Goal: Task Accomplishment & Management: Manage account settings

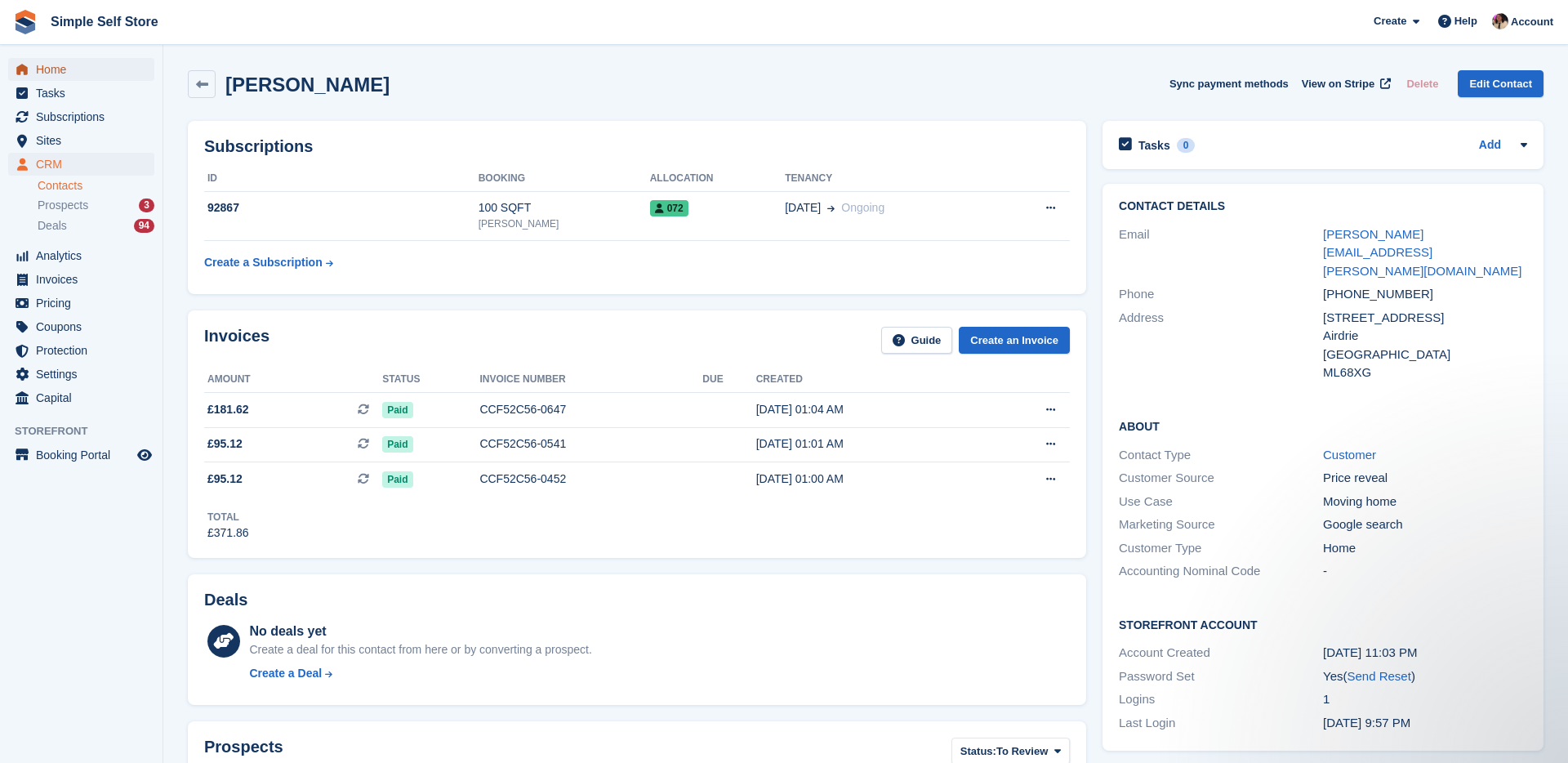
click at [92, 74] on span "Home" at bounding box center [85, 70] width 98 height 23
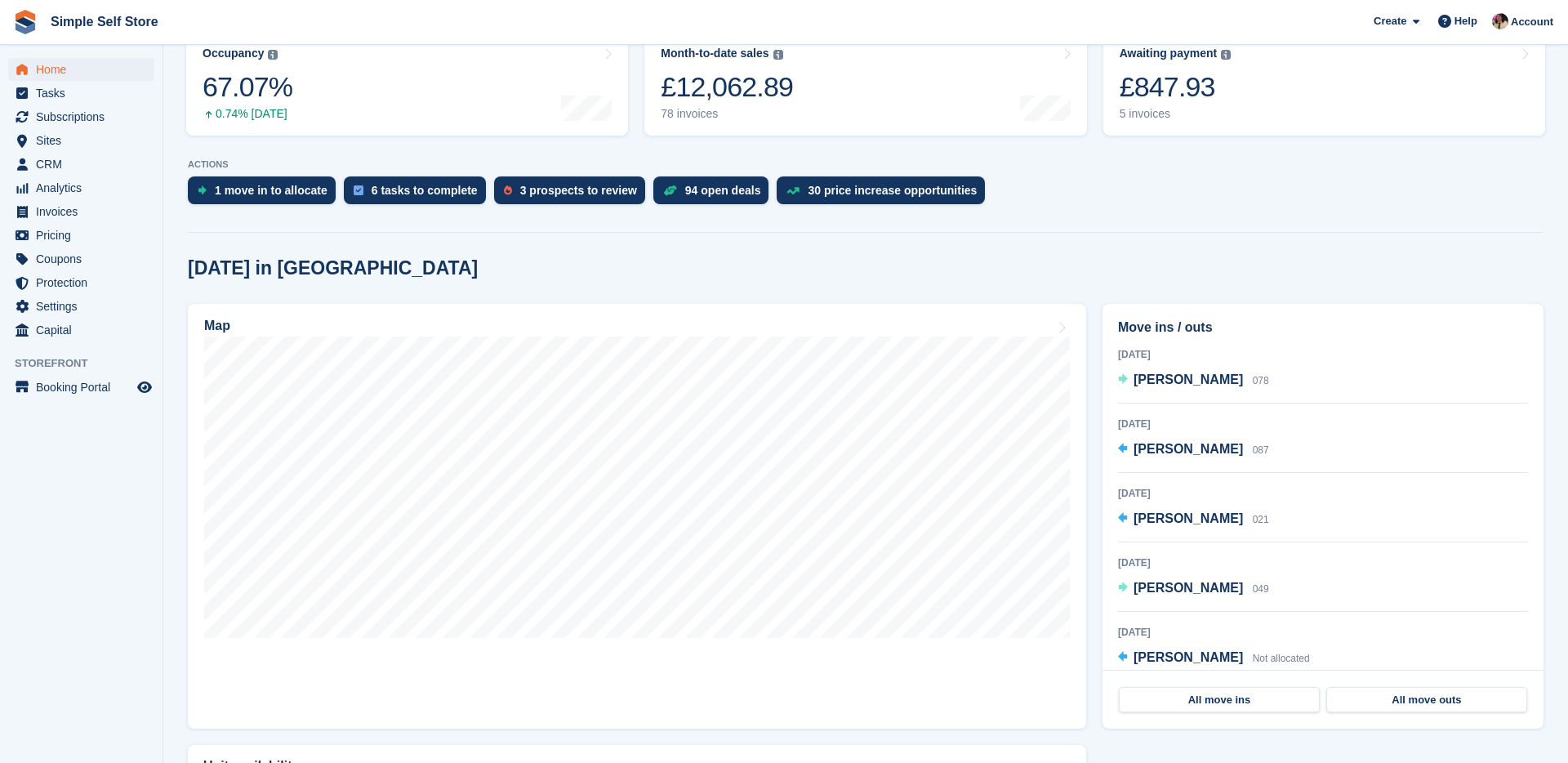
scroll to position [229, 0]
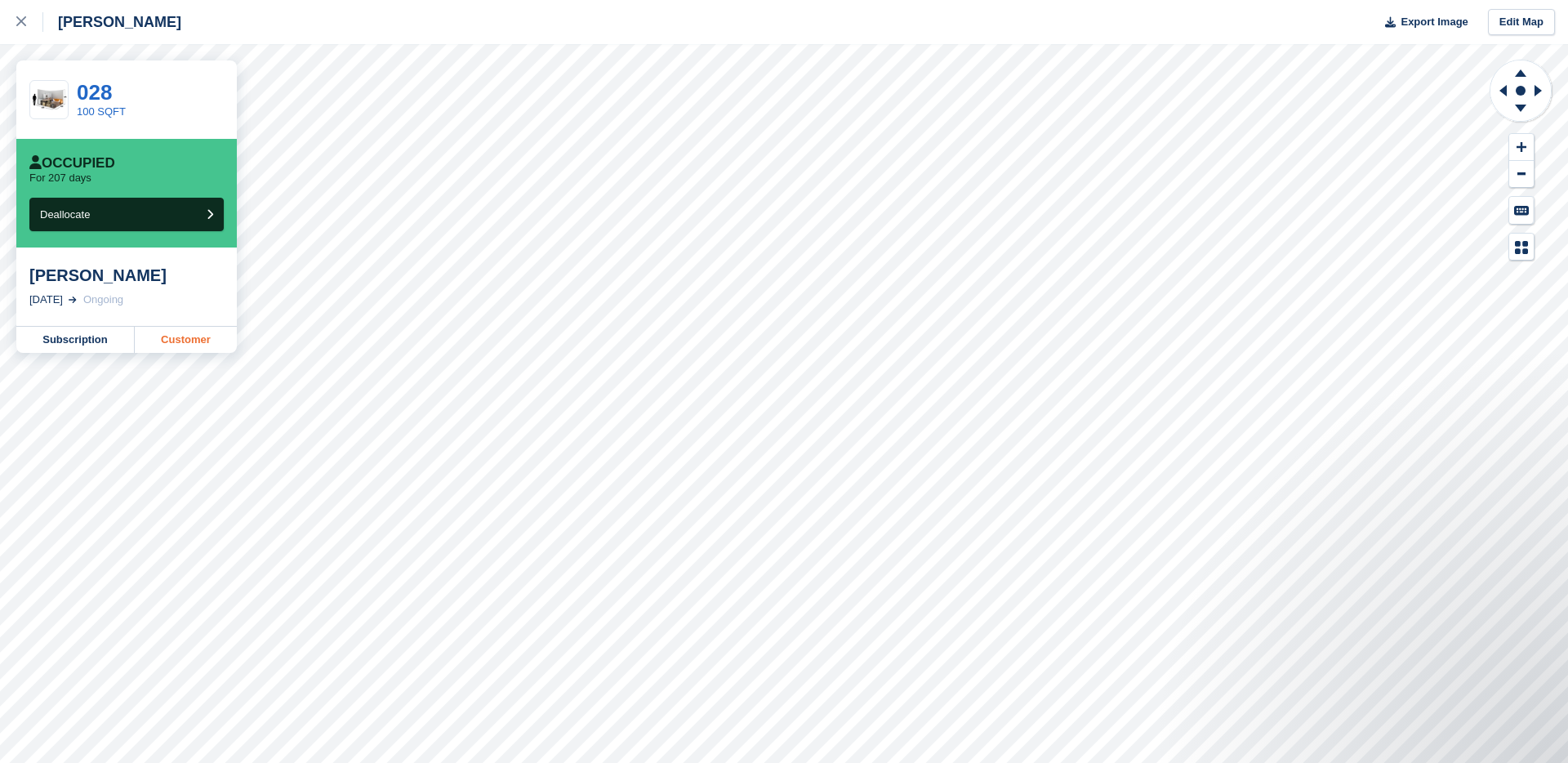
click at [168, 337] on link "Customer" at bounding box center [185, 339] width 102 height 26
click at [22, 20] on icon at bounding box center [21, 21] width 10 height 10
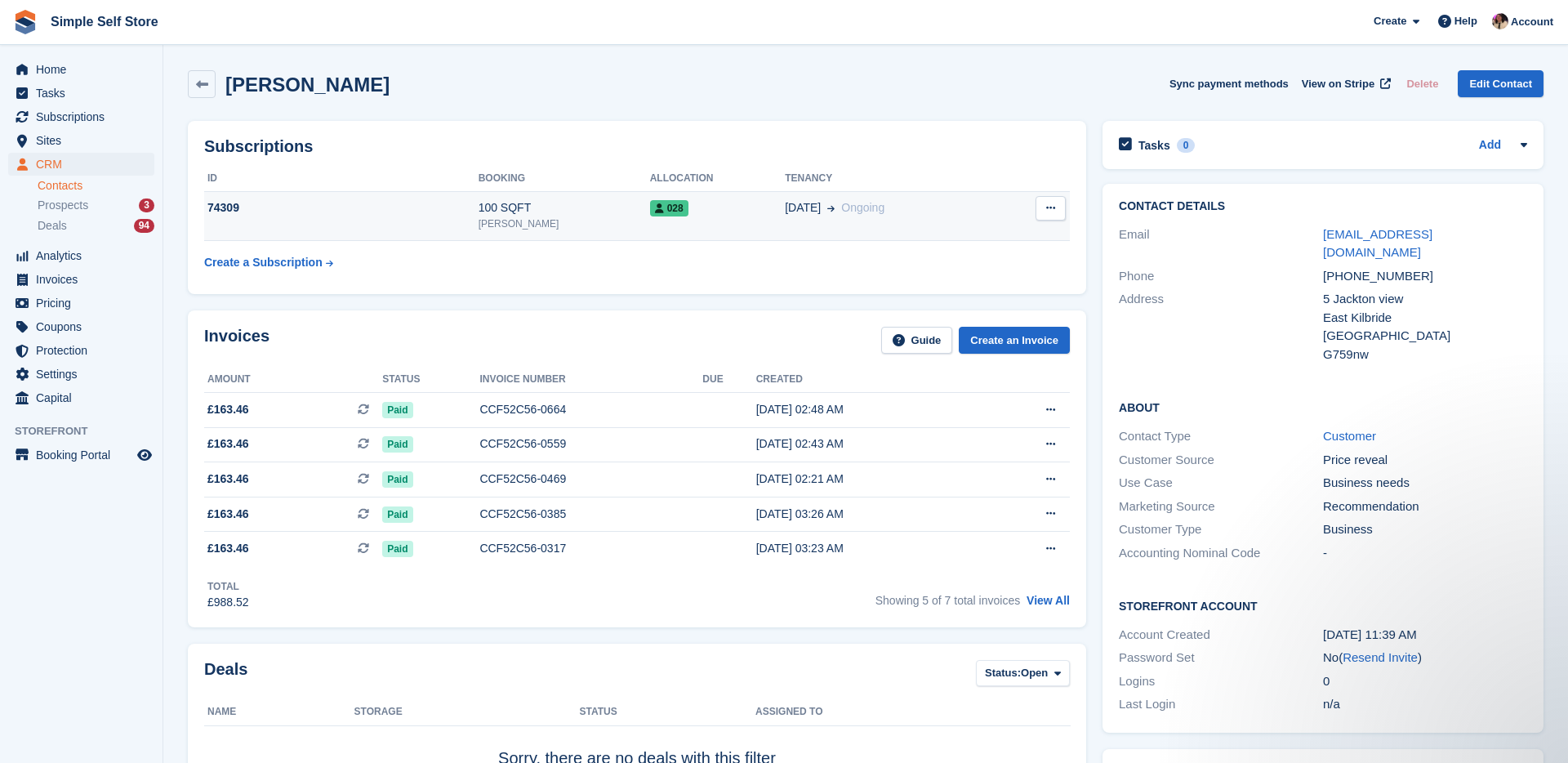
click at [1056, 203] on button at bounding box center [1051, 208] width 31 height 25
click at [969, 243] on p "Cancel subscription" at bounding box center [987, 240] width 142 height 21
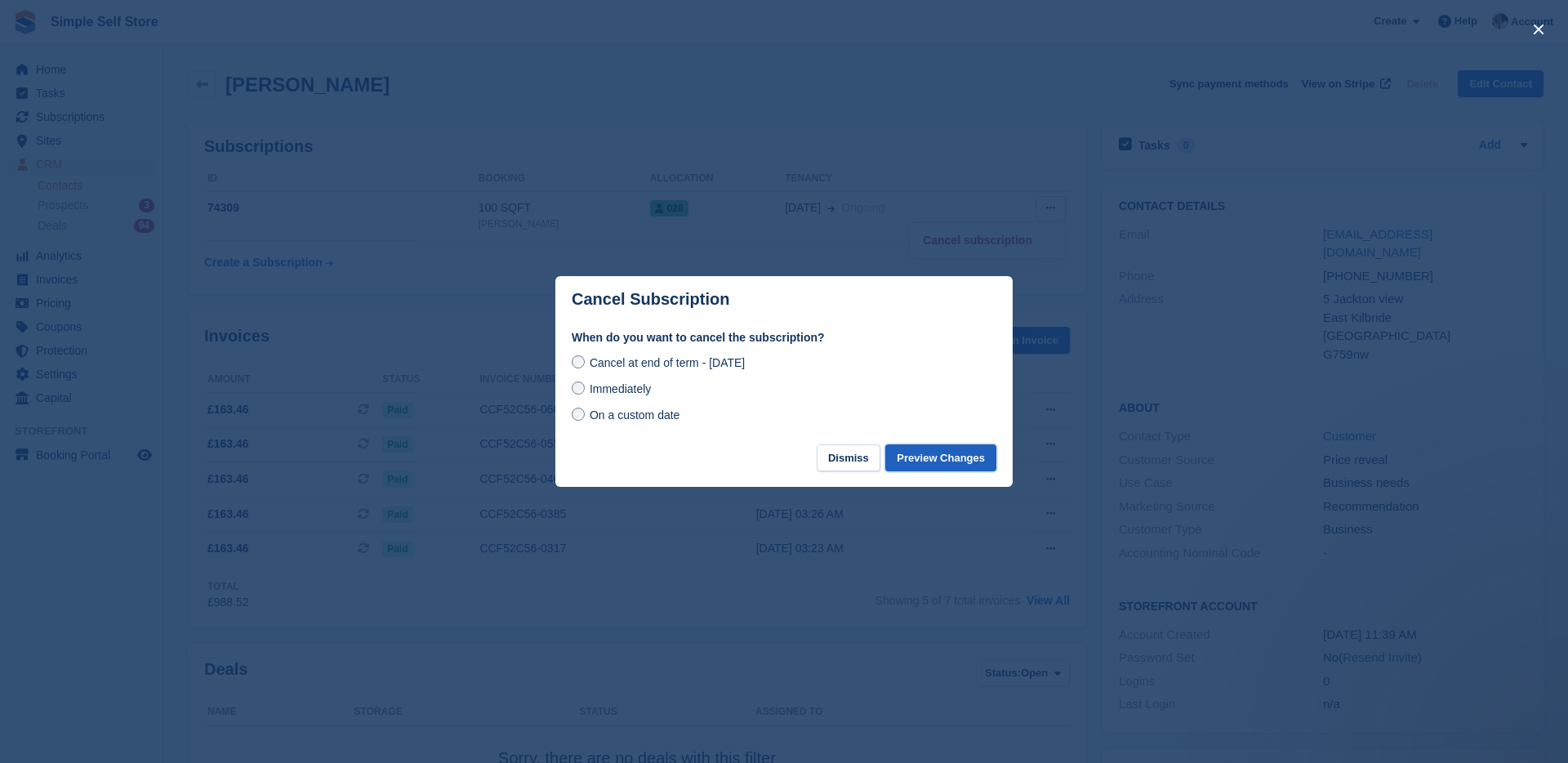
click at [944, 455] on button "Preview Changes" at bounding box center [941, 458] width 111 height 27
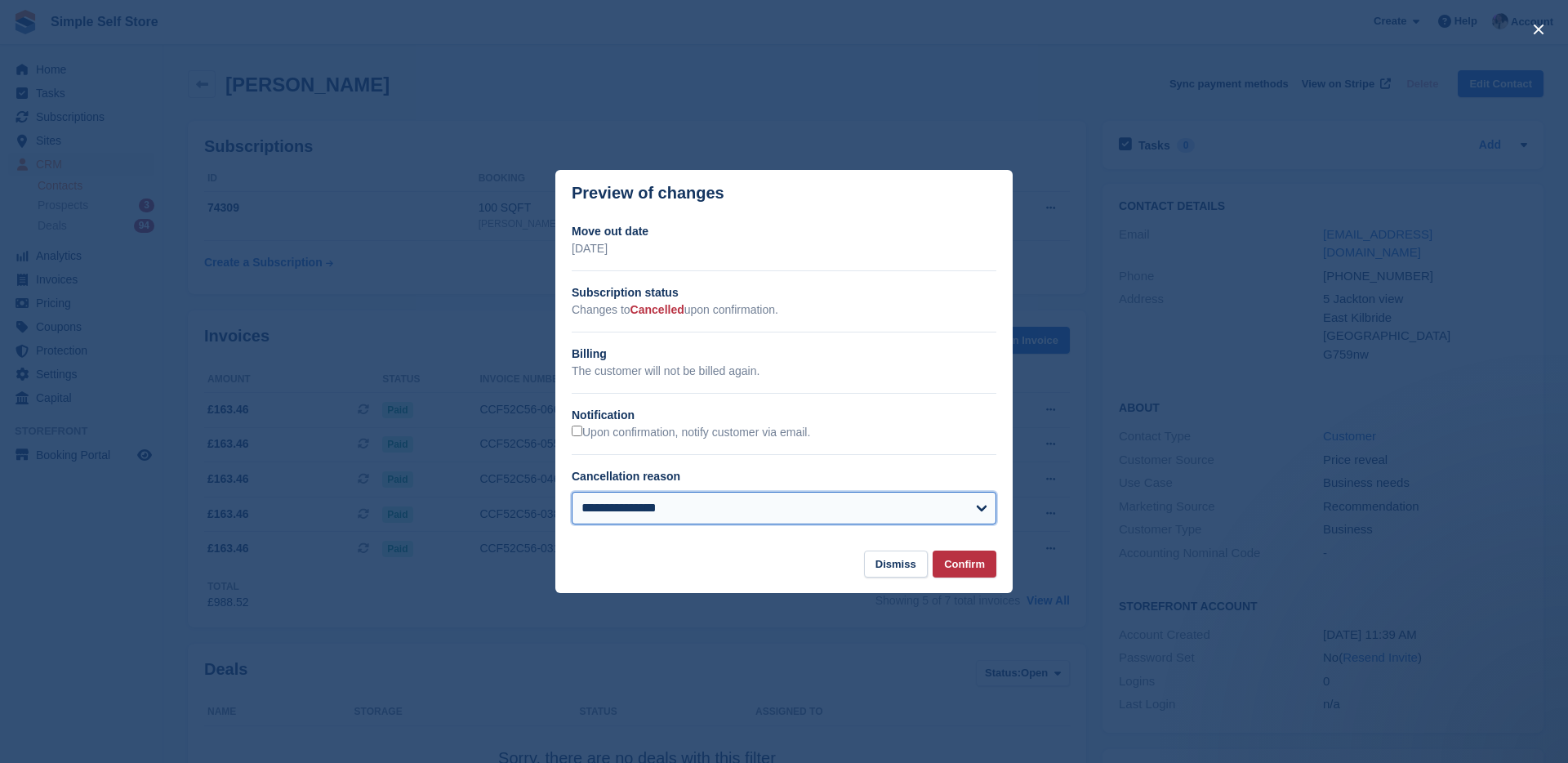
click at [921, 519] on select "**********" at bounding box center [784, 508] width 425 height 33
select select "**********"
click at [572, 491] on select "**********" at bounding box center [784, 508] width 425 height 33
click at [966, 562] on button "Confirm" at bounding box center [964, 564] width 64 height 27
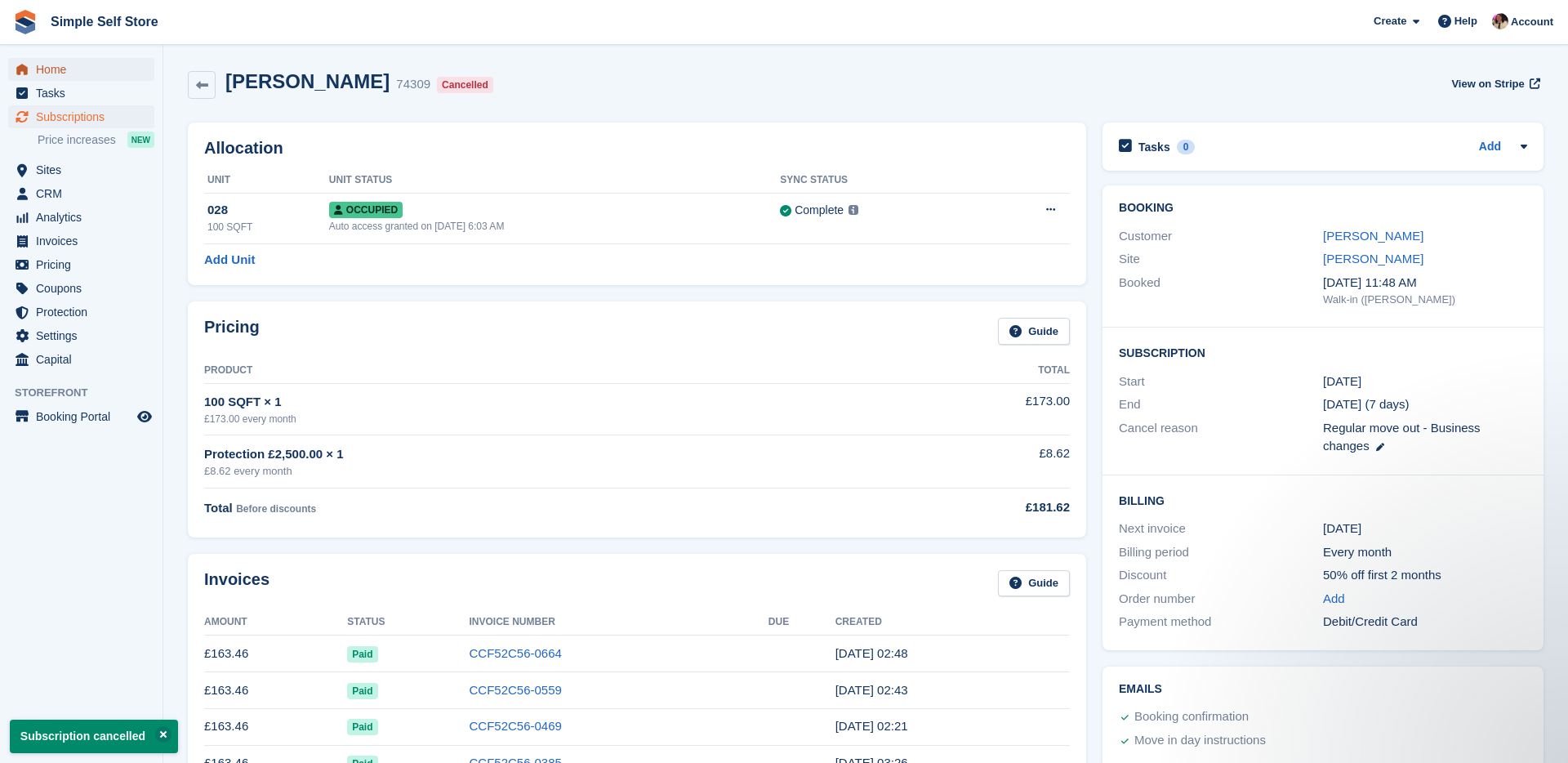
click at [97, 66] on span "Home" at bounding box center [85, 70] width 98 height 23
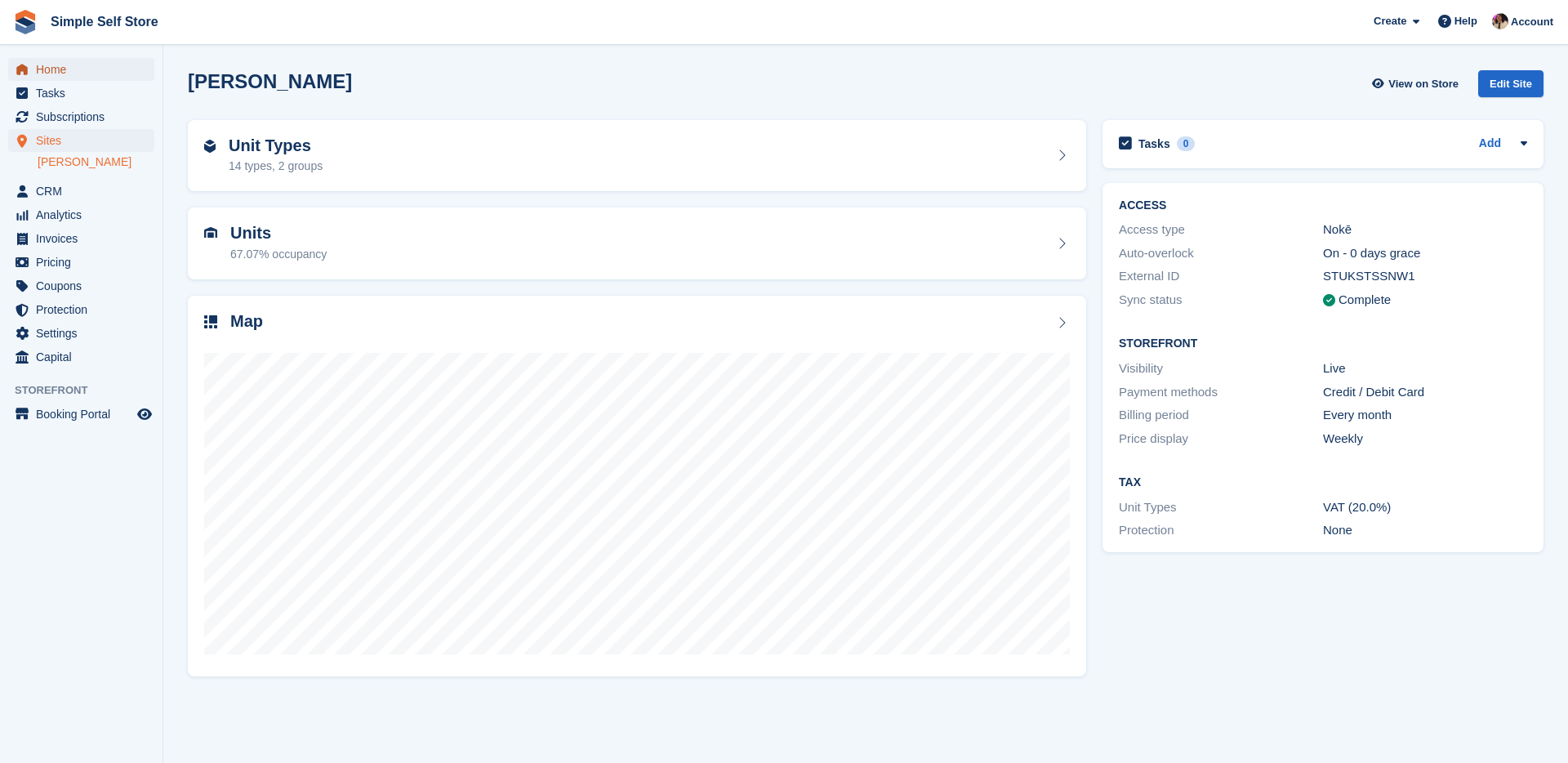
click at [33, 70] on link "Home" at bounding box center [81, 70] width 146 height 23
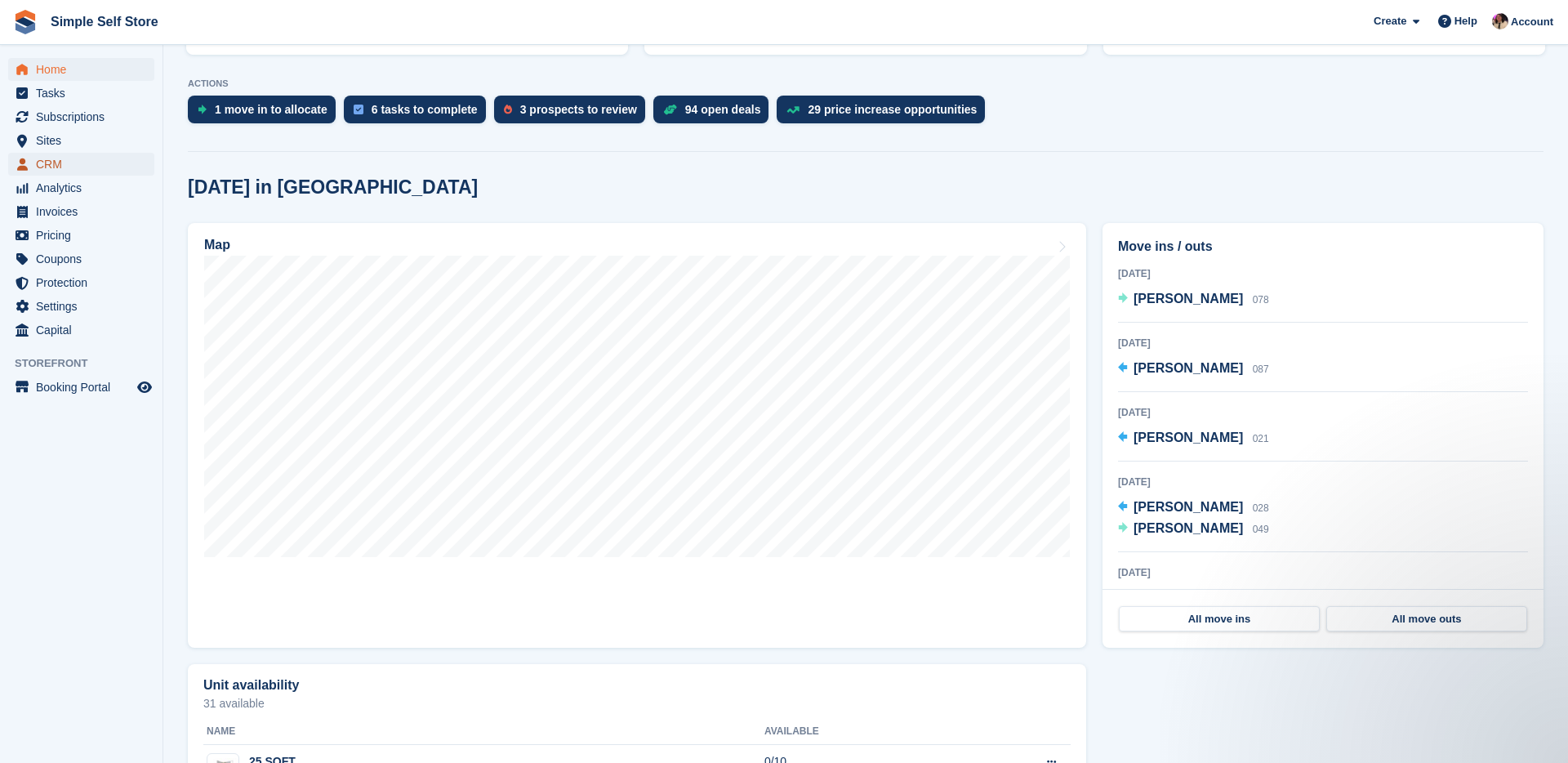
click at [76, 171] on span "CRM" at bounding box center [85, 164] width 98 height 23
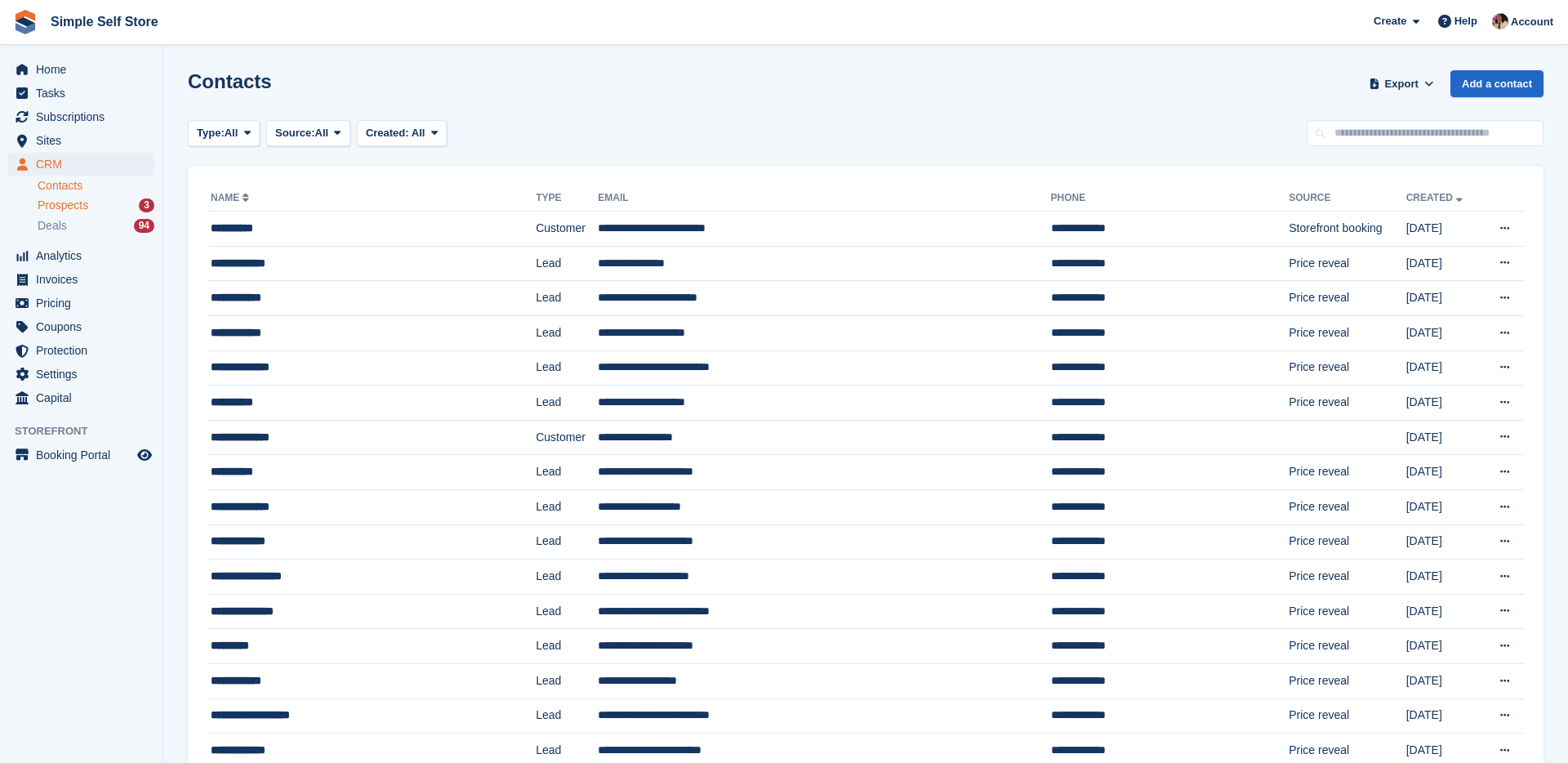
click at [117, 200] on div "Prospects 3" at bounding box center [96, 206] width 117 height 15
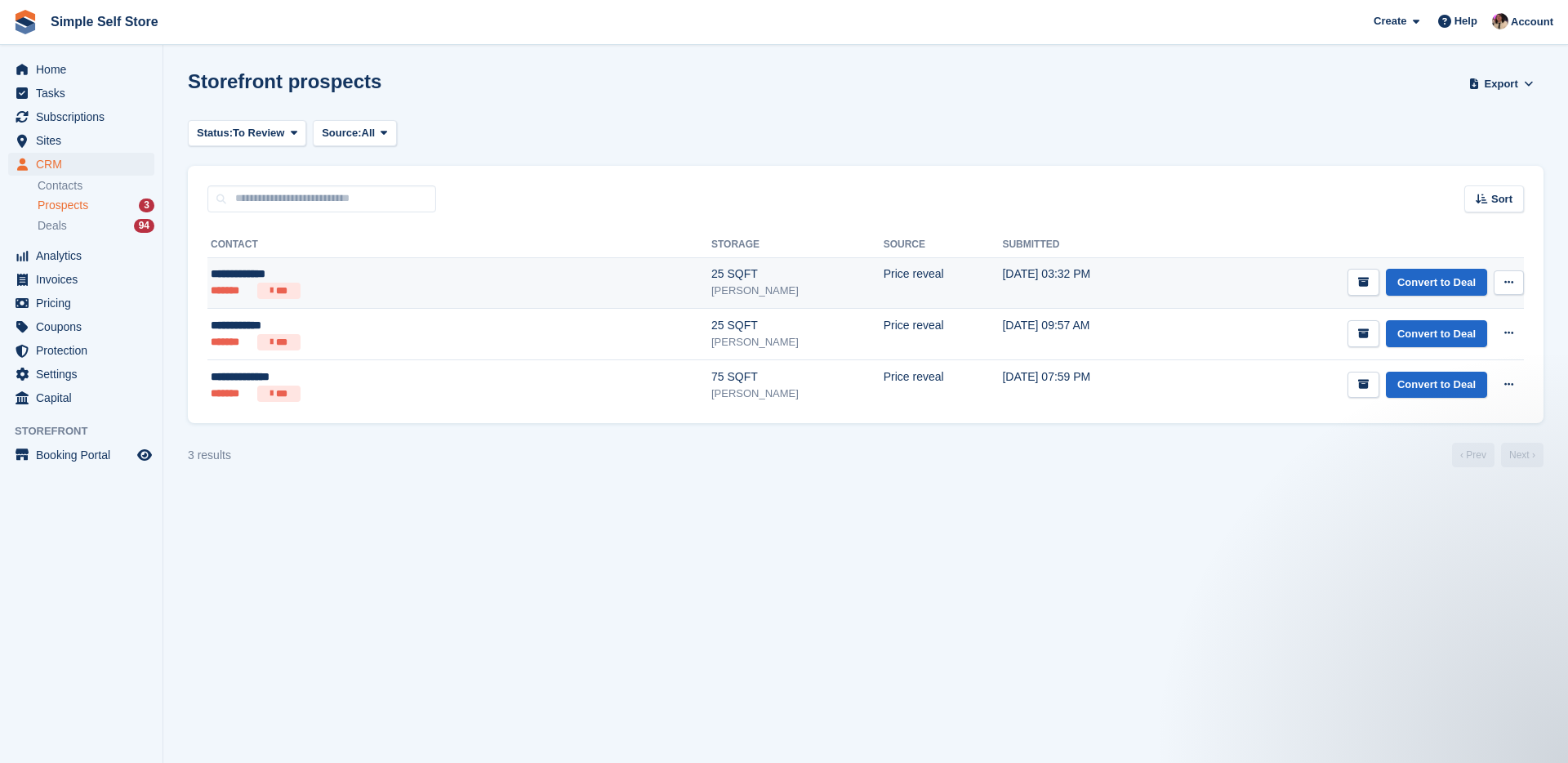
click at [378, 279] on div "**********" at bounding box center [337, 274] width 252 height 17
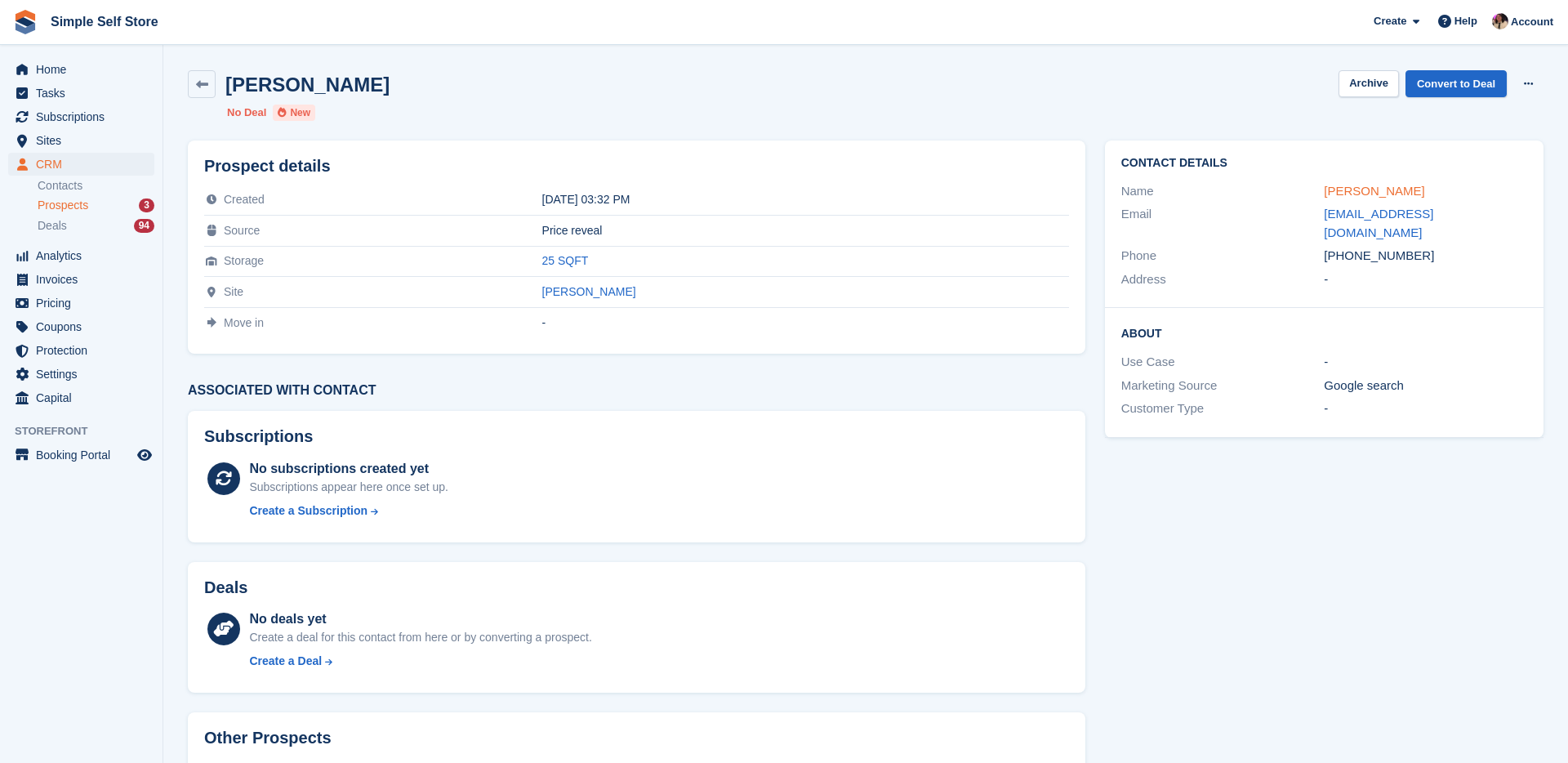
click at [1330, 191] on link "Dean Campbell" at bounding box center [1374, 190] width 100 height 14
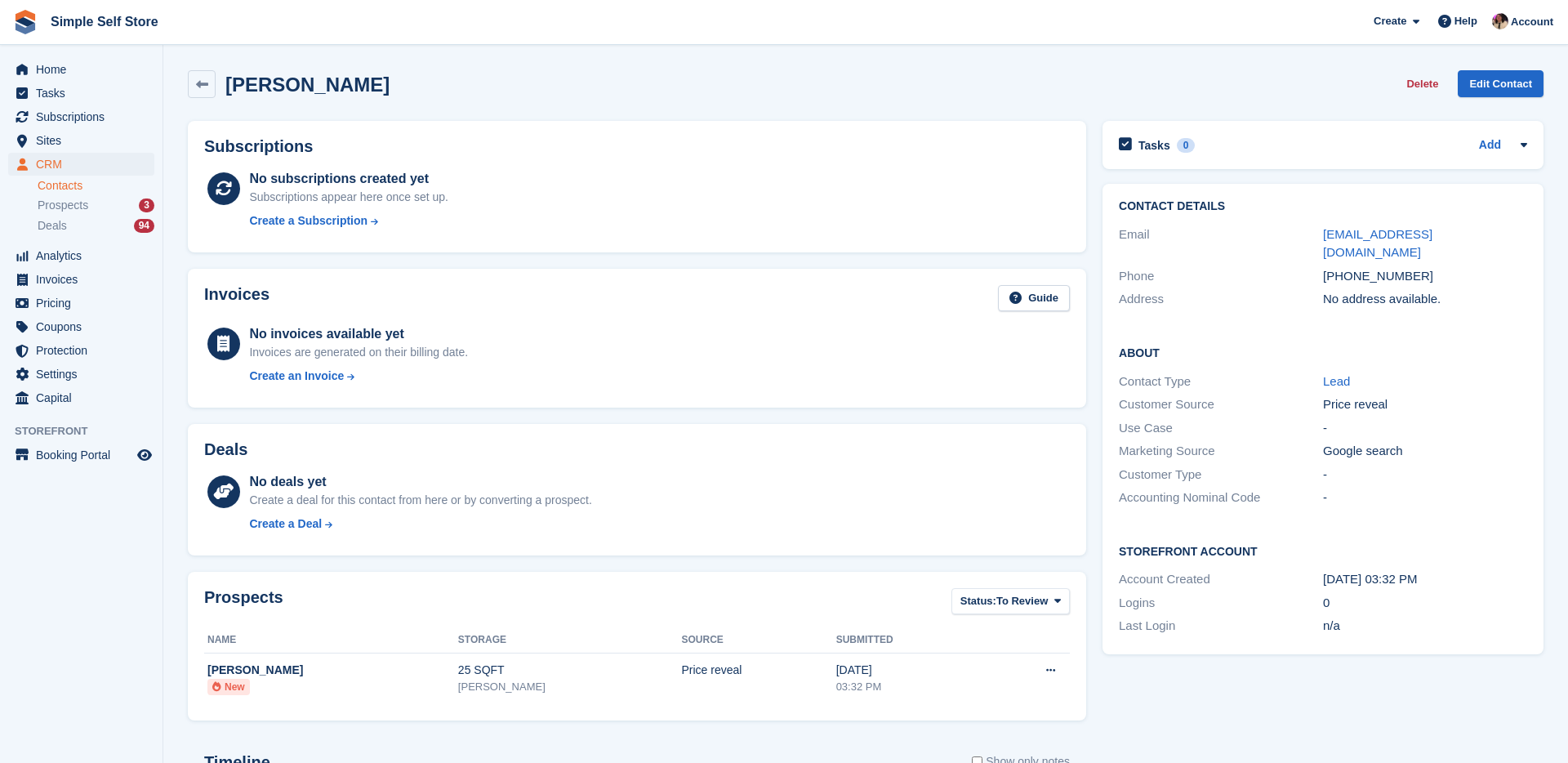
scroll to position [277, 0]
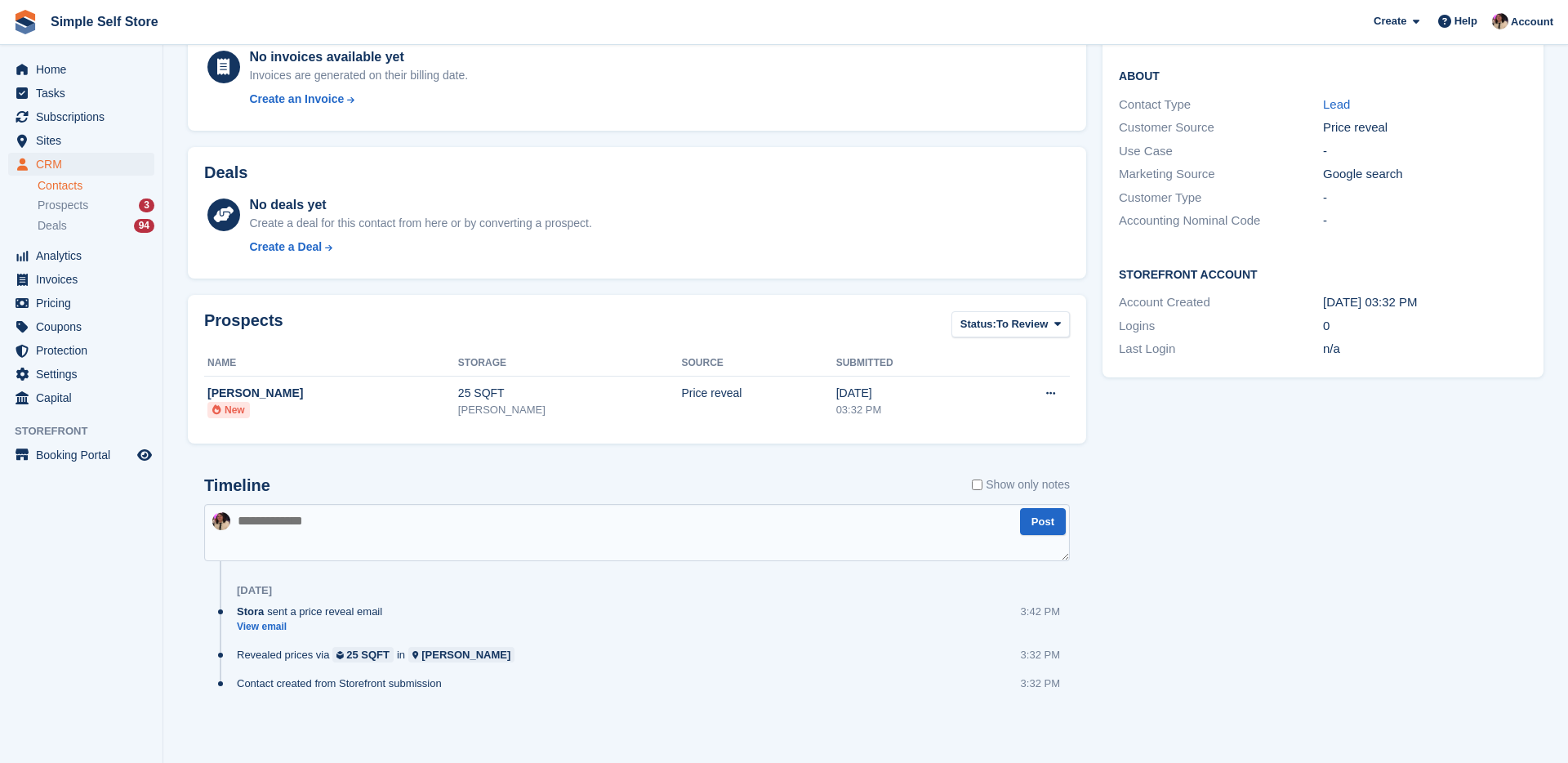
click at [487, 522] on textarea at bounding box center [637, 533] width 865 height 57
type textarea "**"
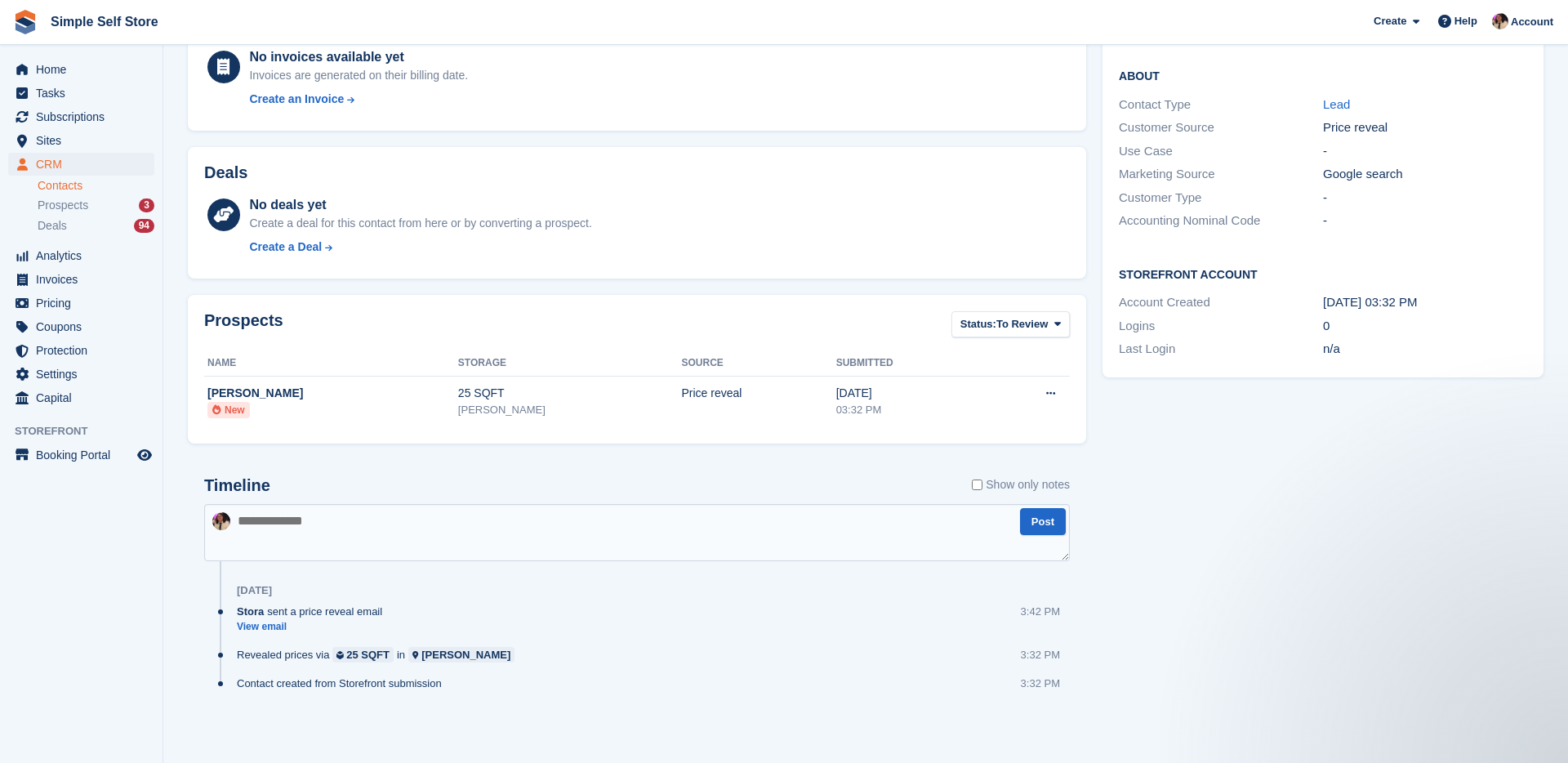
scroll to position [0, 0]
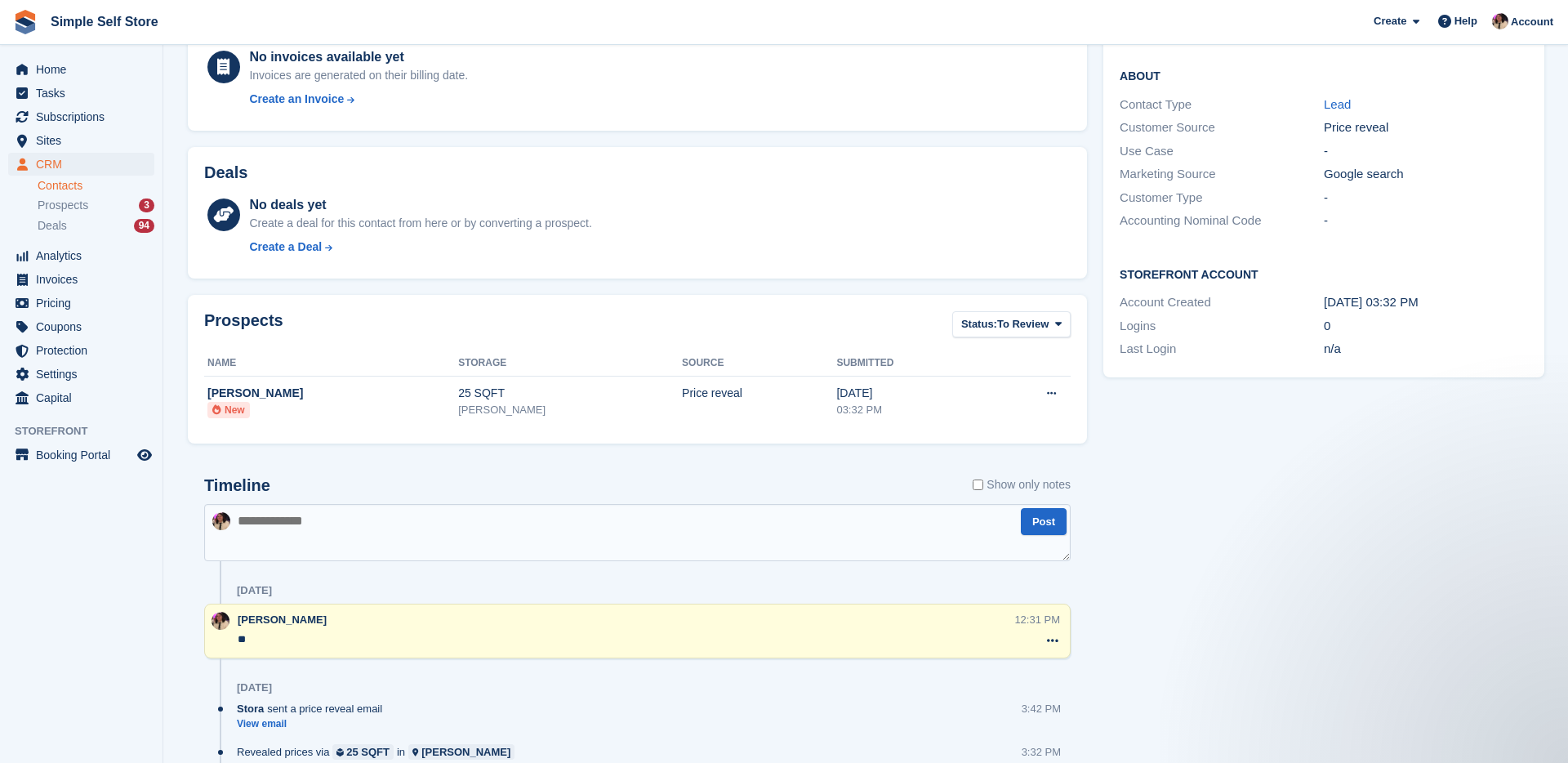
click at [435, 531] on textarea at bounding box center [638, 533] width 866 height 57
type textarea "**********"
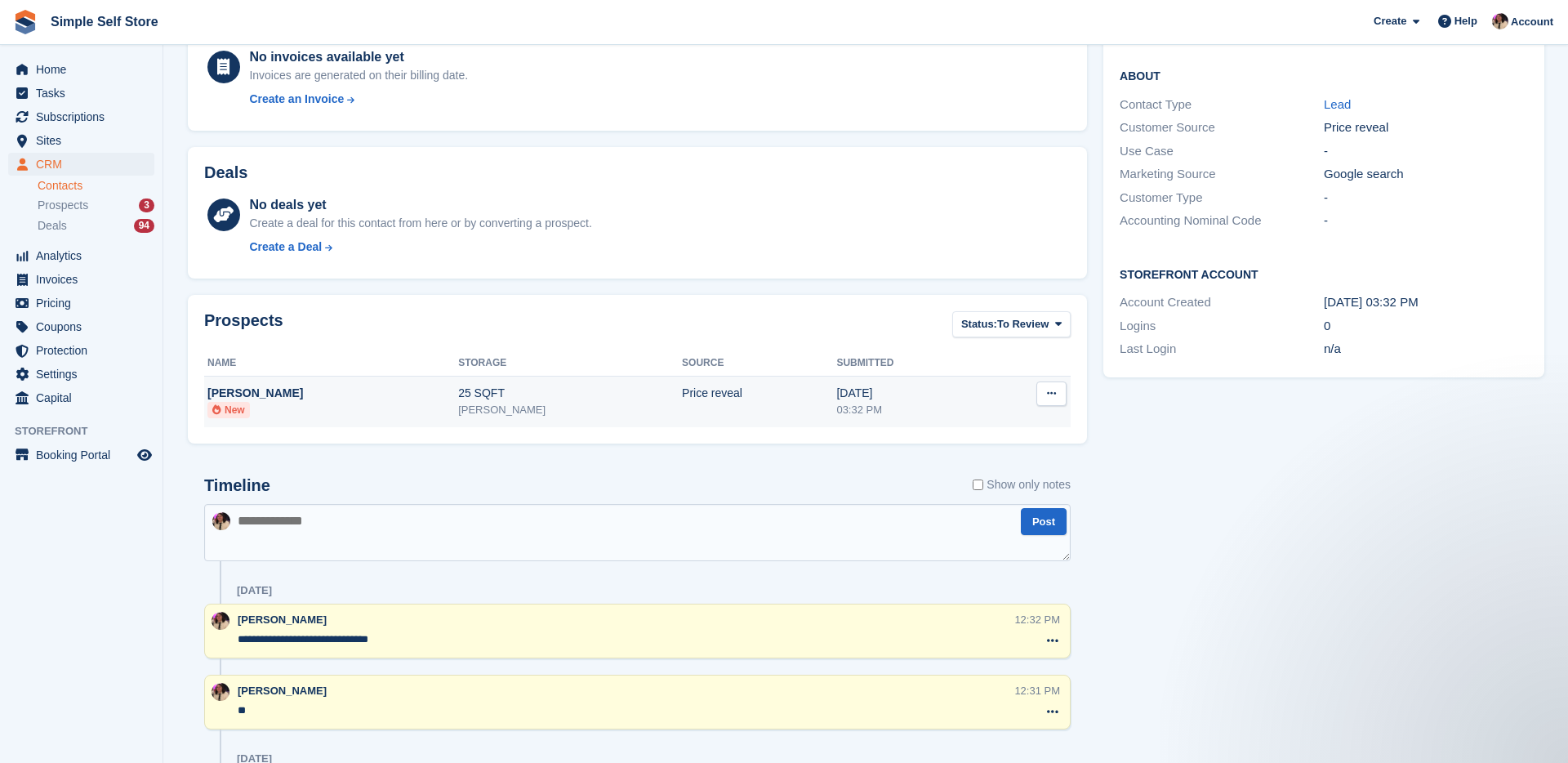
click at [1044, 401] on button at bounding box center [1052, 394] width 31 height 25
click at [993, 443] on p "Archive prospect" at bounding box center [988, 447] width 142 height 21
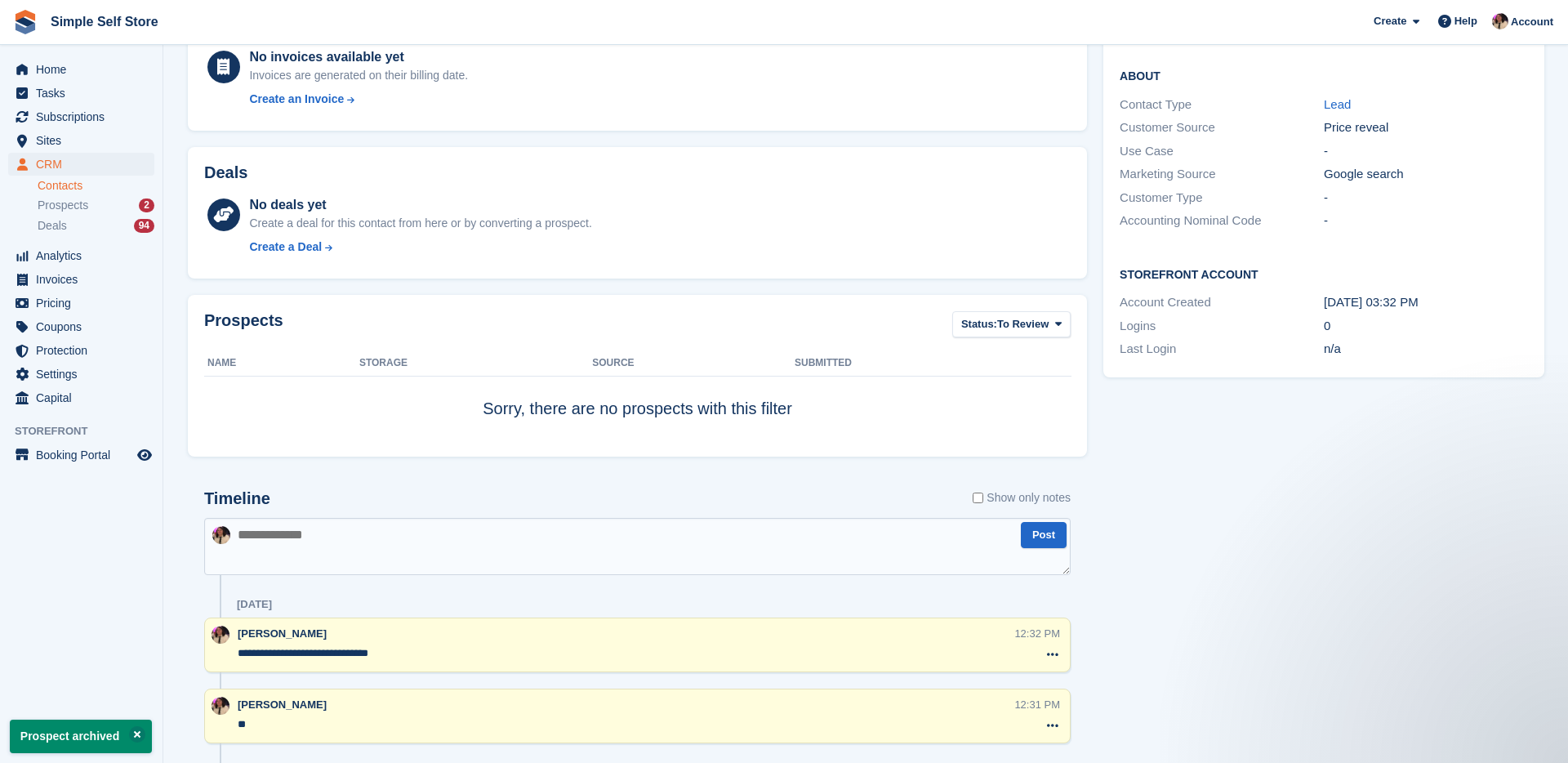
click at [102, 215] on ul "Contacts Prospects 2 Deals 94" at bounding box center [99, 206] width 125 height 59
click at [96, 208] on div "Prospects 2" at bounding box center [96, 206] width 117 height 15
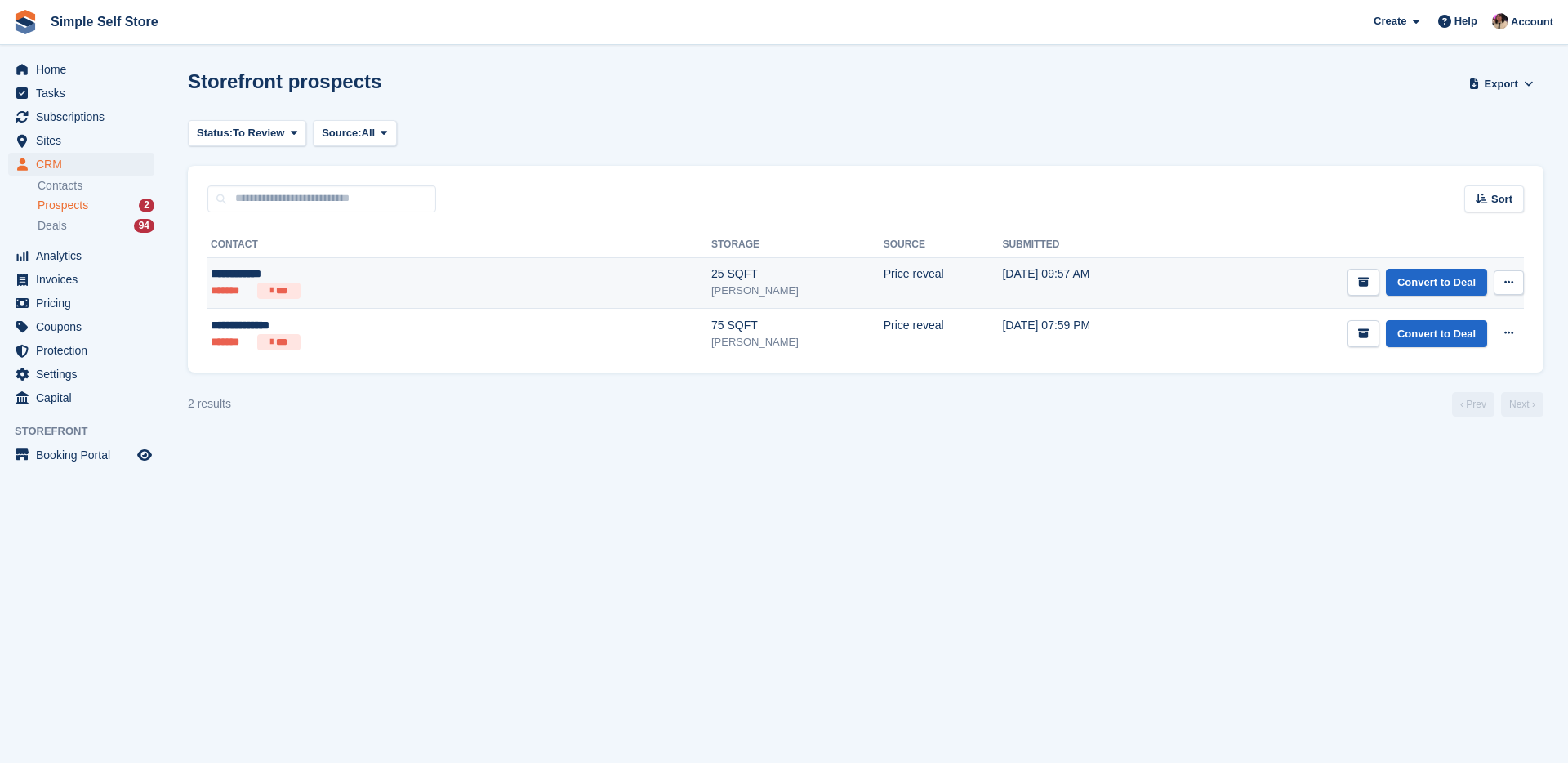
click at [367, 289] on ul "******* ***" at bounding box center [337, 291] width 252 height 16
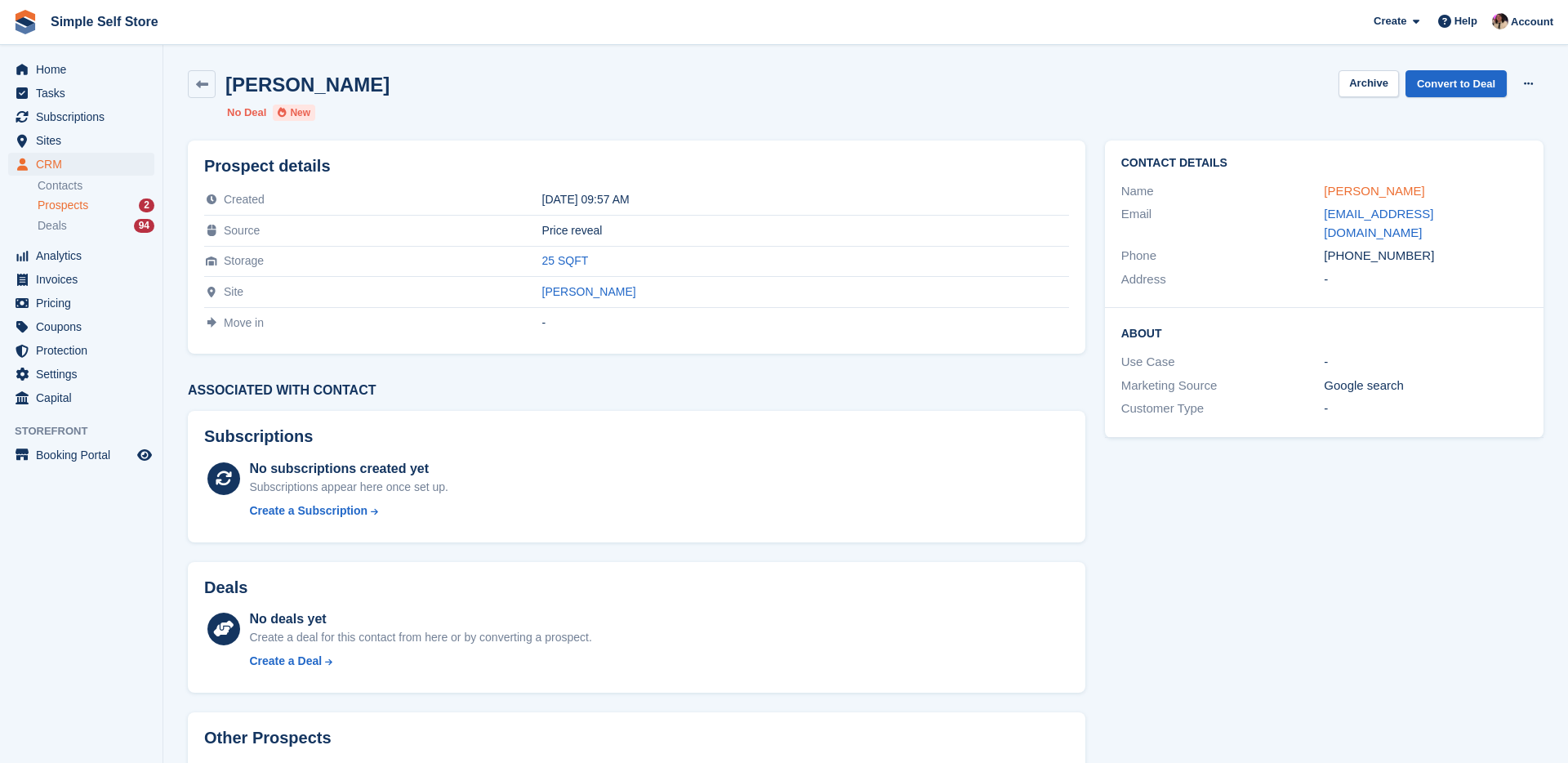
click at [1340, 187] on link "Amy Morrison" at bounding box center [1374, 190] width 100 height 14
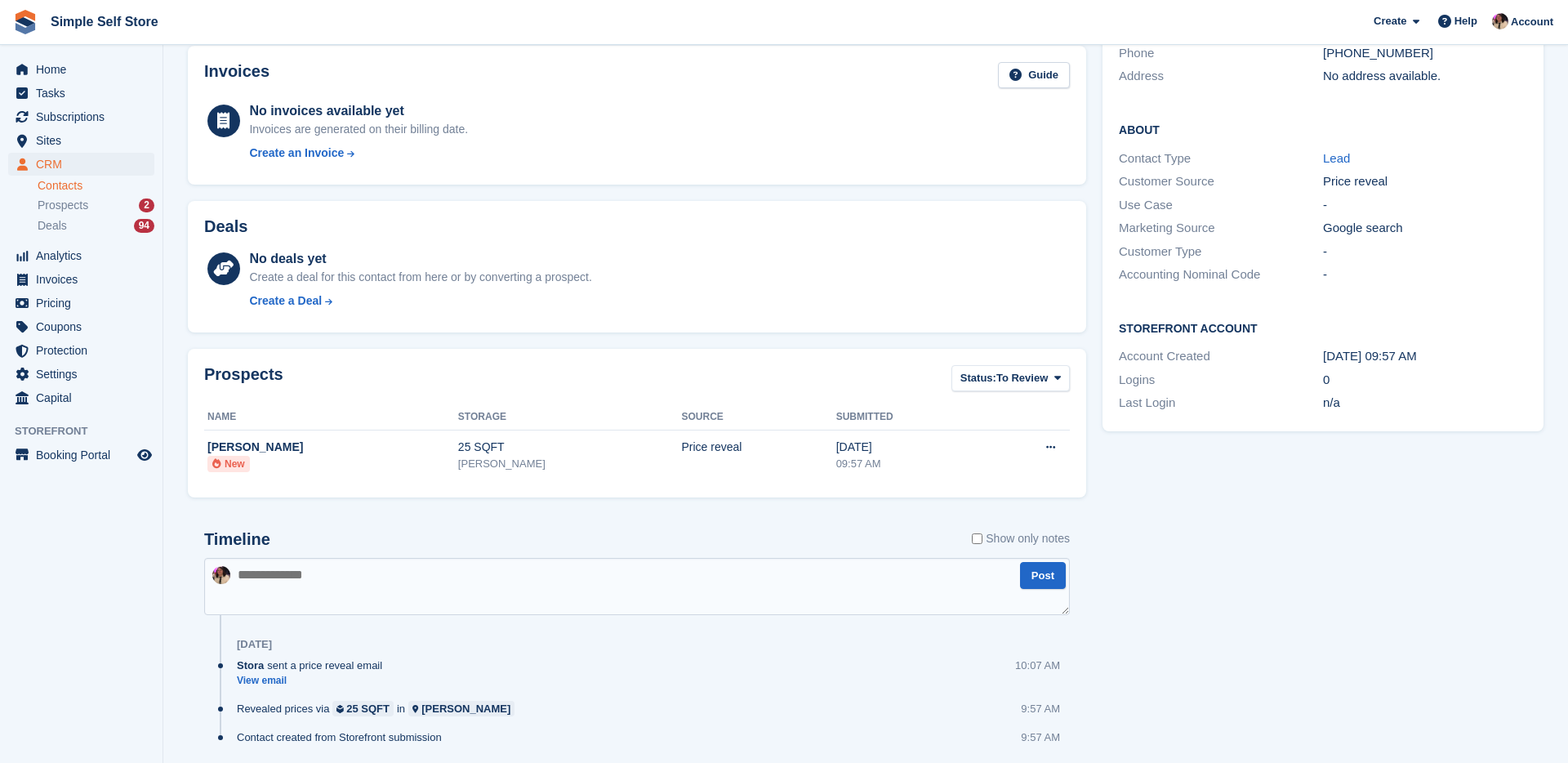
scroll to position [277, 0]
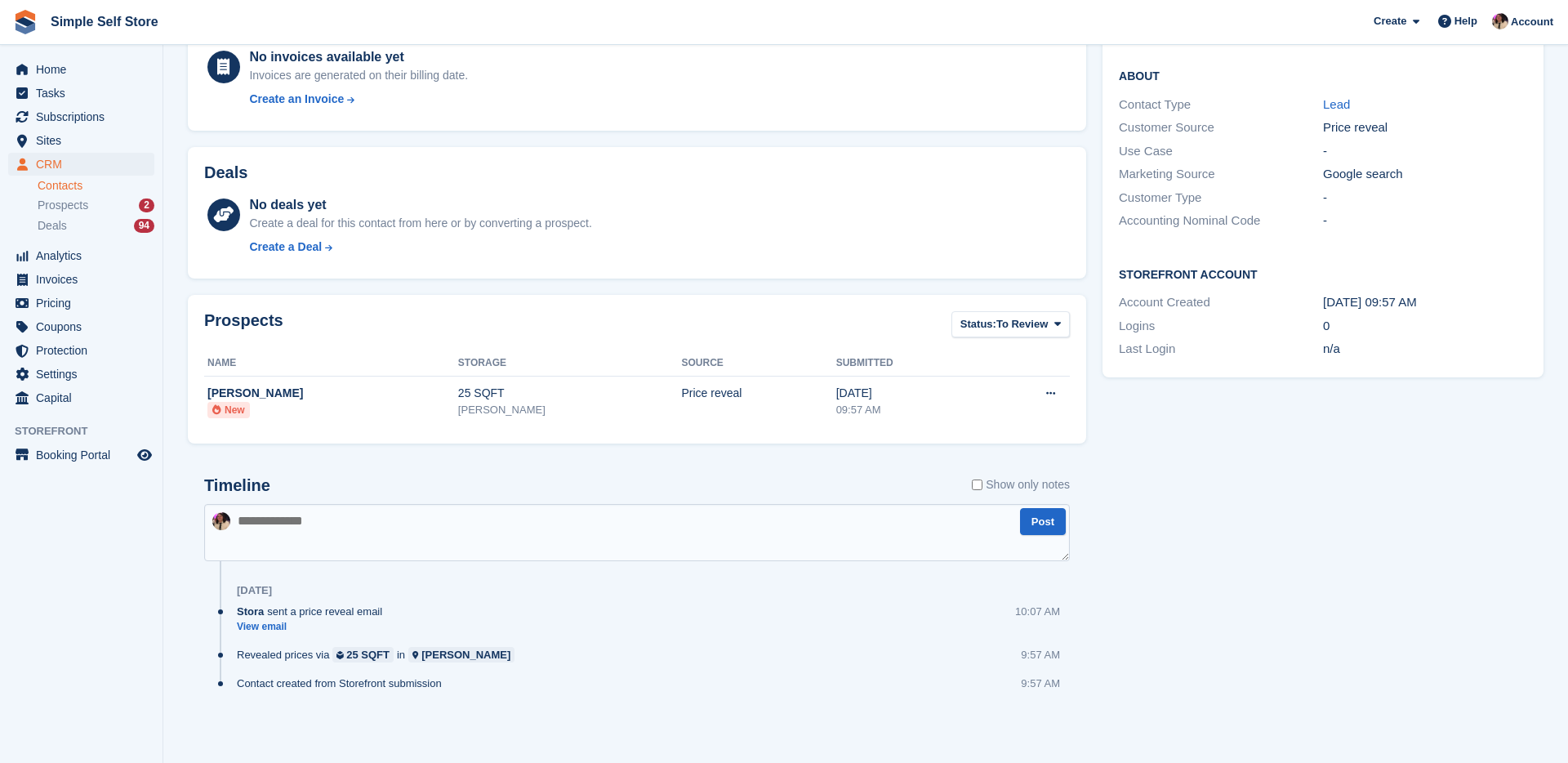
click at [531, 525] on textarea at bounding box center [637, 533] width 865 height 57
type textarea "**"
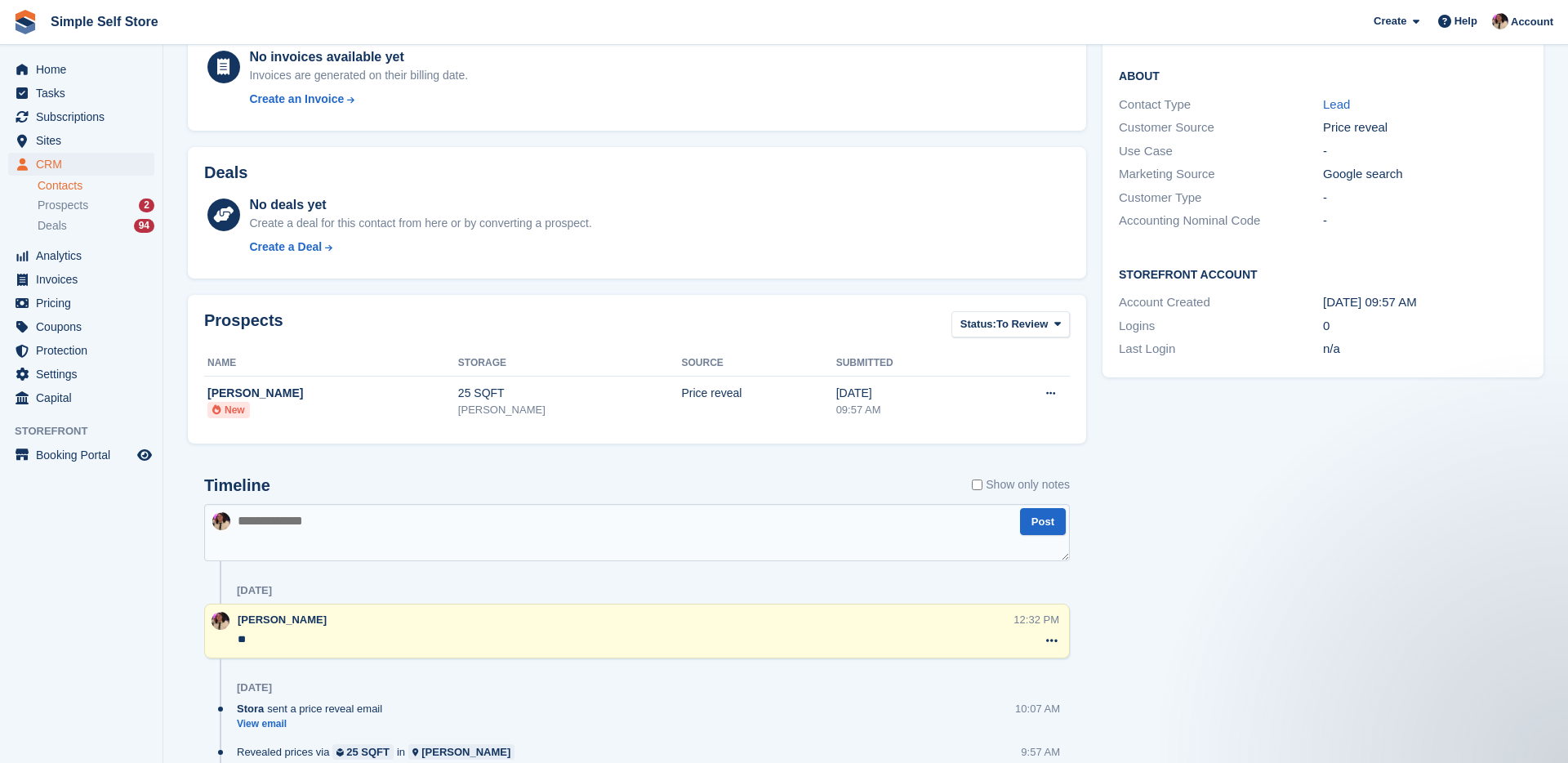
scroll to position [0, 0]
click at [289, 555] on textarea at bounding box center [637, 533] width 865 height 57
type textarea "**********"
click at [1034, 519] on button "Post" at bounding box center [1043, 521] width 46 height 27
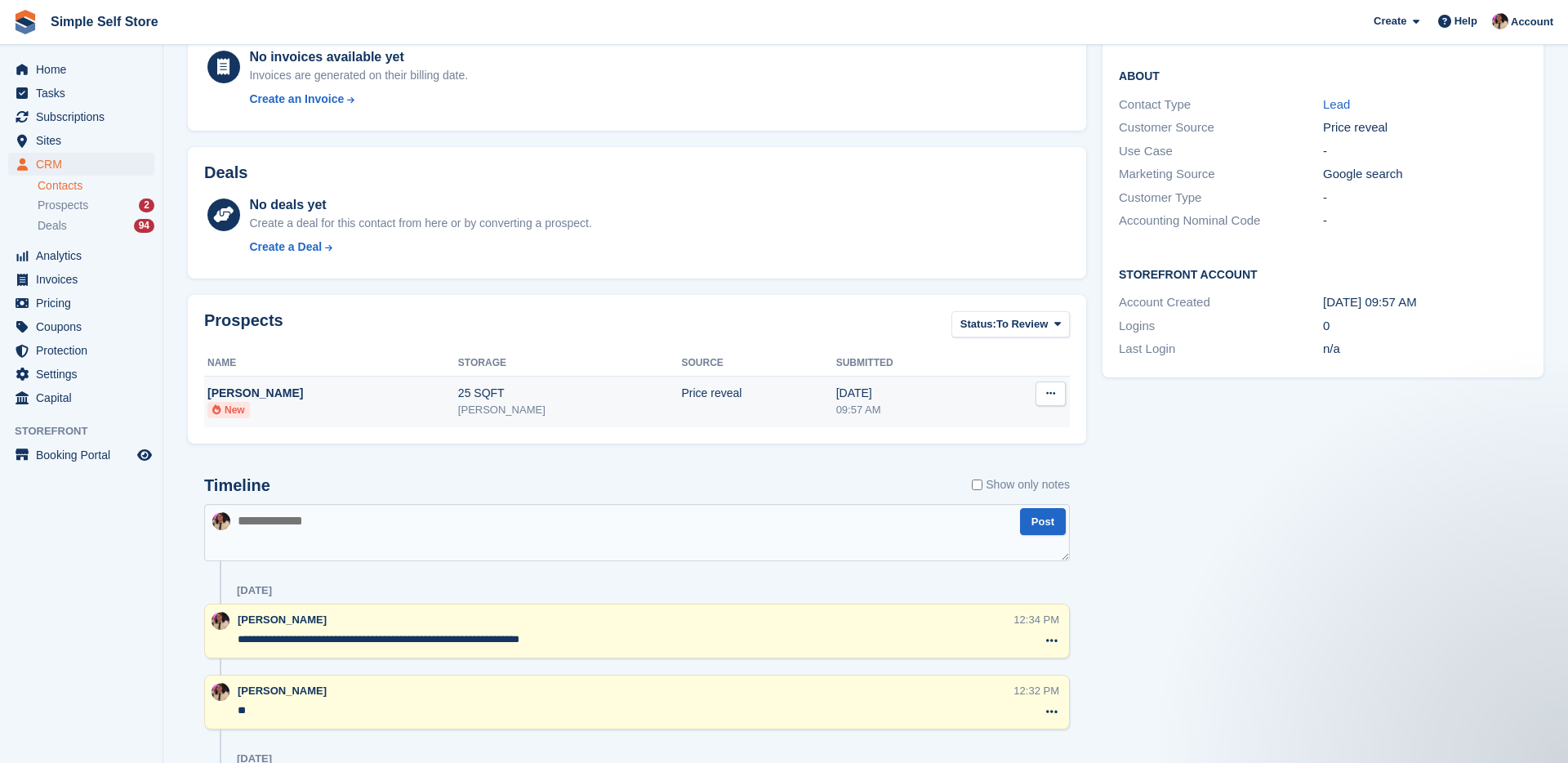
click at [1046, 396] on icon at bounding box center [1050, 393] width 9 height 11
click at [1007, 417] on p "Convert to Deal" at bounding box center [987, 425] width 142 height 21
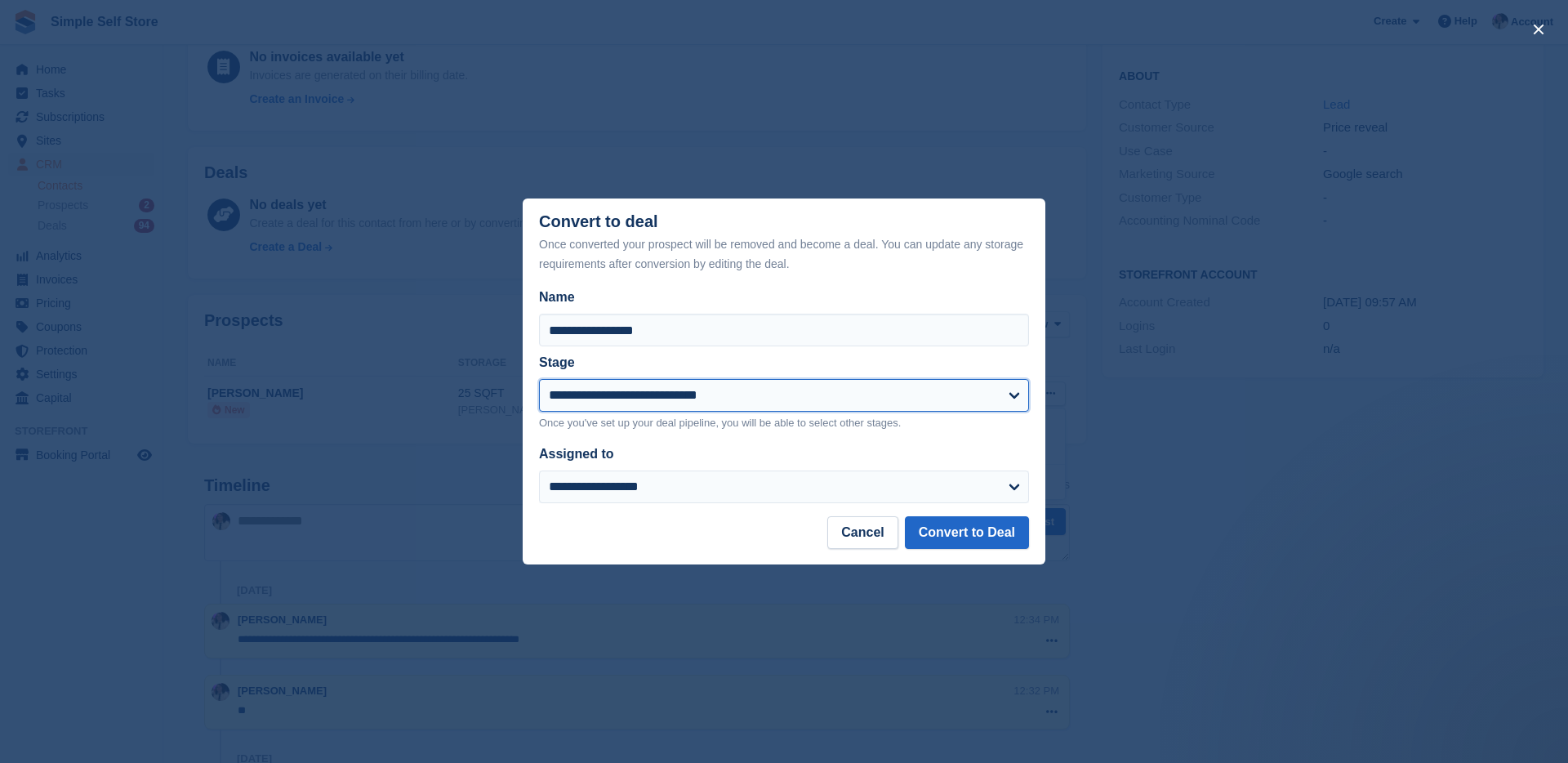
click at [882, 382] on select "**********" at bounding box center [784, 395] width 490 height 33
select select "****"
click at [539, 379] on select "**********" at bounding box center [784, 395] width 490 height 33
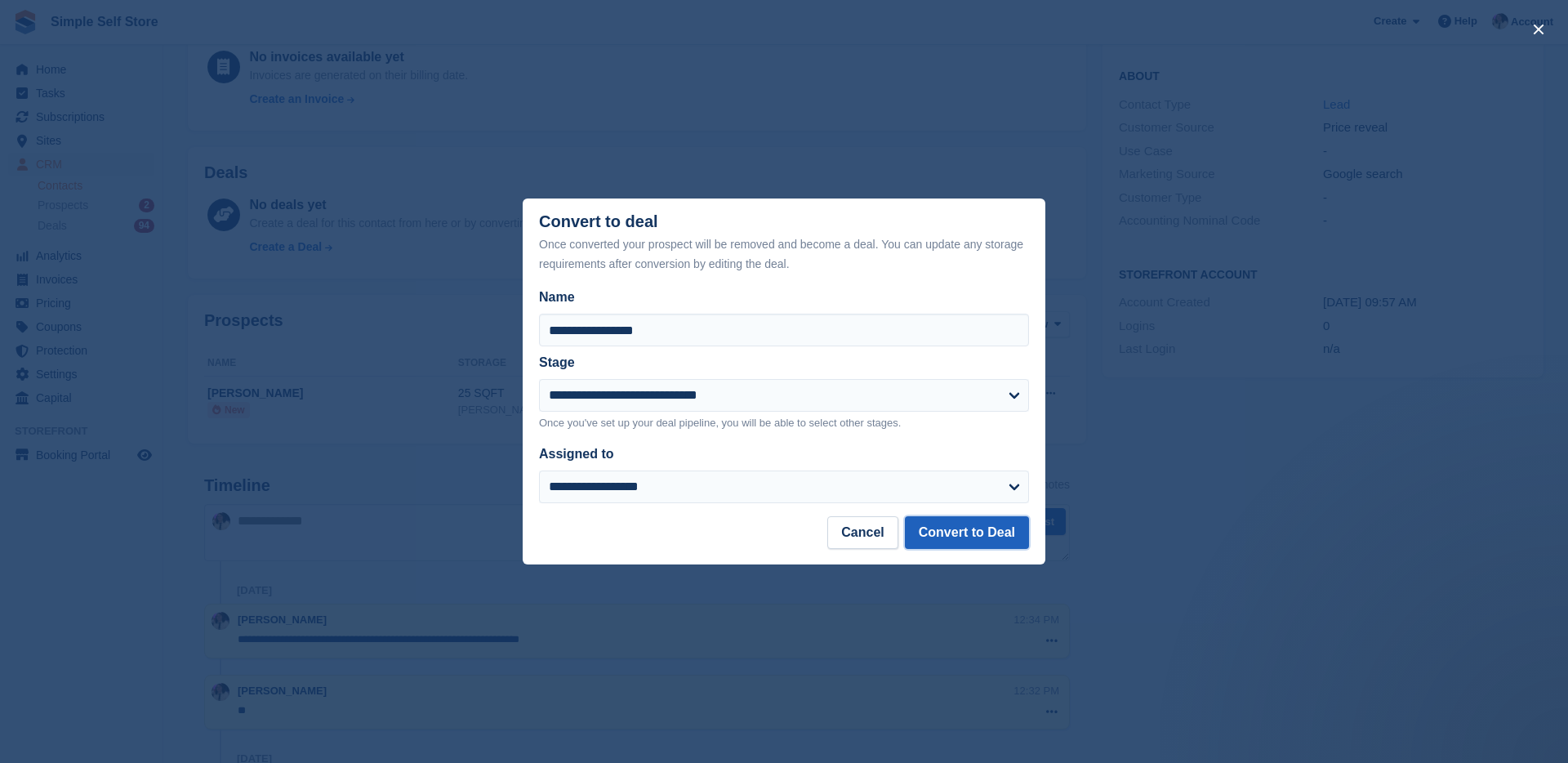
click at [944, 519] on button "Convert to Deal" at bounding box center [967, 533] width 124 height 33
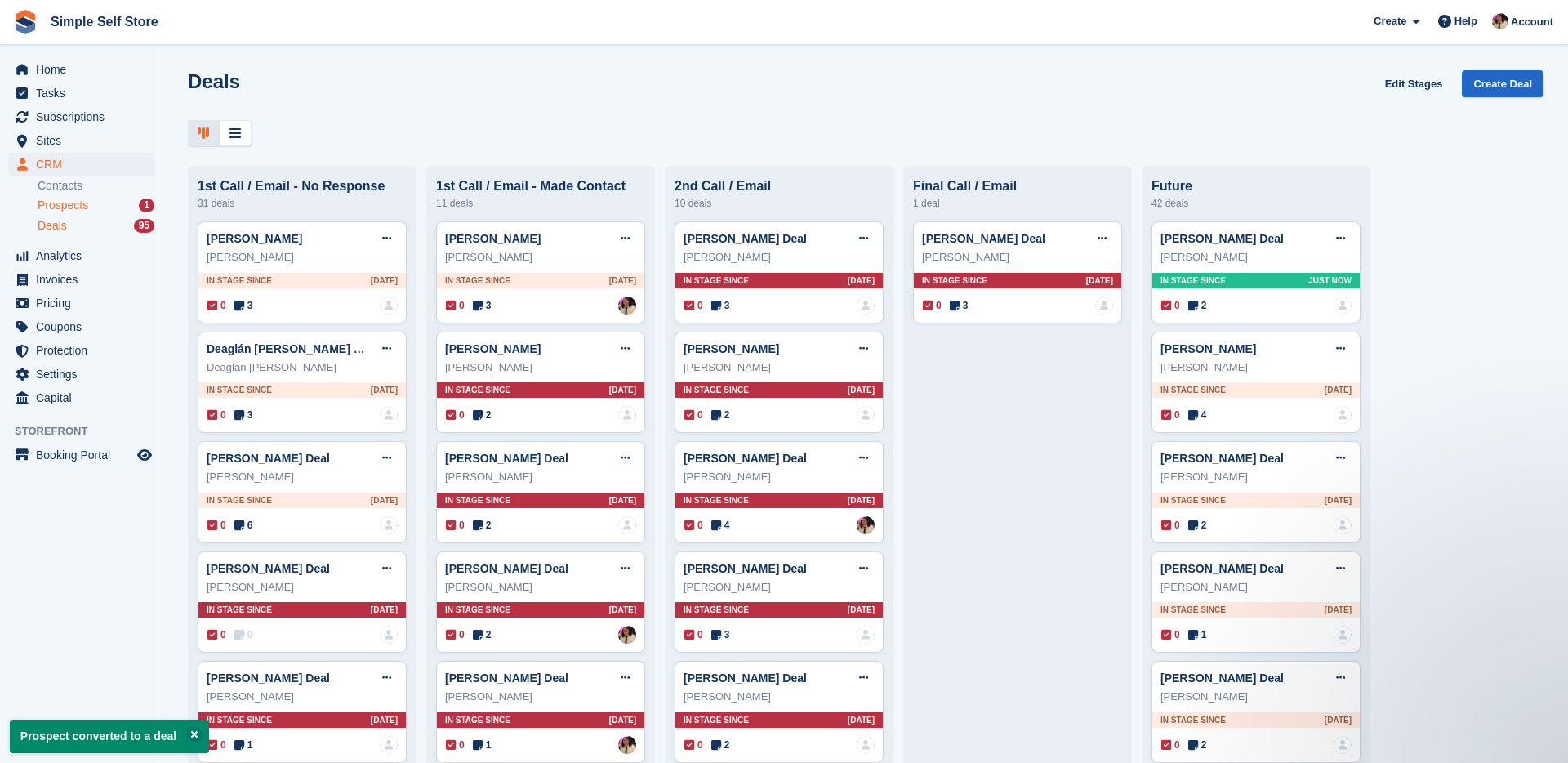
click at [88, 205] on span "Prospects" at bounding box center [62, 206] width 51 height 15
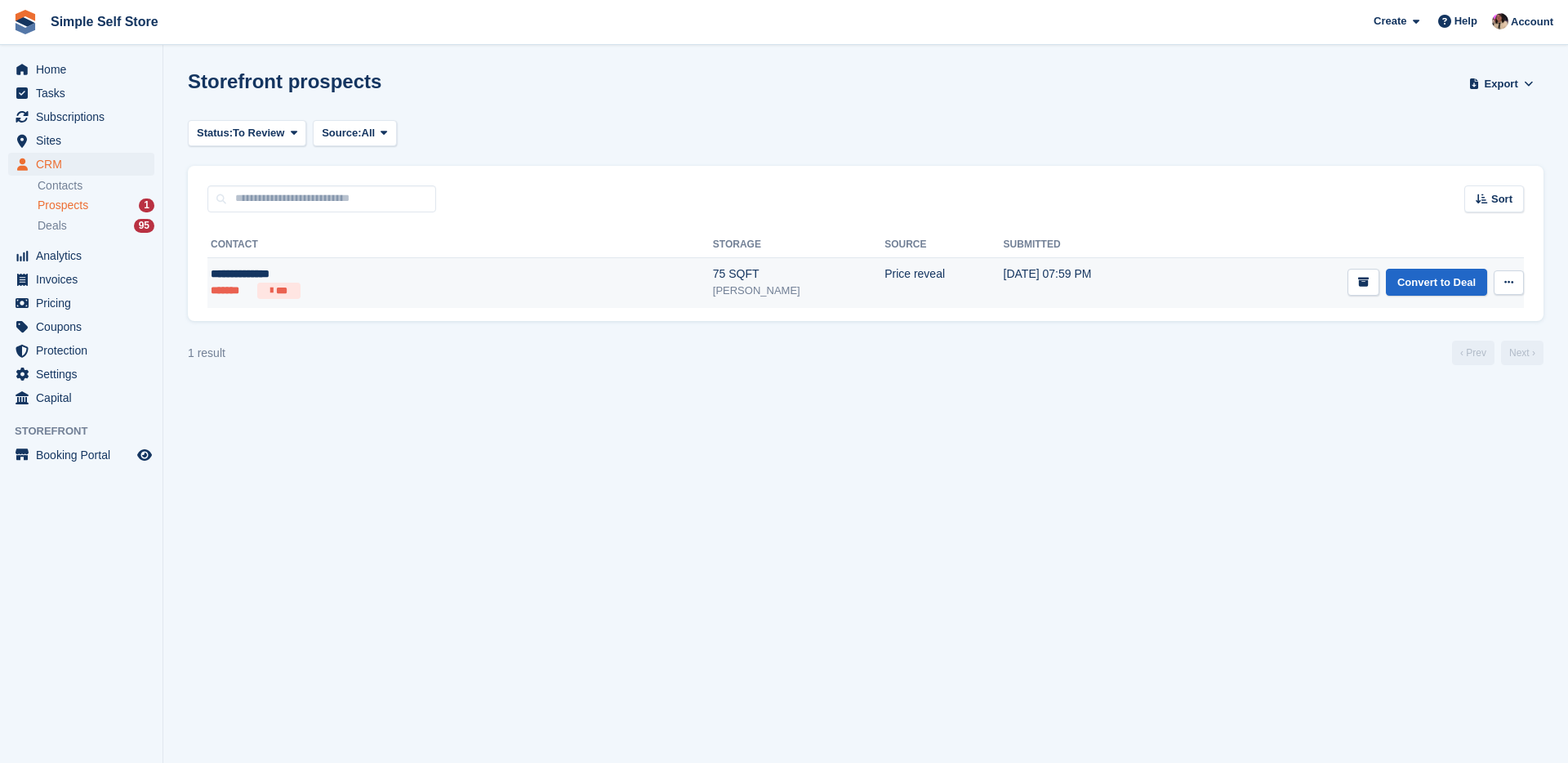
click at [388, 282] on div "**********" at bounding box center [338, 274] width 254 height 17
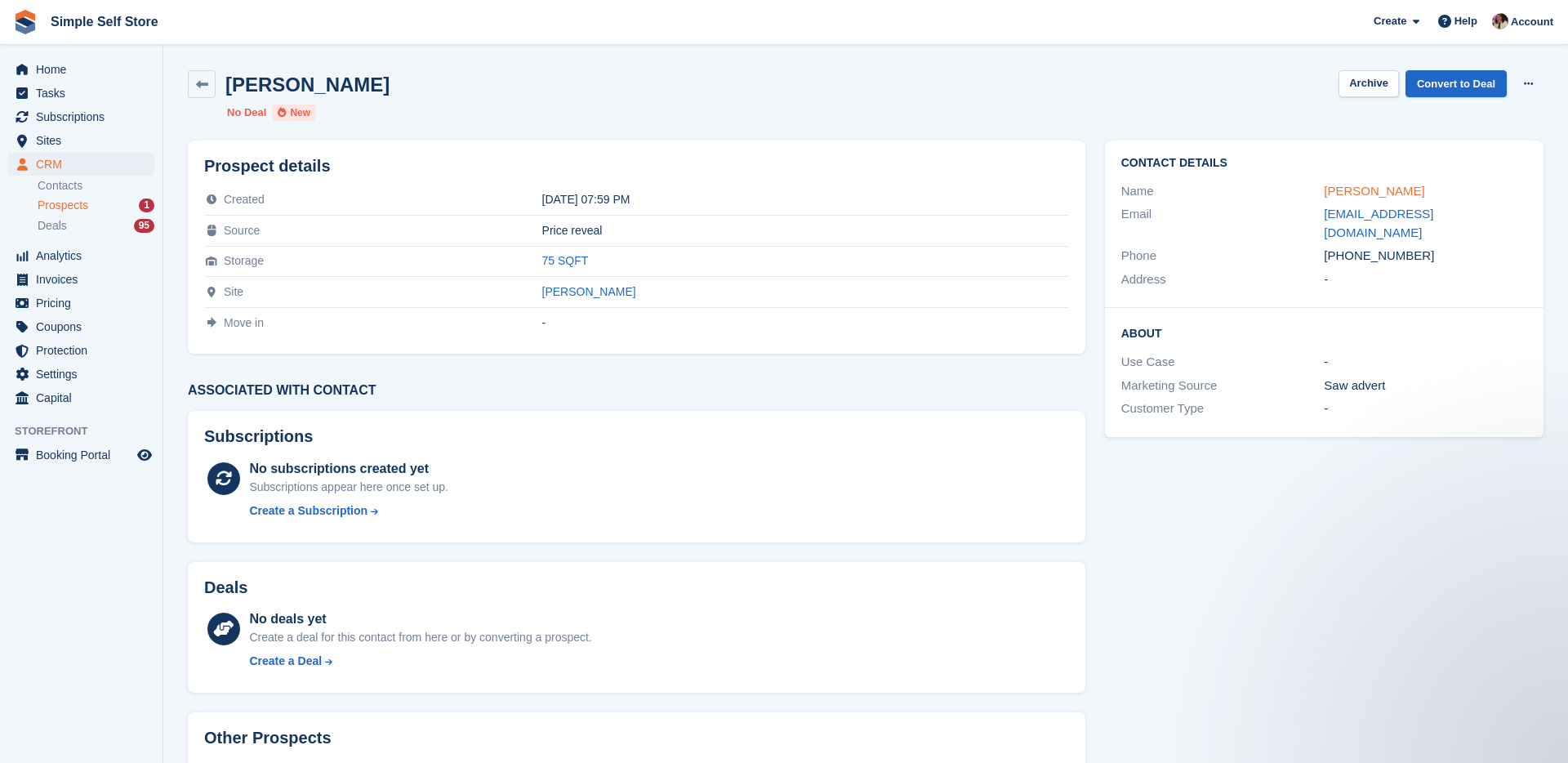
click at [1385, 194] on div "Name Aaron Harrison" at bounding box center [1324, 191] width 405 height 24
click at [1383, 193] on link "[PERSON_NAME]" at bounding box center [1374, 190] width 100 height 14
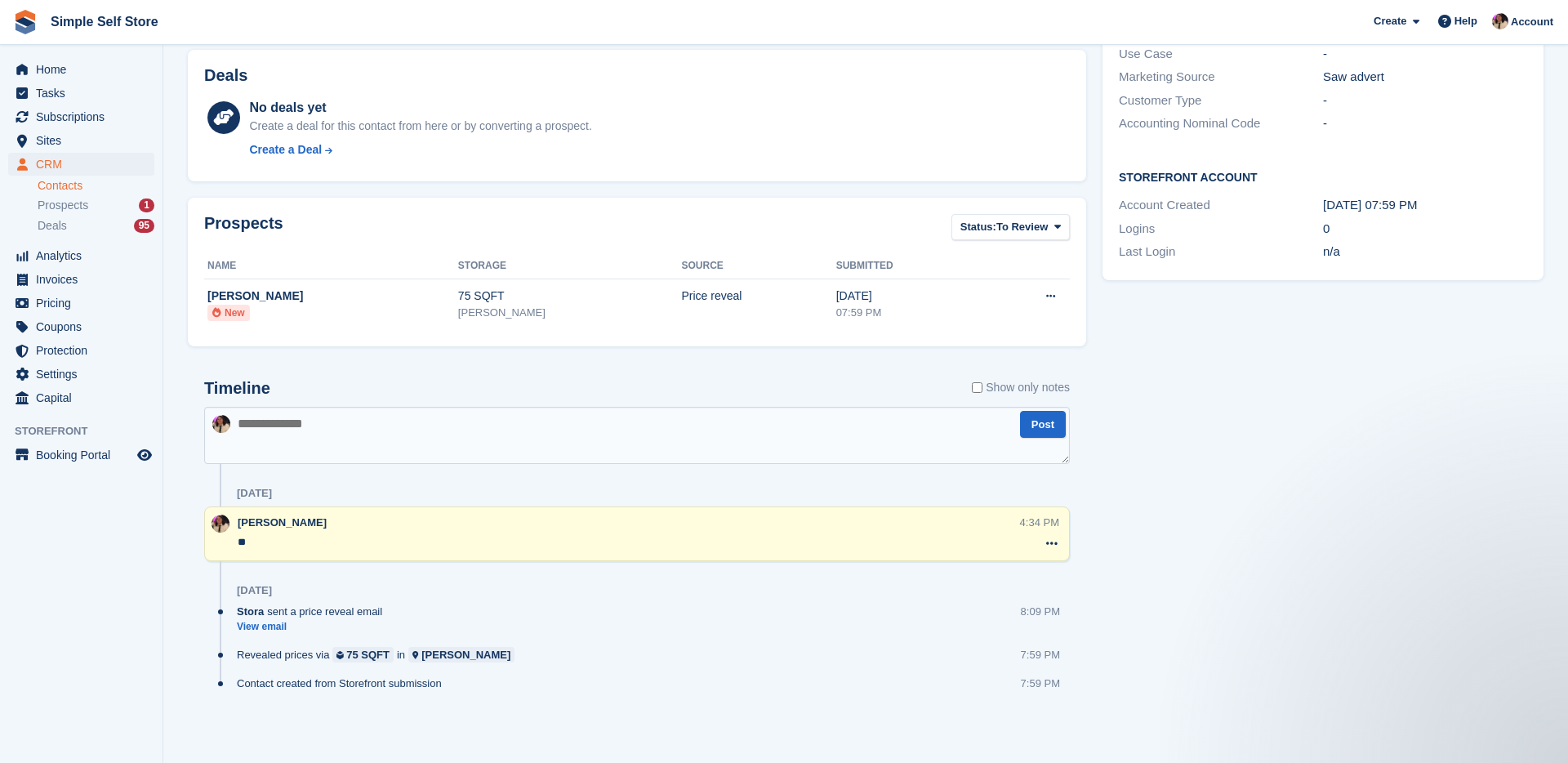
click at [244, 433] on textarea at bounding box center [637, 435] width 865 height 57
type textarea "********"
click at [66, 302] on span "Pricing" at bounding box center [85, 303] width 98 height 23
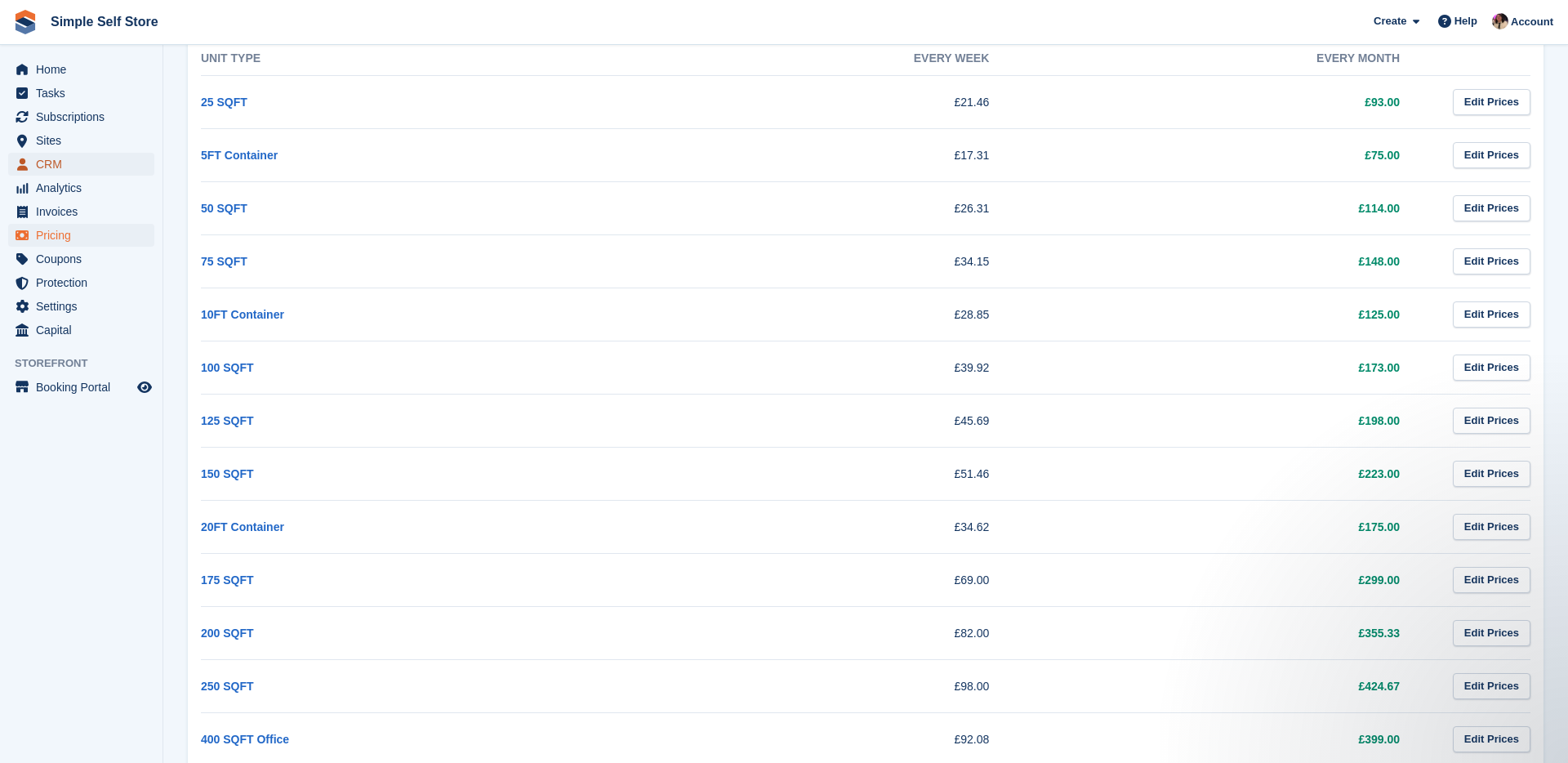
click at [66, 164] on span "CRM" at bounding box center [85, 164] width 98 height 23
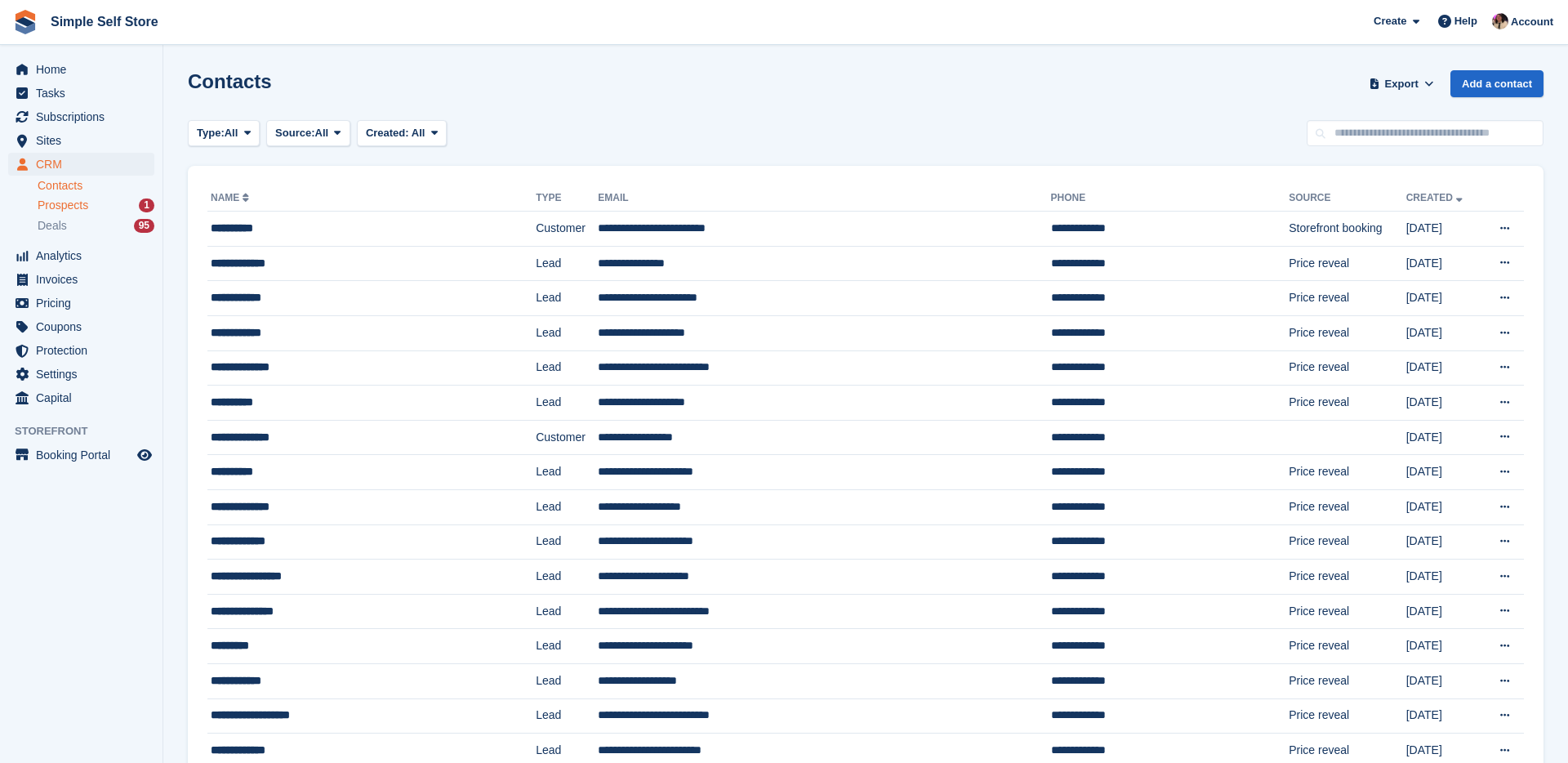
click at [109, 203] on div "Prospects 1" at bounding box center [96, 206] width 117 height 15
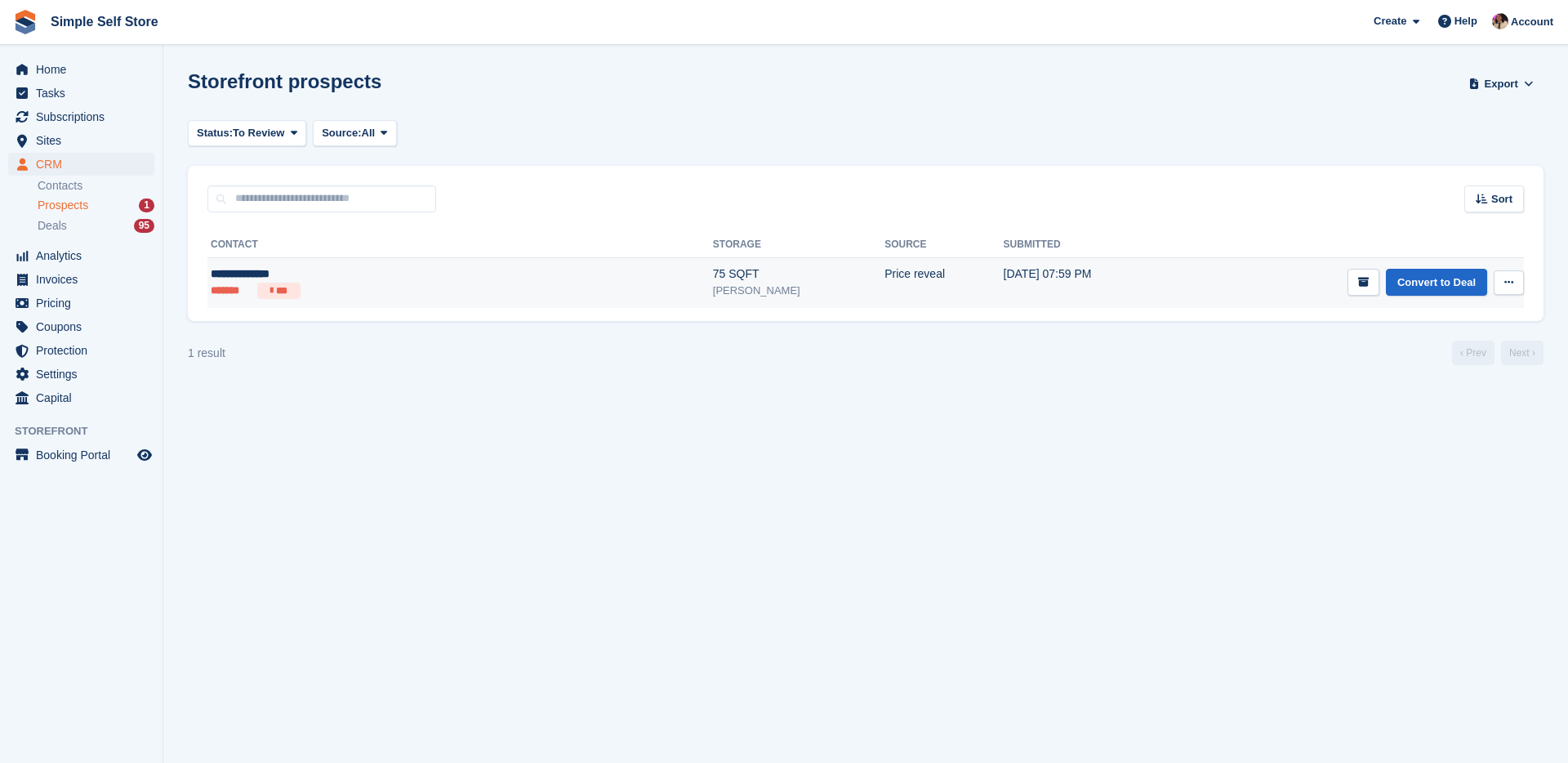
click at [382, 288] on ul "******* ***" at bounding box center [338, 291] width 254 height 16
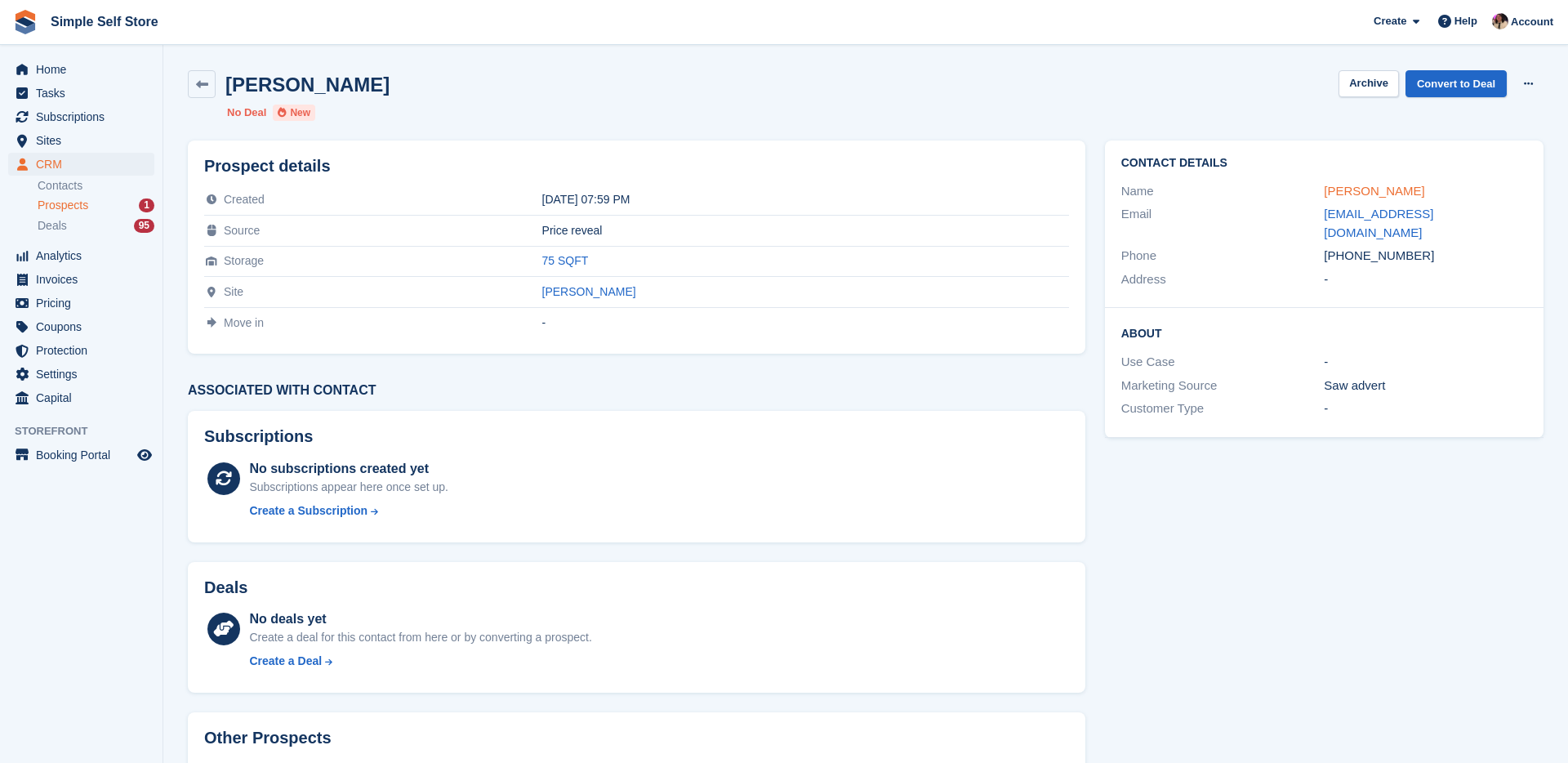
click at [1369, 192] on link "[PERSON_NAME]" at bounding box center [1374, 190] width 100 height 14
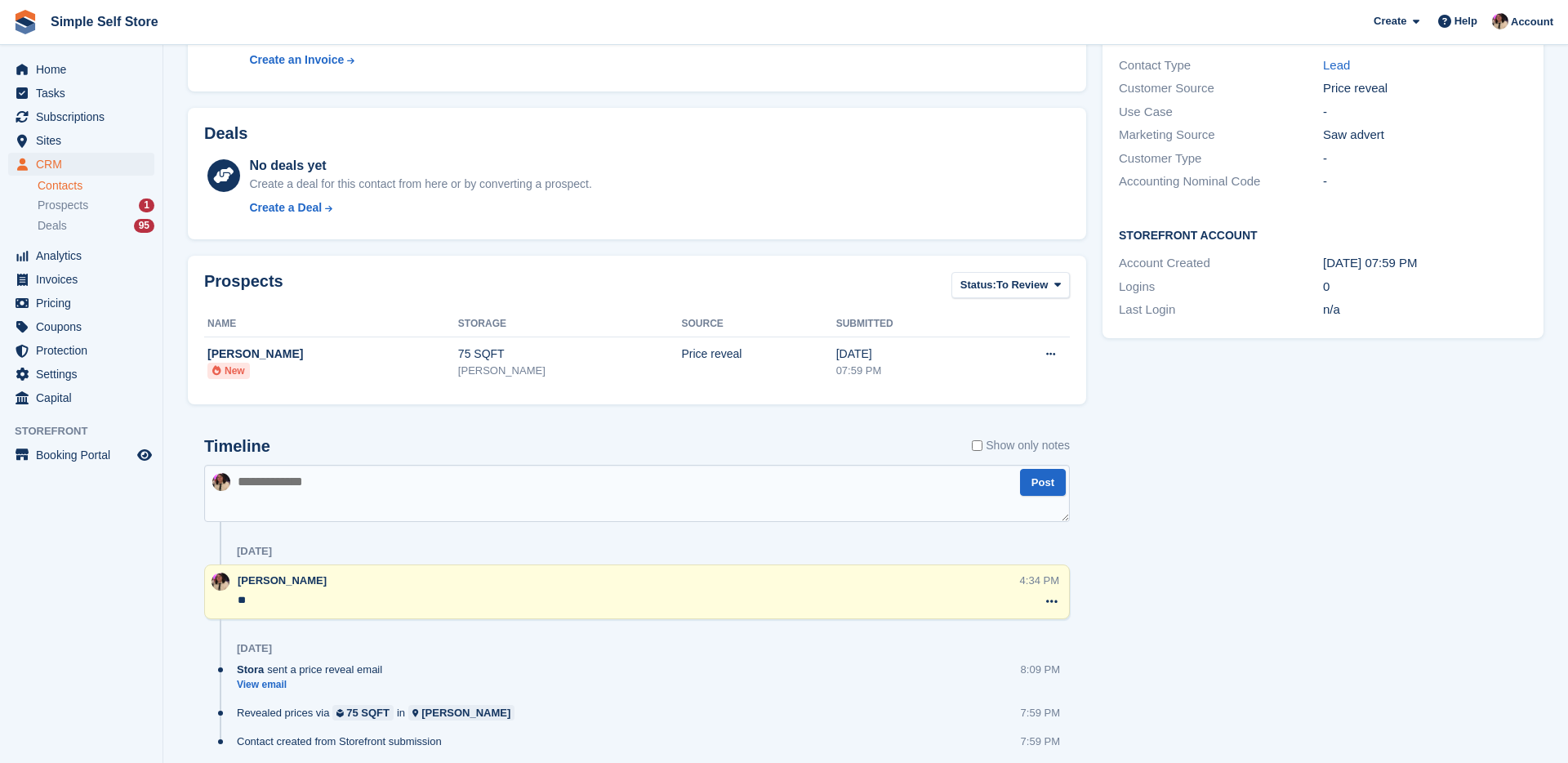
scroll to position [374, 0]
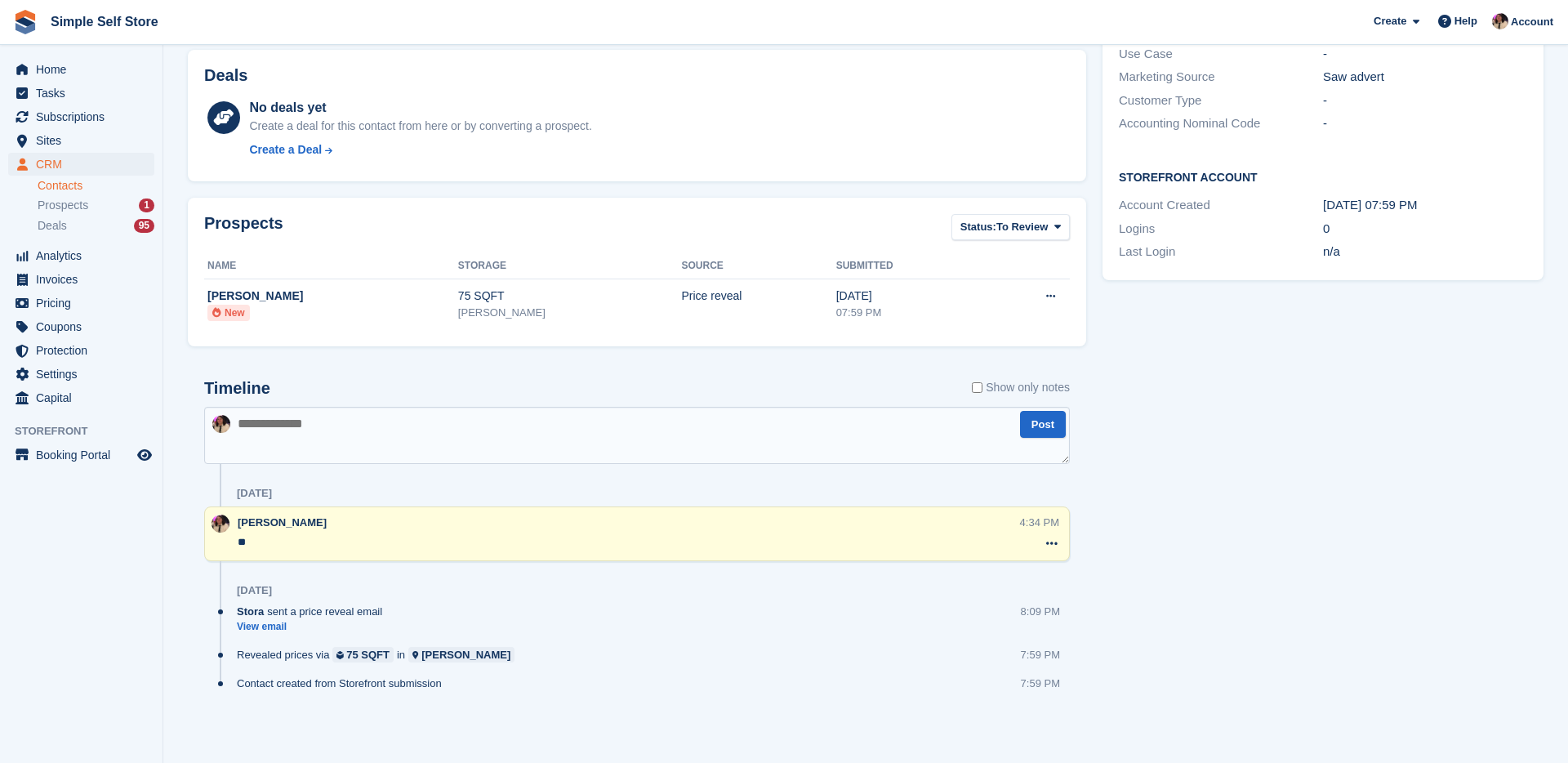
click at [319, 436] on textarea at bounding box center [637, 435] width 865 height 57
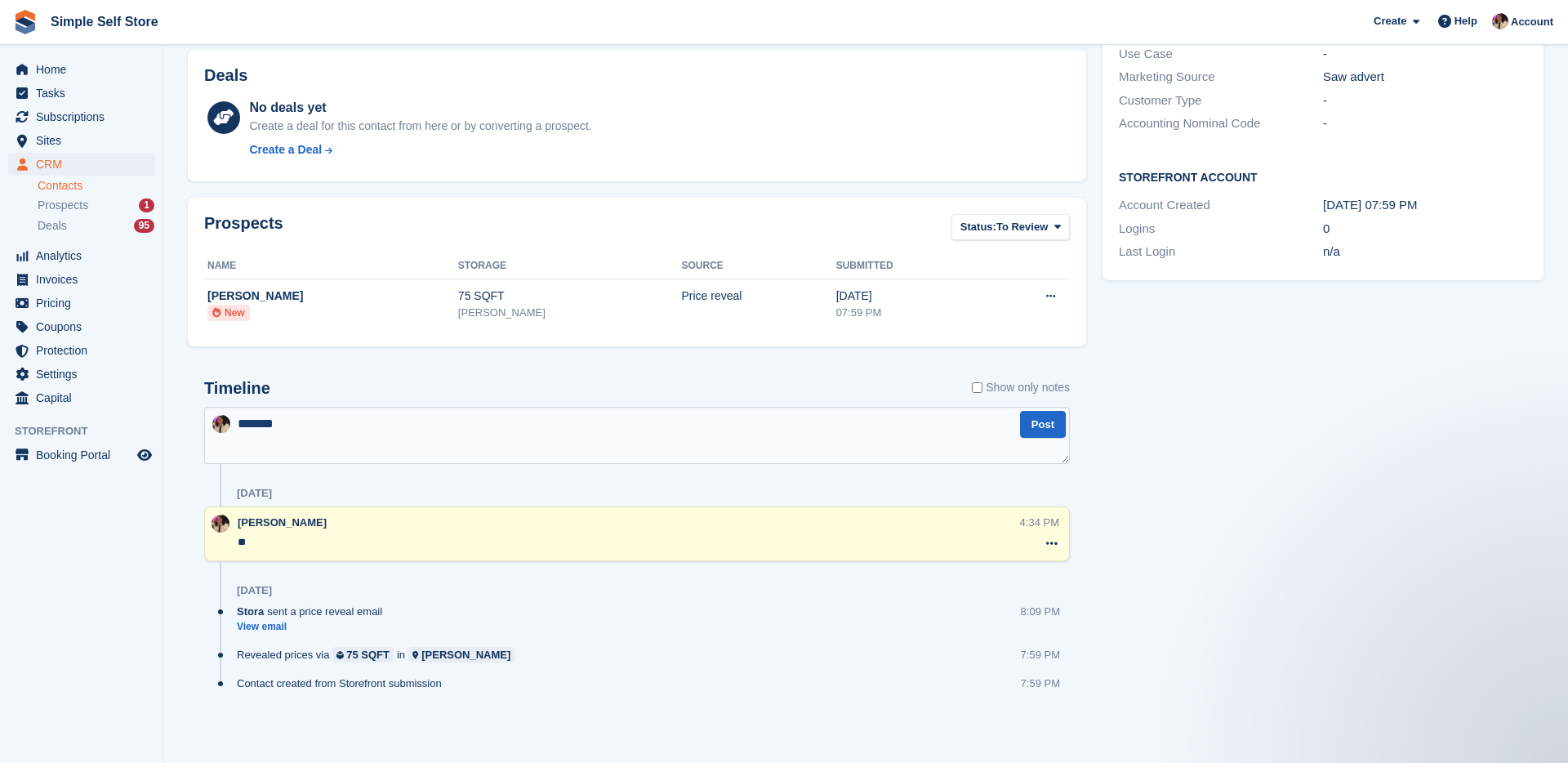
scroll to position [0, 0]
click at [559, 423] on textarea "**********" at bounding box center [637, 435] width 865 height 57
click at [566, 425] on textarea "**********" at bounding box center [637, 435] width 865 height 57
type textarea "**********"
click at [1033, 426] on button "Post" at bounding box center [1043, 425] width 46 height 27
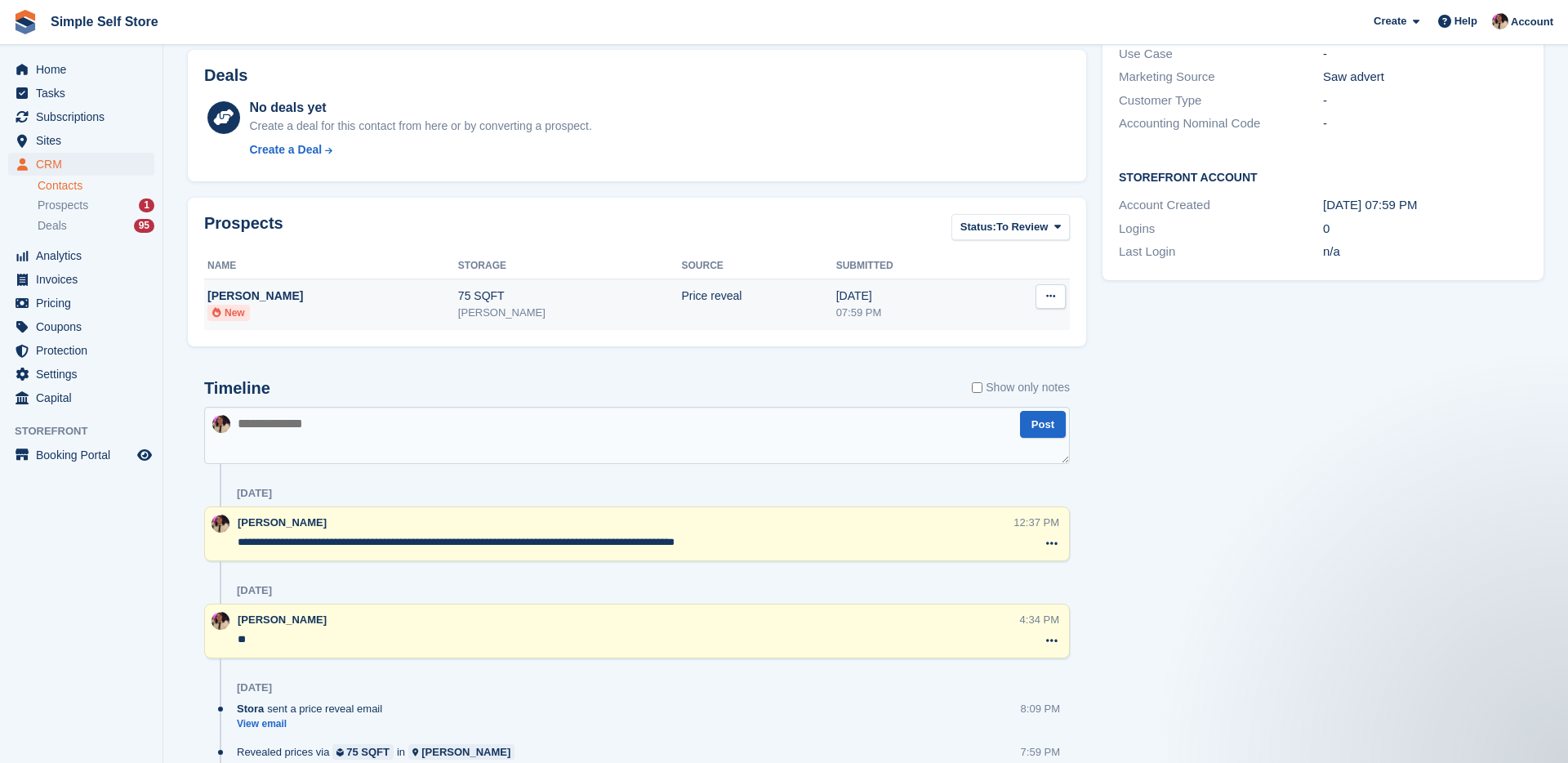
click at [1052, 294] on icon at bounding box center [1050, 295] width 9 height 11
click at [978, 354] on p "Archive prospect" at bounding box center [987, 349] width 142 height 21
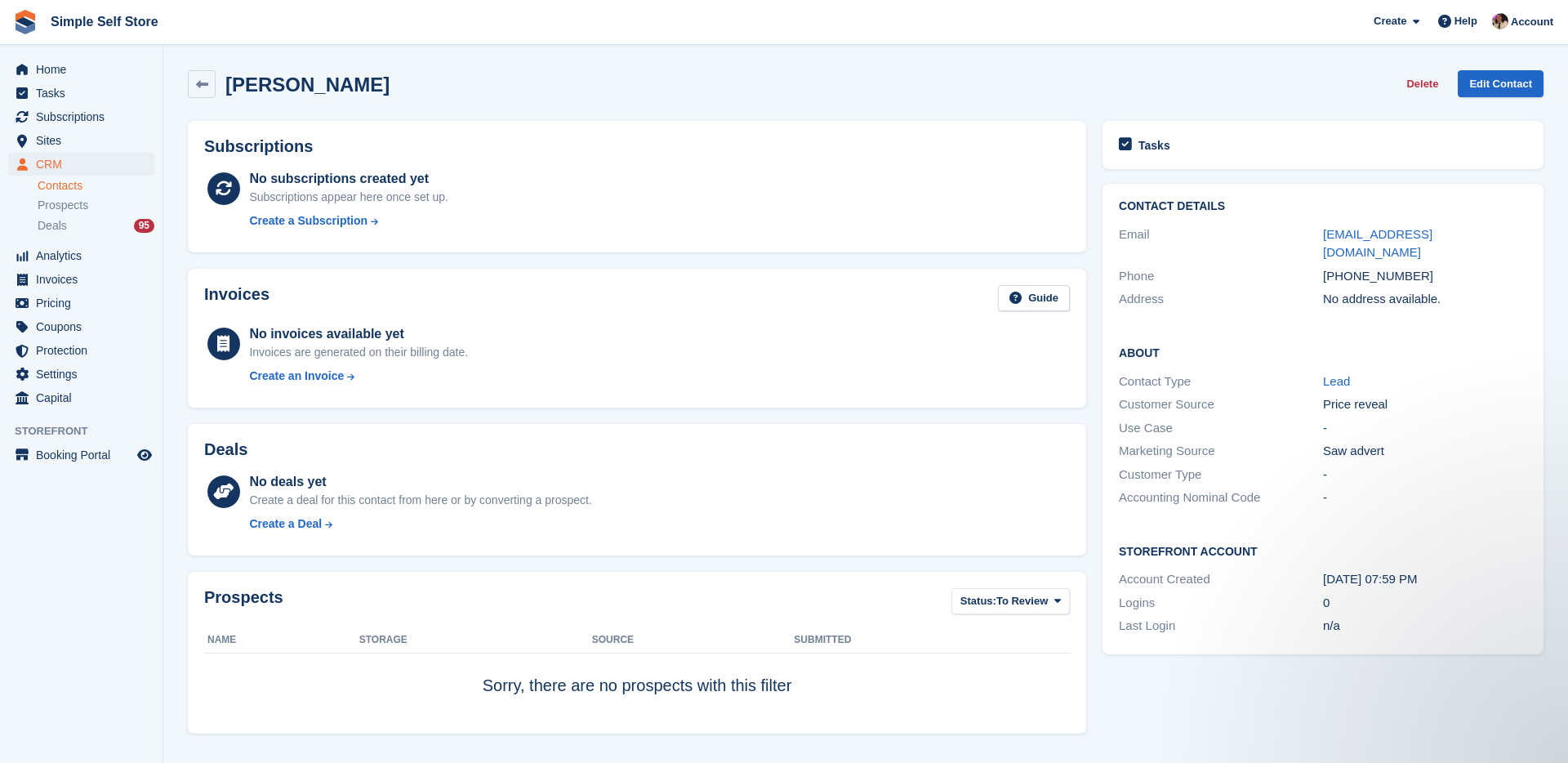
click at [65, 179] on link "Contacts" at bounding box center [96, 185] width 117 height 15
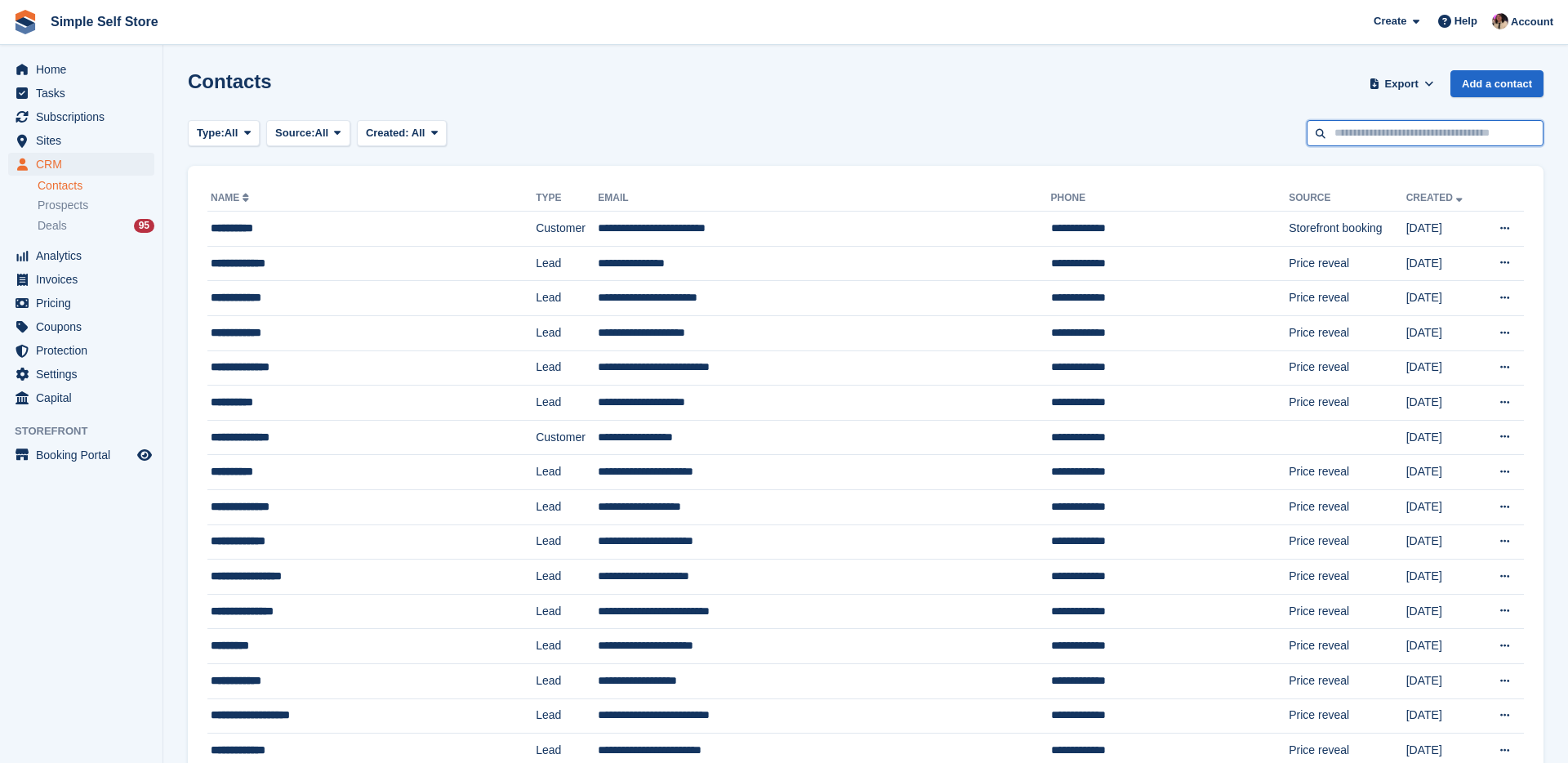
click at [1395, 137] on input "text" at bounding box center [1426, 134] width 237 height 27
paste input "**********"
type input "**********"
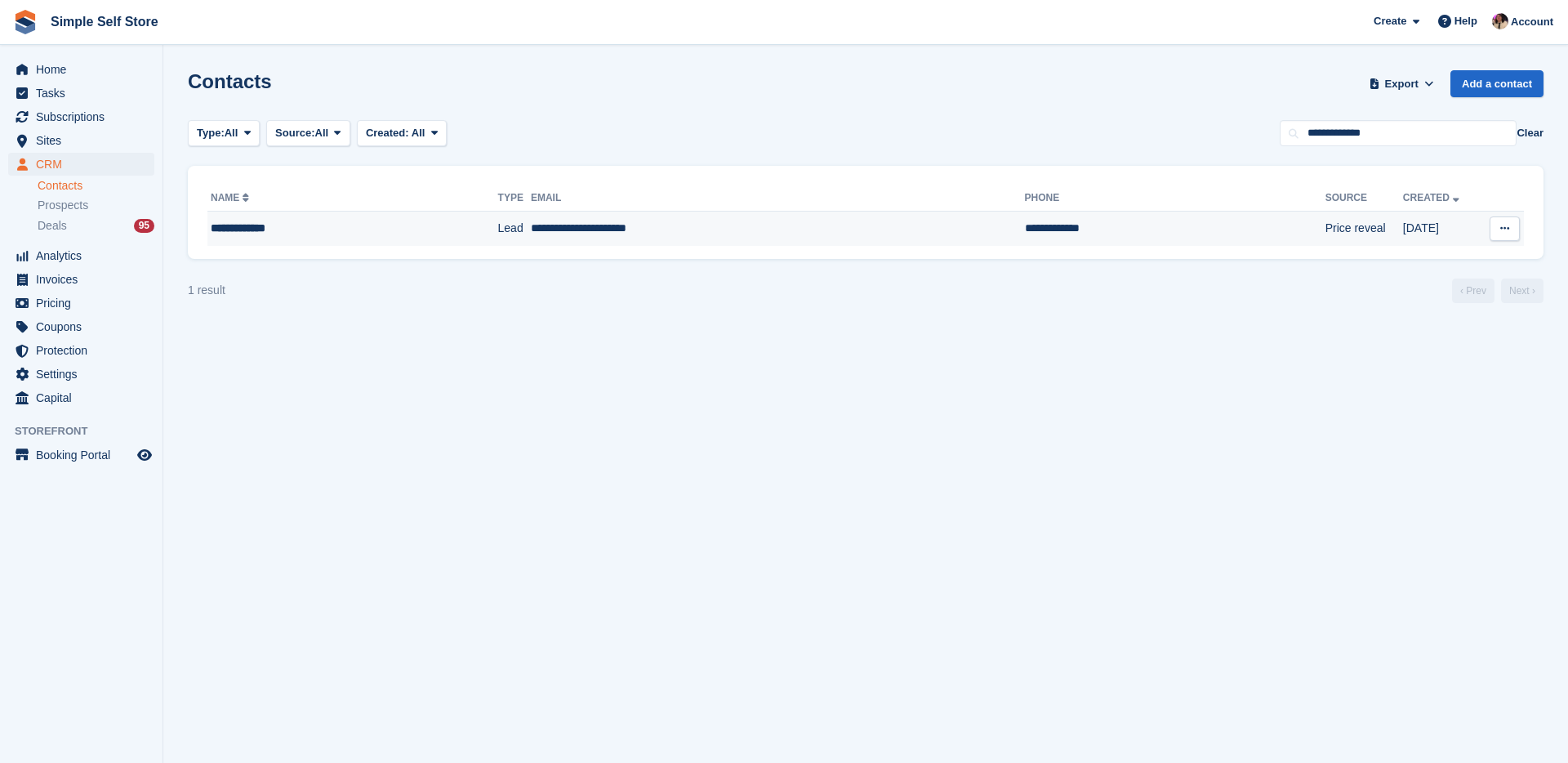
click at [651, 243] on td "**********" at bounding box center [777, 229] width 494 height 34
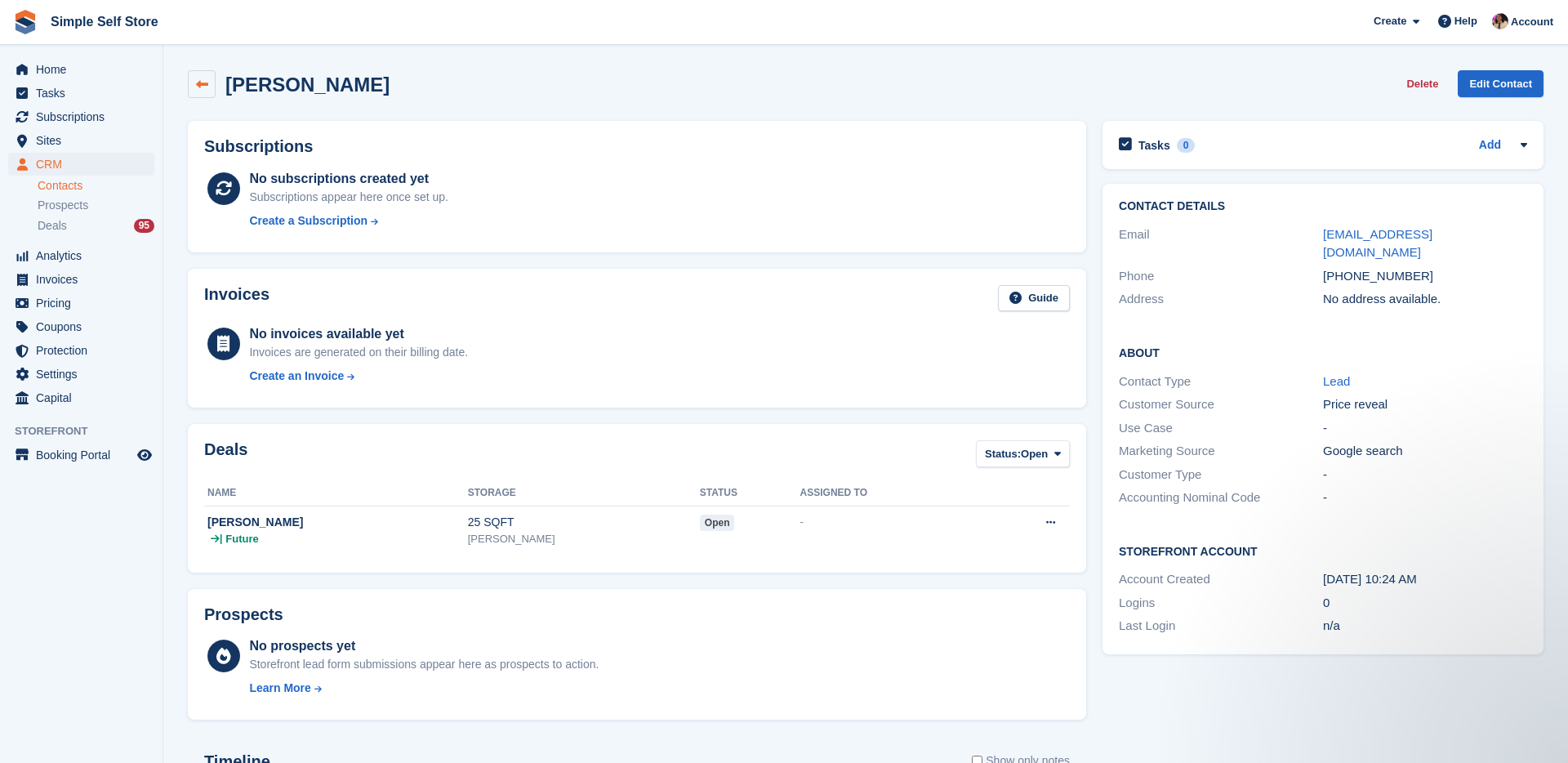
click at [196, 86] on icon at bounding box center [202, 84] width 12 height 12
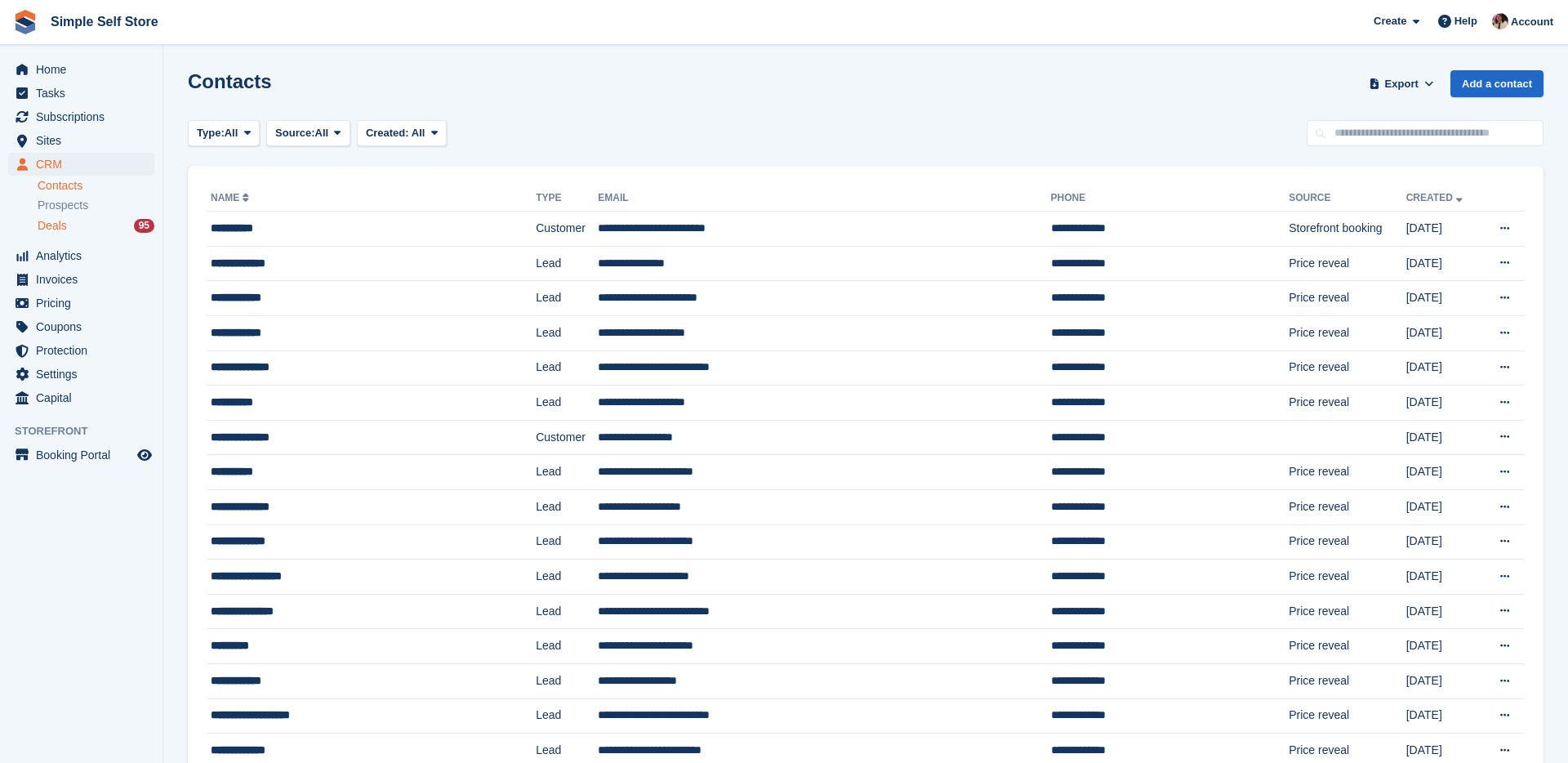
click at [85, 224] on div "Deals 95" at bounding box center [96, 226] width 117 height 15
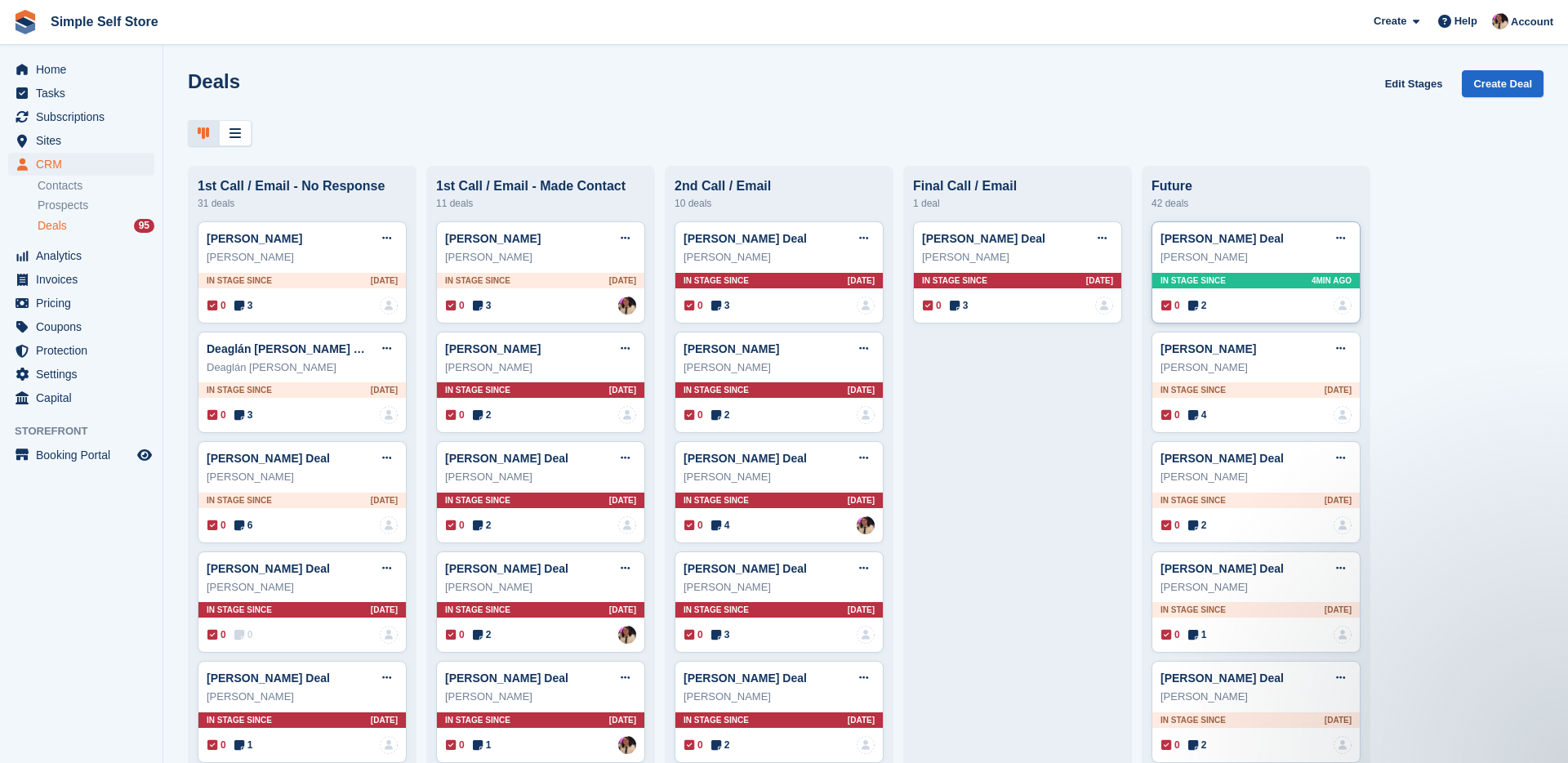
click at [1201, 309] on span "2" at bounding box center [1198, 305] width 19 height 14
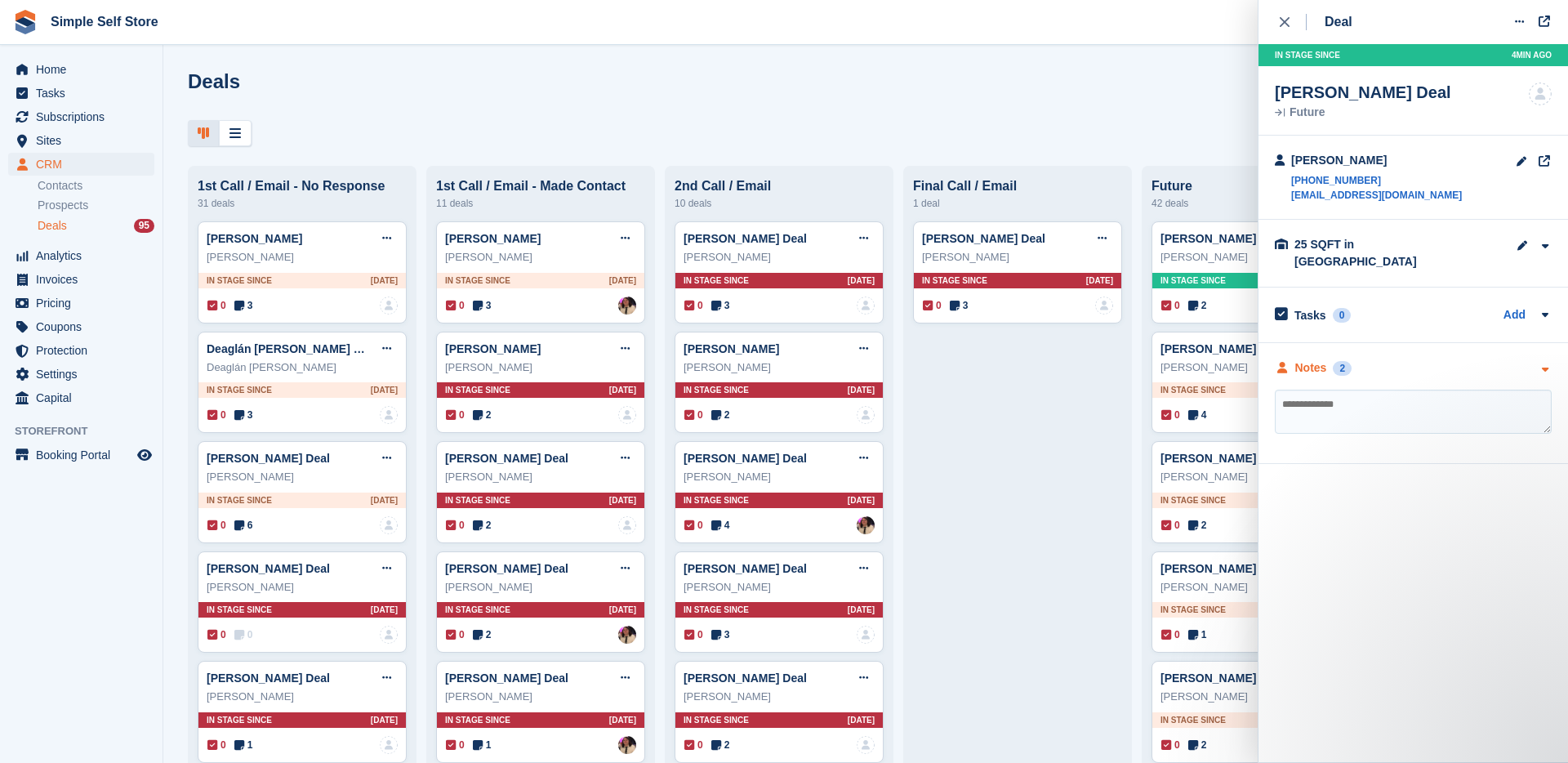
click at [1313, 360] on div "Notes" at bounding box center [1311, 368] width 32 height 17
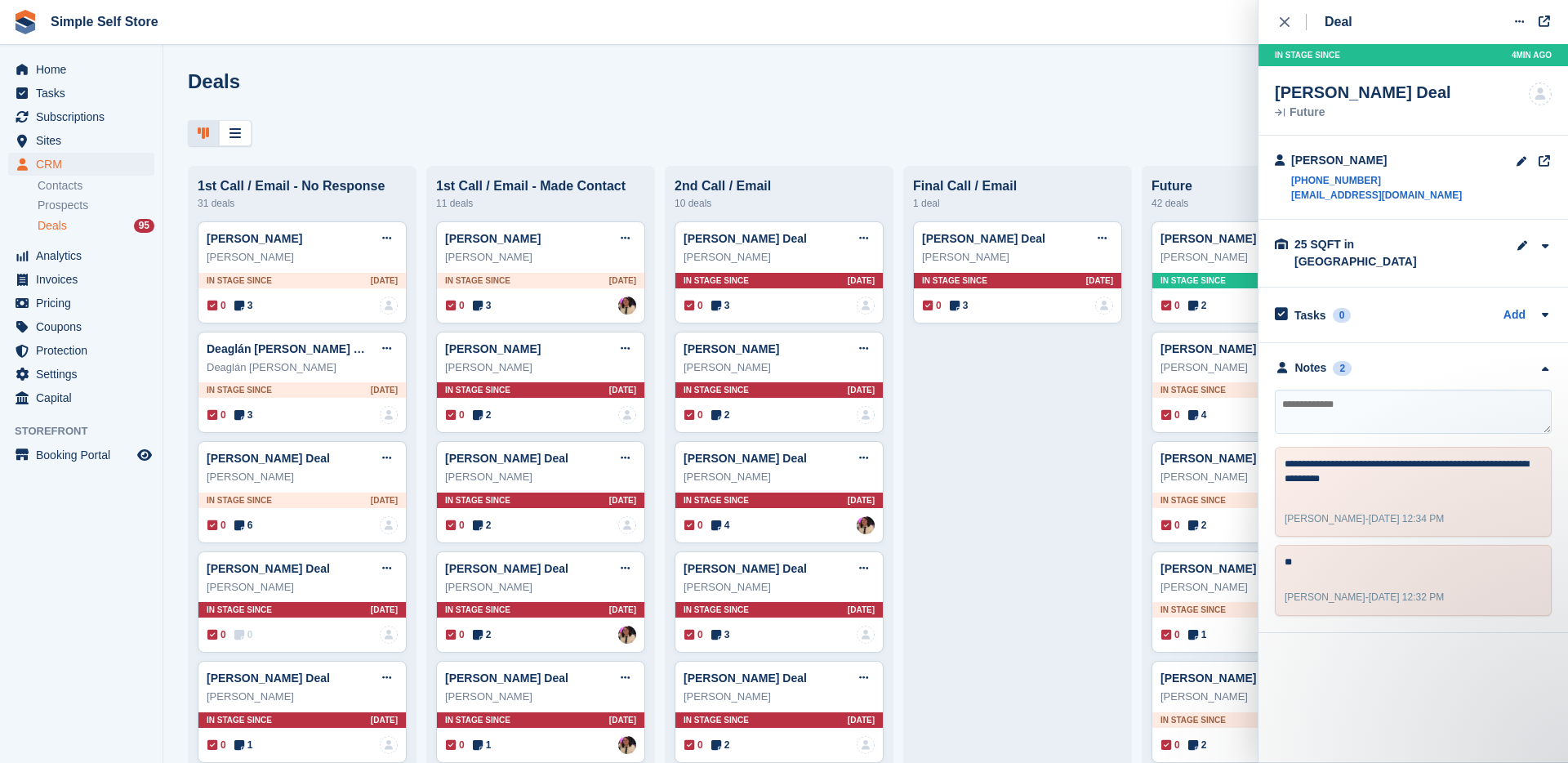
click at [1197, 414] on icon at bounding box center [1193, 415] width 10 height 11
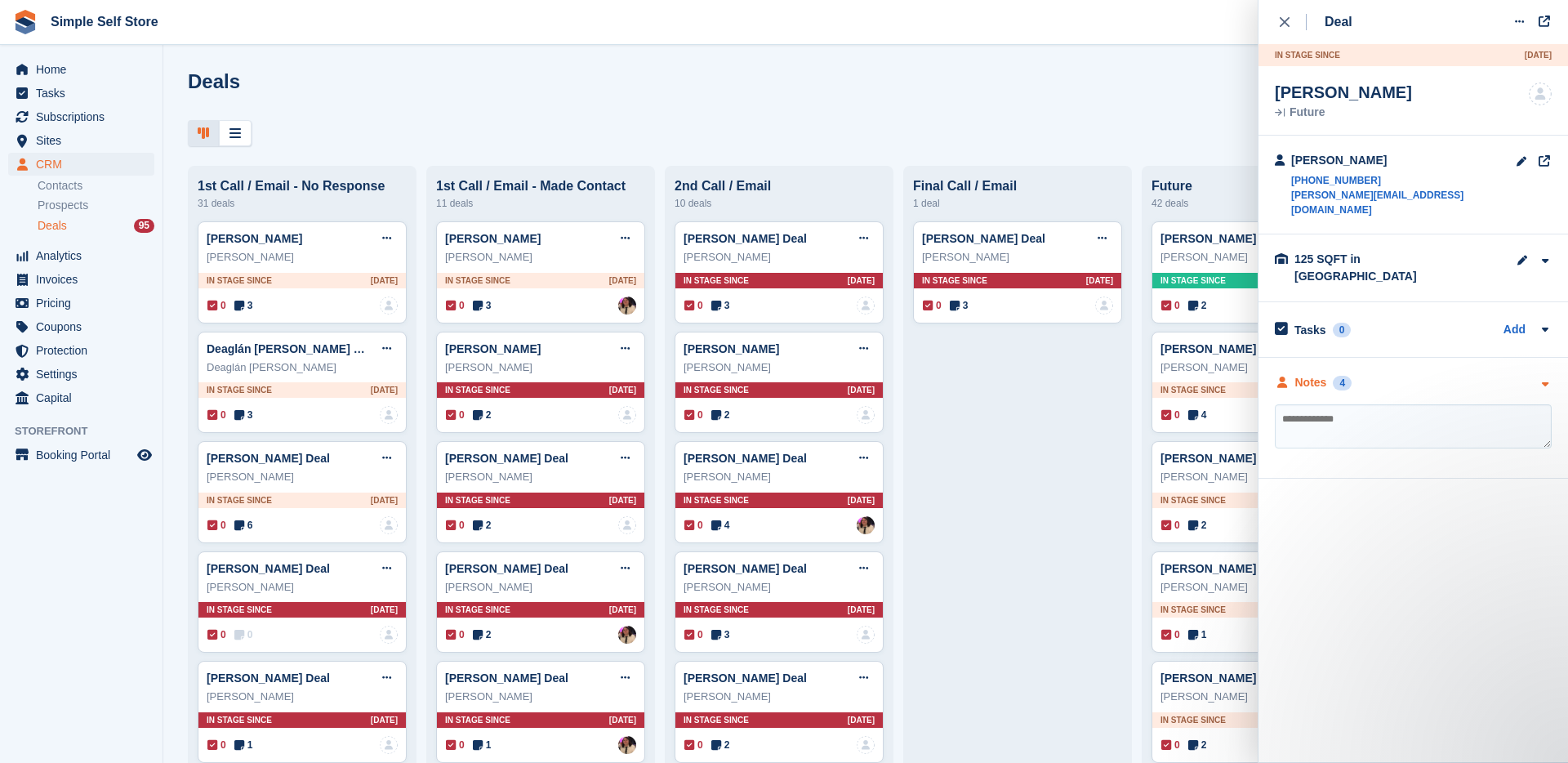
click at [1327, 374] on div "Notes 4" at bounding box center [1313, 382] width 76 height 17
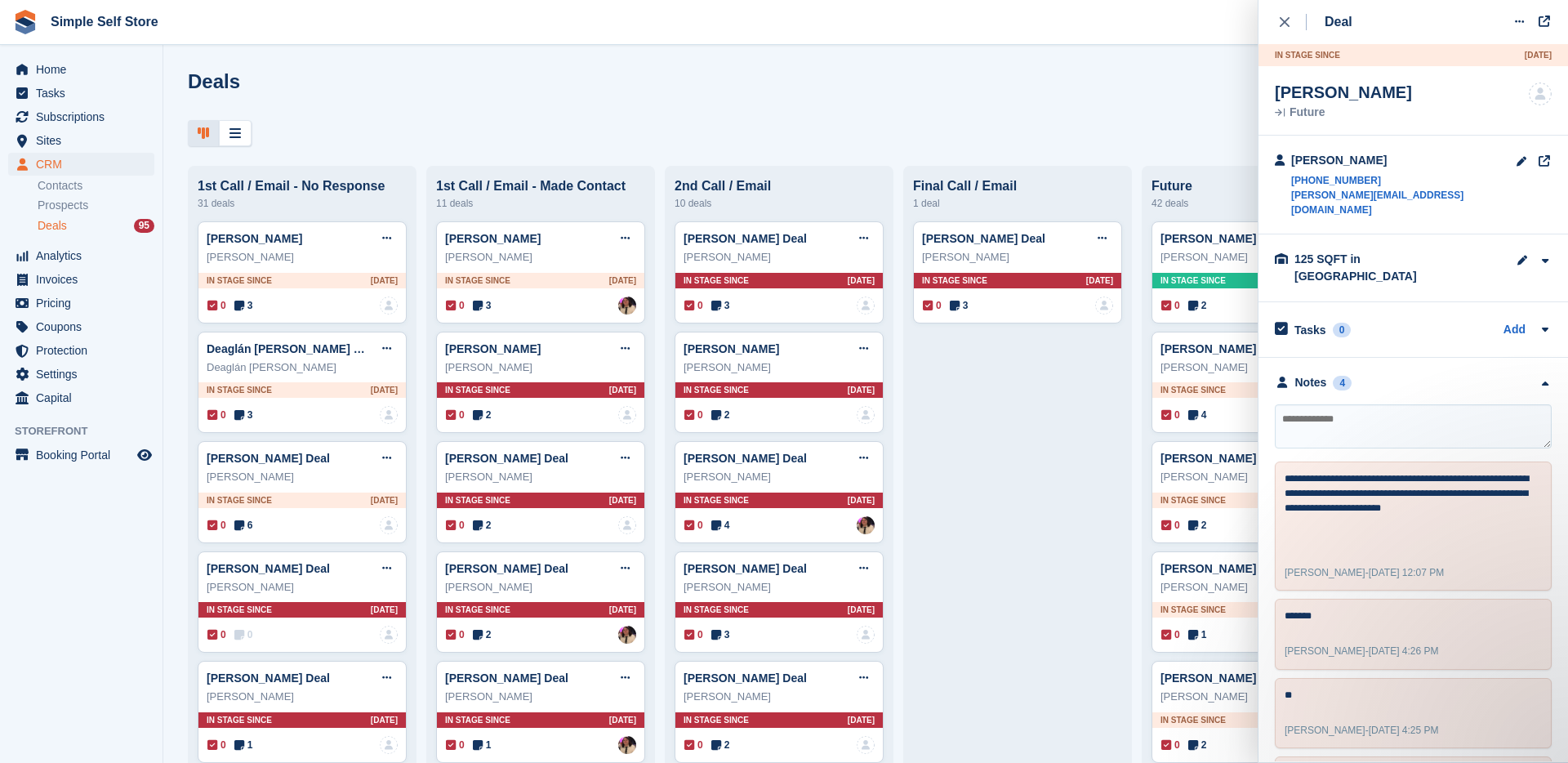
click at [1199, 522] on span "2" at bounding box center [1198, 525] width 19 height 14
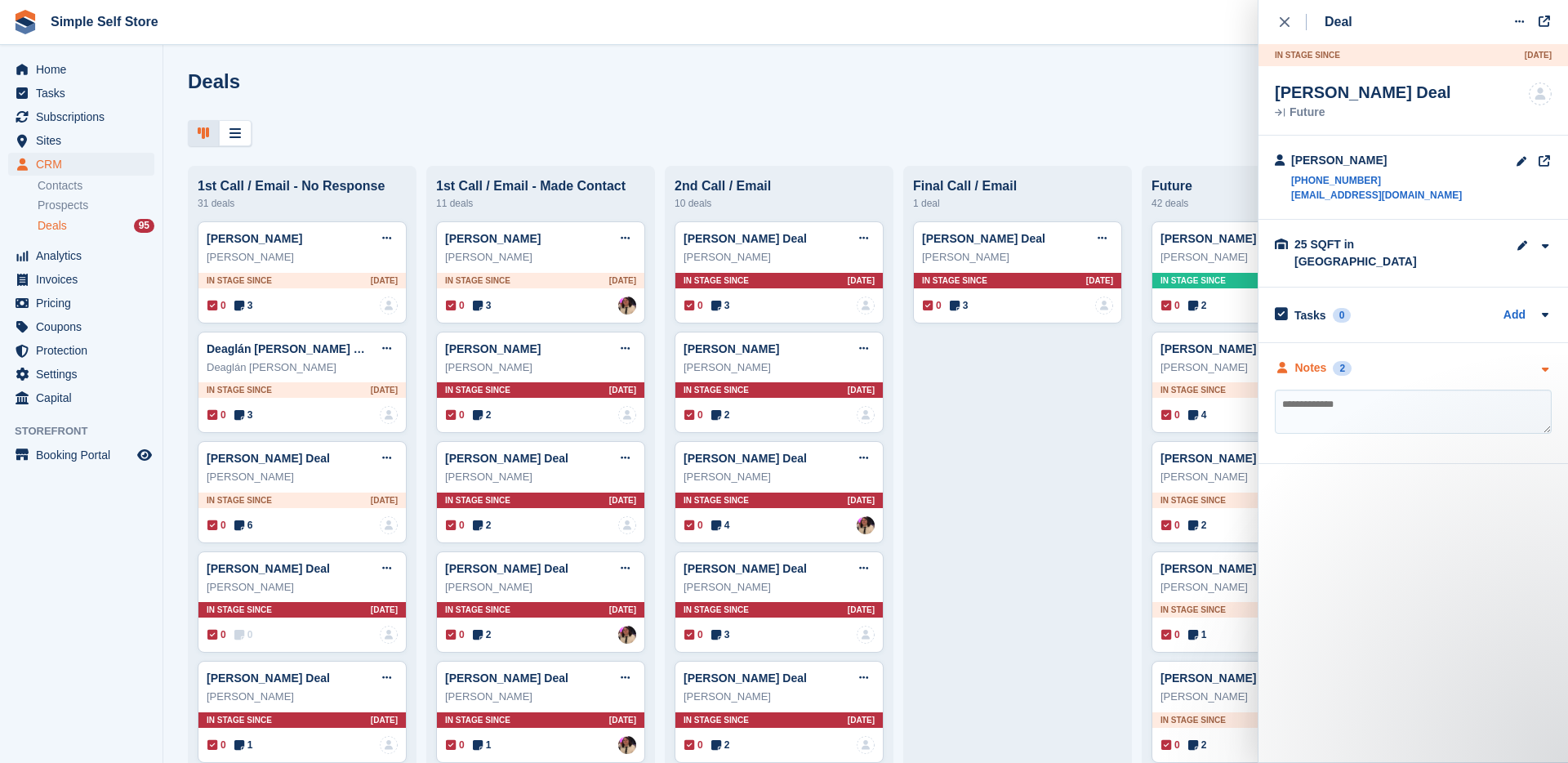
click at [1324, 360] on div "Notes" at bounding box center [1311, 368] width 32 height 17
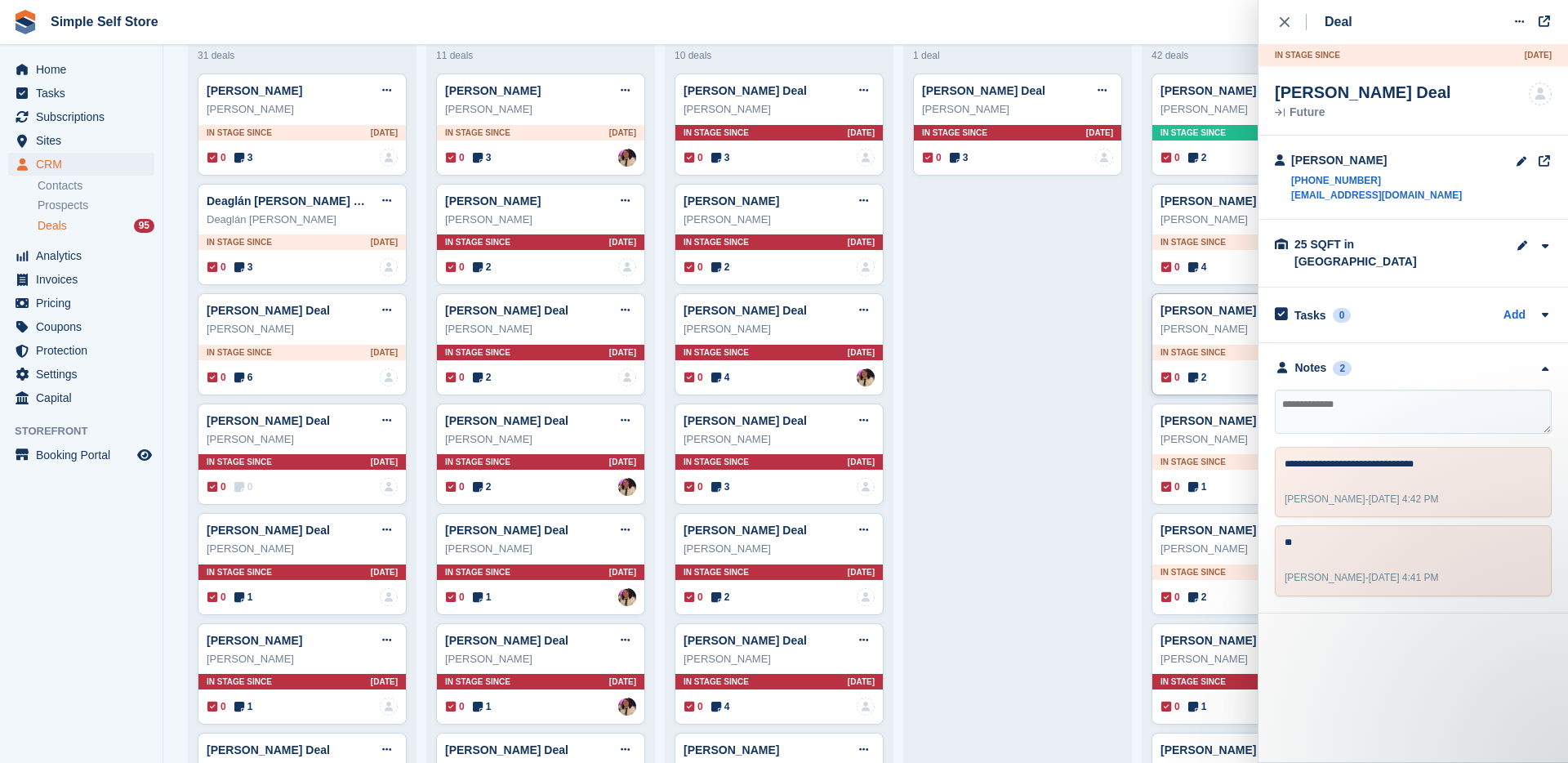
scroll to position [147, 0]
click at [1195, 487] on icon at bounding box center [1193, 488] width 10 height 11
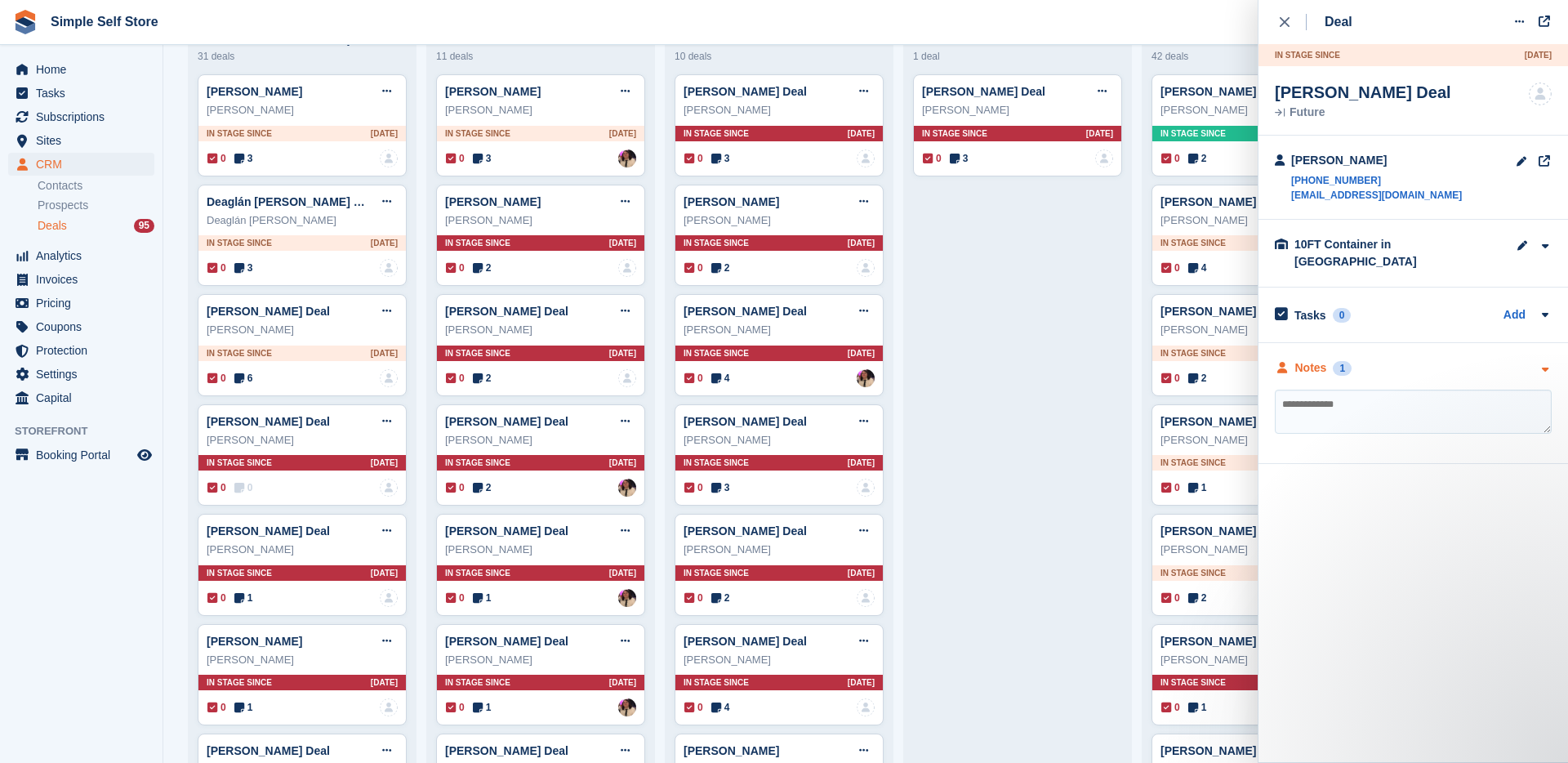
click at [1322, 360] on div "Notes" at bounding box center [1311, 368] width 32 height 17
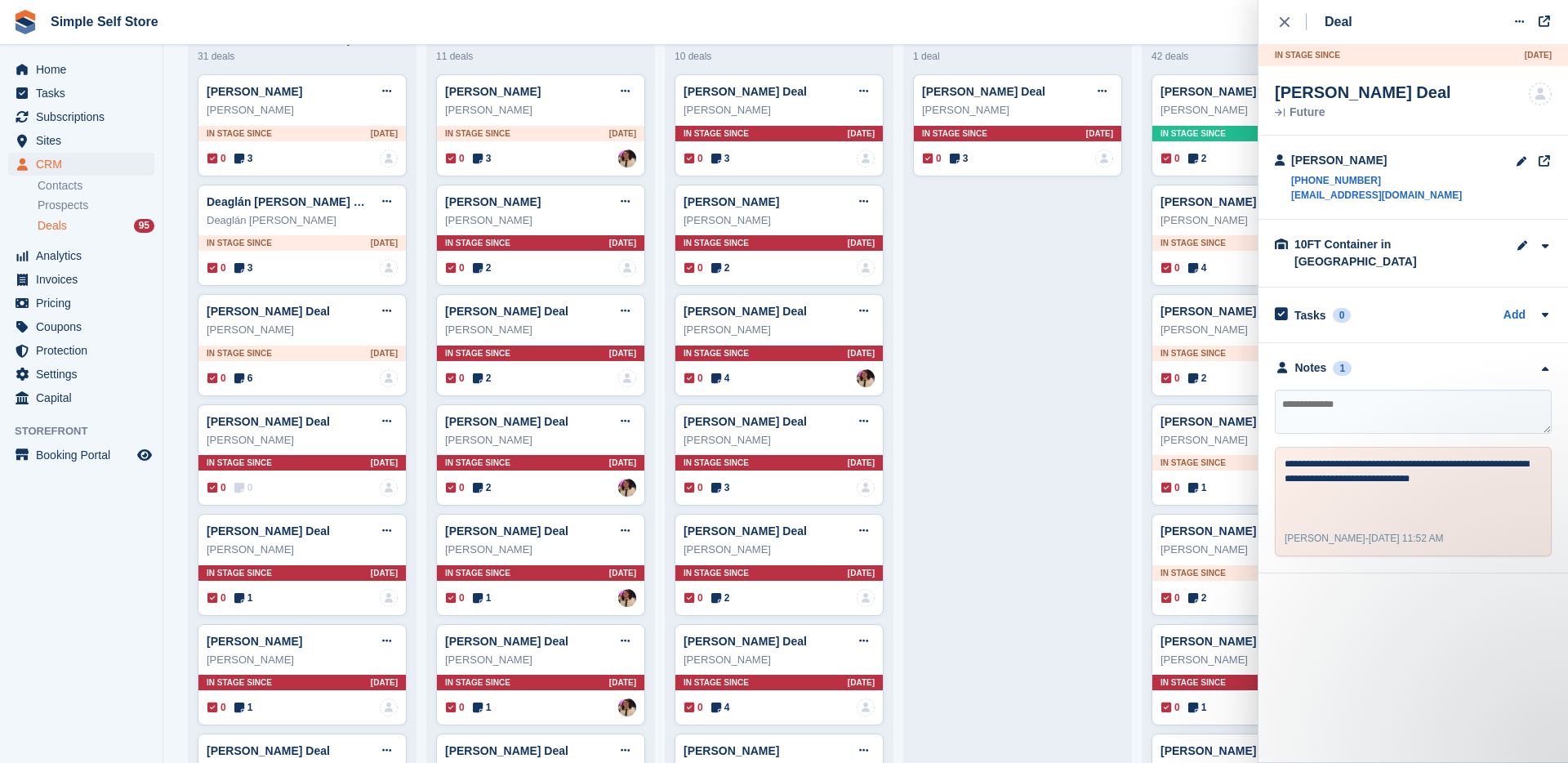
click at [1333, 99] on div "Erin Moran Deal" at bounding box center [1362, 92] width 176 height 19
click at [1217, 417] on link "Erin Moran Deal" at bounding box center [1222, 422] width 123 height 13
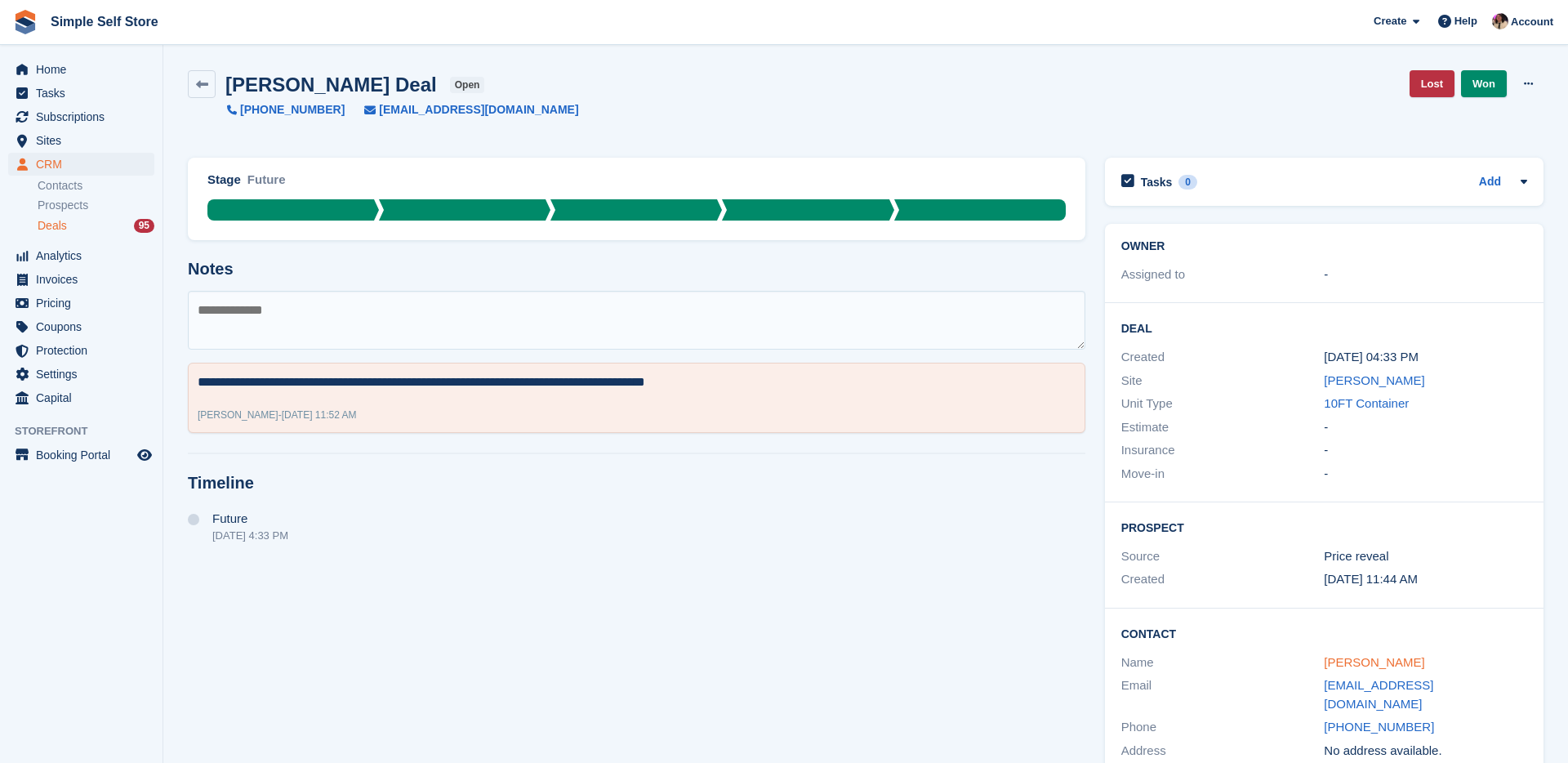
click at [1371, 663] on link "[PERSON_NAME]" at bounding box center [1374, 662] width 100 height 14
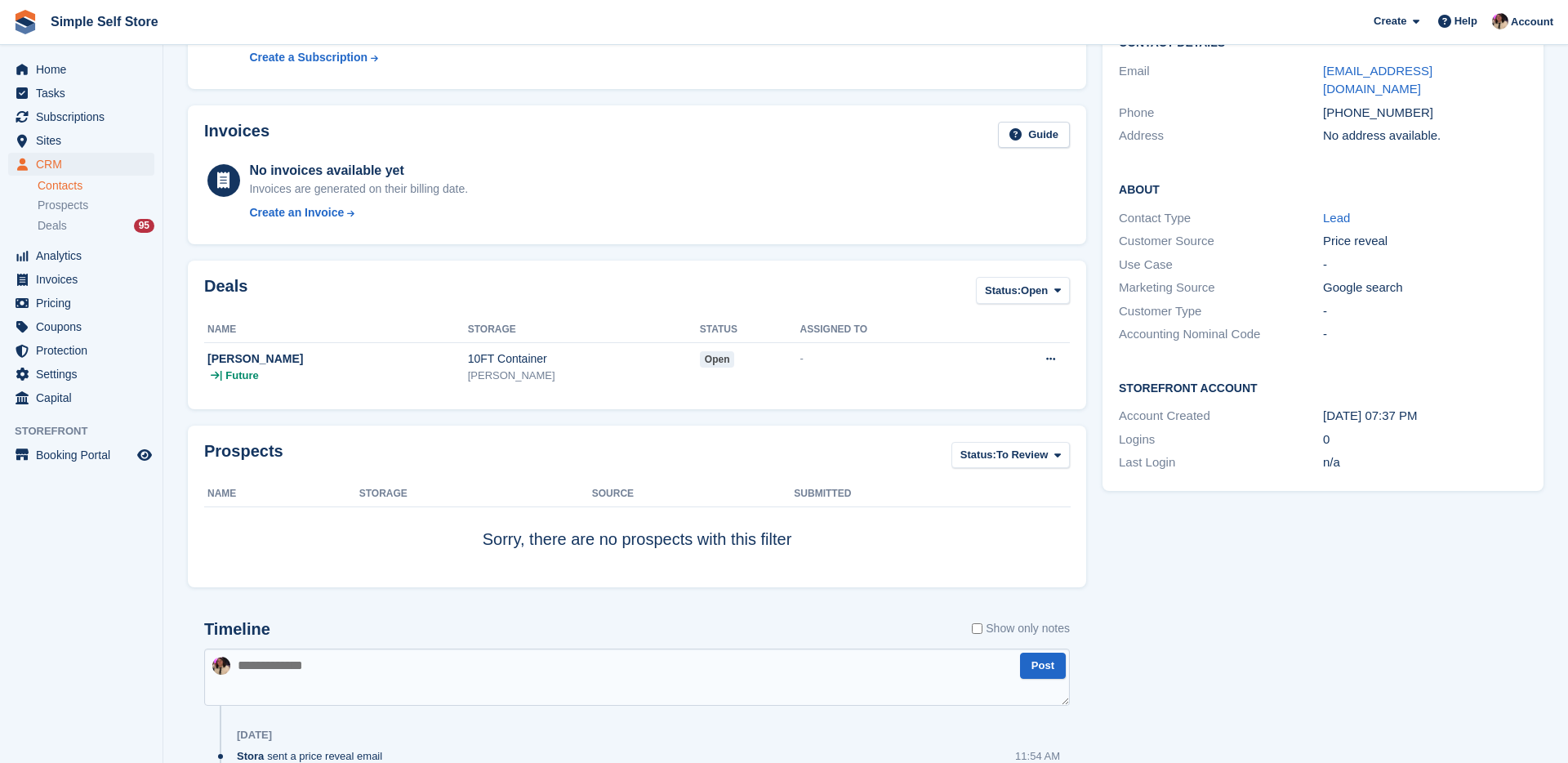
scroll to position [164, 0]
click at [1054, 299] on button "Status: Open" at bounding box center [1023, 290] width 94 height 27
click at [1044, 322] on link "All" at bounding box center [1054, 328] width 142 height 30
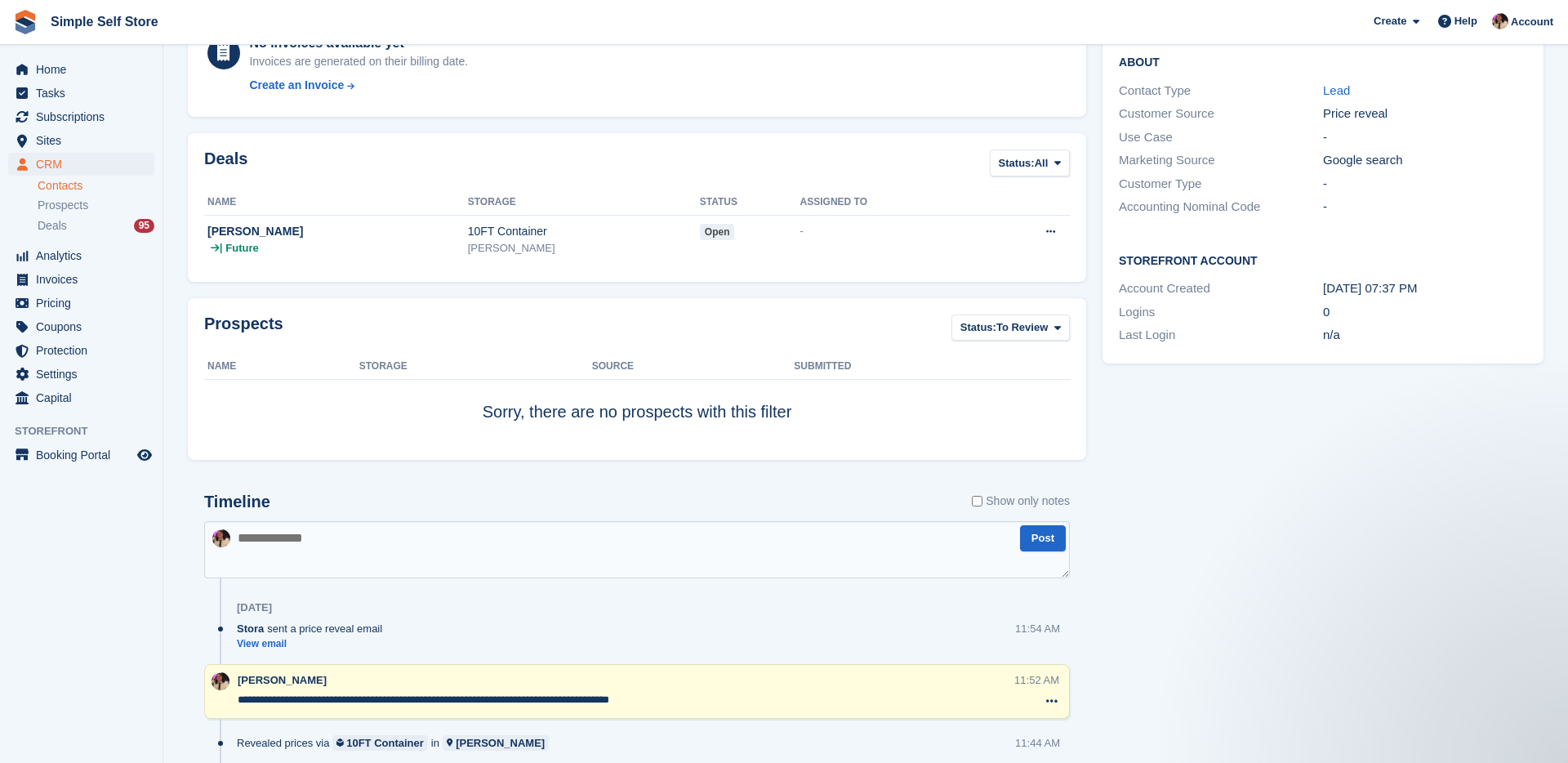
scroll to position [287, 0]
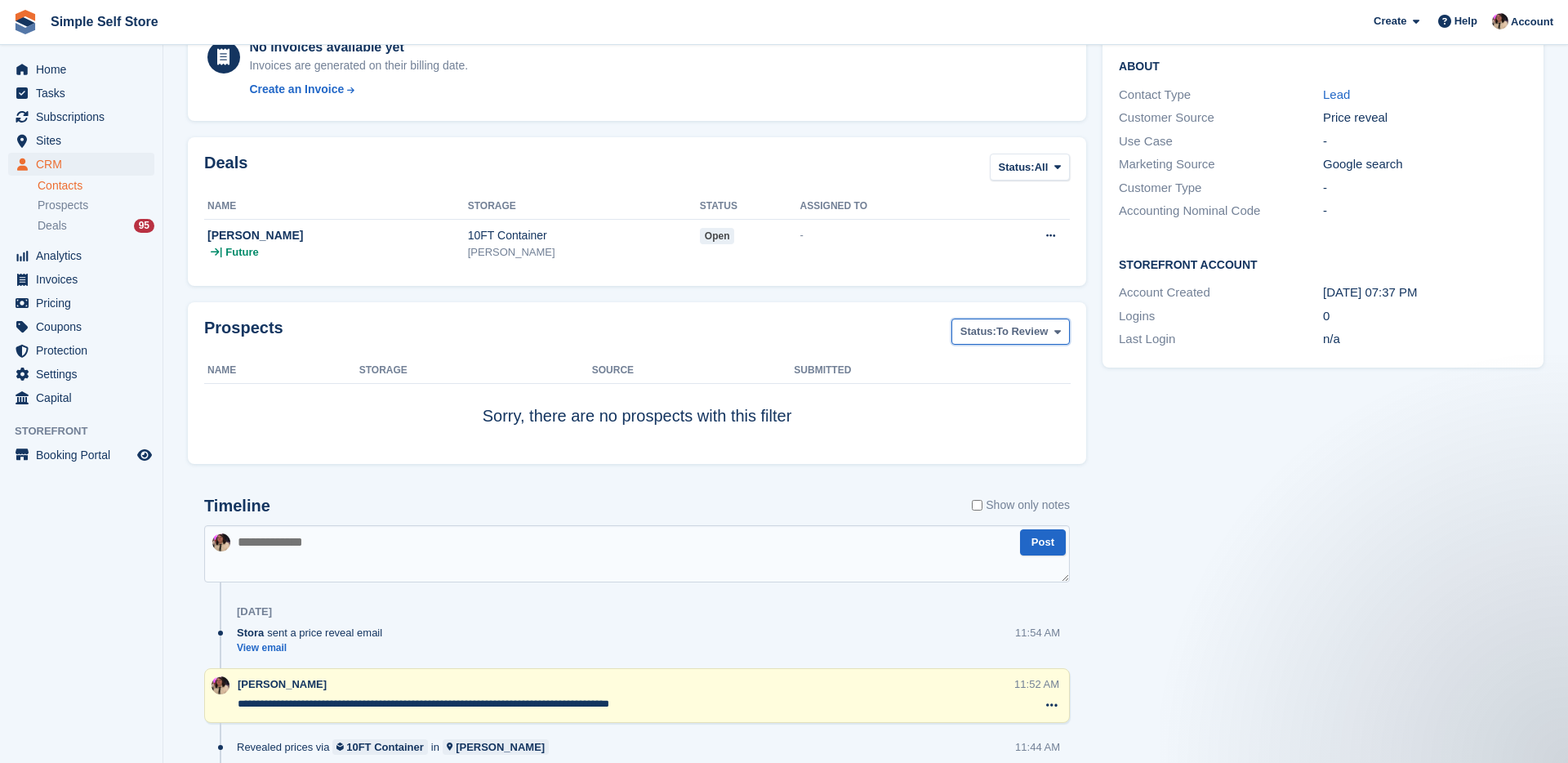
click at [1040, 330] on span "To Review" at bounding box center [1022, 331] width 52 height 16
click at [1009, 360] on link "All" at bounding box center [1030, 370] width 142 height 30
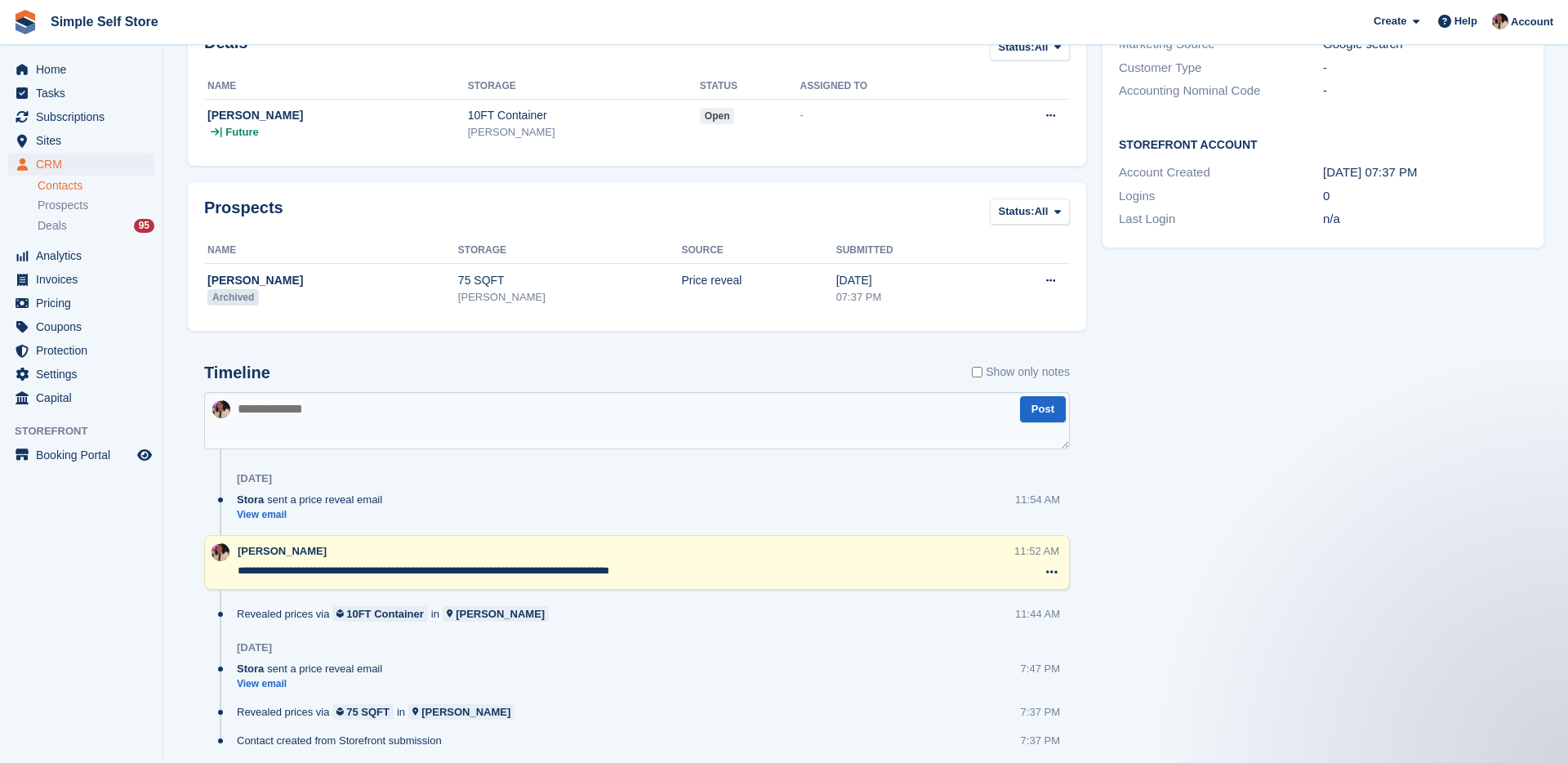
scroll to position [464, 0]
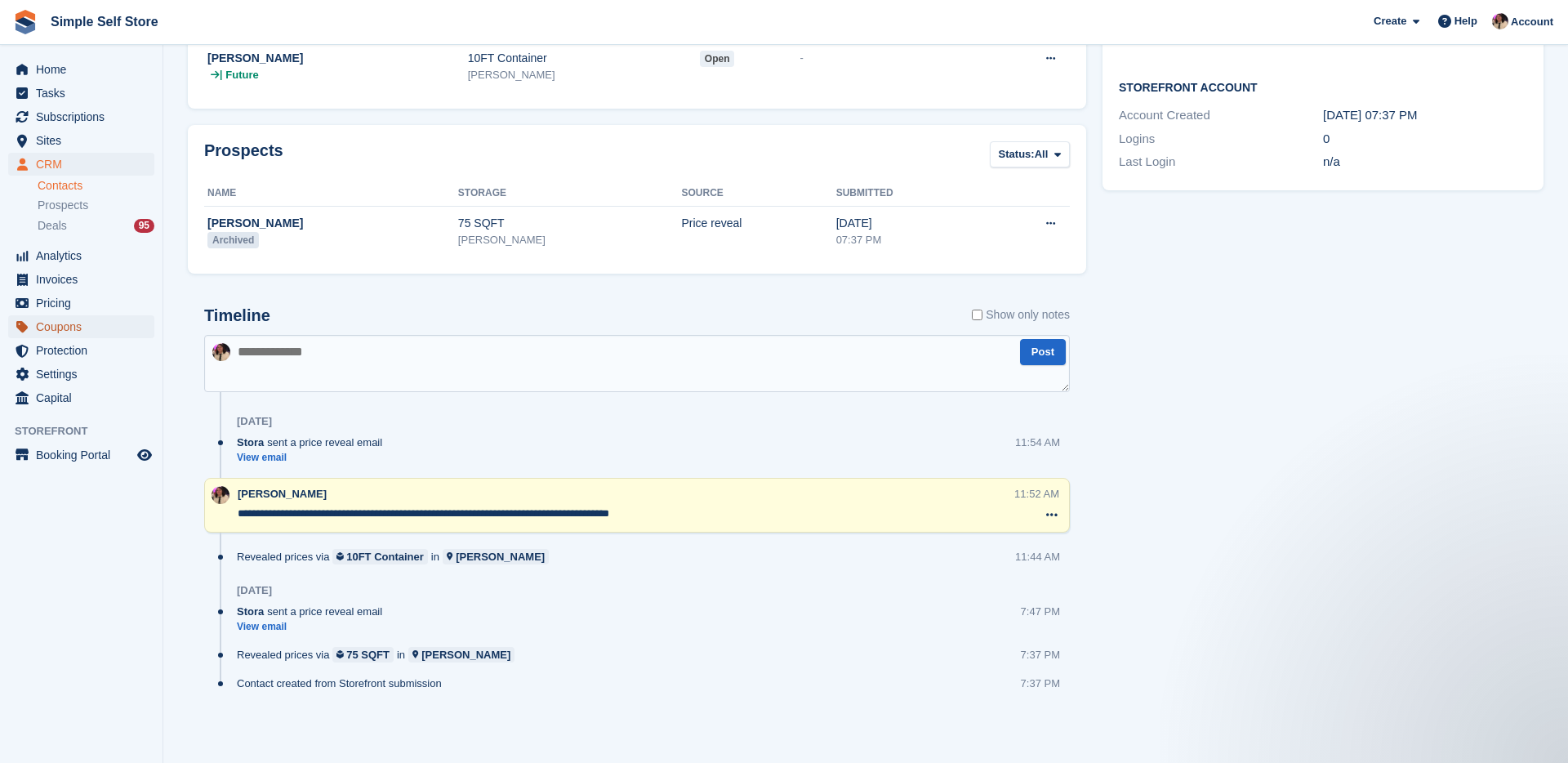
click at [76, 331] on span "Coupons" at bounding box center [85, 327] width 98 height 23
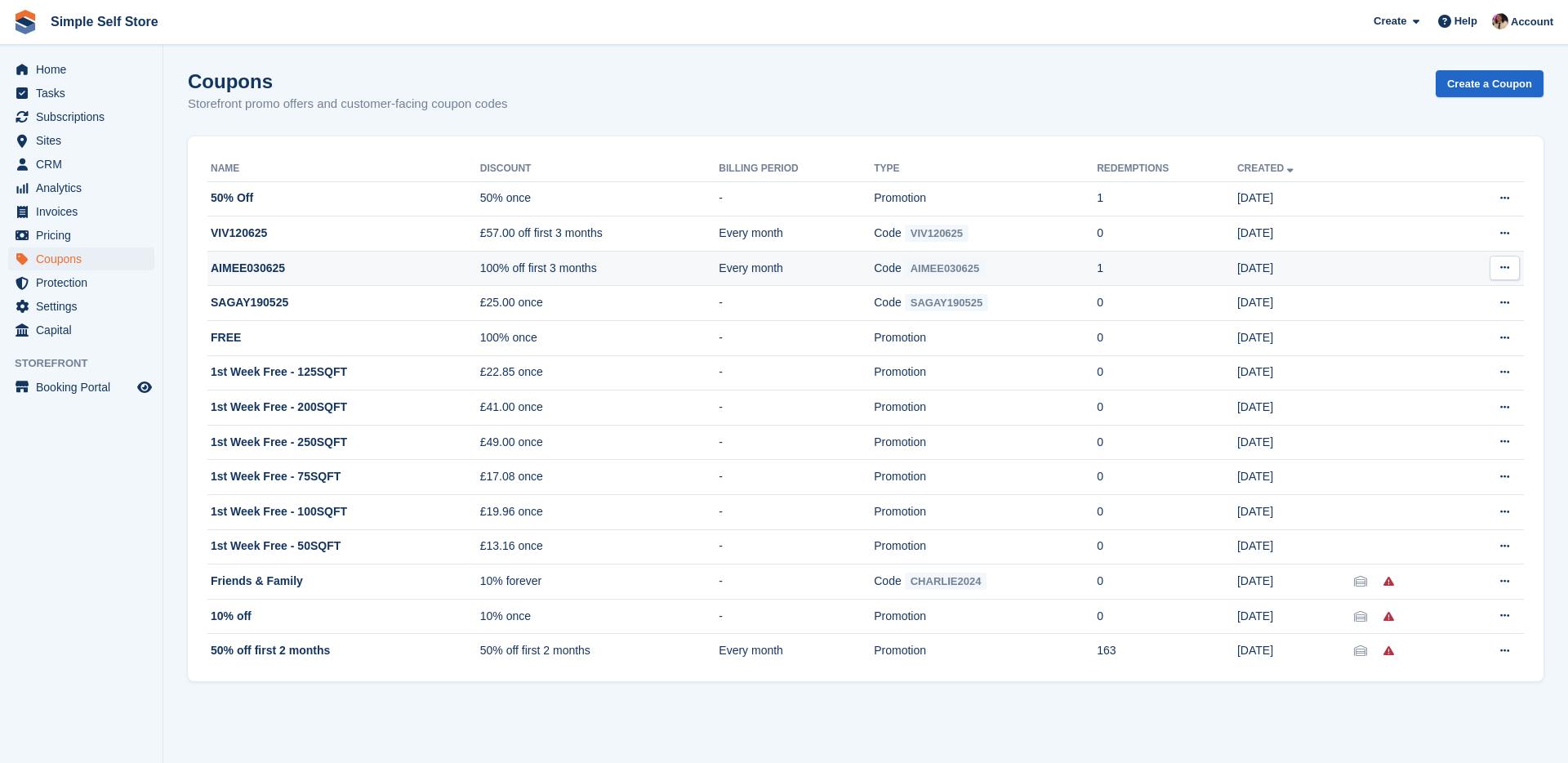
click at [1501, 265] on icon at bounding box center [1504, 267] width 9 height 11
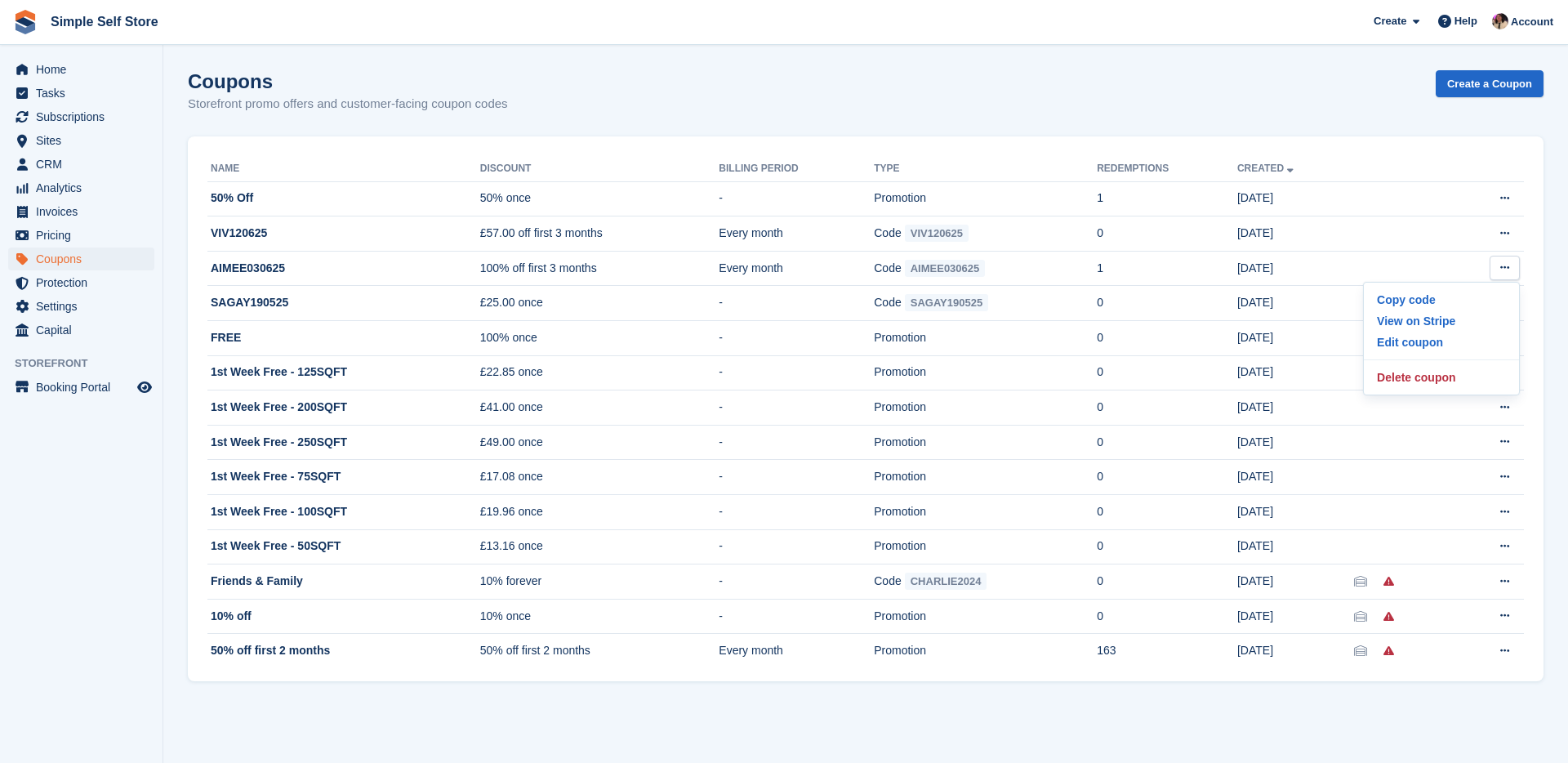
click at [1323, 119] on div "Coupons Storefront promo offers and customer-facing coupon codes Create a Coupon" at bounding box center [865, 101] width 1356 height 63
click at [1468, 87] on link "Create a Coupon" at bounding box center [1490, 83] width 108 height 27
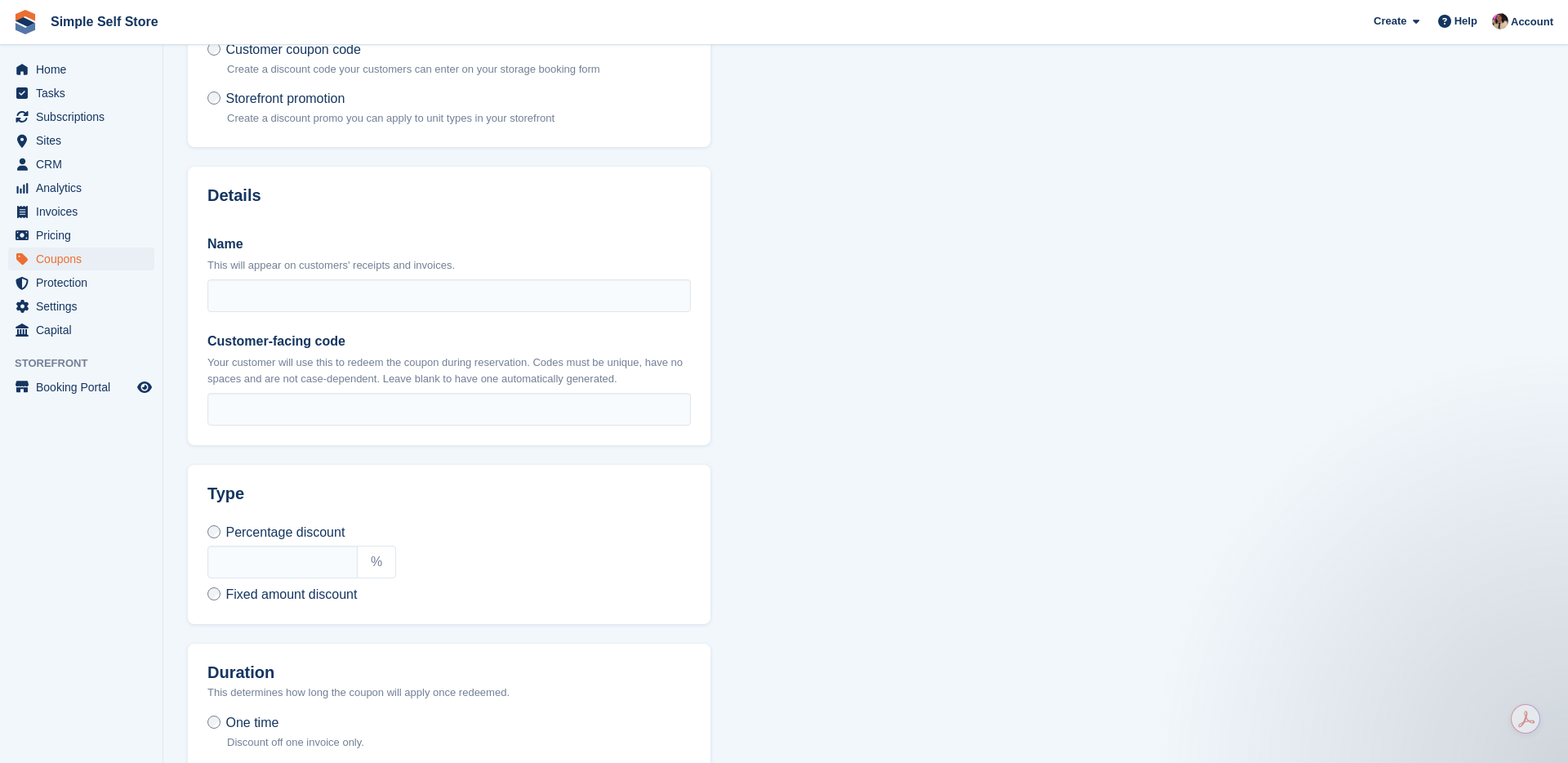
scroll to position [134, 0]
click at [333, 293] on input "Name" at bounding box center [449, 294] width 484 height 33
type input "*"
type input "*******"
click at [346, 405] on input "Customer-facing code" at bounding box center [449, 407] width 484 height 33
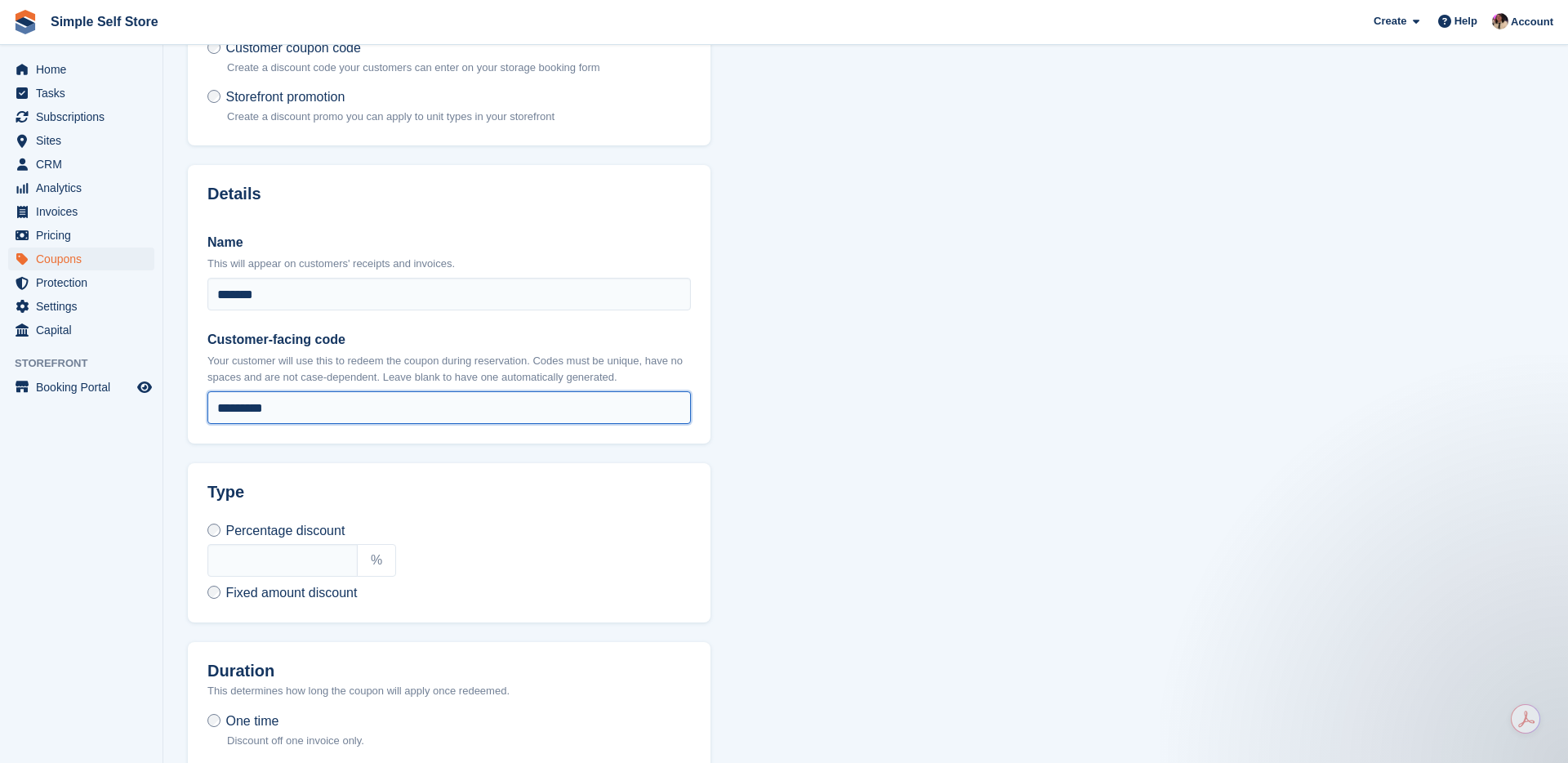
drag, startPoint x: 226, startPoint y: 403, endPoint x: 234, endPoint y: 407, distance: 8.9
click at [226, 403] on input "*********" at bounding box center [449, 407] width 484 height 33
drag, startPoint x: 305, startPoint y: 409, endPoint x: 207, endPoint y: 405, distance: 98.1
click at [207, 405] on input "********" at bounding box center [449, 407] width 484 height 33
type input "********"
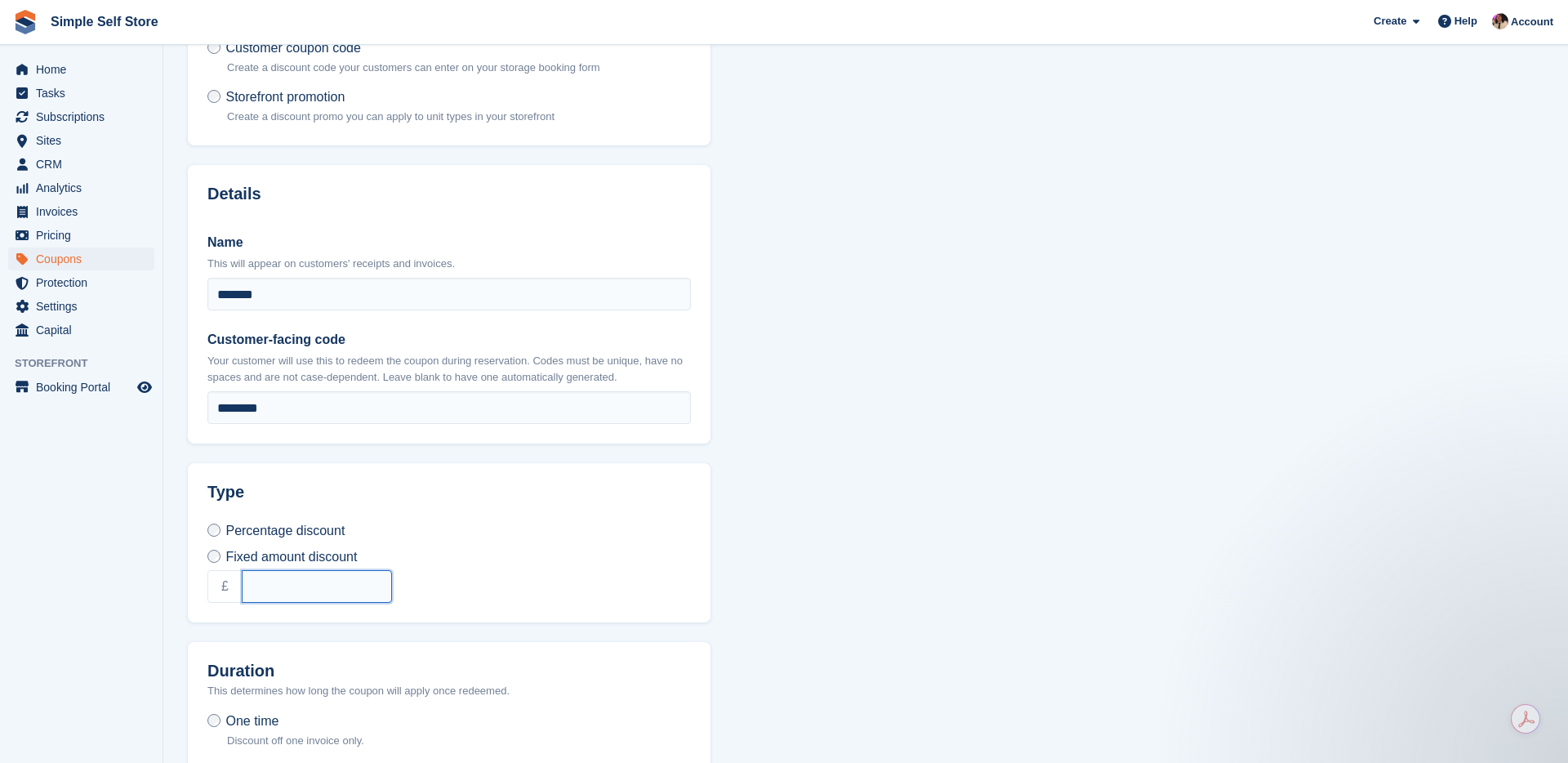
click at [261, 579] on input "text" at bounding box center [316, 586] width 150 height 33
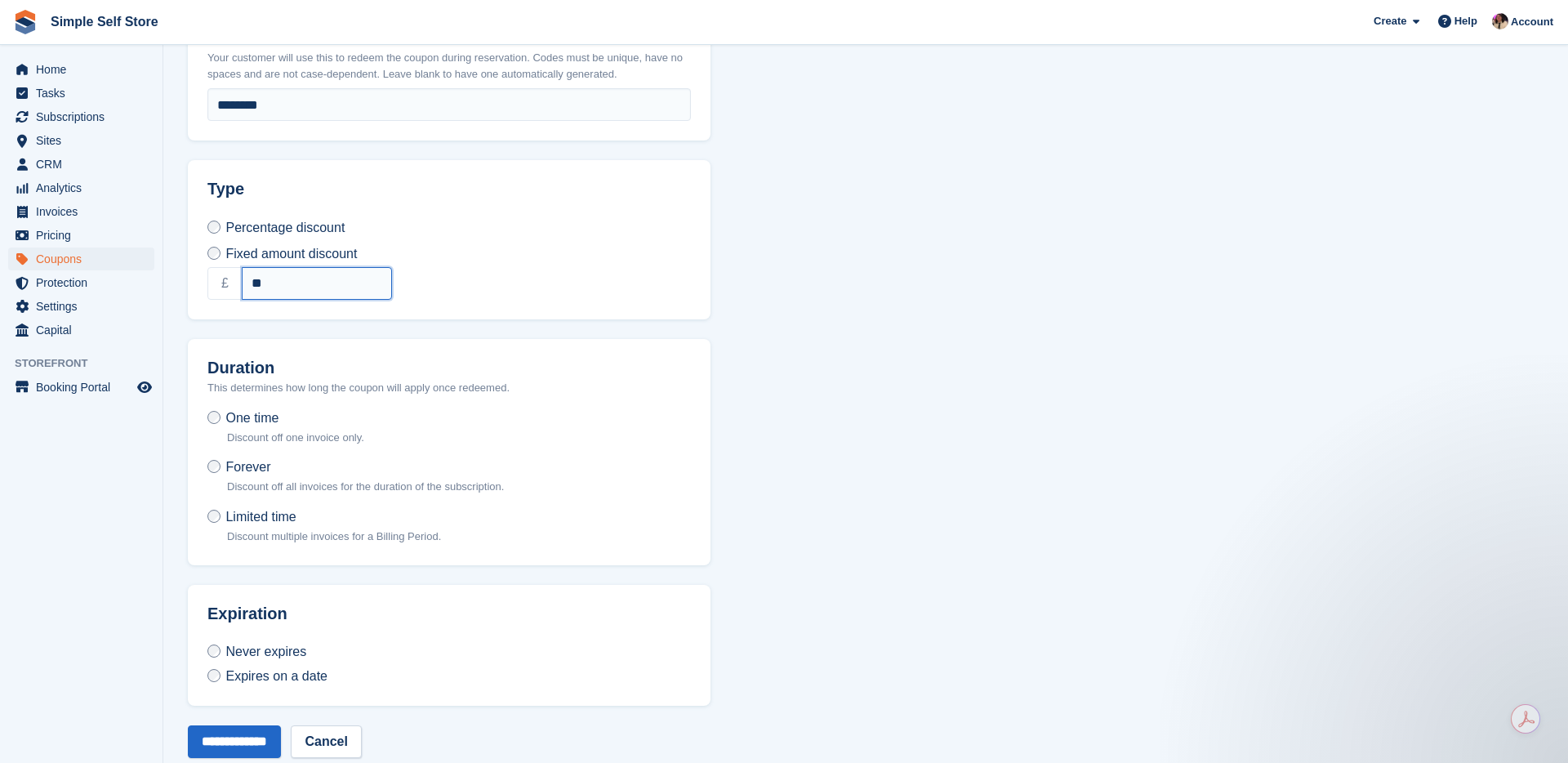
scroll to position [445, 0]
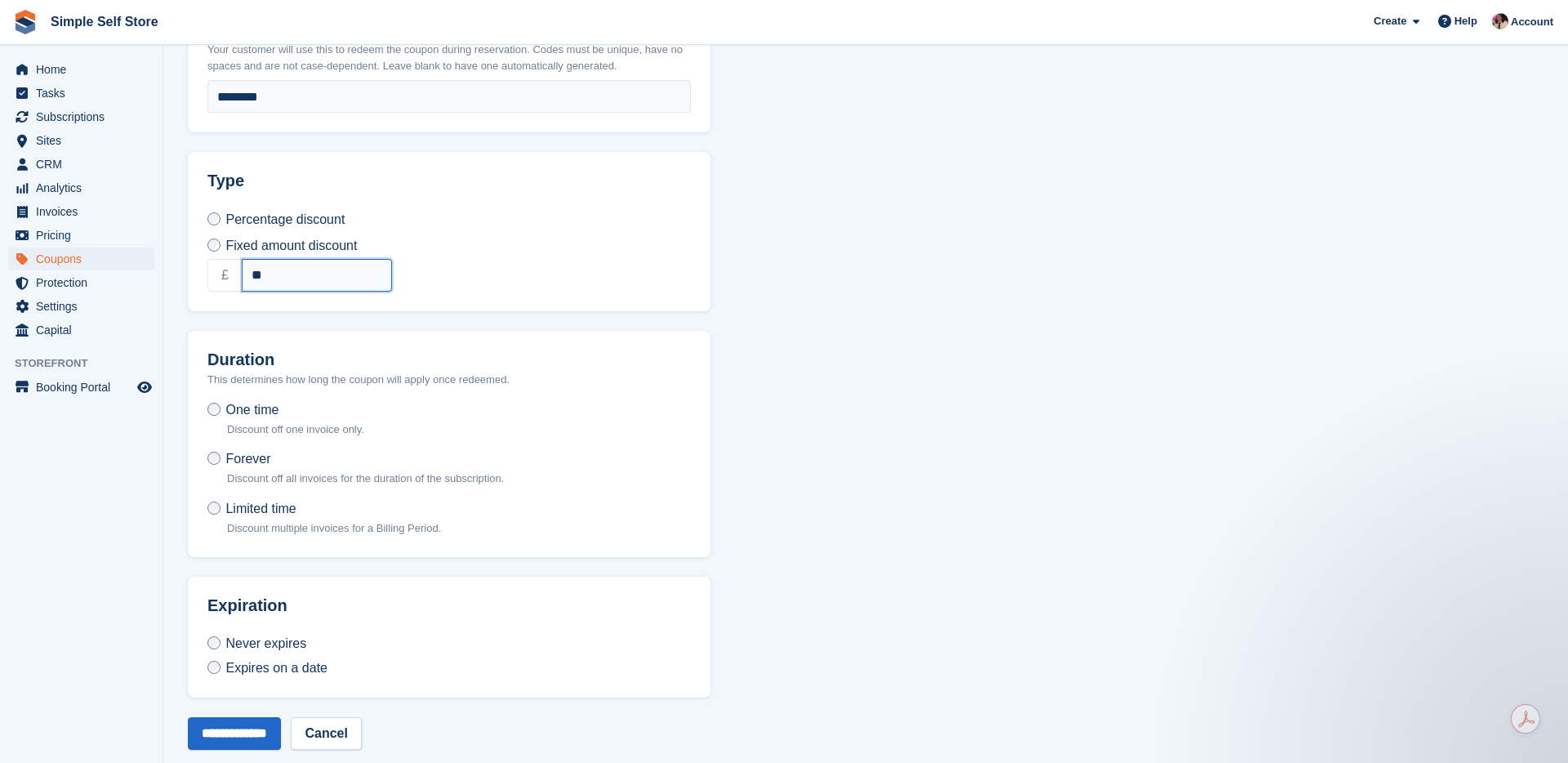
type input "**"
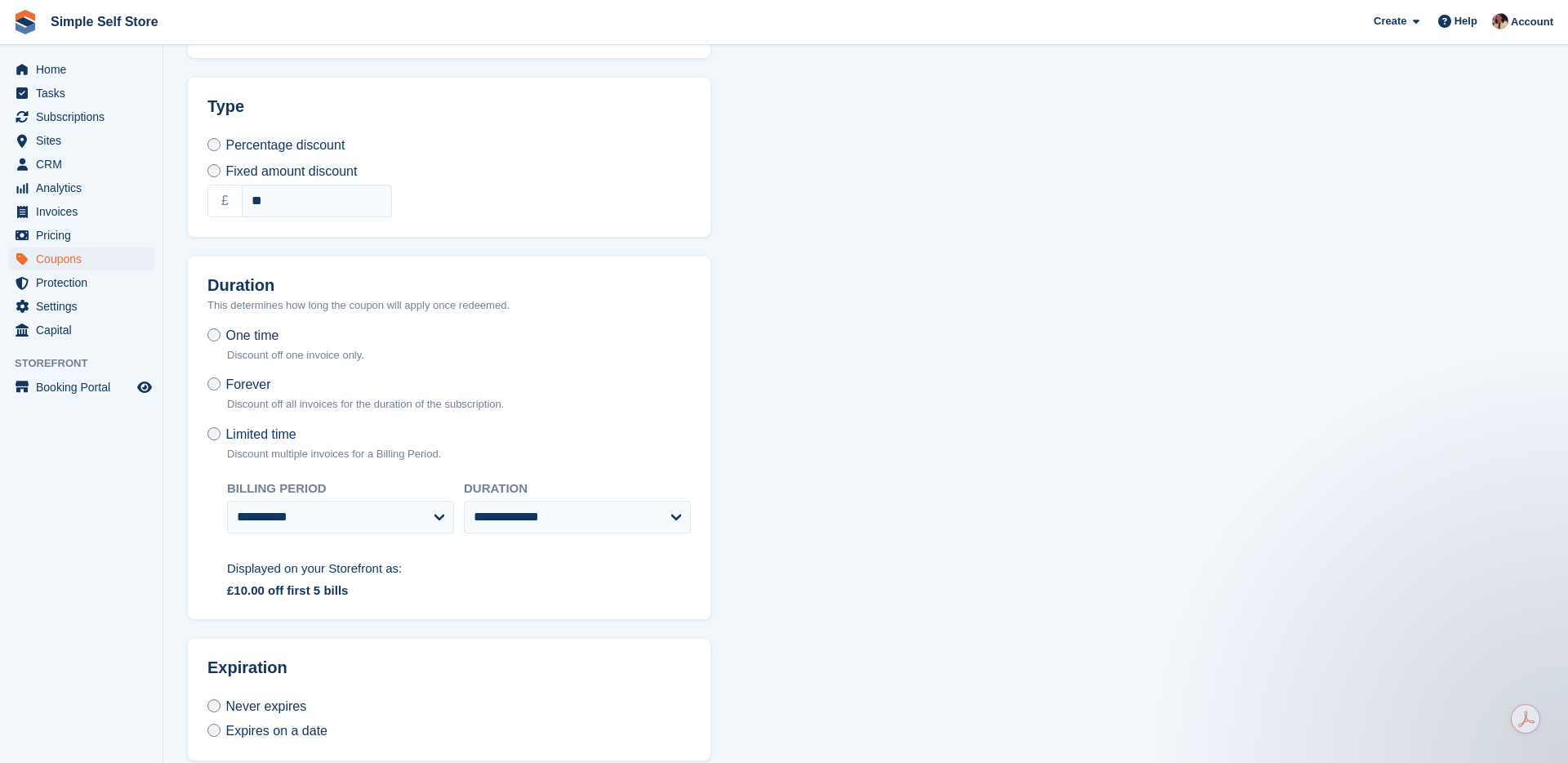
scroll to position [526, 0]
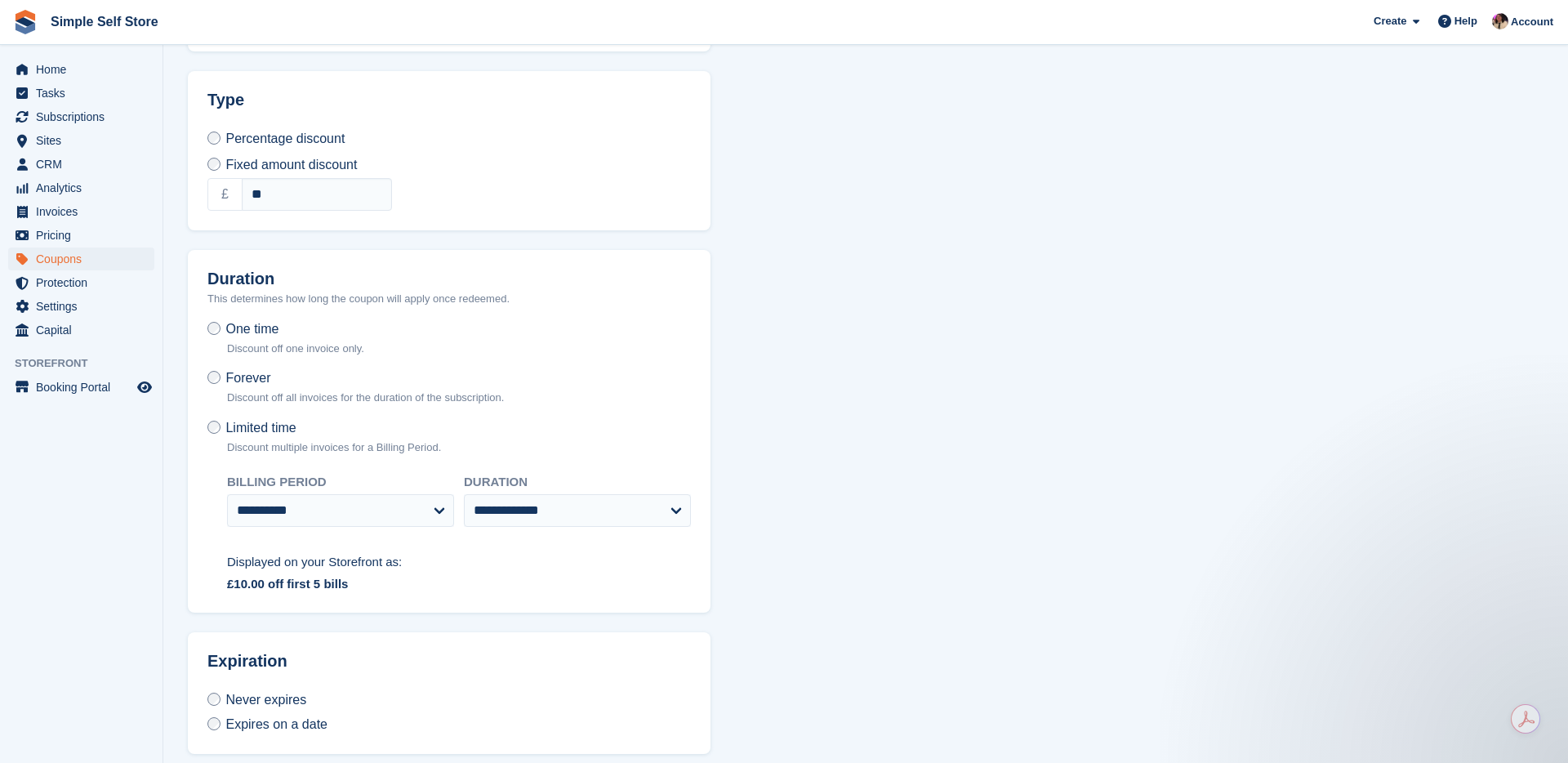
click at [223, 322] on label "One time Discount off one invoice only." at bounding box center [286, 341] width 157 height 43
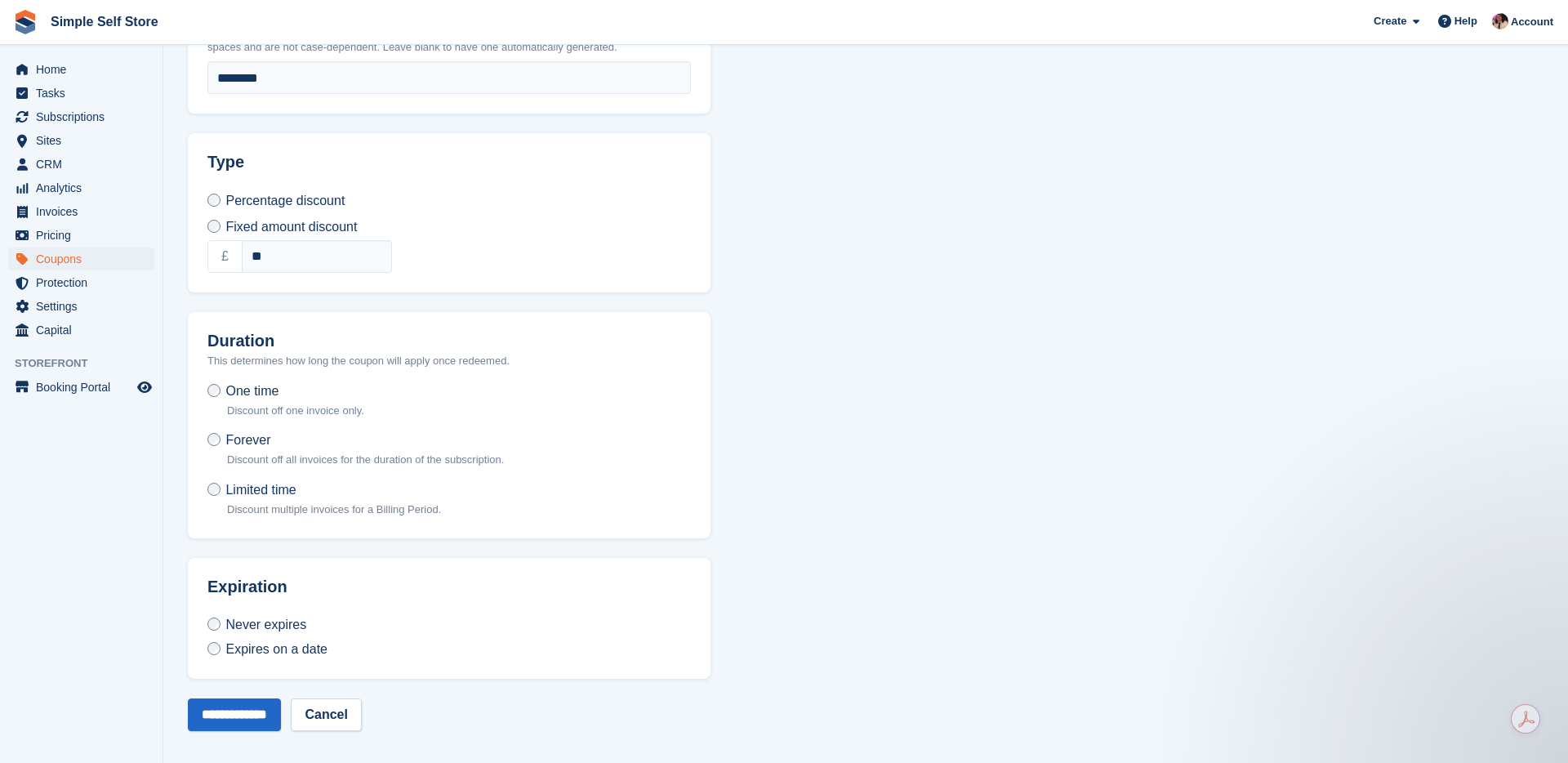
click at [269, 645] on span "Expires on a date" at bounding box center [276, 648] width 102 height 14
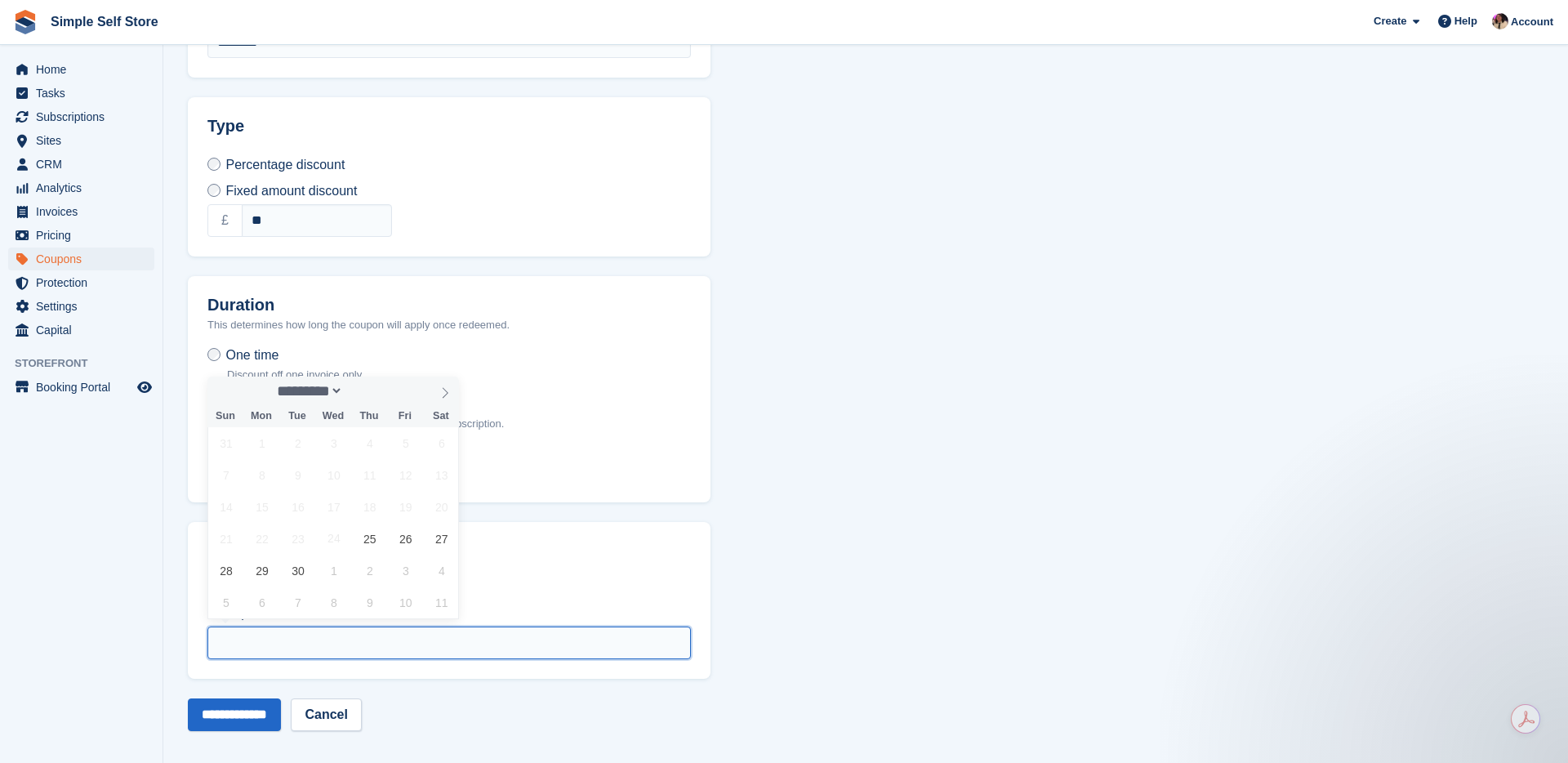
click at [336, 633] on input "text" at bounding box center [449, 643] width 484 height 33
click at [306, 576] on span "30" at bounding box center [297, 570] width 32 height 32
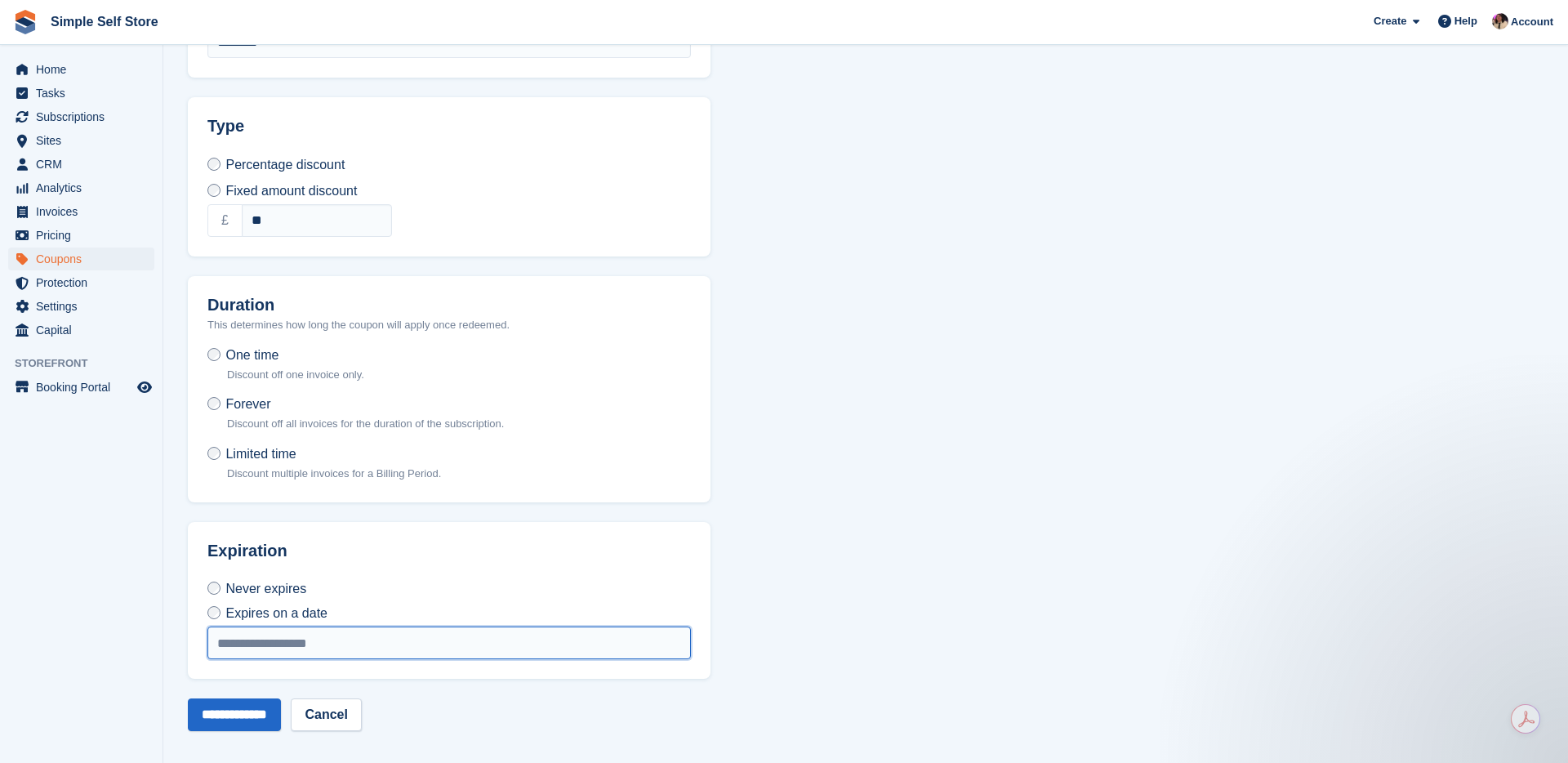
click at [277, 641] on input "**********" at bounding box center [449, 643] width 484 height 33
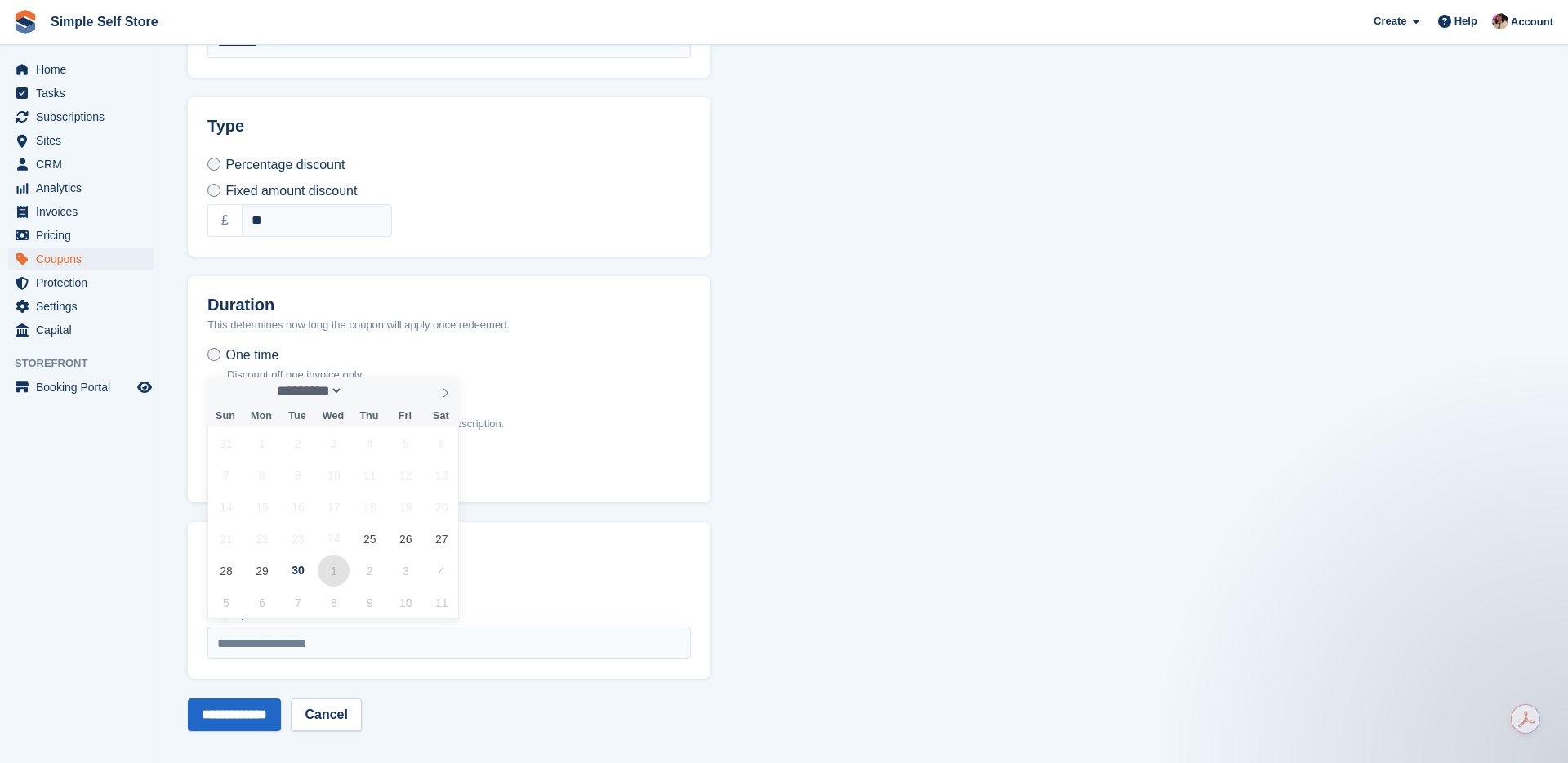
click at [334, 568] on span "1" at bounding box center [333, 570] width 32 height 32
type input "**********"
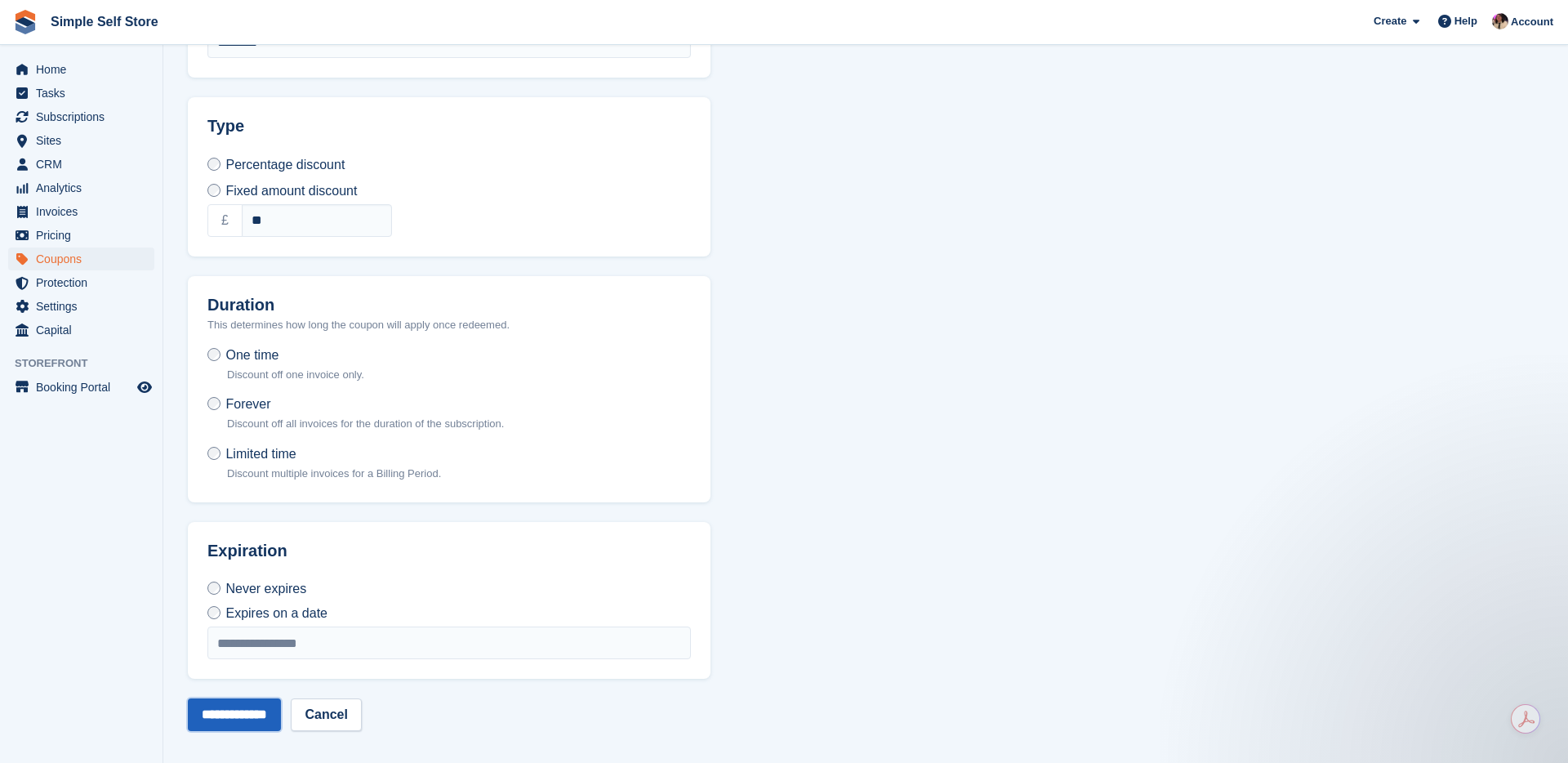
click at [269, 708] on input "**********" at bounding box center [233, 714] width 93 height 33
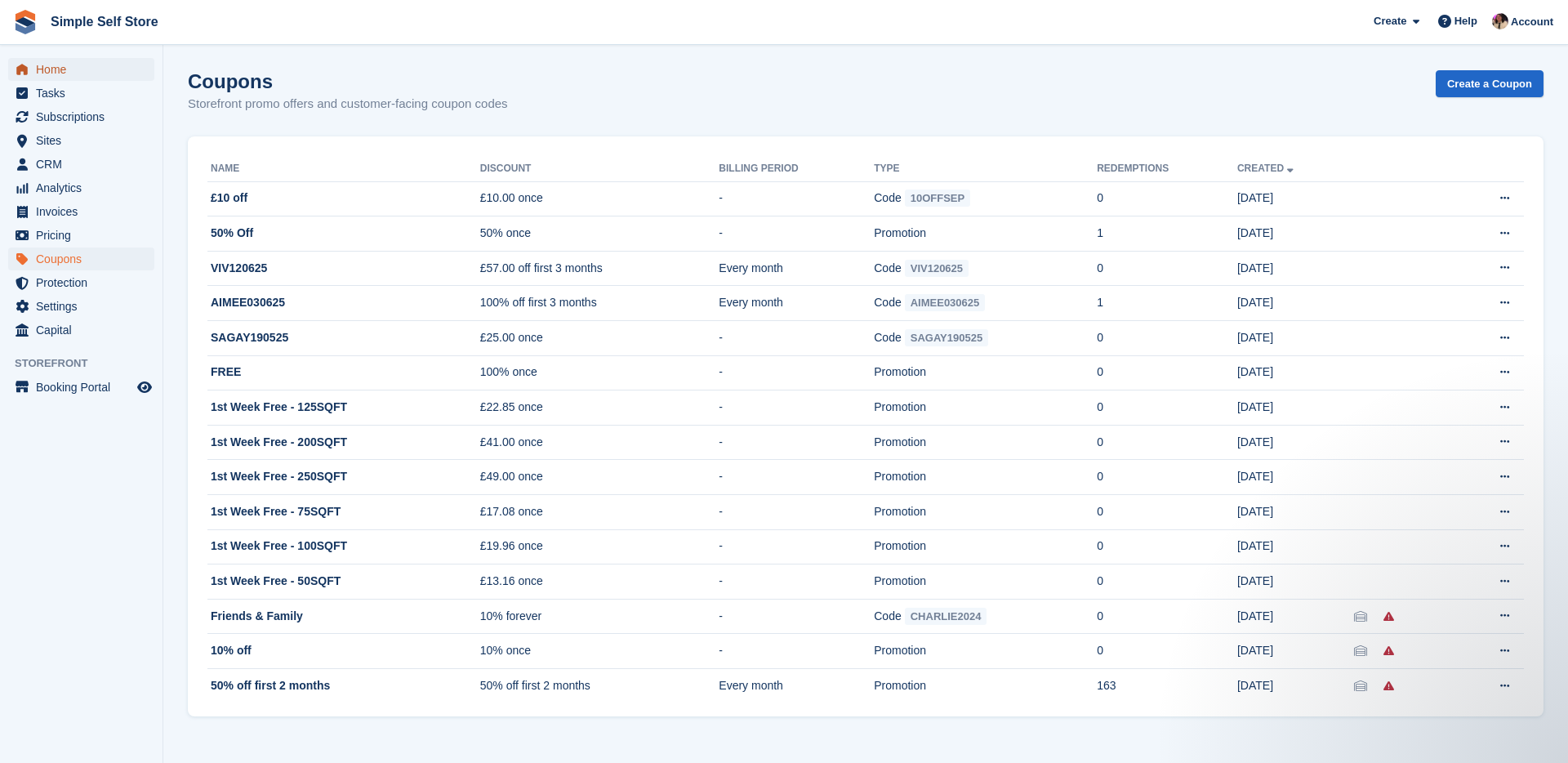
click at [51, 70] on span "Home" at bounding box center [85, 70] width 98 height 23
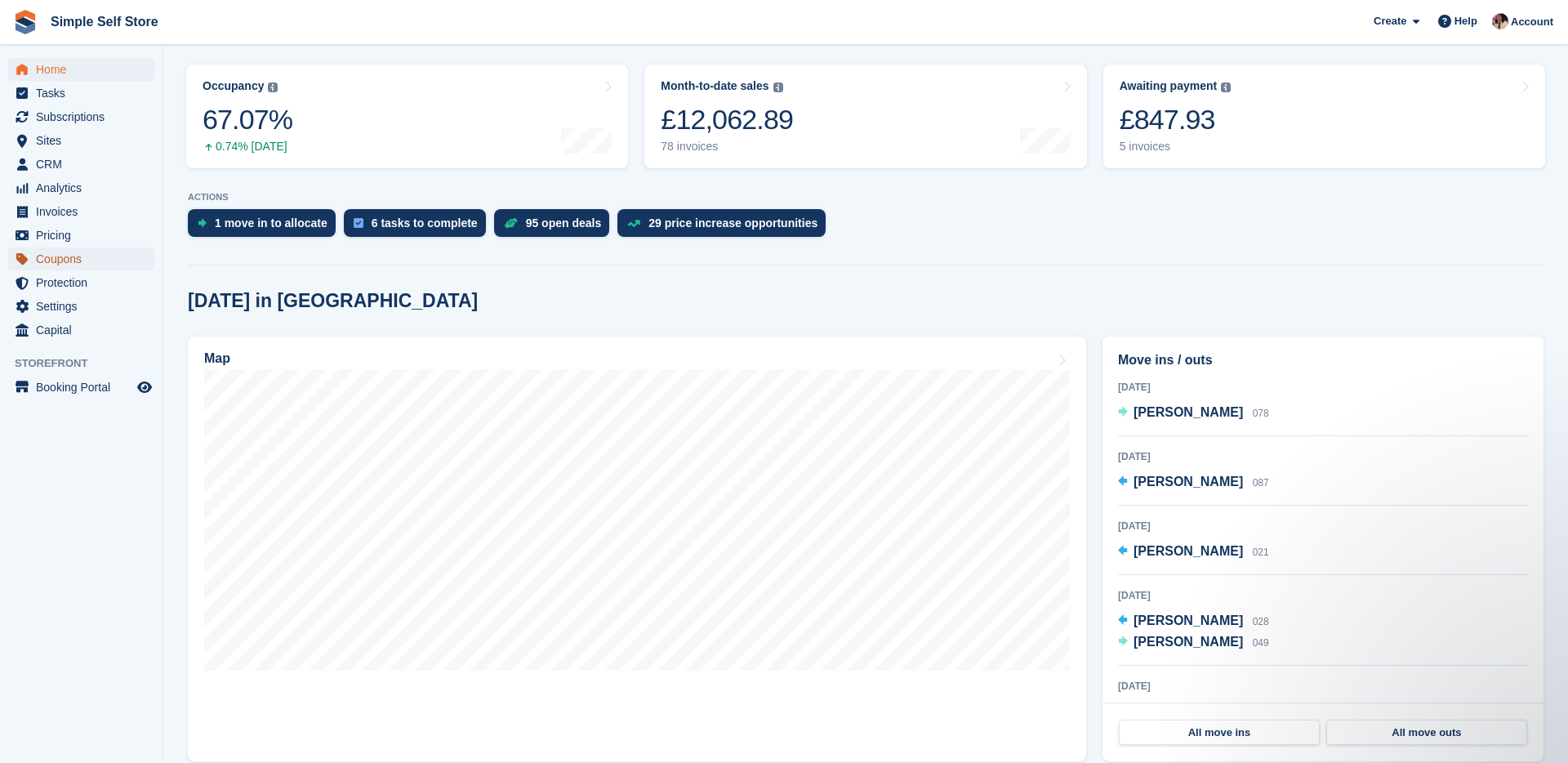
click at [70, 259] on span "Coupons" at bounding box center [85, 259] width 98 height 23
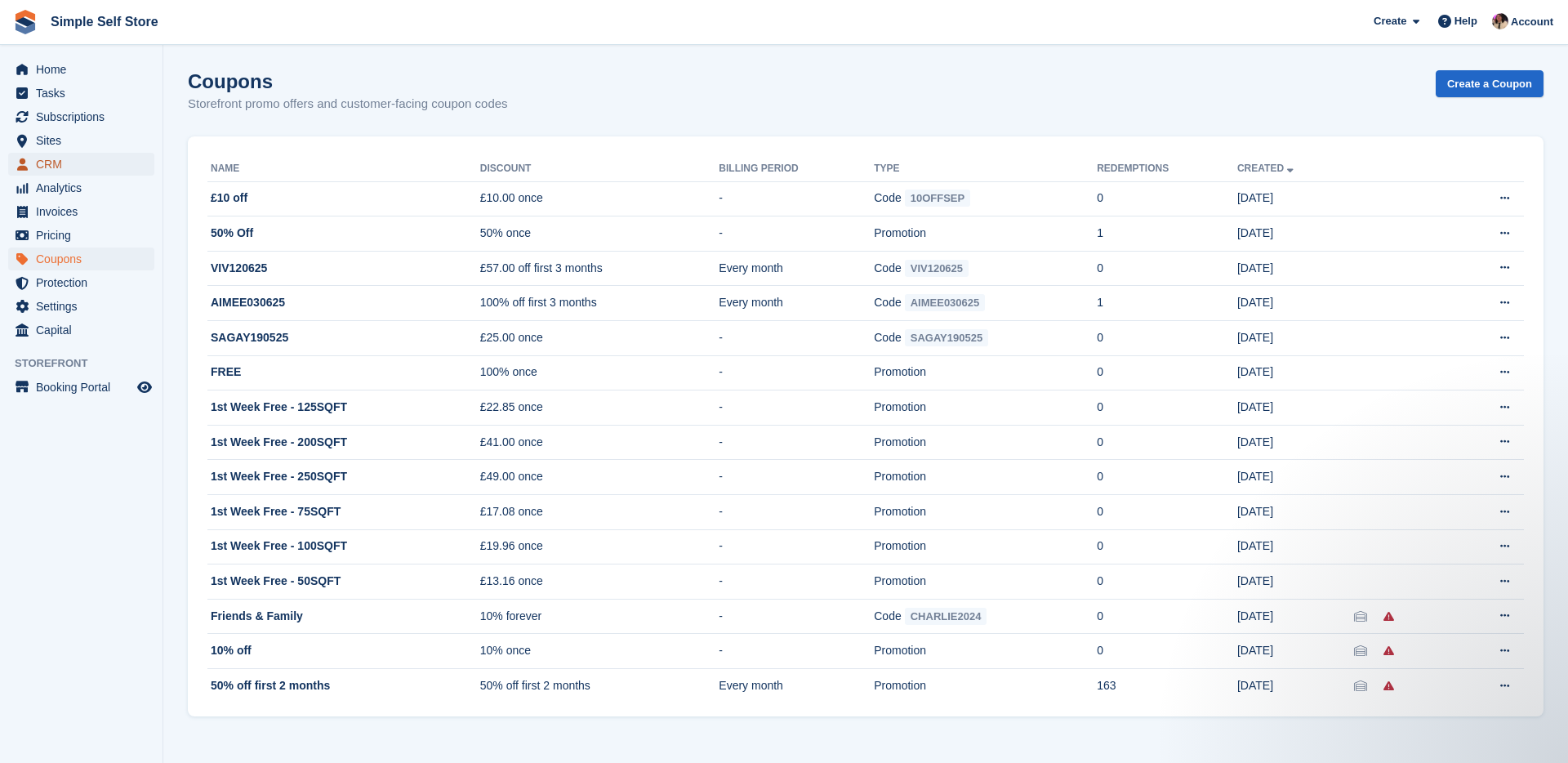
click at [54, 164] on span "CRM" at bounding box center [85, 164] width 98 height 23
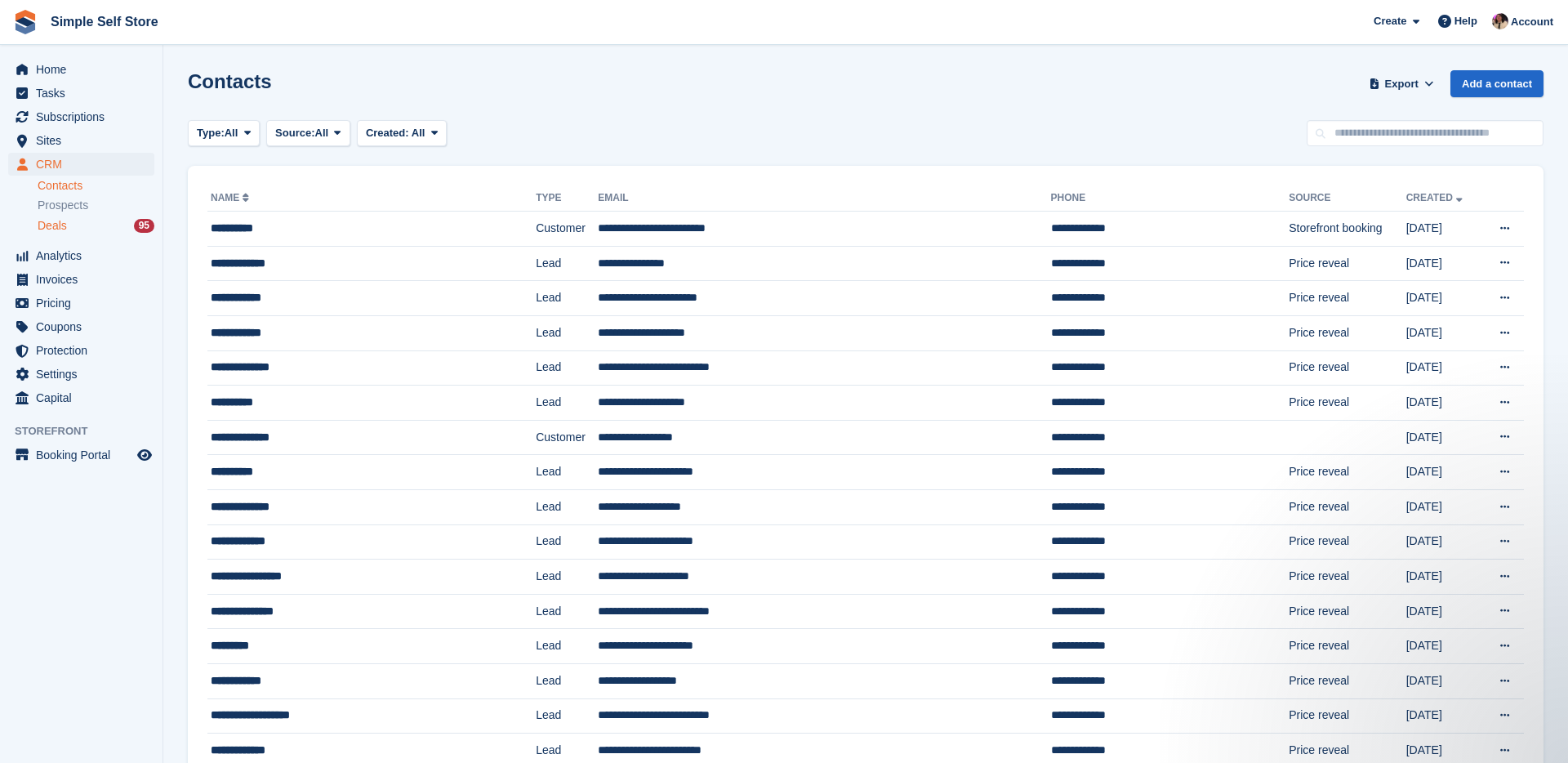
click at [70, 221] on div "Deals 95" at bounding box center [96, 226] width 117 height 15
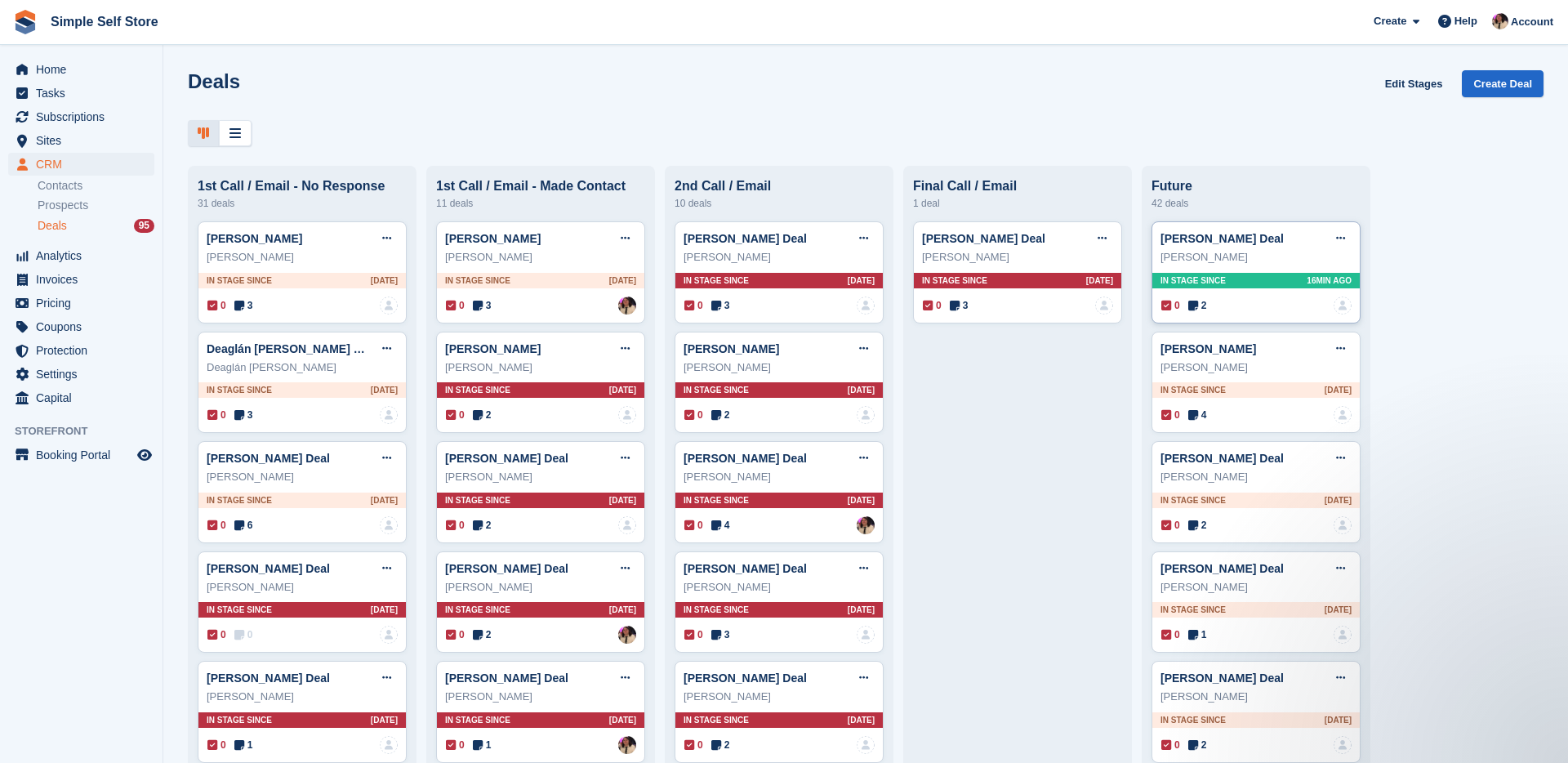
click at [1243, 260] on div "[PERSON_NAME]" at bounding box center [1256, 257] width 191 height 16
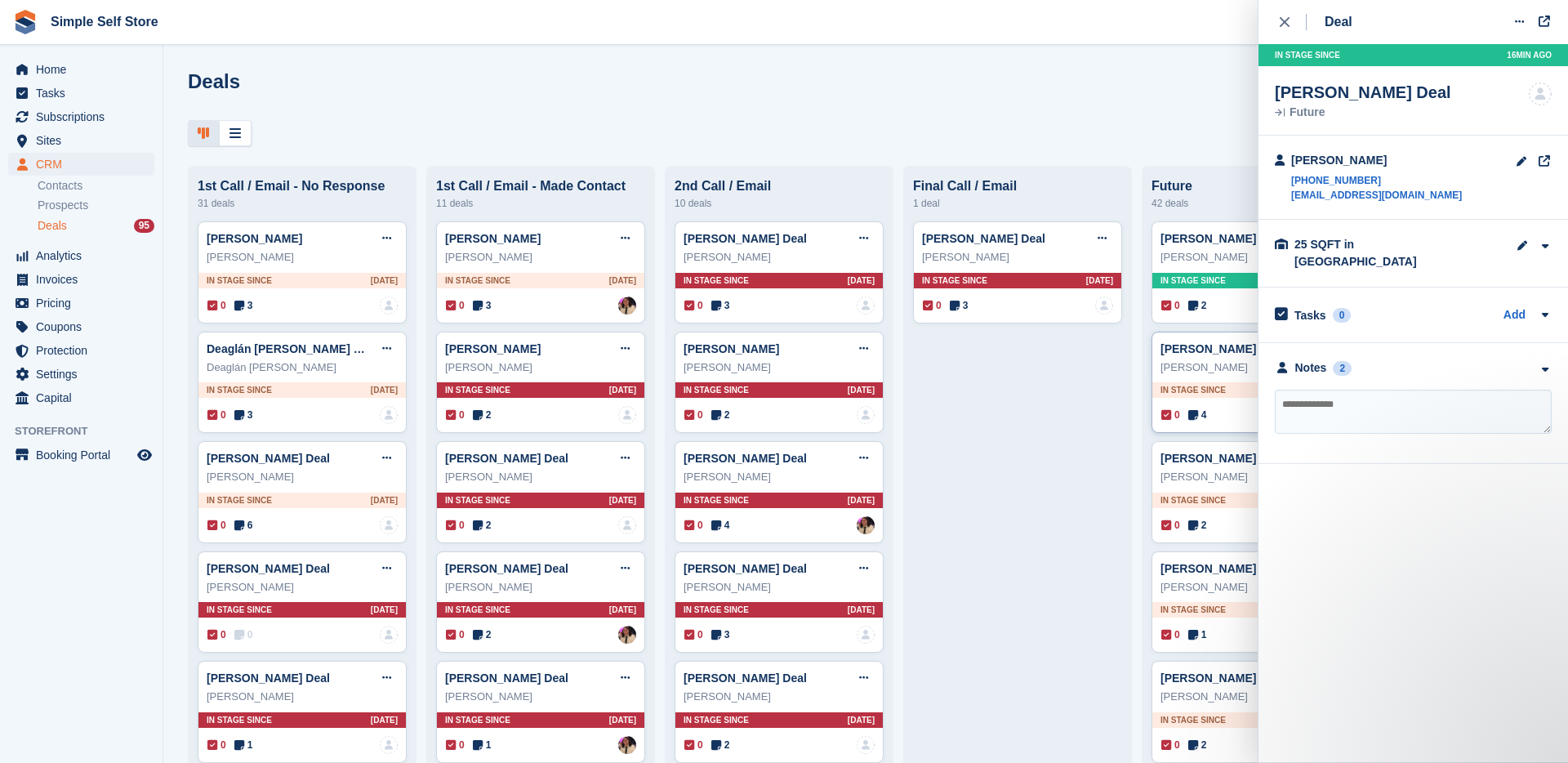
click at [1225, 356] on div "[PERSON_NAME] Edit deal [PERSON_NAME] as won [PERSON_NAME] as lost Delete deal" at bounding box center [1256, 349] width 191 height 25
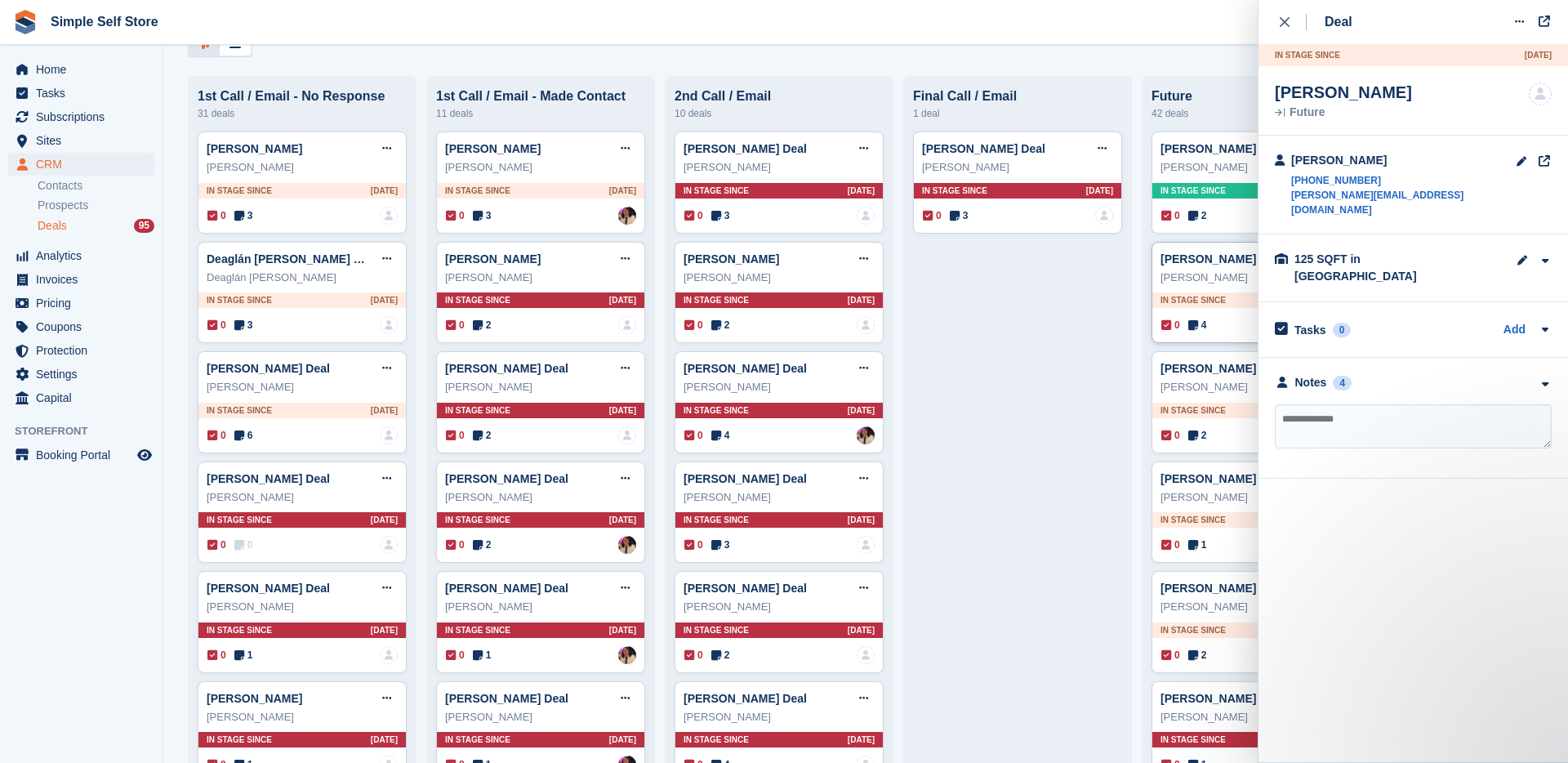
scroll to position [100, 0]
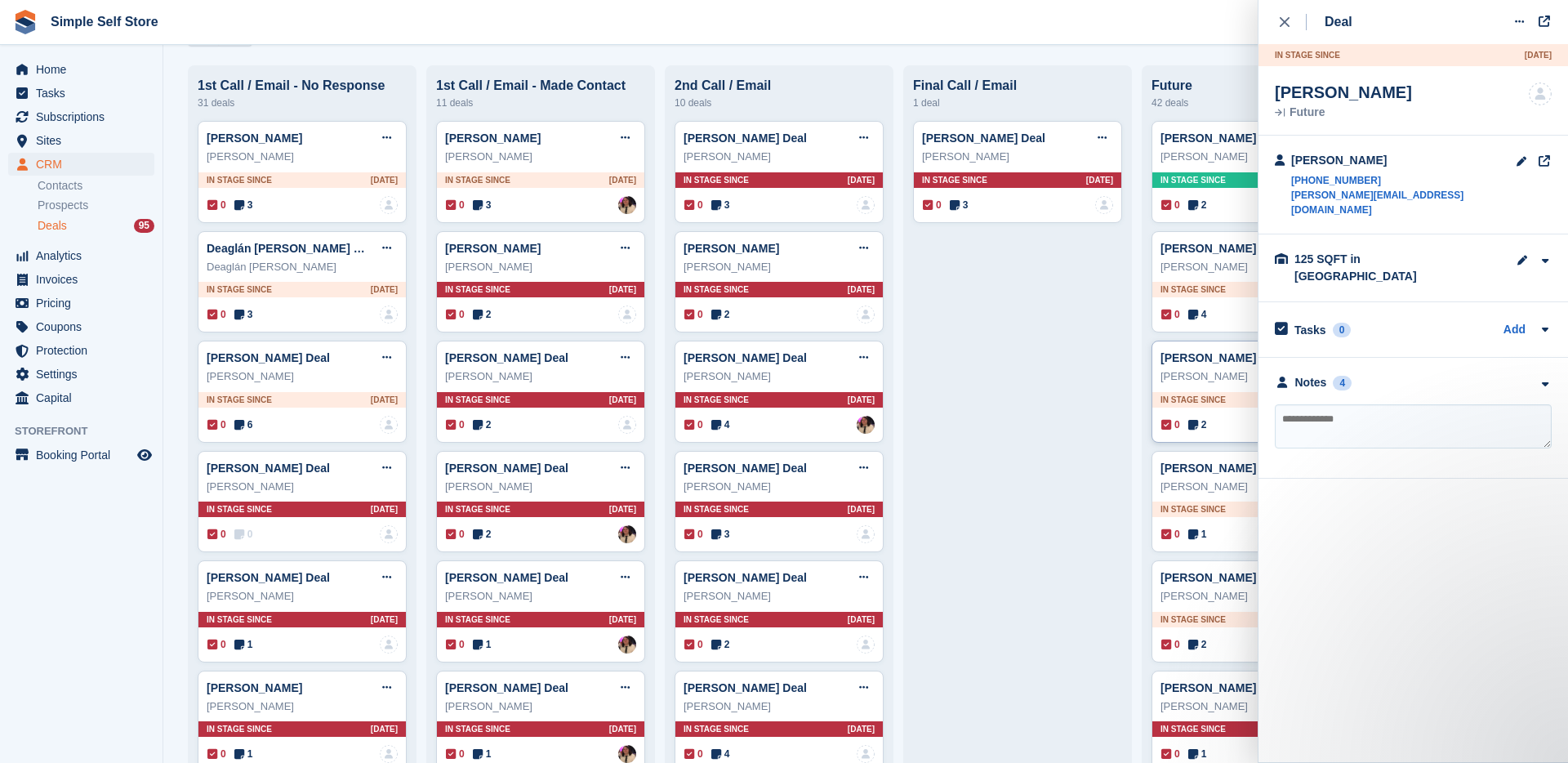
click at [1243, 372] on div "[PERSON_NAME]" at bounding box center [1256, 376] width 191 height 16
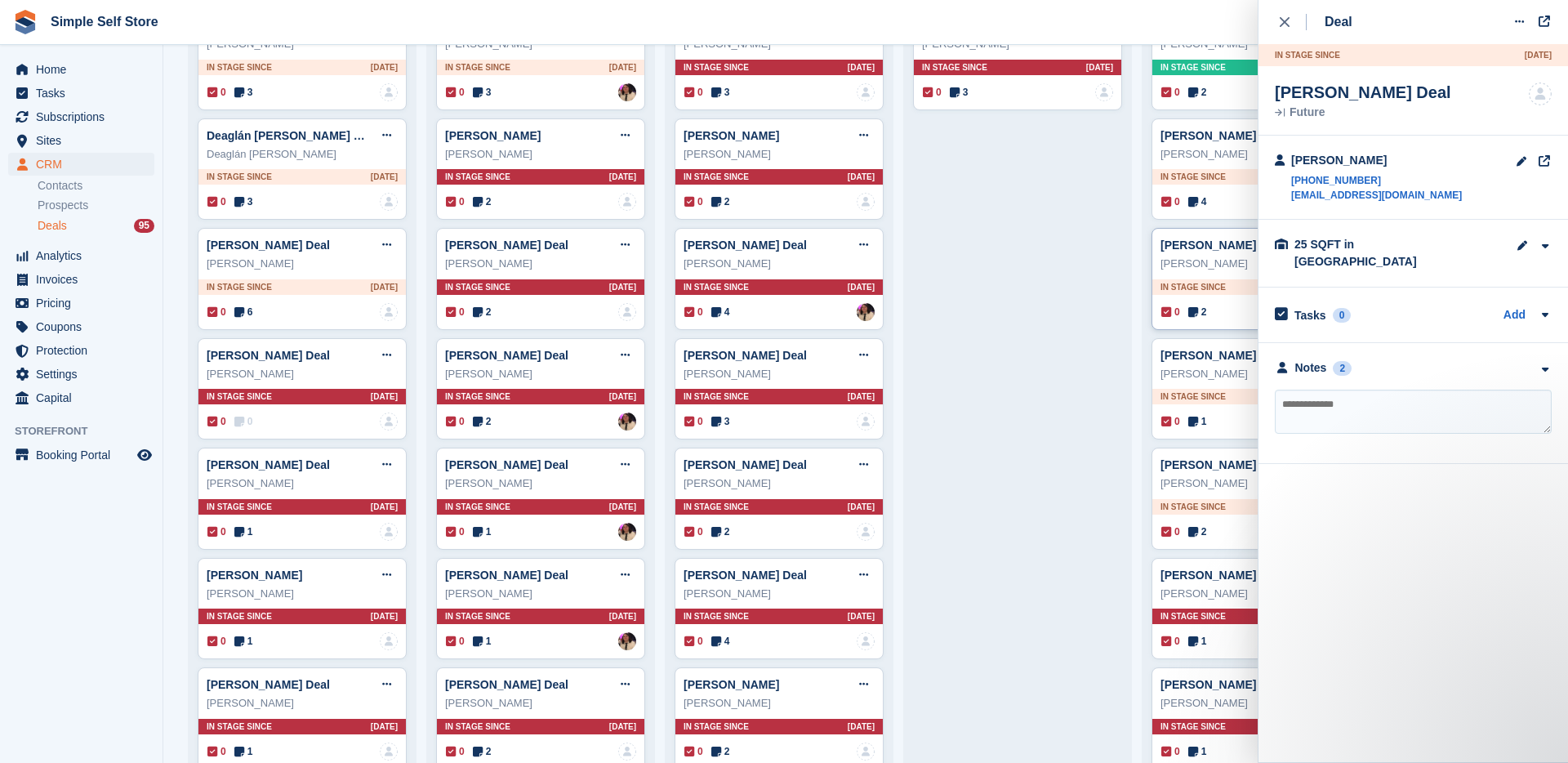
scroll to position [223, 0]
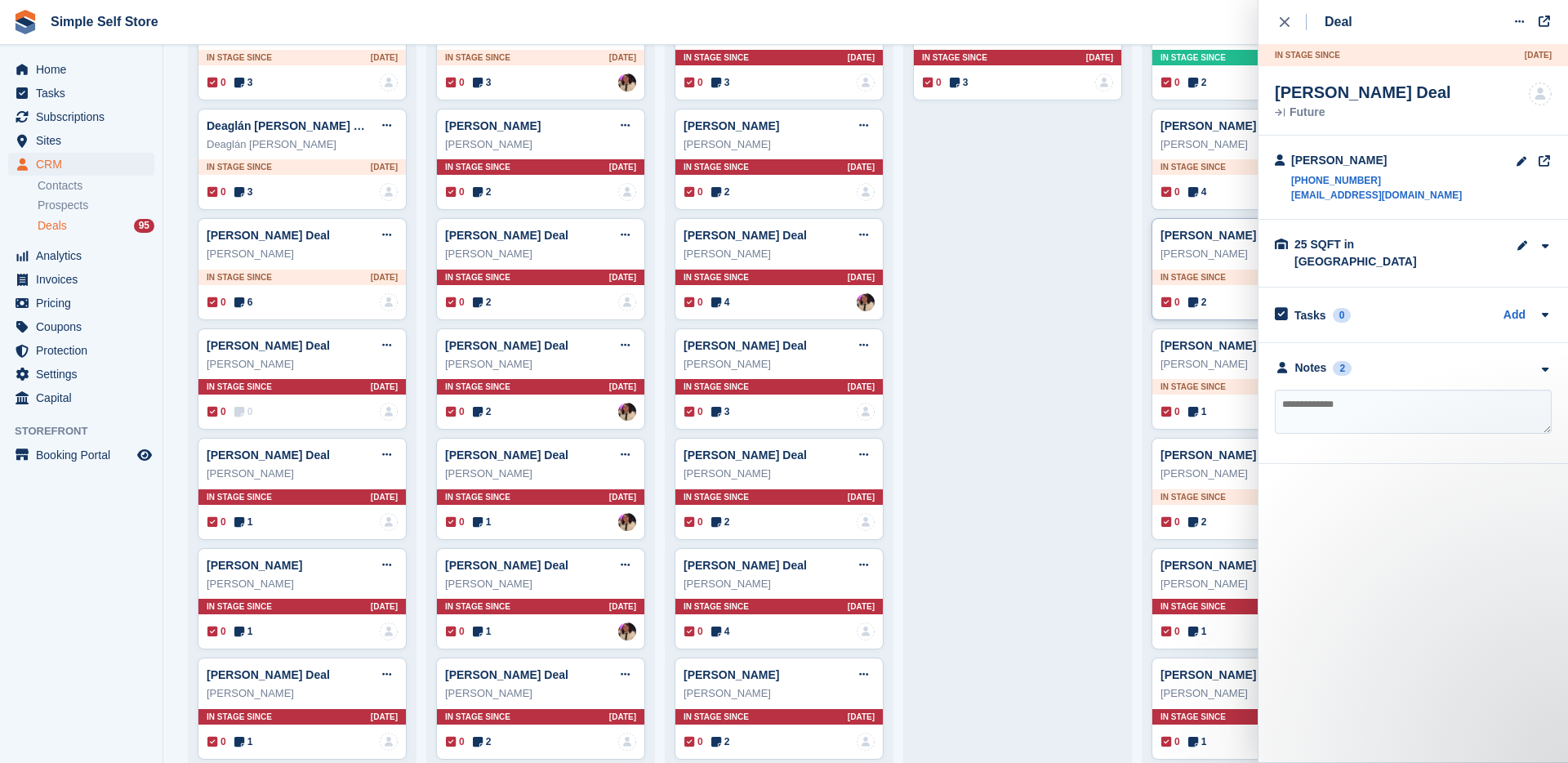
click at [1243, 372] on div "[PERSON_NAME]" at bounding box center [1256, 363] width 191 height 16
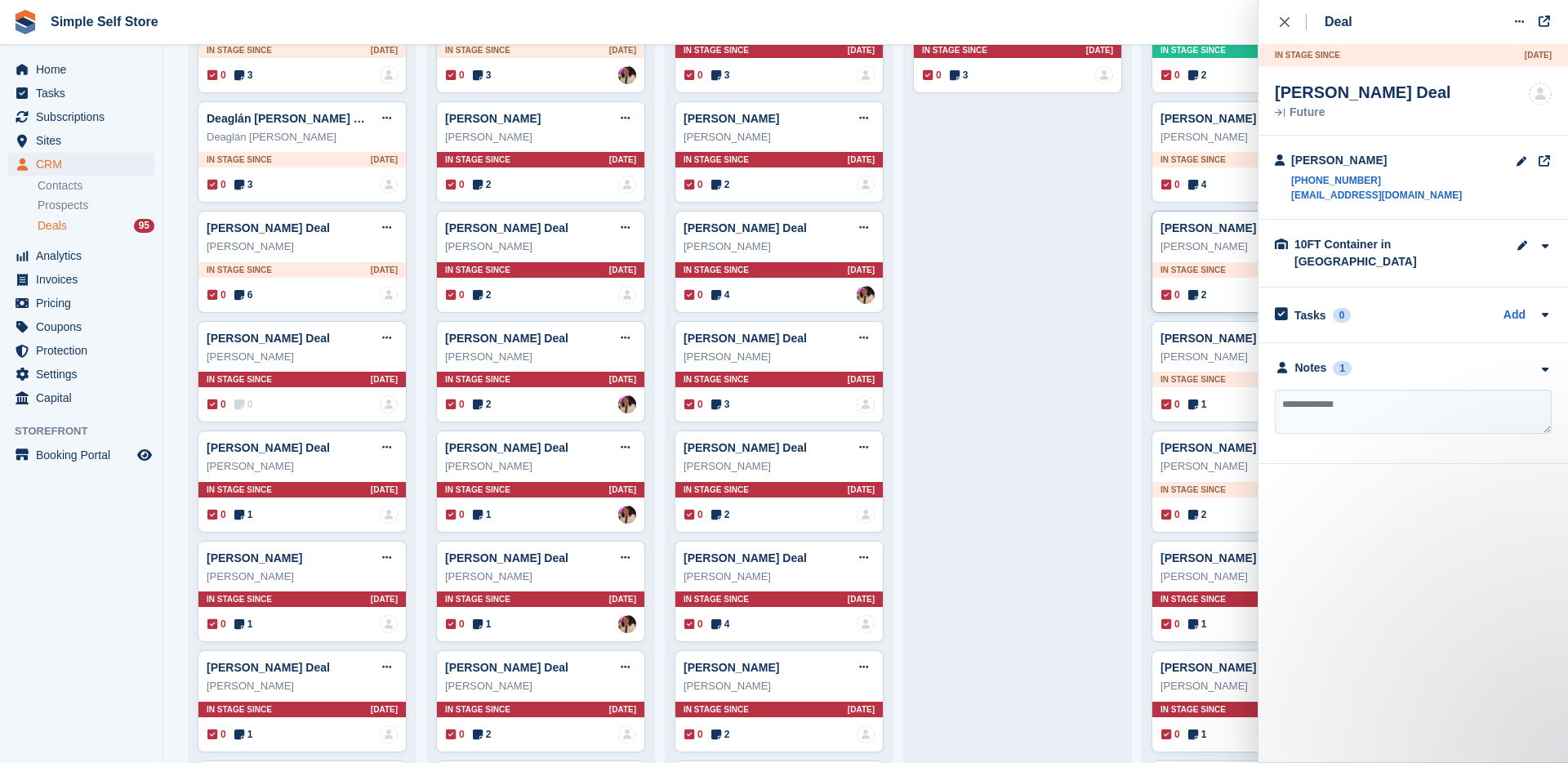
scroll to position [233, 0]
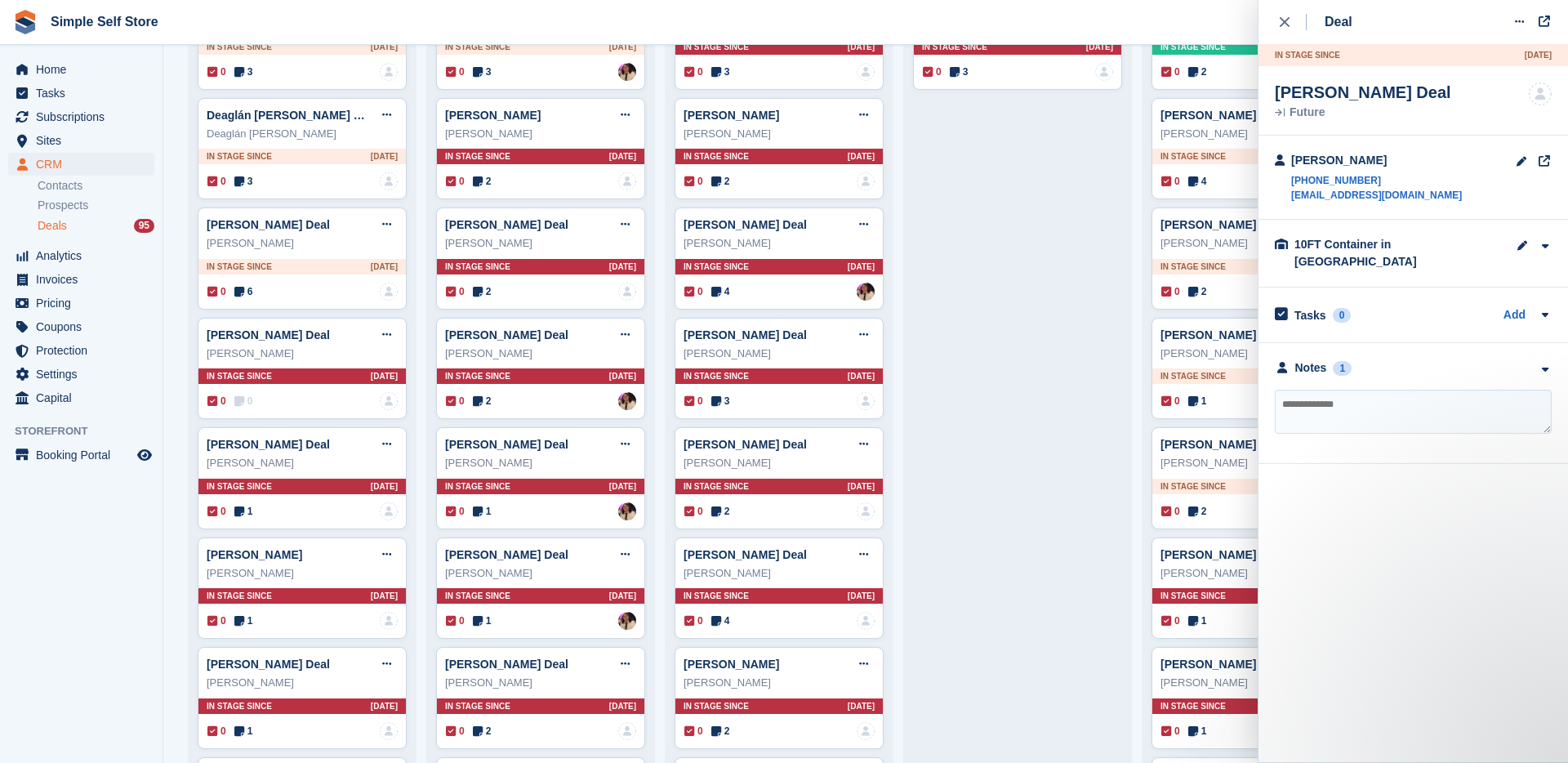
click at [1378, 401] on textarea at bounding box center [1413, 411] width 277 height 44
type textarea "**********"
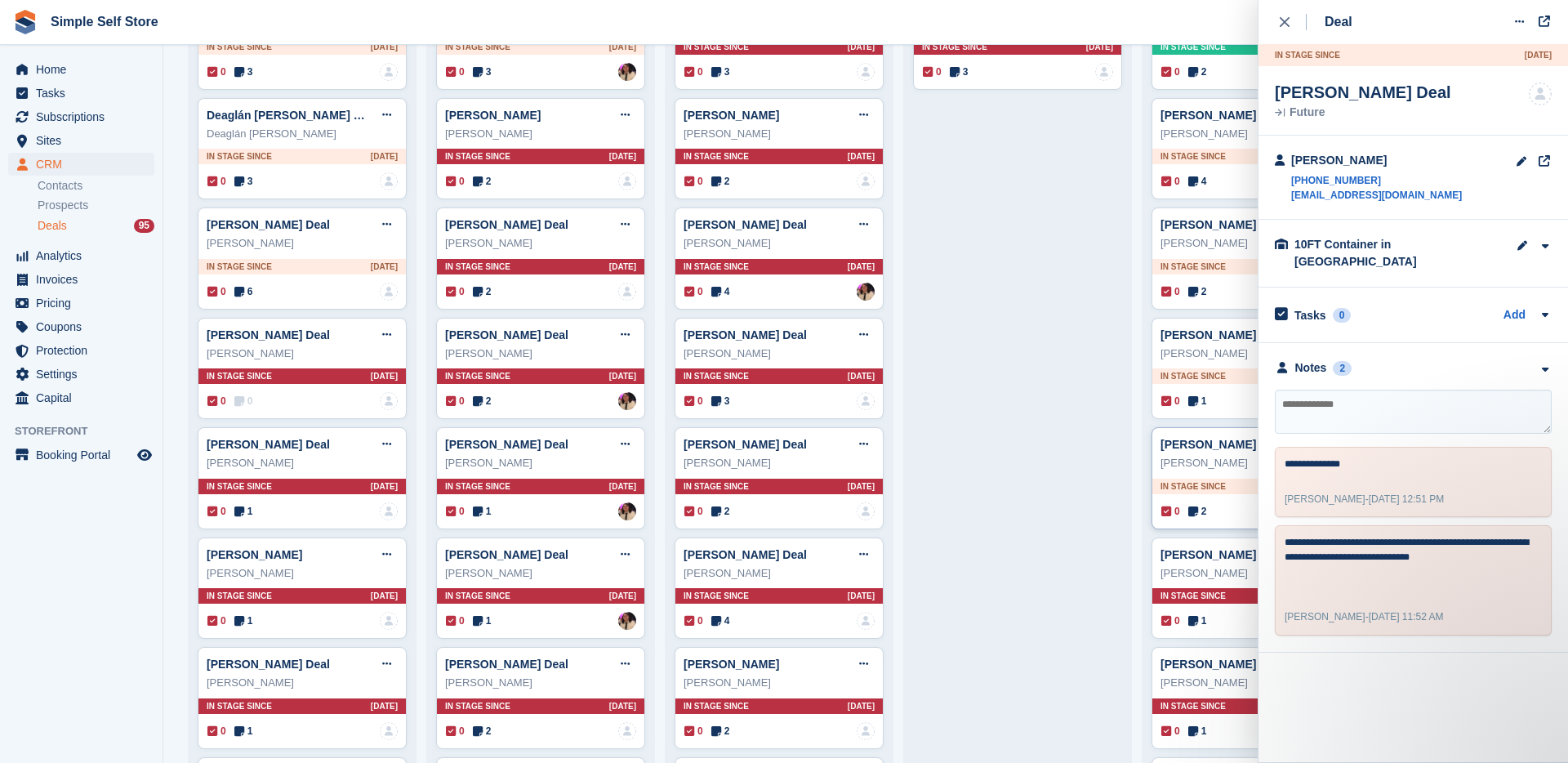
click at [1229, 468] on div "[PERSON_NAME]" at bounding box center [1256, 463] width 191 height 16
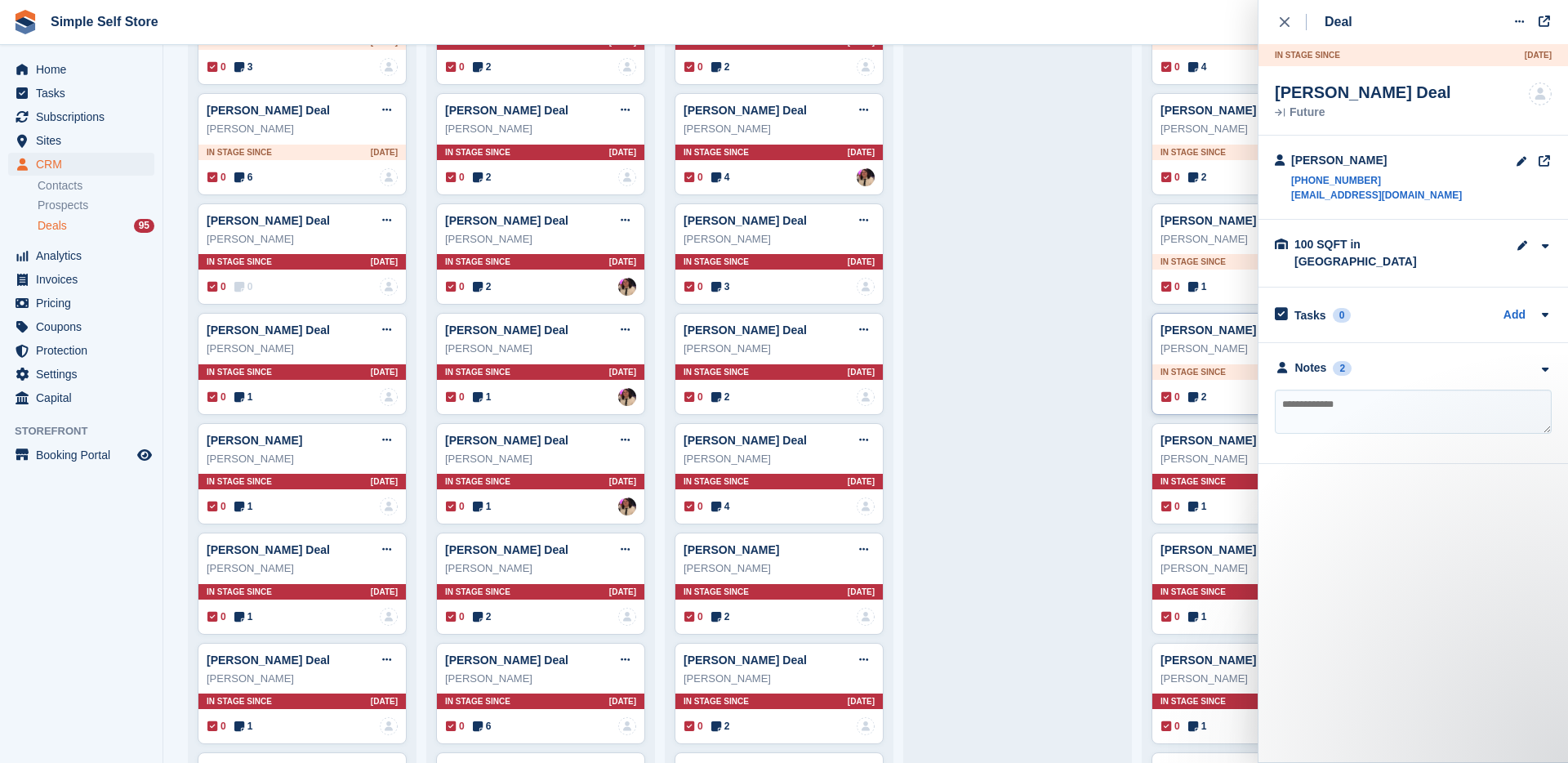
scroll to position [349, 0]
click at [1231, 459] on div "[PERSON_NAME]" at bounding box center [1256, 458] width 191 height 16
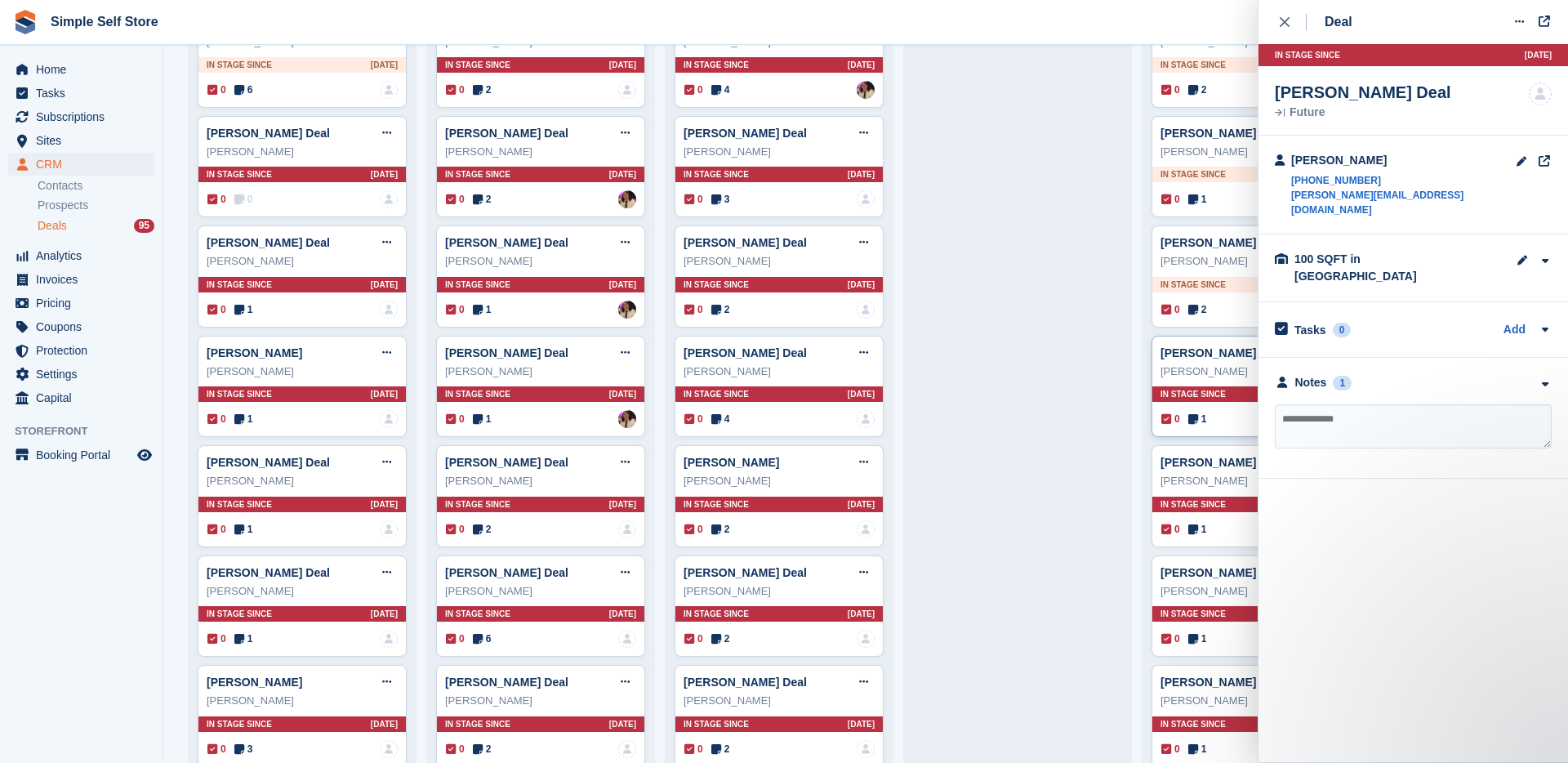
scroll to position [459, 0]
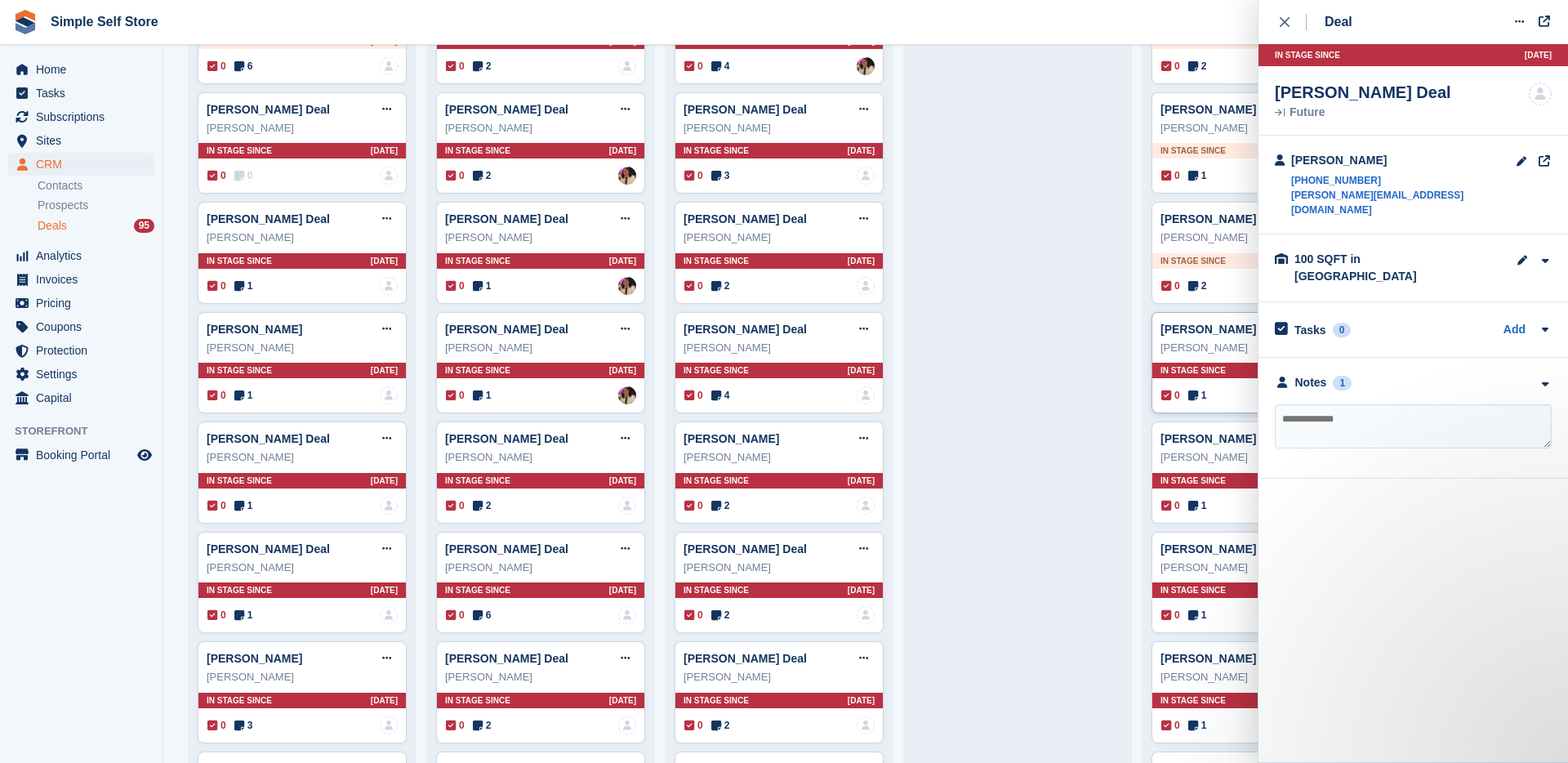
click at [1231, 459] on div "[PERSON_NAME]" at bounding box center [1256, 457] width 191 height 16
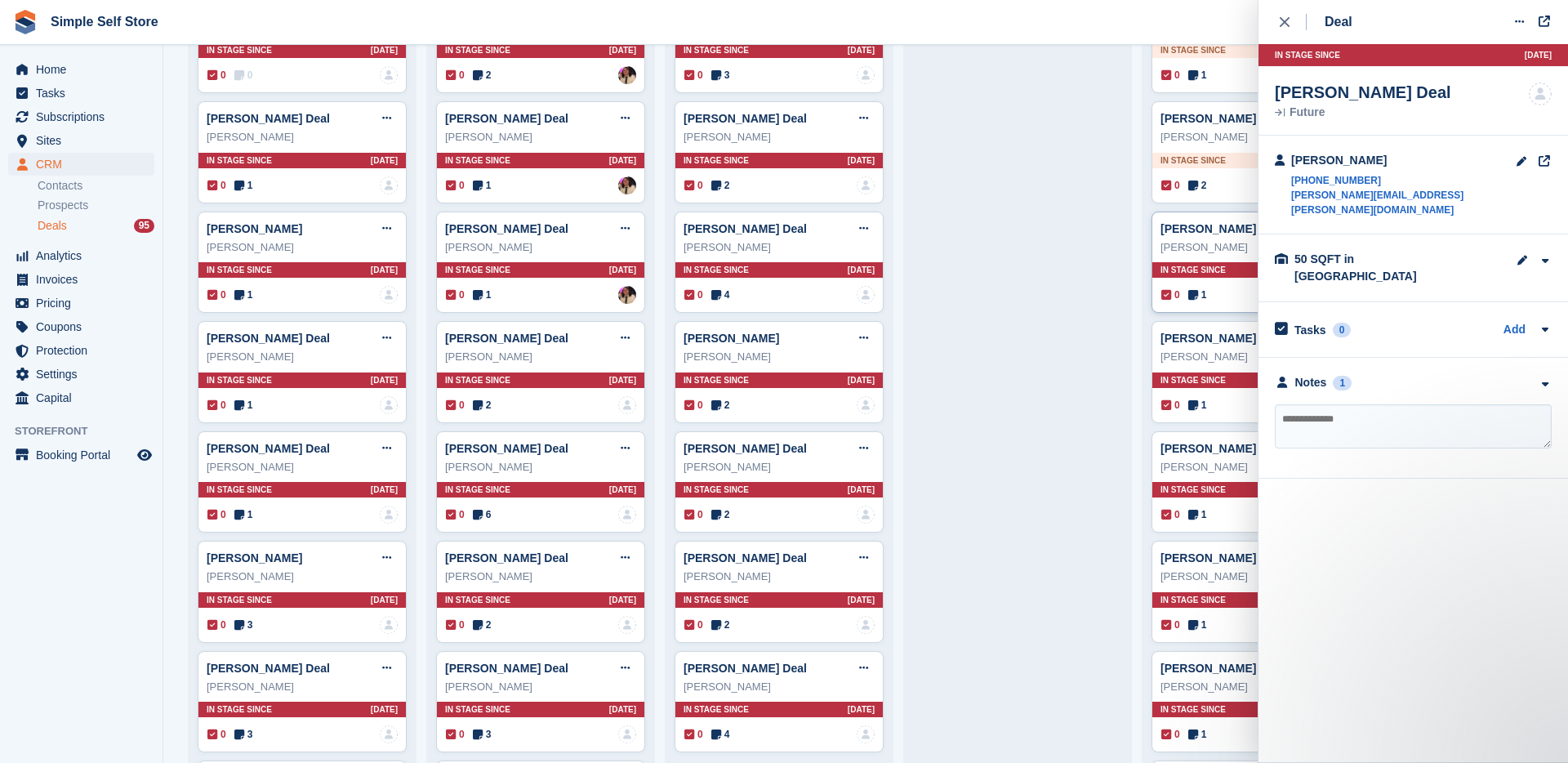
scroll to position [566, 0]
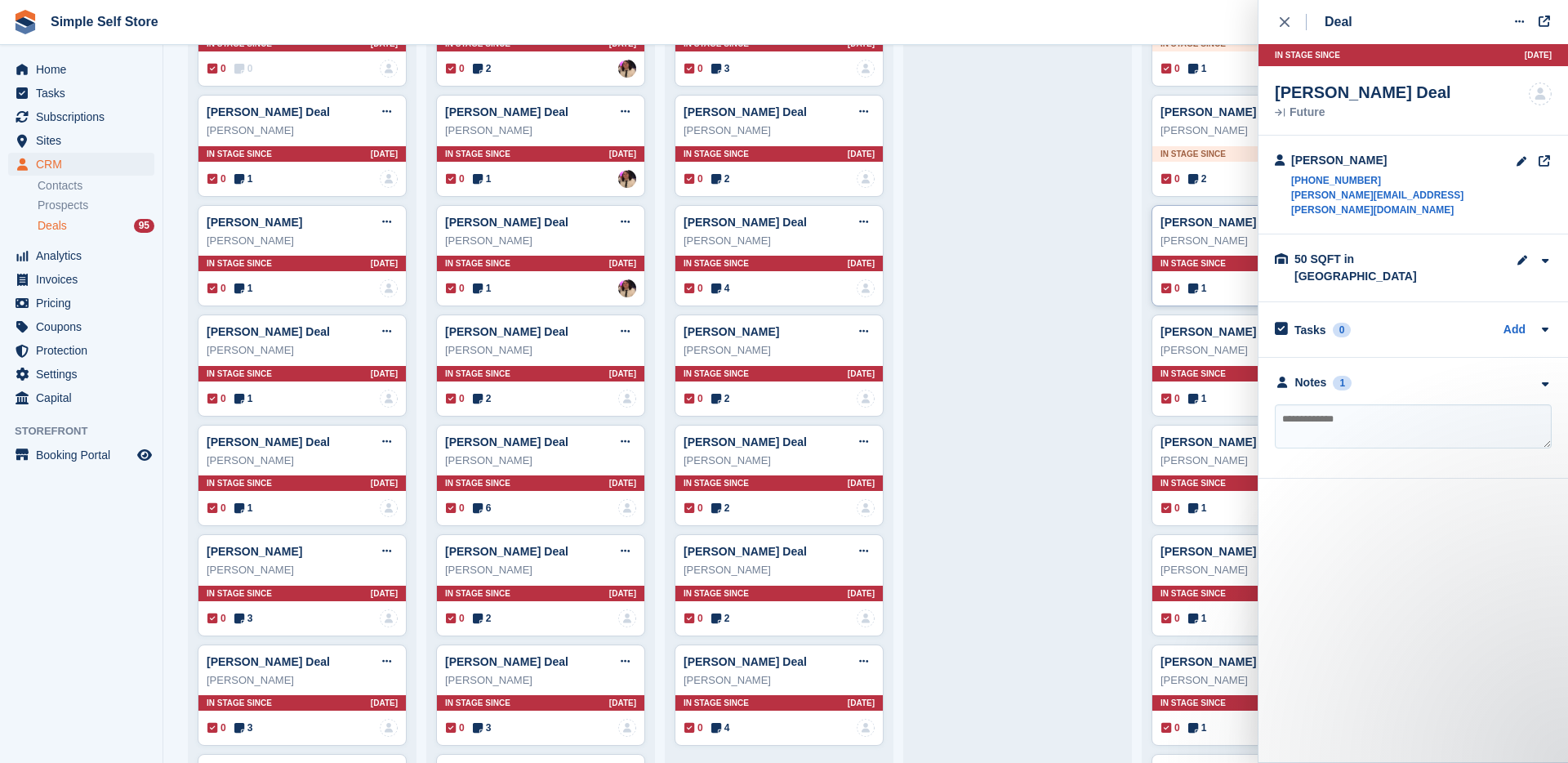
click at [1231, 459] on div "[PERSON_NAME]" at bounding box center [1256, 460] width 191 height 16
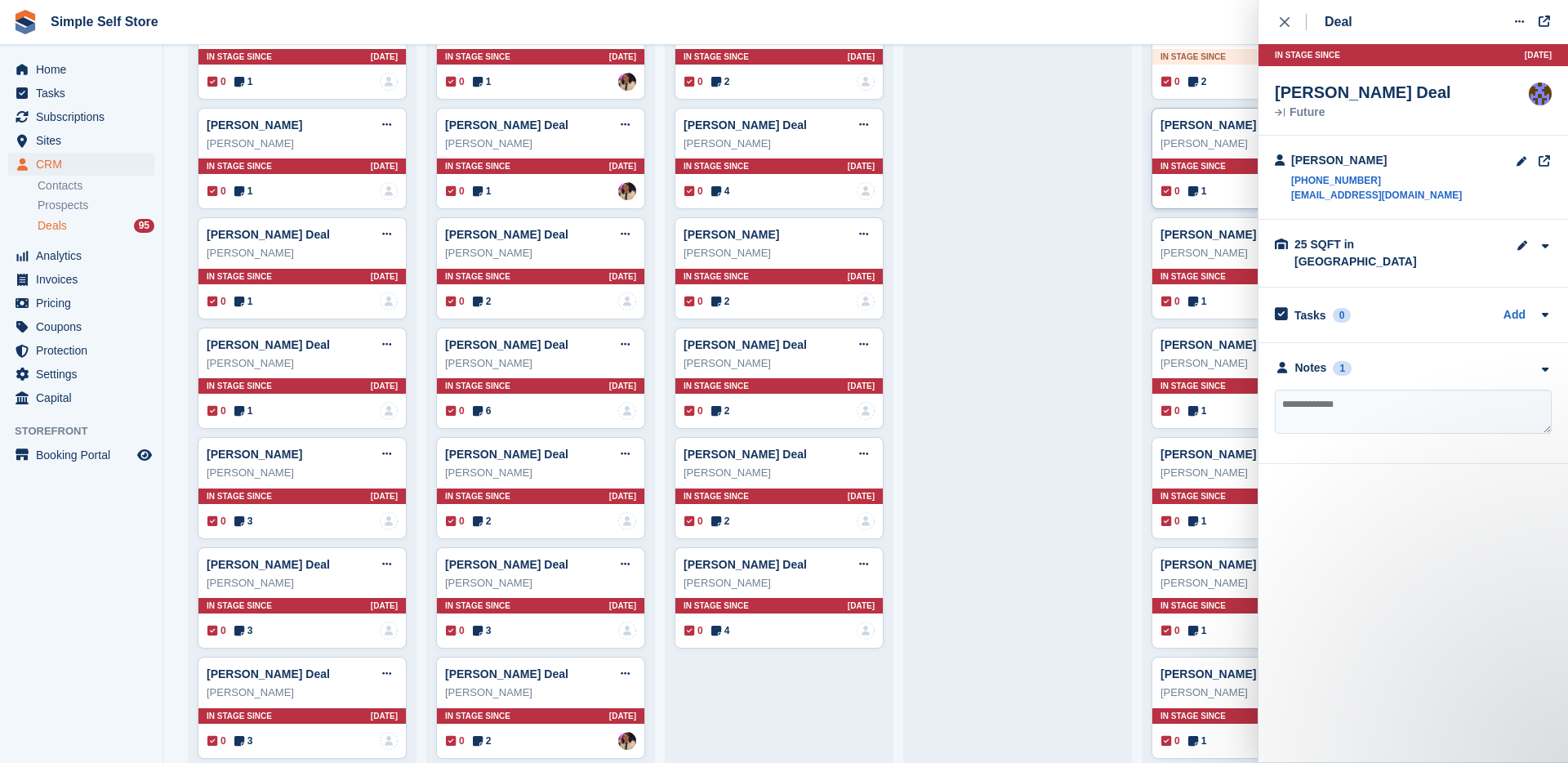
scroll to position [665, 0]
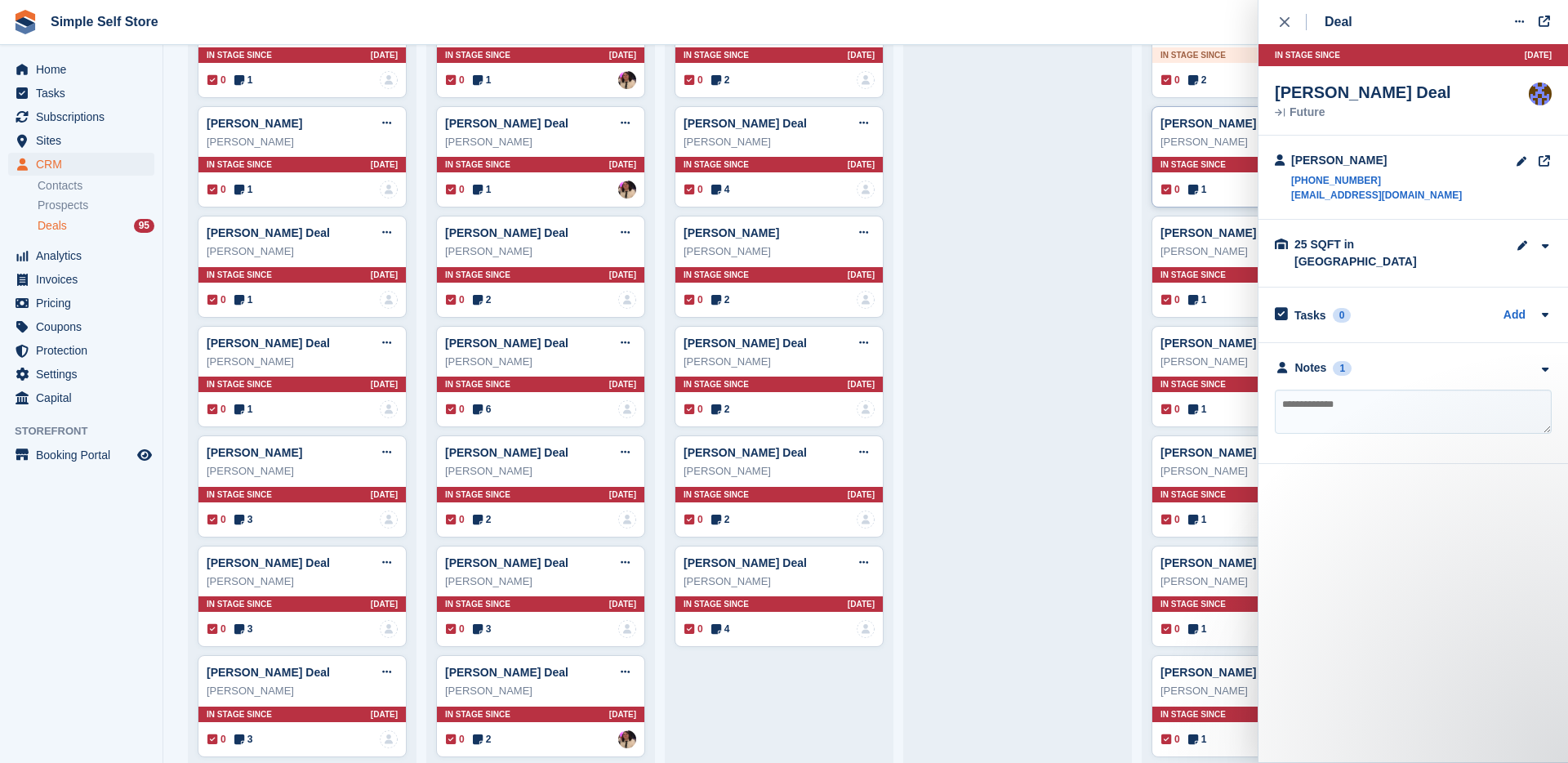
click at [1231, 459] on link "[PERSON_NAME] Deal" at bounding box center [1222, 452] width 123 height 13
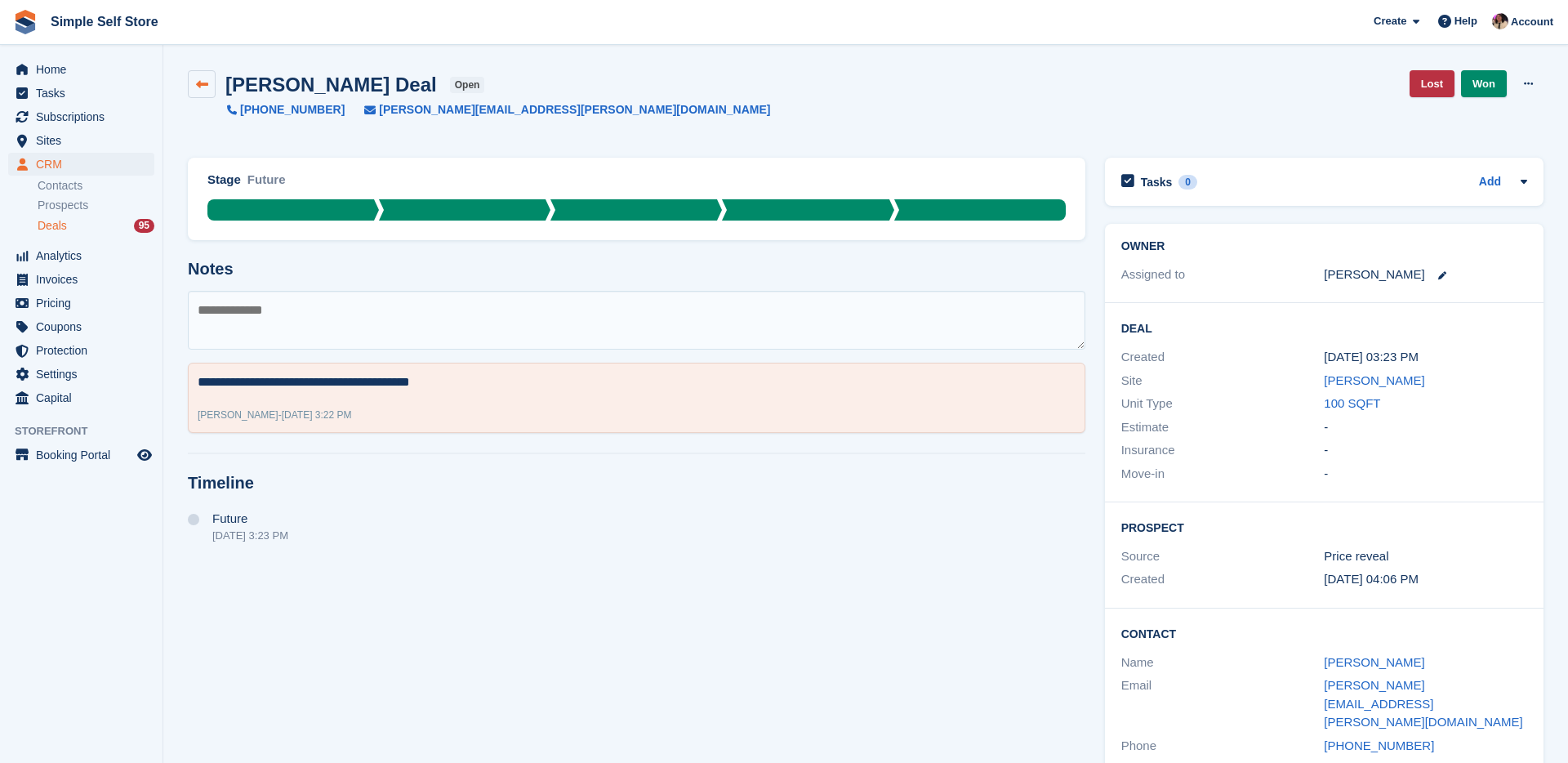
click at [206, 84] on icon at bounding box center [202, 84] width 12 height 12
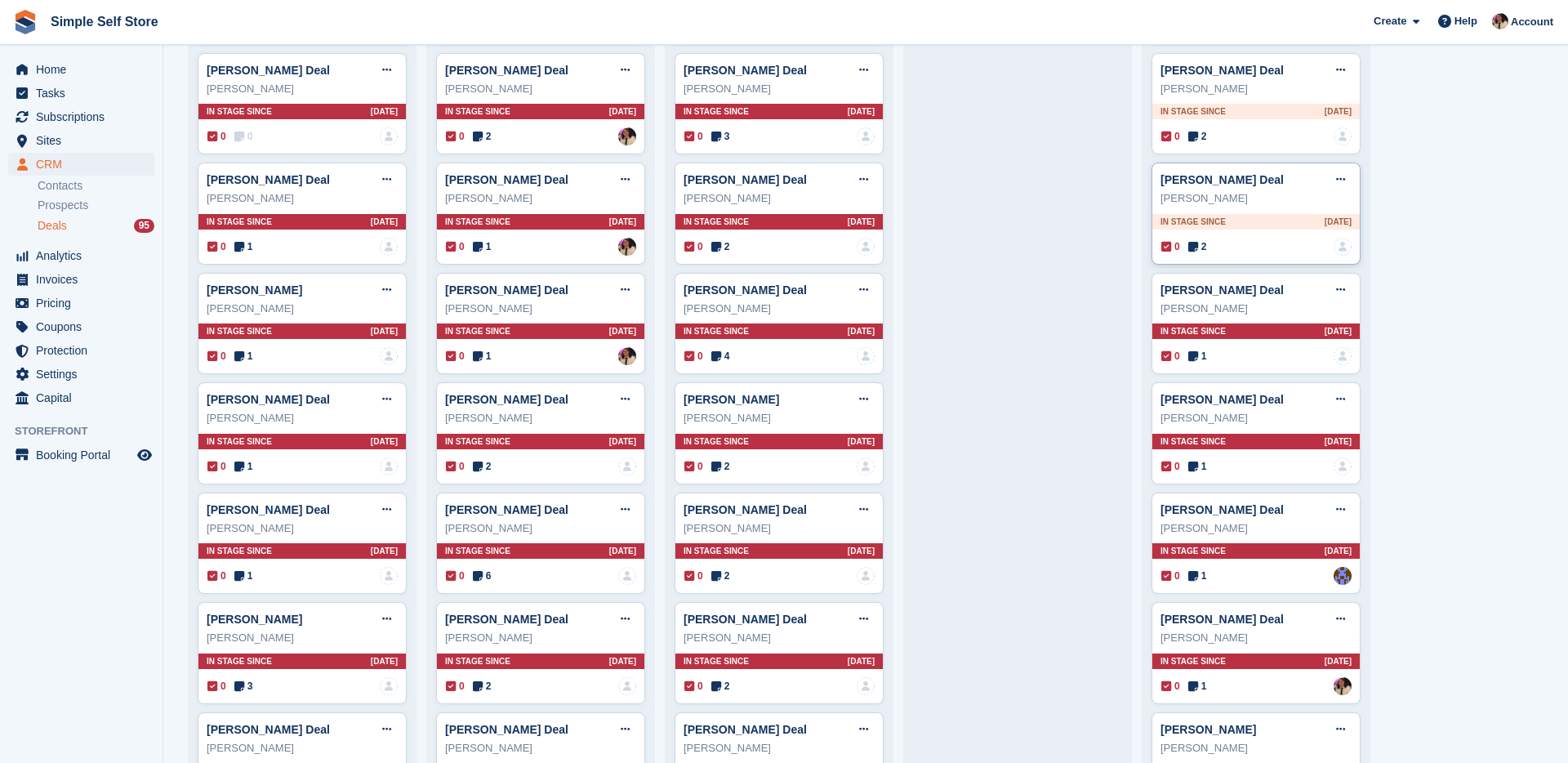
scroll to position [501, 0]
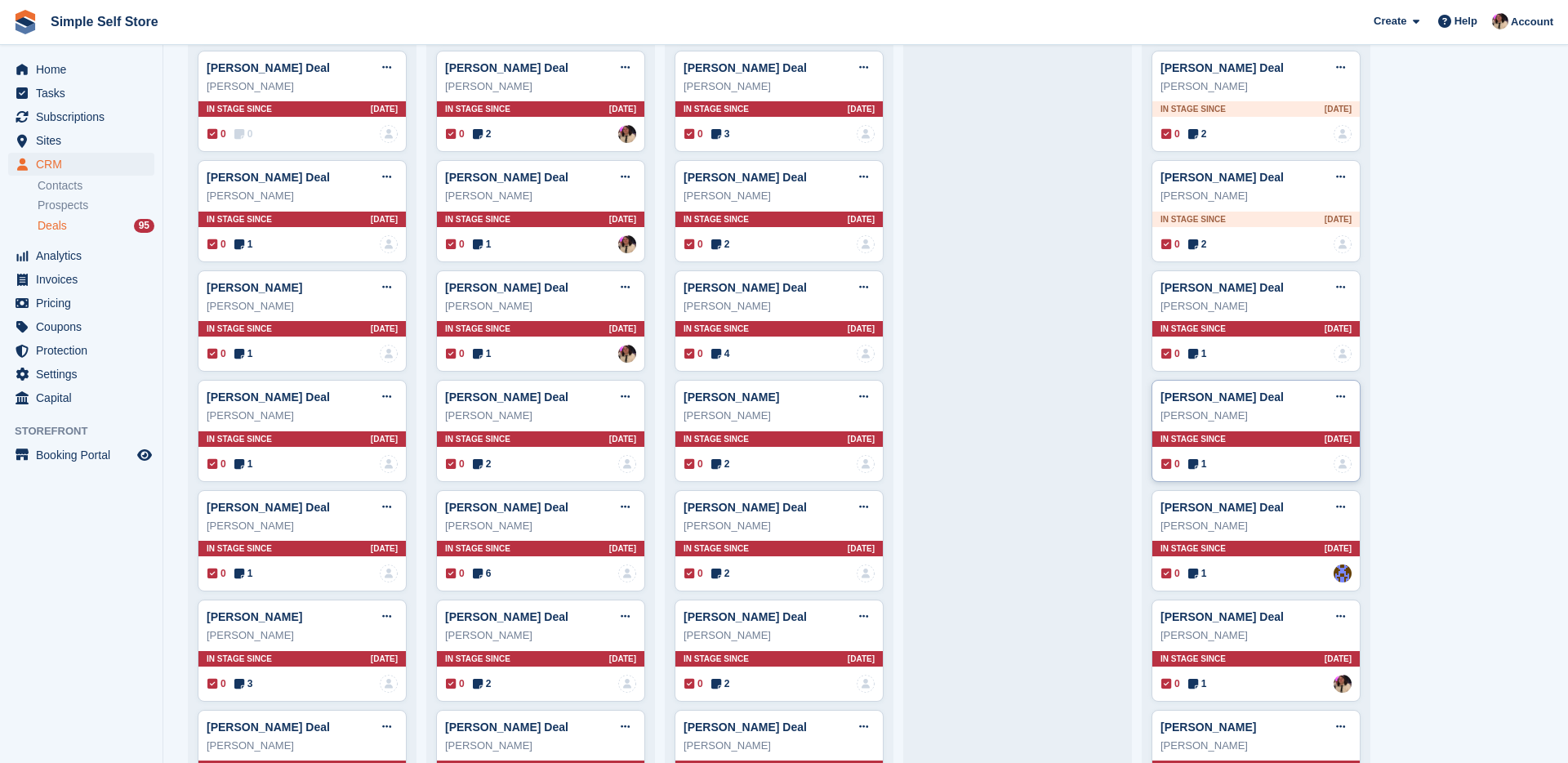
click at [1269, 469] on div "0 1 No one is assigned to this deal" at bounding box center [1256, 464] width 190 height 18
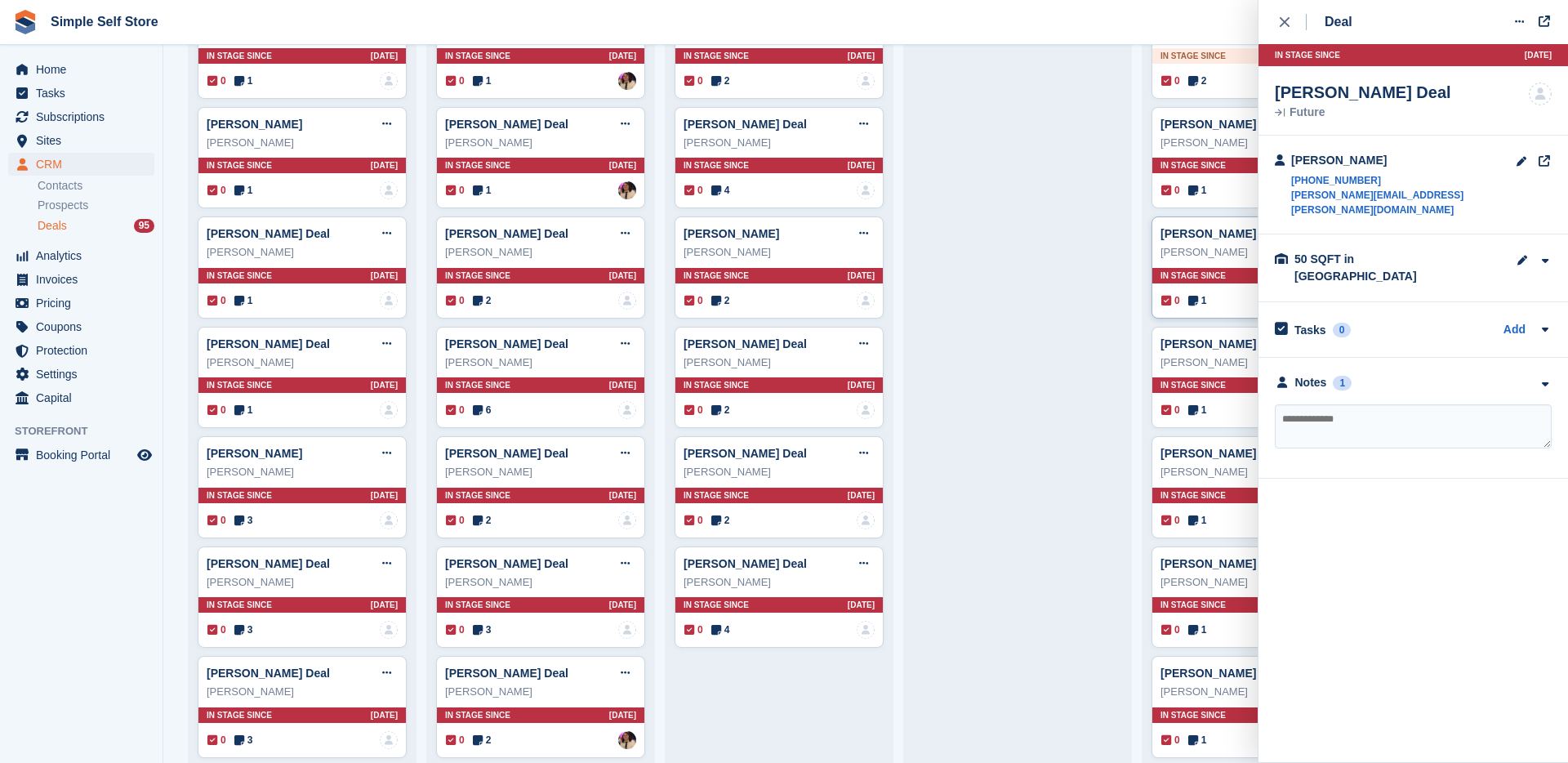
scroll to position [669, 0]
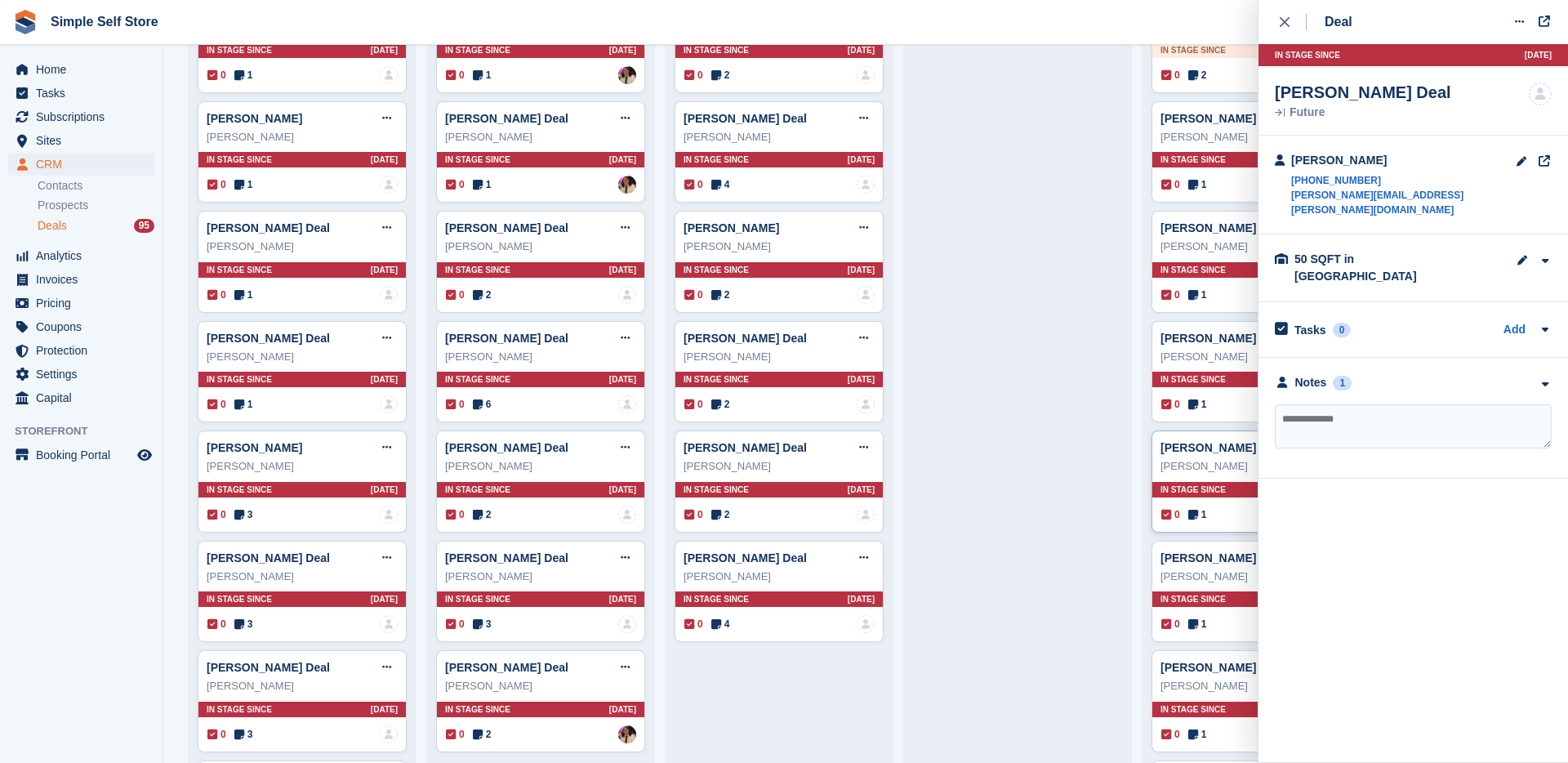
click at [1238, 512] on div "0 1 Assigned to [PERSON_NAME]" at bounding box center [1256, 514] width 190 height 18
click at [1223, 289] on div "0 1 No one is assigned to this deal" at bounding box center [1256, 294] width 190 height 18
click at [1520, 25] on icon at bounding box center [1518, 21] width 9 height 11
click at [1454, 106] on p "Mark as lost" at bounding box center [1456, 110] width 142 height 21
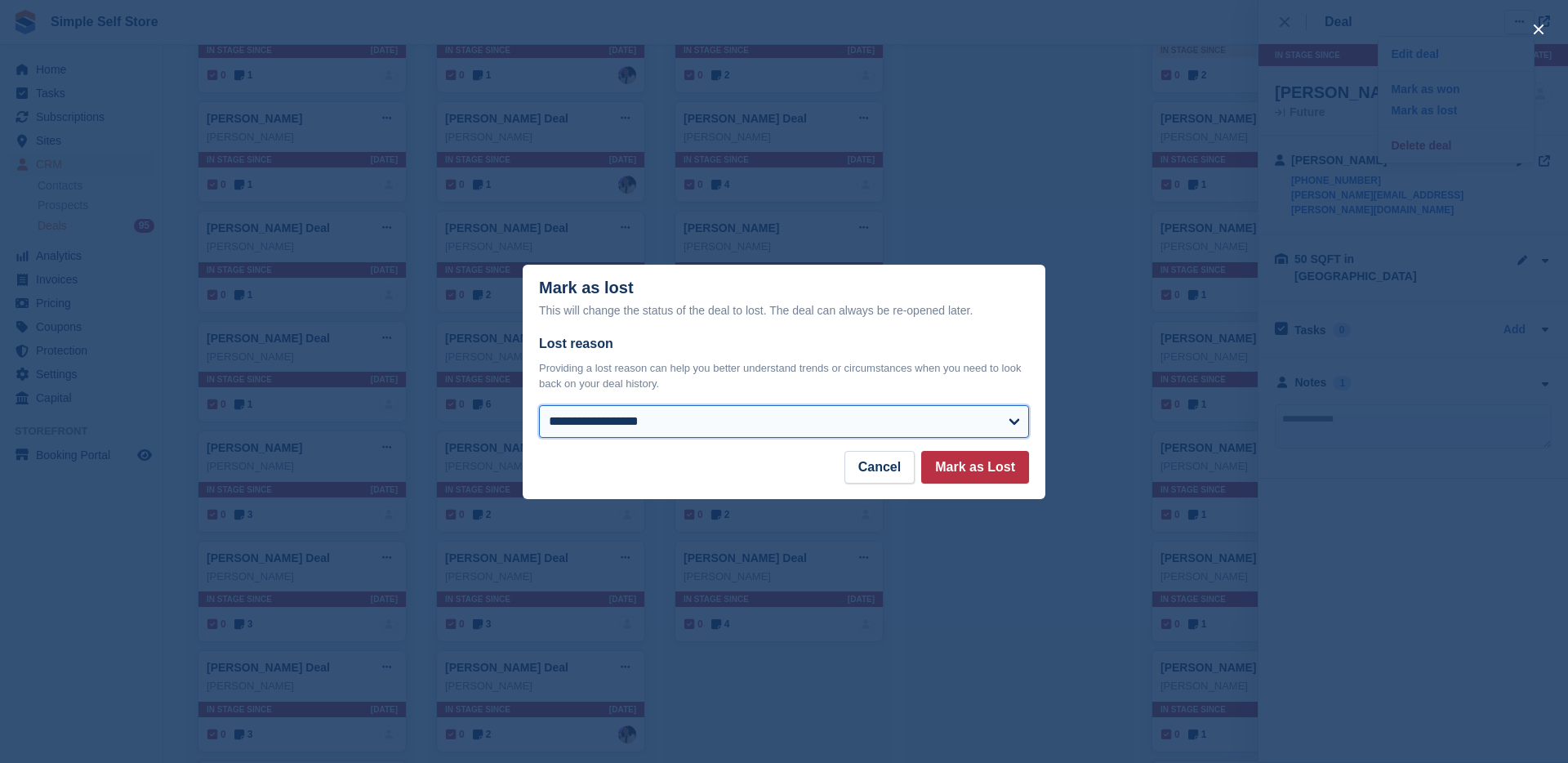
click at [998, 431] on select "**********" at bounding box center [784, 422] width 490 height 33
select select "*****"
click at [539, 405] on select "**********" at bounding box center [784, 422] width 490 height 33
click at [986, 468] on button "Mark as Lost" at bounding box center [974, 467] width 108 height 33
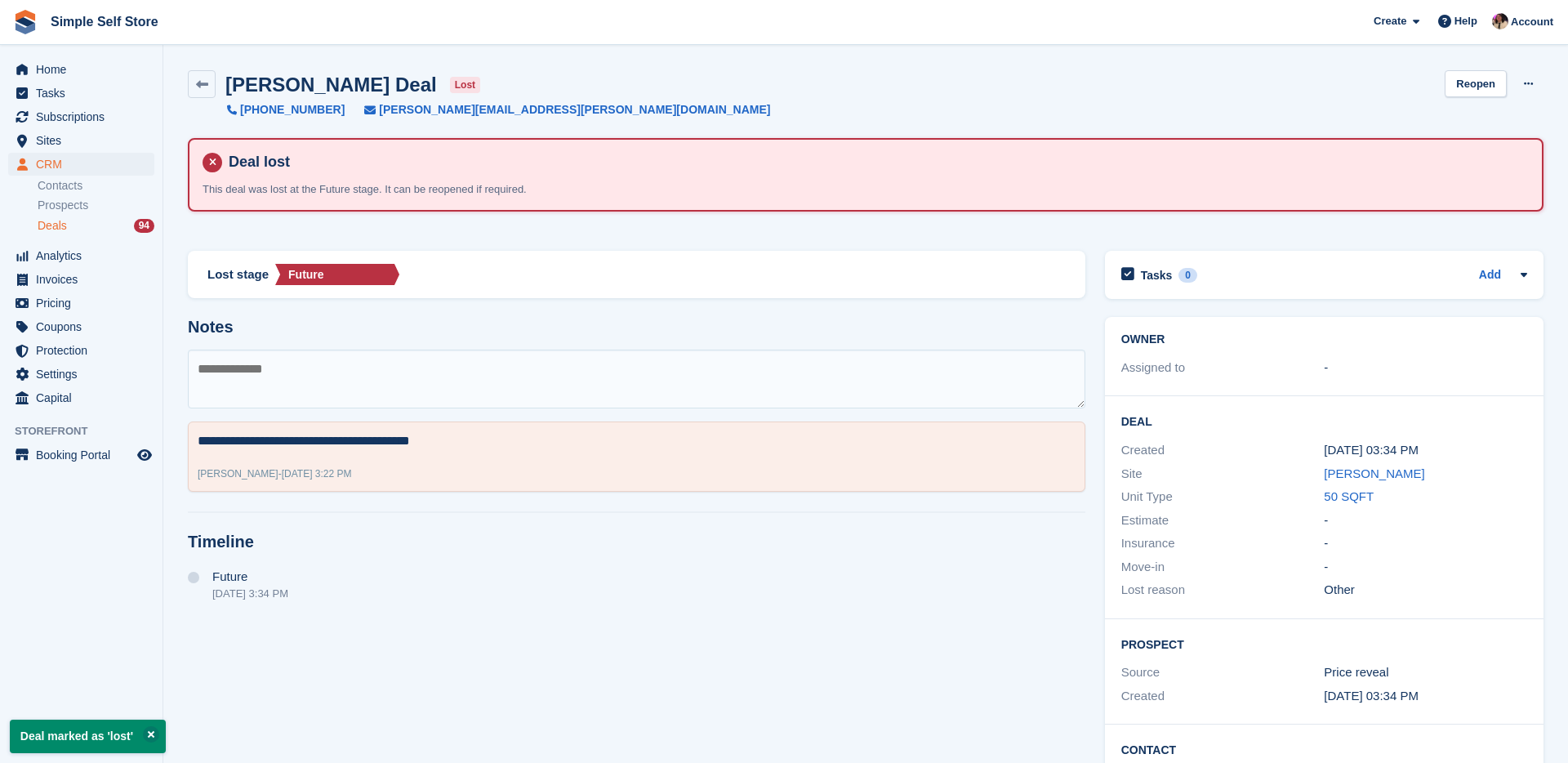
click at [81, 225] on div "Deals 94" at bounding box center [96, 226] width 117 height 15
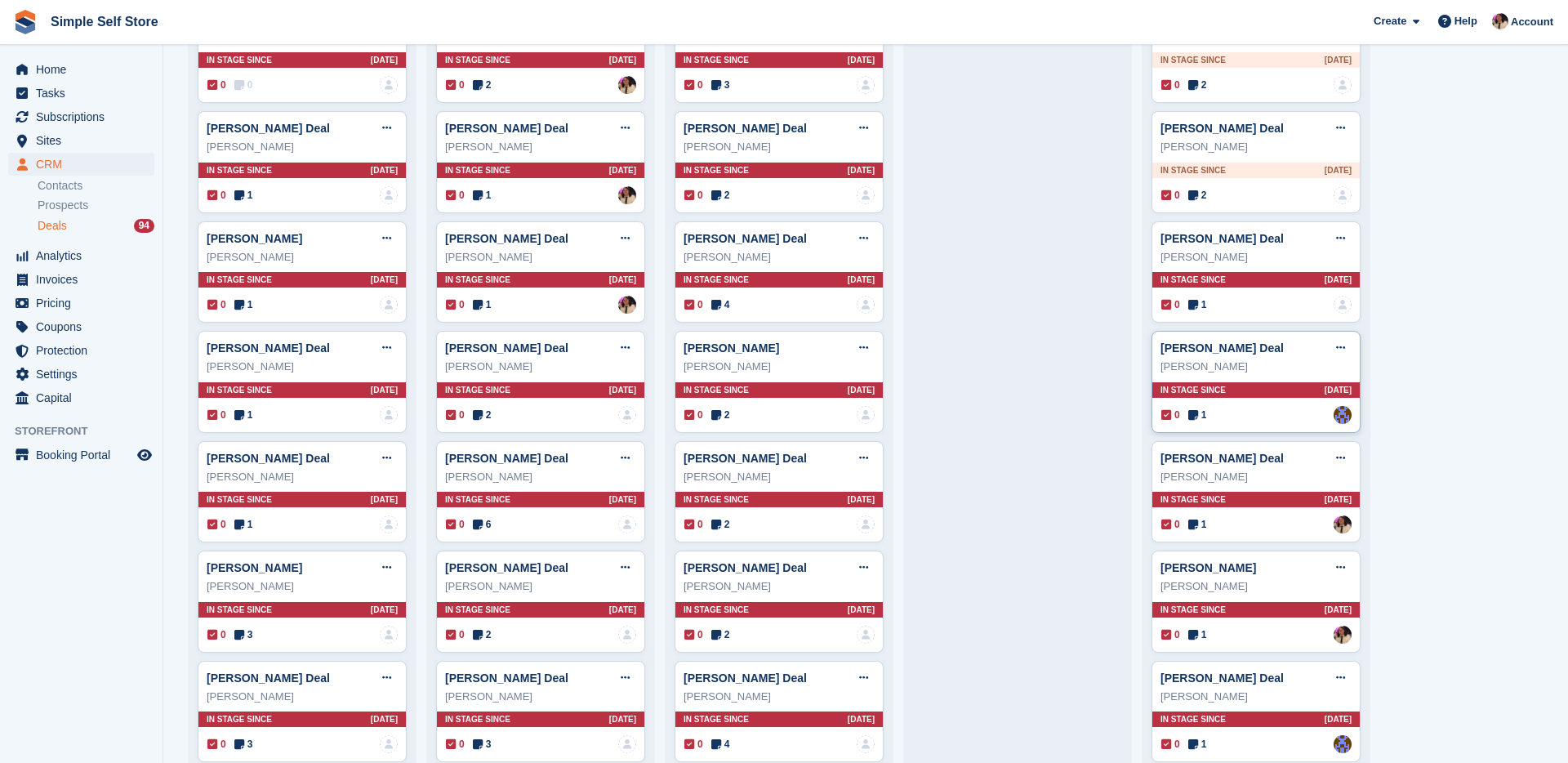
scroll to position [579, 0]
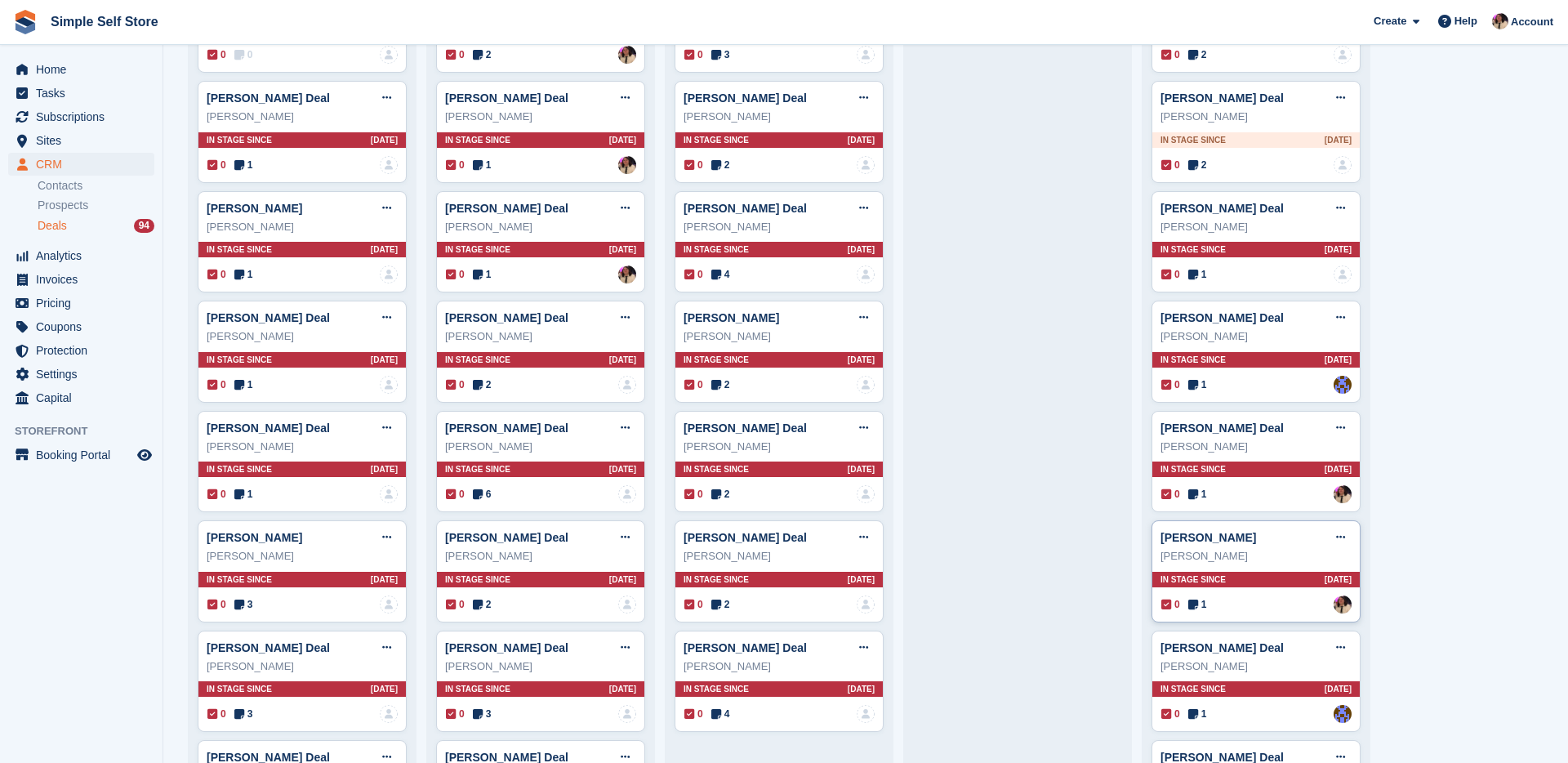
click at [1221, 554] on div "[PERSON_NAME]" at bounding box center [1256, 556] width 191 height 16
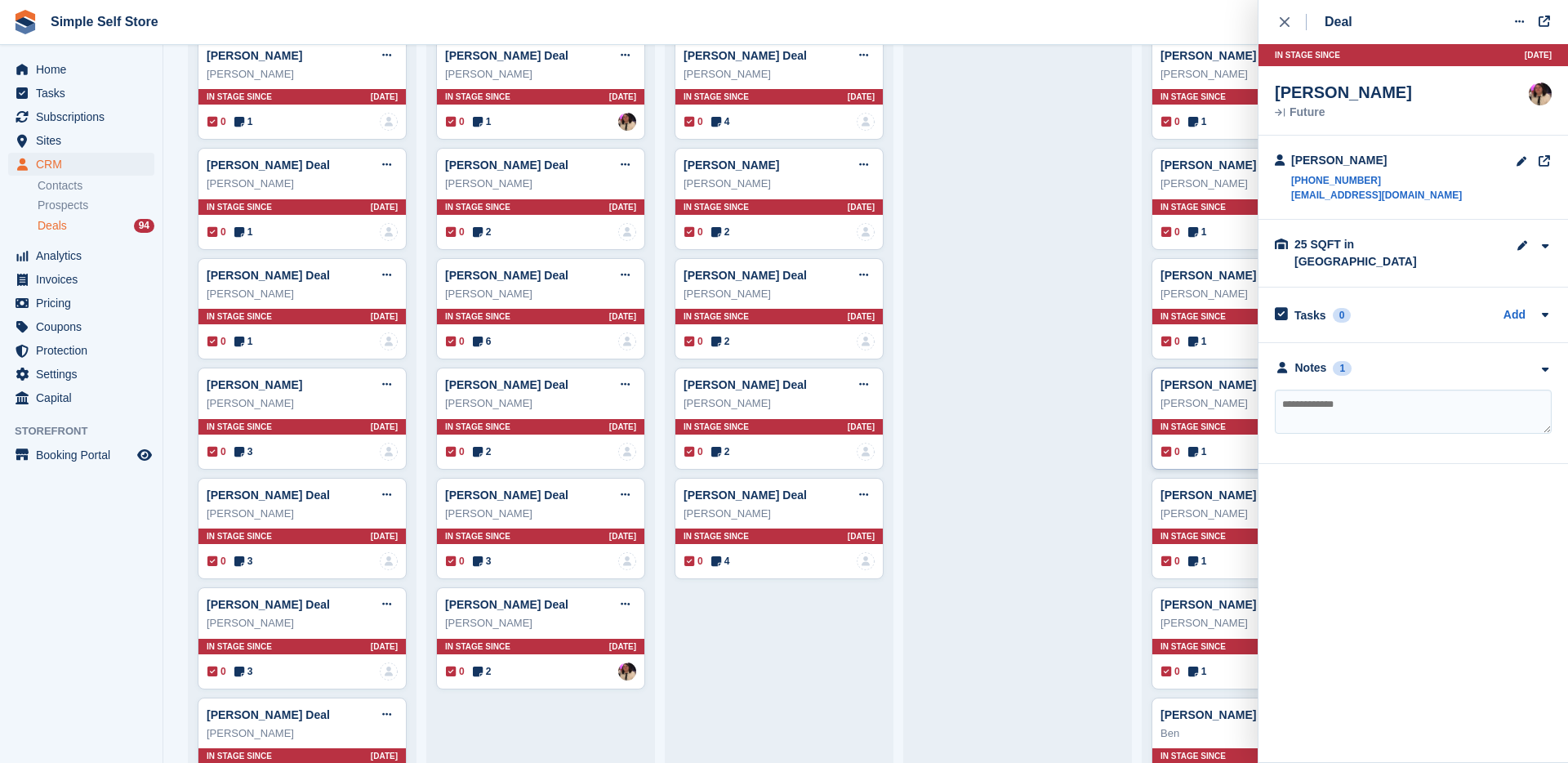
scroll to position [750, 0]
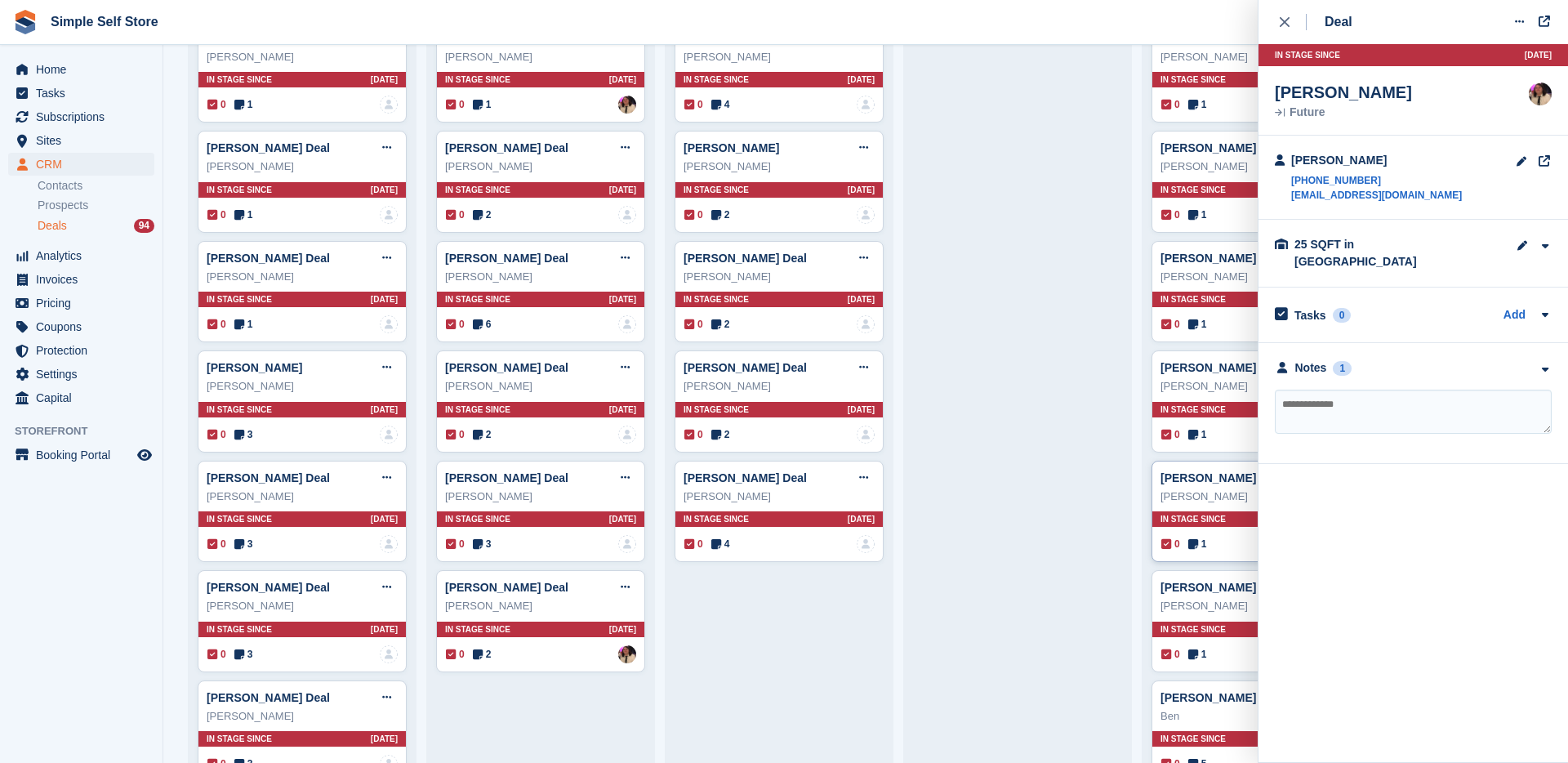
click at [1223, 546] on div "0 1 Assigned to [PERSON_NAME]" at bounding box center [1256, 543] width 190 height 18
drag, startPoint x: 1296, startPoint y: 389, endPoint x: 1283, endPoint y: 389, distance: 13.0
click at [1295, 389] on textarea at bounding box center [1413, 411] width 277 height 44
type textarea "**********"
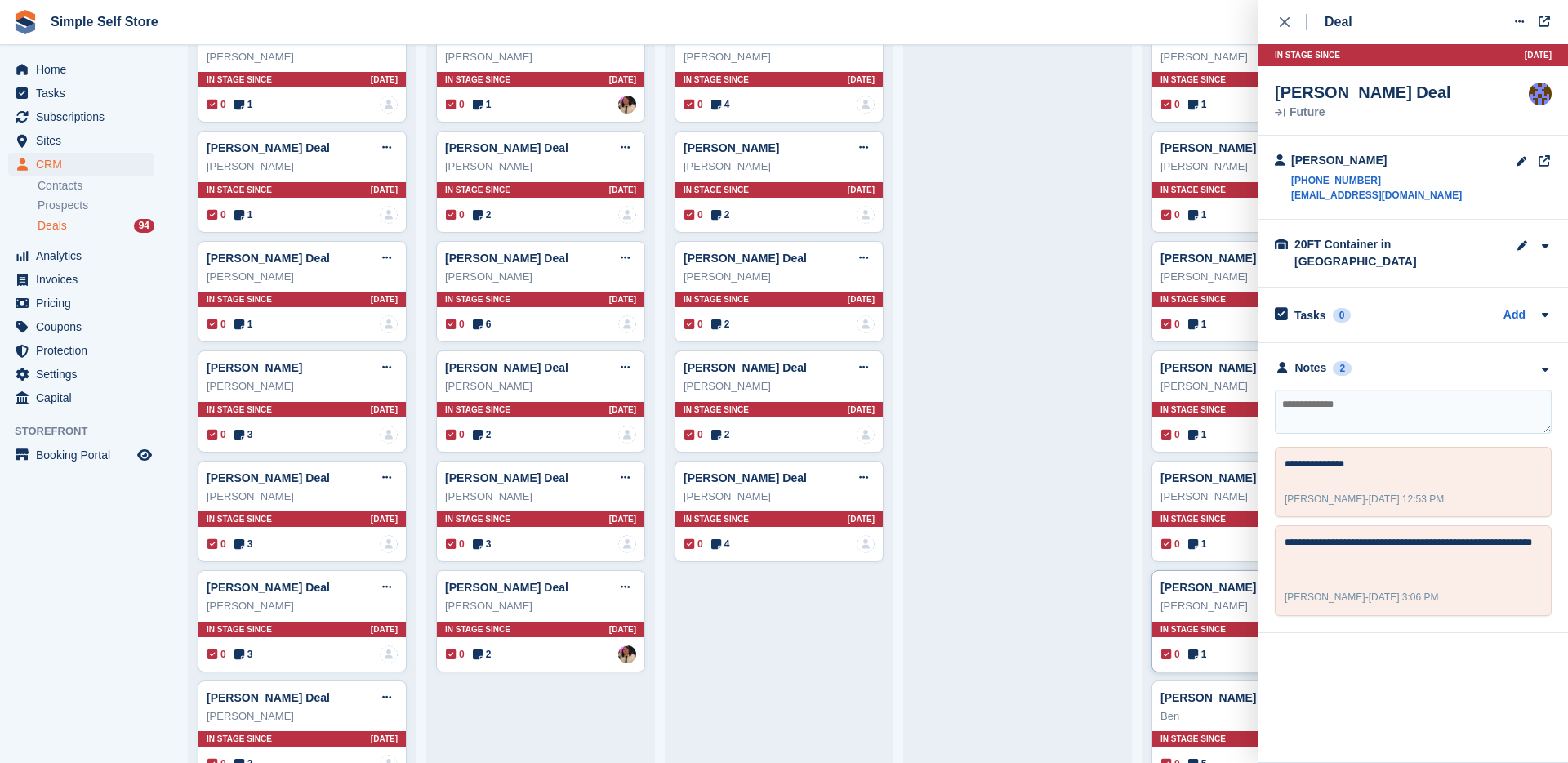
click at [1229, 646] on div "0 1 No one is assigned to this deal" at bounding box center [1256, 654] width 190 height 18
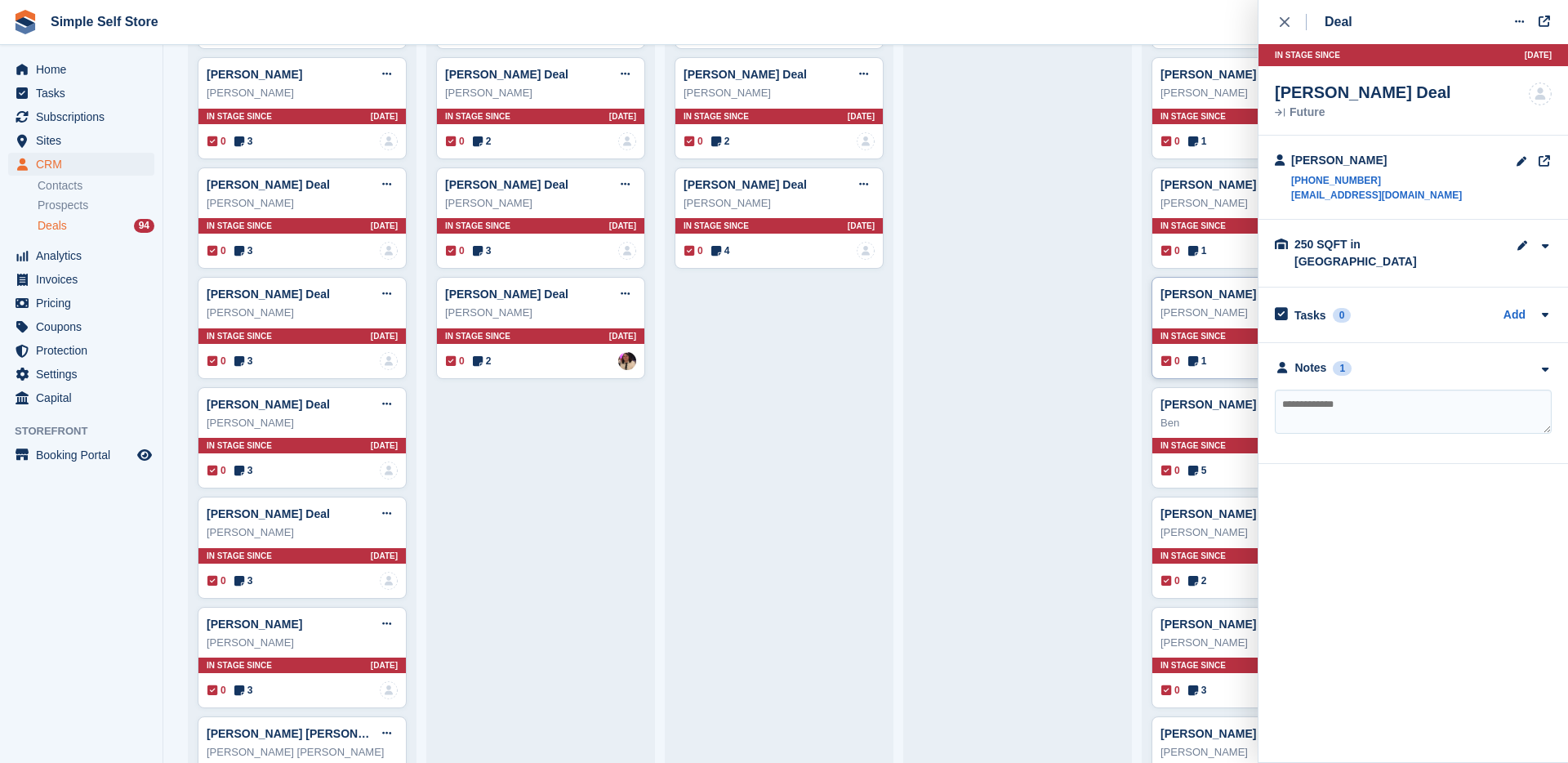
scroll to position [1049, 0]
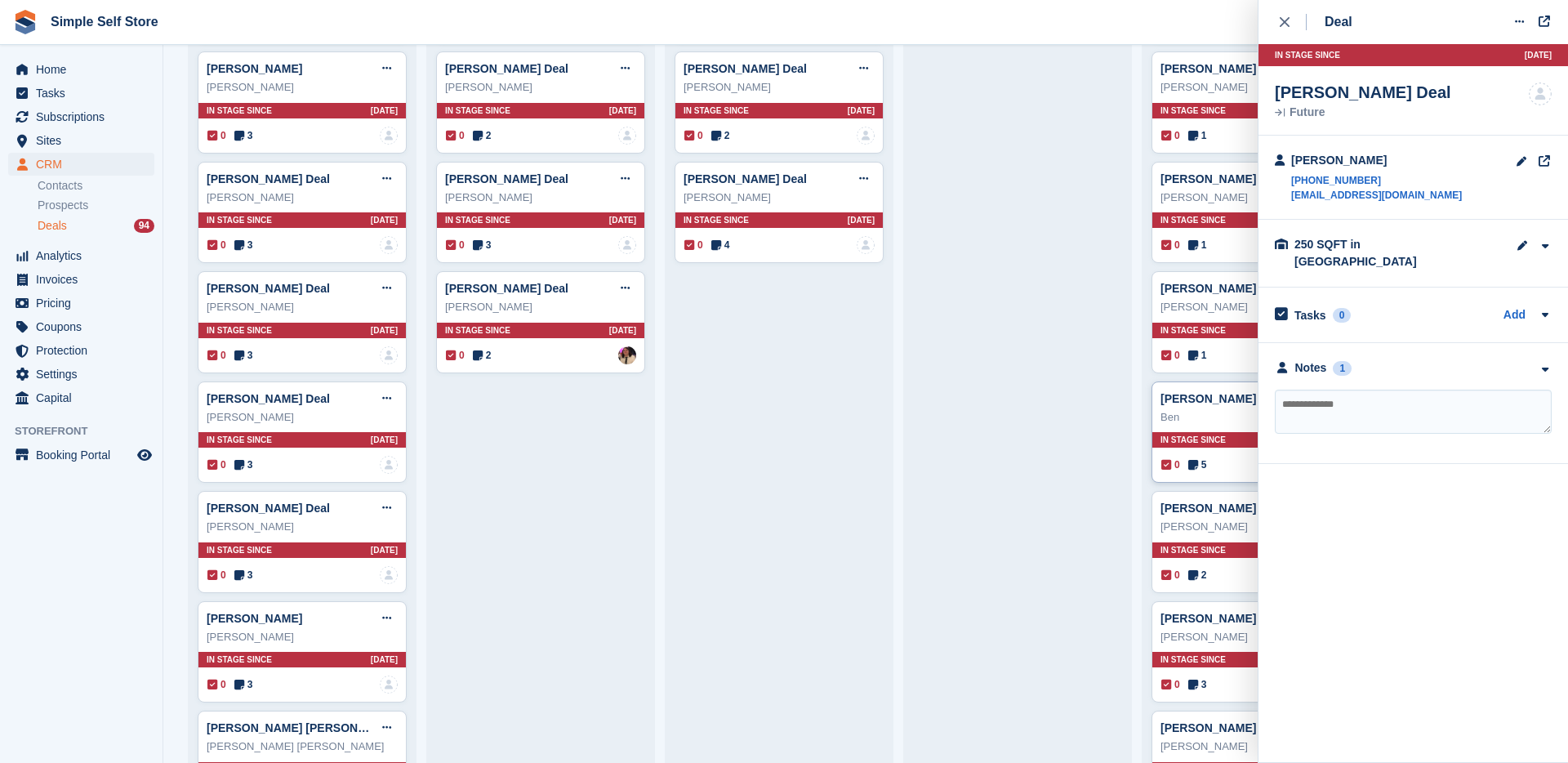
click at [1234, 468] on div "0 5 No one is assigned to this deal" at bounding box center [1256, 465] width 190 height 18
click at [1304, 360] on div "Notes" at bounding box center [1311, 368] width 32 height 17
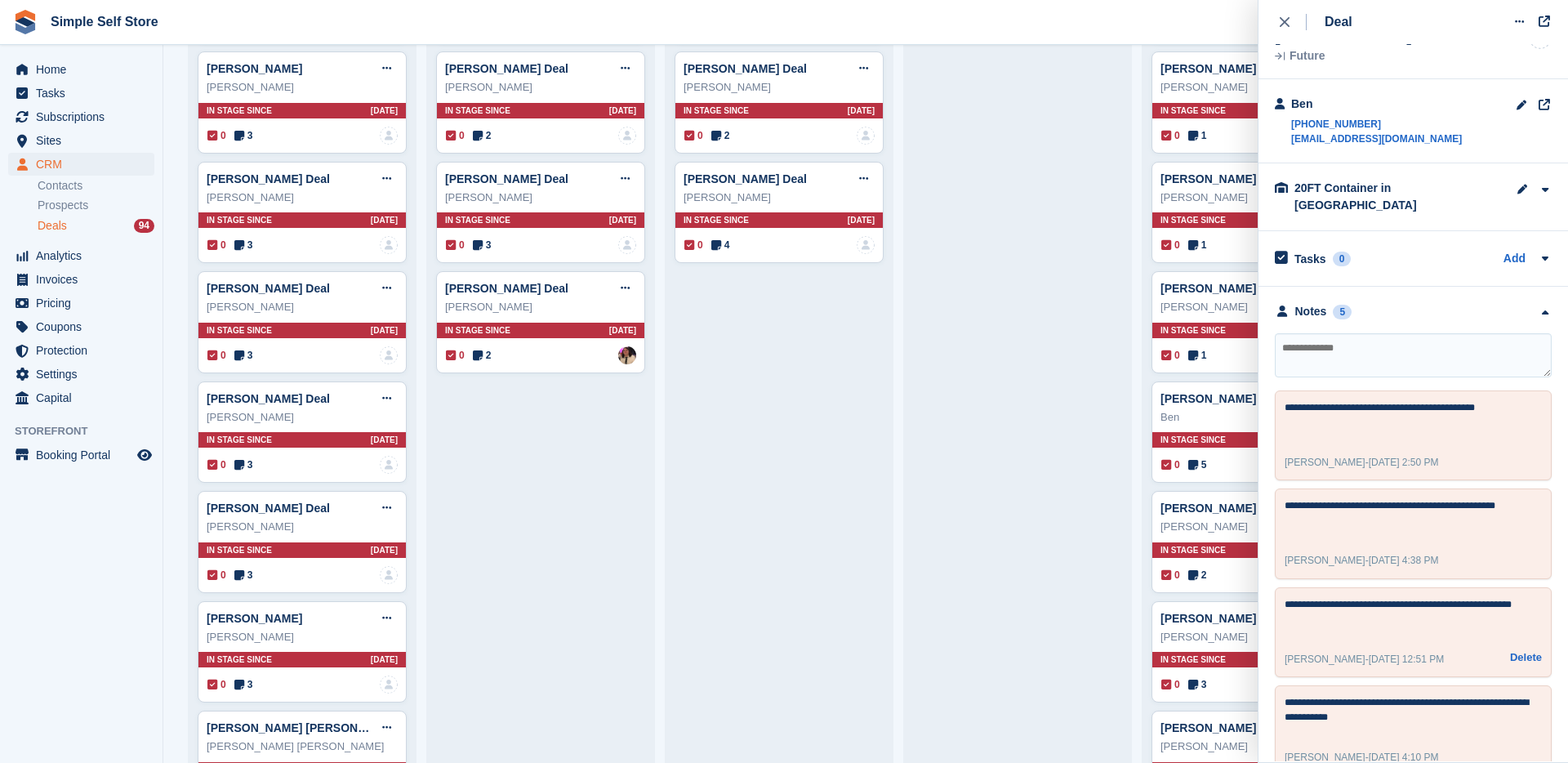
scroll to position [0, 0]
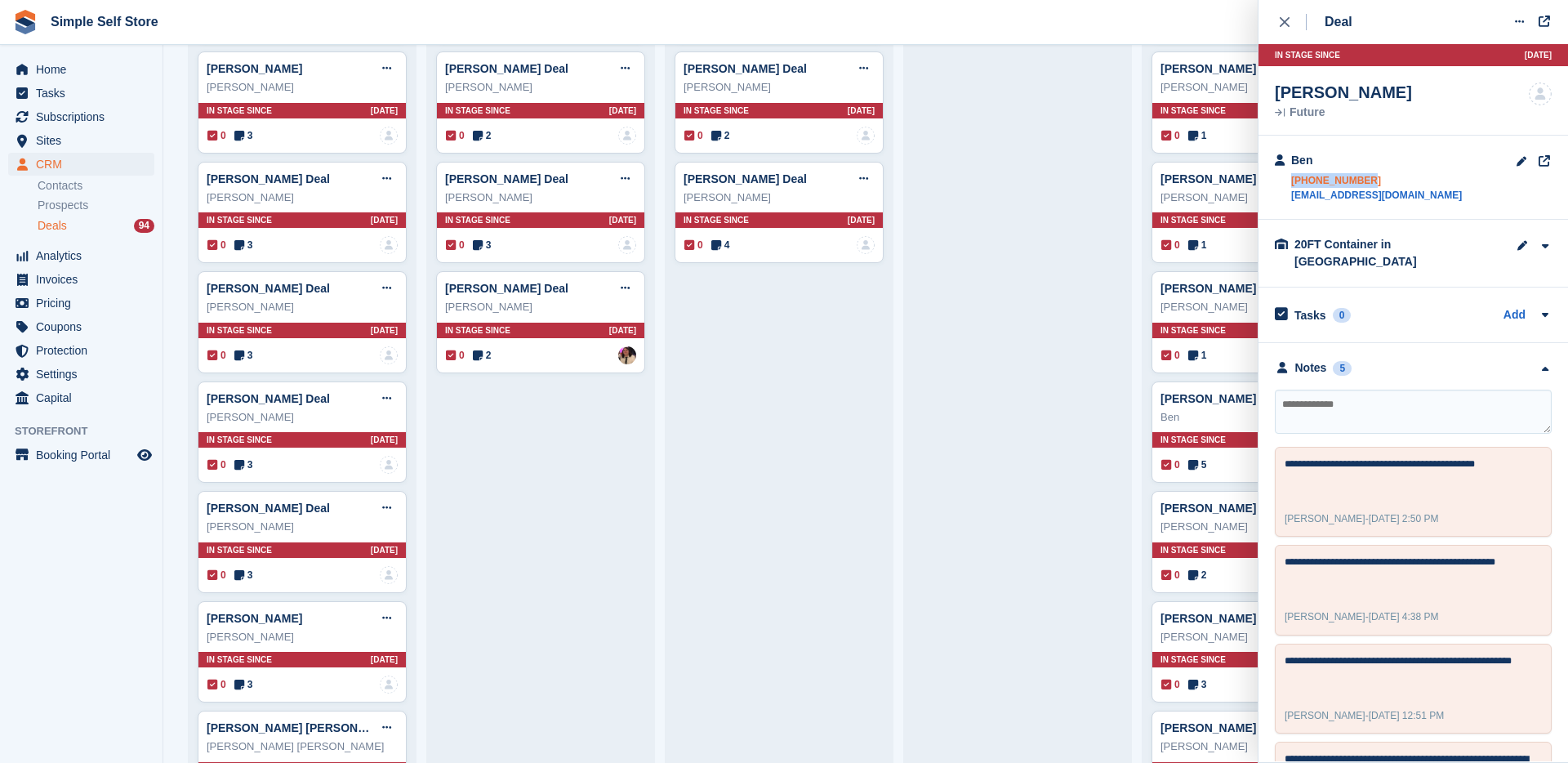
drag, startPoint x: 1421, startPoint y: 161, endPoint x: 1372, endPoint y: 177, distance: 51.5
click at [1372, 177] on div "Ben [PHONE_NUMBER] [EMAIL_ADDRESS][DOMAIN_NAME]" at bounding box center [1376, 177] width 171 height 51
copy div "[PHONE_NUMBER]"
click at [1419, 402] on textarea at bounding box center [1413, 411] width 277 height 44
type textarea "**********"
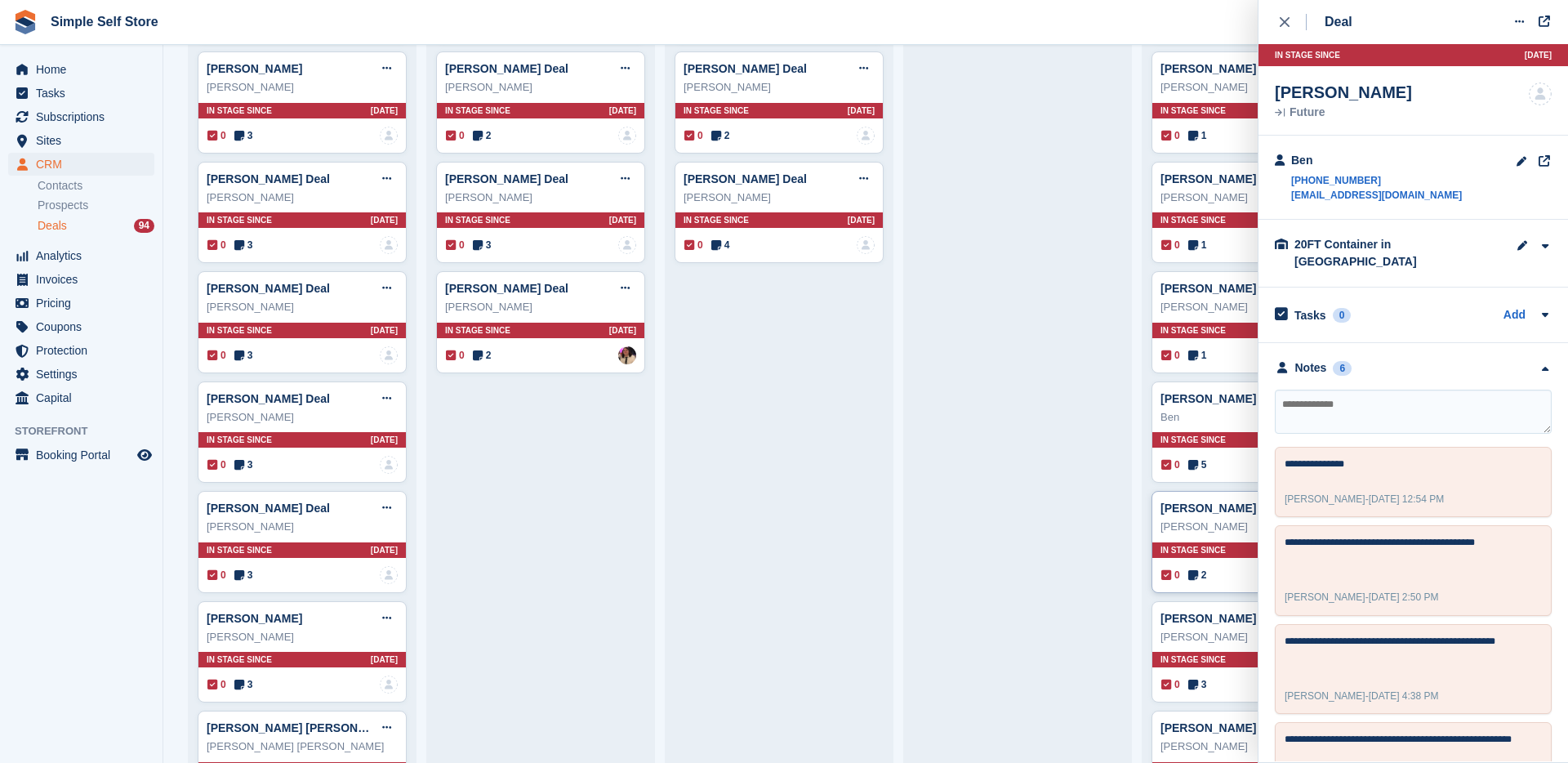
click at [1215, 580] on div "0 2 Assigned to [PERSON_NAME]" at bounding box center [1256, 575] width 190 height 18
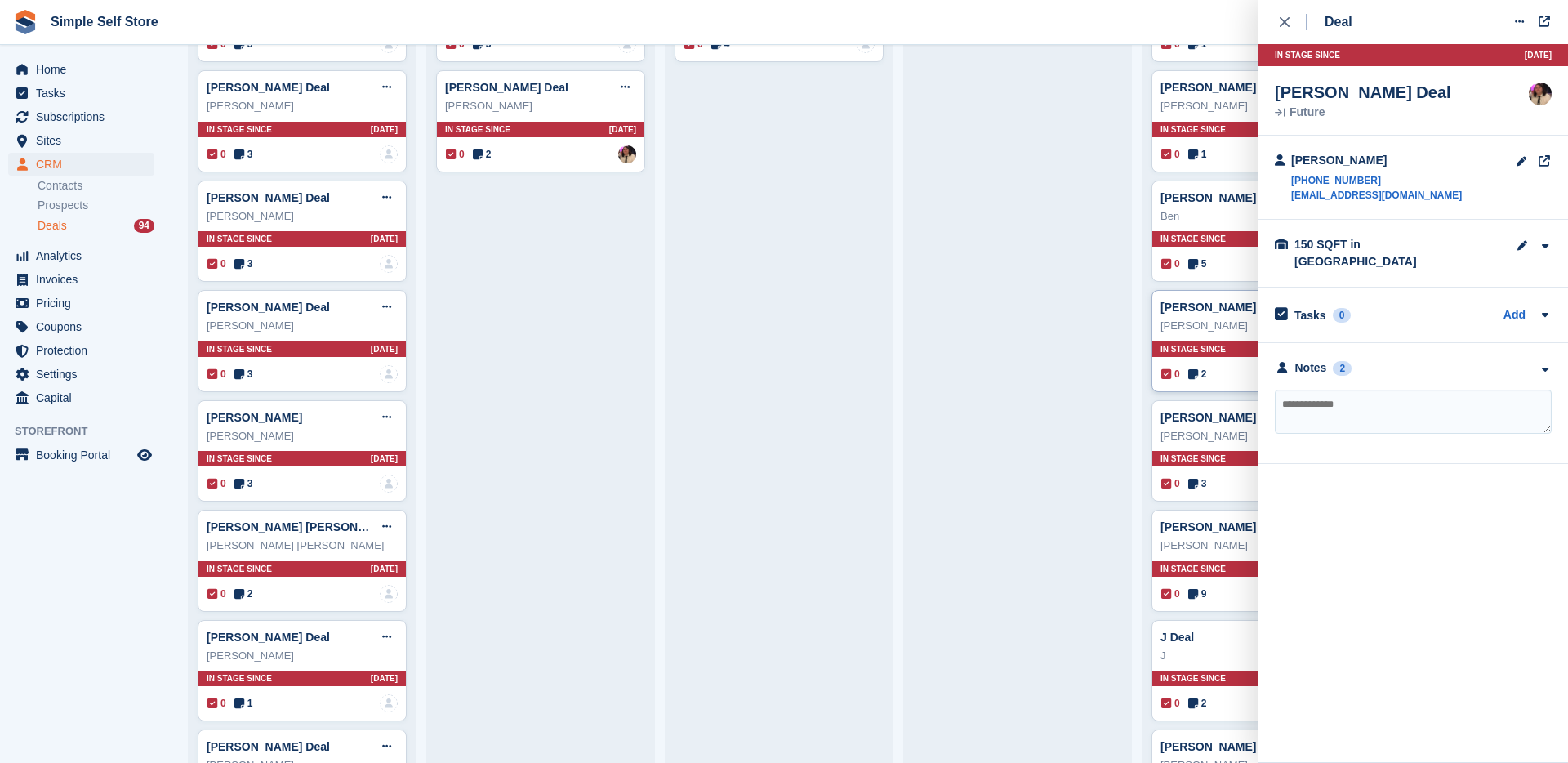
scroll to position [1254, 0]
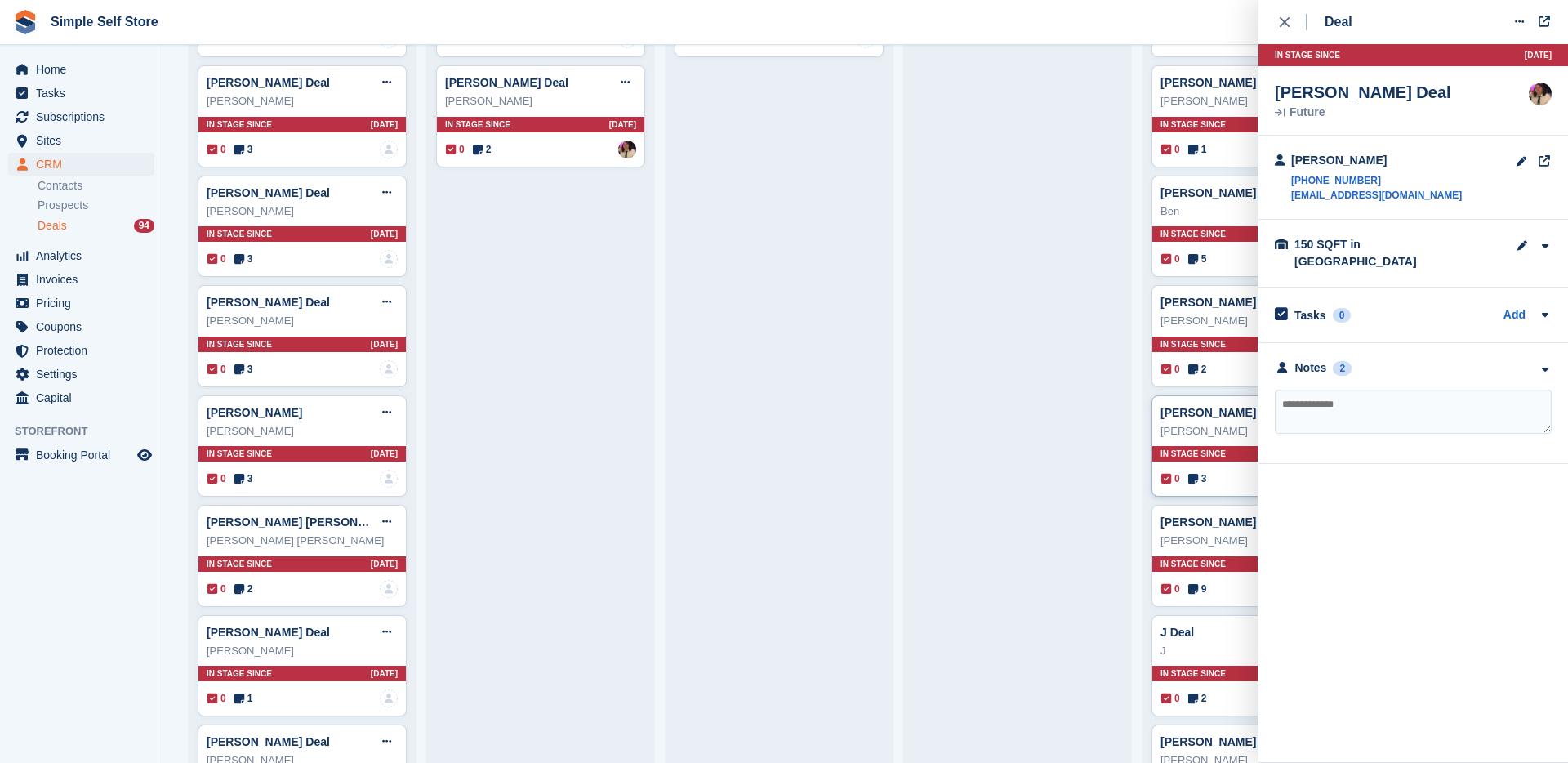
click at [1214, 476] on div "0 3 No one is assigned to this deal" at bounding box center [1256, 478] width 190 height 18
click at [1320, 360] on div "Notes" at bounding box center [1311, 368] width 32 height 17
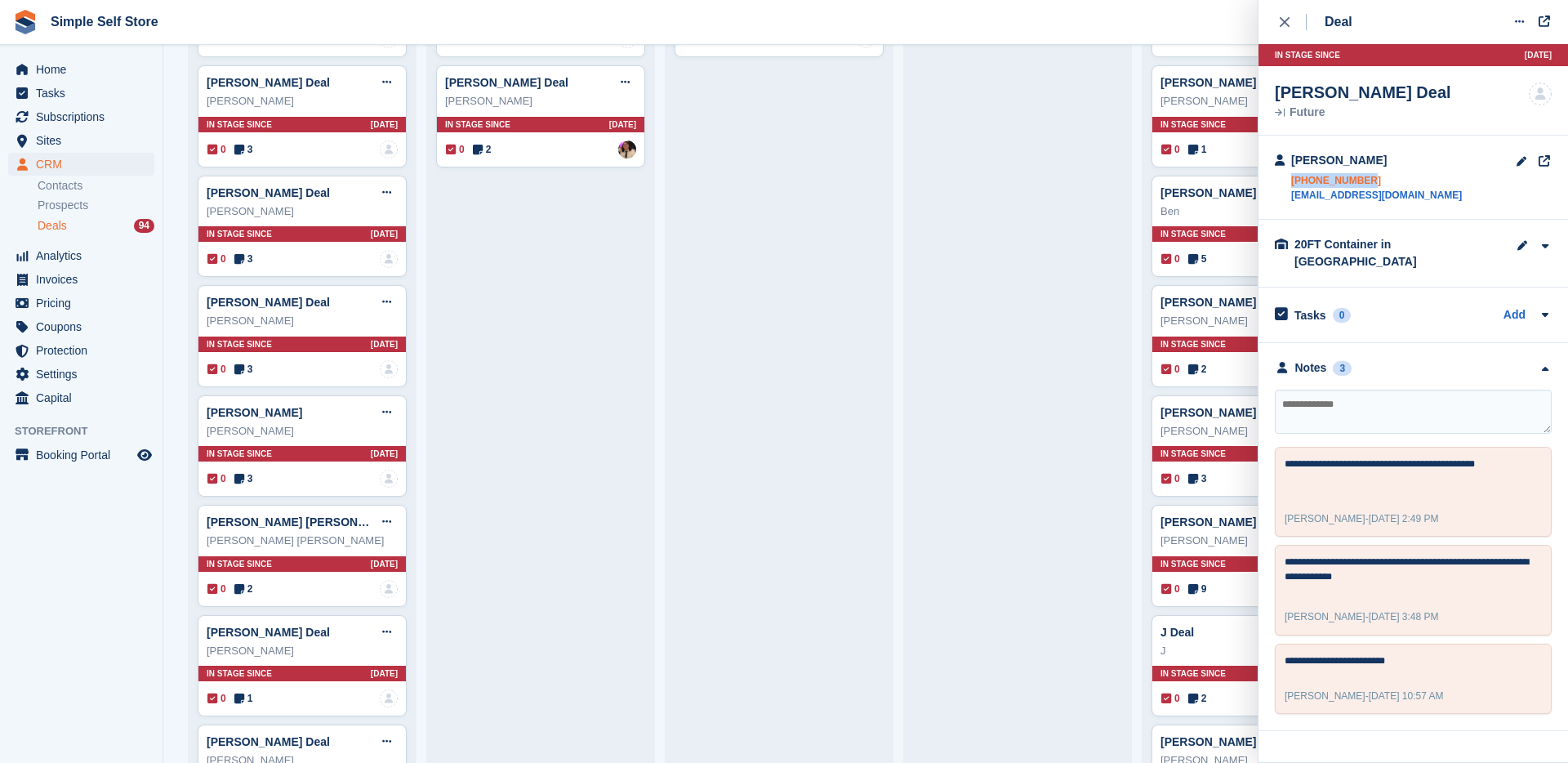
drag, startPoint x: 1415, startPoint y: 171, endPoint x: 1383, endPoint y: 181, distance: 33.5
click at [1383, 181] on div "[PERSON_NAME] [PHONE_NUMBER] [EMAIL_ADDRESS][DOMAIN_NAME]" at bounding box center [1376, 177] width 171 height 51
copy link "[PHONE_NUMBER]"
click at [1391, 389] on textarea at bounding box center [1413, 411] width 277 height 44
click at [1382, 389] on textarea at bounding box center [1413, 411] width 277 height 44
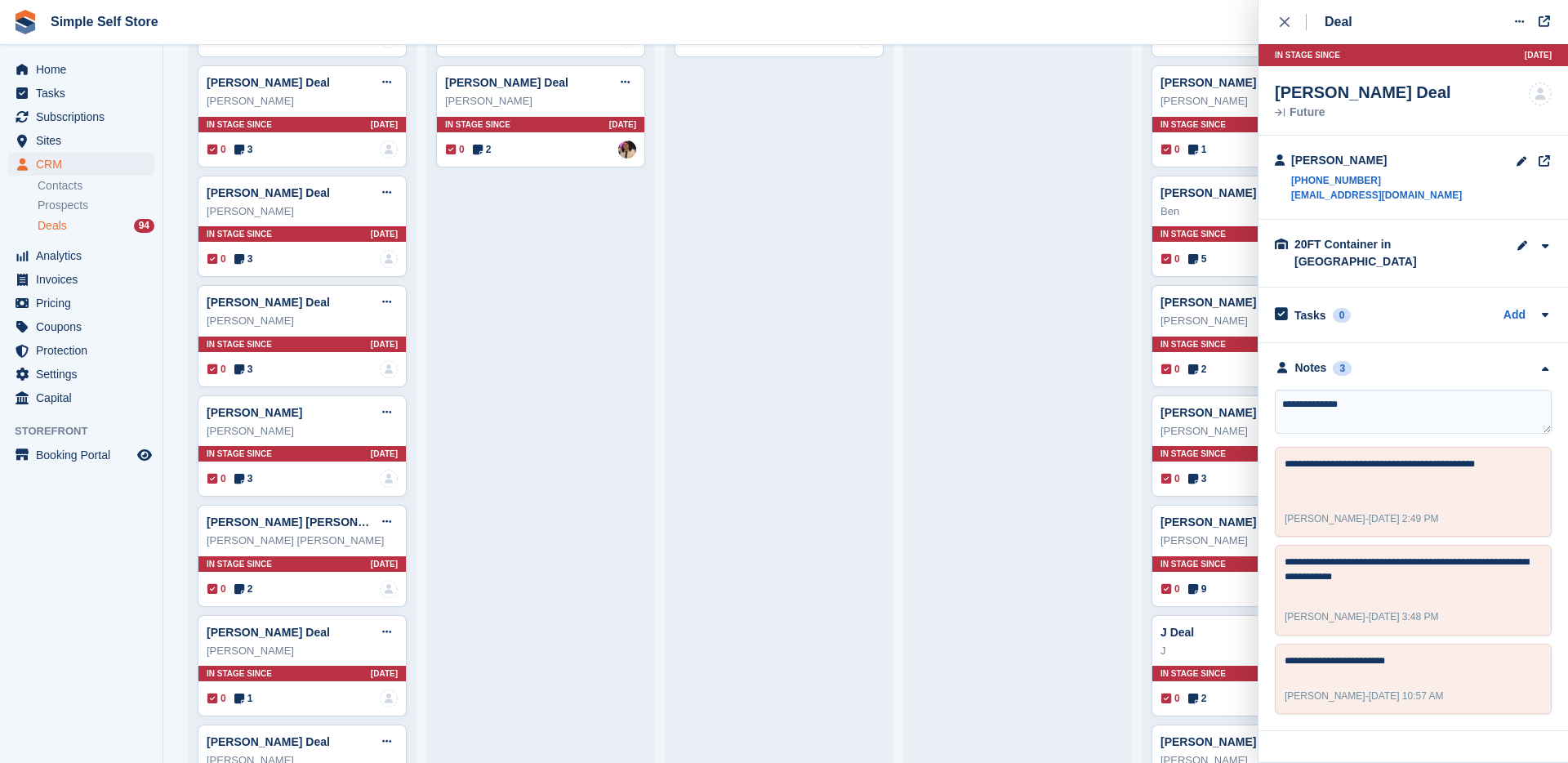
type textarea "**********"
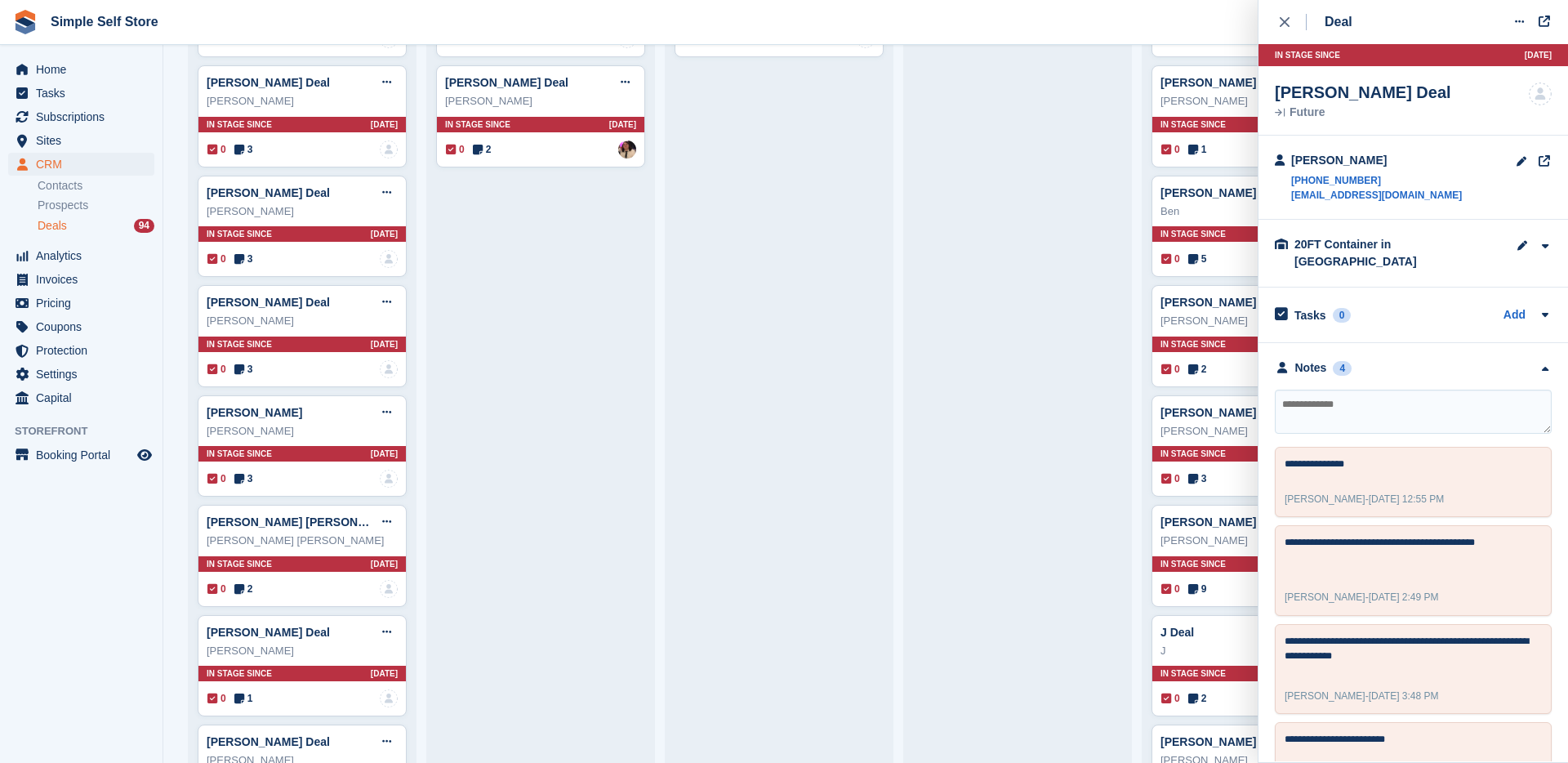
scroll to position [11, 0]
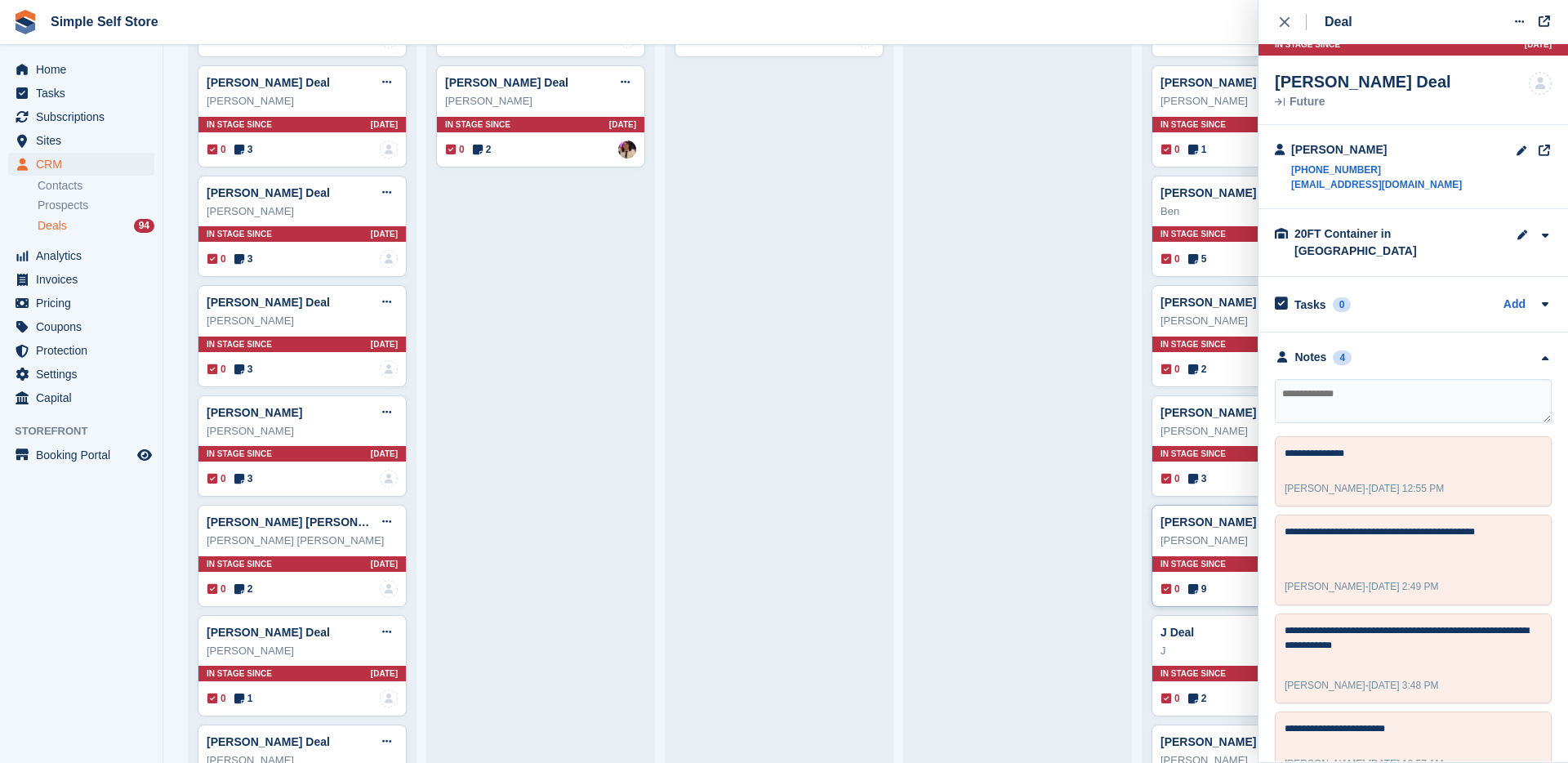
click at [1219, 586] on div "0 9 Assigned to [PERSON_NAME]" at bounding box center [1256, 588] width 190 height 18
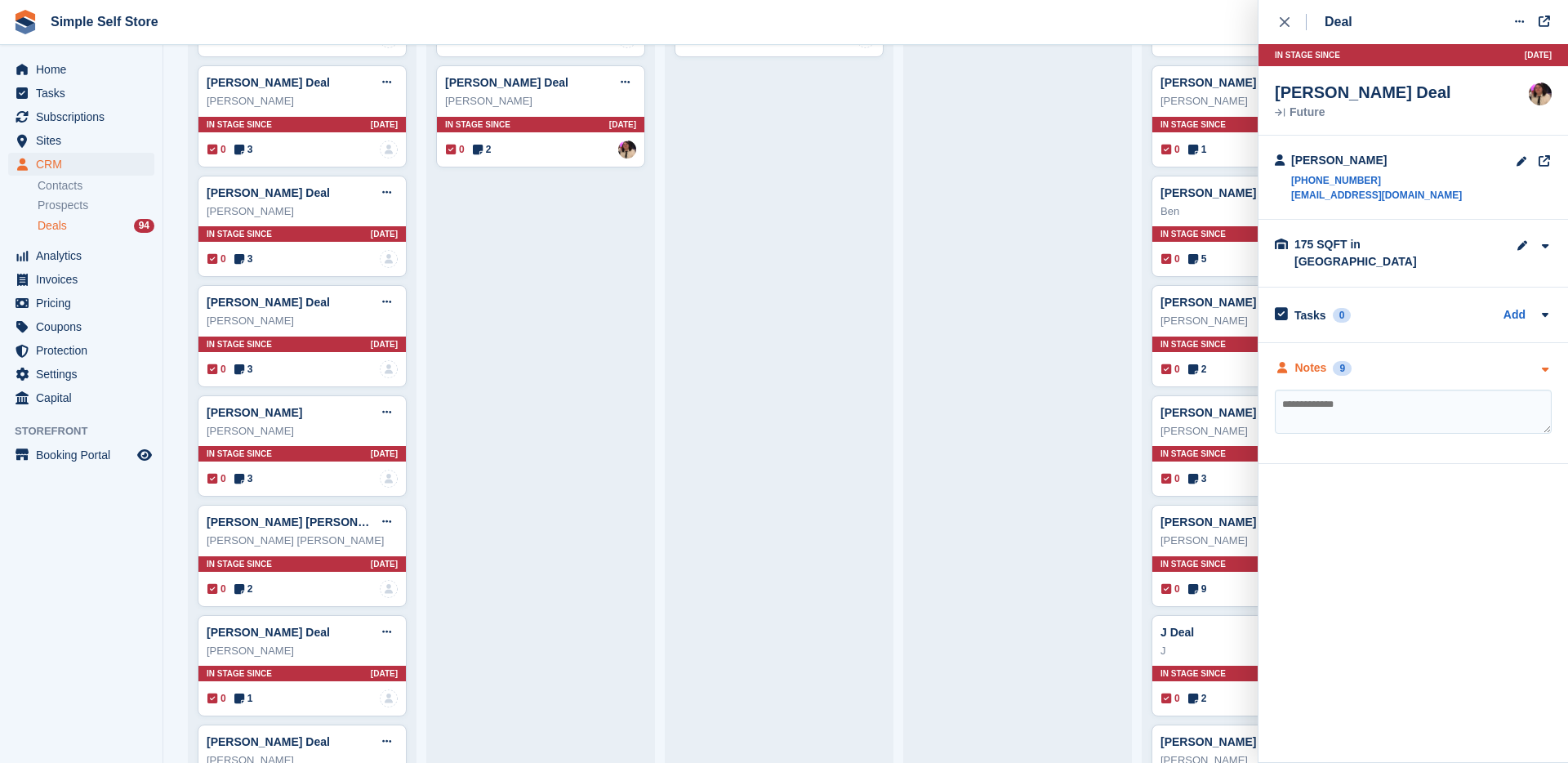
click at [1319, 360] on div "Notes" at bounding box center [1311, 368] width 32 height 17
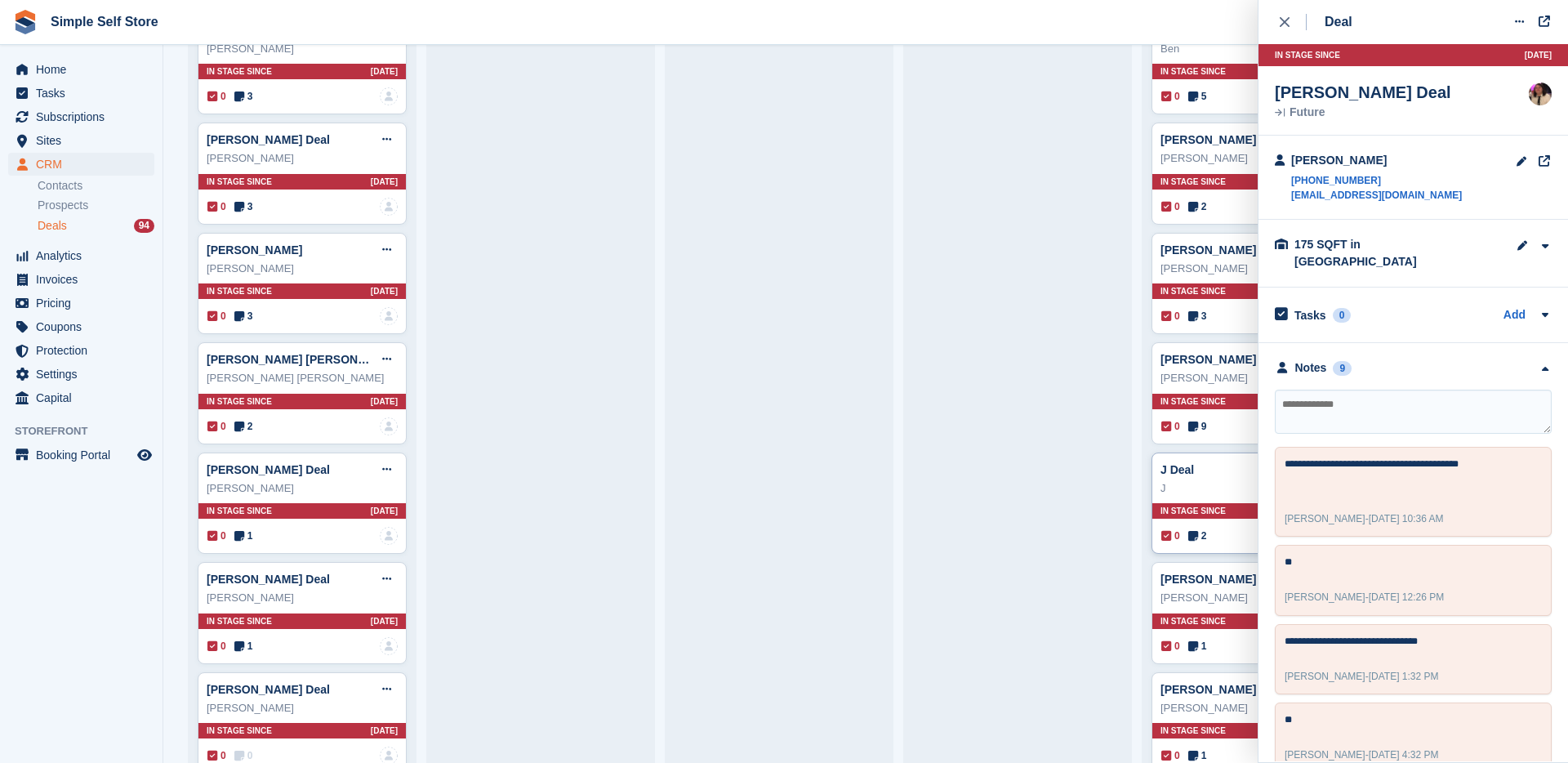
scroll to position [1424, 0]
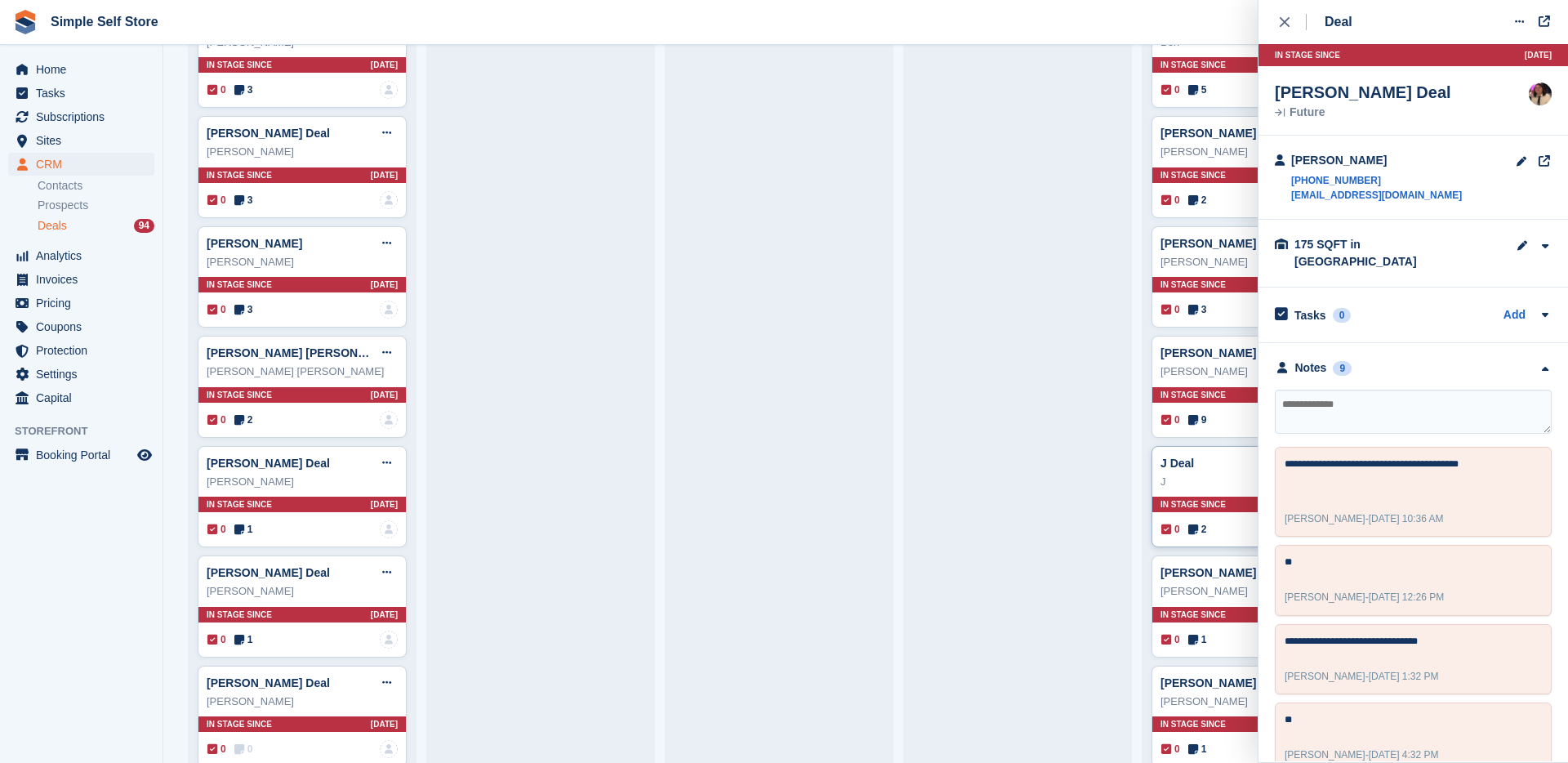
click at [1225, 528] on div "0 2 No one is assigned to this deal" at bounding box center [1256, 529] width 190 height 18
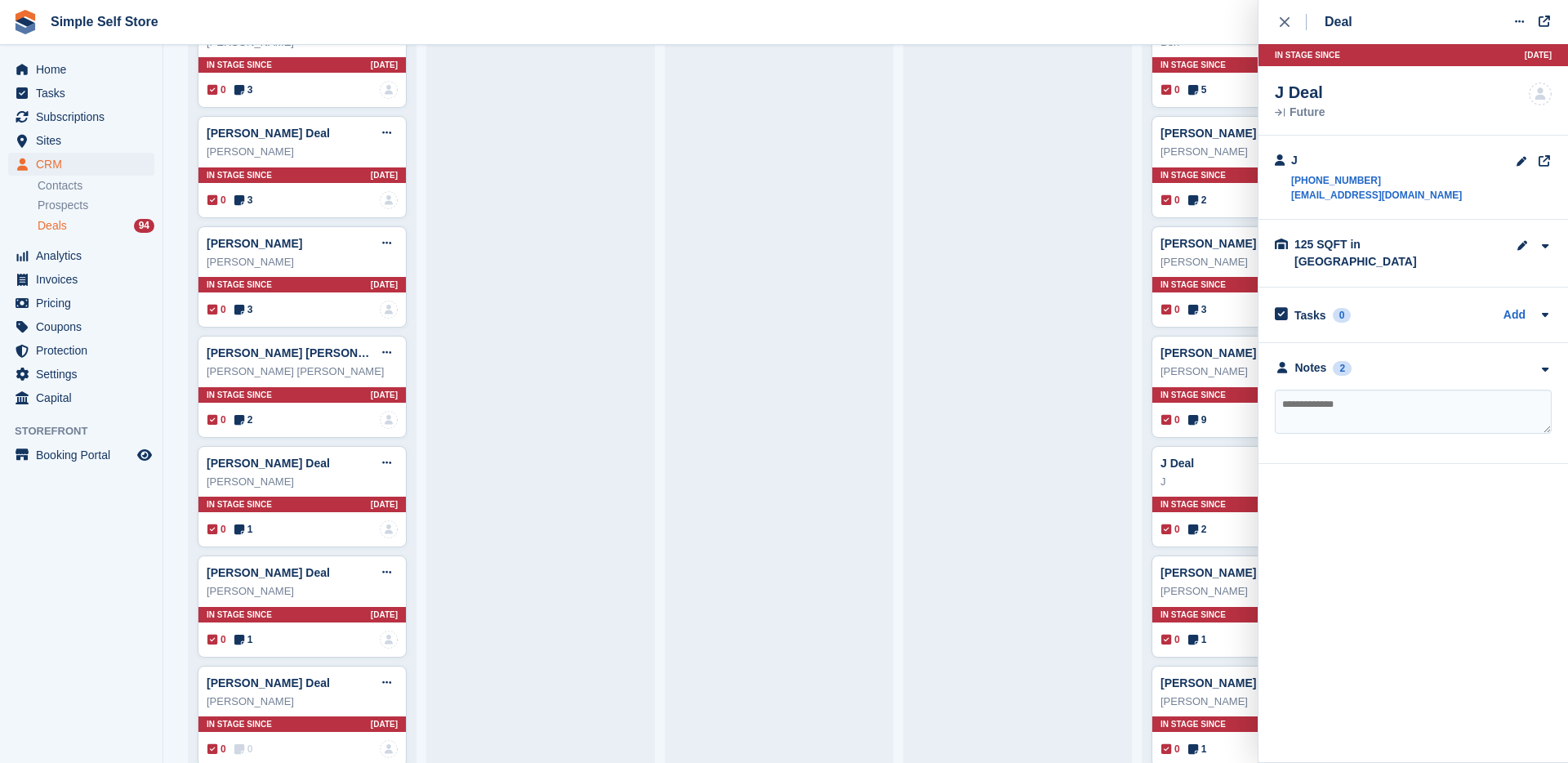
click at [1298, 369] on div "**********" at bounding box center [1413, 403] width 310 height 120
click at [1299, 366] on div "**********" at bounding box center [1413, 403] width 310 height 120
click at [1301, 360] on div "Notes" at bounding box center [1311, 368] width 32 height 17
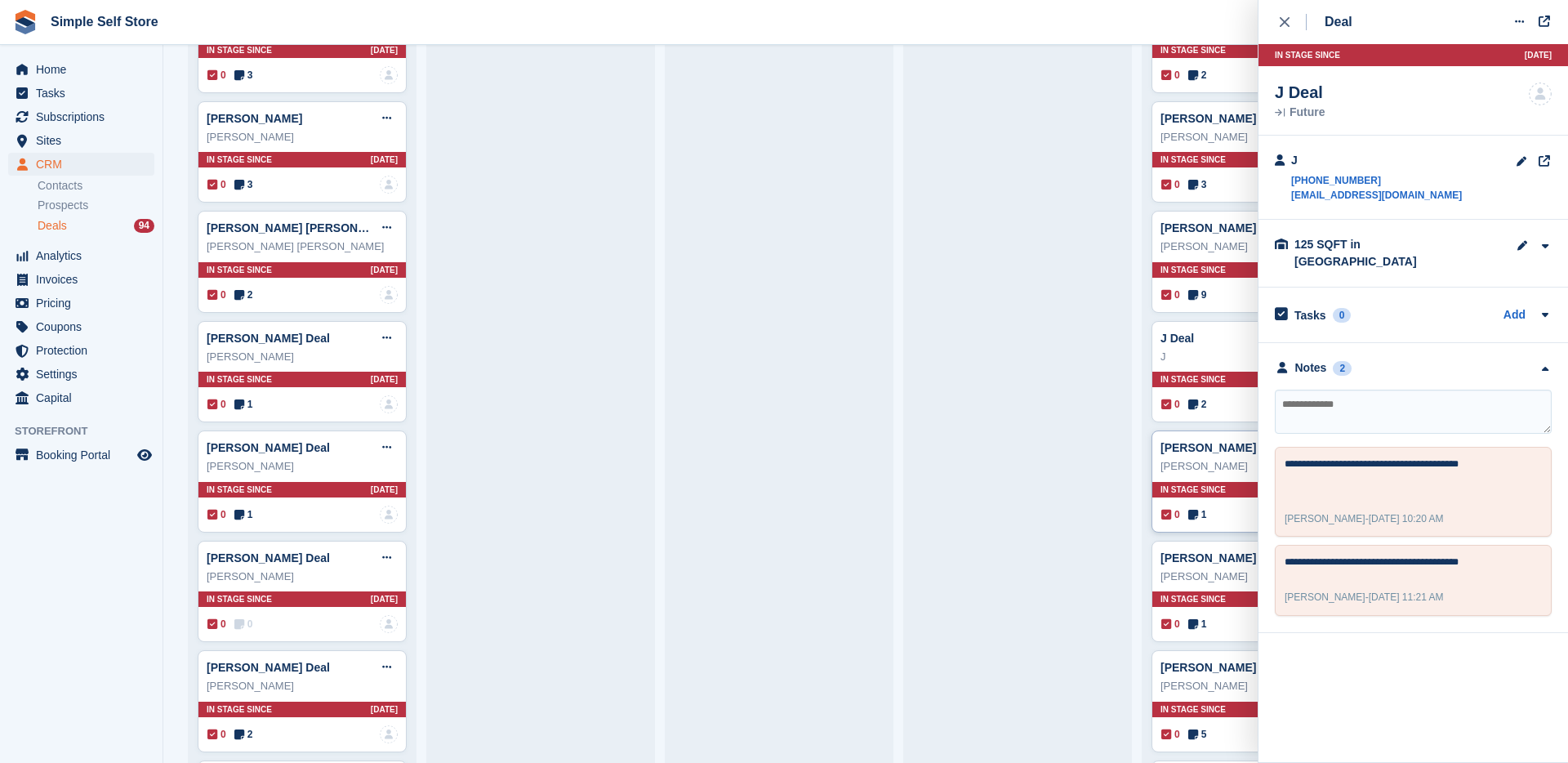
scroll to position [1567, 0]
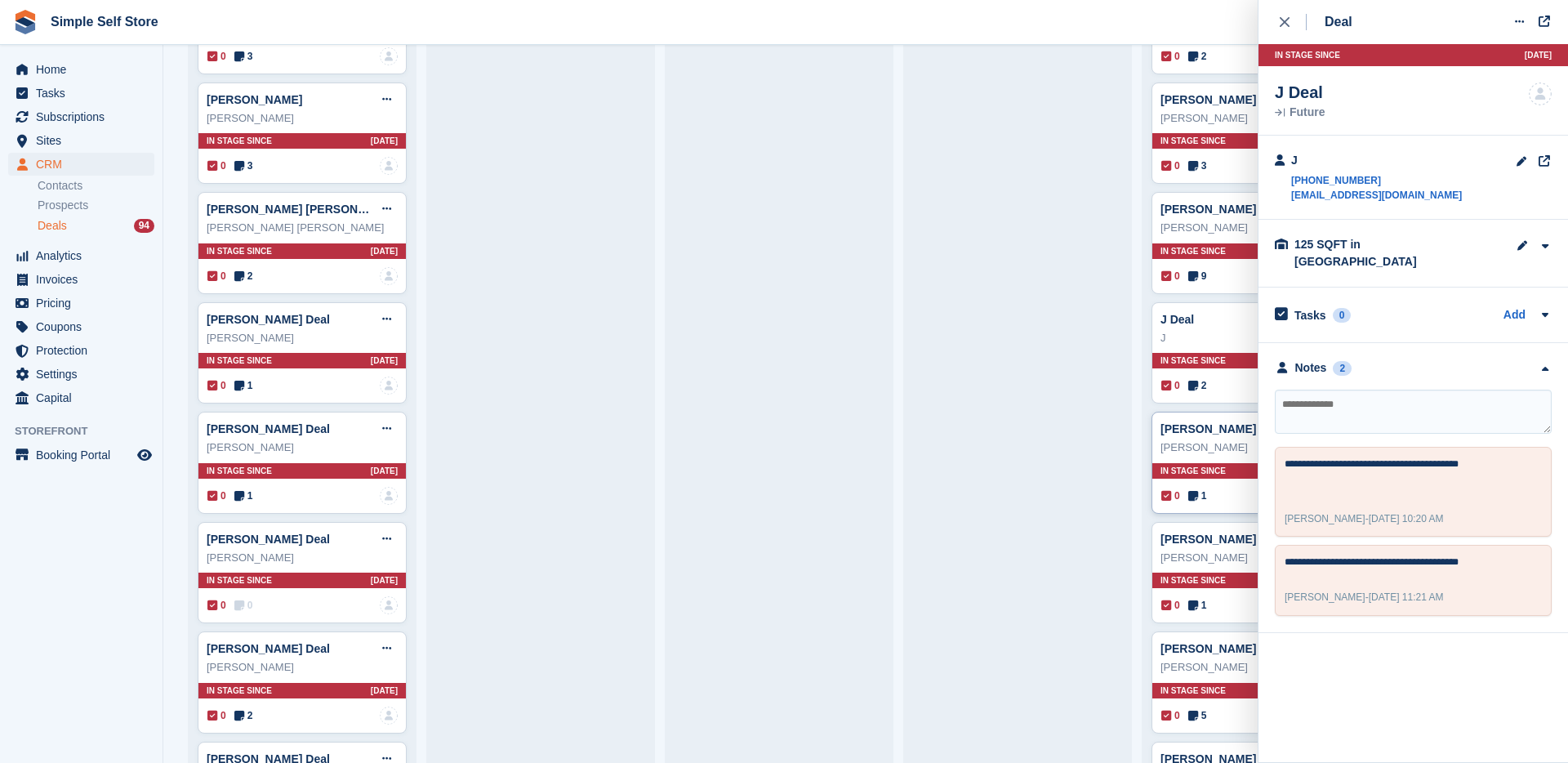
click at [1223, 499] on div "0 1 No one is assigned to this deal" at bounding box center [1256, 495] width 190 height 18
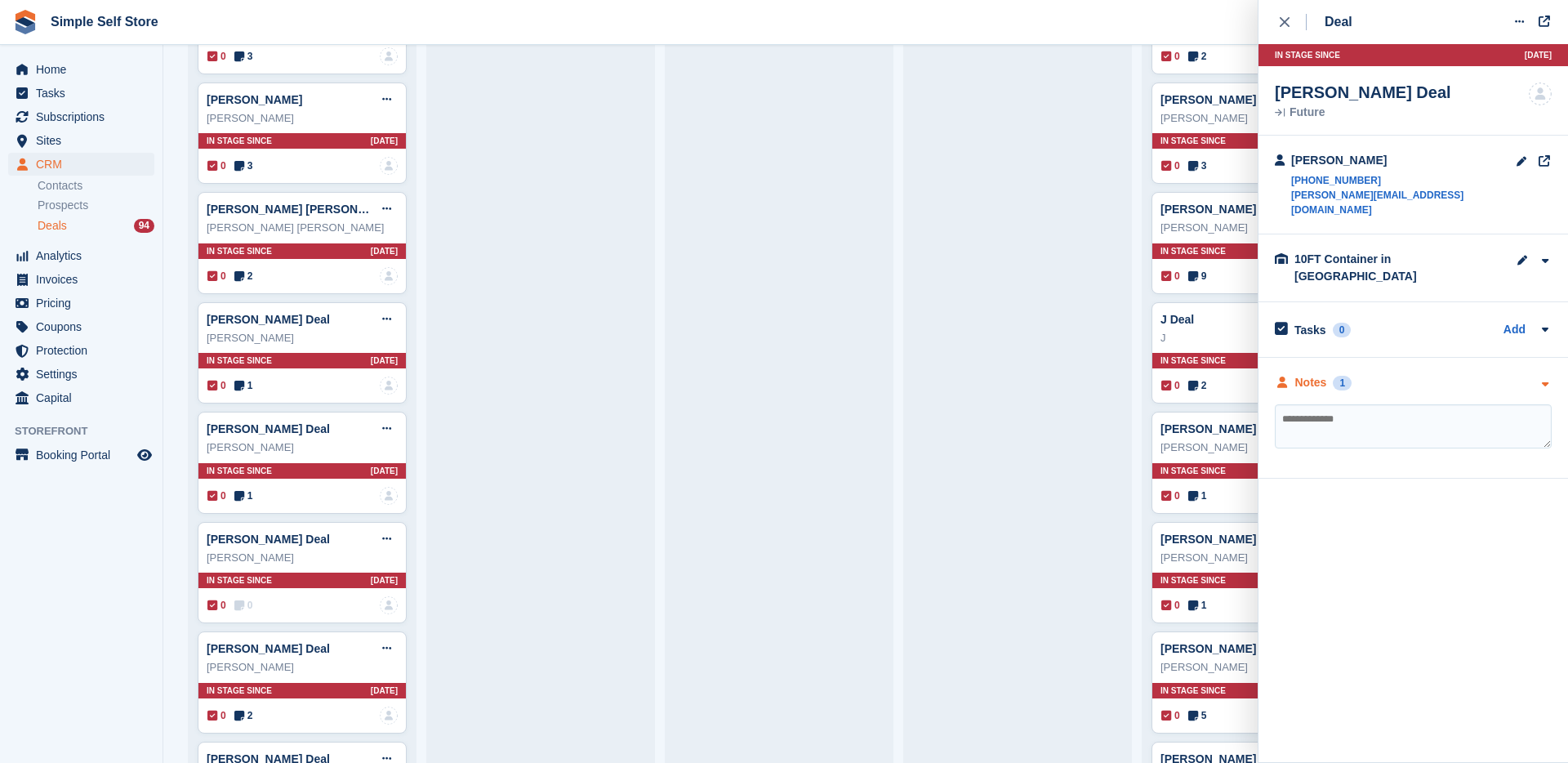
click at [1324, 374] on div "Notes" at bounding box center [1311, 382] width 32 height 17
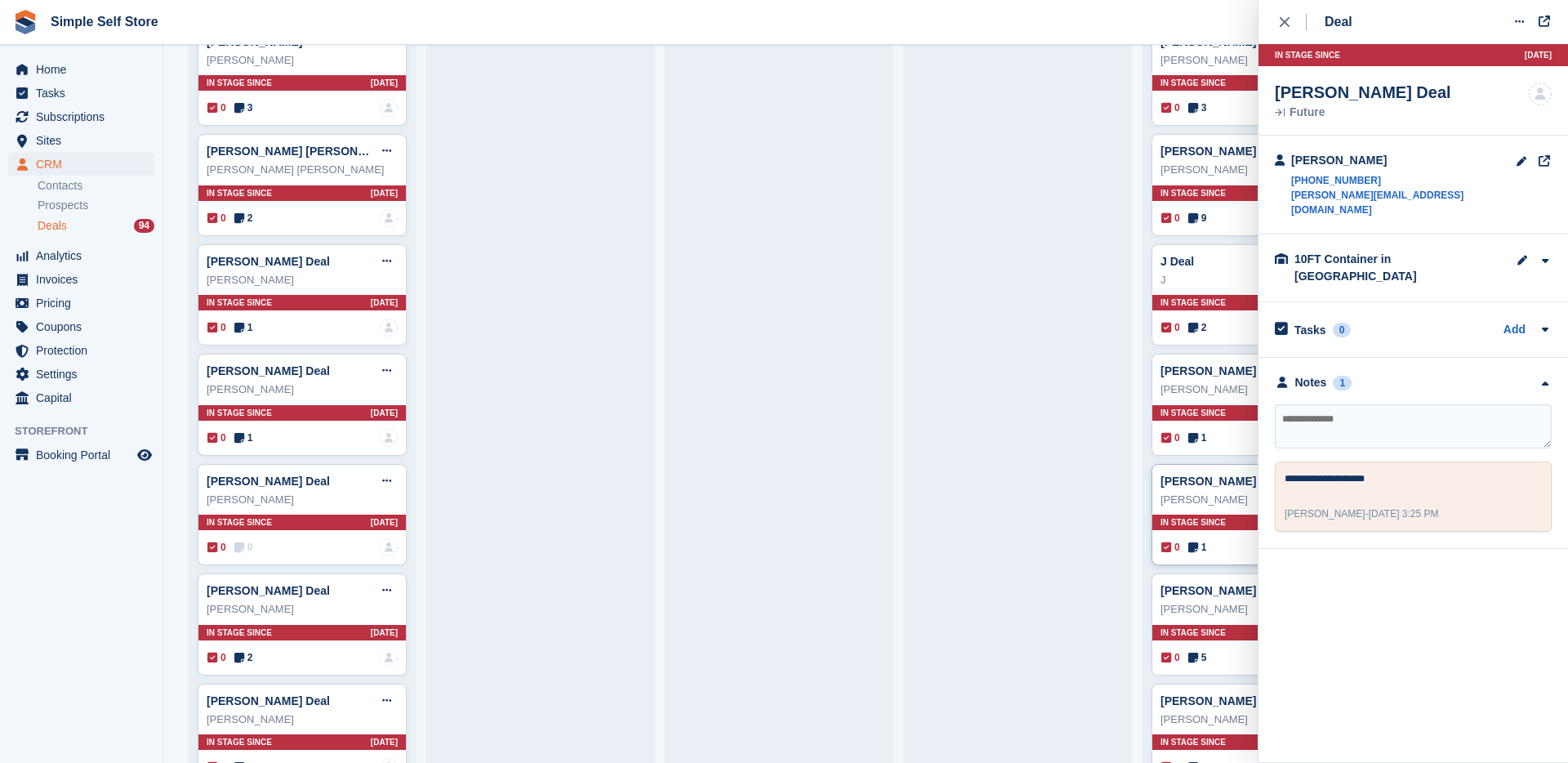
scroll to position [1633, 0]
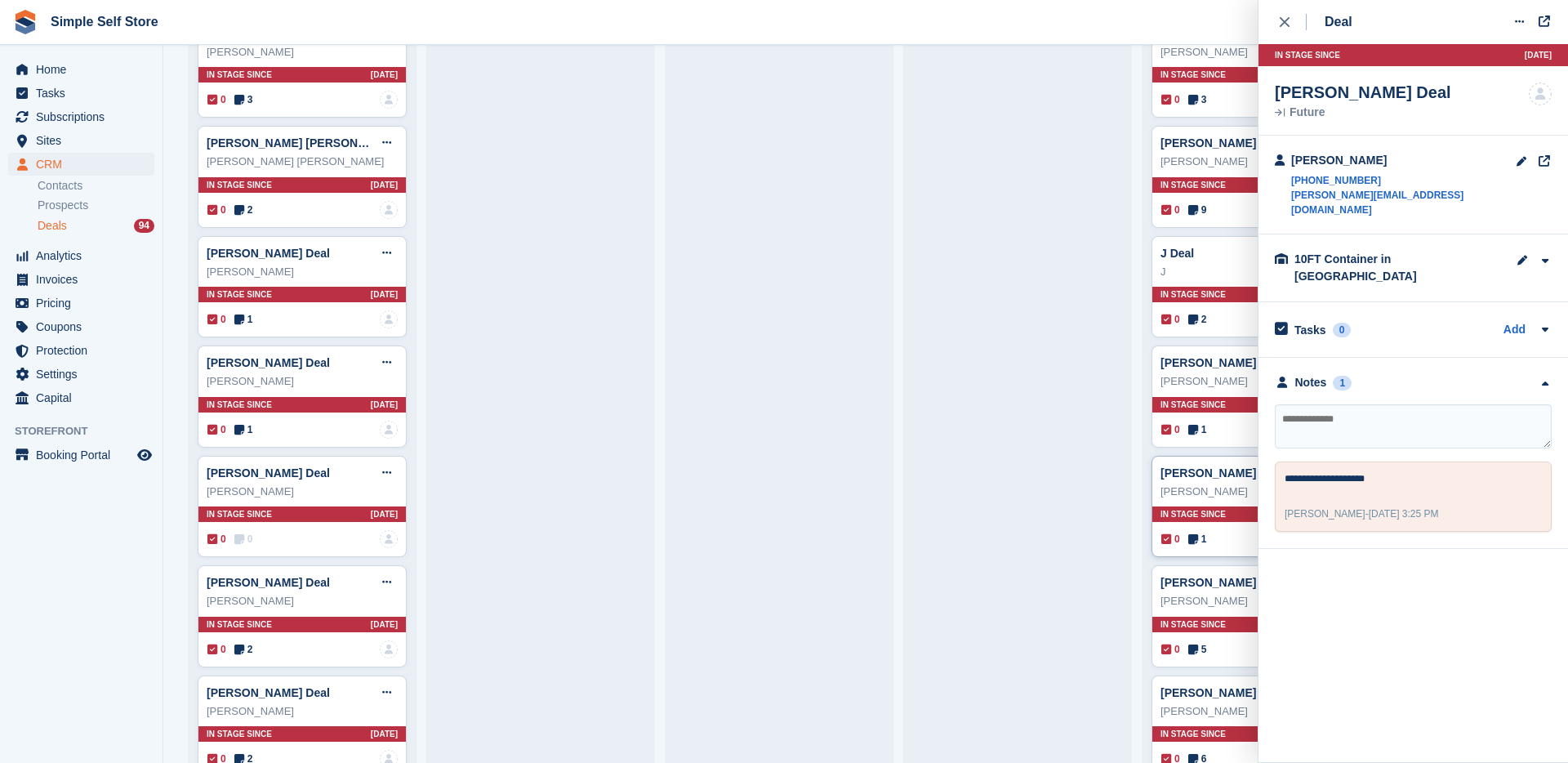
click at [1215, 544] on div "0 1 No one is assigned to this deal" at bounding box center [1256, 538] width 190 height 18
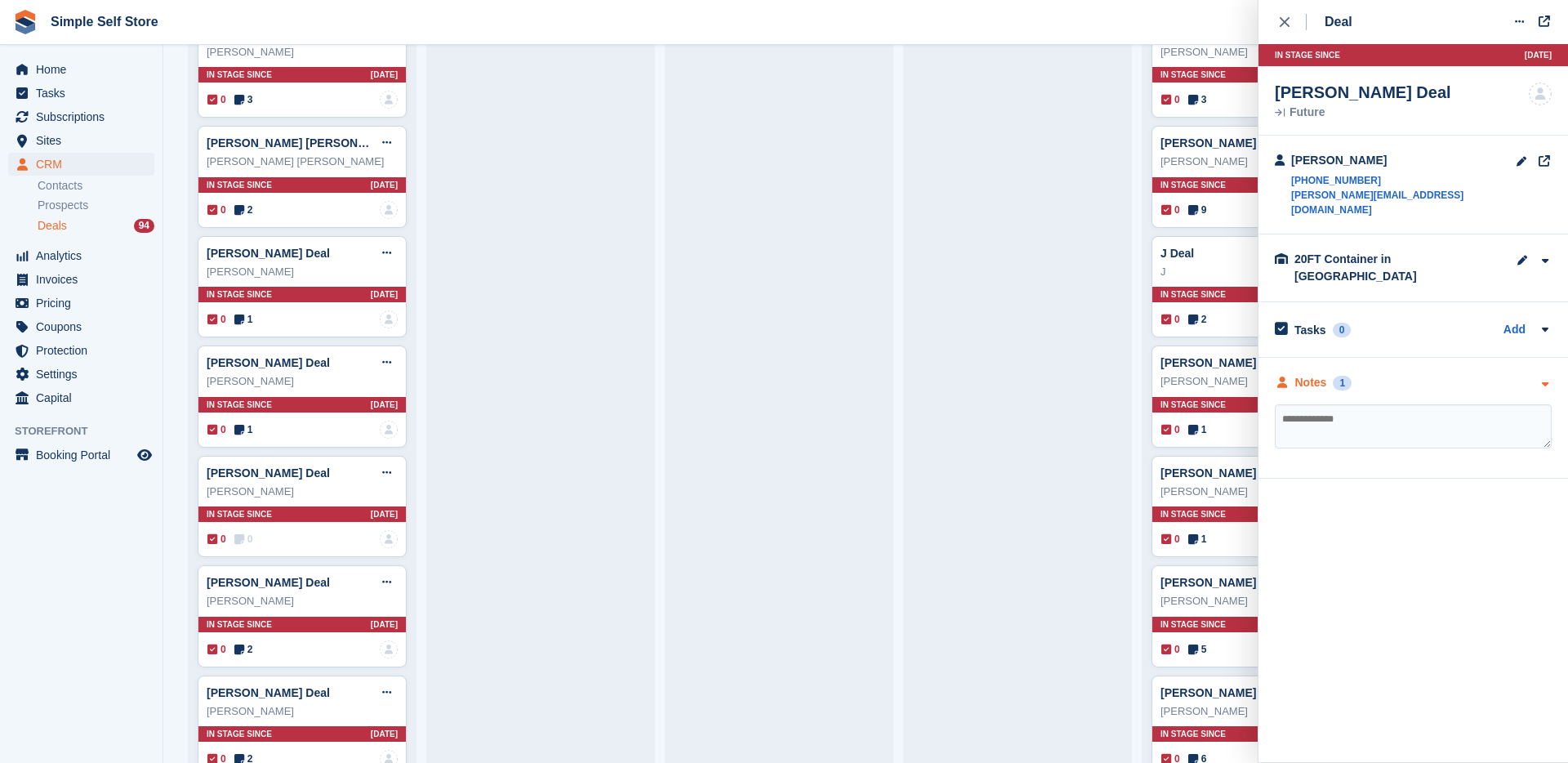
click at [1318, 374] on div "Notes" at bounding box center [1311, 382] width 32 height 17
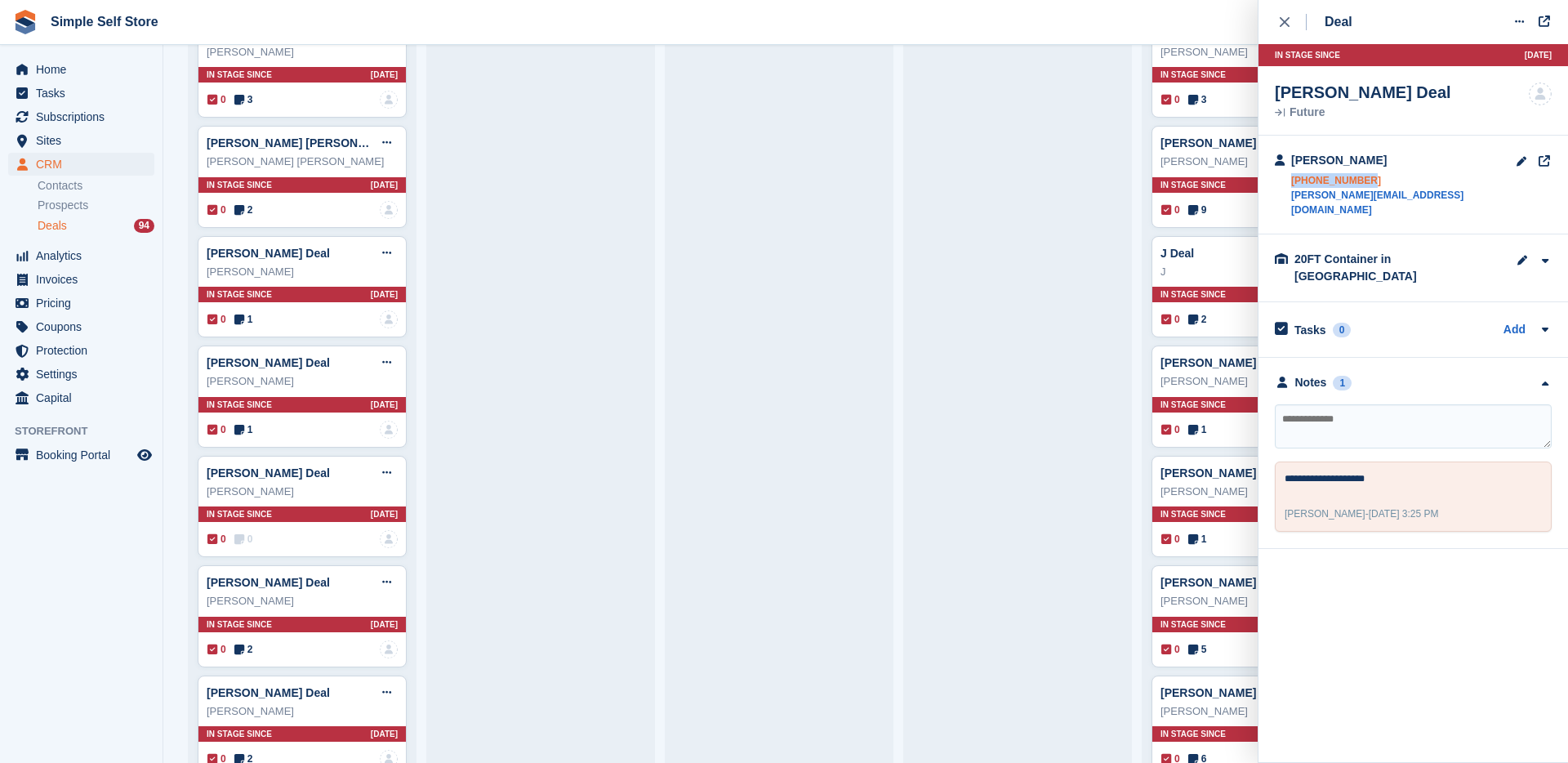
drag, startPoint x: 1413, startPoint y: 171, endPoint x: 1380, endPoint y: 177, distance: 33.5
click at [1380, 177] on div "[PERSON_NAME] [PHONE_NUMBER] [PERSON_NAME][EMAIL_ADDRESS][DOMAIN_NAME]" at bounding box center [1403, 185] width 225 height 65
copy link "[PHONE_NUMBER]"
click at [1367, 404] on textarea at bounding box center [1413, 426] width 277 height 44
type textarea "**********"
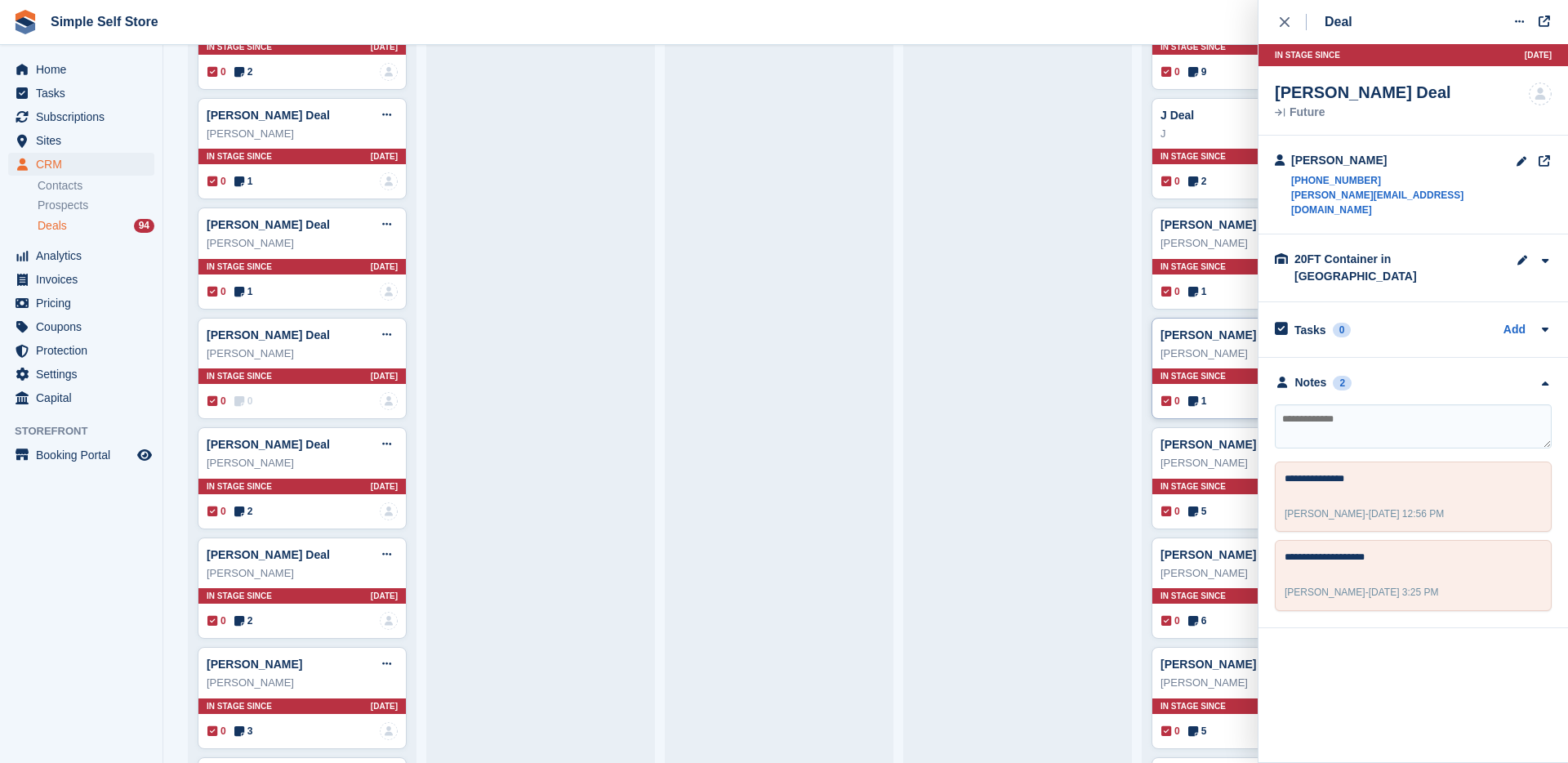
scroll to position [1774, 0]
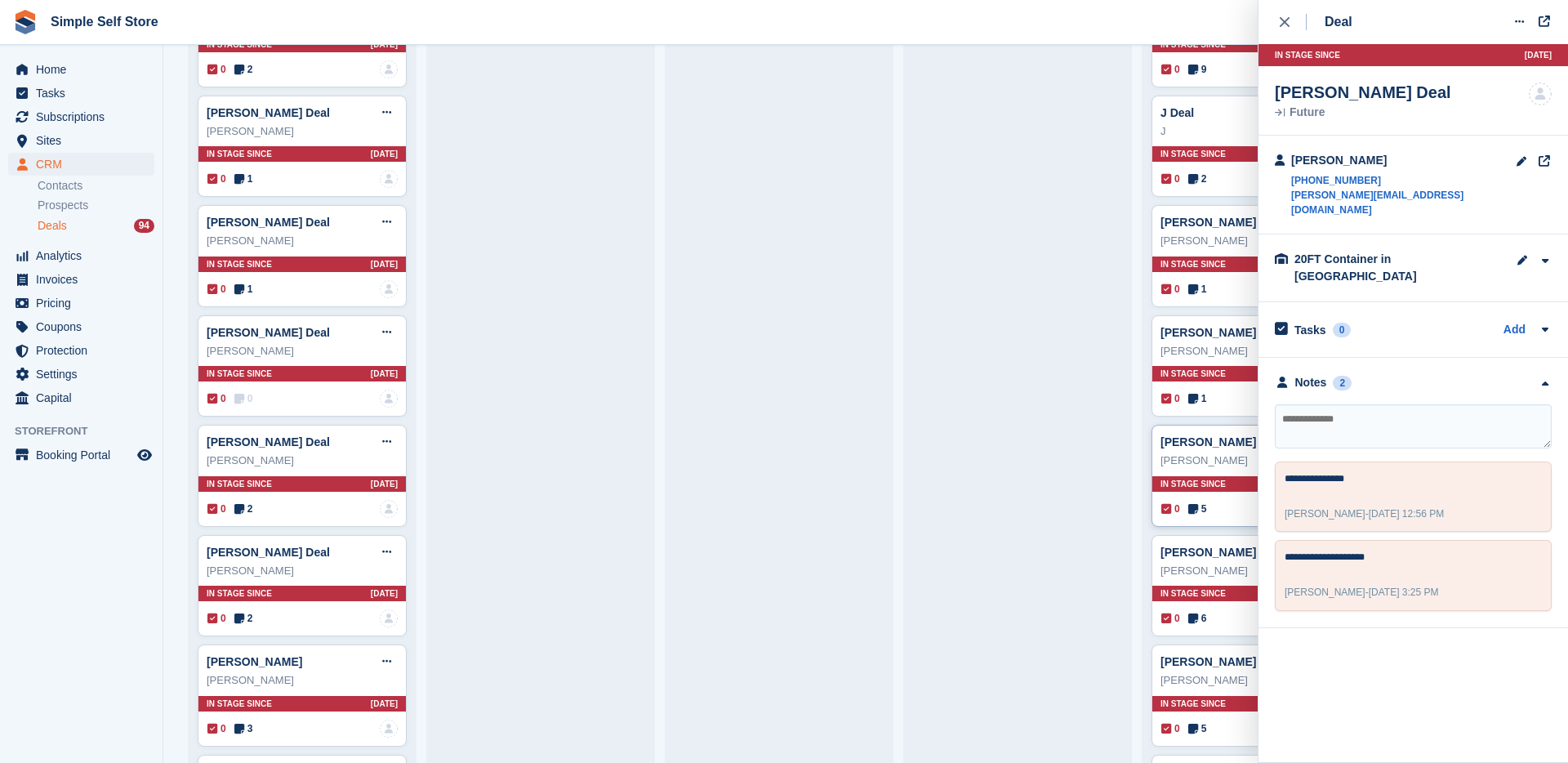
click at [1219, 512] on div "0 5 No one is assigned to this deal" at bounding box center [1256, 509] width 190 height 18
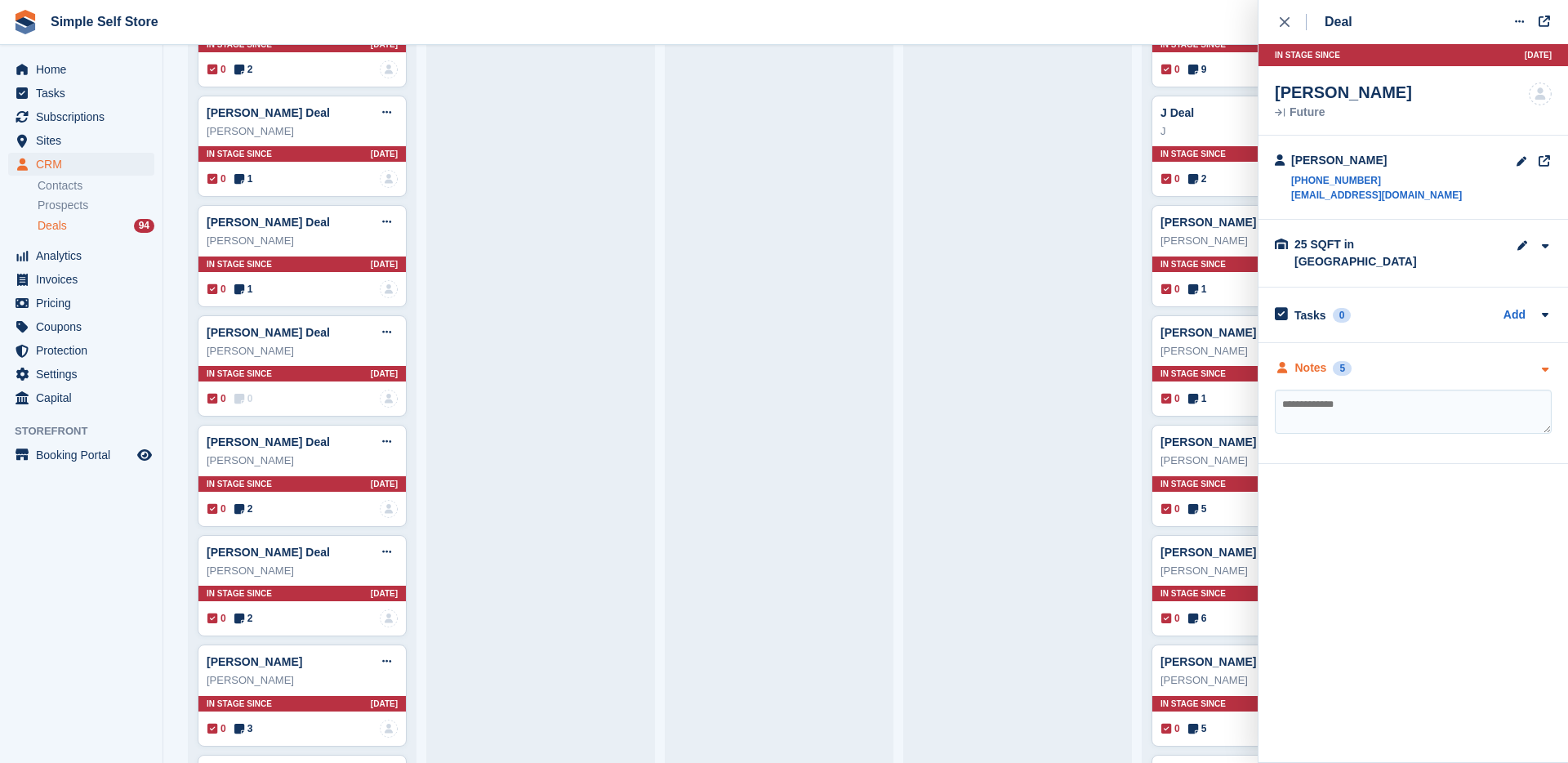
click at [1316, 360] on div "Notes" at bounding box center [1311, 368] width 32 height 17
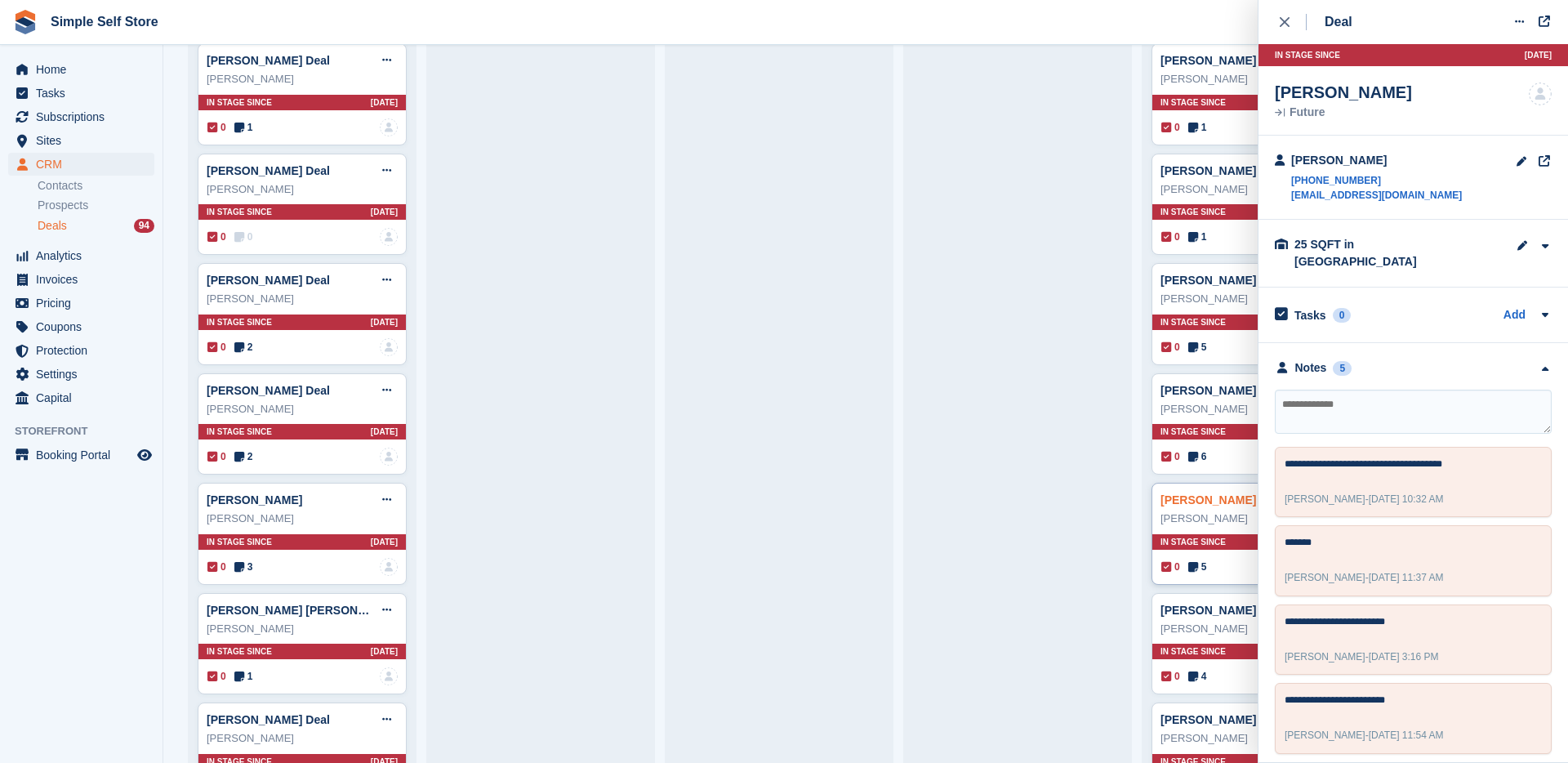
scroll to position [1940, 0]
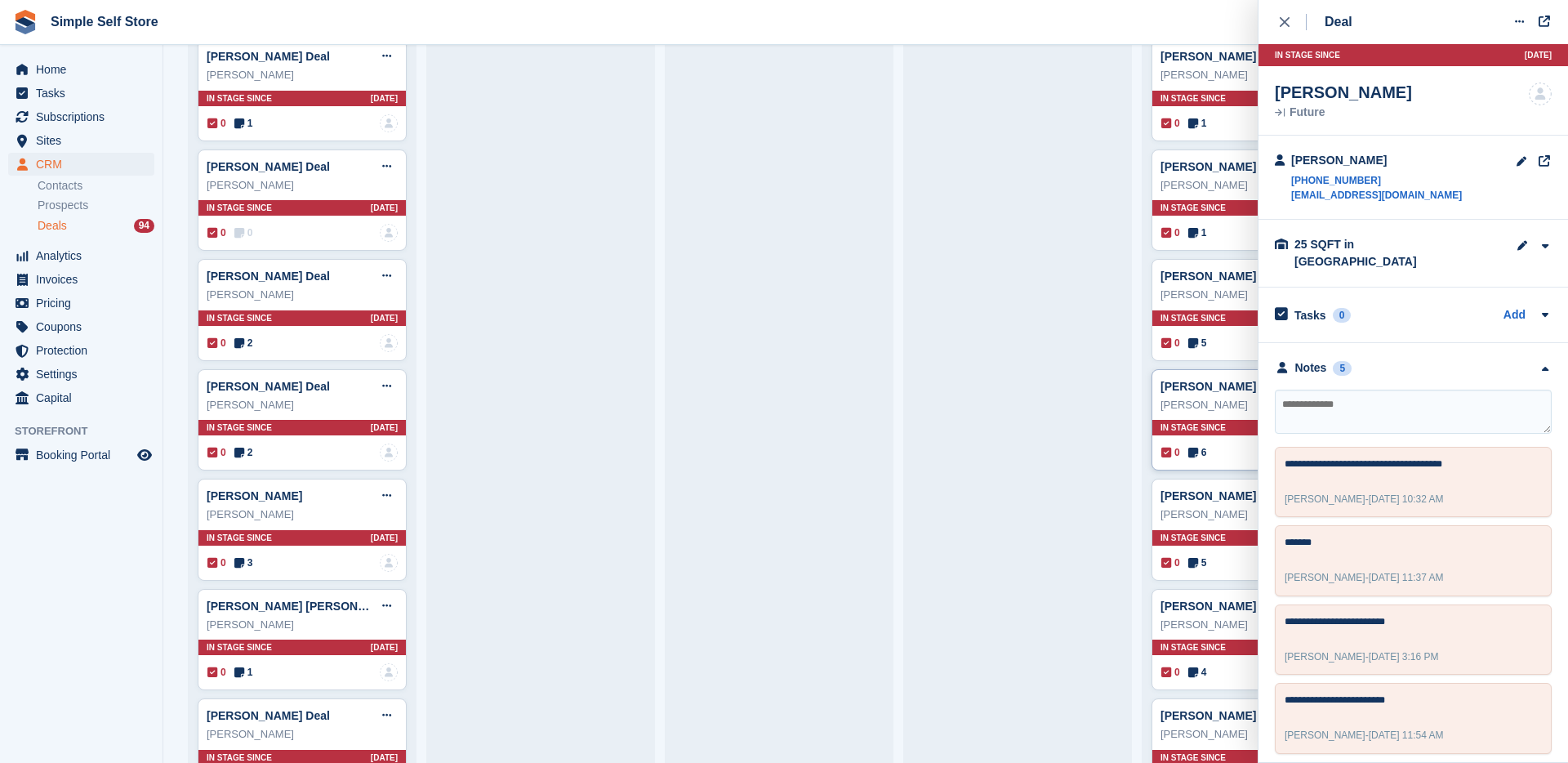
click at [1213, 455] on div "0 6 Assigned to [PERSON_NAME]" at bounding box center [1256, 452] width 190 height 18
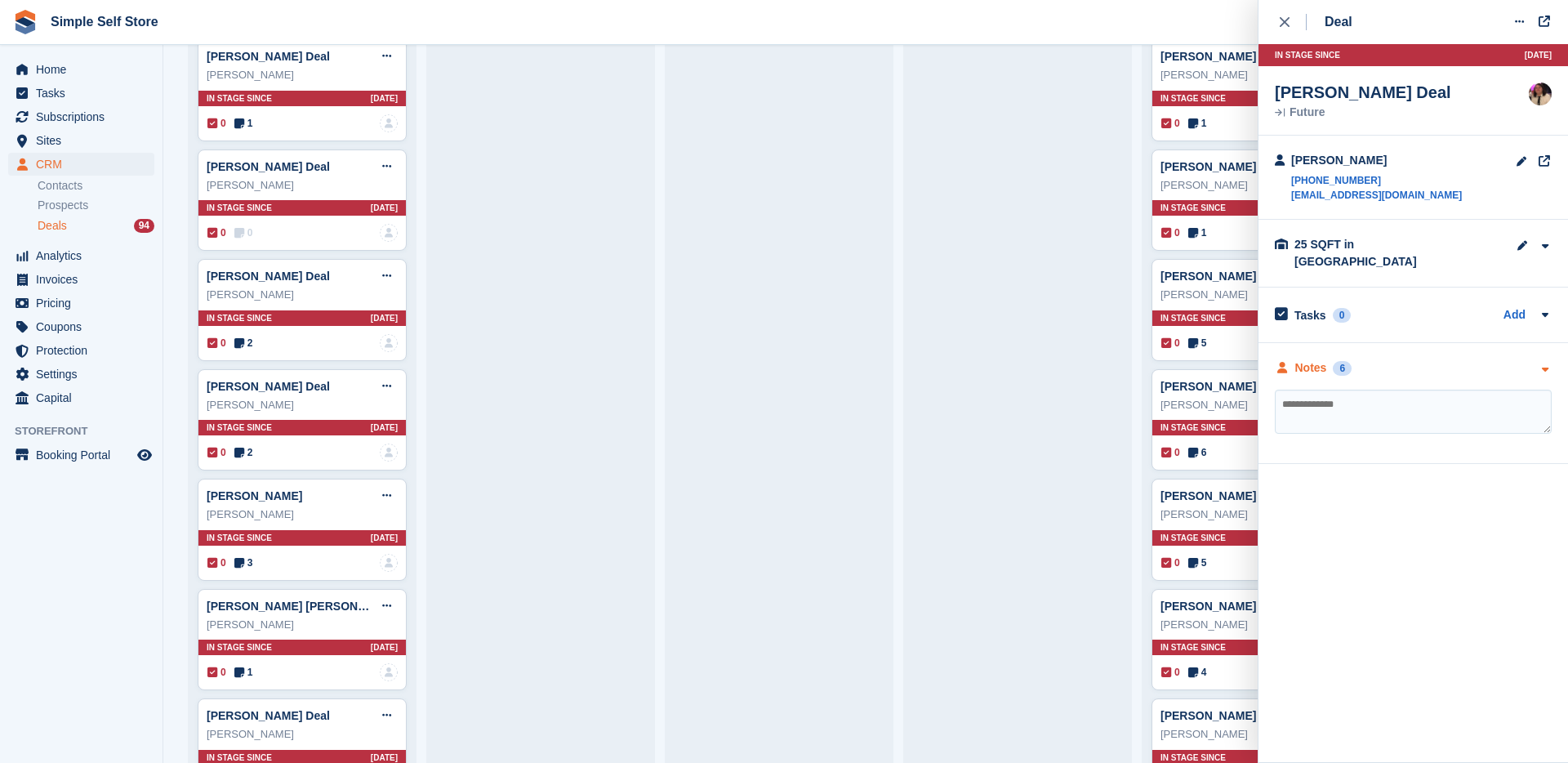
click at [1308, 360] on div "Notes" at bounding box center [1311, 368] width 32 height 17
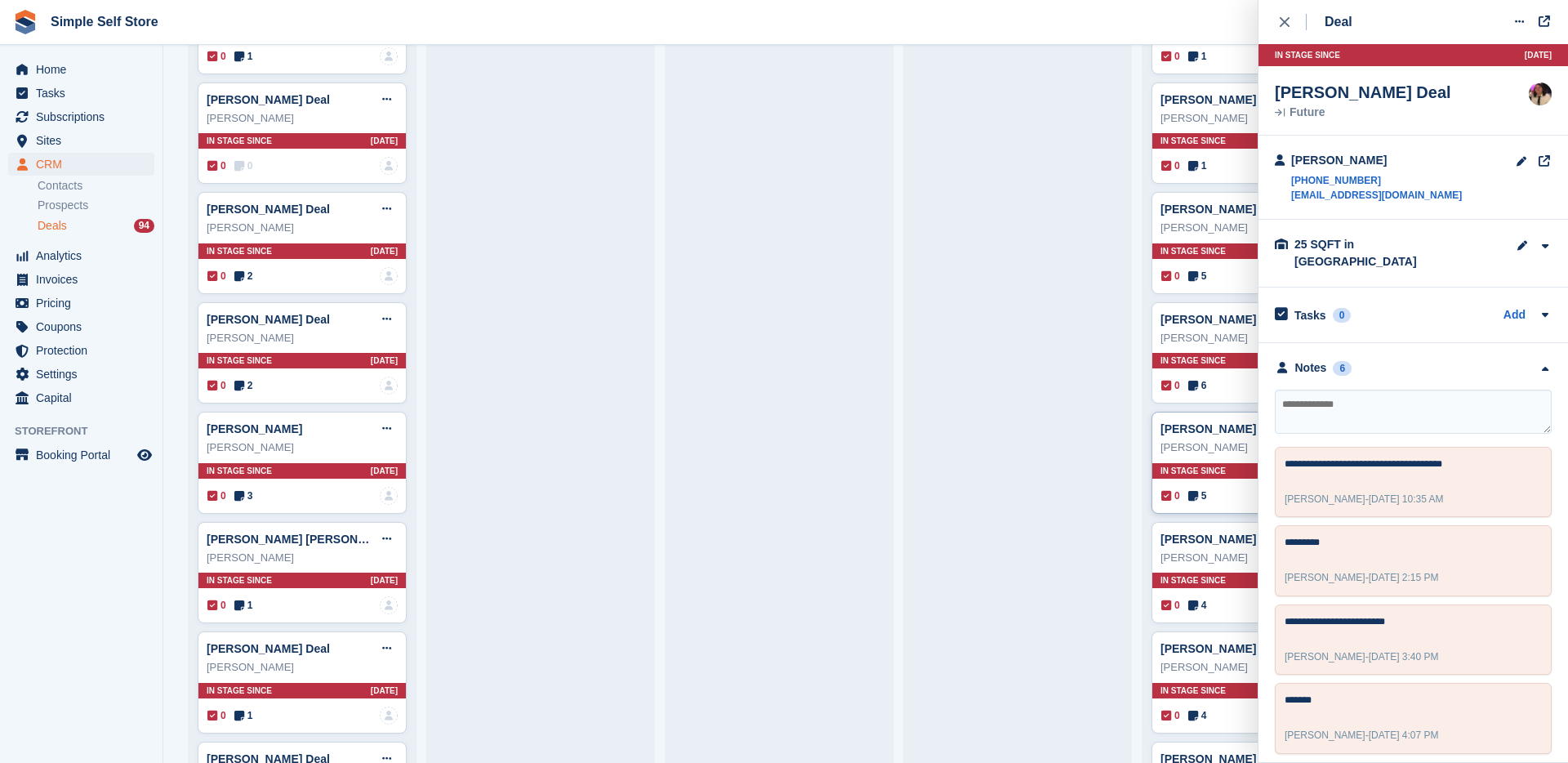
scroll to position [2011, 0]
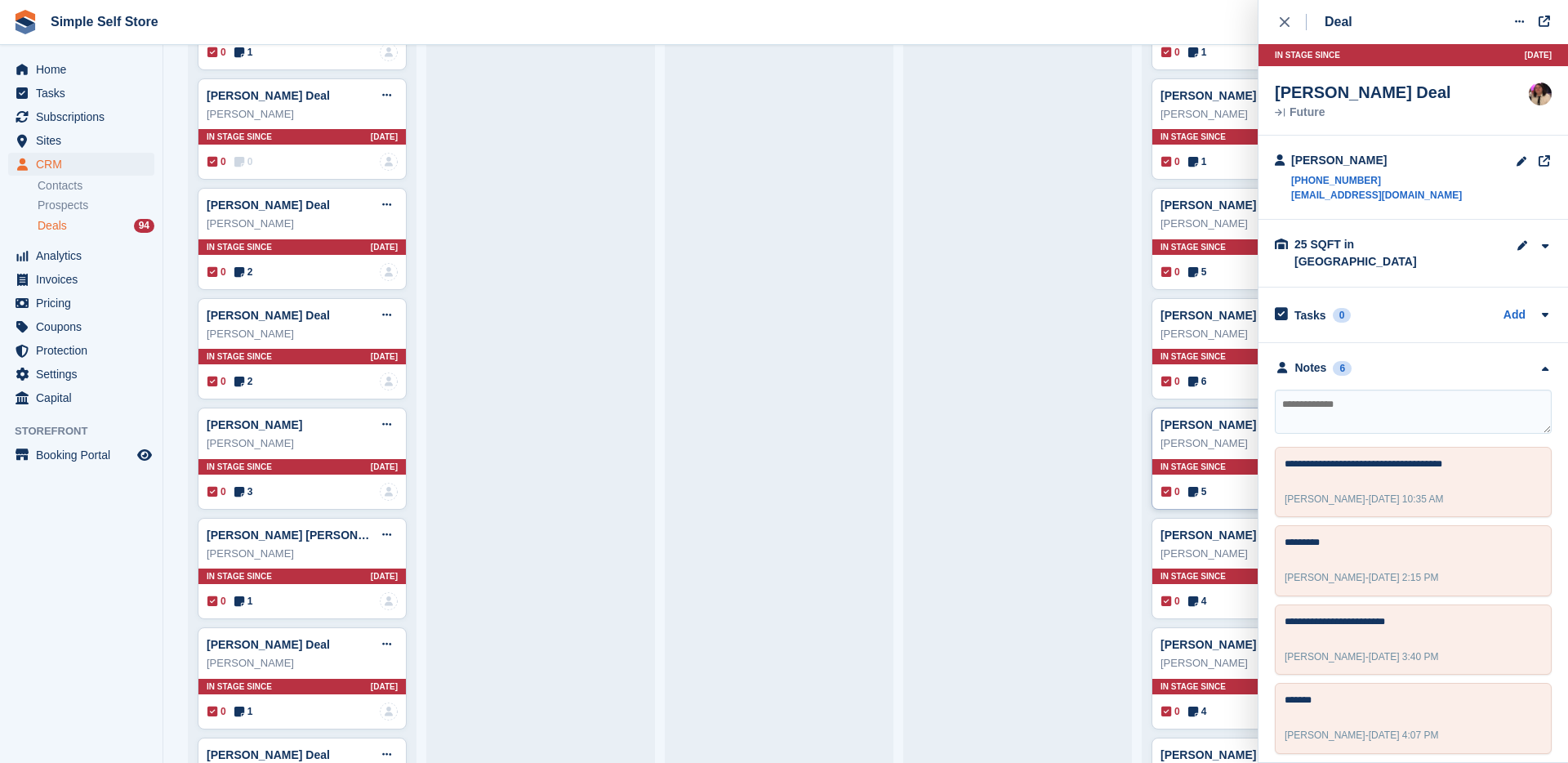
click at [1215, 495] on div "0 5 No one is assigned to this deal" at bounding box center [1256, 491] width 190 height 18
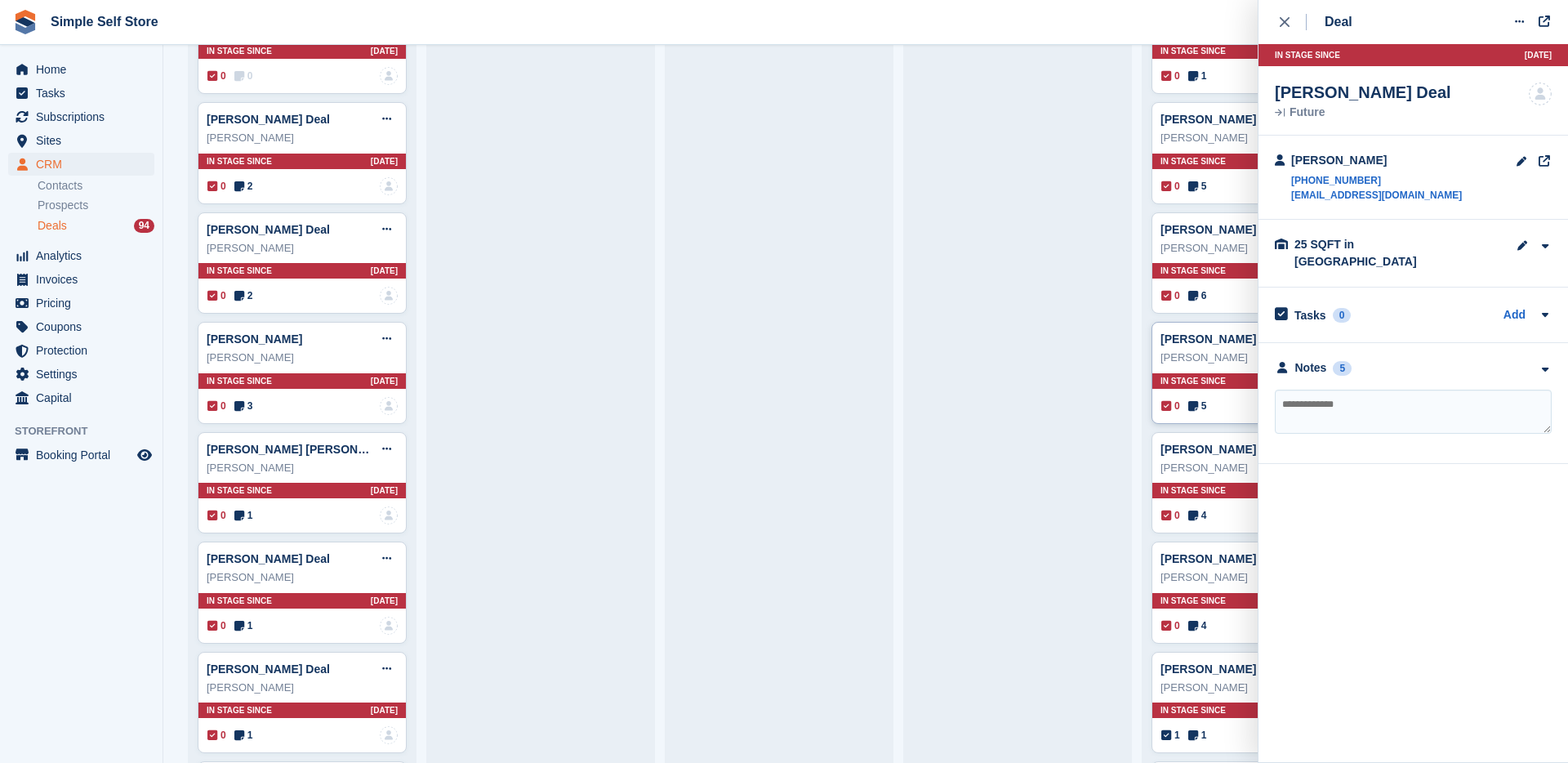
scroll to position [2097, 0]
click at [1215, 512] on div "0 4 Assigned to Admin" at bounding box center [1256, 514] width 190 height 18
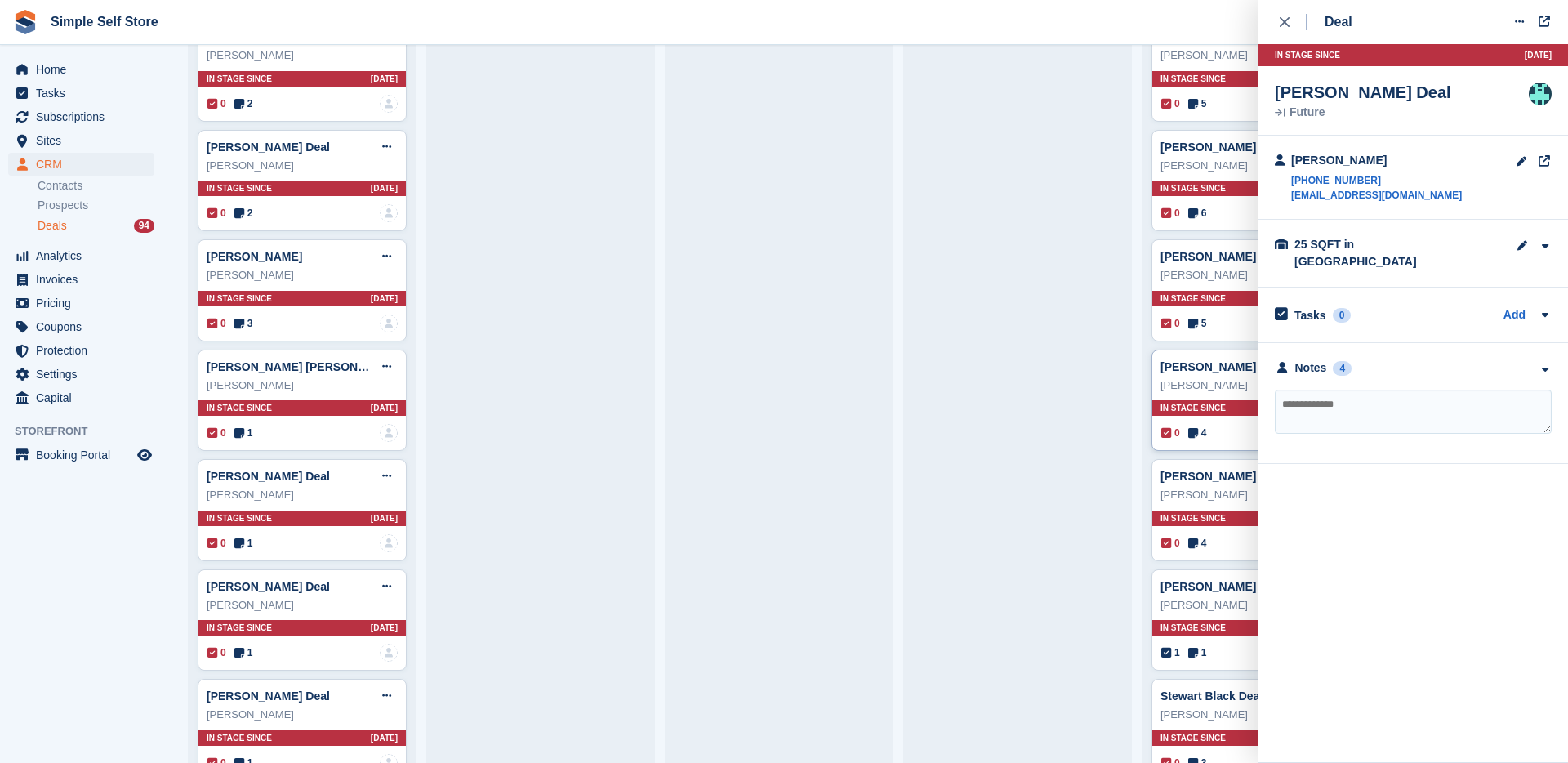
scroll to position [2209, 0]
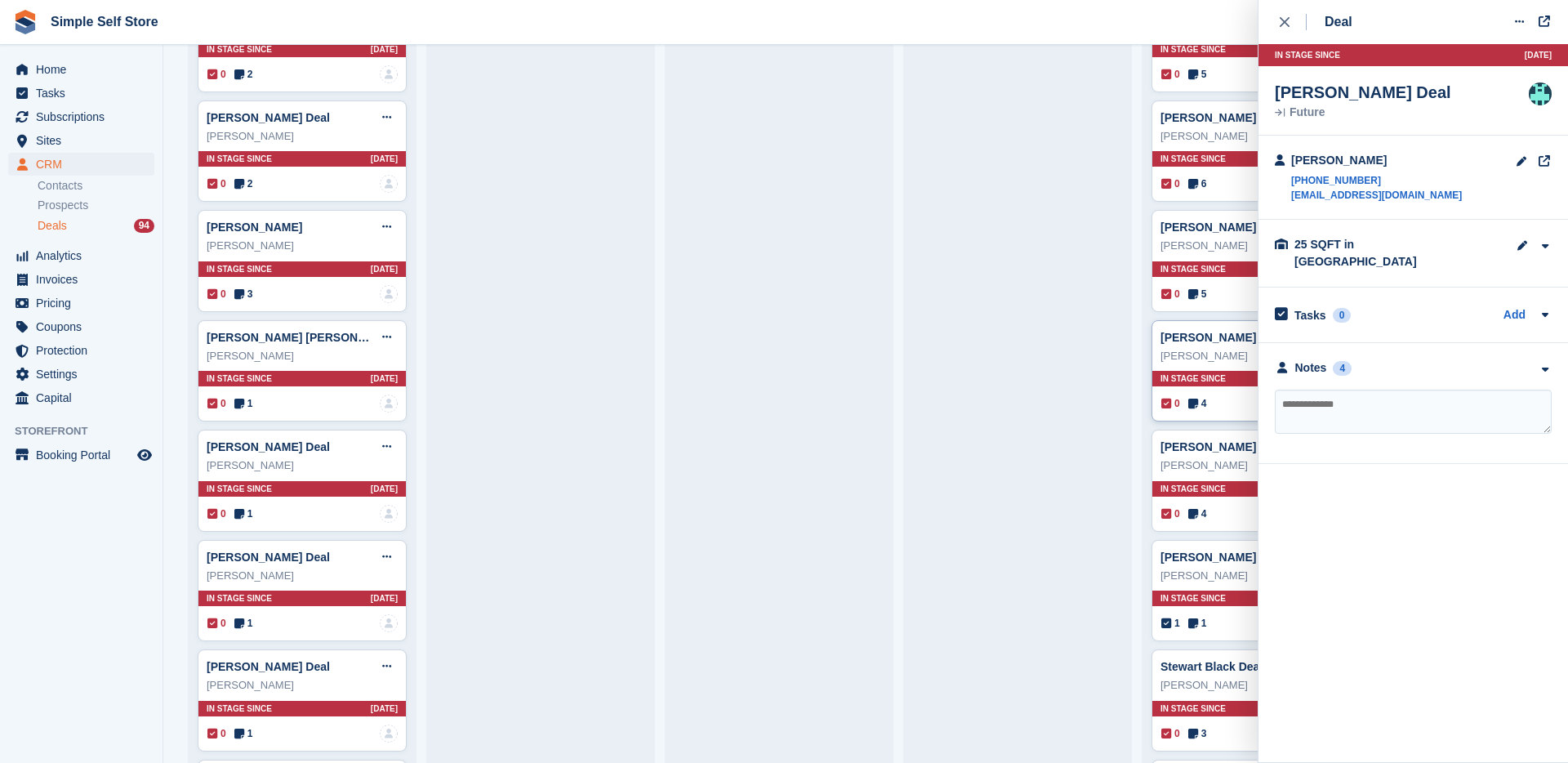
click at [1215, 512] on div "0 4 No one is assigned to this deal" at bounding box center [1256, 513] width 190 height 18
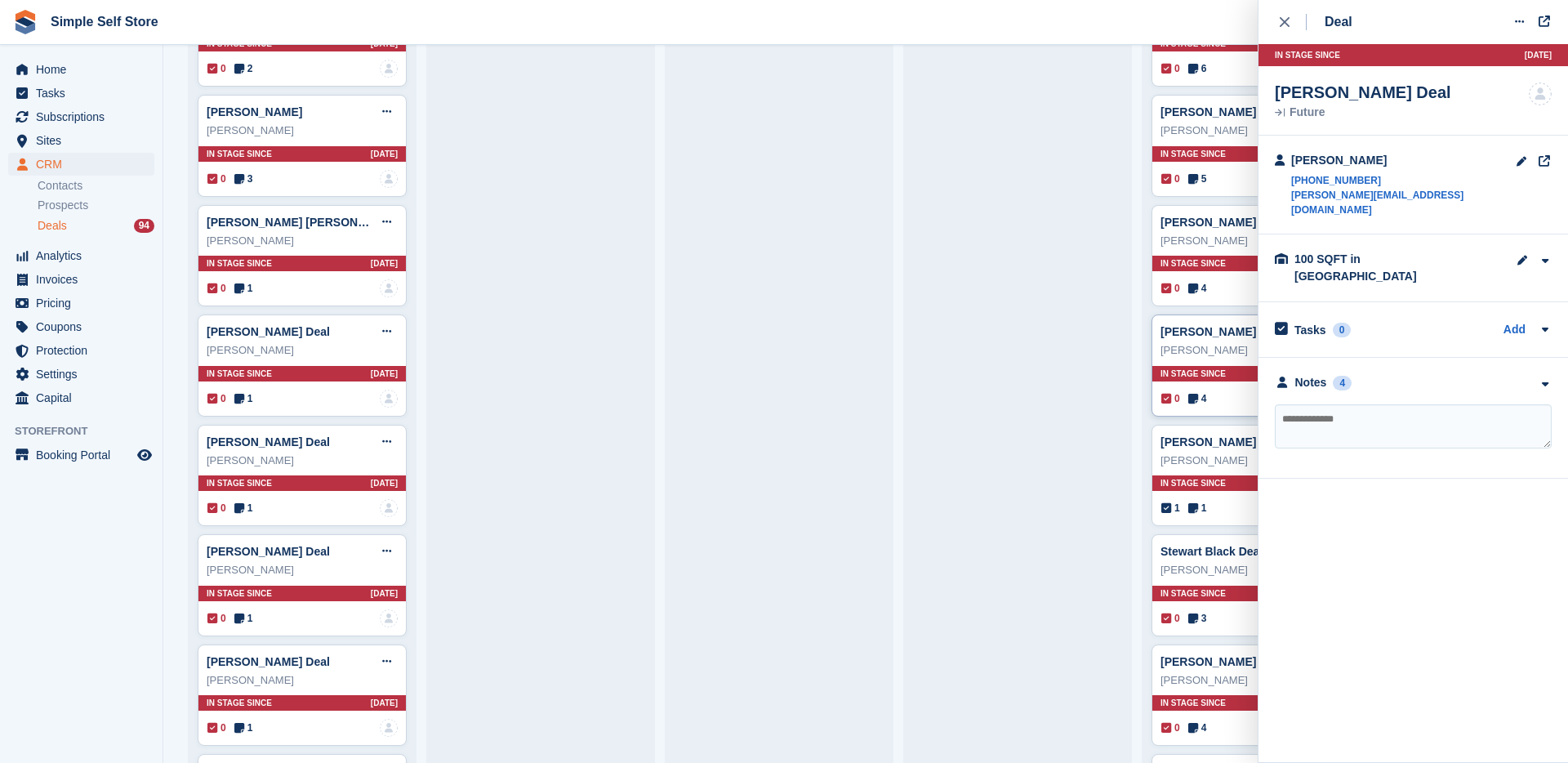
scroll to position [2332, 0]
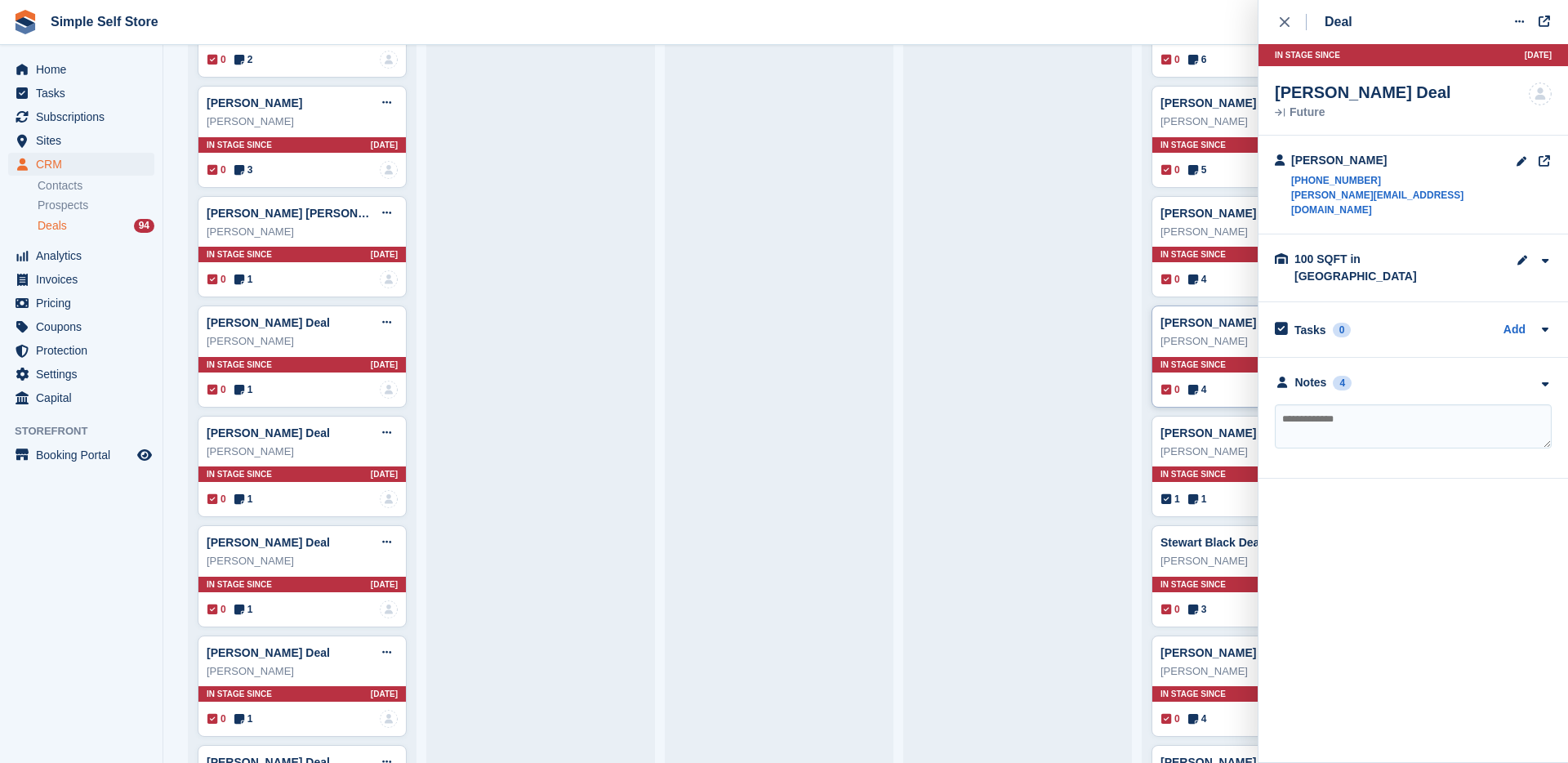
click at [1217, 512] on div "[PERSON_NAME] Deal Edit deal [PERSON_NAME] as won [PERSON_NAME] as lost Delete …" at bounding box center [1255, 467] width 209 height 102
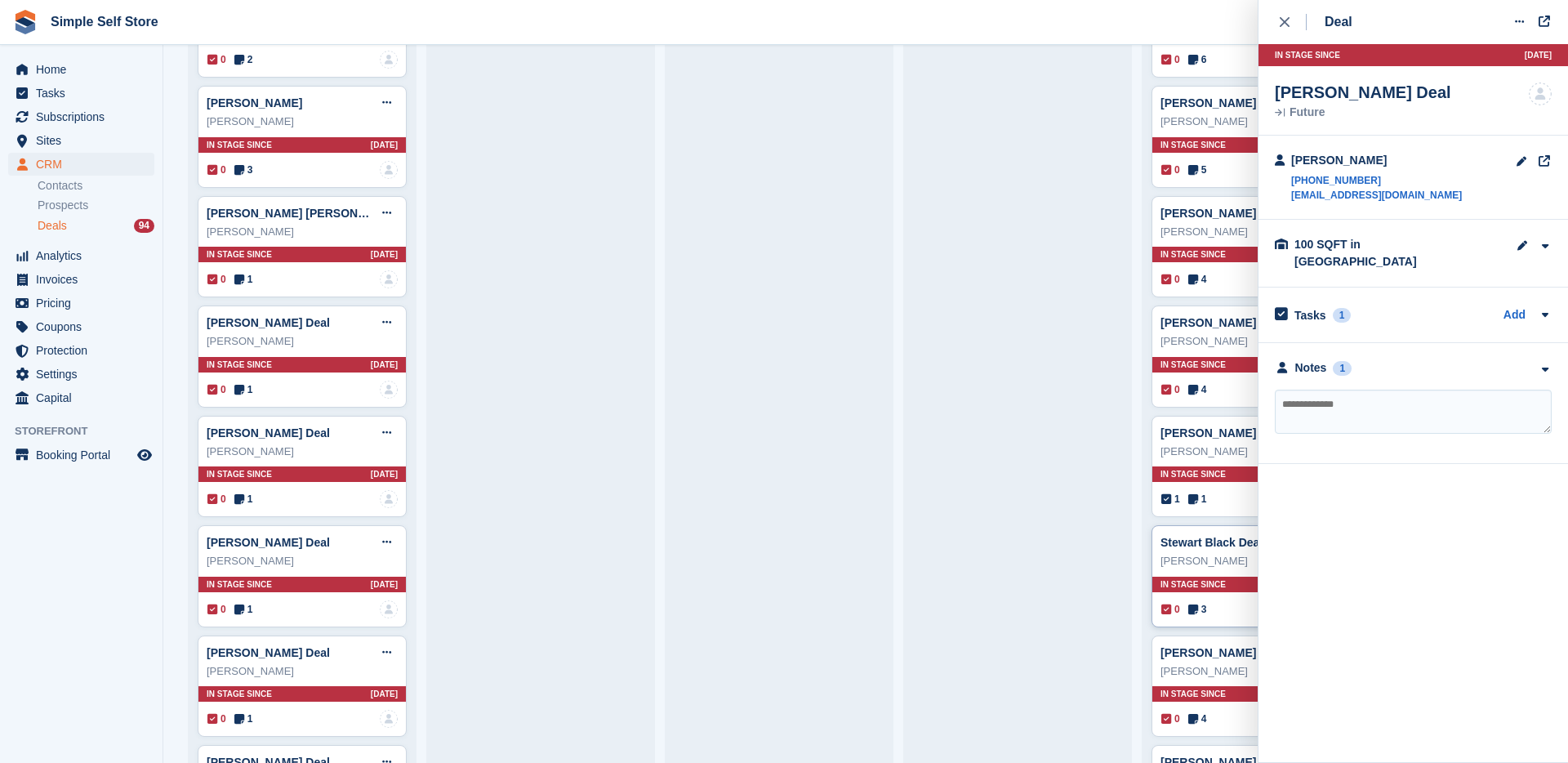
click at [1212, 604] on div "0 3 Assigned to Admin" at bounding box center [1256, 609] width 190 height 18
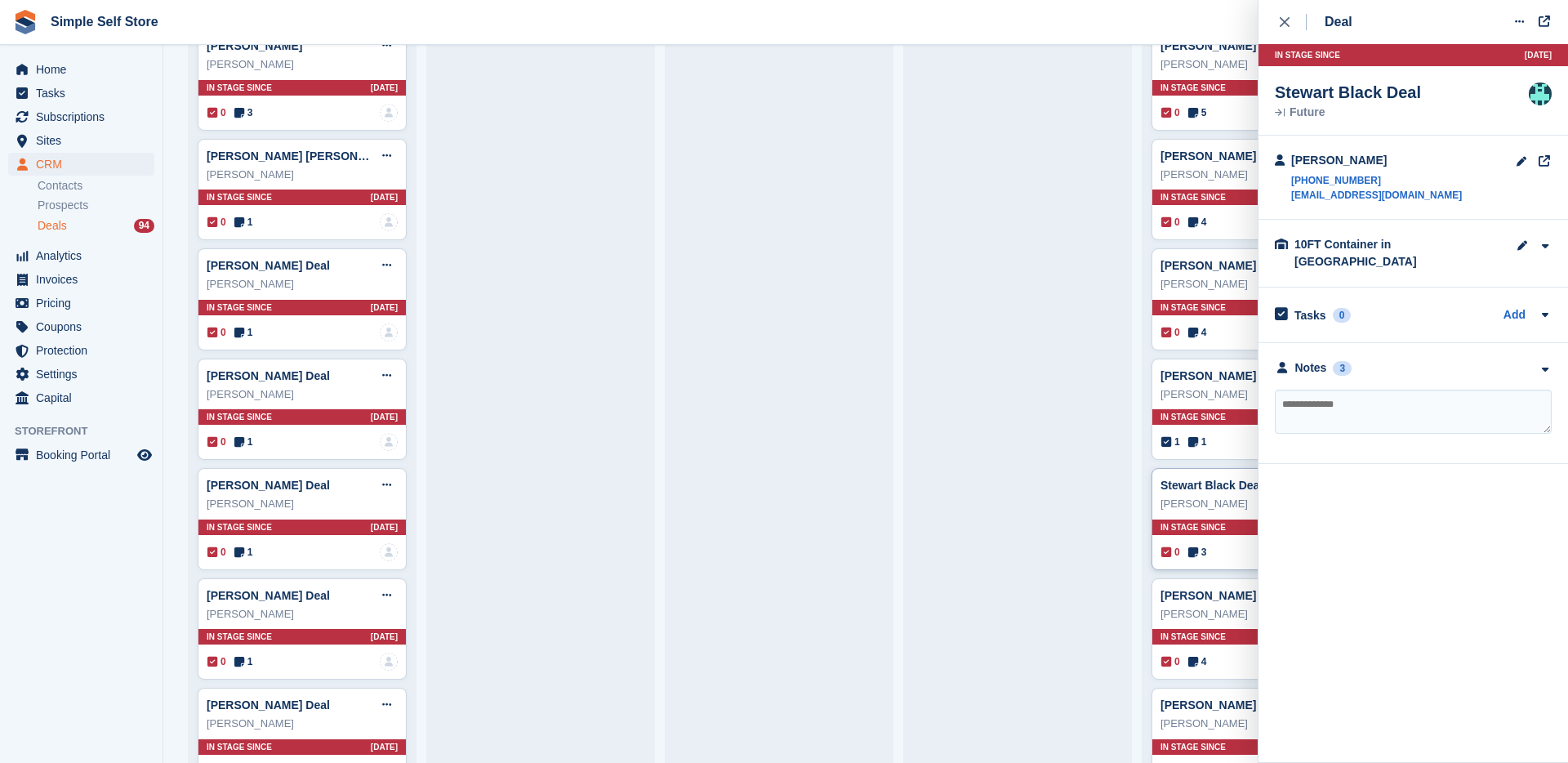
scroll to position [2395, 0]
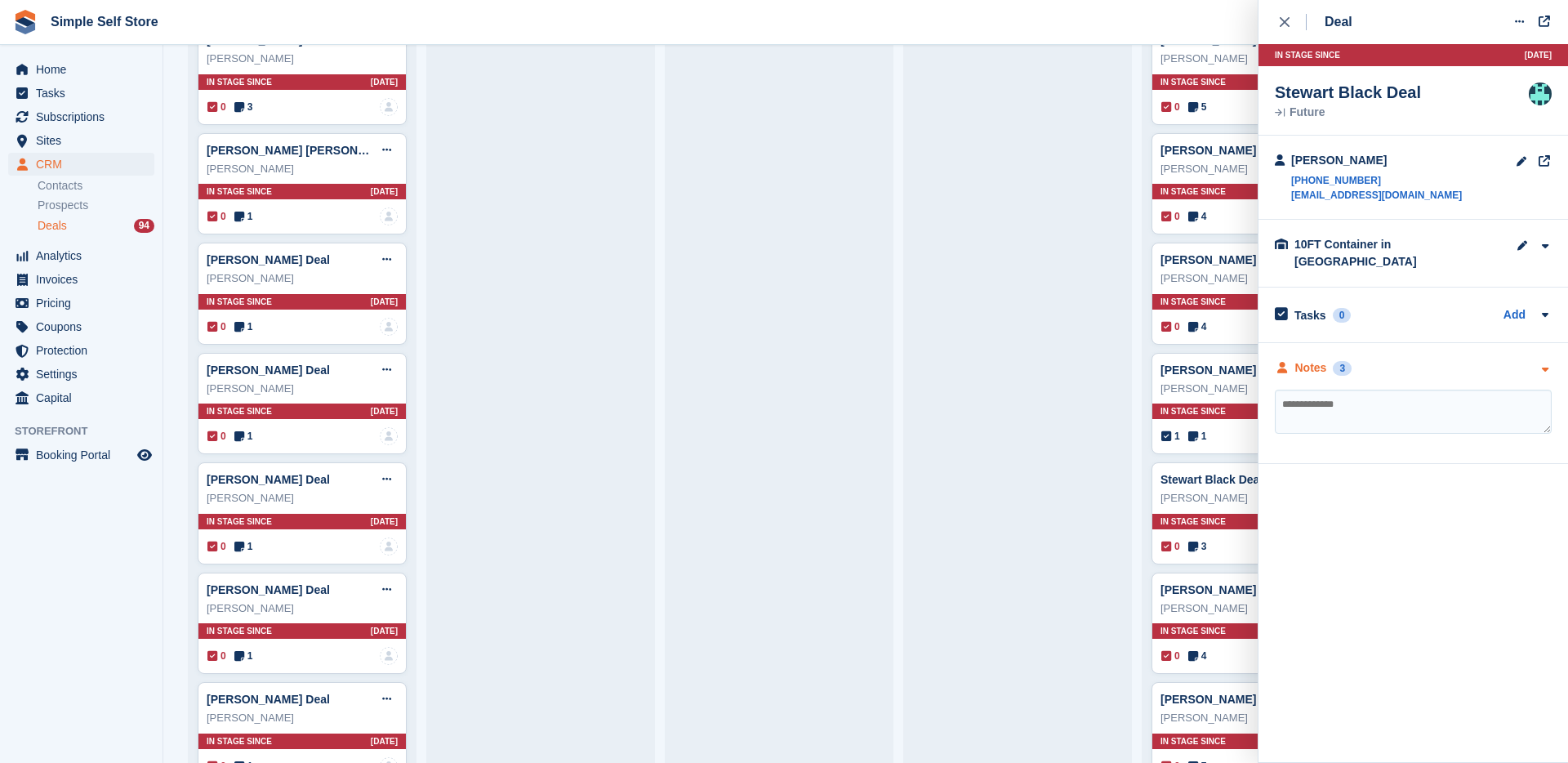
click at [1325, 360] on div "Notes" at bounding box center [1311, 368] width 32 height 17
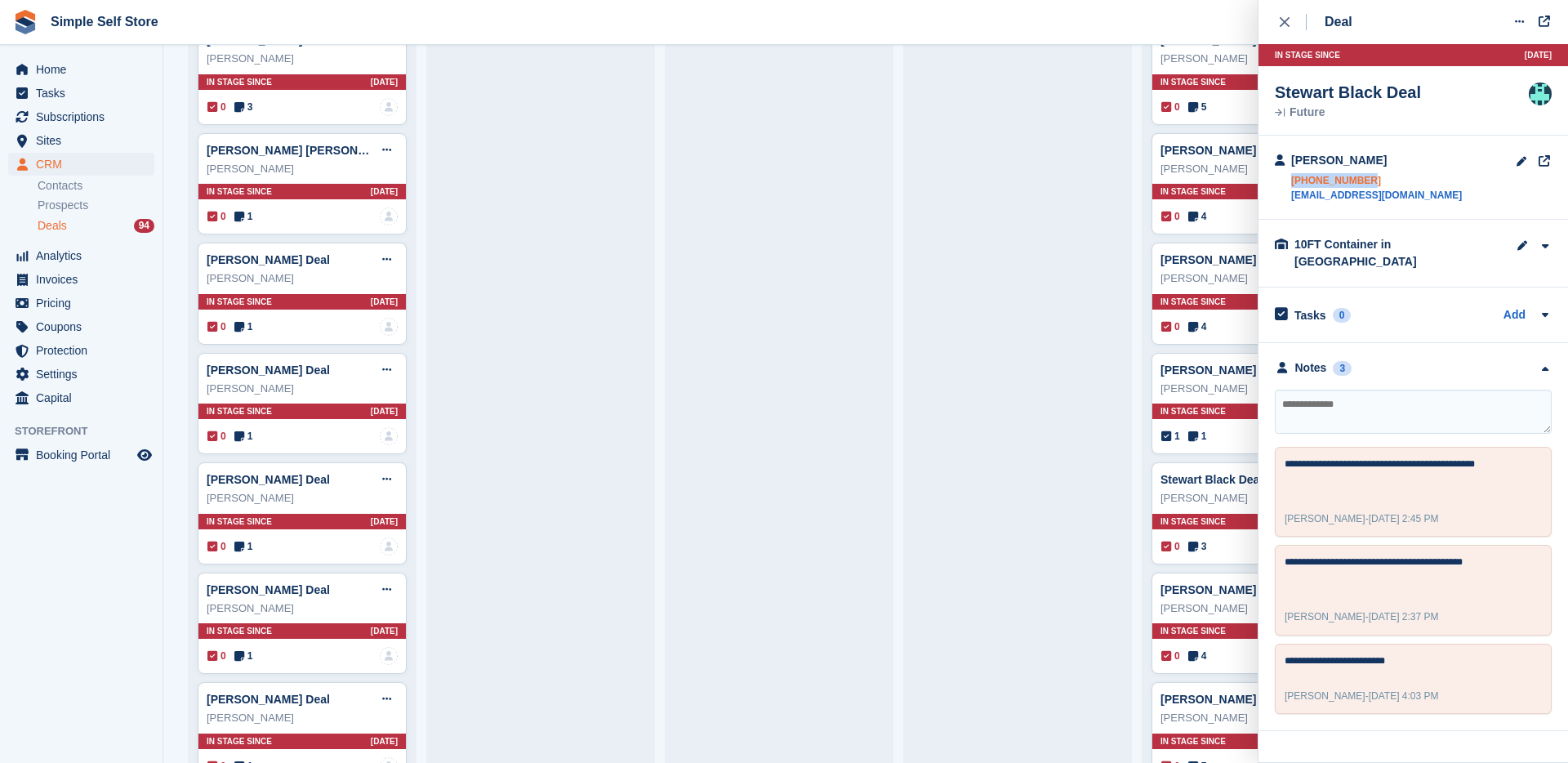
drag, startPoint x: 1417, startPoint y: 165, endPoint x: 1396, endPoint y: 176, distance: 23.7
click at [1396, 176] on div "[PERSON_NAME] [PHONE_NUMBER] [EMAIL_ADDRESS][DOMAIN_NAME]" at bounding box center [1376, 177] width 171 height 51
copy div "[PHONE_NUMBER]"
click at [1390, 395] on textarea at bounding box center [1413, 411] width 277 height 44
type textarea "**********"
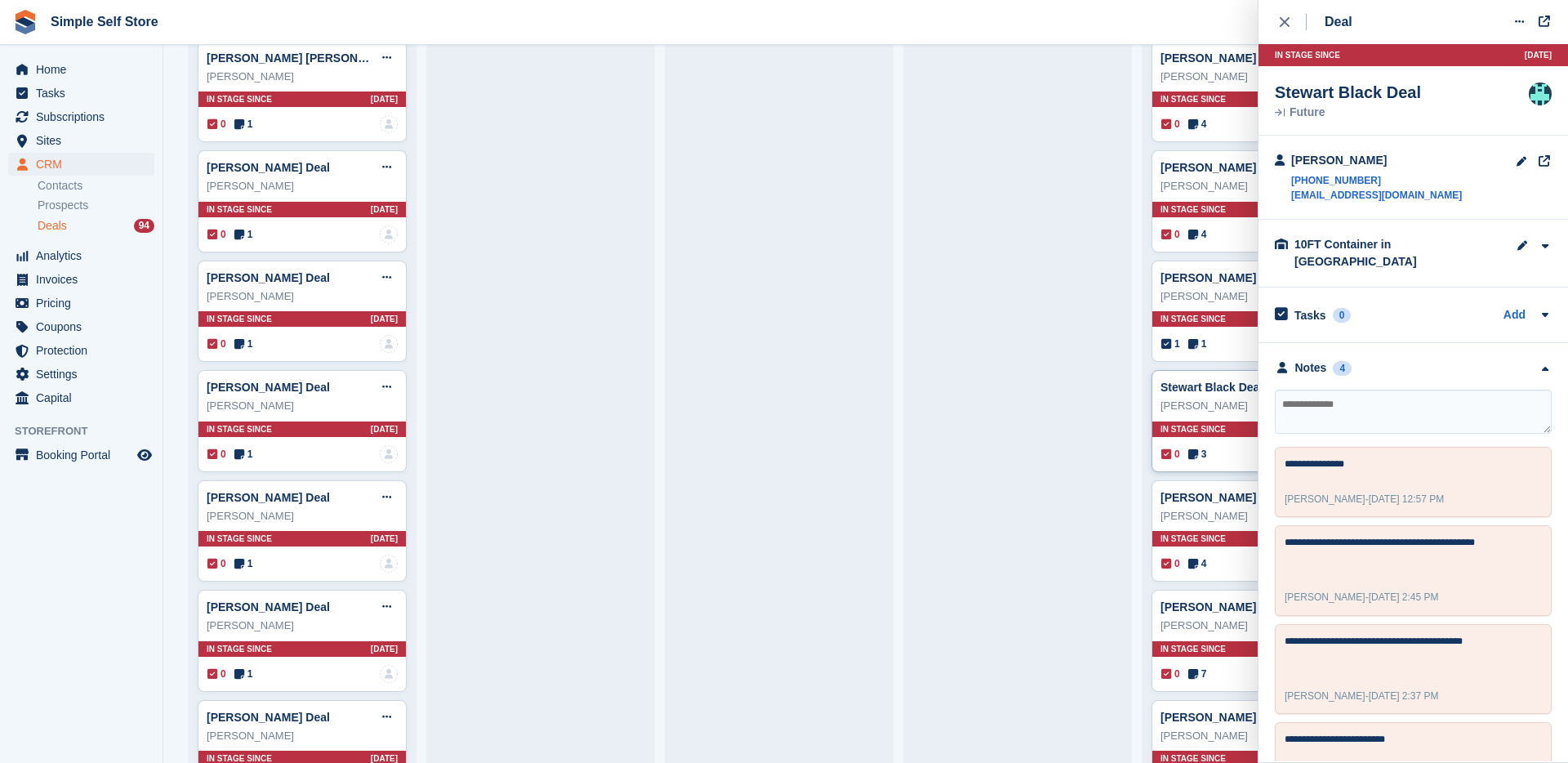
scroll to position [2505, 0]
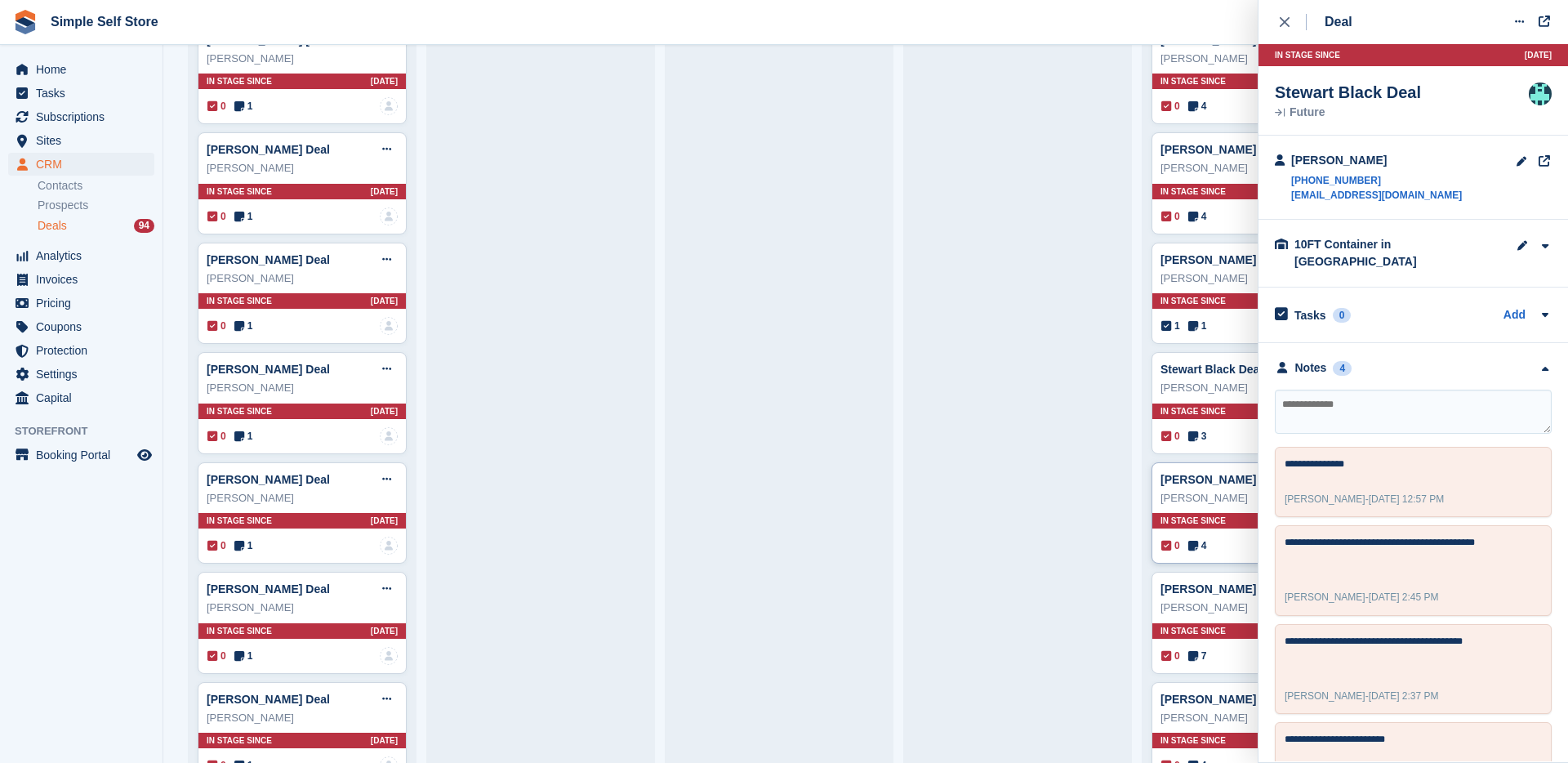
click at [1222, 546] on div "0 4 Assigned to Admin" at bounding box center [1256, 545] width 190 height 18
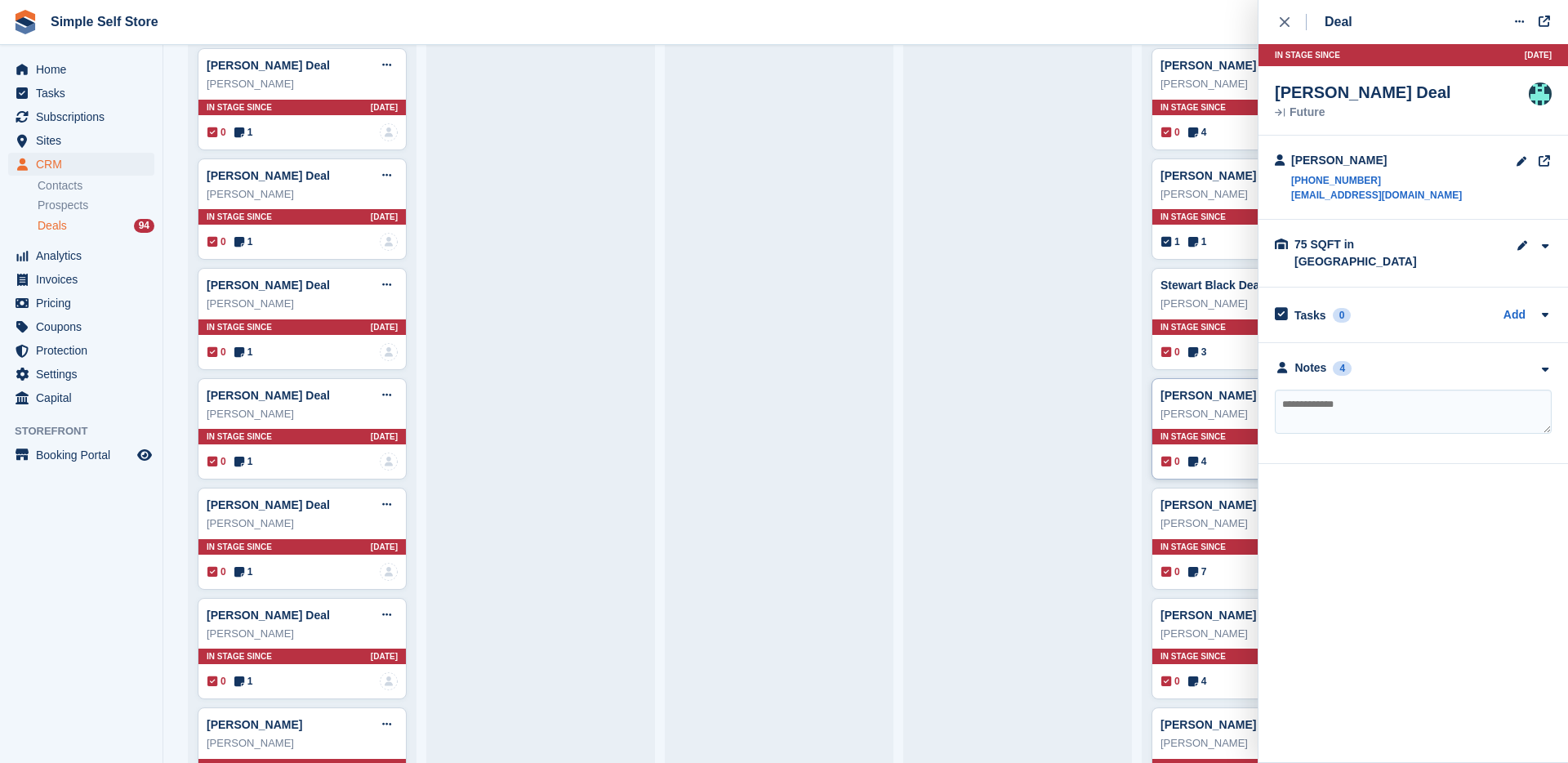
scroll to position [2601, 0]
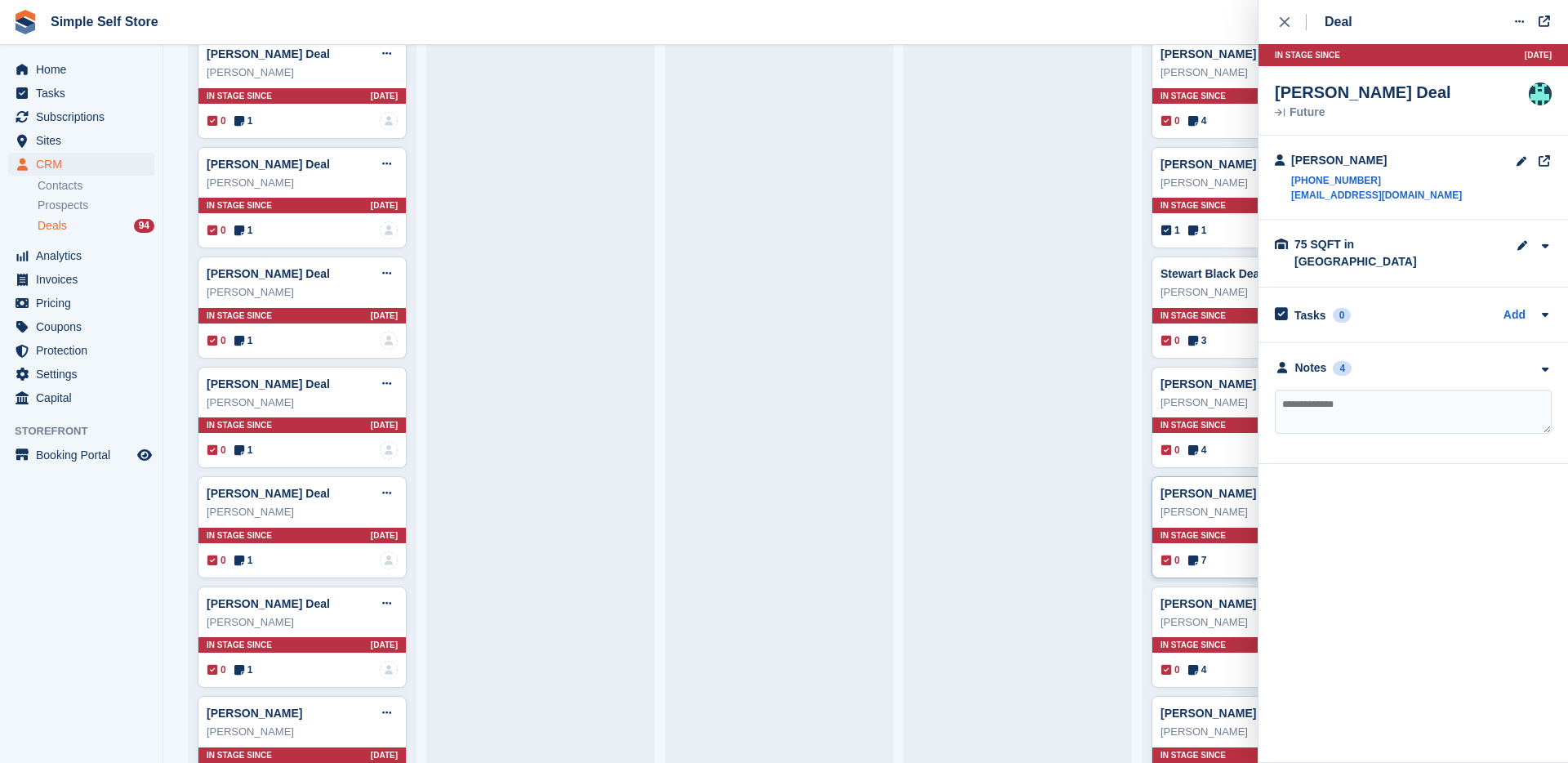
click at [1220, 555] on div "0 7 No one is assigned to this deal" at bounding box center [1256, 560] width 190 height 18
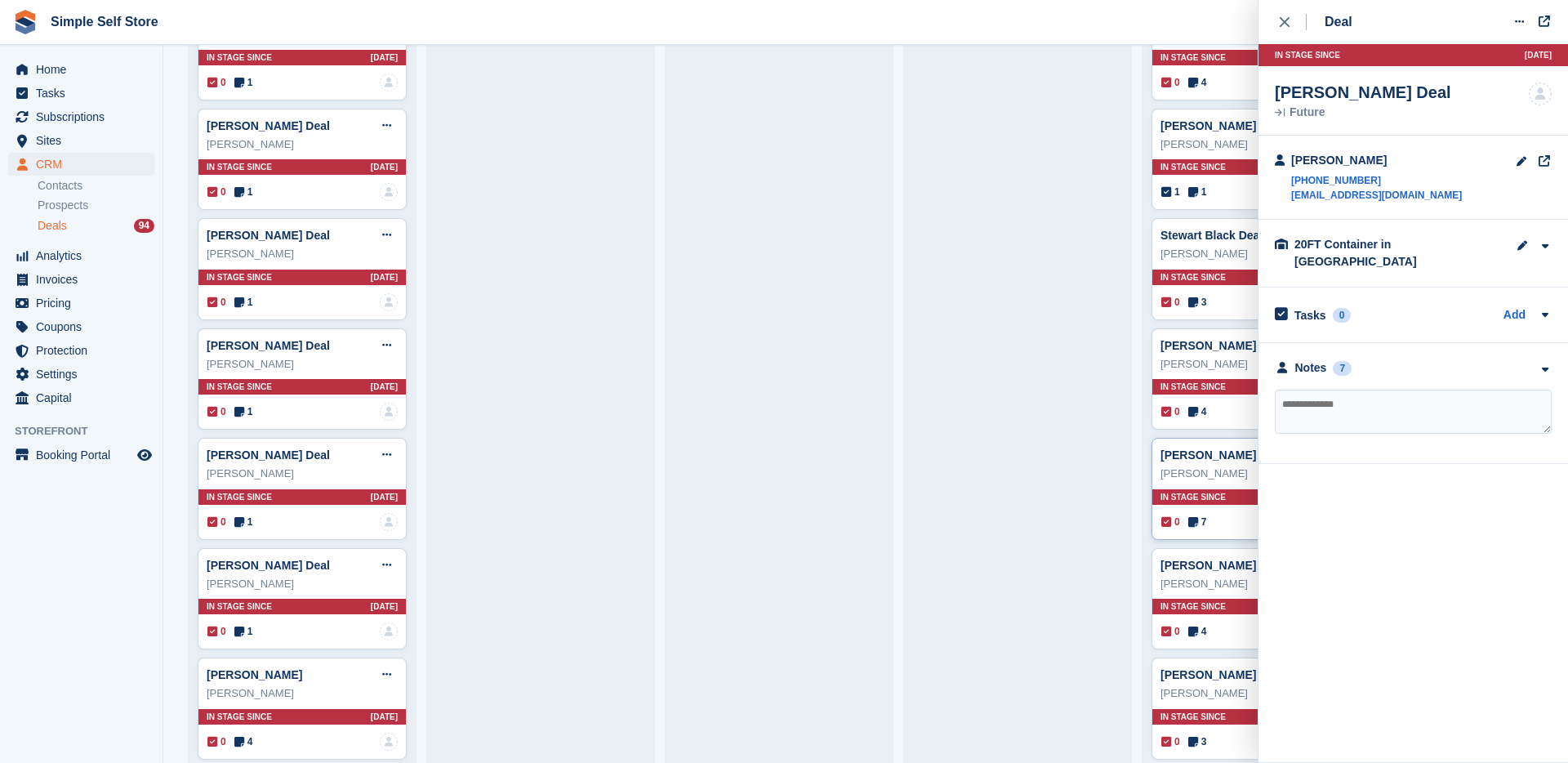
scroll to position [2641, 0]
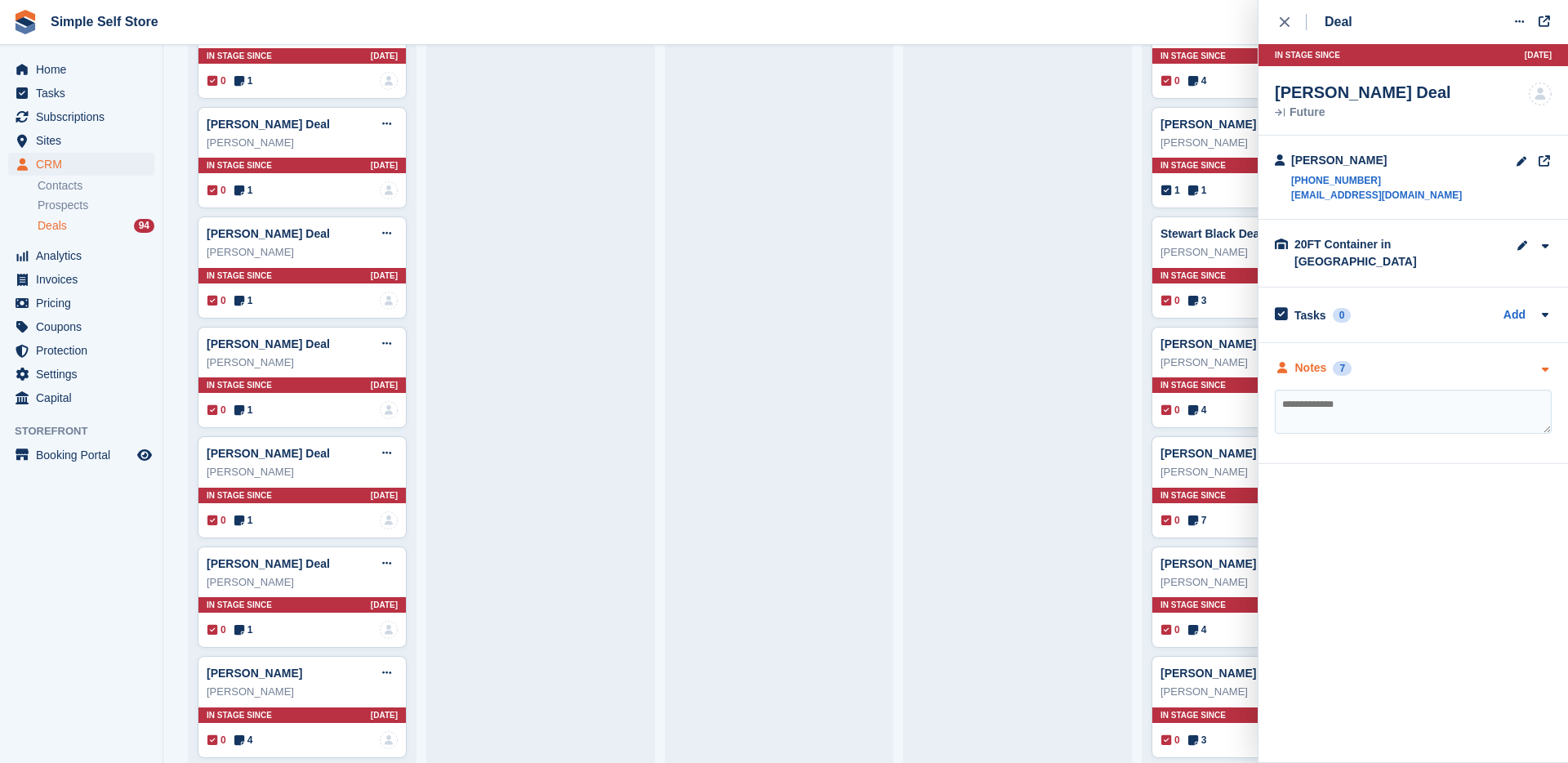
click at [1313, 360] on div "Notes" at bounding box center [1311, 368] width 32 height 17
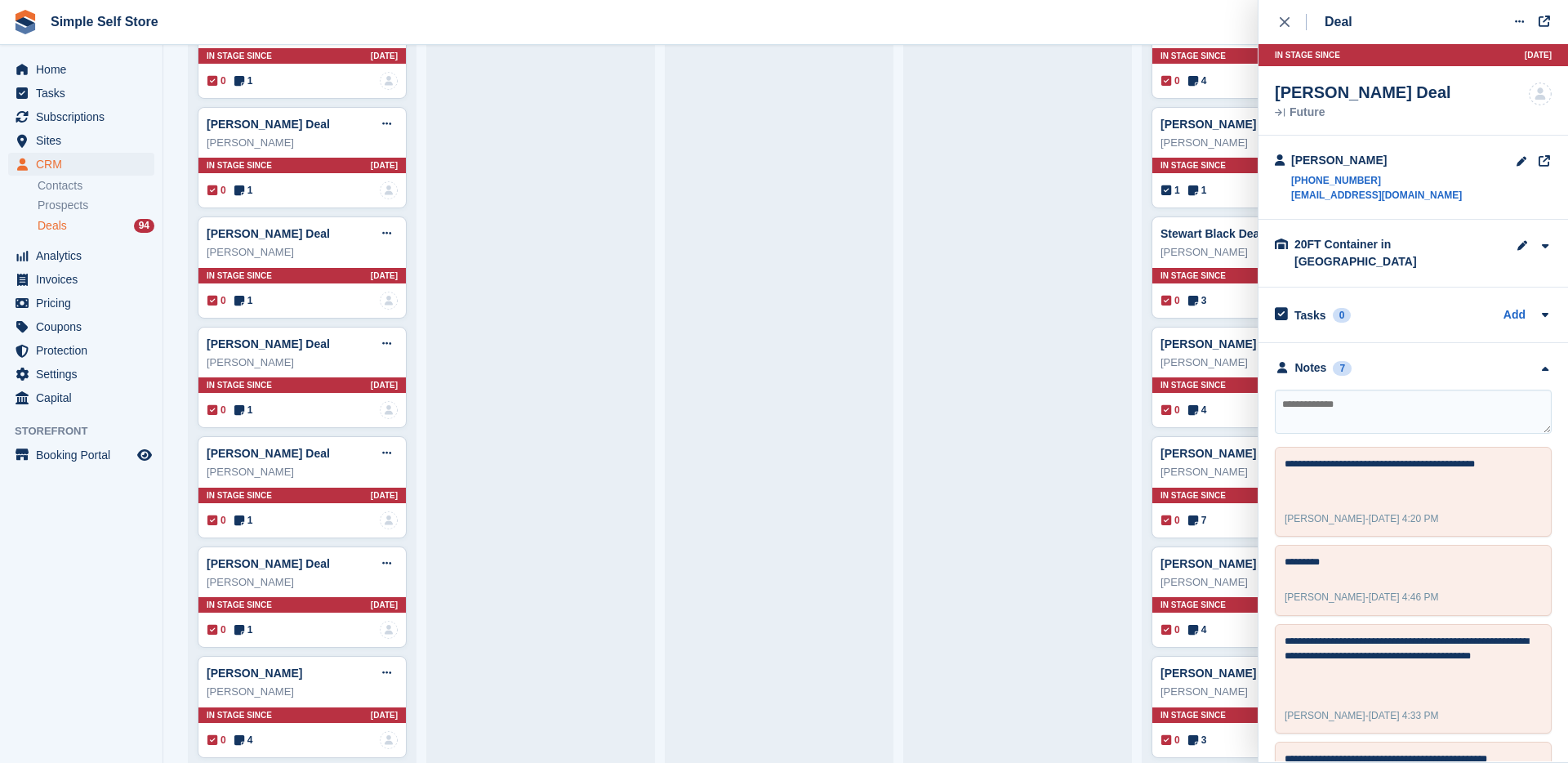
click at [1426, 391] on textarea at bounding box center [1413, 411] width 277 height 44
type textarea "**********"
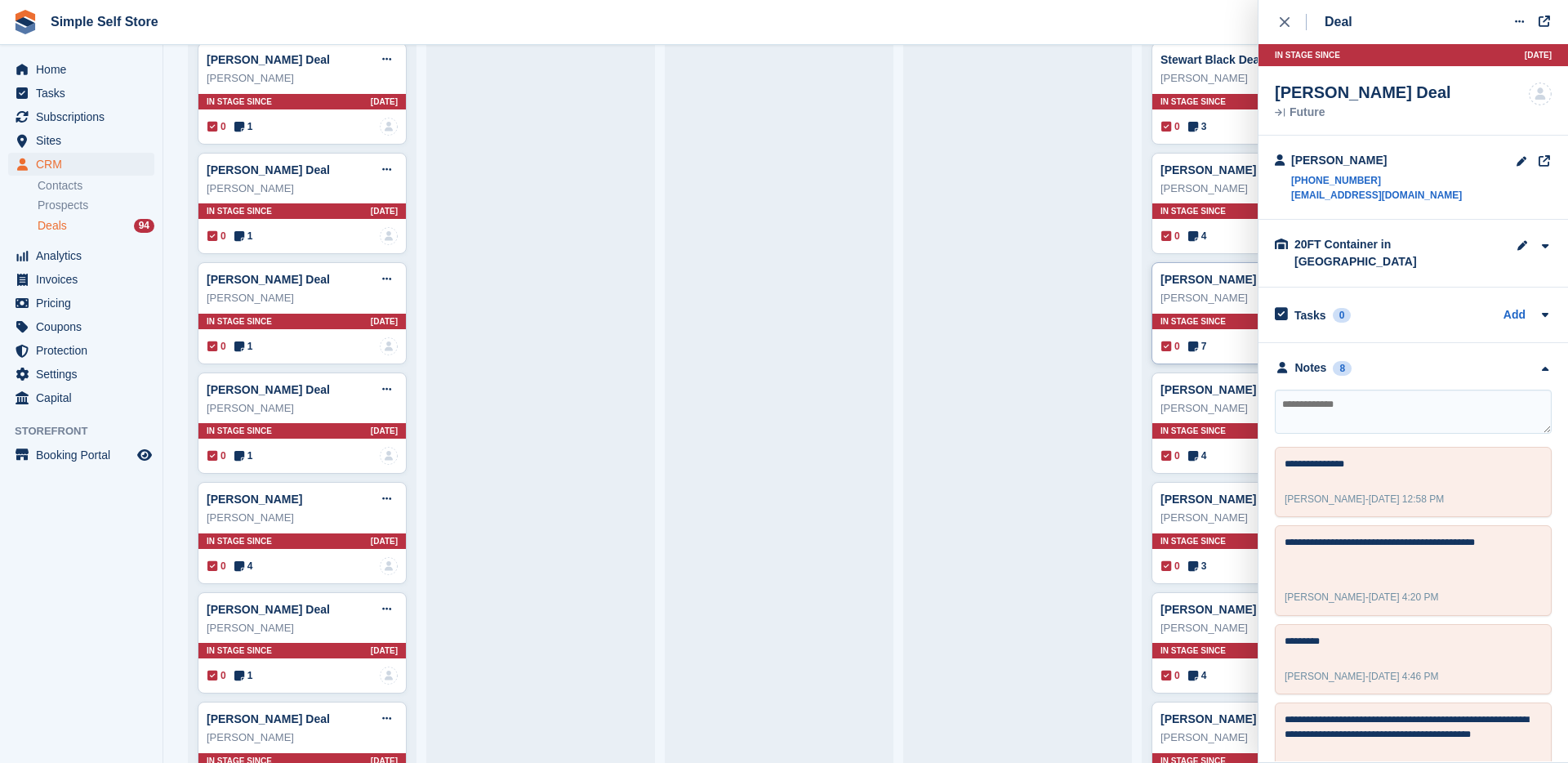
scroll to position [2820, 0]
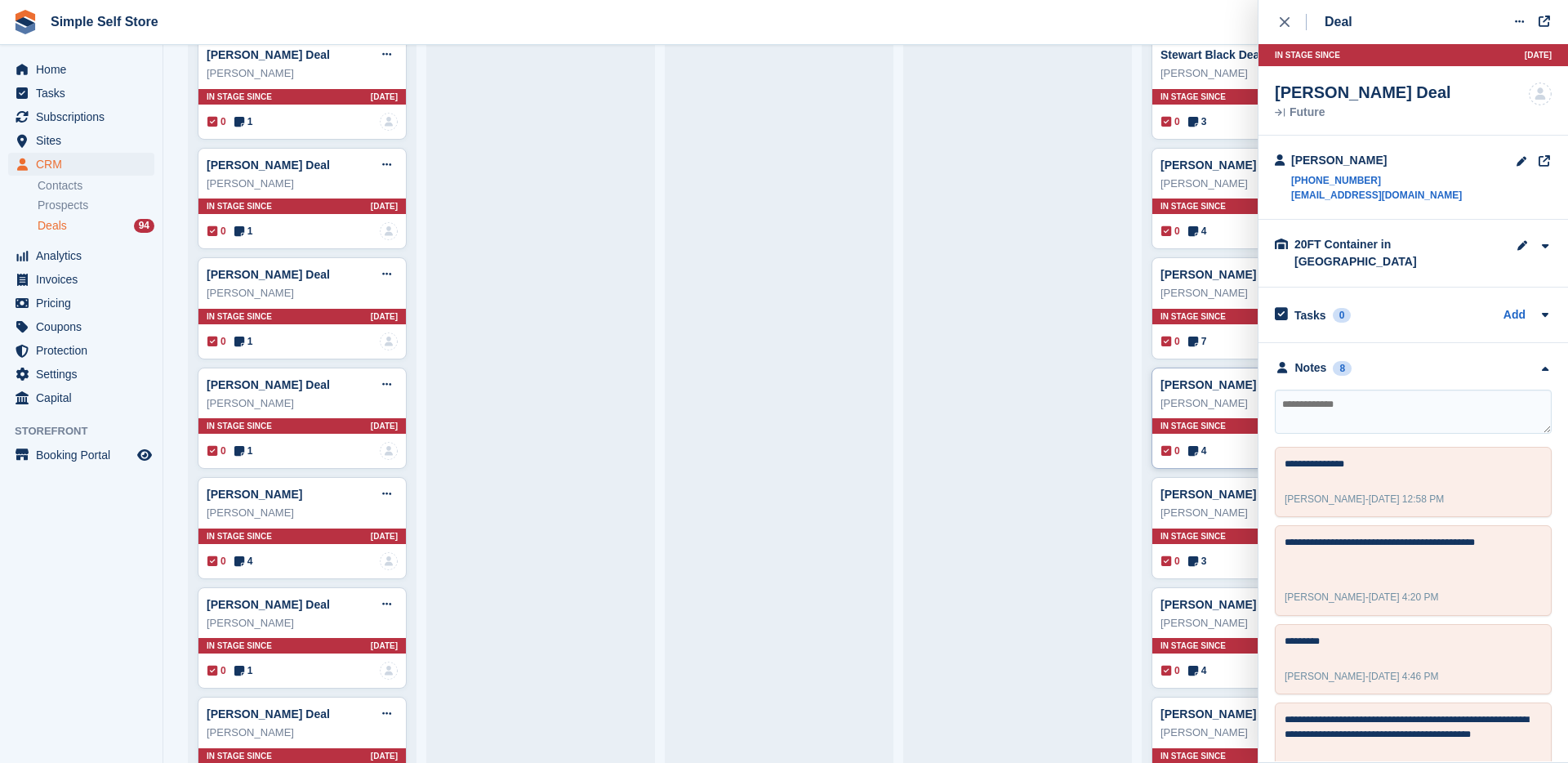
click at [1228, 450] on div "0 4 Assigned to Admin" at bounding box center [1256, 450] width 190 height 18
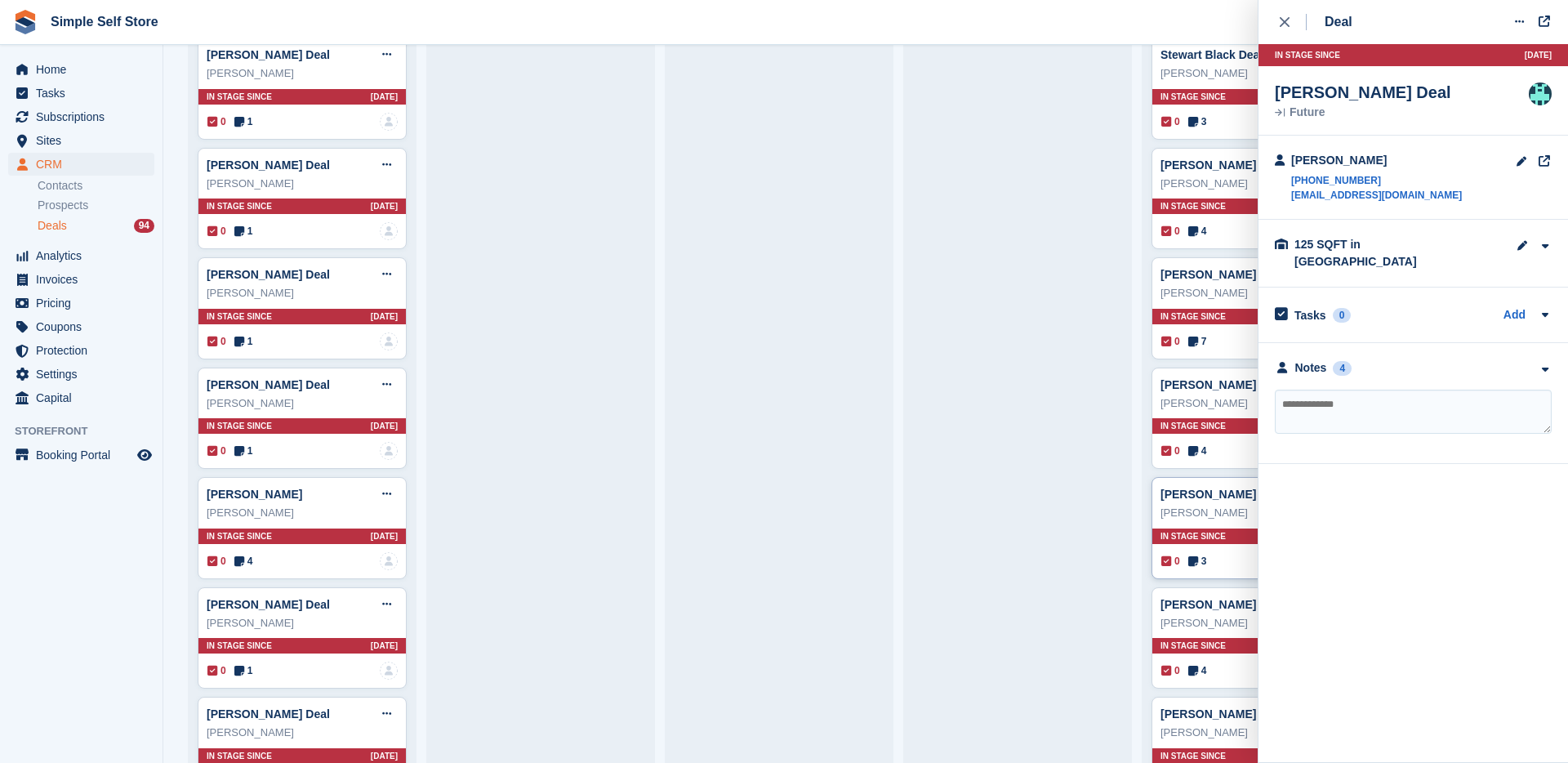
click at [1239, 568] on div "0 3 No one is assigned to this deal" at bounding box center [1256, 560] width 190 height 18
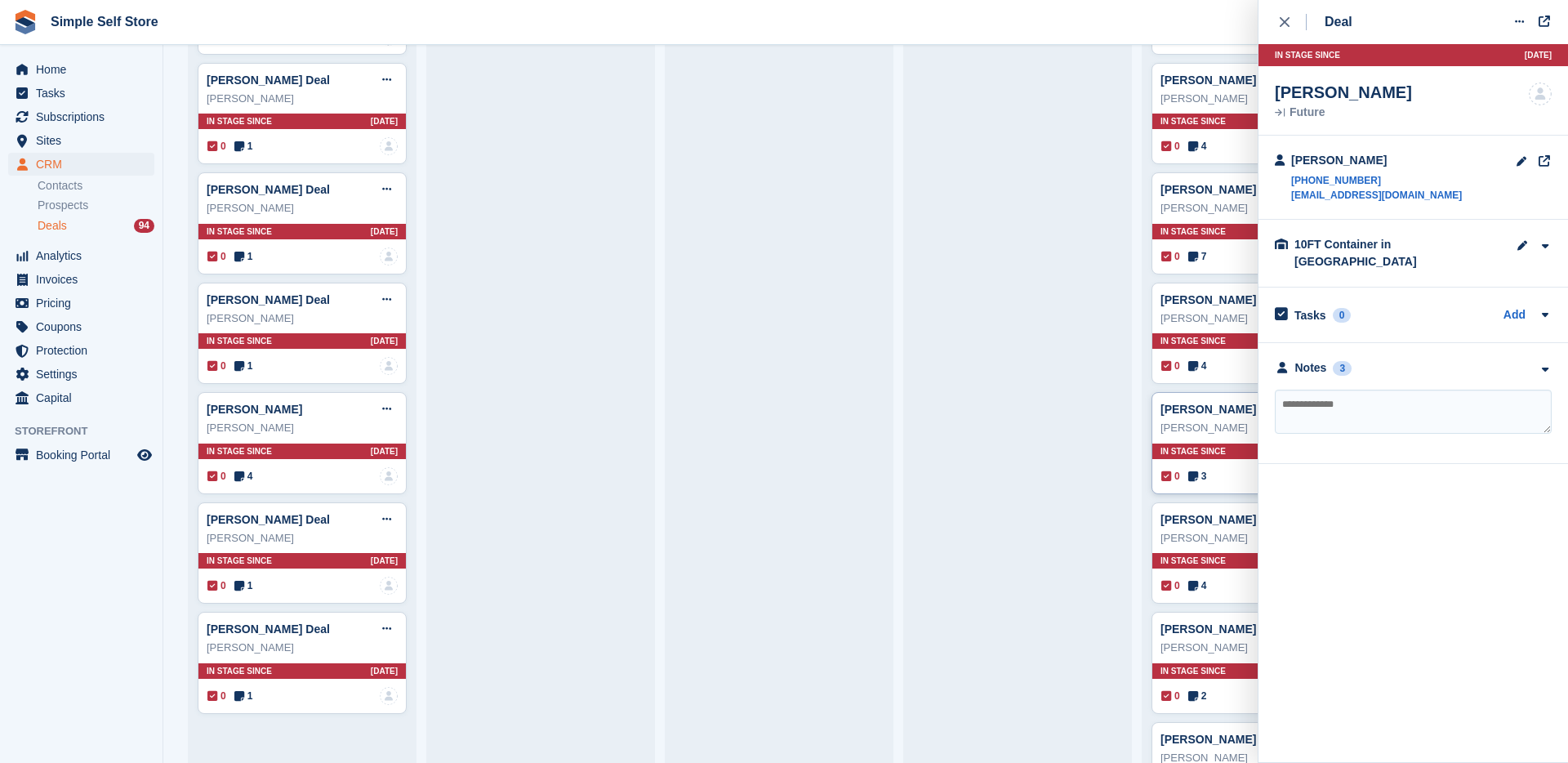
scroll to position [2909, 0]
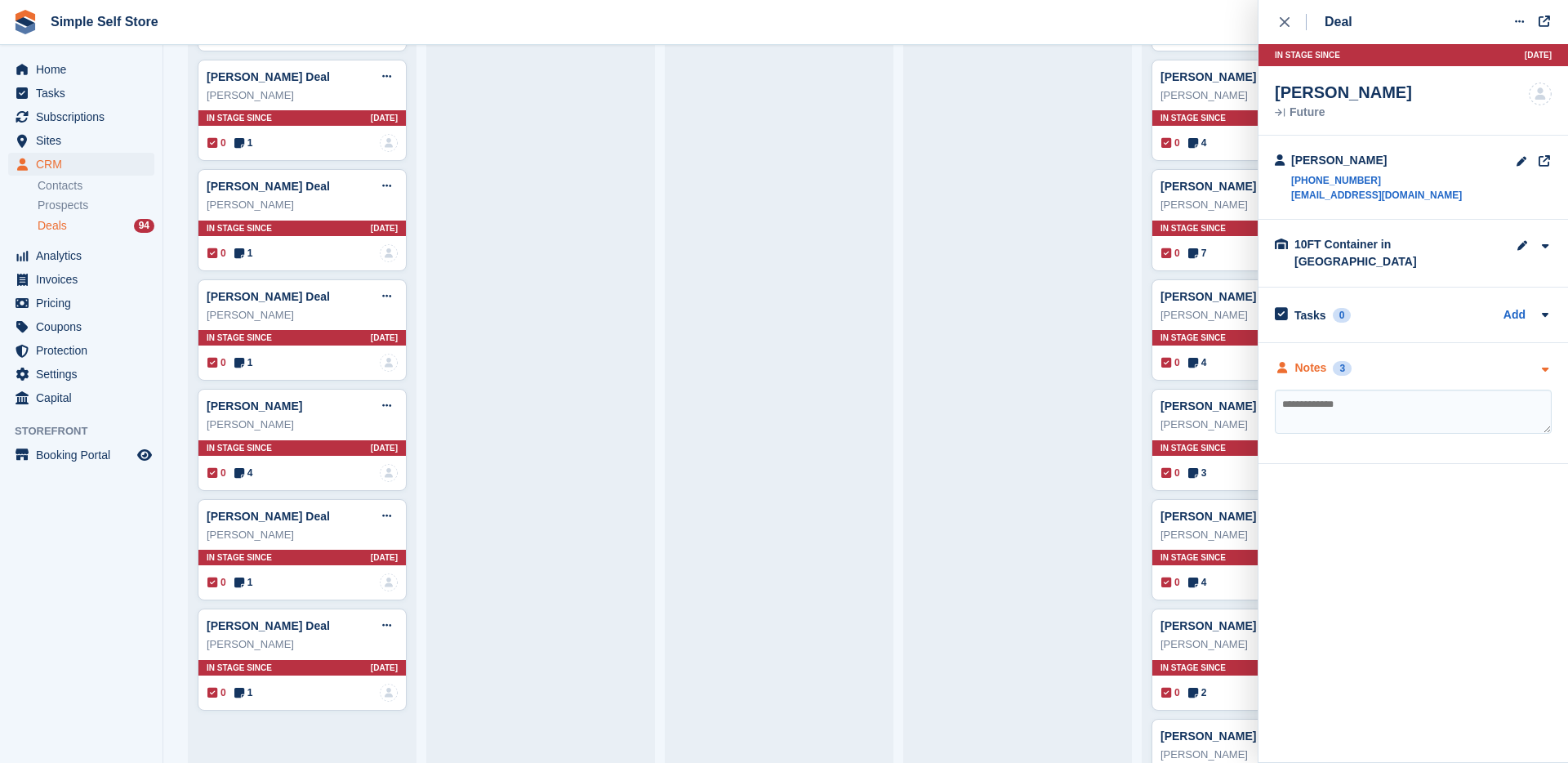
click at [1319, 360] on div "Notes" at bounding box center [1311, 368] width 32 height 17
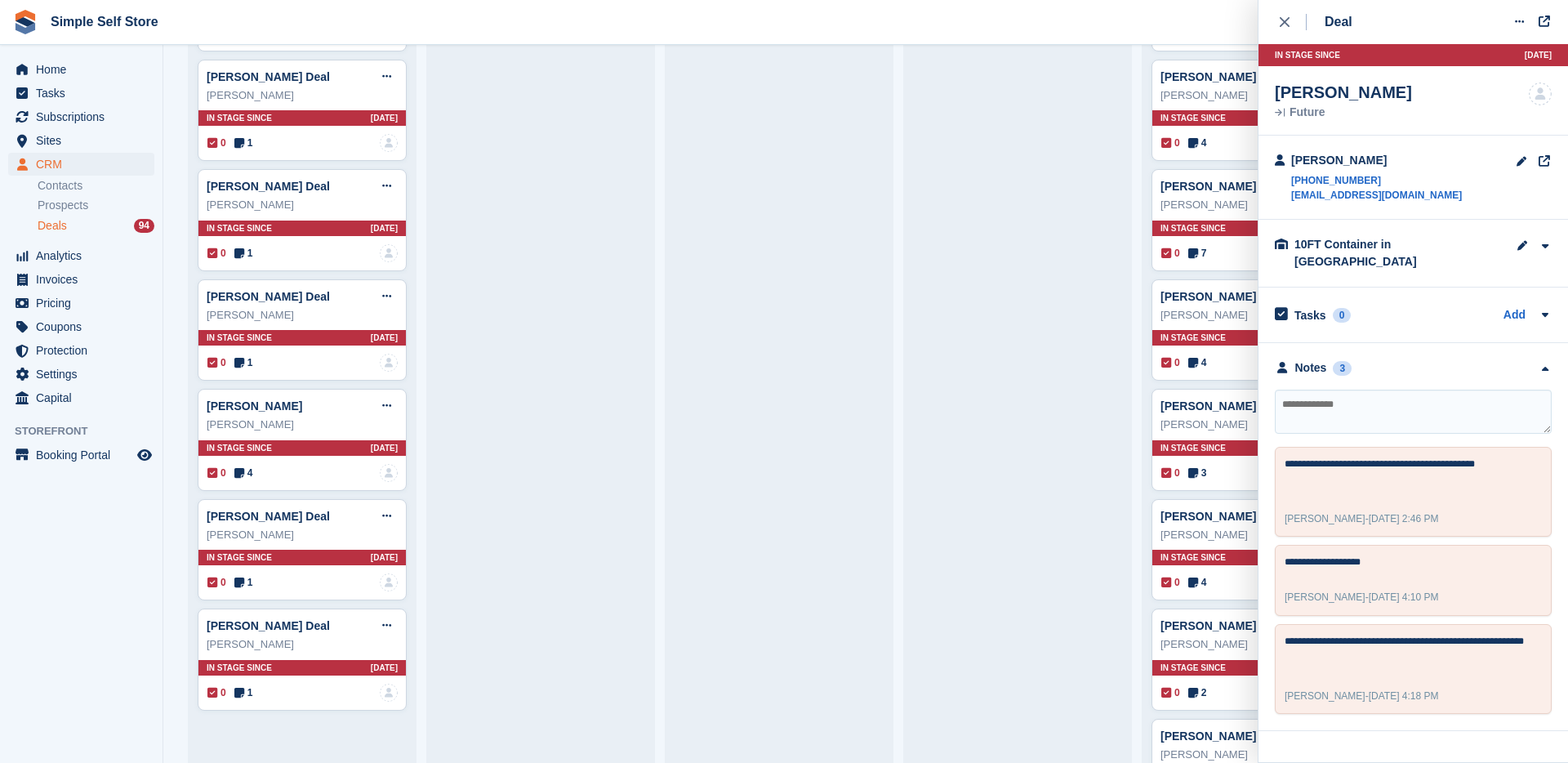
click at [1442, 406] on textarea at bounding box center [1413, 411] width 277 height 44
type textarea "**********"
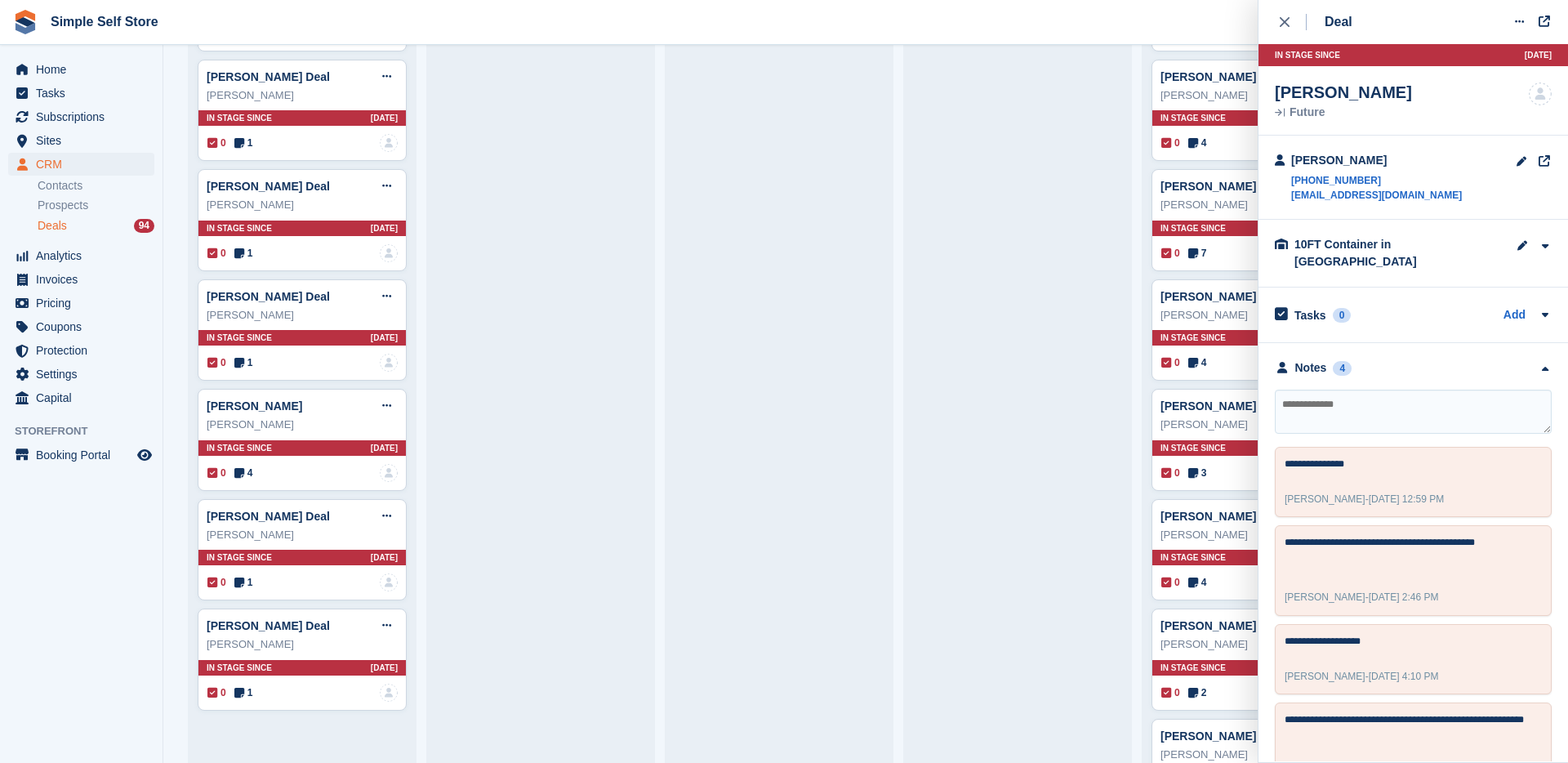
scroll to position [9, 0]
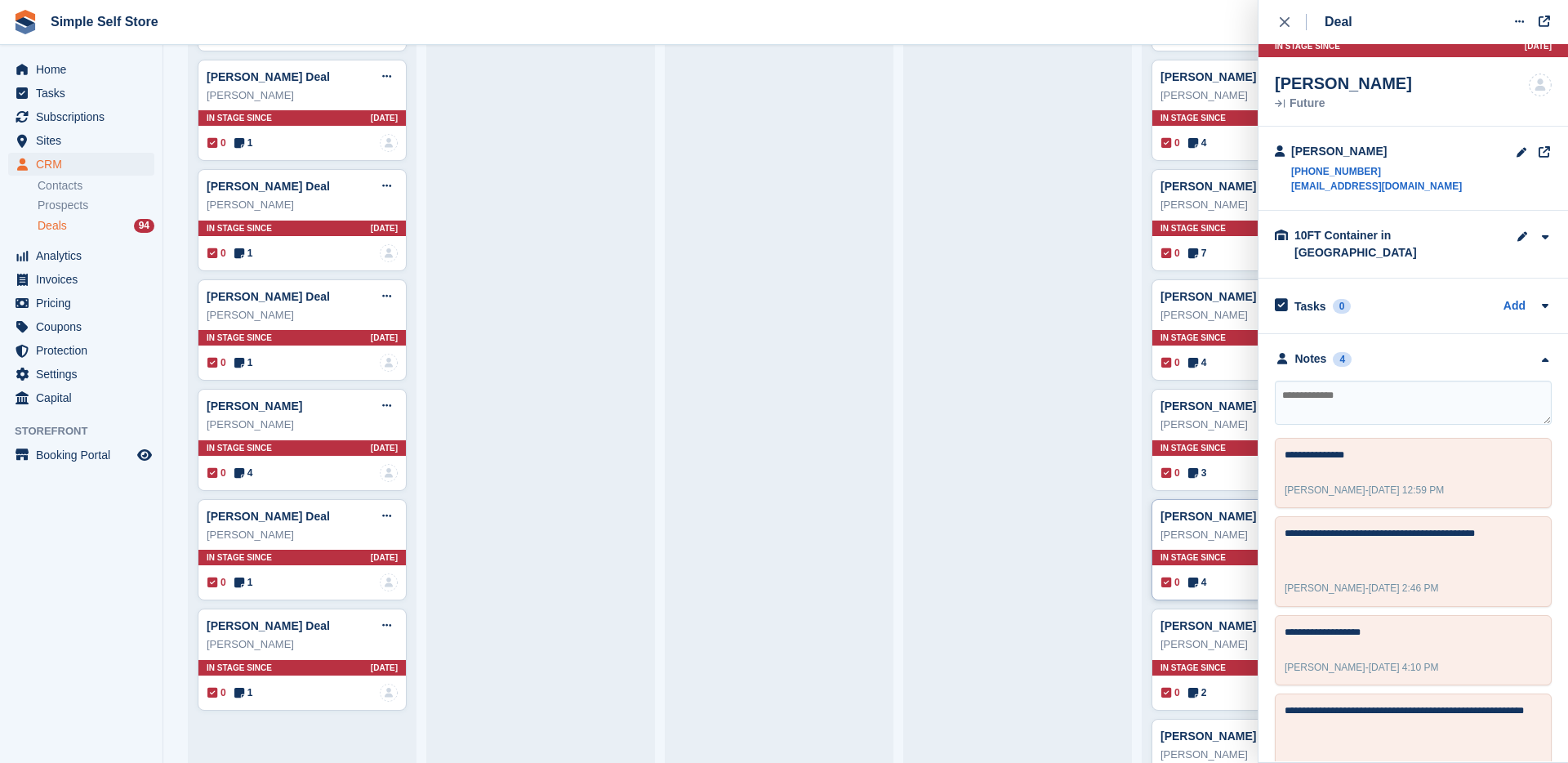
click at [1217, 584] on div "0 4 No one is assigned to this deal" at bounding box center [1256, 582] width 190 height 18
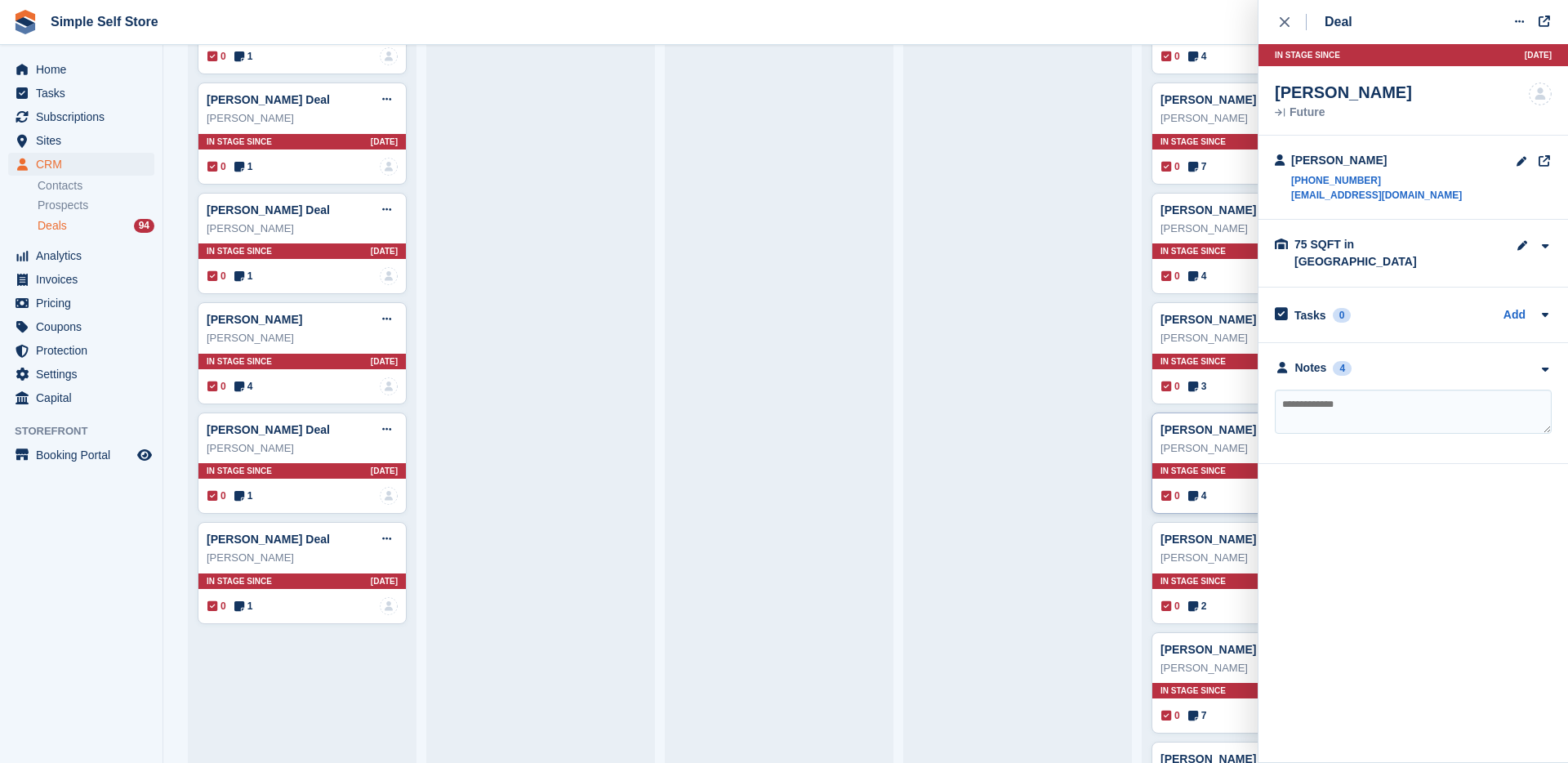
scroll to position [2998, 0]
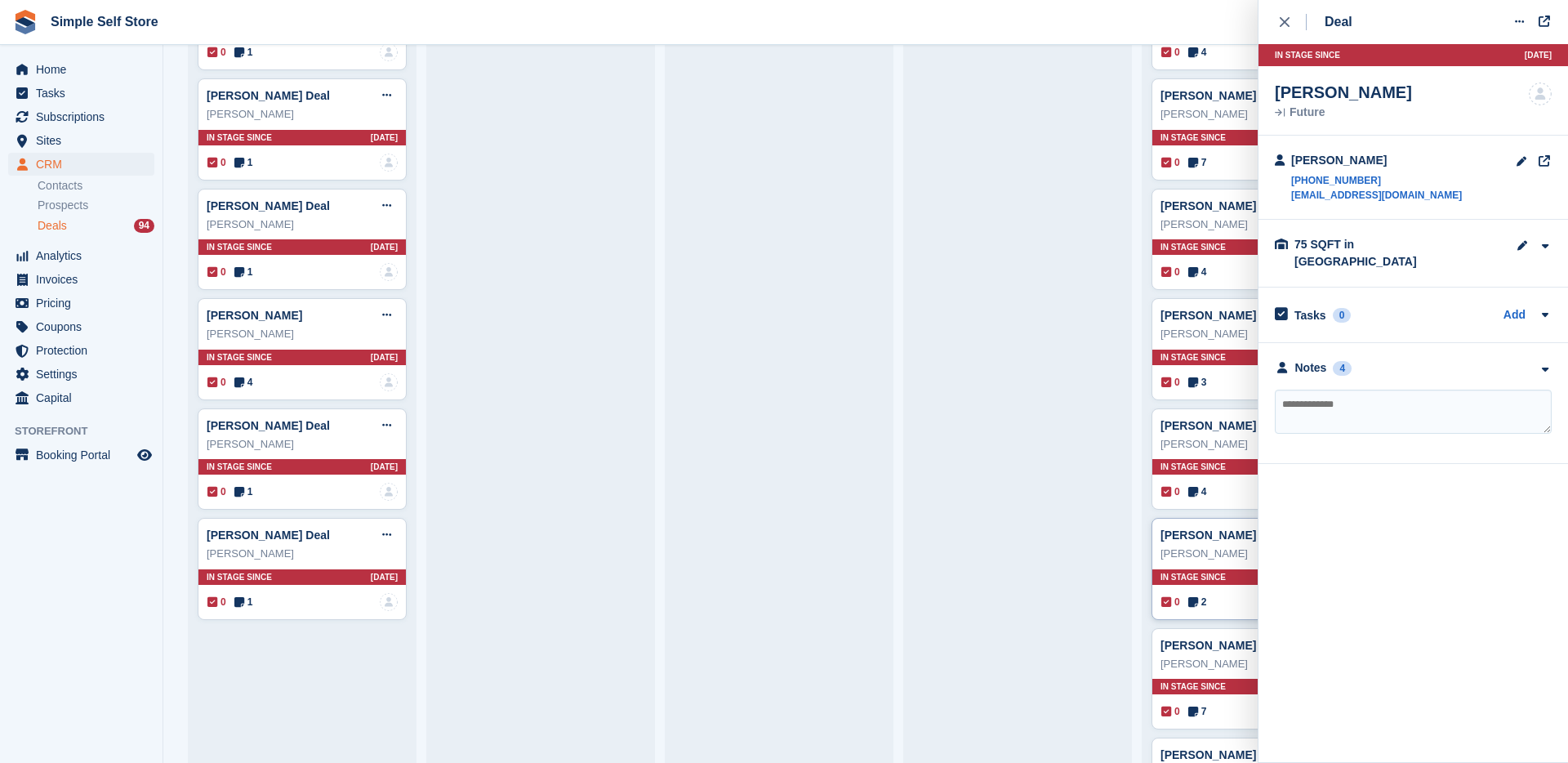
click at [1213, 594] on div "0 2 No one is assigned to this deal" at bounding box center [1256, 601] width 190 height 18
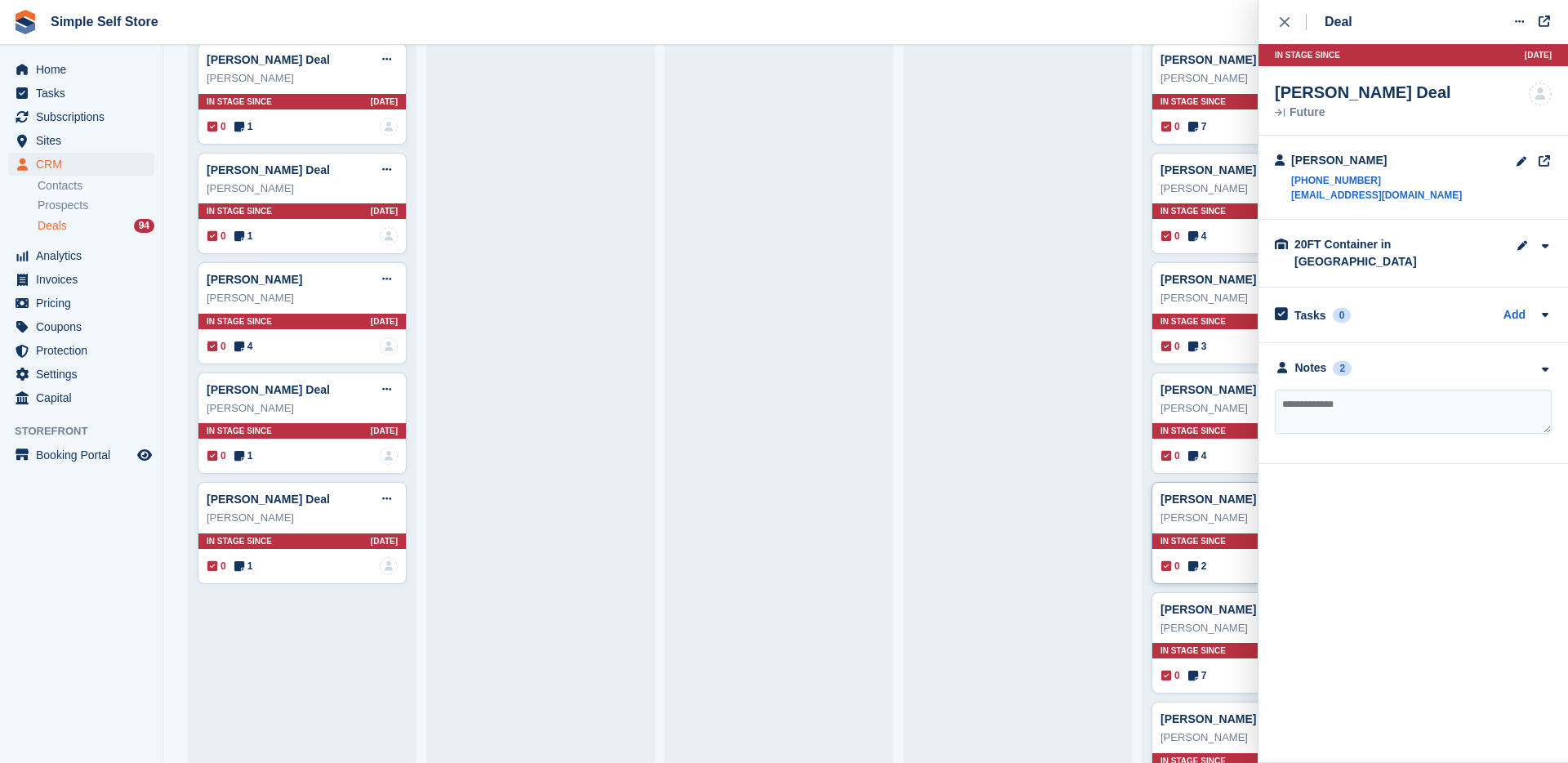
scroll to position [3037, 0]
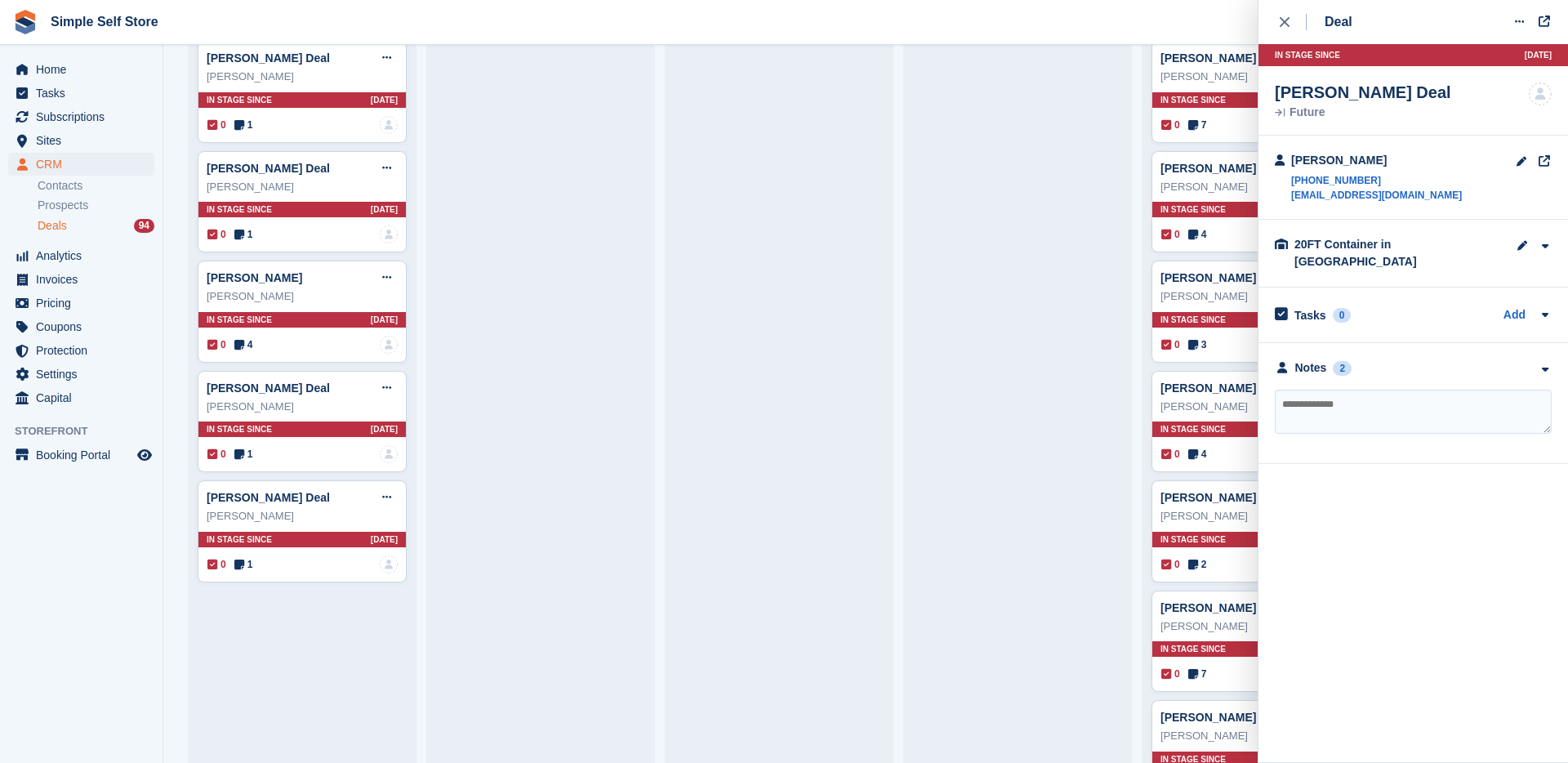
click at [1318, 362] on div "**********" at bounding box center [1413, 403] width 310 height 120
click at [1318, 360] on div "Notes" at bounding box center [1311, 368] width 32 height 17
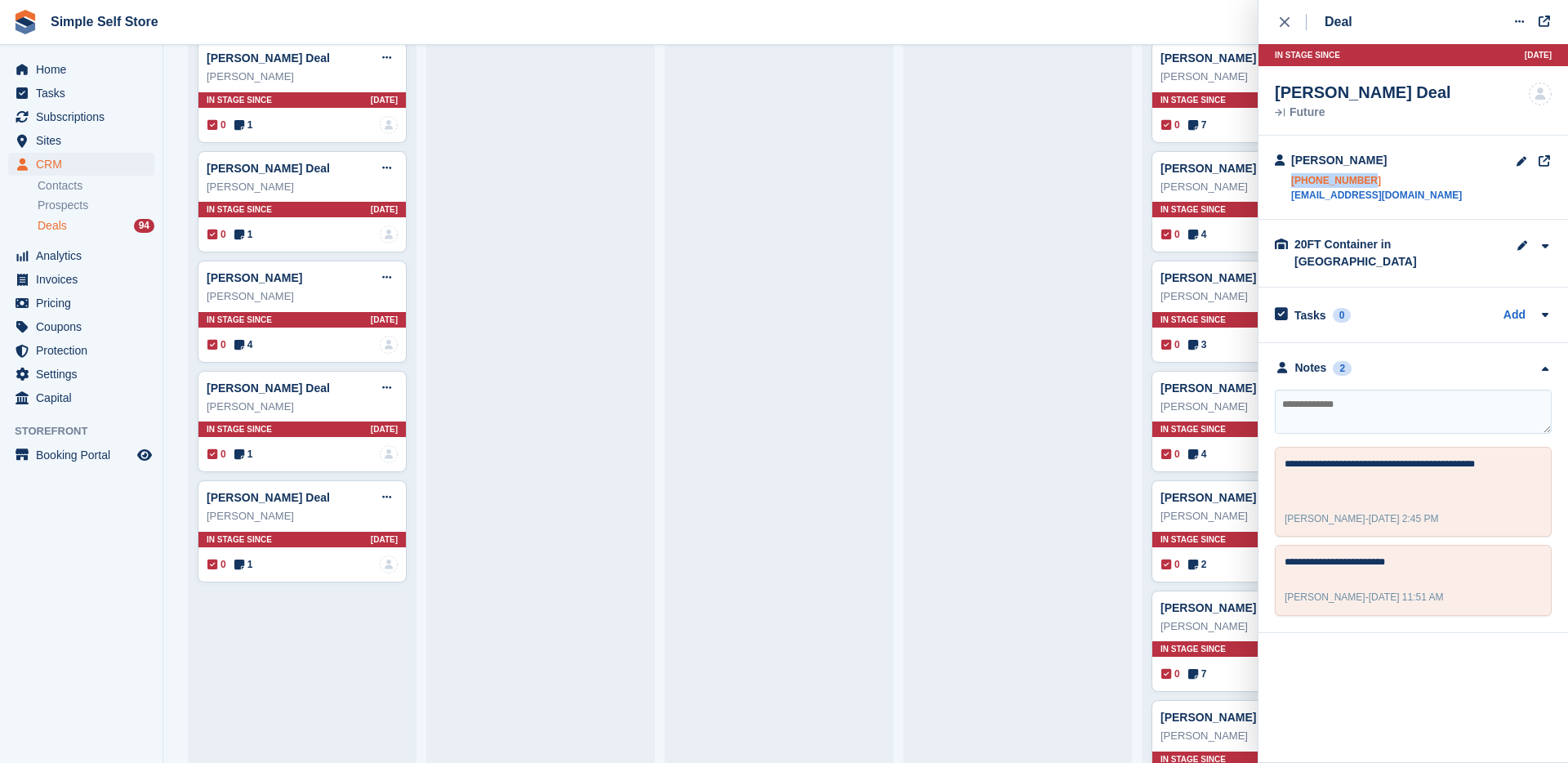
drag, startPoint x: 1405, startPoint y: 169, endPoint x: 1393, endPoint y: 176, distance: 13.9
click at [1393, 176] on div "[PERSON_NAME] [PHONE_NUMBER] [EMAIL_ADDRESS][DOMAIN_NAME]" at bounding box center [1376, 177] width 171 height 51
copy link "[PHONE_NUMBER]"
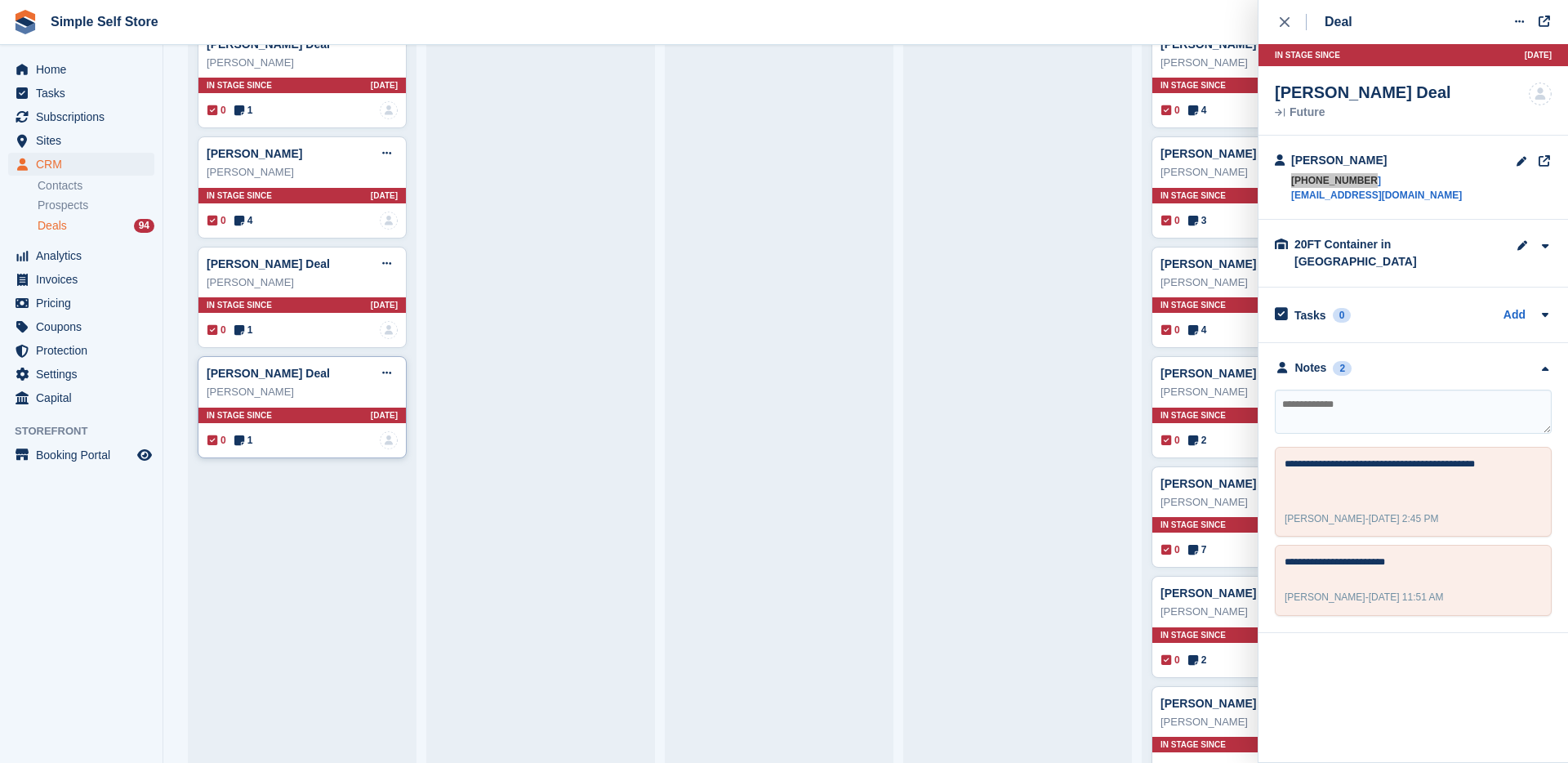
scroll to position [3172, 0]
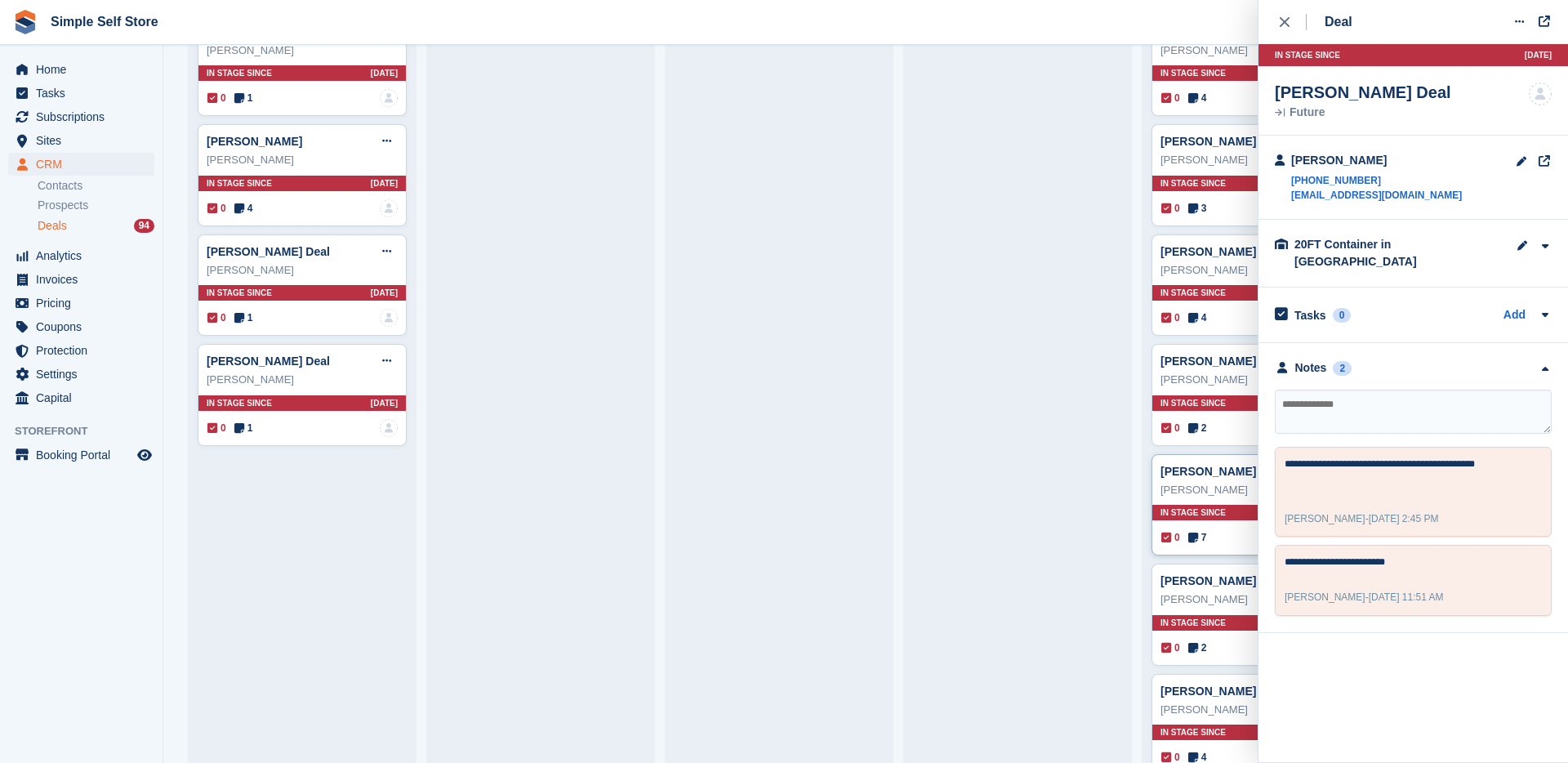
click at [1215, 540] on div "0 7 No one is assigned to this deal" at bounding box center [1256, 537] width 190 height 18
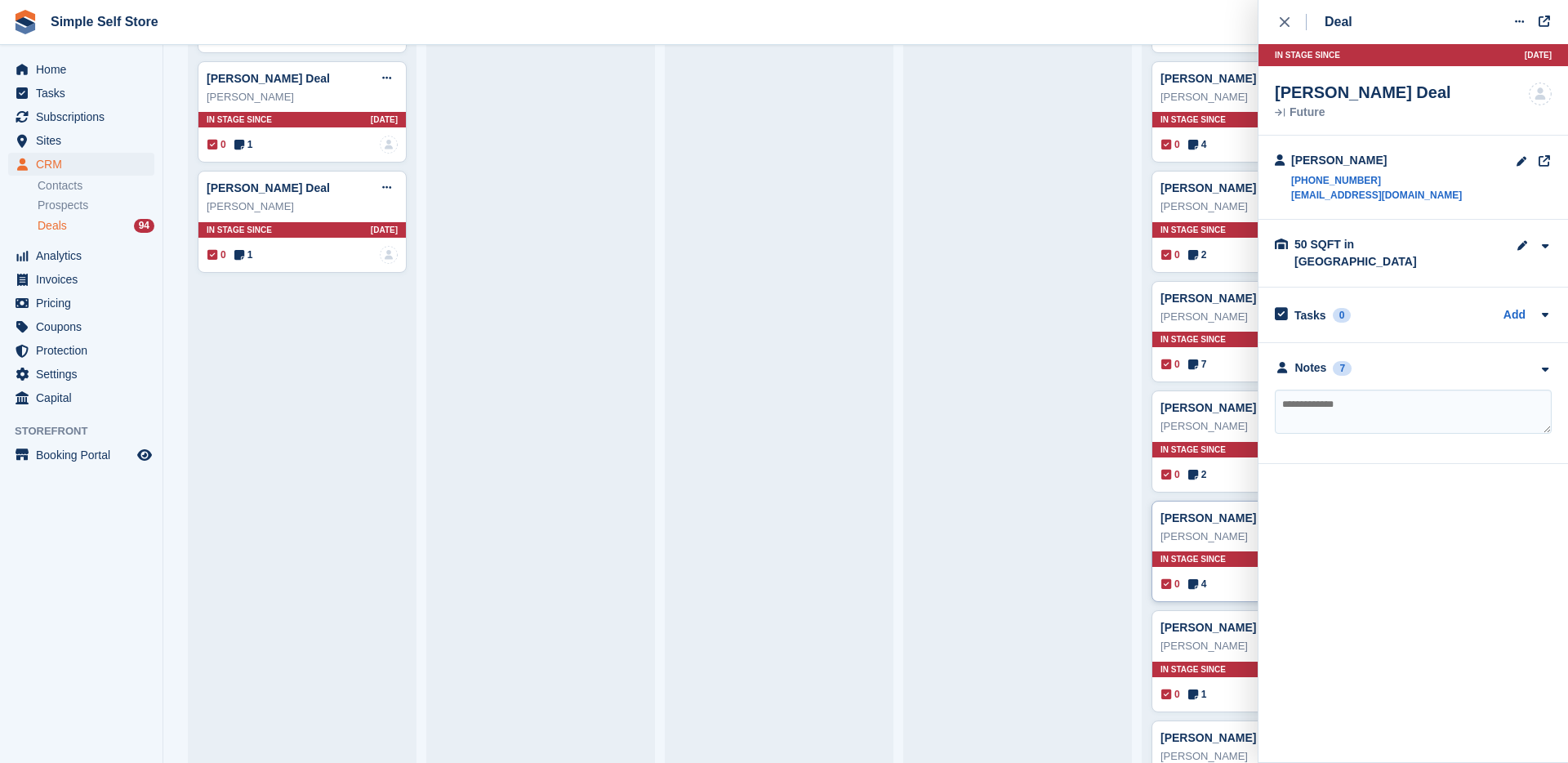
scroll to position [3400, 0]
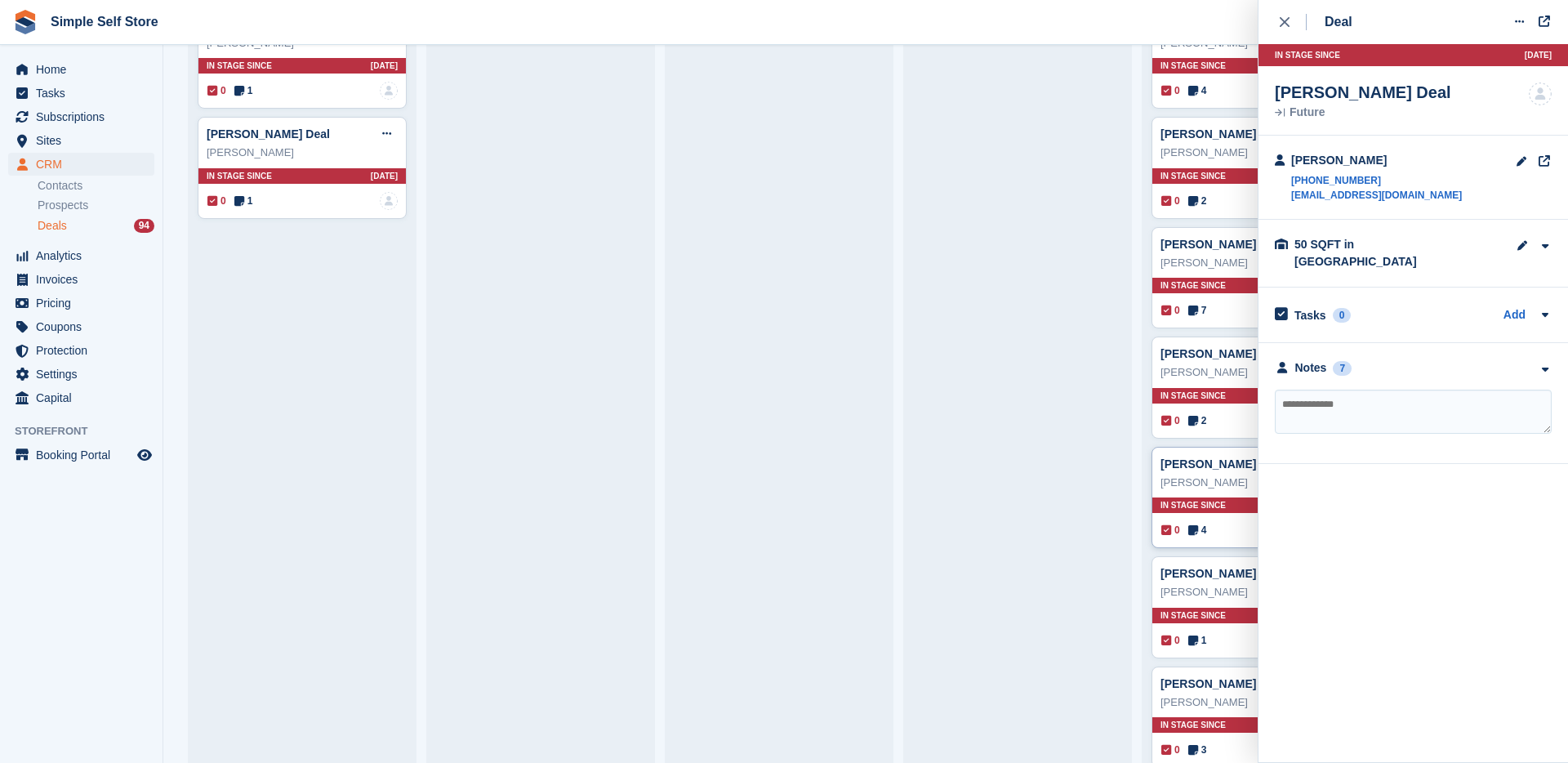
click at [1226, 534] on div "0 4 Assigned to [PERSON_NAME]" at bounding box center [1256, 530] width 190 height 18
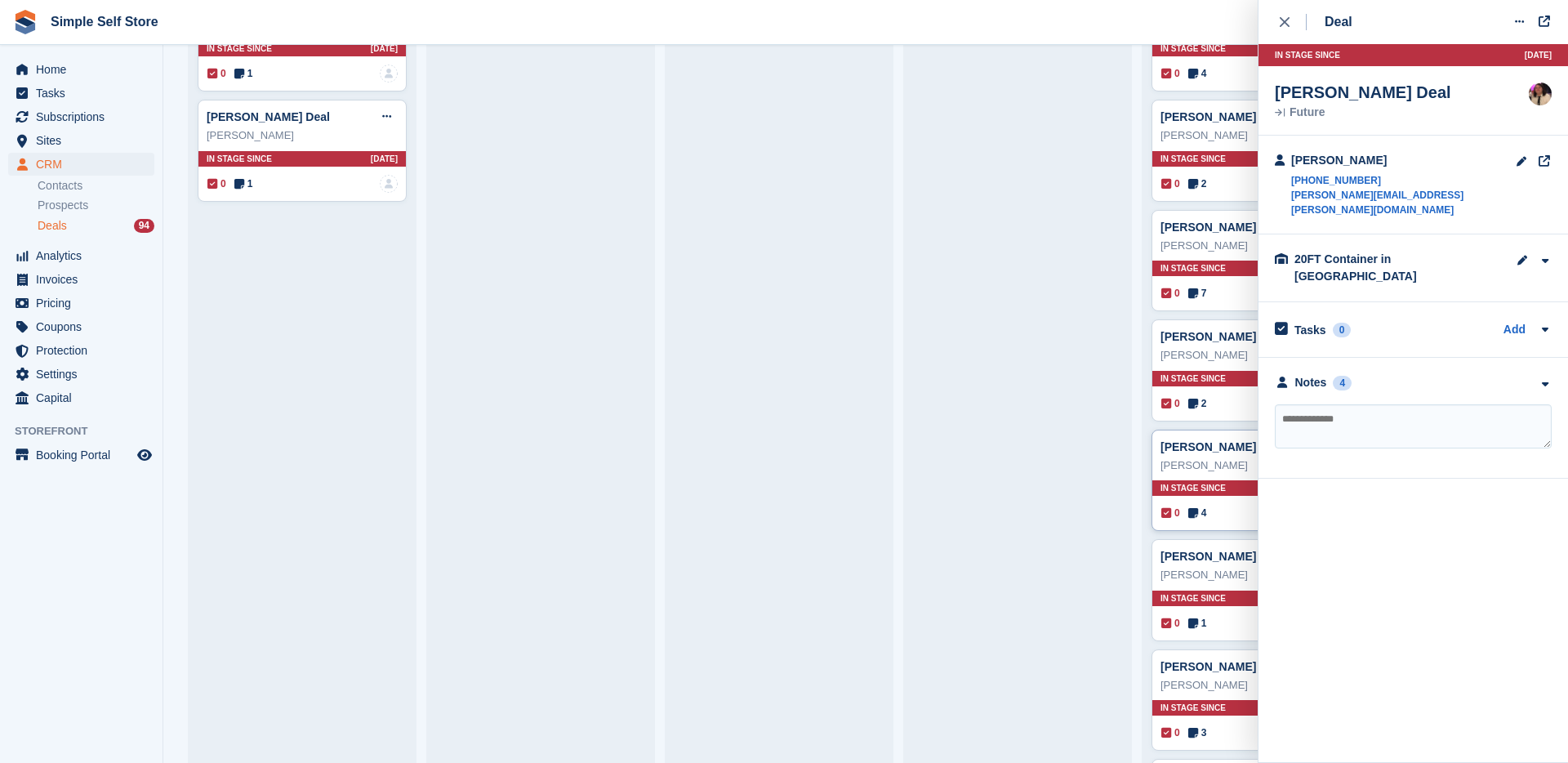
scroll to position [3421, 0]
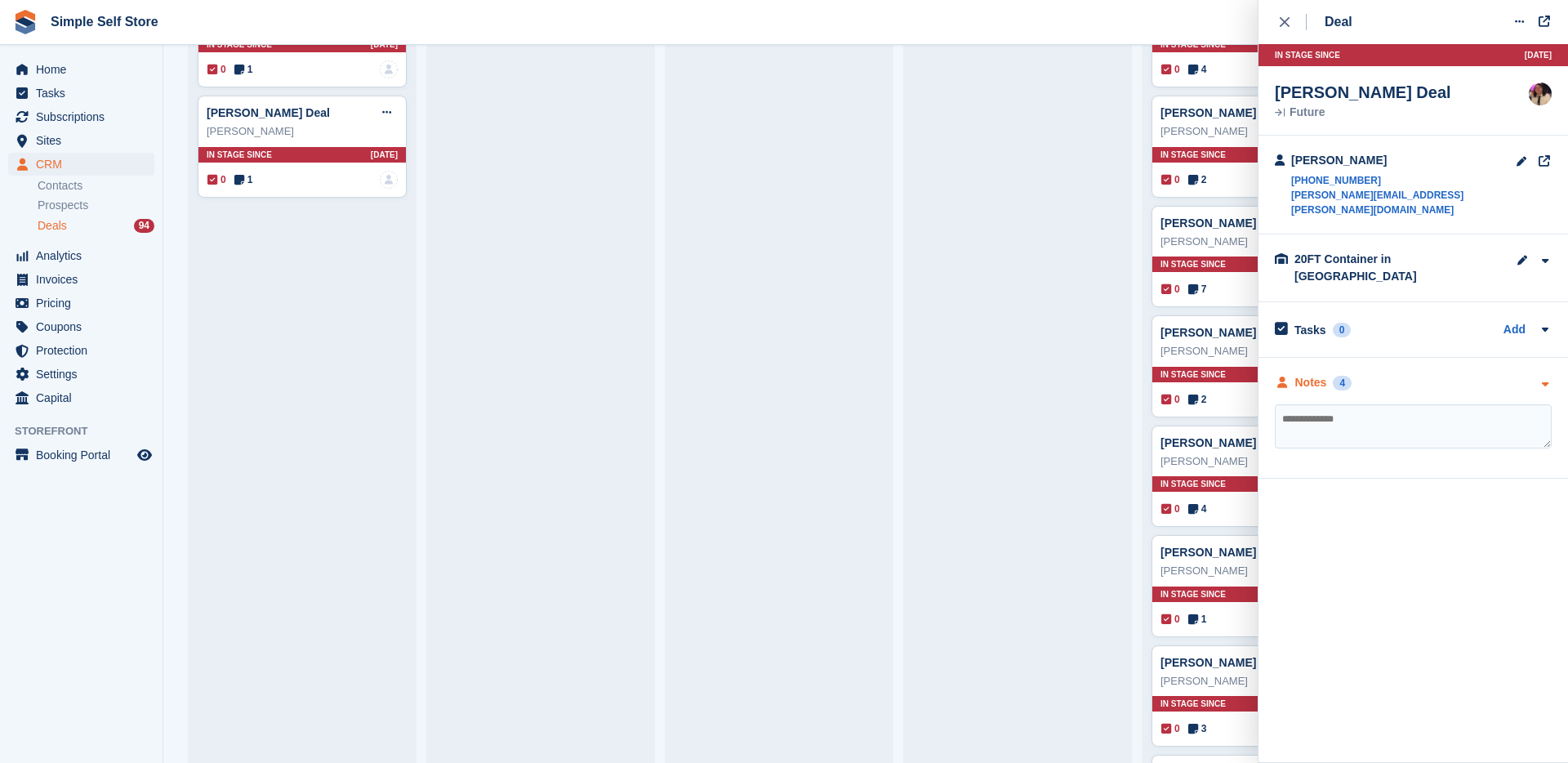
click at [1331, 374] on div "Notes 4" at bounding box center [1313, 382] width 76 height 17
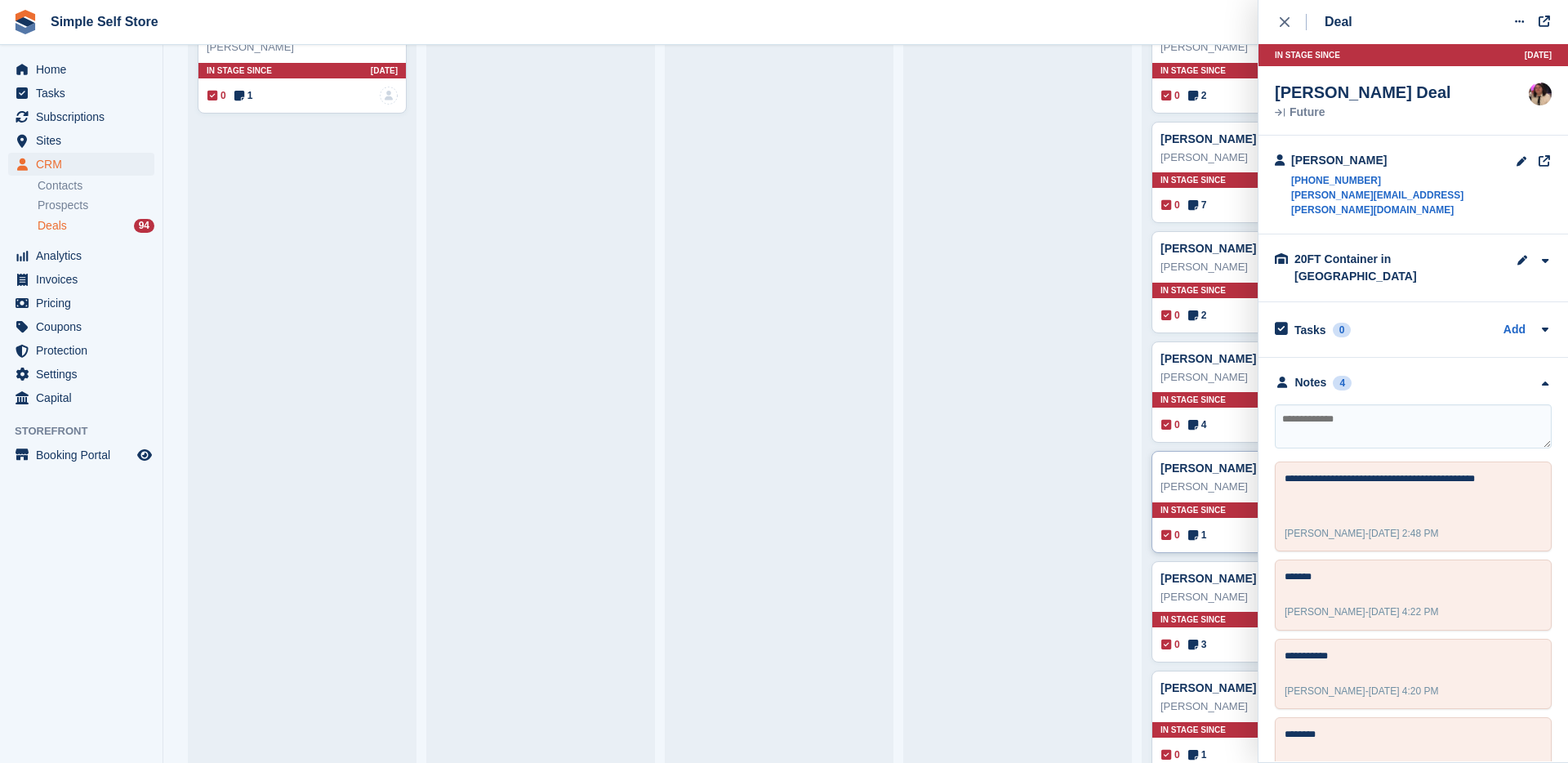
scroll to position [3513, 0]
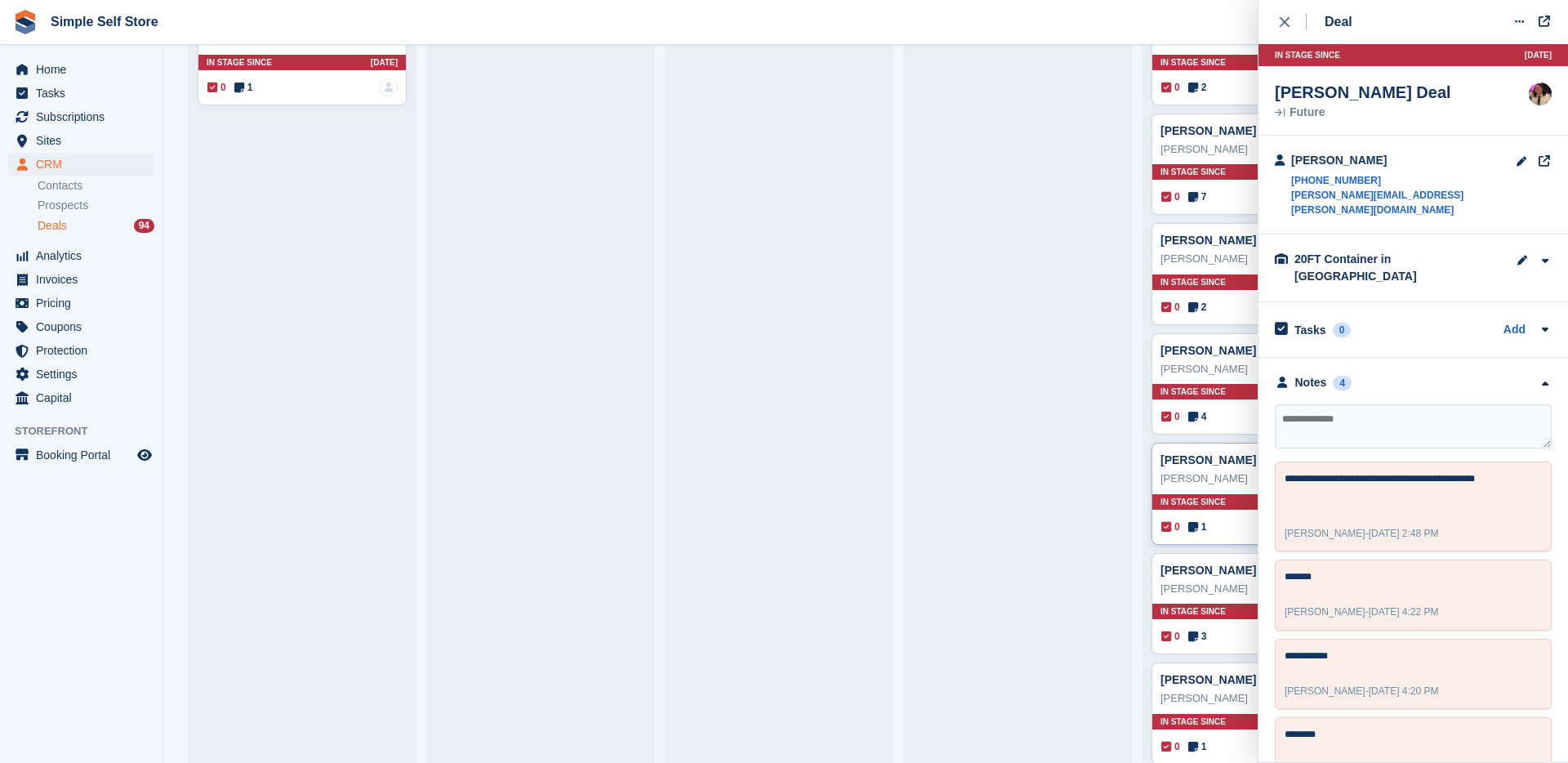
click at [1217, 529] on div "0 1 Assigned to [PERSON_NAME]" at bounding box center [1256, 527] width 190 height 18
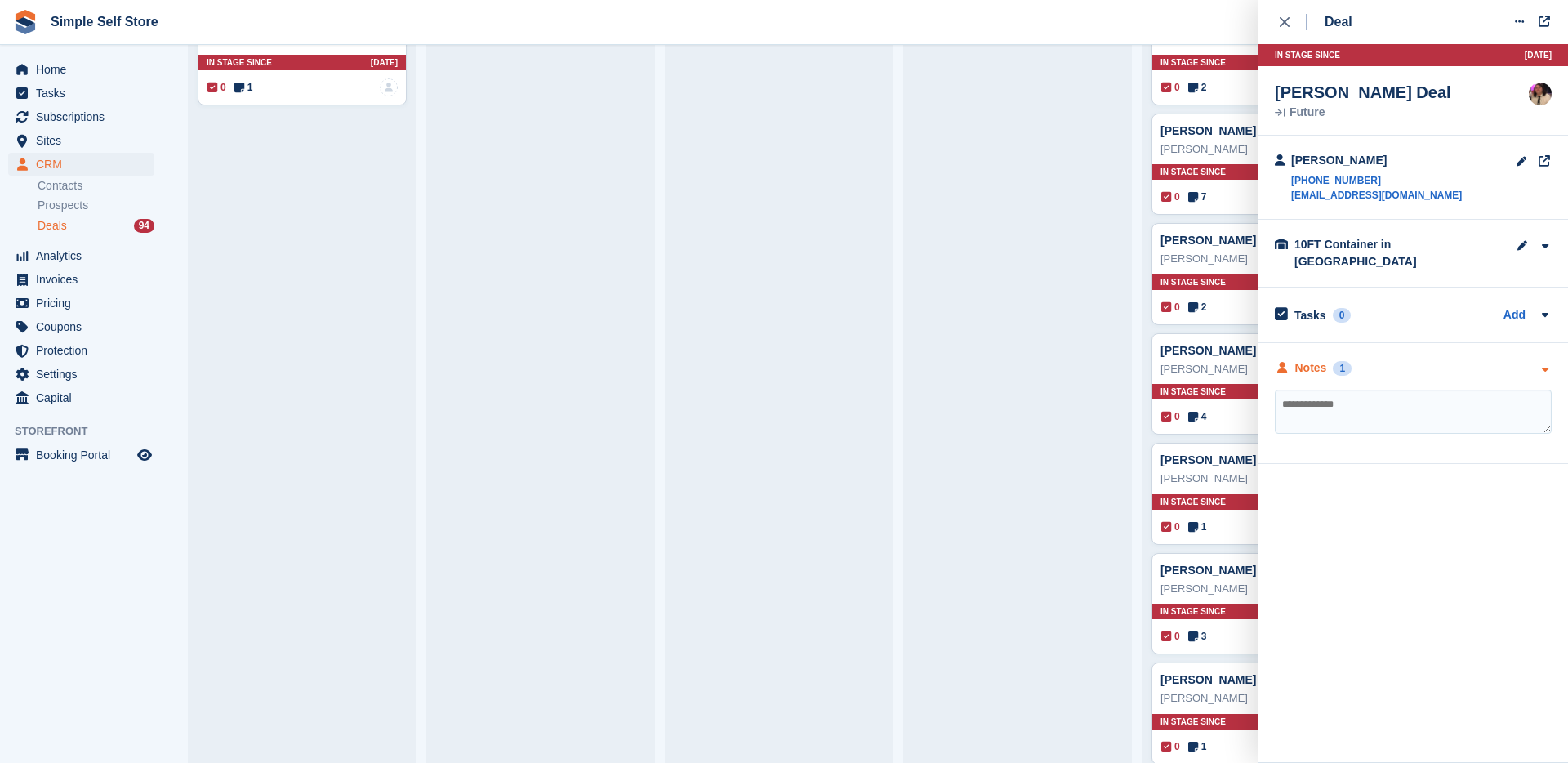
click at [1331, 360] on div "Notes 1" at bounding box center [1313, 368] width 76 height 17
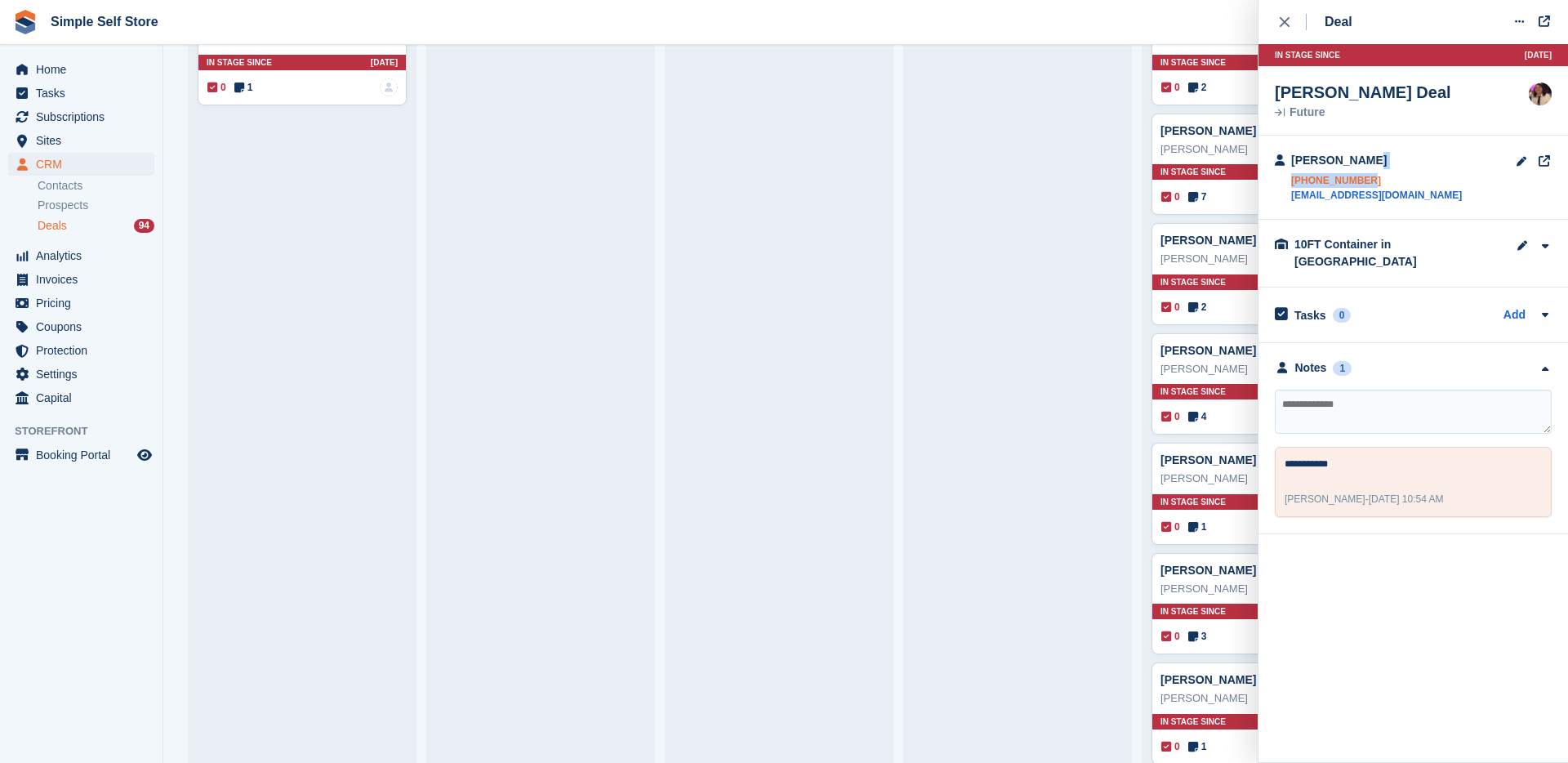
drag, startPoint x: 1422, startPoint y: 162, endPoint x: 1390, endPoint y: 179, distance: 36.2
click at [1390, 179] on div "[PERSON_NAME] [PHONE_NUMBER] [EMAIL_ADDRESS][DOMAIN_NAME]" at bounding box center [1413, 178] width 310 height 84
copy div "[PHONE_NUMBER]"
click at [1361, 389] on textarea at bounding box center [1413, 411] width 277 height 44
type textarea "**********"
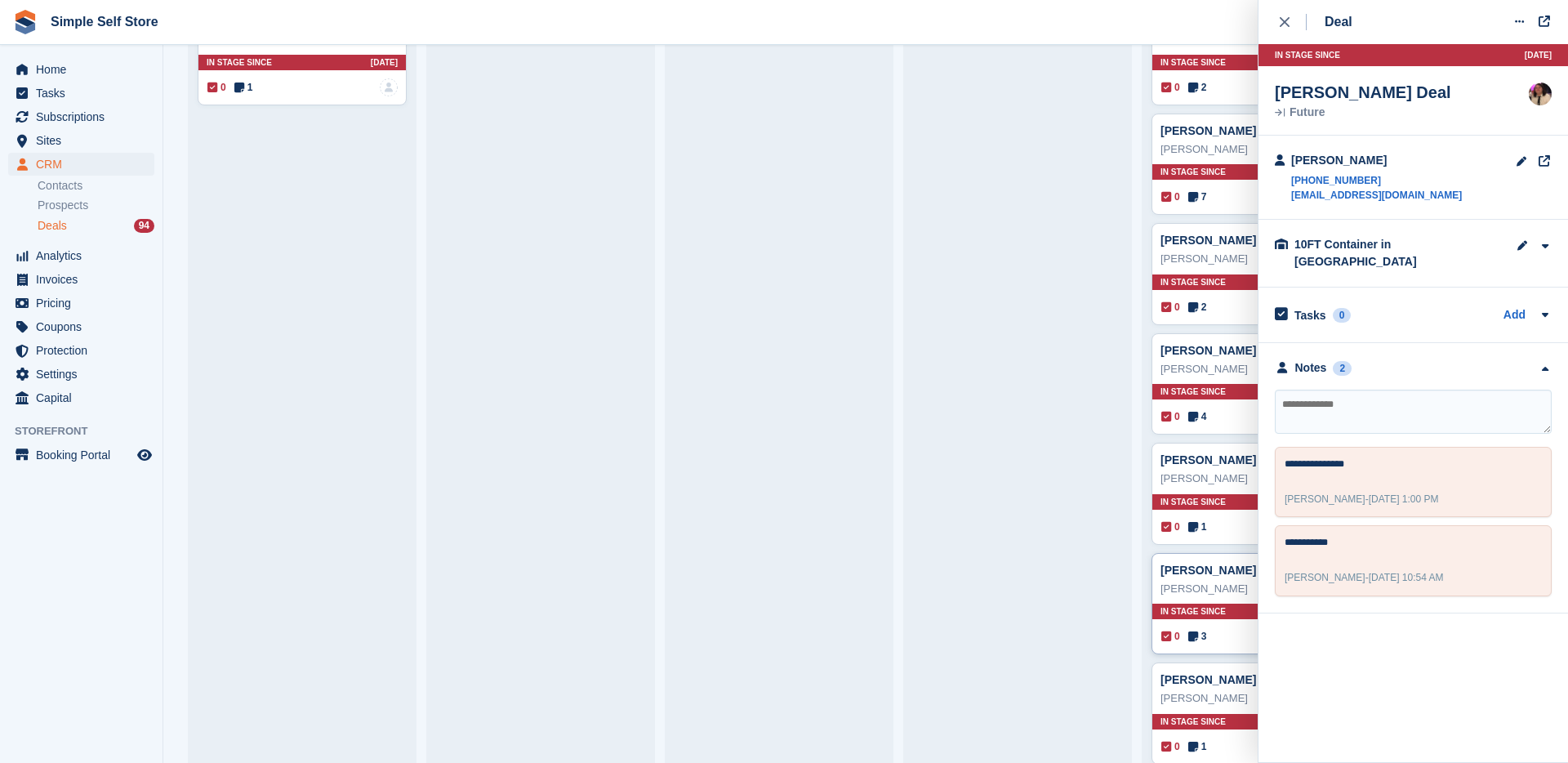
click at [1230, 627] on div "0 3 Assigned to [PERSON_NAME]" at bounding box center [1256, 636] width 190 height 18
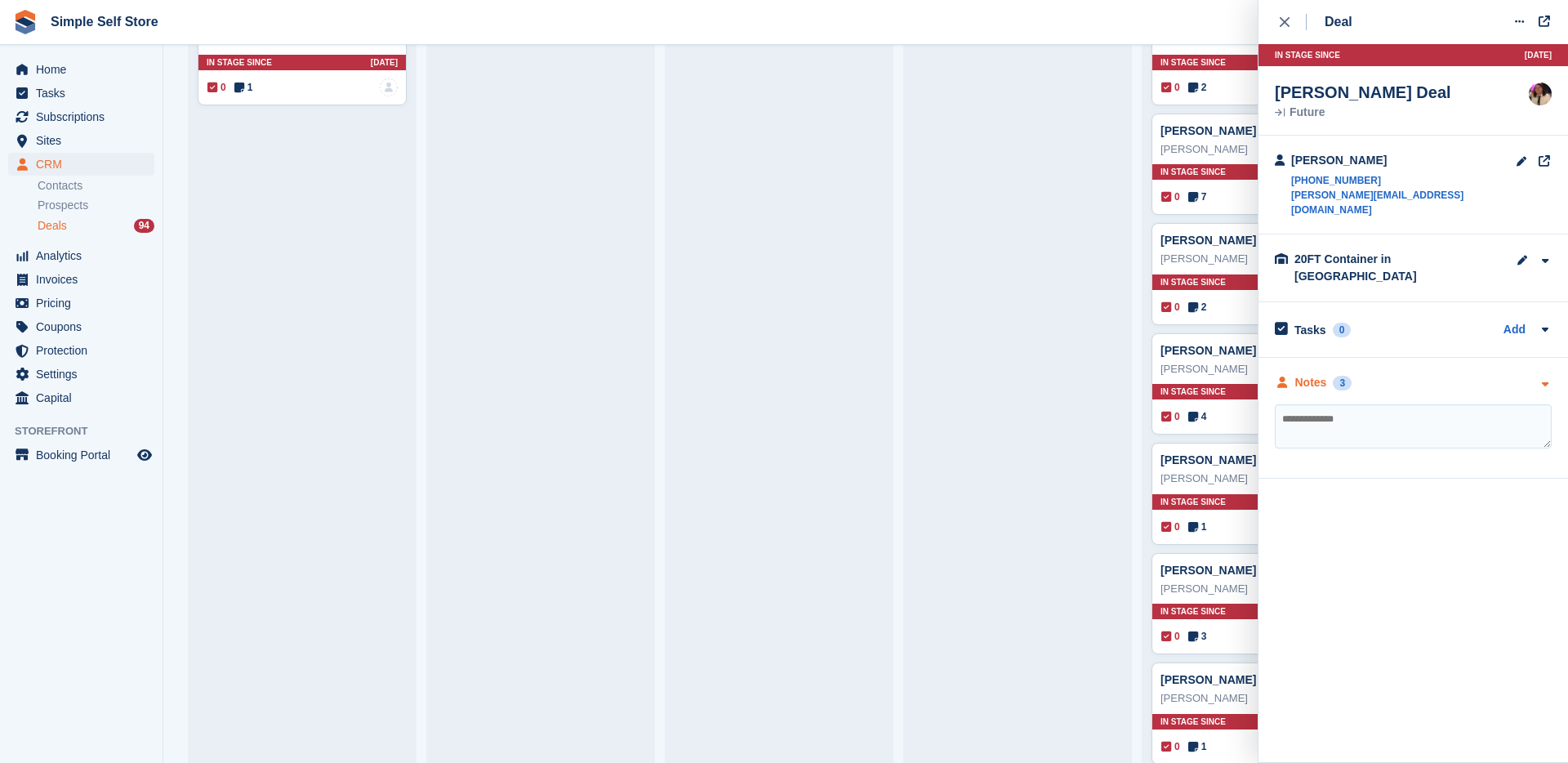
click at [1322, 374] on div "Notes" at bounding box center [1311, 382] width 32 height 17
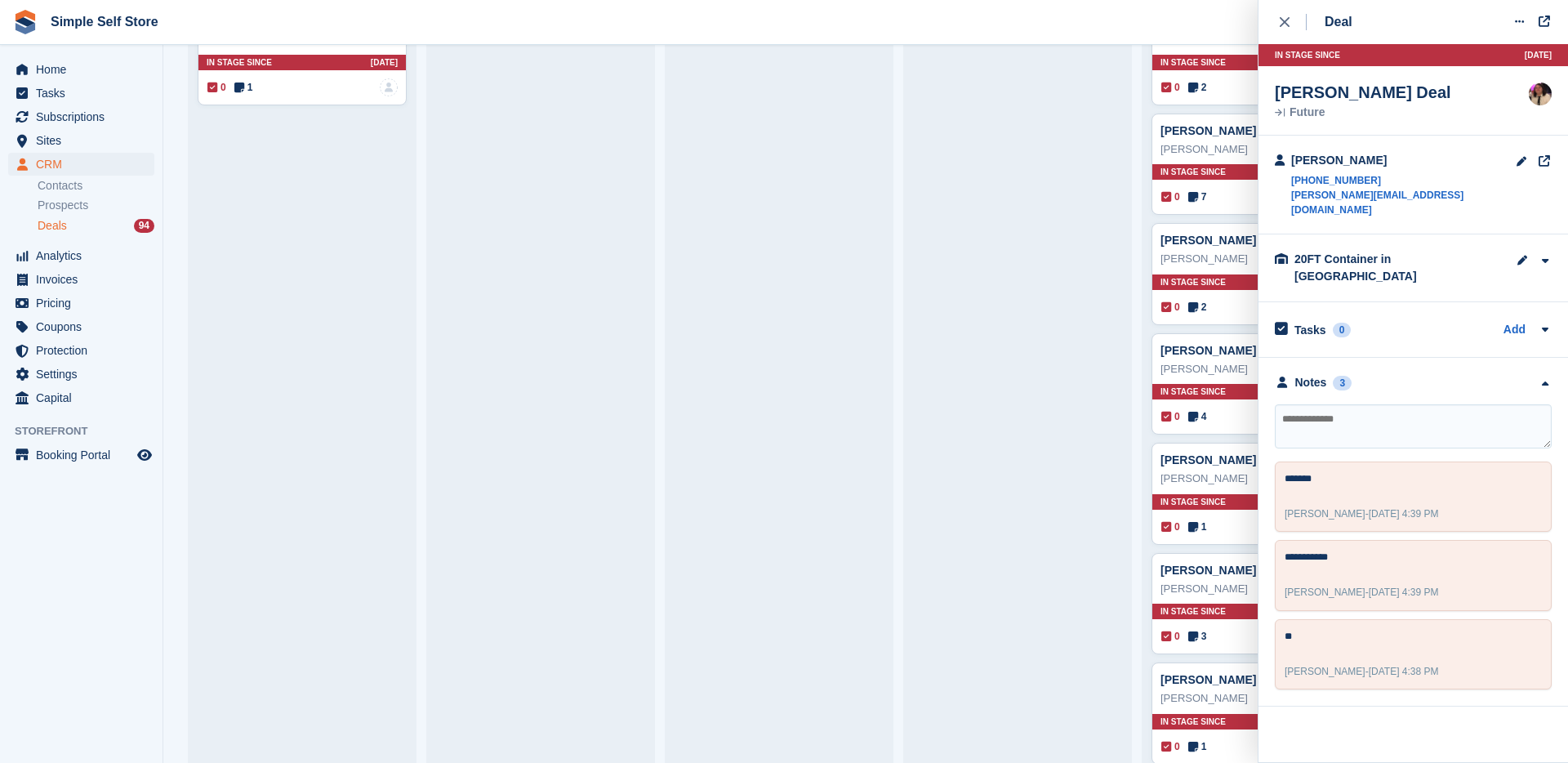
click at [1331, 405] on textarea at bounding box center [1413, 426] width 277 height 44
type textarea "**********"
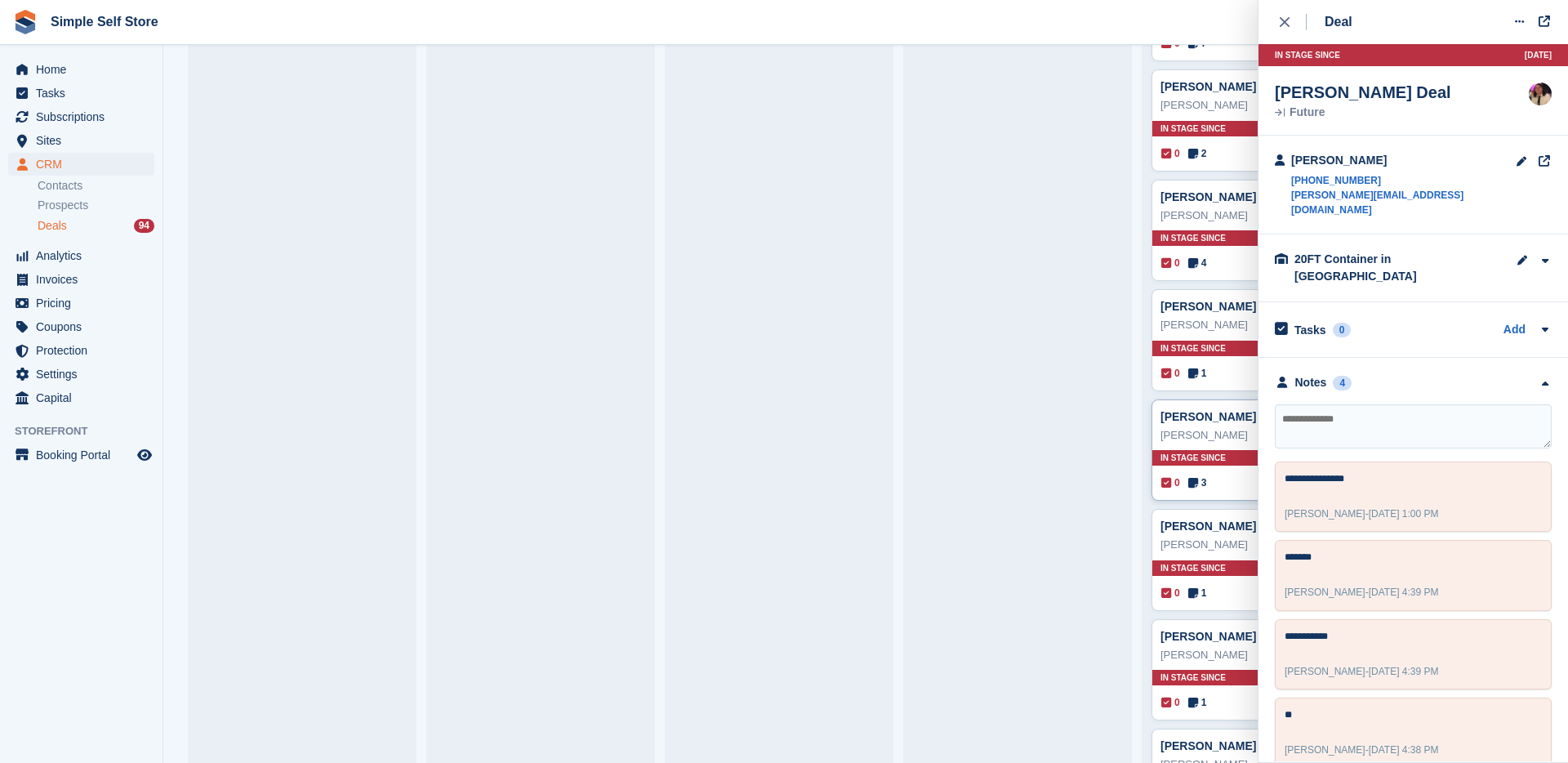
scroll to position [3670, 0]
click at [1227, 585] on div "0 1 No one is assigned to this deal" at bounding box center [1256, 590] width 190 height 18
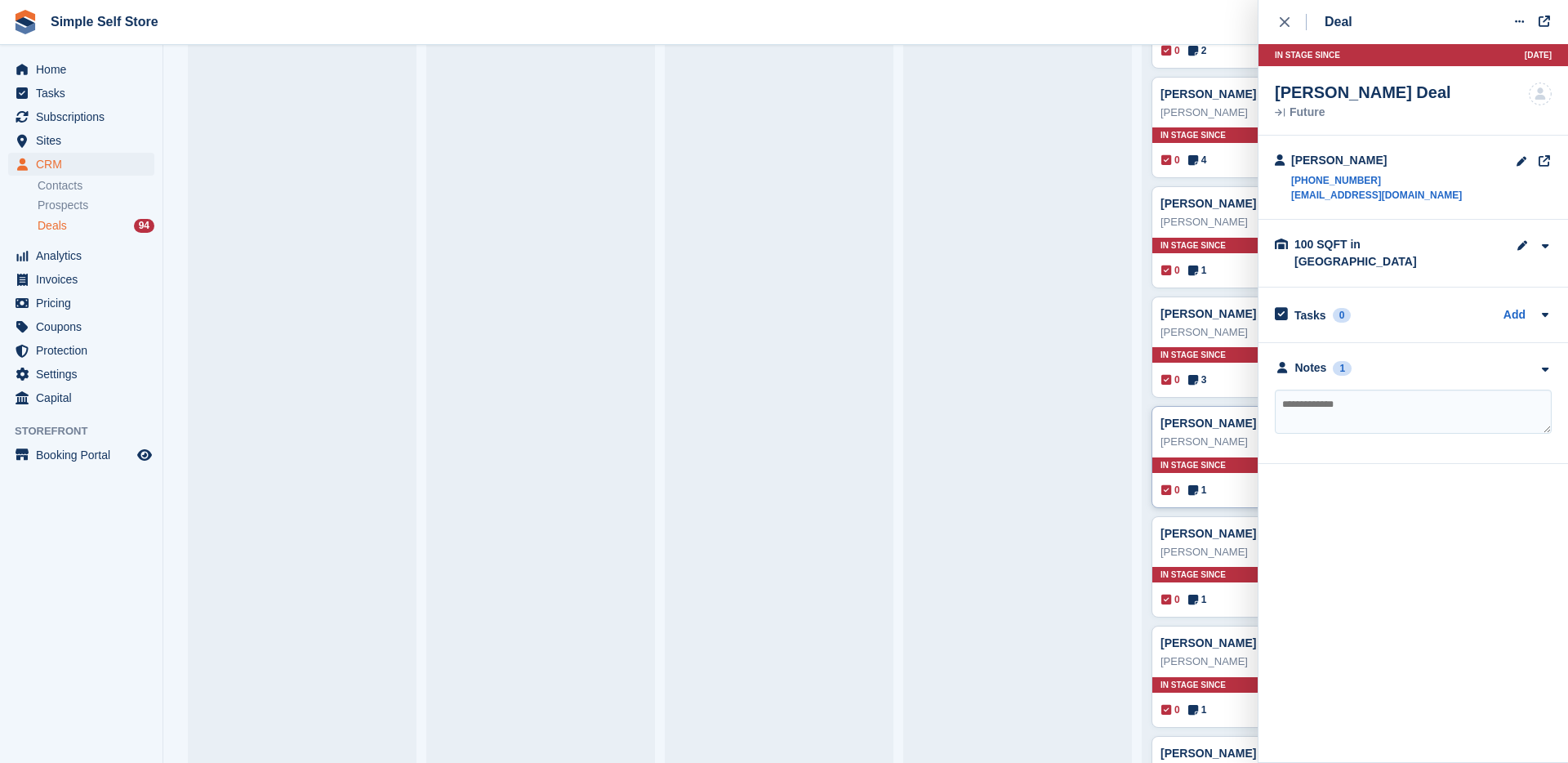
scroll to position [3778, 0]
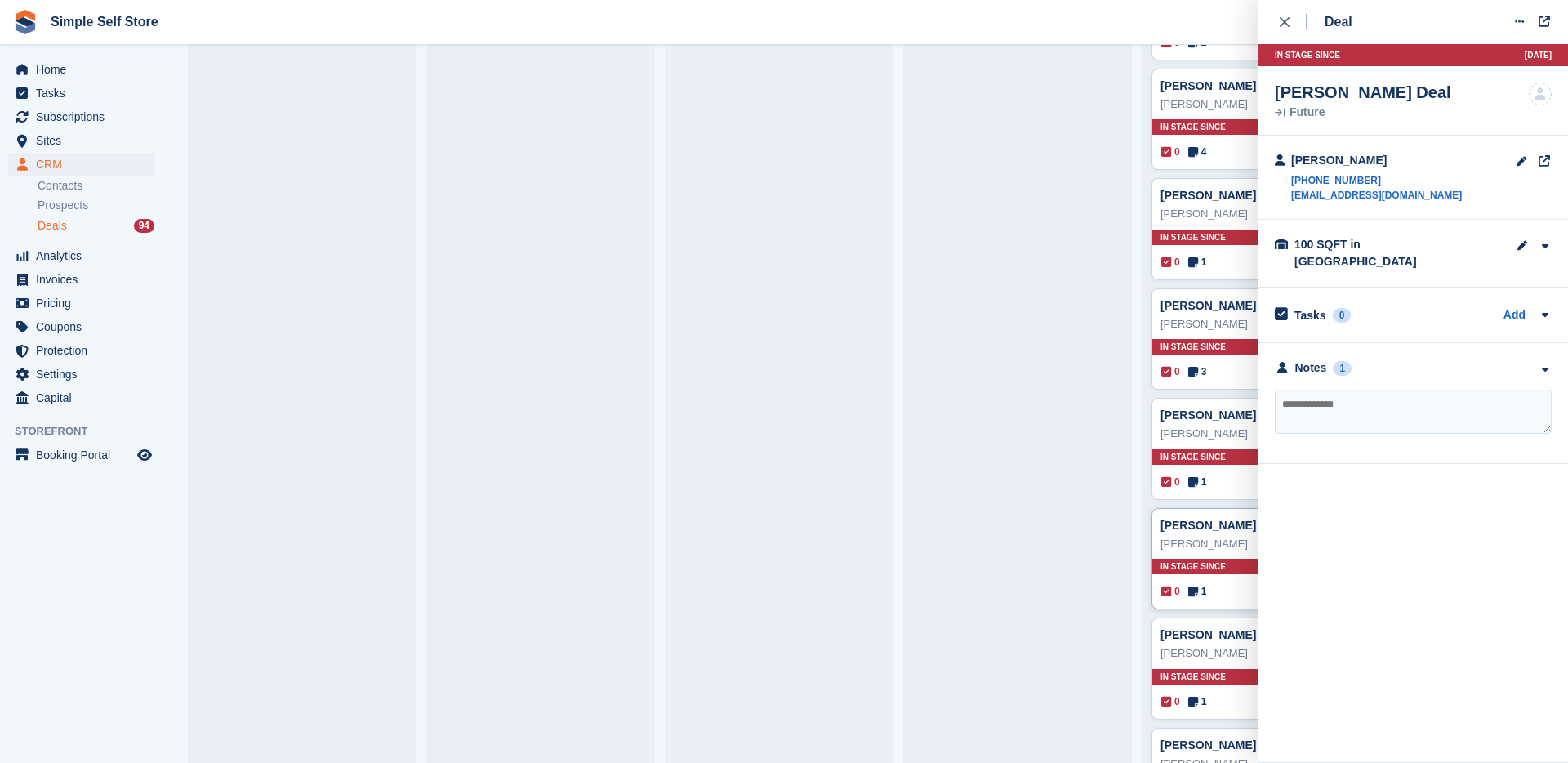
click at [1226, 585] on div "0 1 No one is assigned to this deal" at bounding box center [1256, 591] width 190 height 18
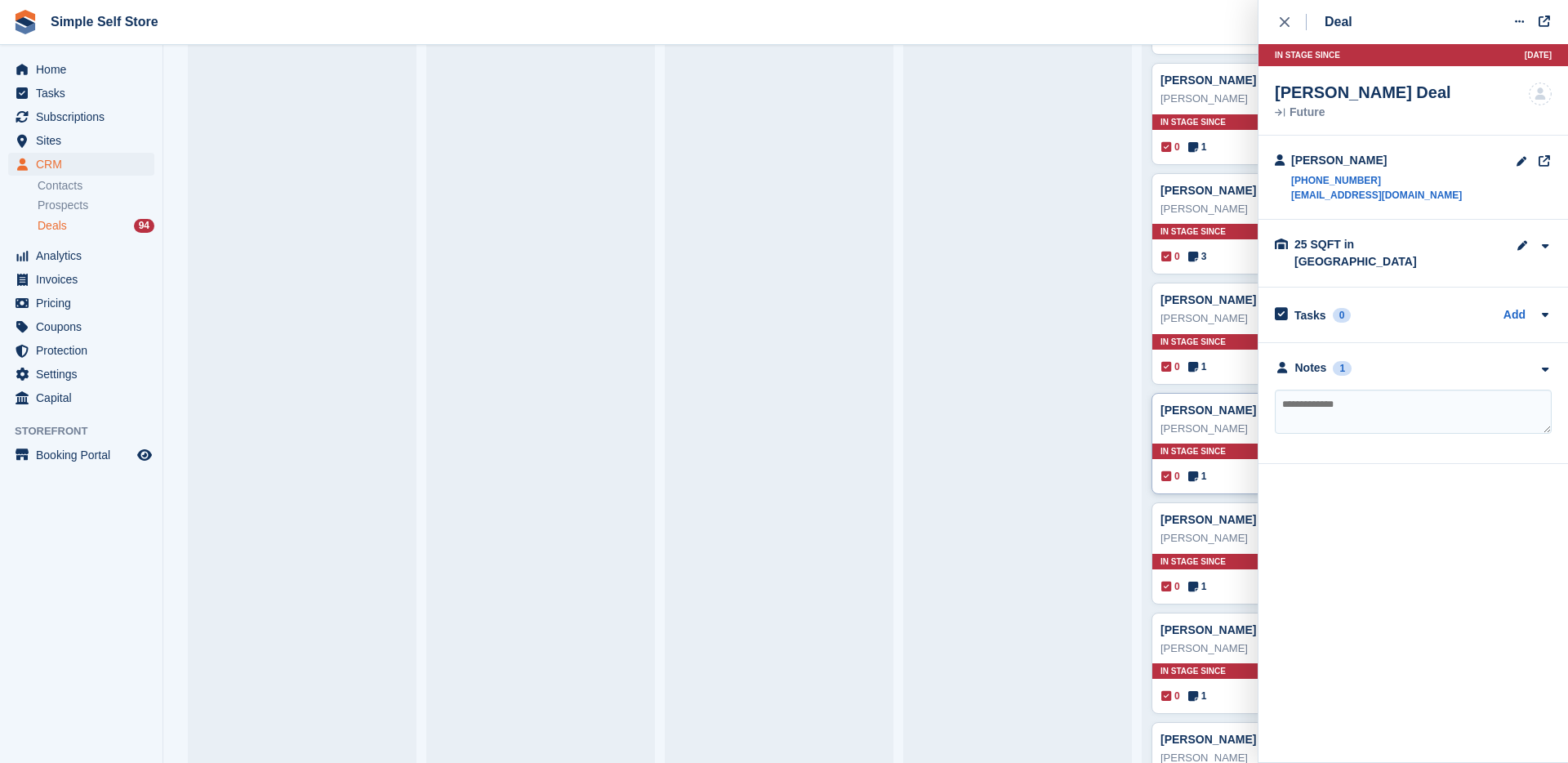
scroll to position [3896, 0]
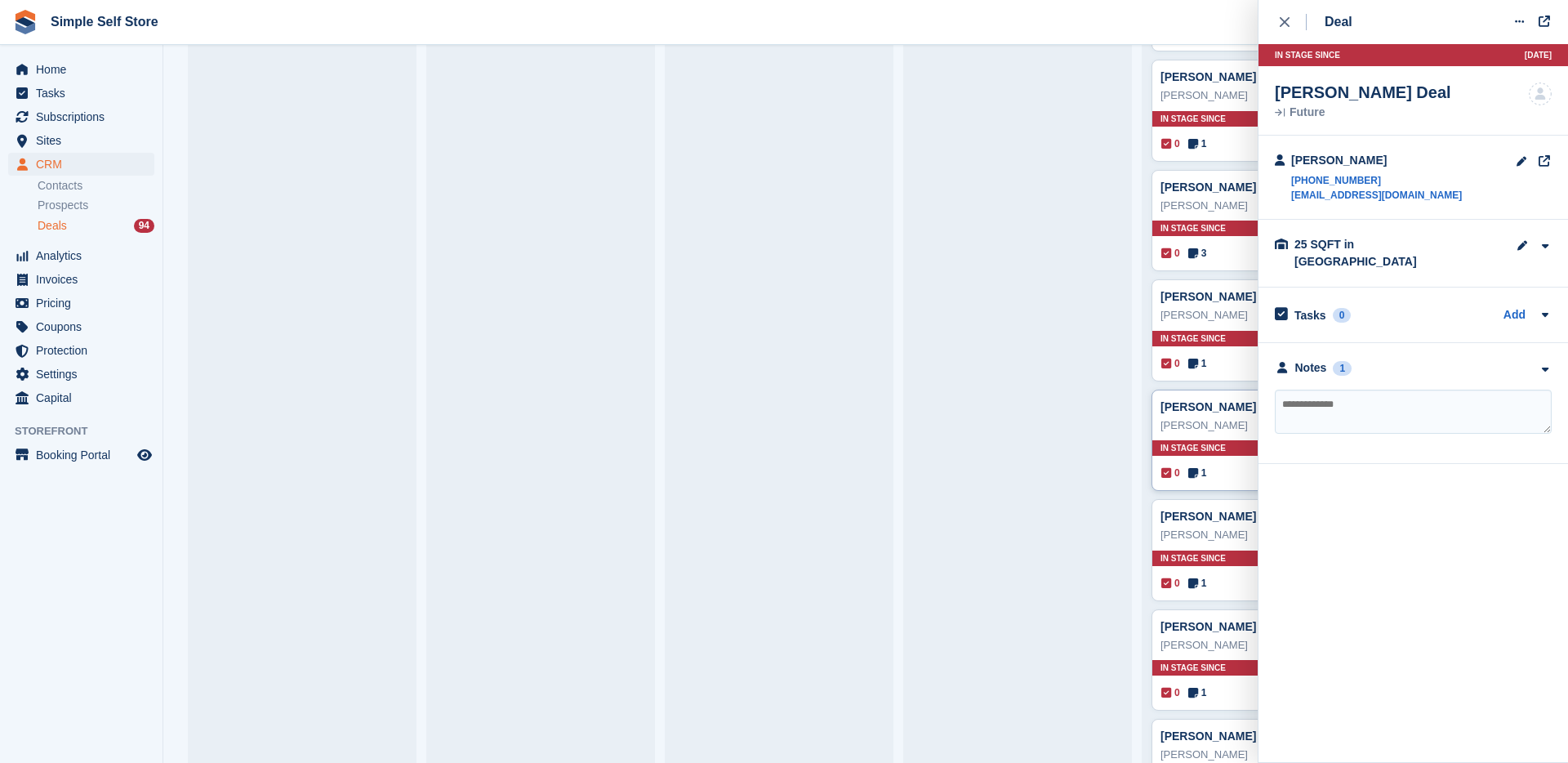
click at [1226, 585] on div "0 1 No one is assigned to this deal" at bounding box center [1256, 582] width 190 height 18
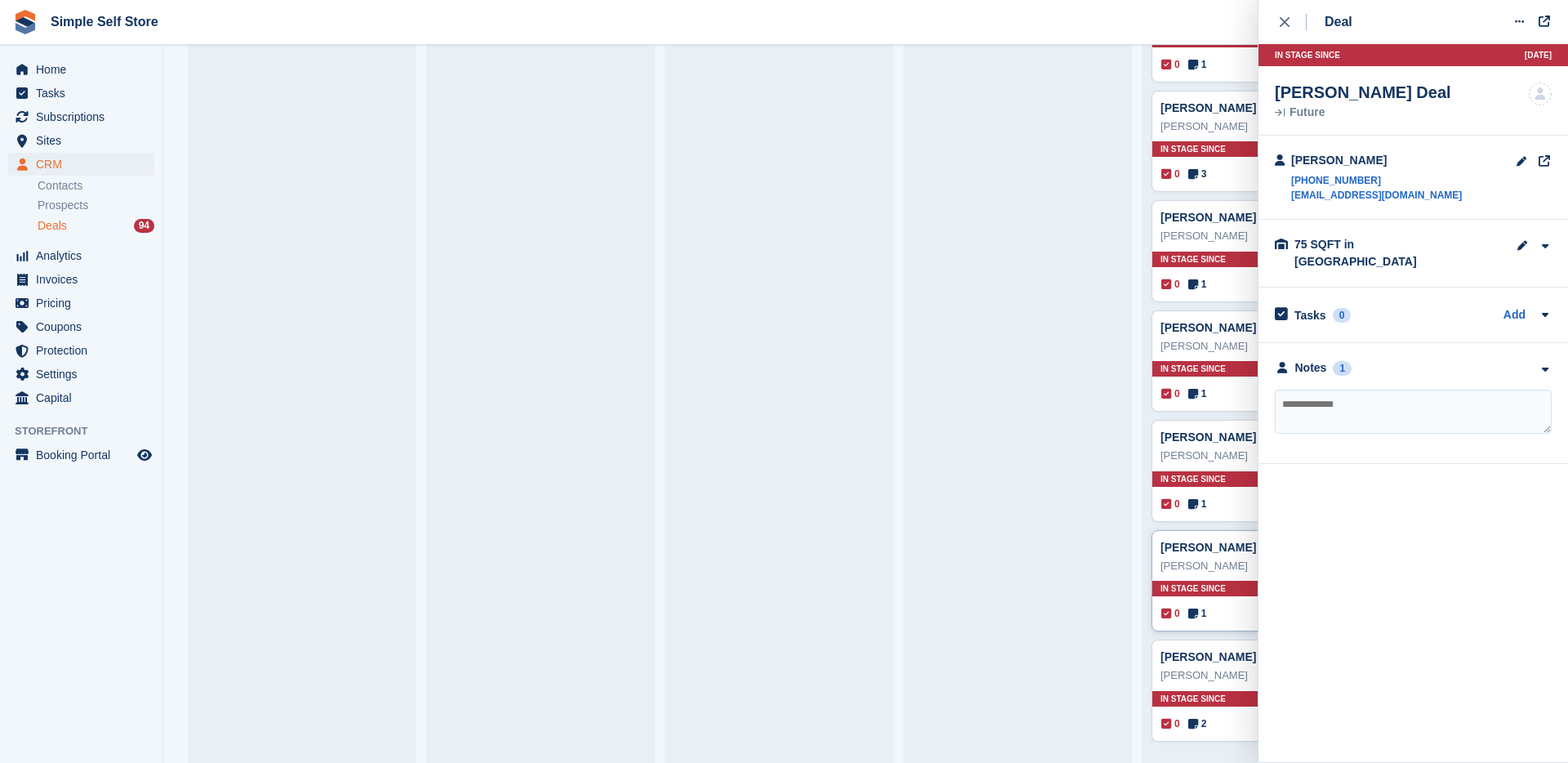
click at [1228, 619] on div "0 1 No one is assigned to this deal" at bounding box center [1256, 613] width 190 height 18
click at [1240, 728] on div "0 2 Assigned to [PERSON_NAME]" at bounding box center [1256, 723] width 190 height 18
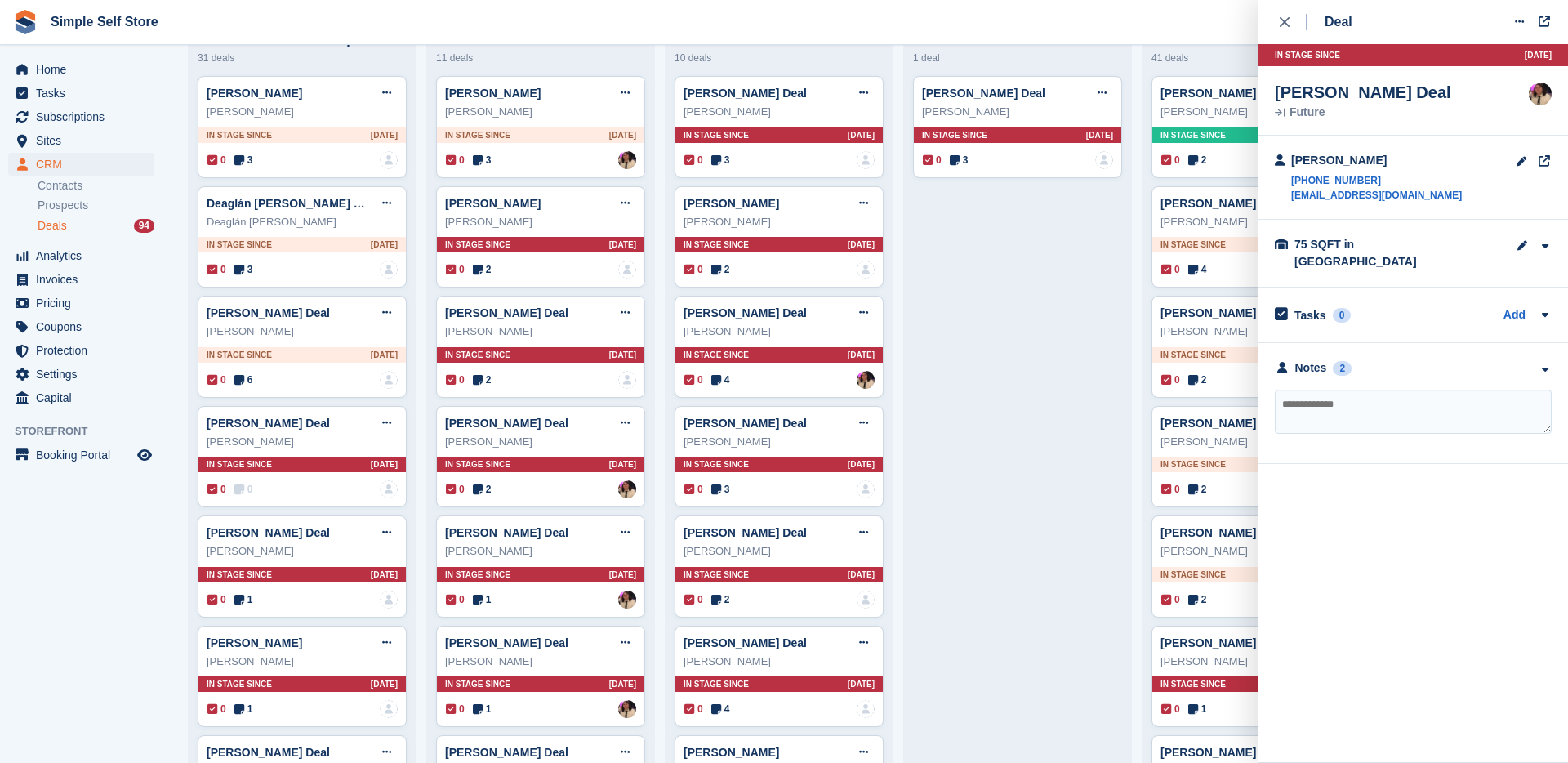
scroll to position [0, 0]
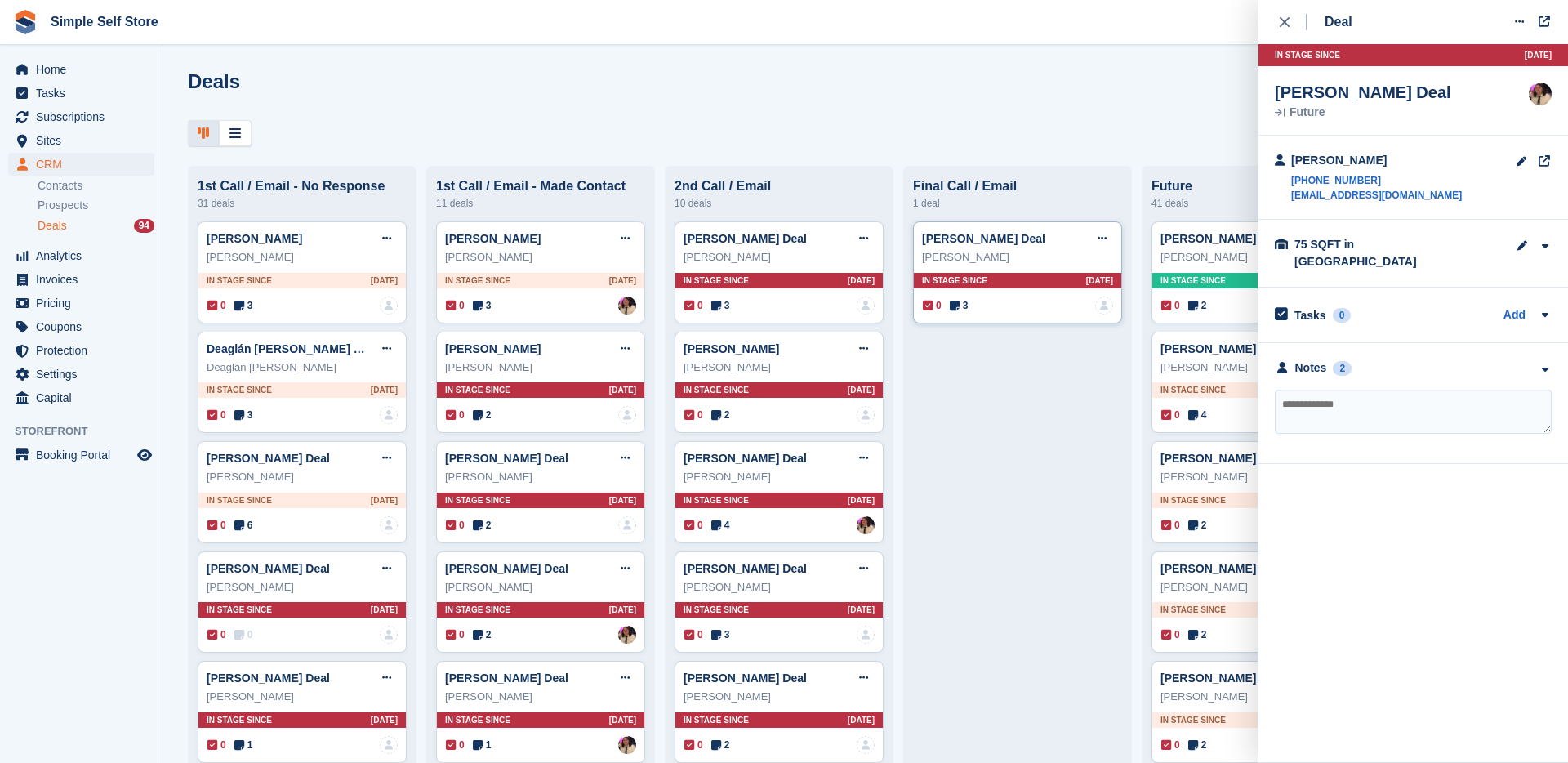
click at [979, 306] on div "0 3 No one is assigned to this deal" at bounding box center [1017, 305] width 190 height 18
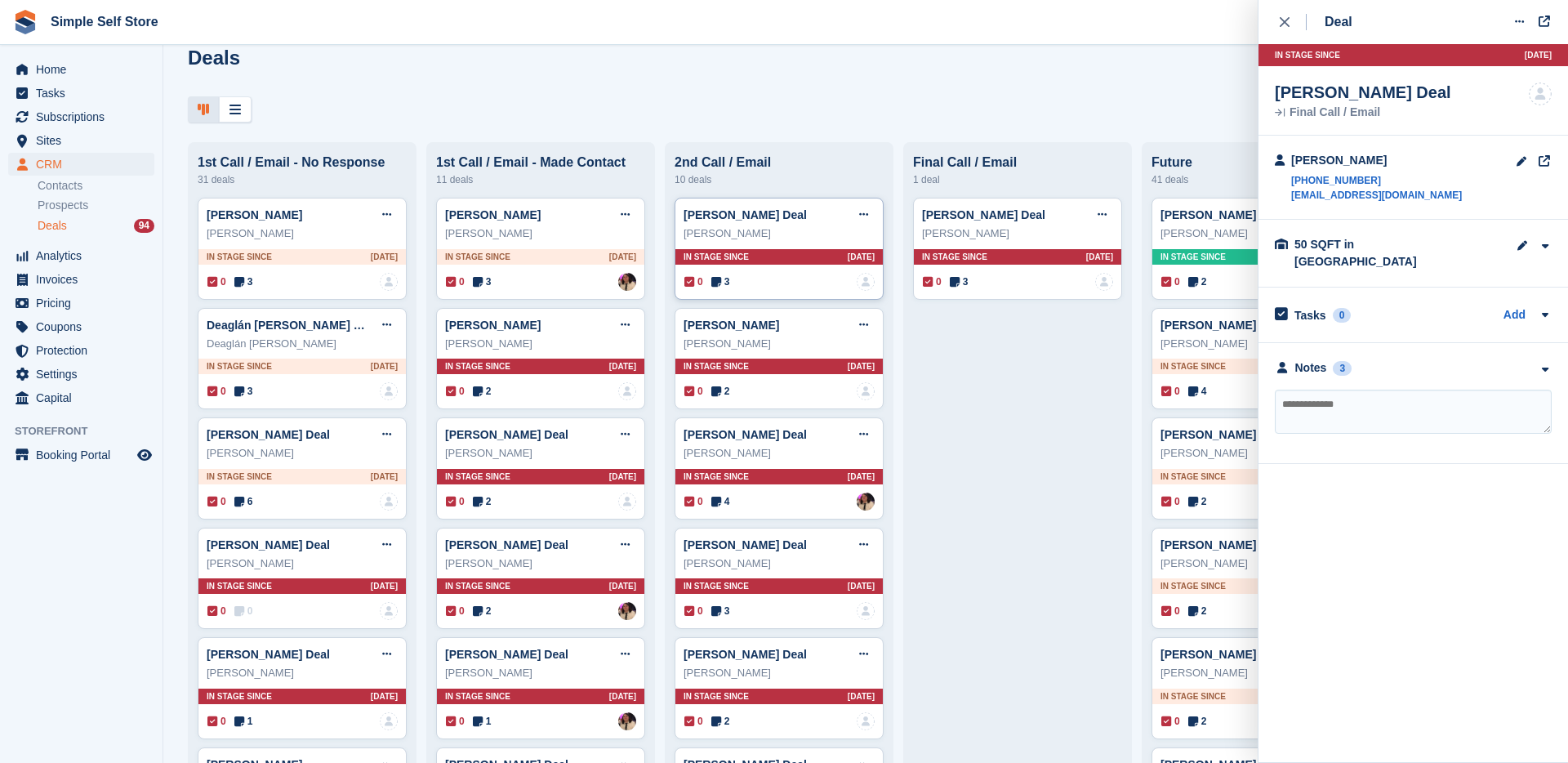
click at [763, 292] on div "[PERSON_NAME] Deal Edit deal [PERSON_NAME] as won [PERSON_NAME] as lost Delete …" at bounding box center [779, 249] width 209 height 102
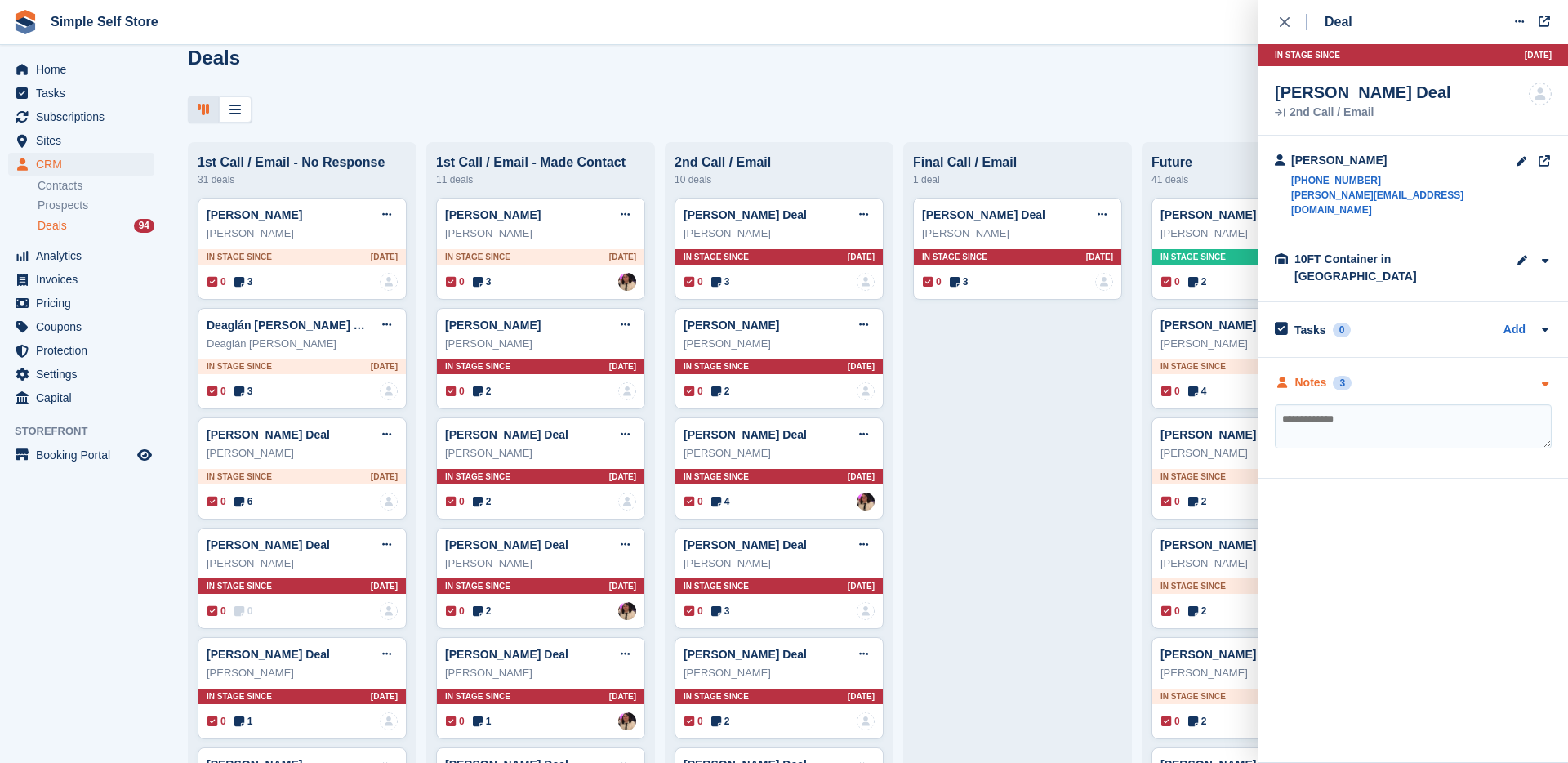
click at [1323, 374] on div "Notes" at bounding box center [1311, 382] width 32 height 17
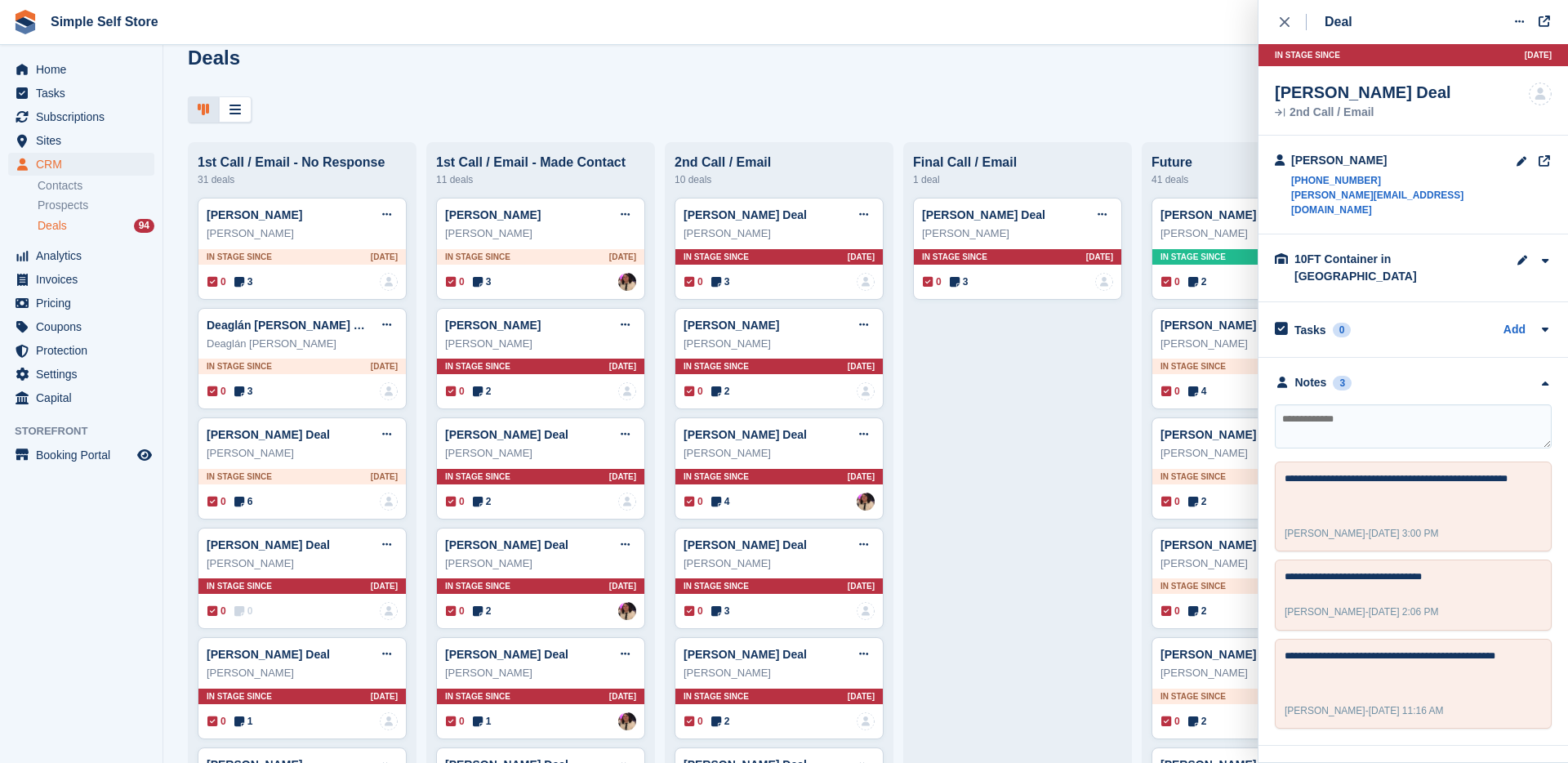
click at [1352, 404] on textarea at bounding box center [1413, 426] width 277 height 44
type textarea "**********"
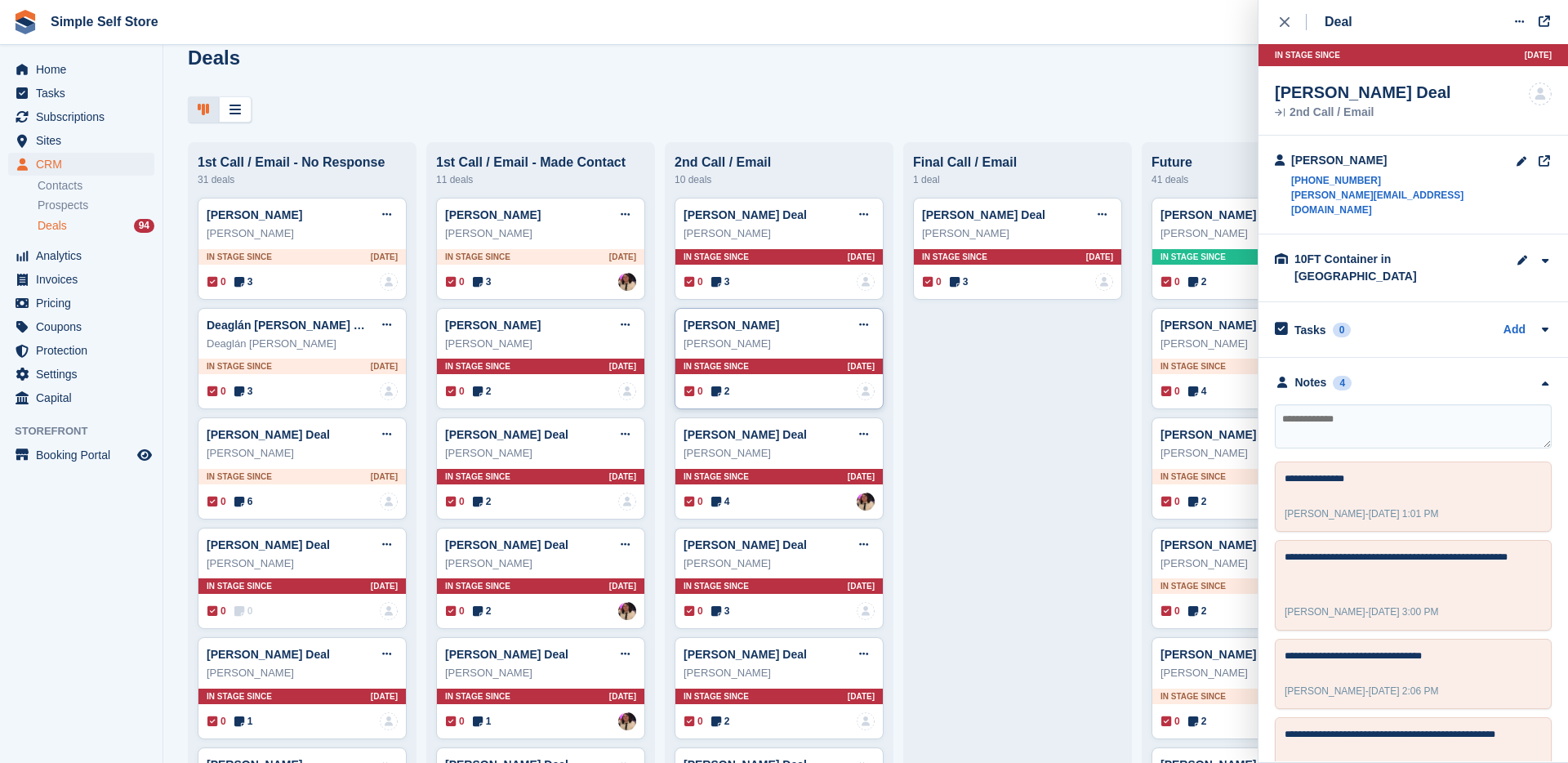
click at [748, 391] on div "0 2 No one is assigned to this deal" at bounding box center [779, 391] width 190 height 18
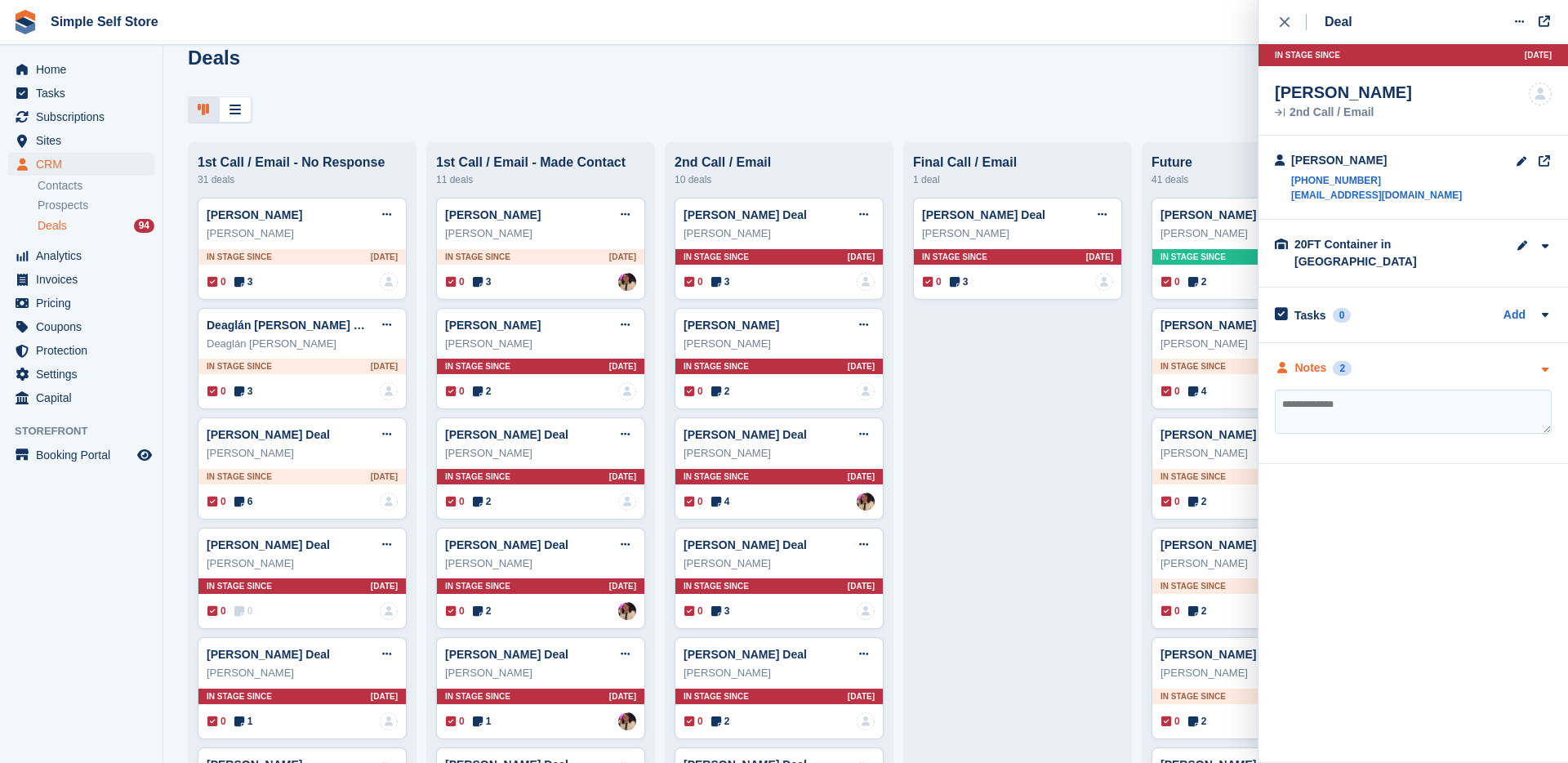
click at [1323, 360] on div "Notes" at bounding box center [1311, 368] width 32 height 17
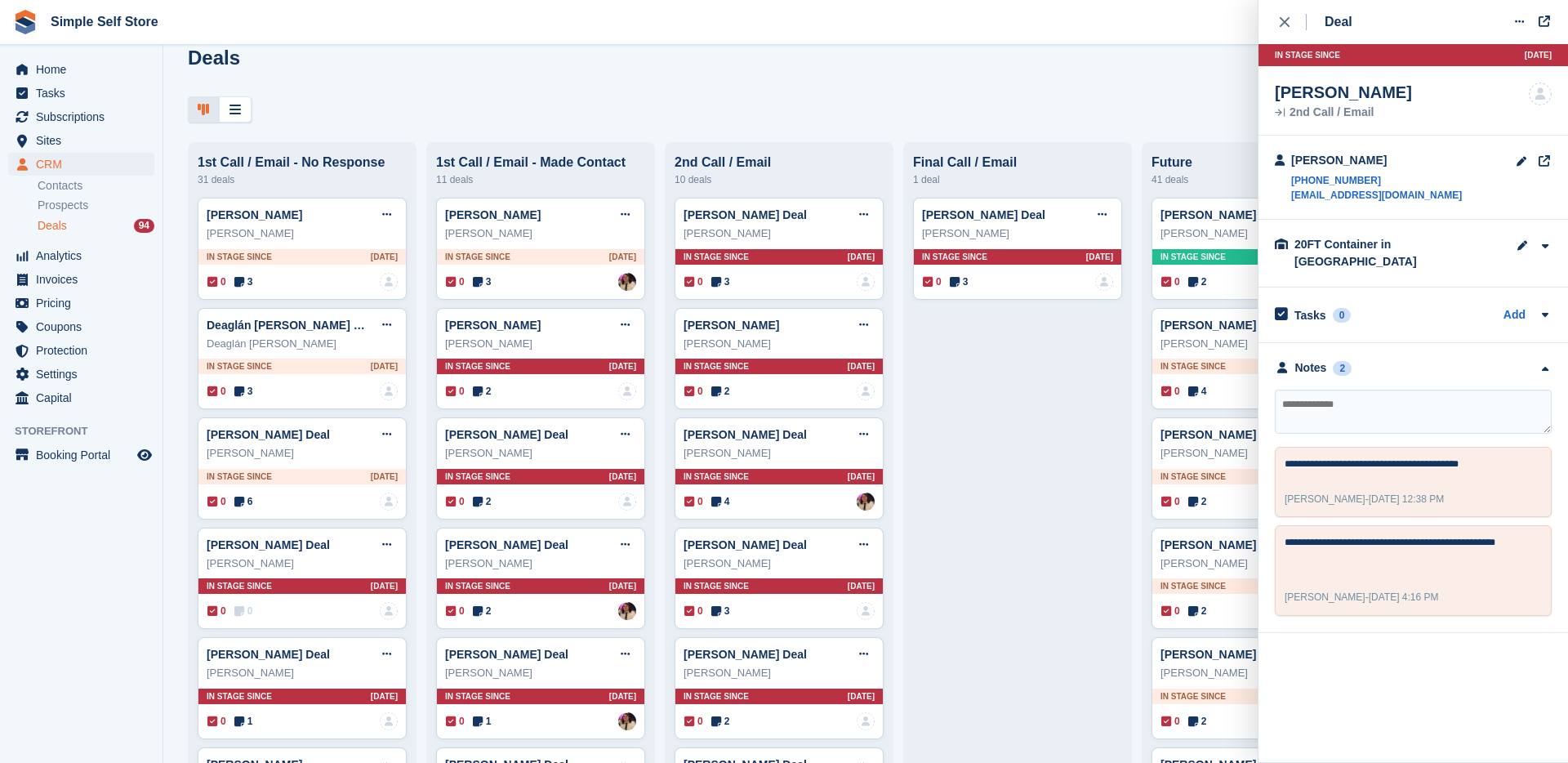
click at [1333, 401] on textarea at bounding box center [1413, 411] width 277 height 44
type textarea "**********"
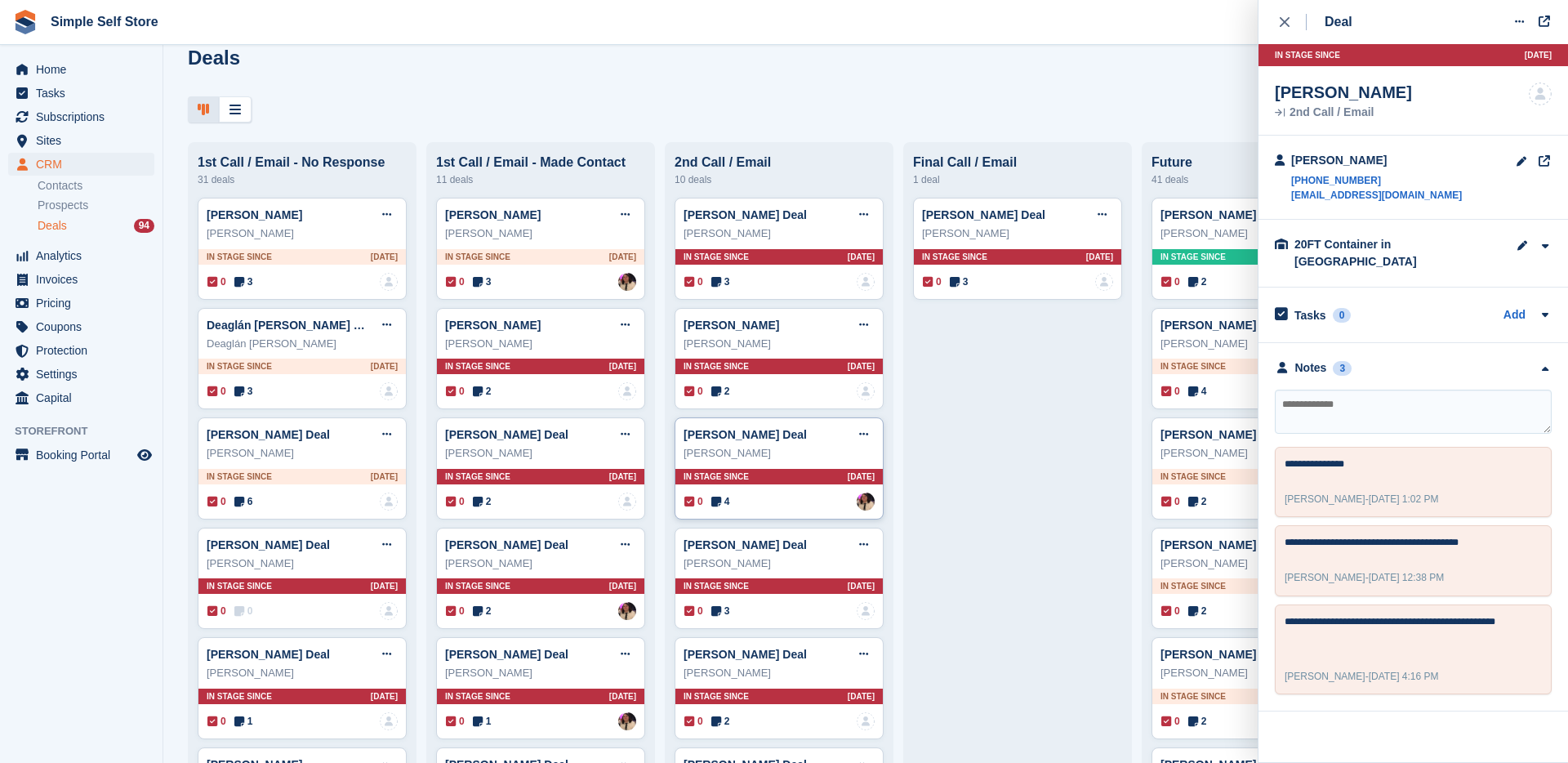
click at [743, 502] on div "0 4 Assigned to [PERSON_NAME]" at bounding box center [779, 501] width 190 height 18
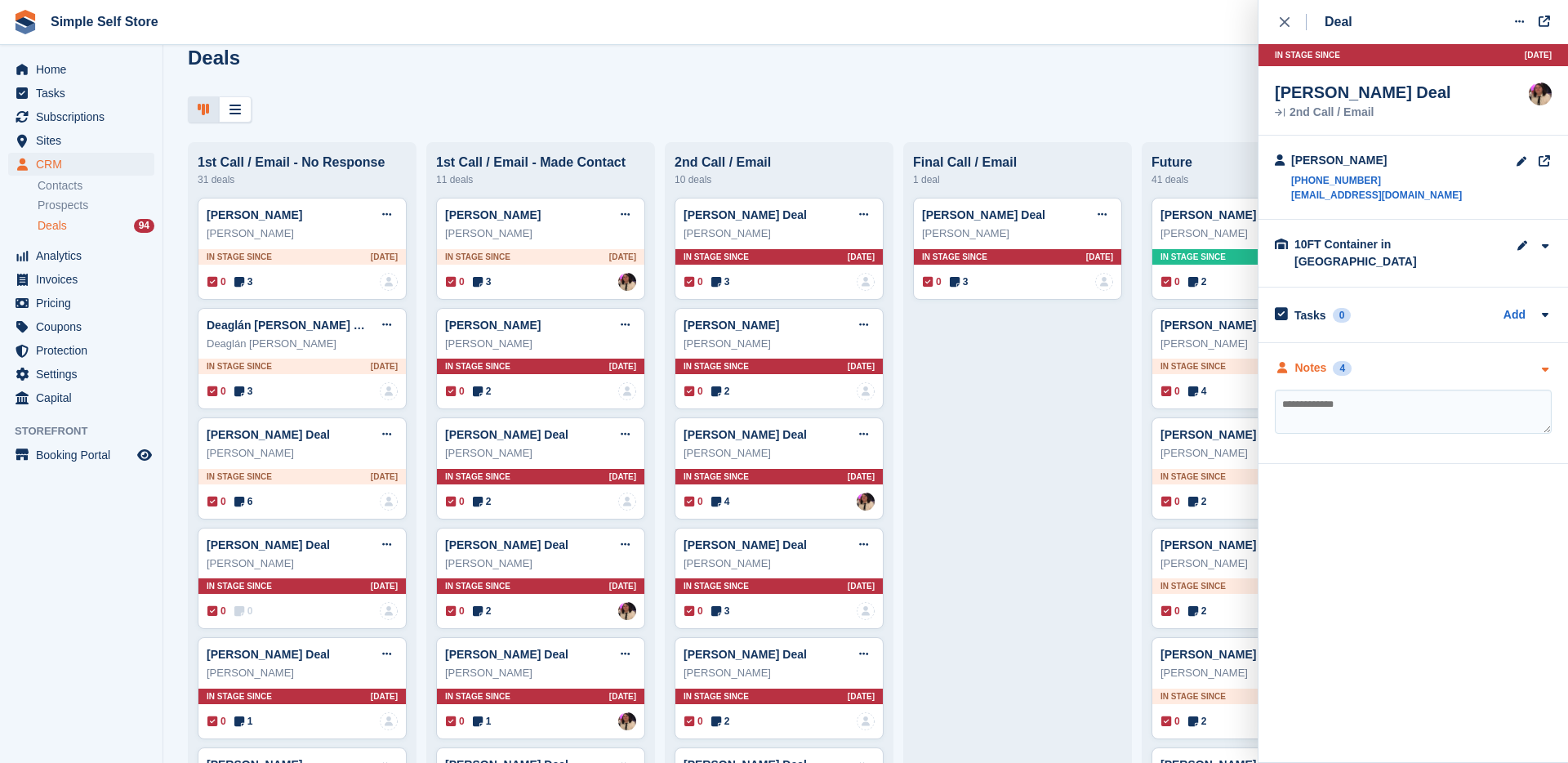
click at [1335, 361] on div "4" at bounding box center [1342, 368] width 19 height 14
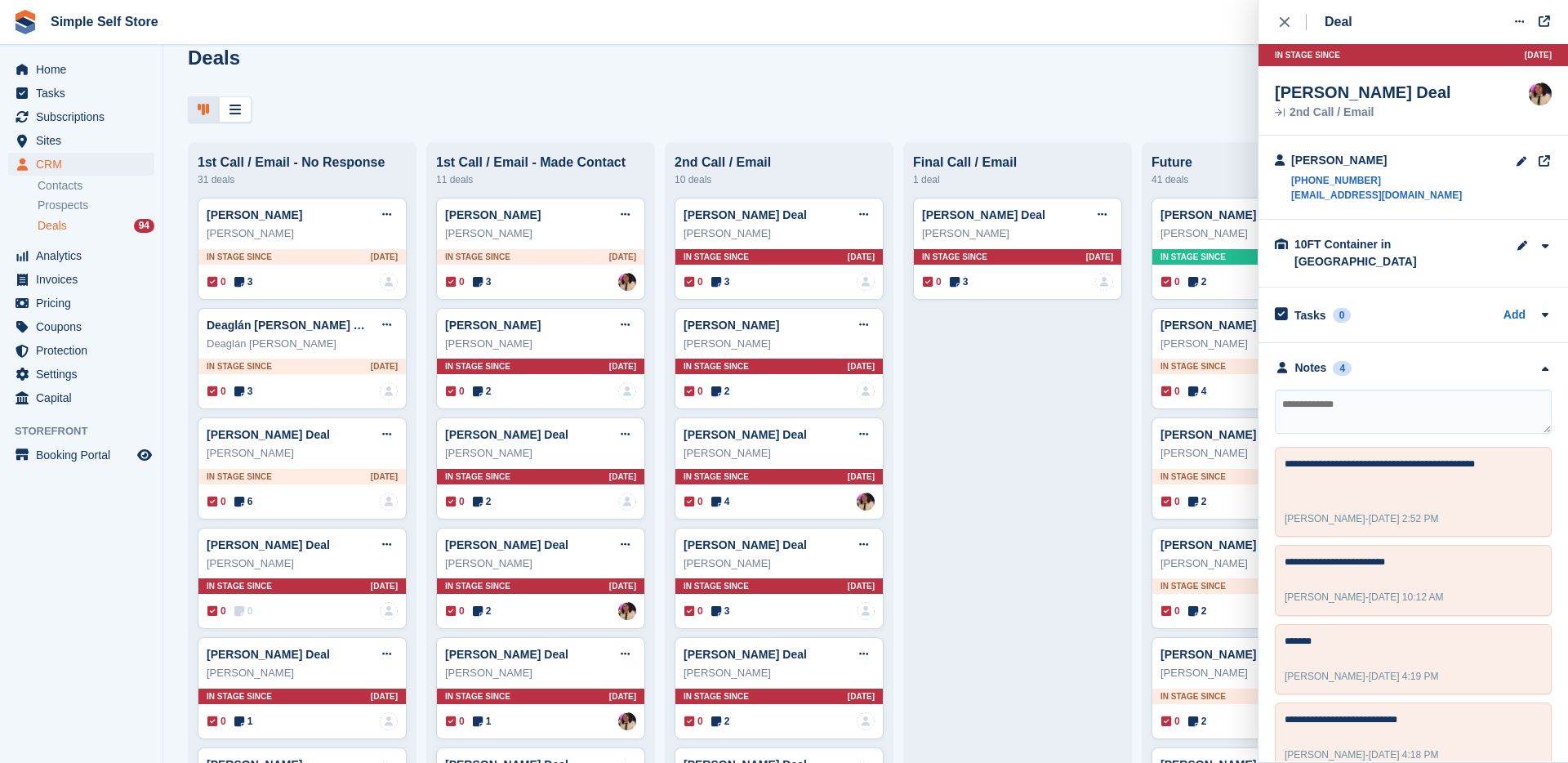
click at [1339, 405] on textarea at bounding box center [1413, 411] width 277 height 44
type textarea "*"
paste textarea "**********"
type textarea "**********"
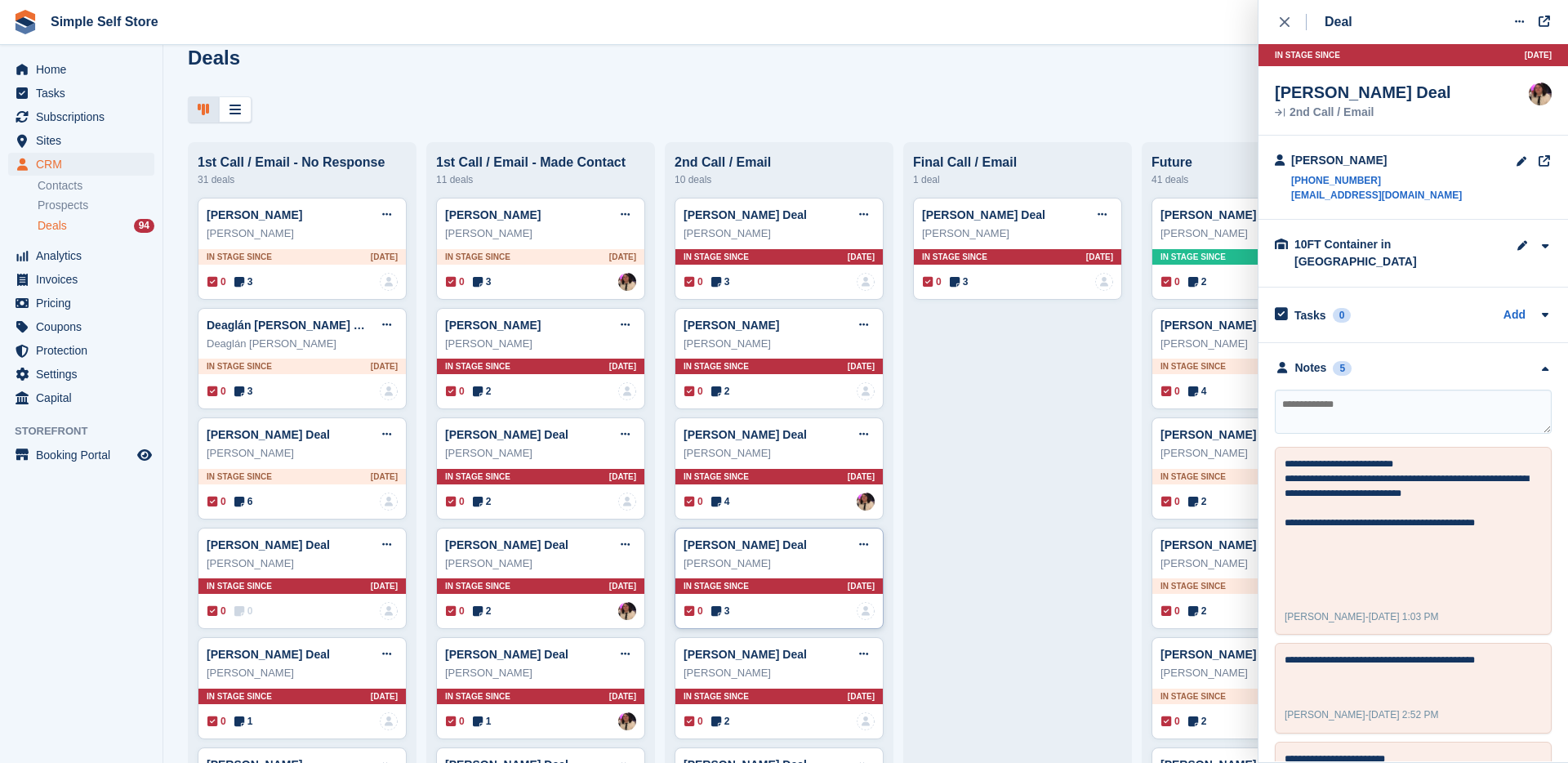
click at [732, 614] on div "0 3 No one is assigned to this deal" at bounding box center [779, 610] width 190 height 18
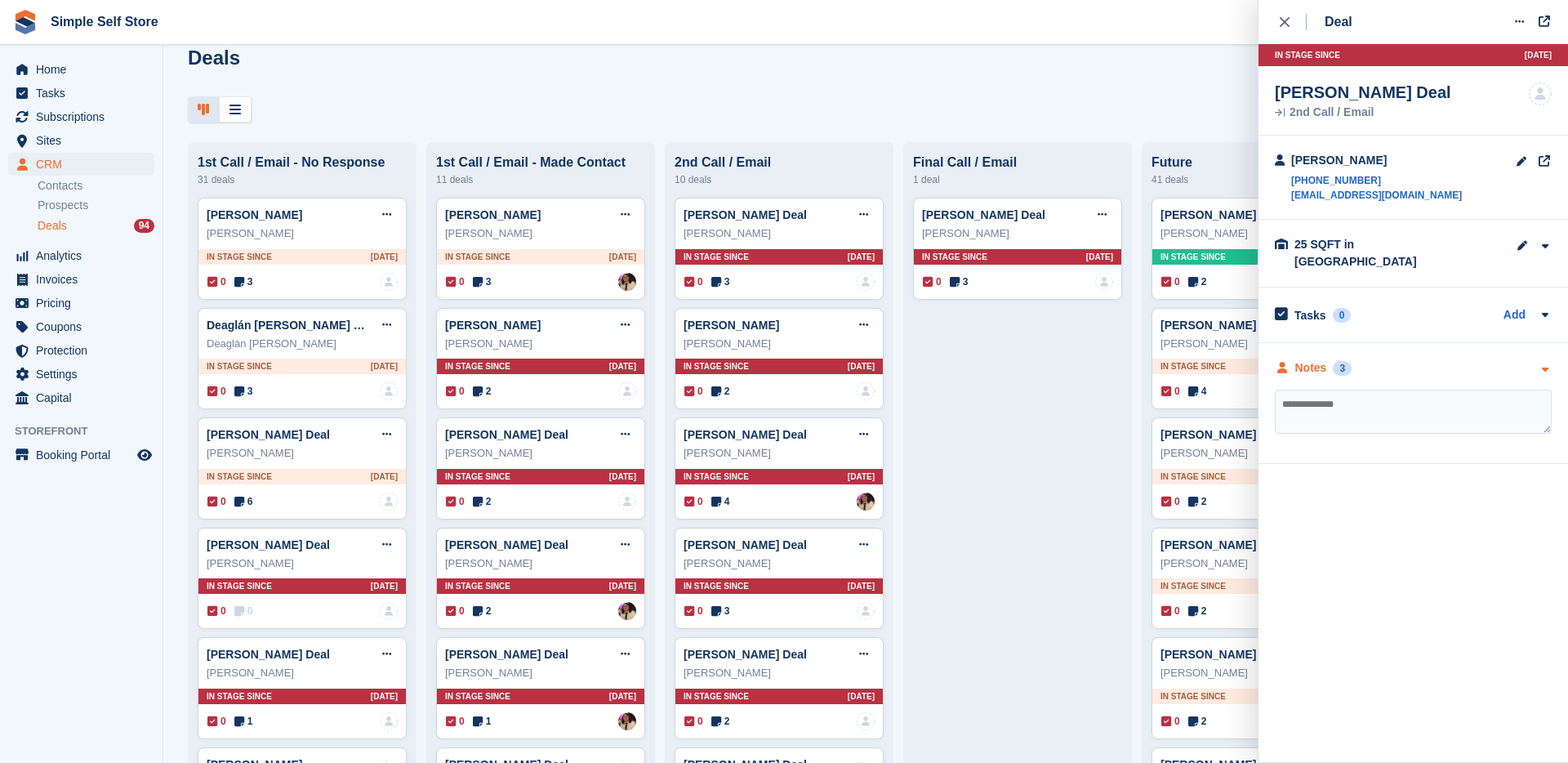
click at [1309, 360] on div "Notes" at bounding box center [1311, 368] width 32 height 17
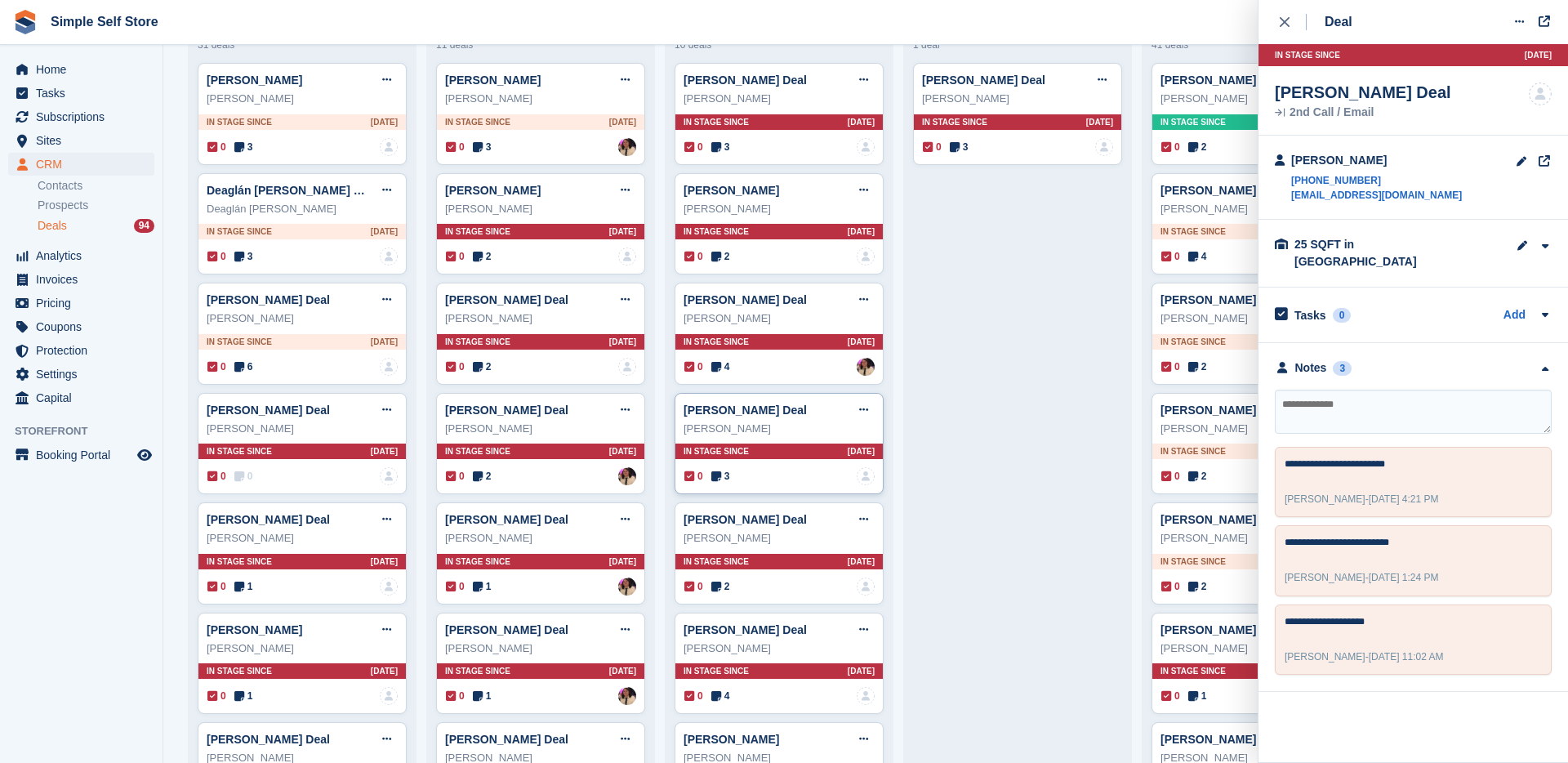
scroll to position [168, 0]
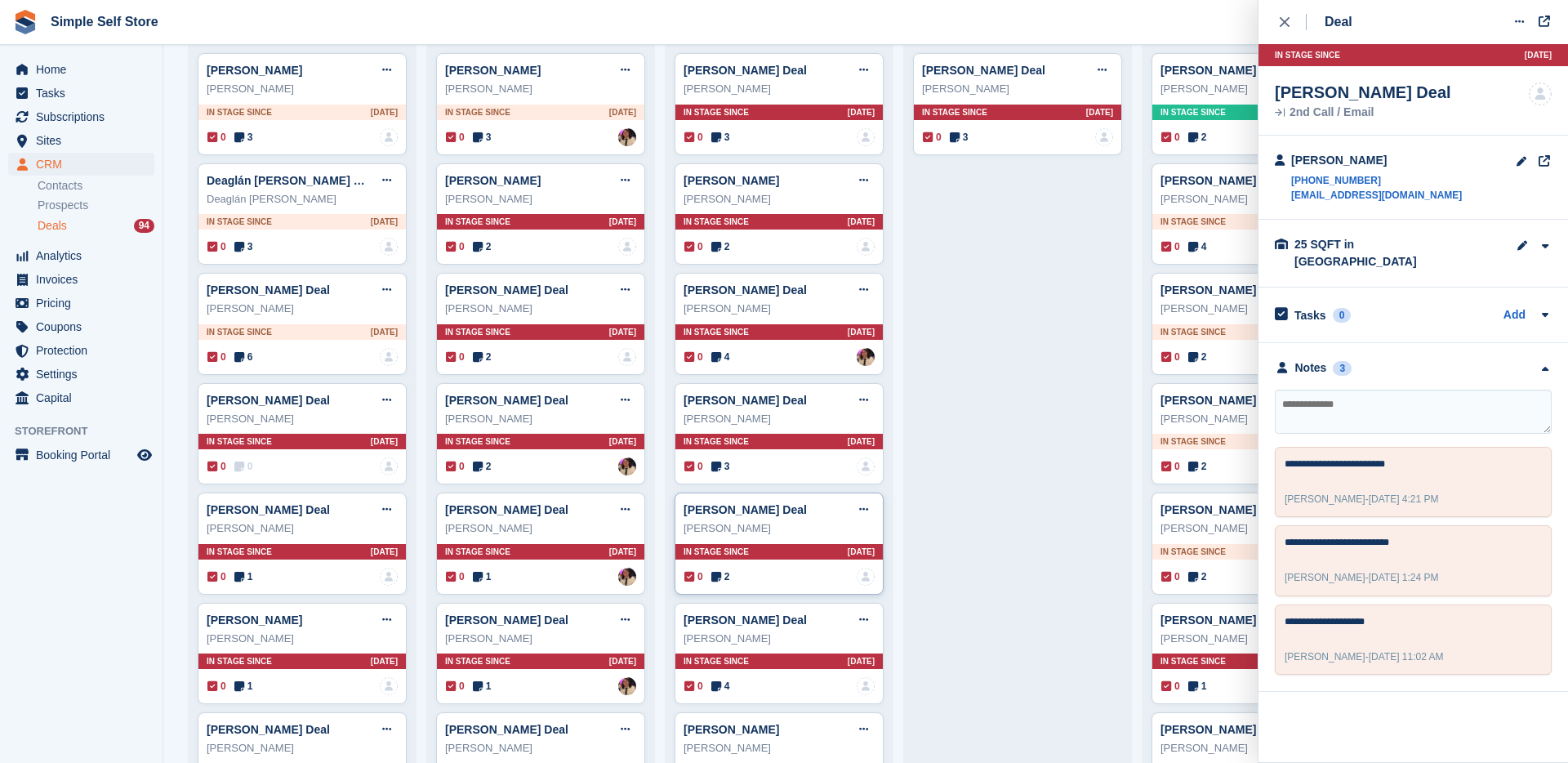
click at [730, 581] on span "2" at bounding box center [721, 576] width 19 height 14
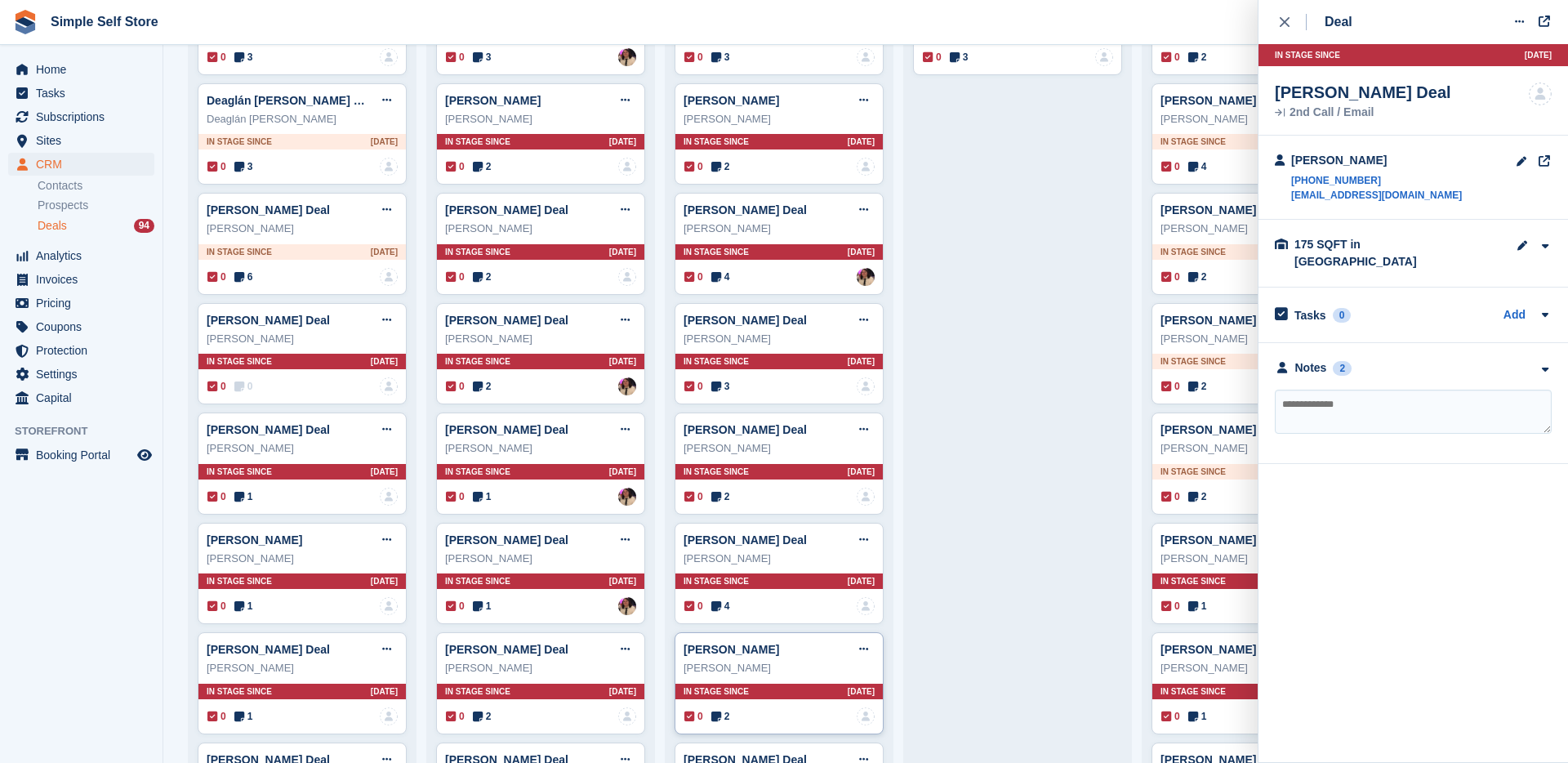
scroll to position [250, 0]
click at [732, 612] on div "0 4 No one is assigned to this deal" at bounding box center [779, 605] width 190 height 18
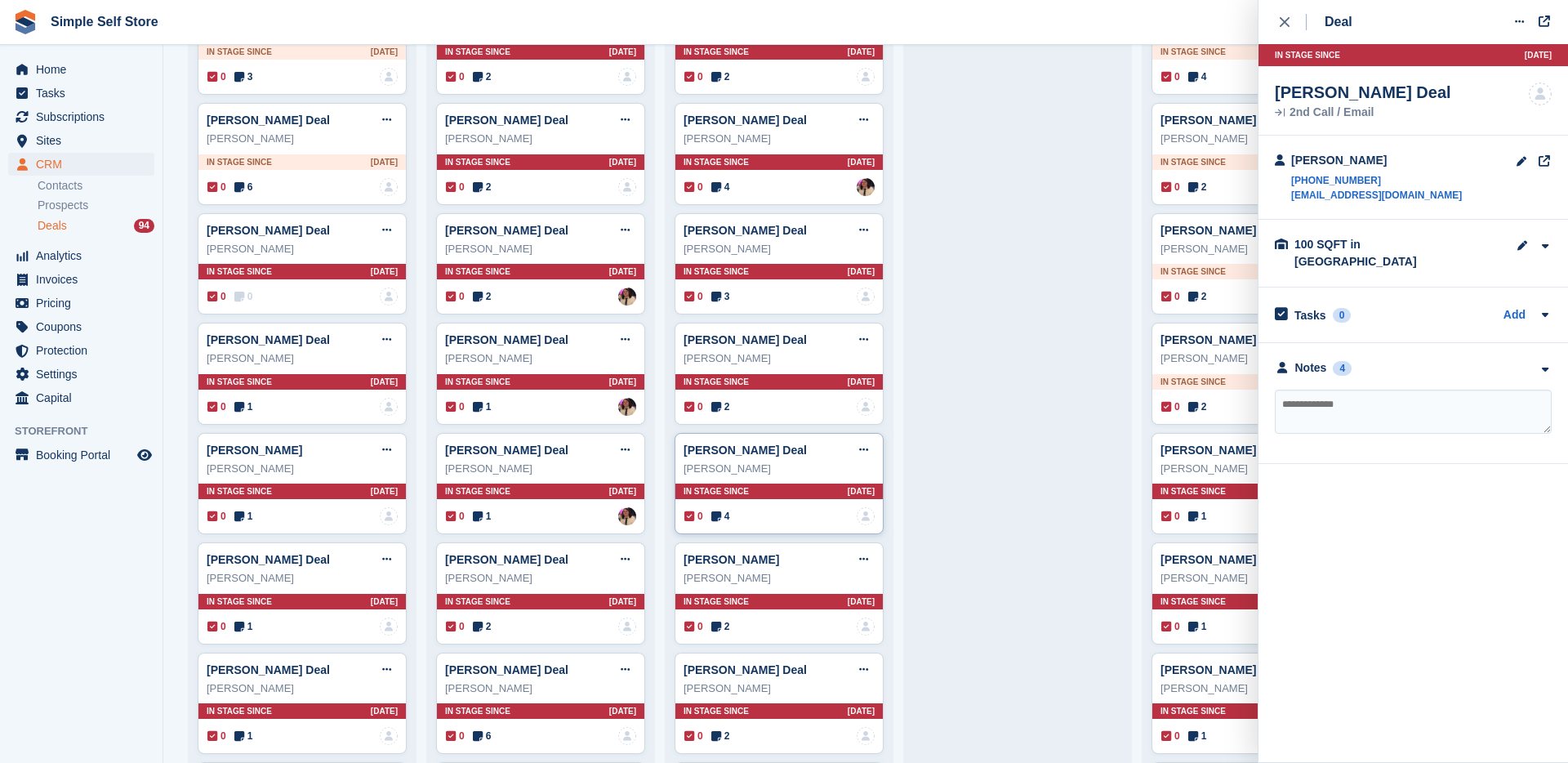
scroll to position [338, 0]
click at [736, 632] on div "0 2 No one is assigned to this deal" at bounding box center [779, 625] width 190 height 18
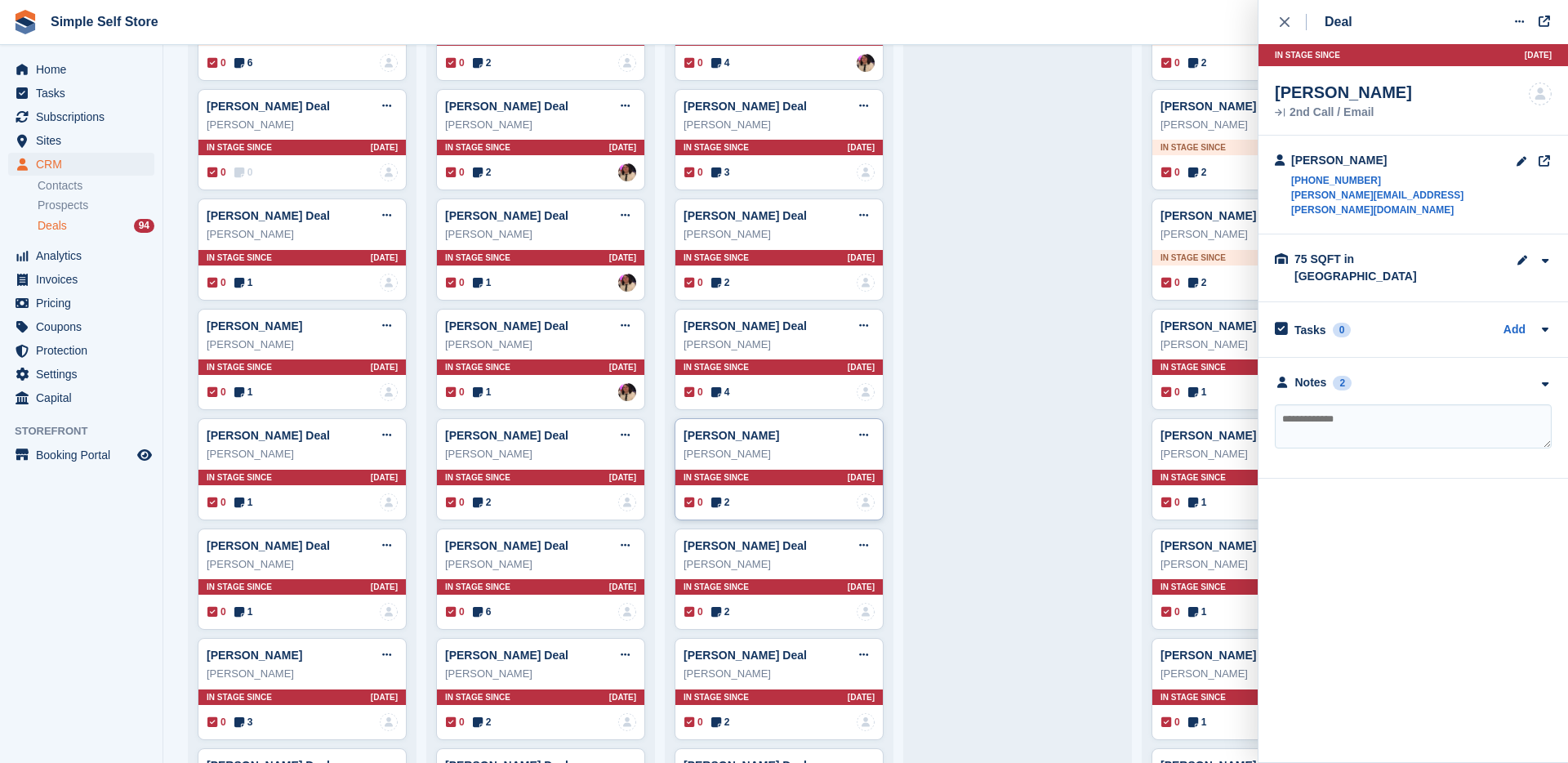
scroll to position [465, 0]
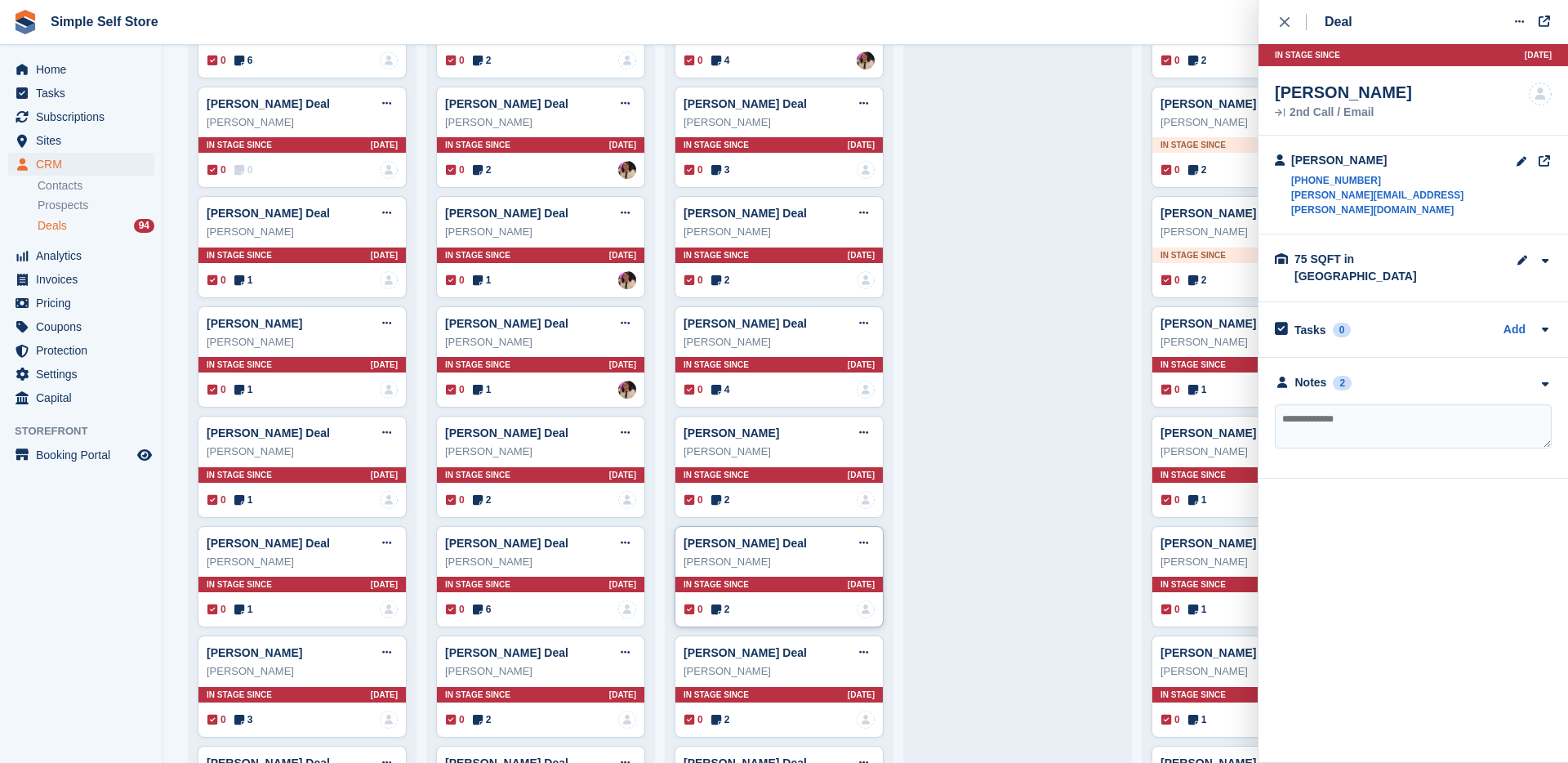
click at [737, 613] on div "0 2 No one is assigned to this deal" at bounding box center [779, 609] width 190 height 18
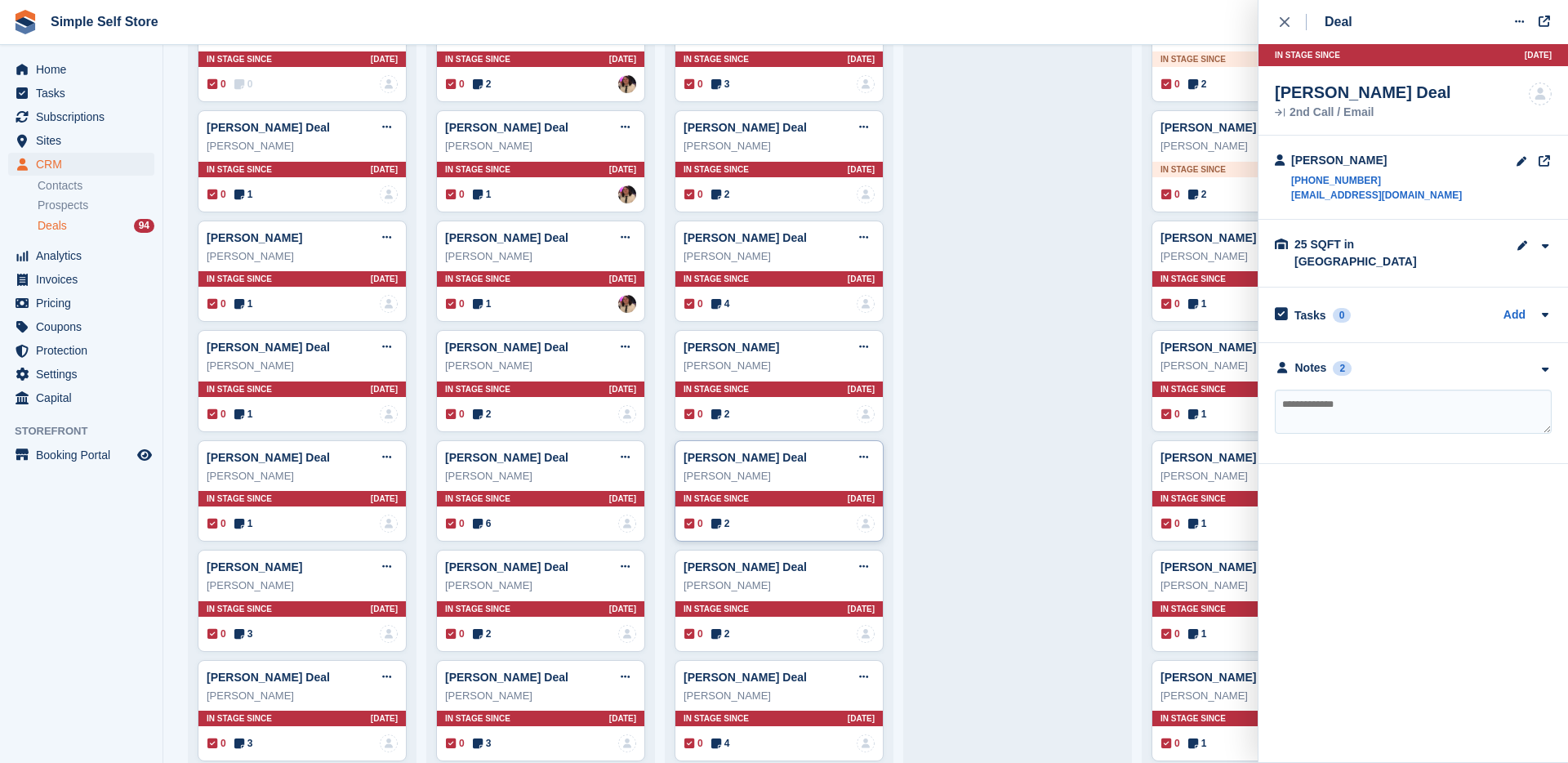
scroll to position [574, 0]
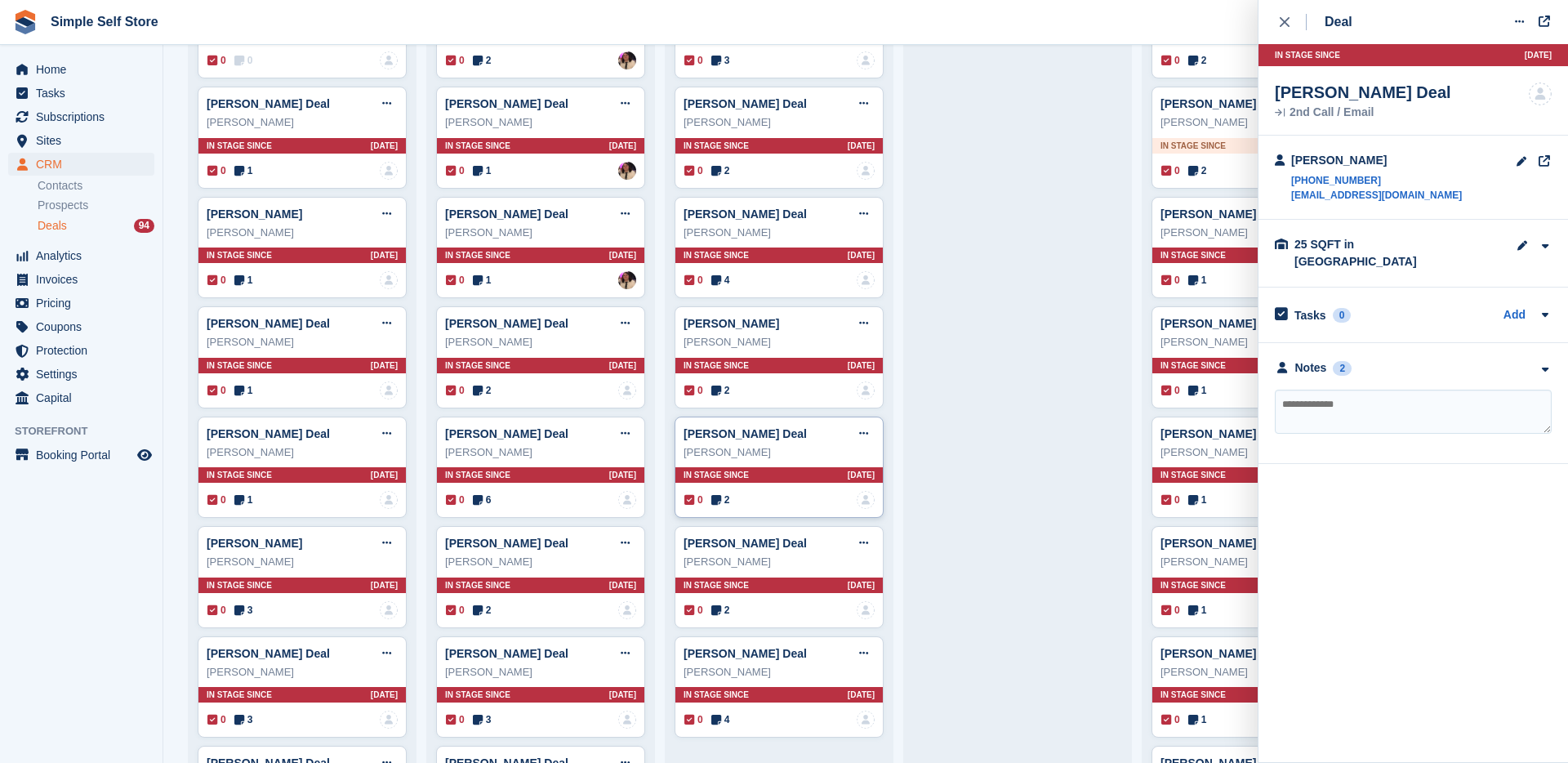
click at [737, 613] on div "0 2 No one is assigned to this deal" at bounding box center [779, 610] width 190 height 18
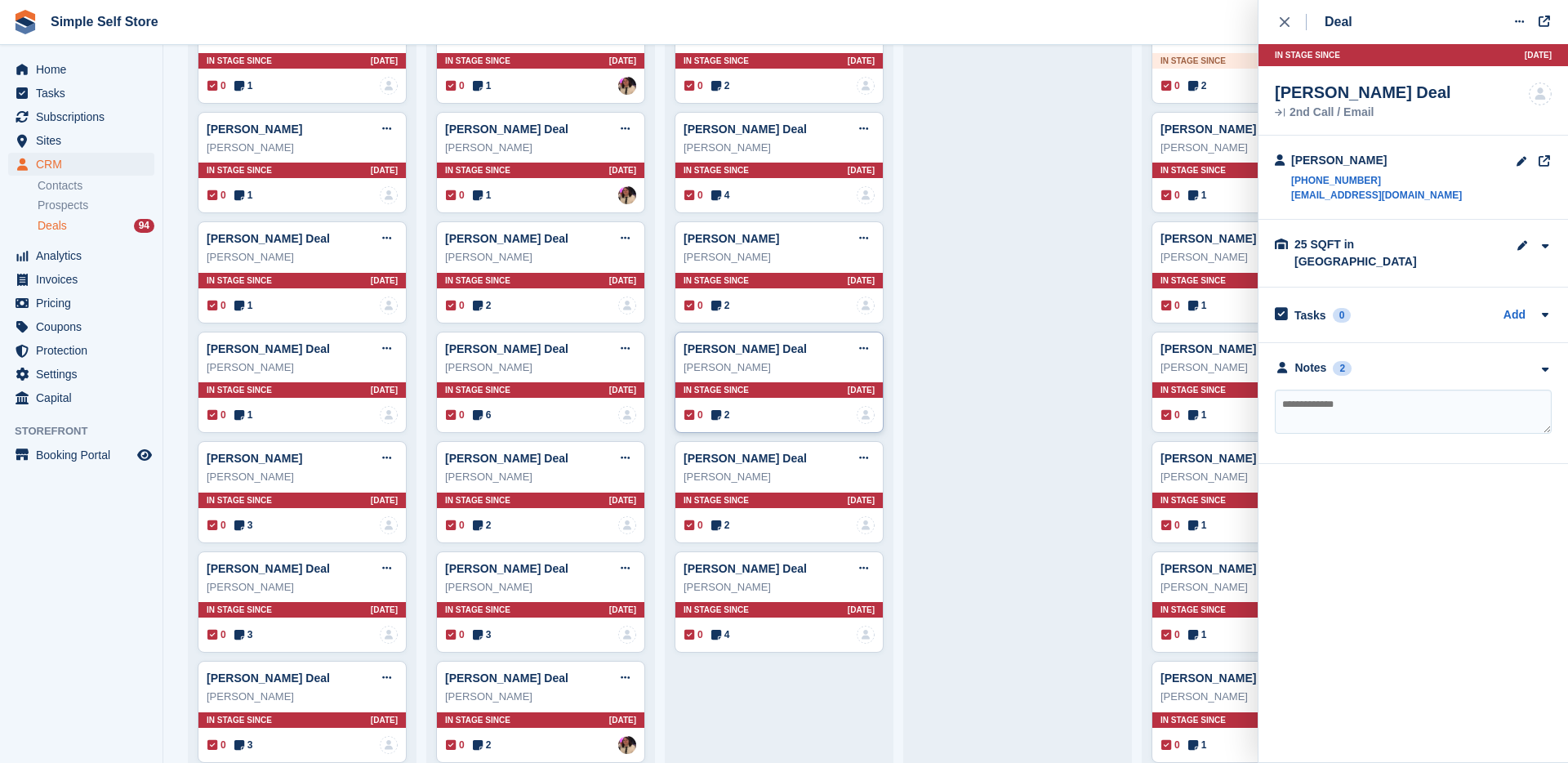
scroll to position [683, 0]
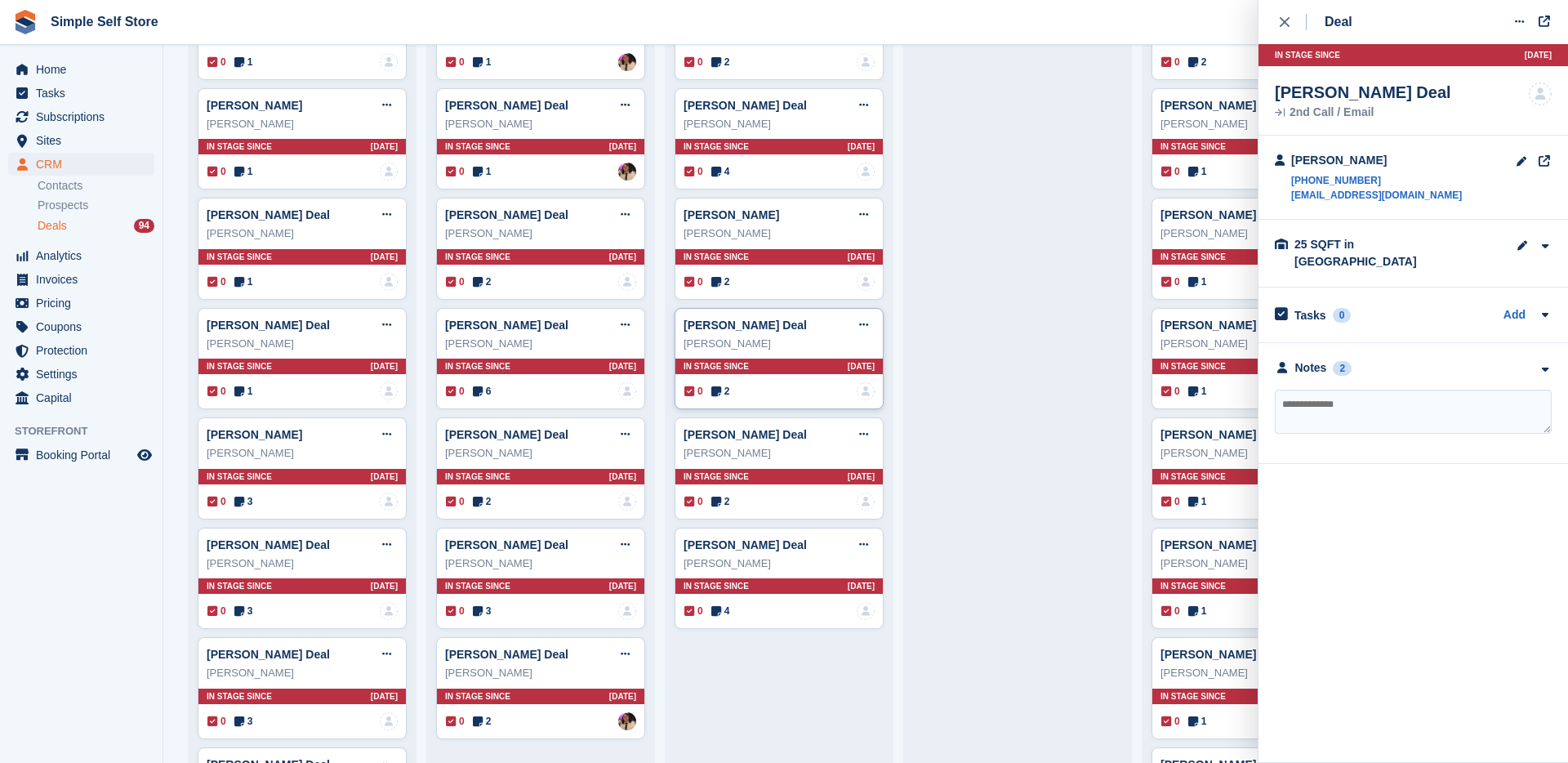
click at [737, 613] on div "0 4 No one is assigned to this deal" at bounding box center [779, 610] width 190 height 18
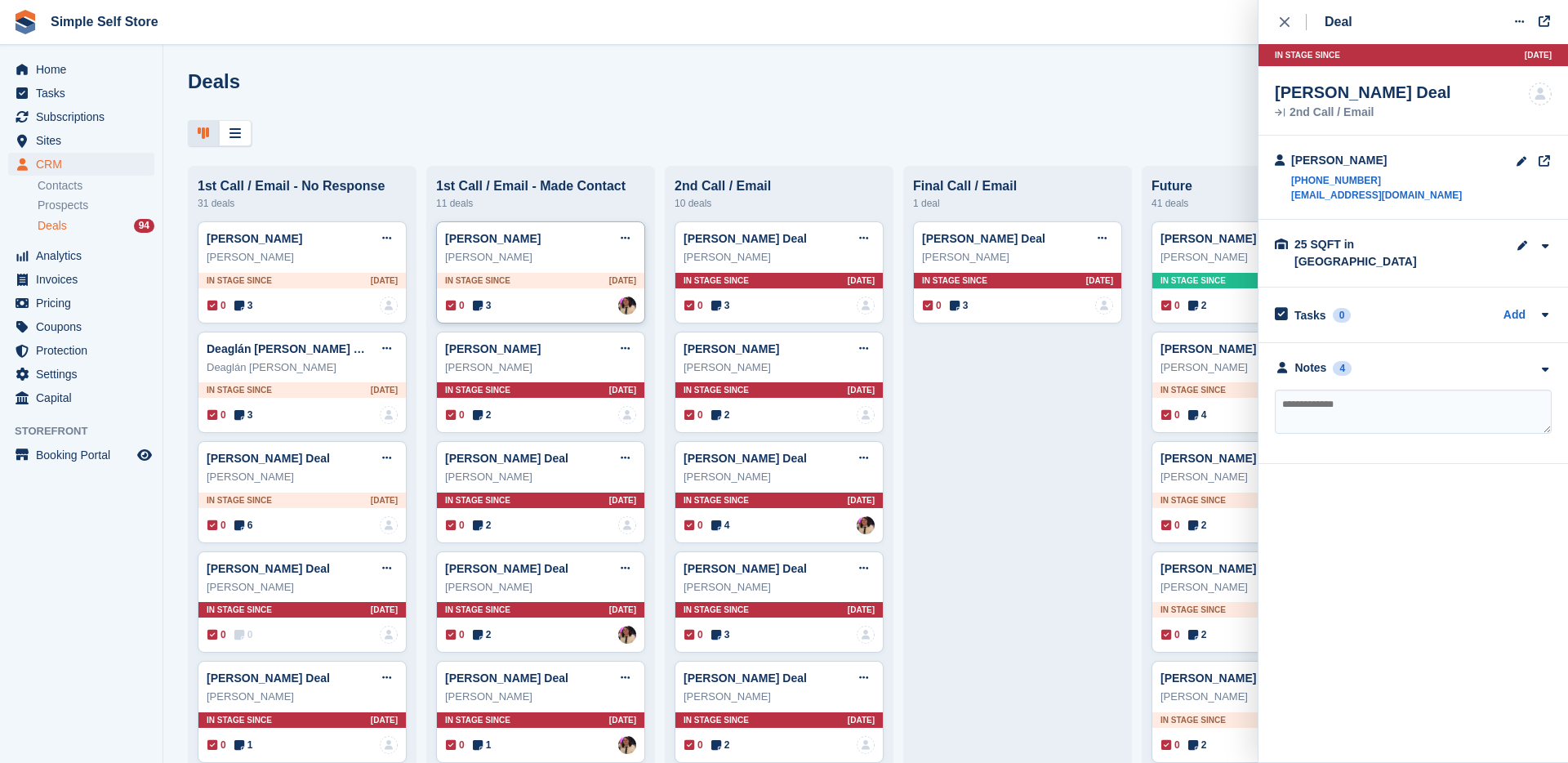
click at [495, 311] on div "0 3 Assigned to [PERSON_NAME]" at bounding box center [540, 305] width 190 height 18
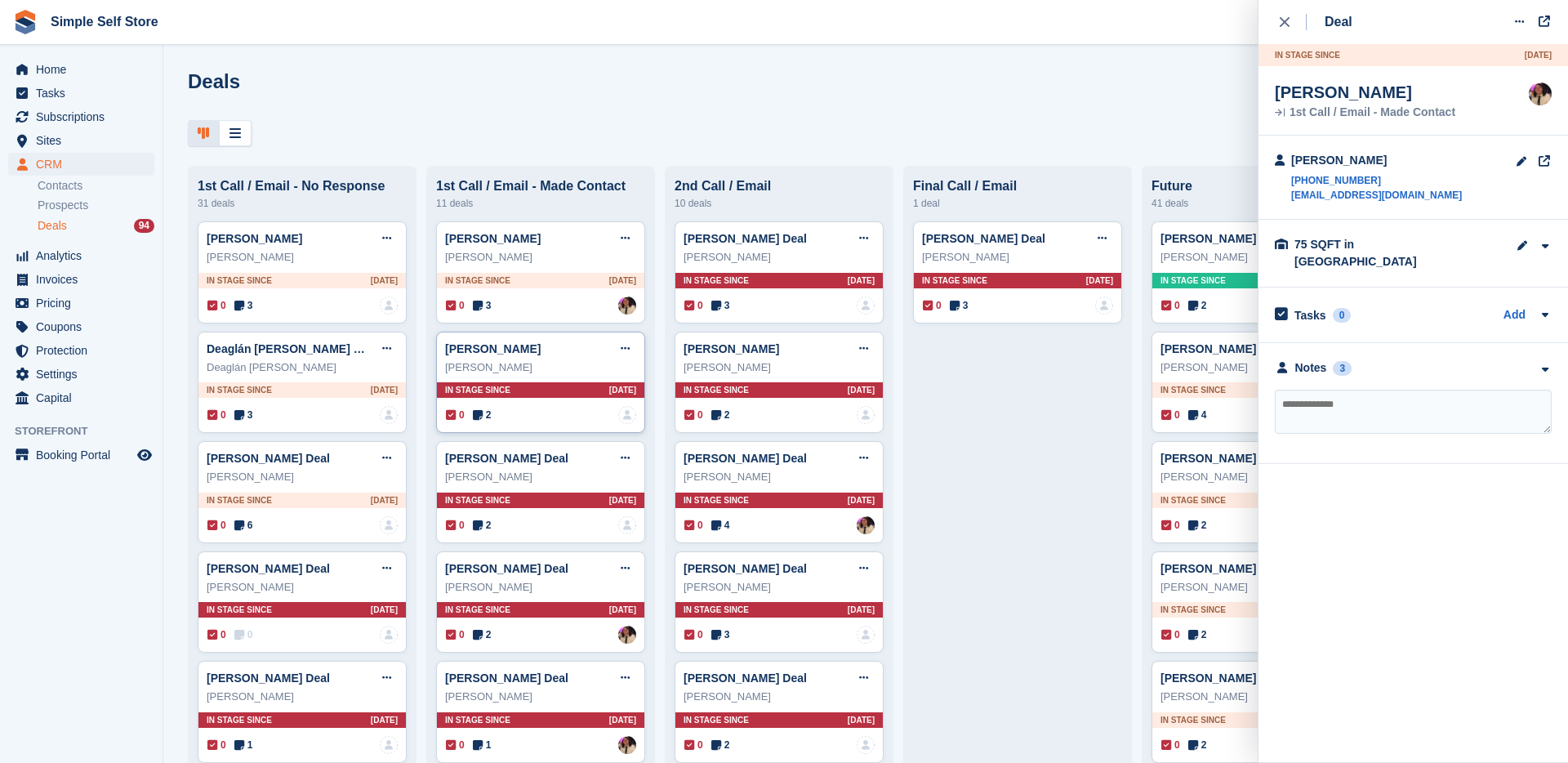
click at [494, 419] on div "0 2 No one is assigned to this deal" at bounding box center [540, 414] width 190 height 18
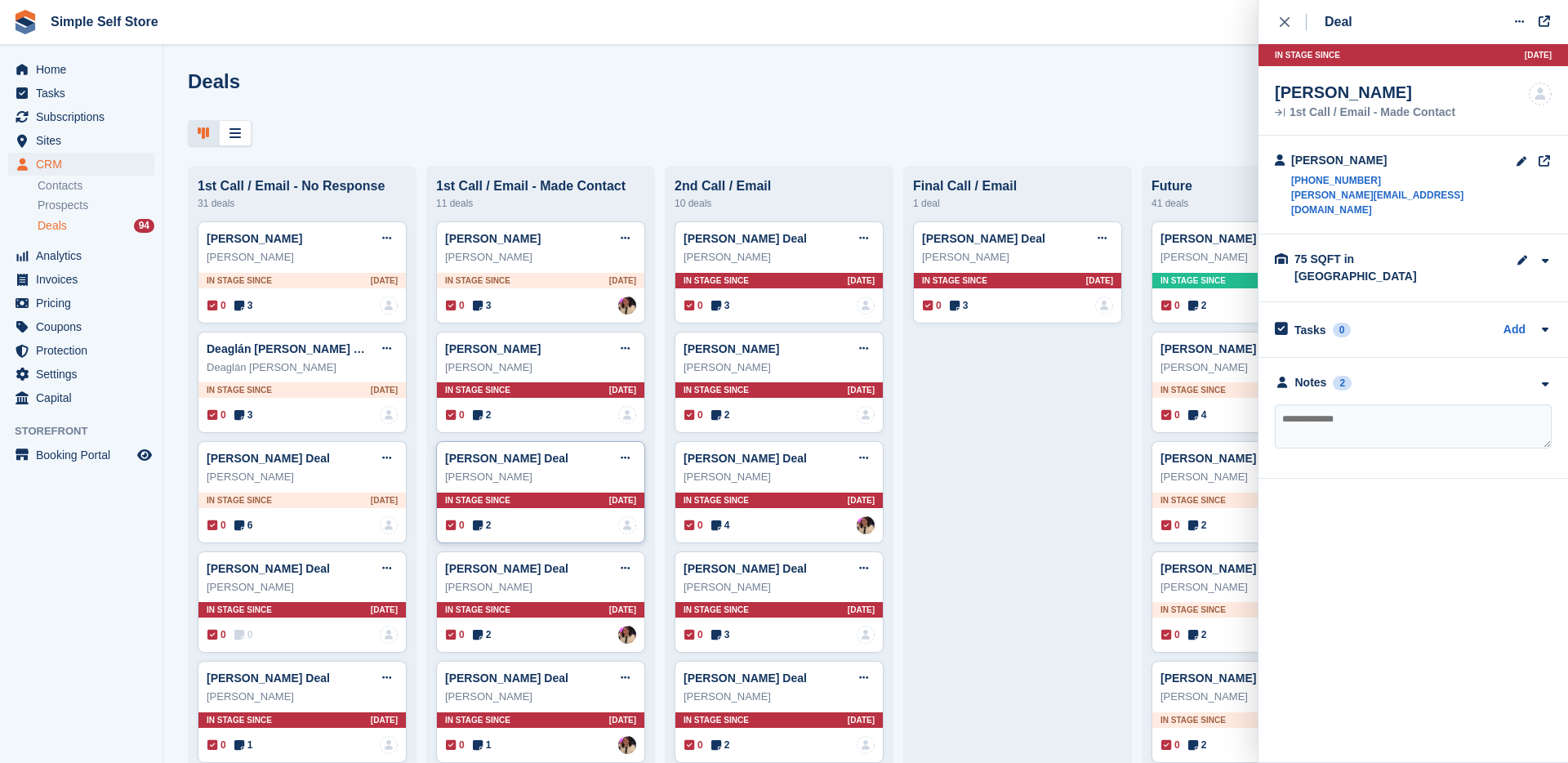
click at [495, 523] on div "0 2 No one is assigned to this deal" at bounding box center [540, 525] width 190 height 18
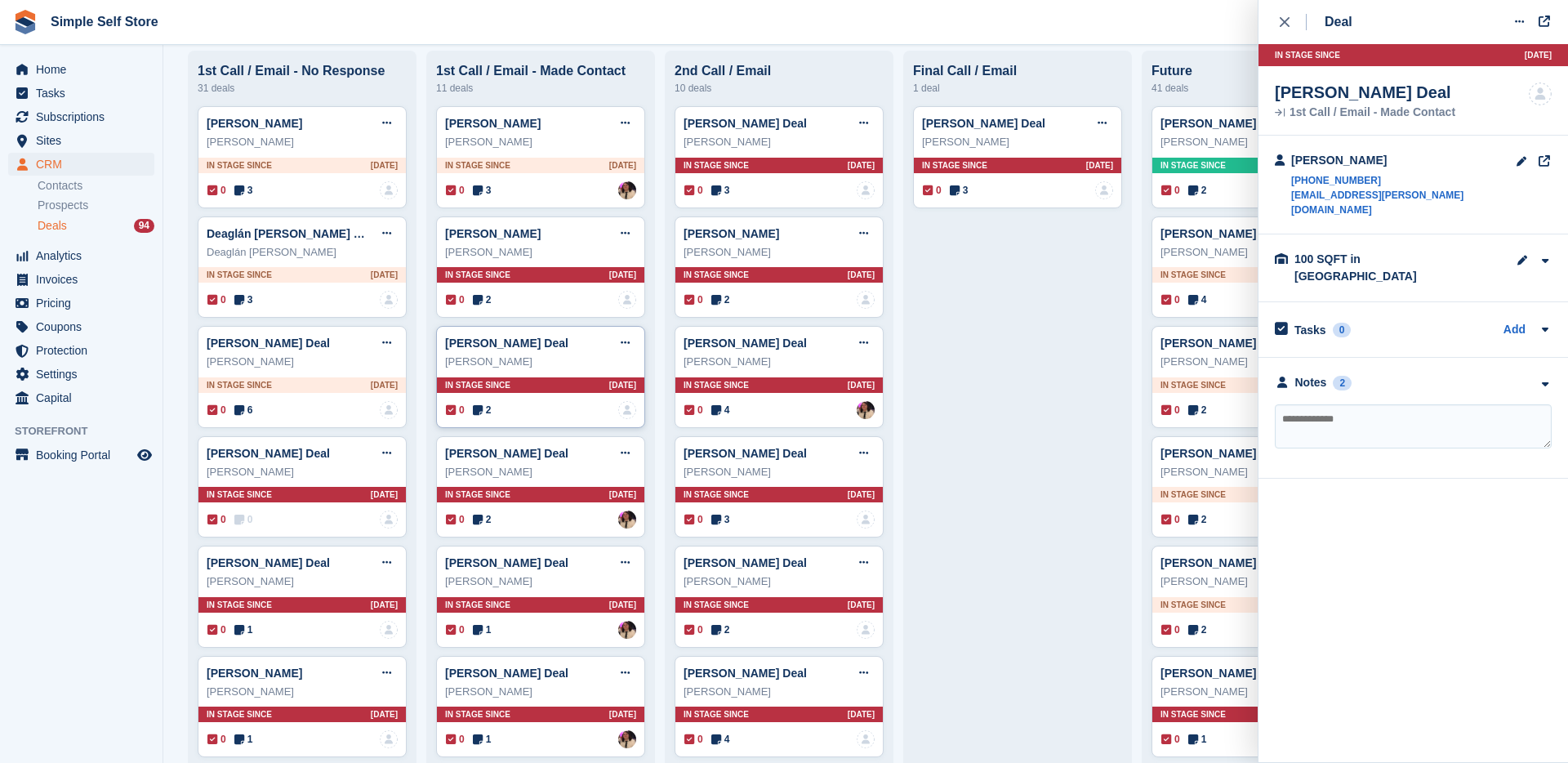
scroll to position [116, 0]
click at [495, 523] on div "0 2 Assigned to [PERSON_NAME]" at bounding box center [540, 518] width 190 height 18
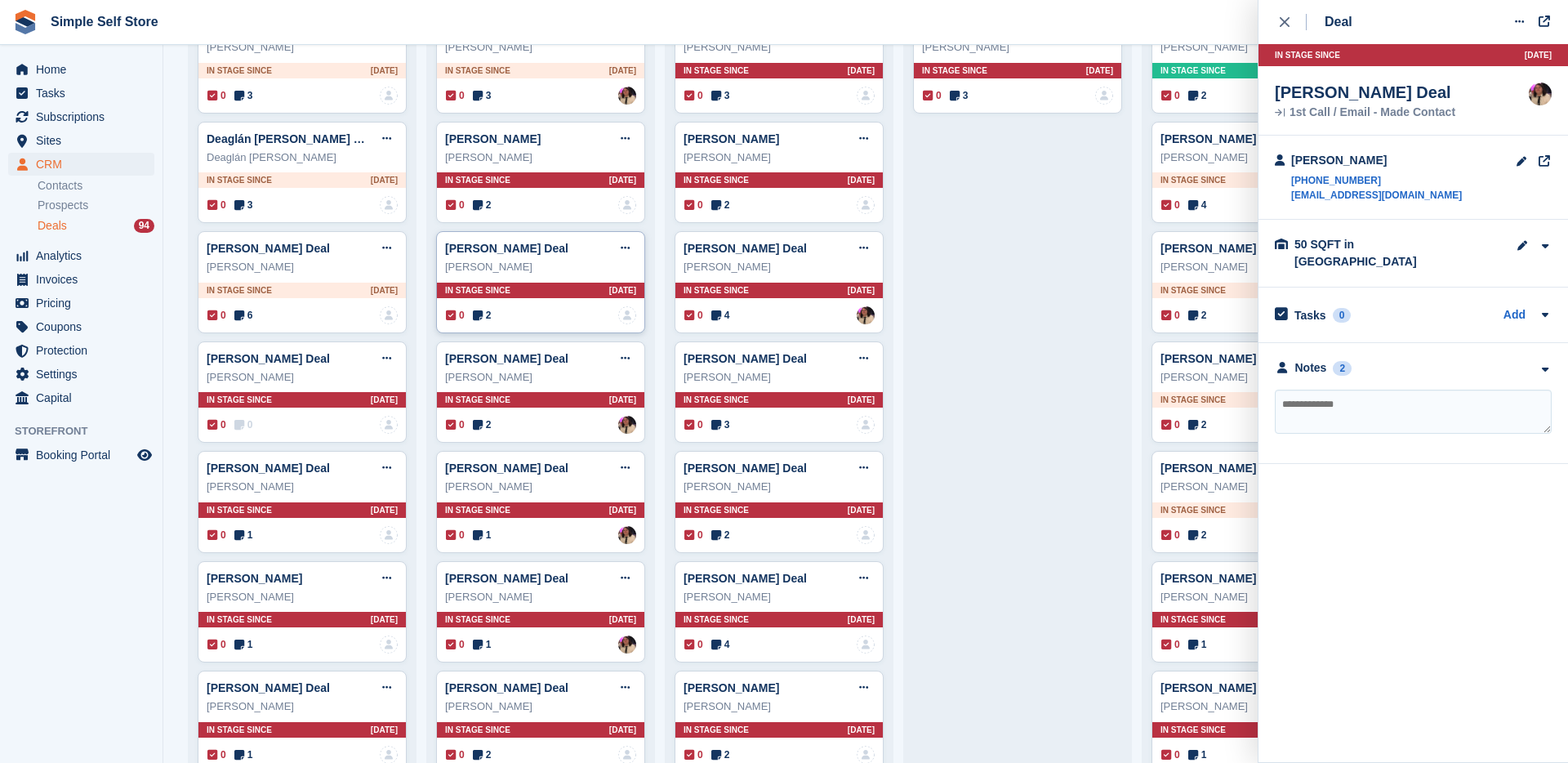
scroll to position [214, 0]
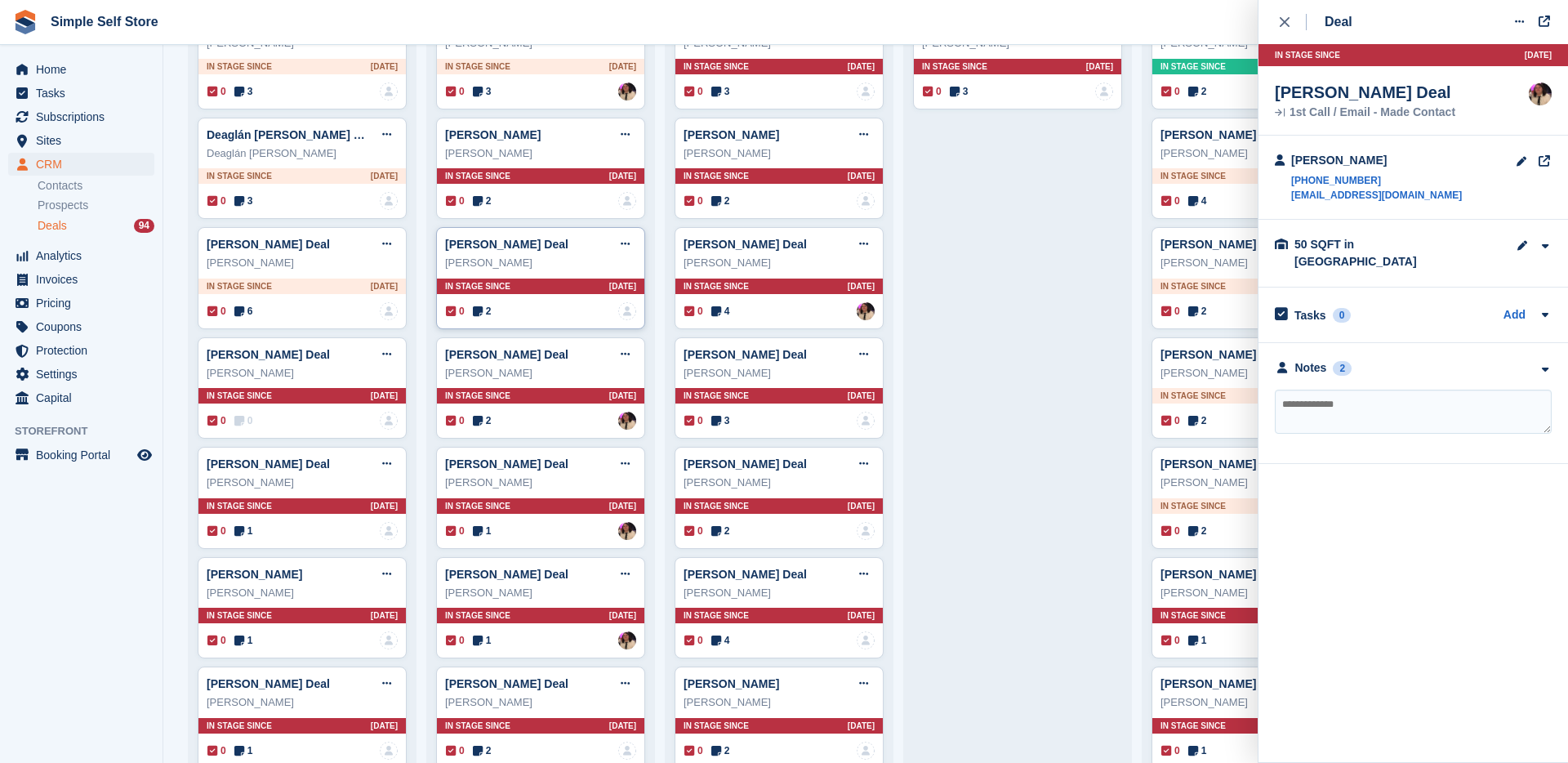
click at [495, 523] on div "0 1 Assigned to [PERSON_NAME]" at bounding box center [540, 531] width 190 height 18
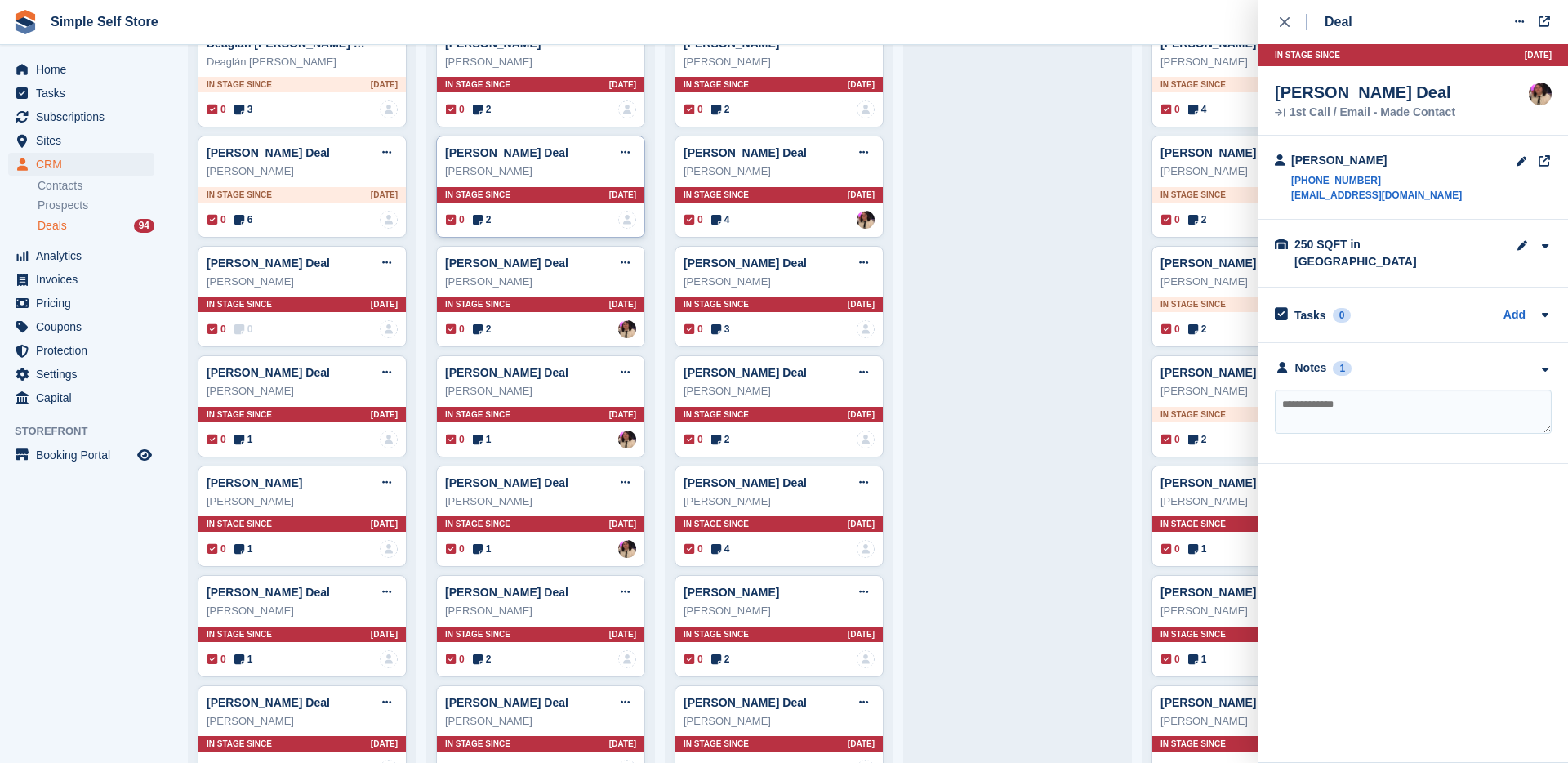
scroll to position [311, 0]
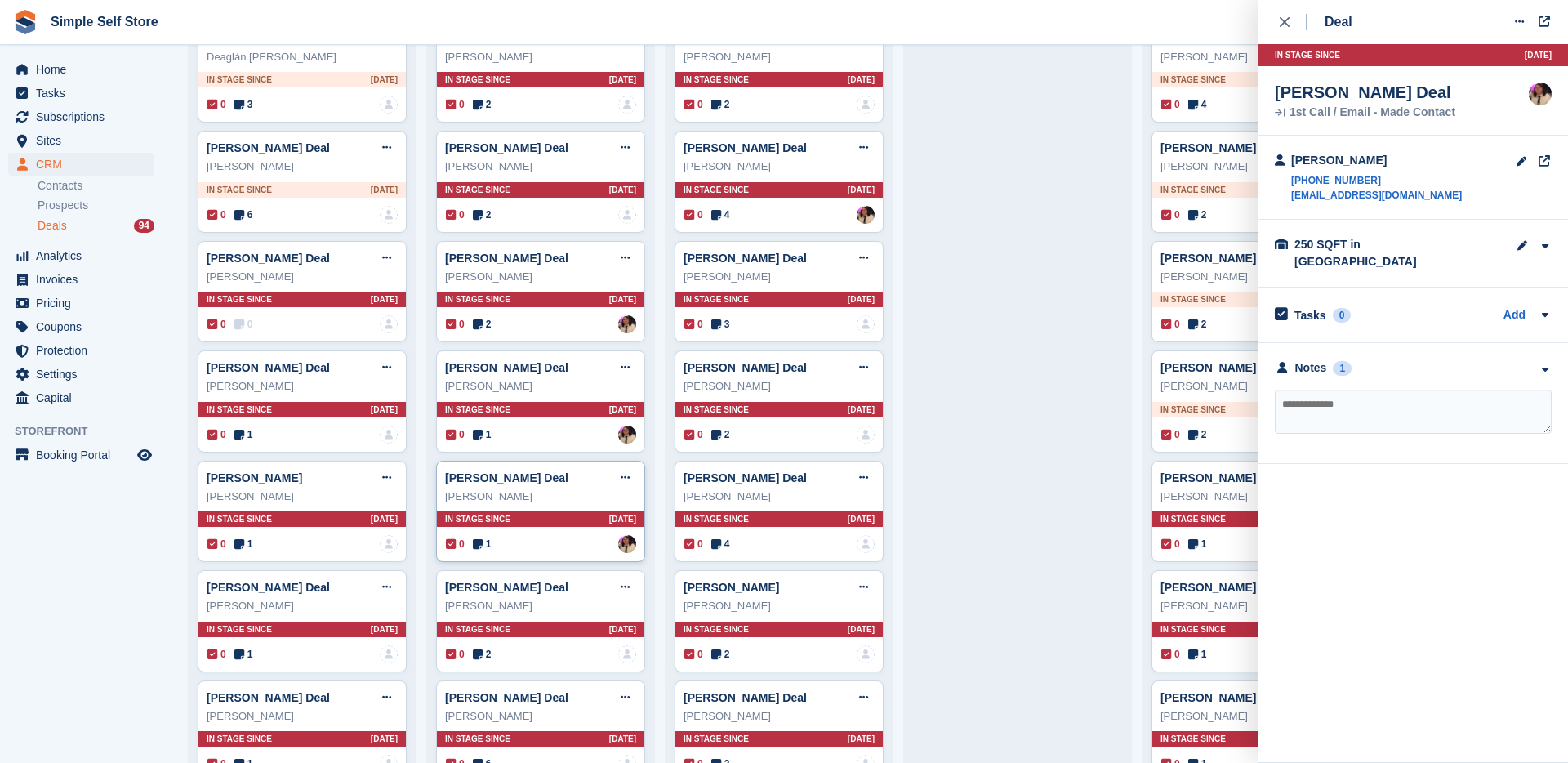
click at [487, 534] on div "0 1 Assigned to [PERSON_NAME]" at bounding box center [540, 543] width 190 height 18
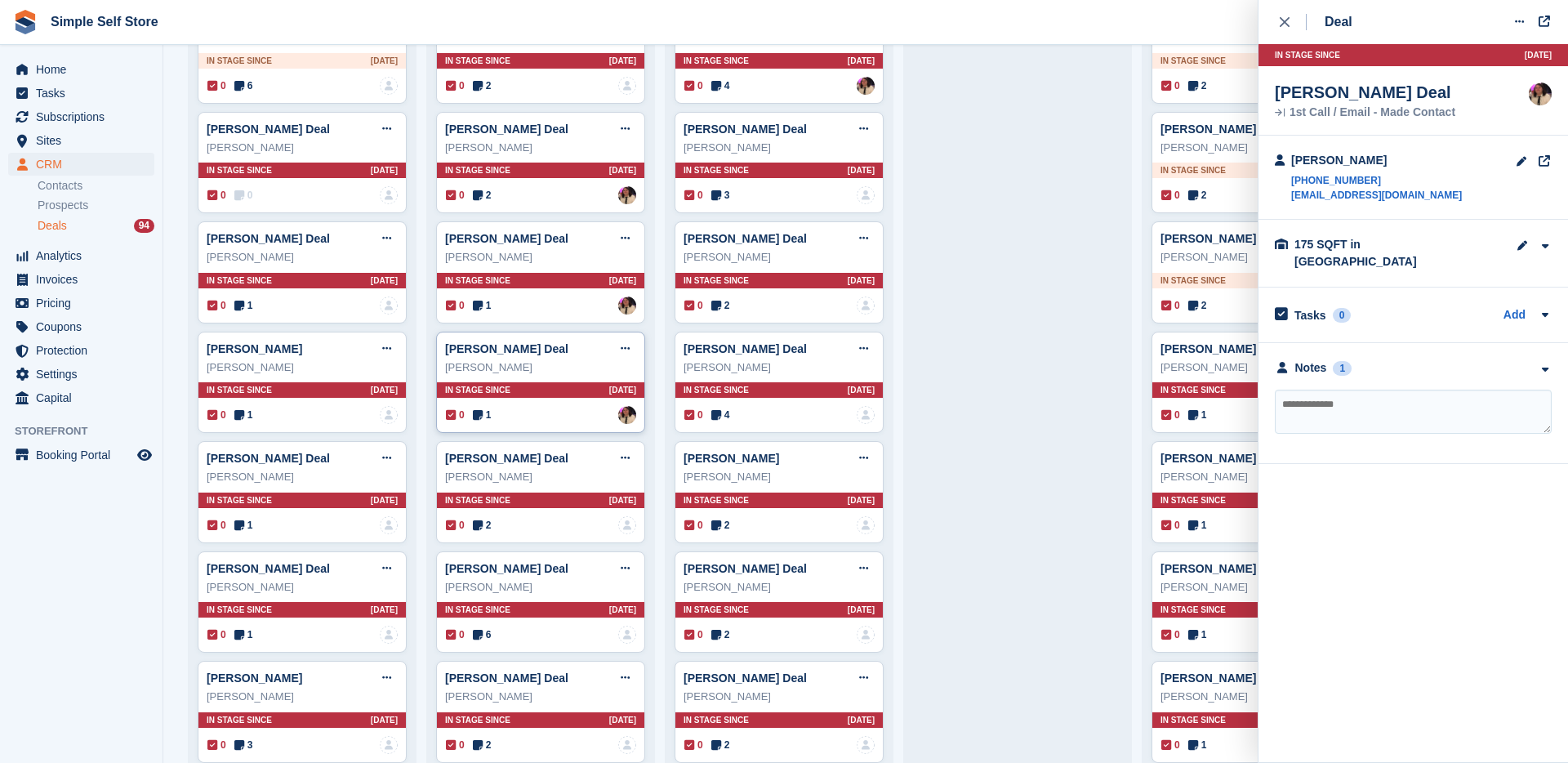
click at [487, 533] on div "0 2 No one is assigned to this deal" at bounding box center [540, 525] width 190 height 18
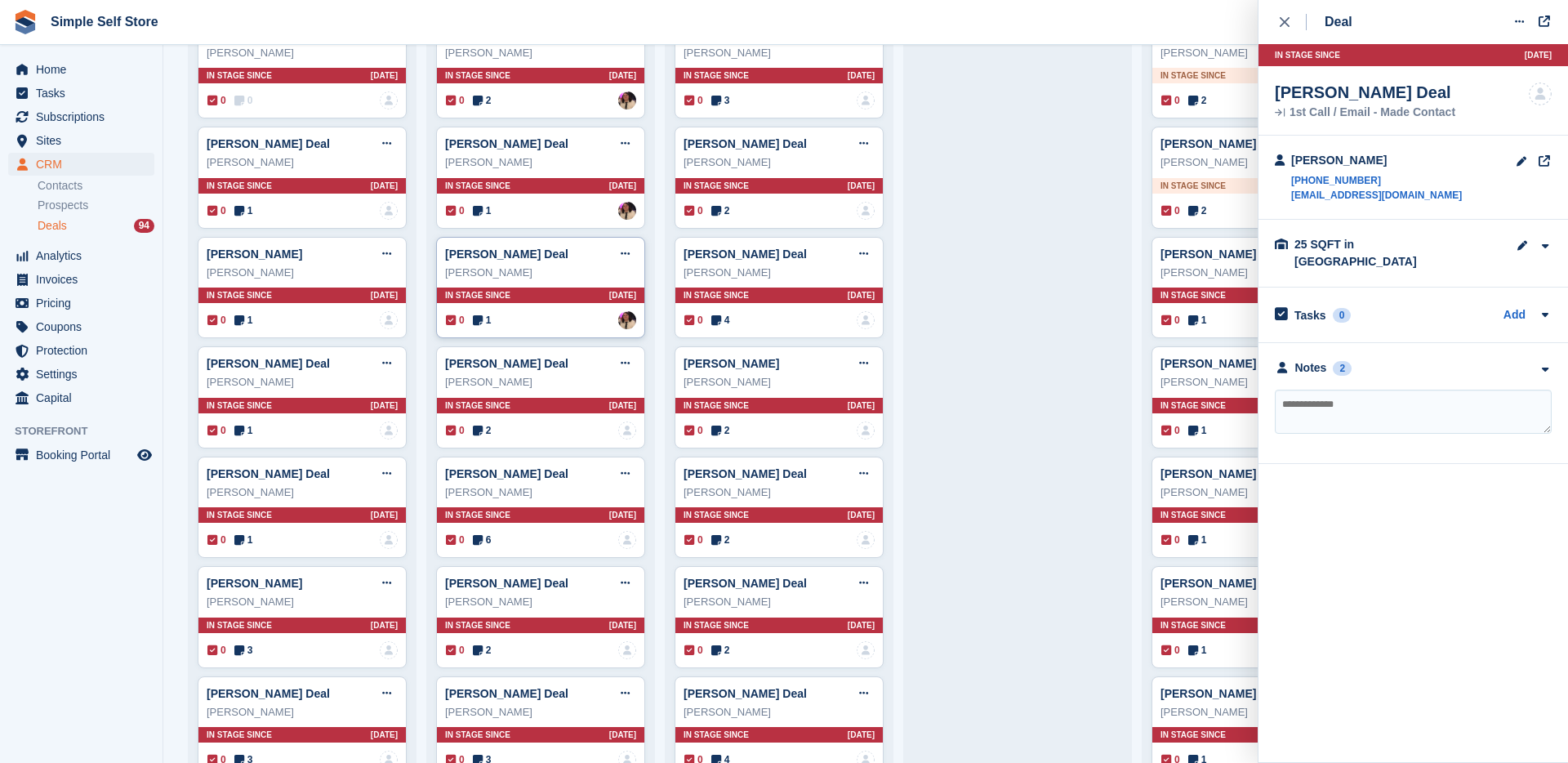
click at [487, 533] on span "6" at bounding box center [483, 539] width 19 height 14
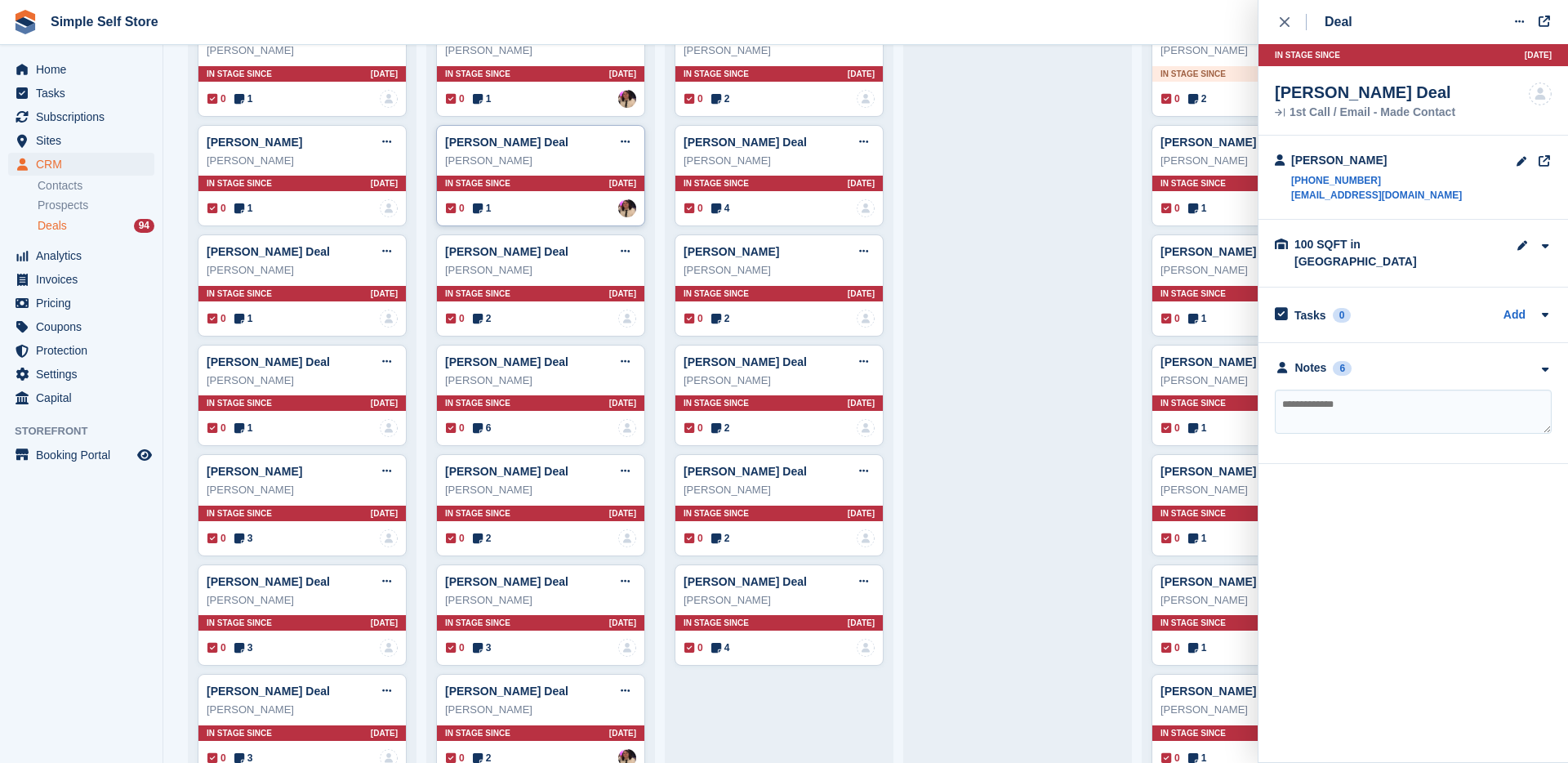
click at [487, 533] on span "2" at bounding box center [483, 537] width 19 height 14
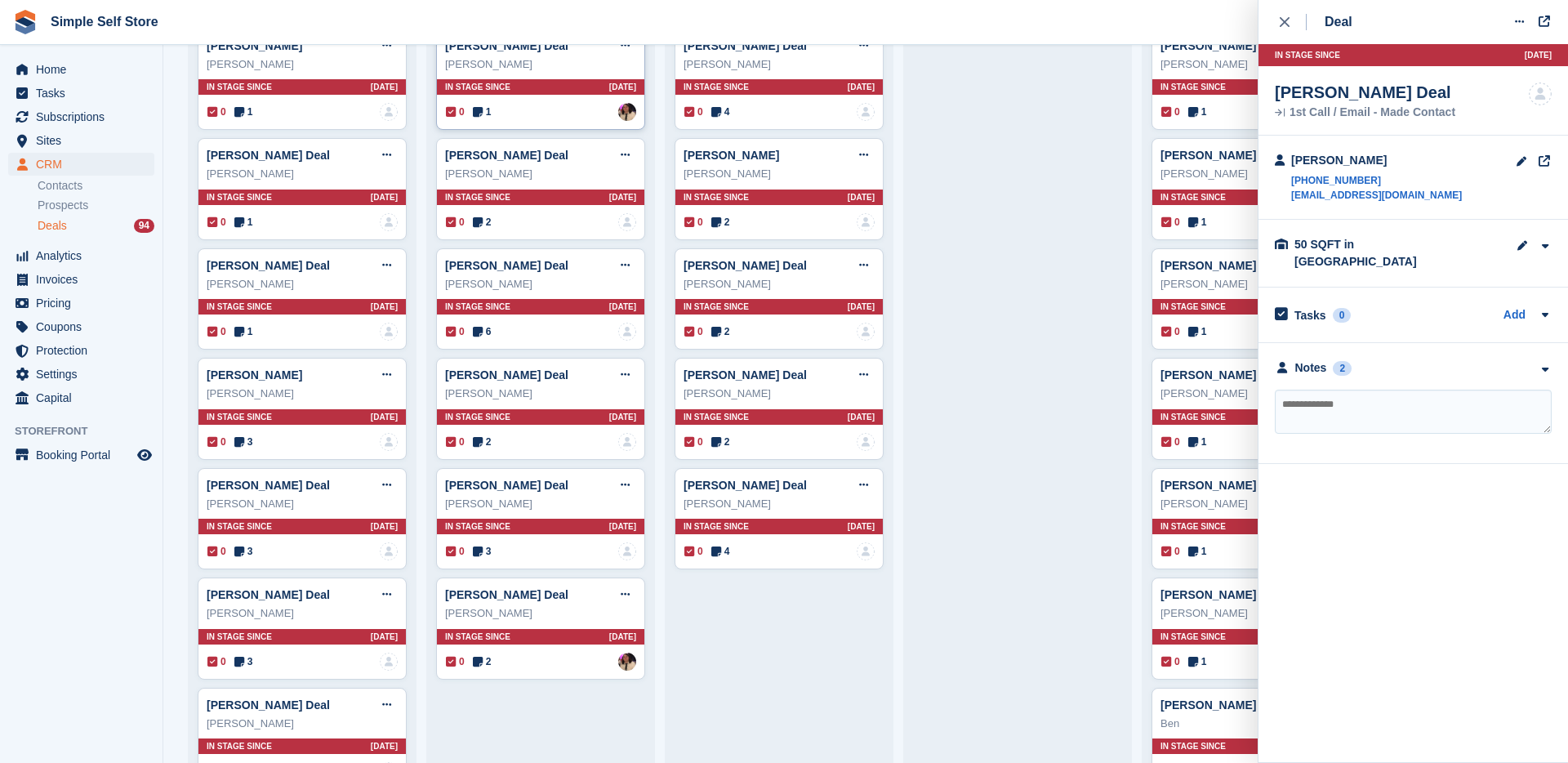
scroll to position [752, 0]
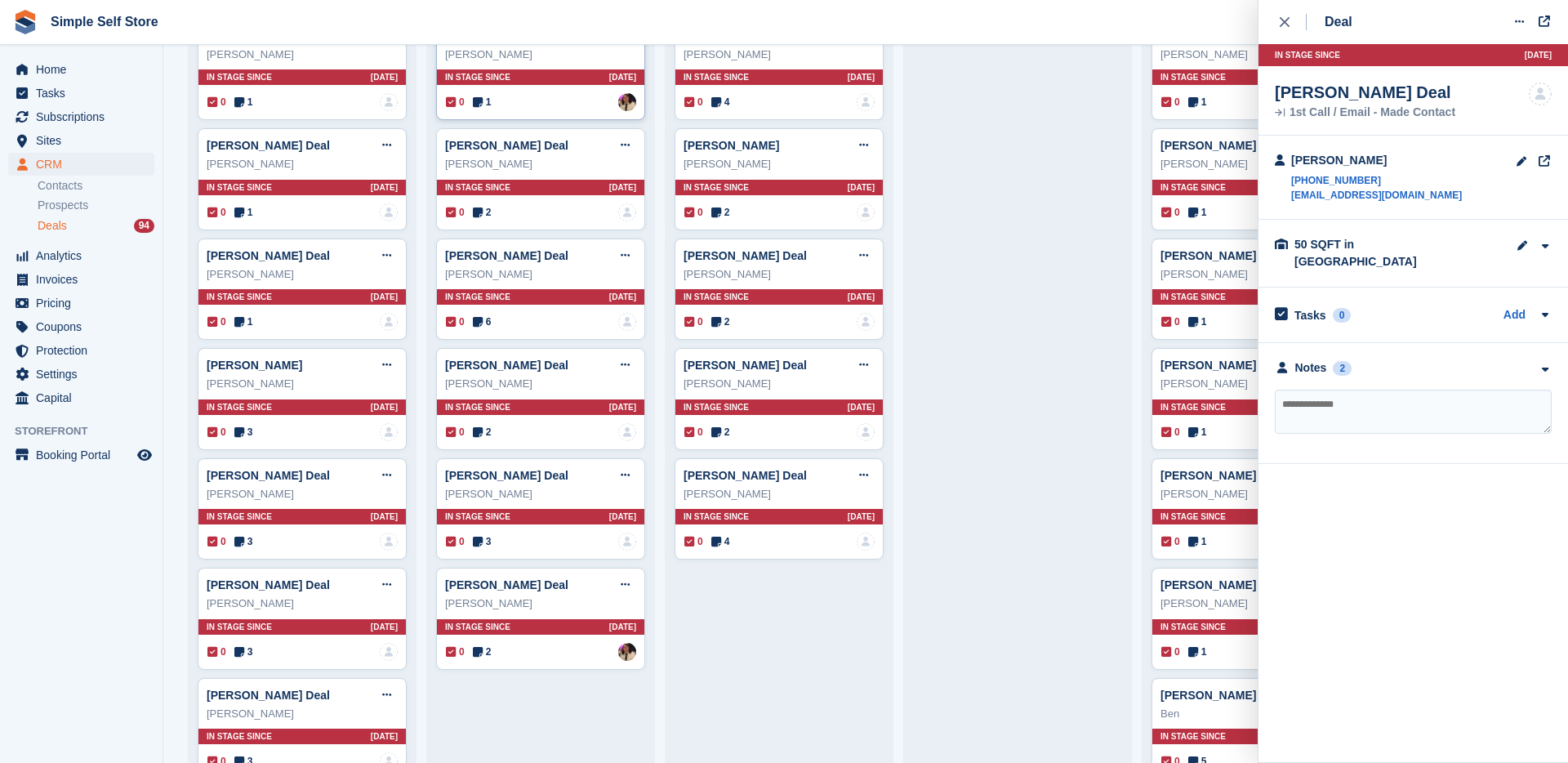
click at [487, 533] on div "0 3 No one is assigned to this deal" at bounding box center [540, 541] width 190 height 18
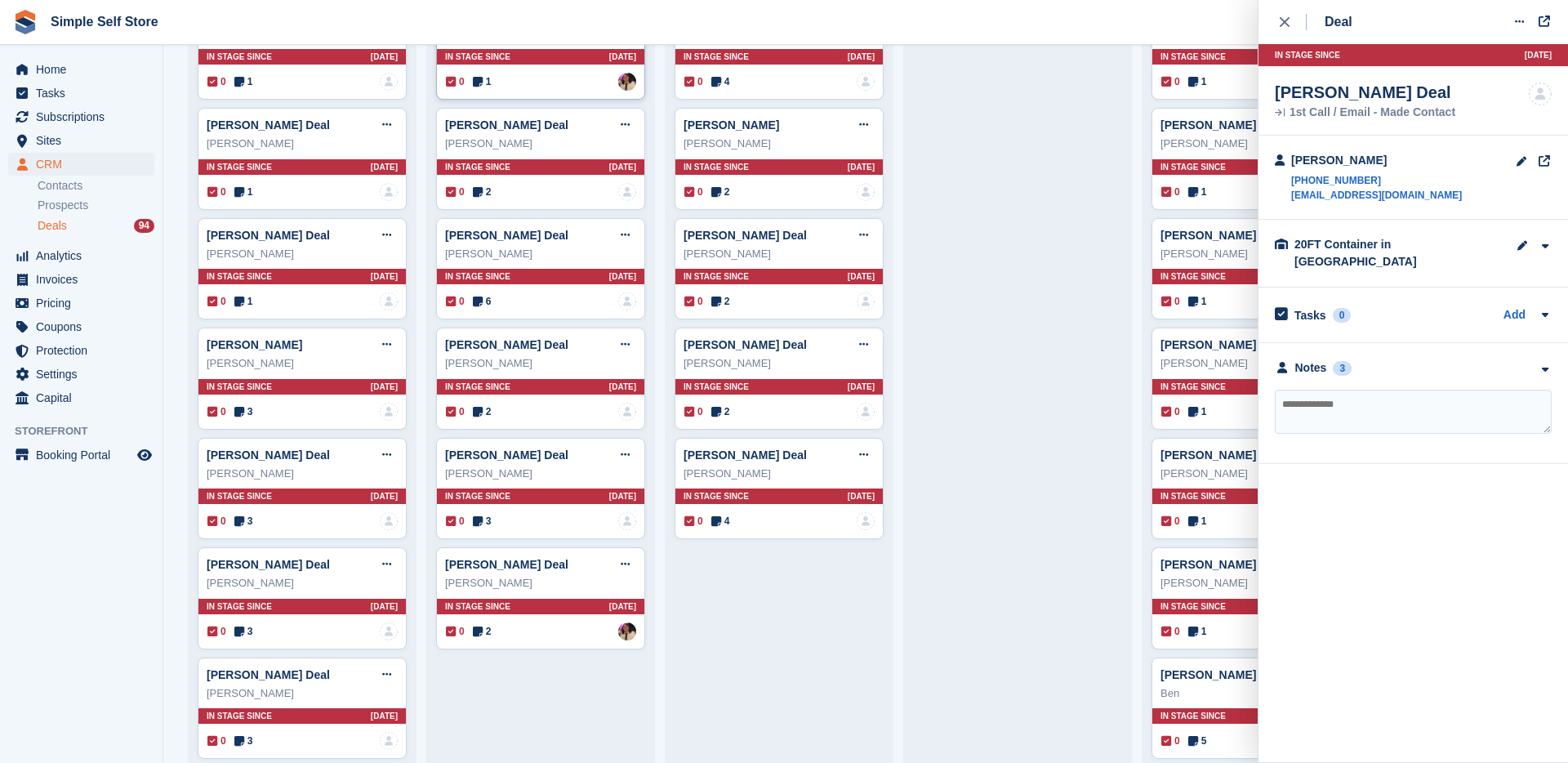
scroll to position [775, 0]
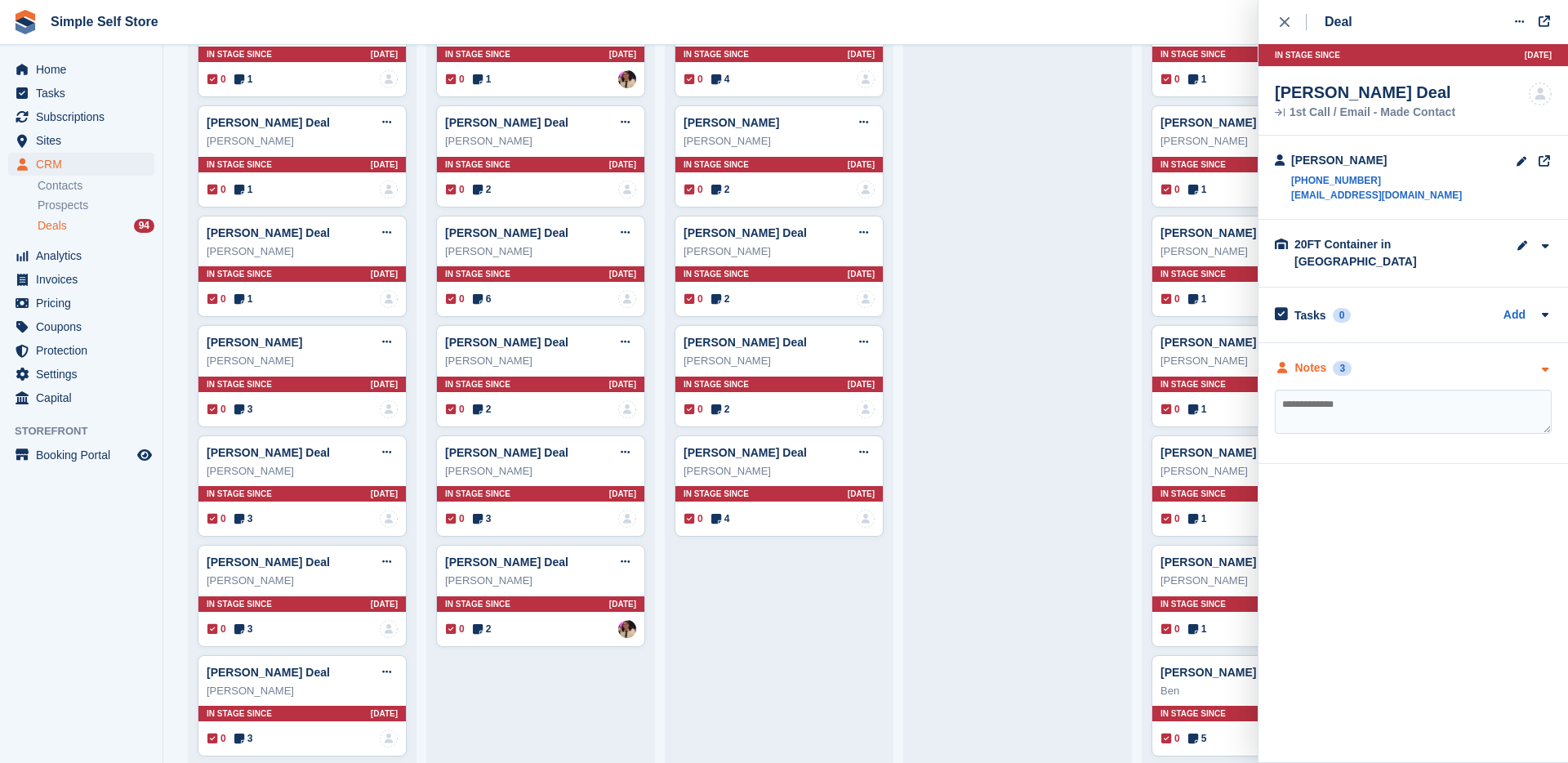
click at [1313, 360] on div "Notes" at bounding box center [1311, 368] width 32 height 17
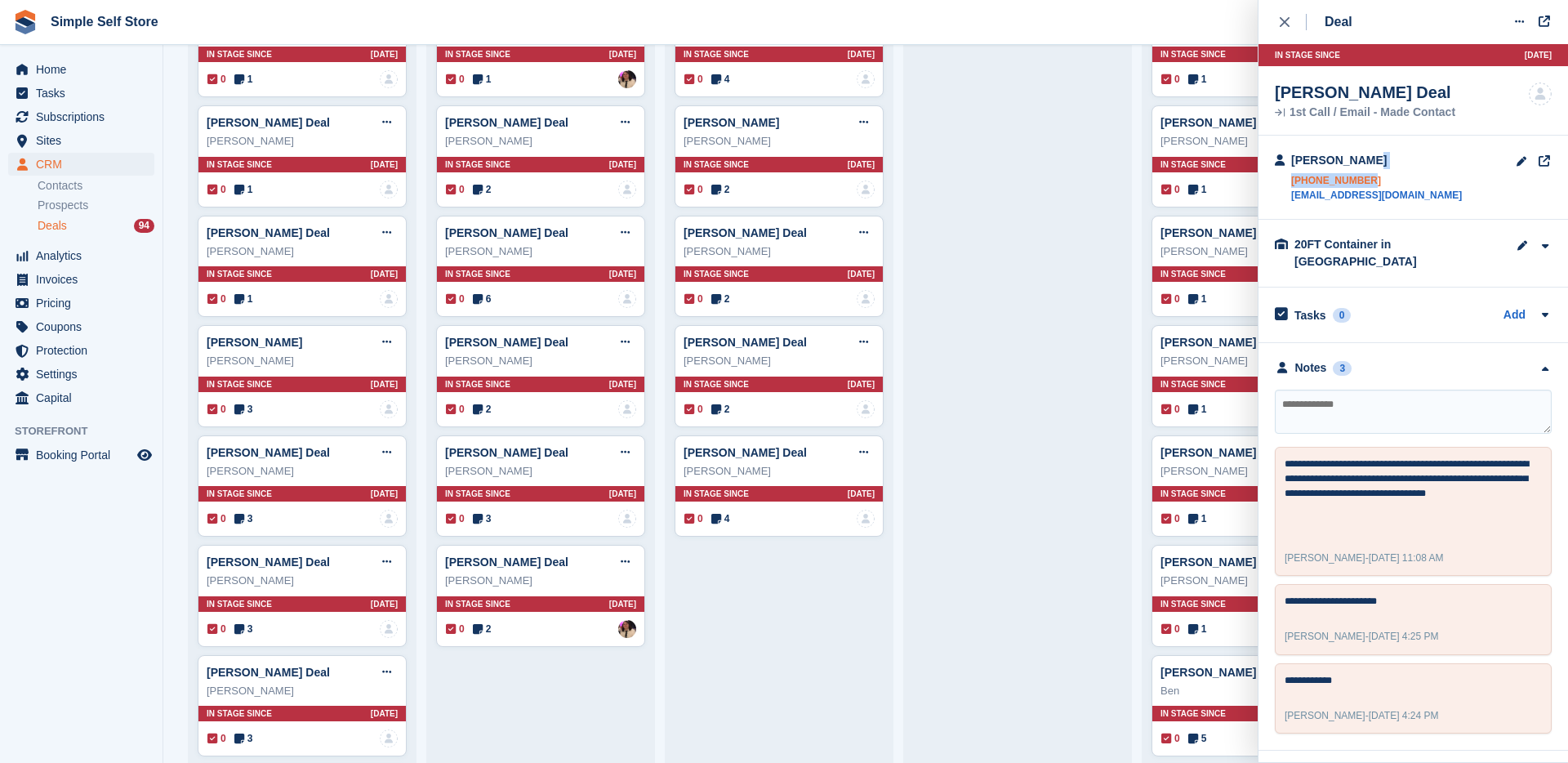
drag, startPoint x: 1414, startPoint y: 164, endPoint x: 1378, endPoint y: 178, distance: 38.6
click at [1378, 178] on div "[PERSON_NAME] [PHONE_NUMBER] [EMAIL_ADDRESS][DOMAIN_NAME]" at bounding box center [1413, 178] width 310 height 84
copy div "[PHONE_NUMBER]"
click at [489, 631] on span "2" at bounding box center [483, 628] width 19 height 14
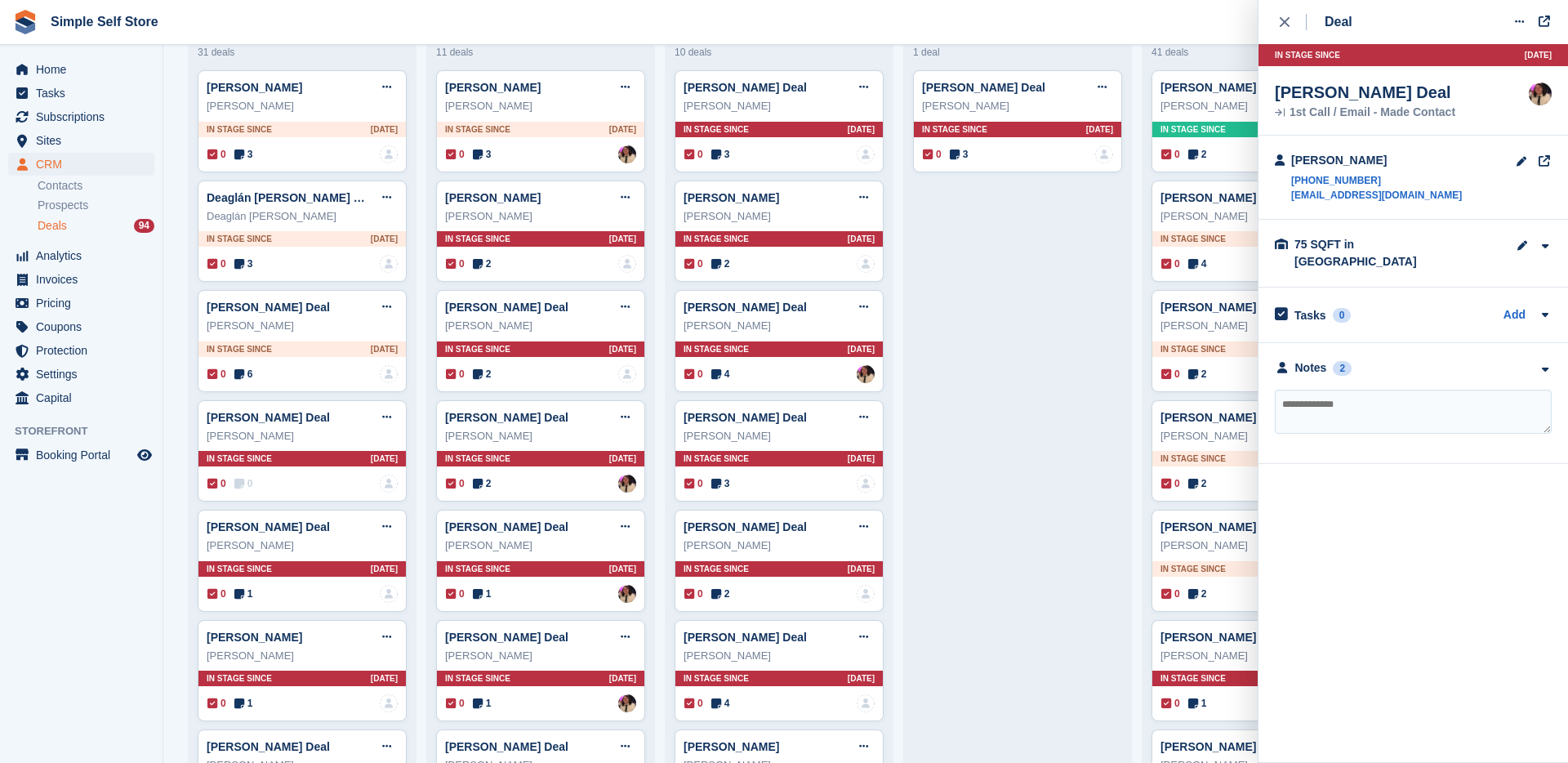
scroll to position [0, 0]
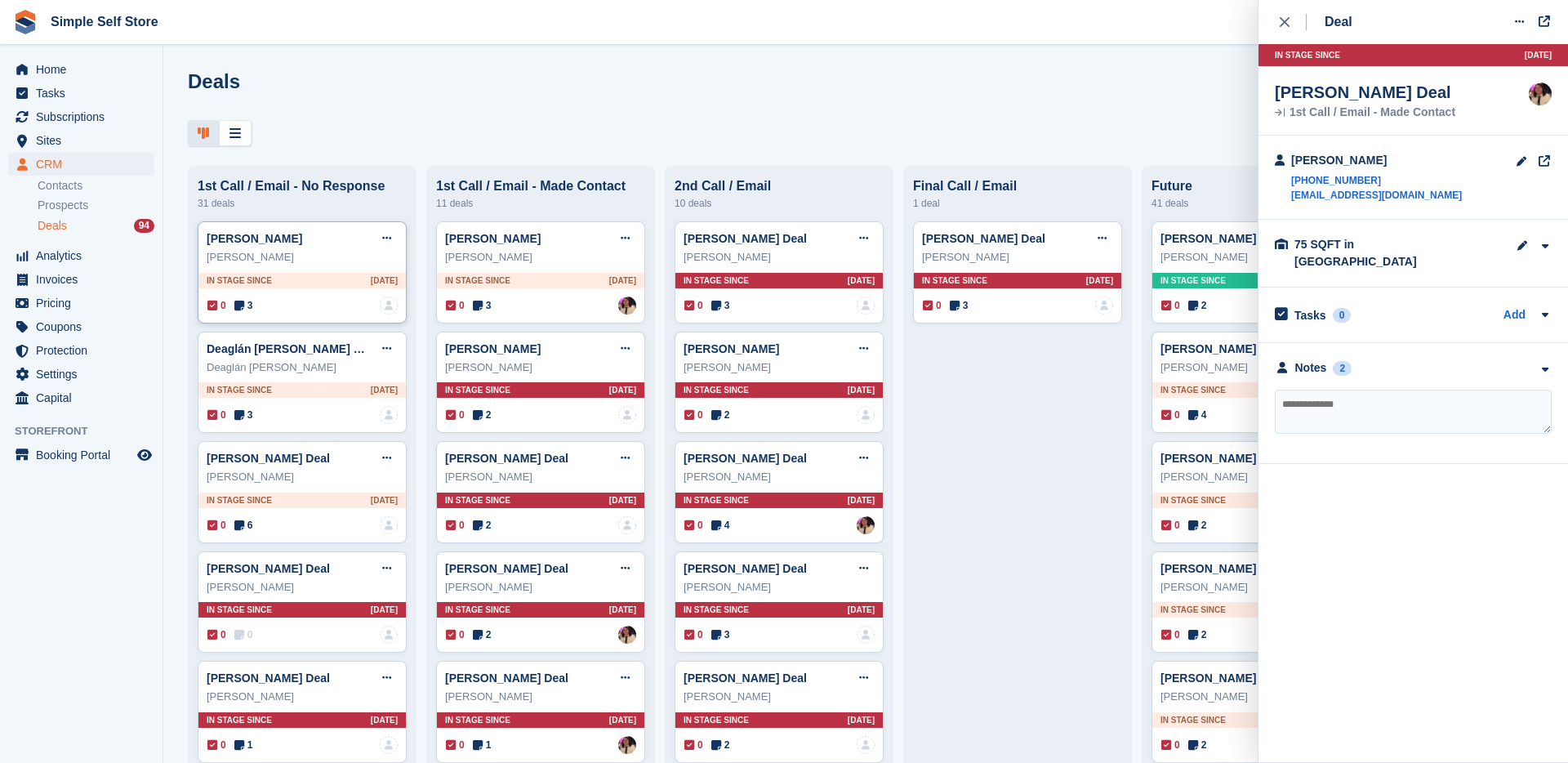
click at [252, 308] on span "3" at bounding box center [244, 305] width 19 height 14
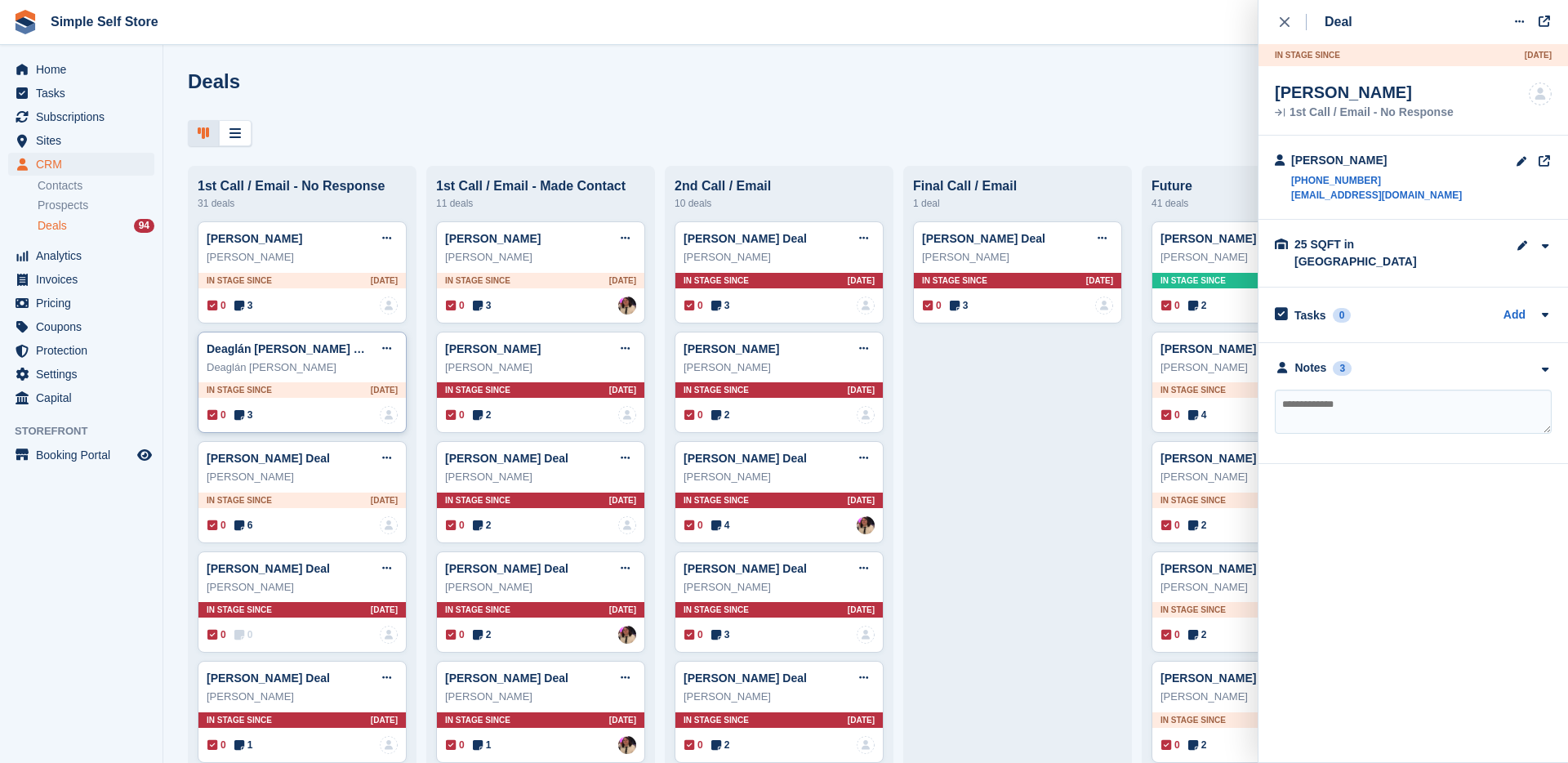
click at [266, 412] on div "0 3 No one is assigned to this deal" at bounding box center [302, 414] width 190 height 18
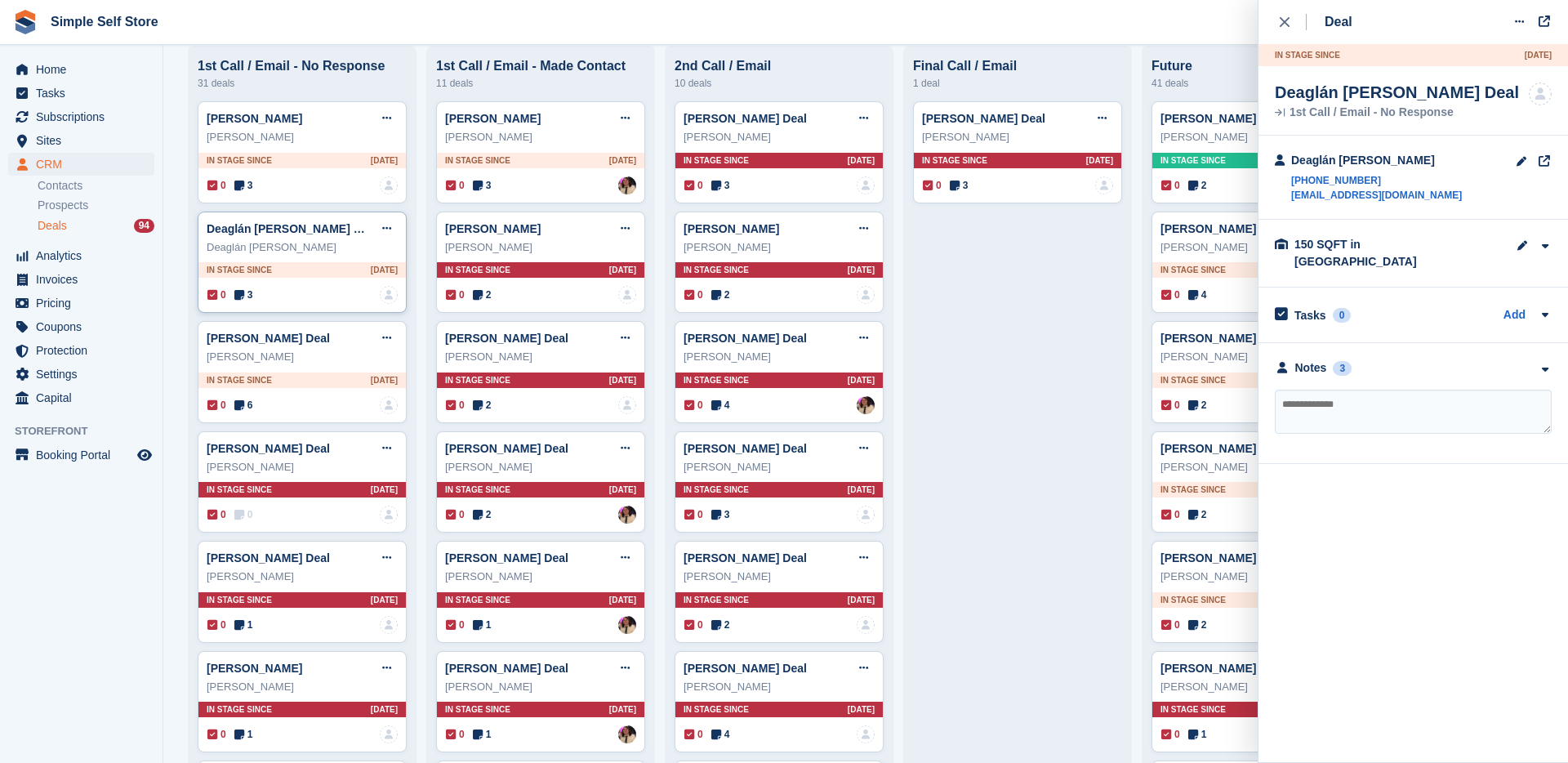
scroll to position [120, 0]
click at [263, 405] on div "0 6 No one is assigned to this deal" at bounding box center [302, 403] width 190 height 18
click at [1328, 360] on div "Notes 6" at bounding box center [1313, 368] width 76 height 17
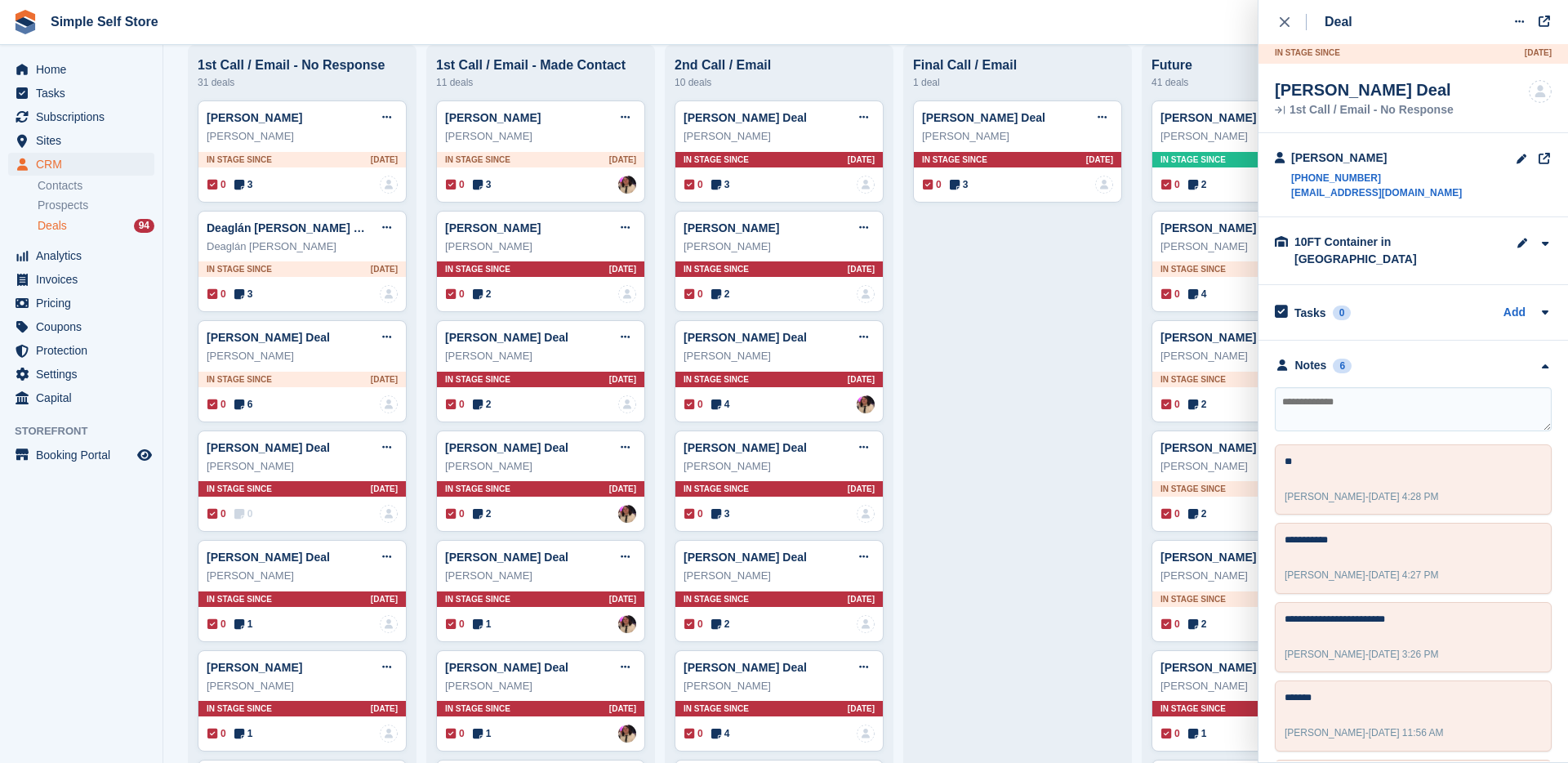
scroll to position [0, 0]
drag, startPoint x: 1426, startPoint y: 169, endPoint x: 1391, endPoint y: 177, distance: 35.9
click at [1391, 177] on div "[PERSON_NAME] [PHONE_NUMBER] [EMAIL_ADDRESS][DOMAIN_NAME]" at bounding box center [1413, 178] width 310 height 84
copy link "[PHONE_NUMBER]"
click at [1370, 399] on textarea at bounding box center [1413, 411] width 277 height 44
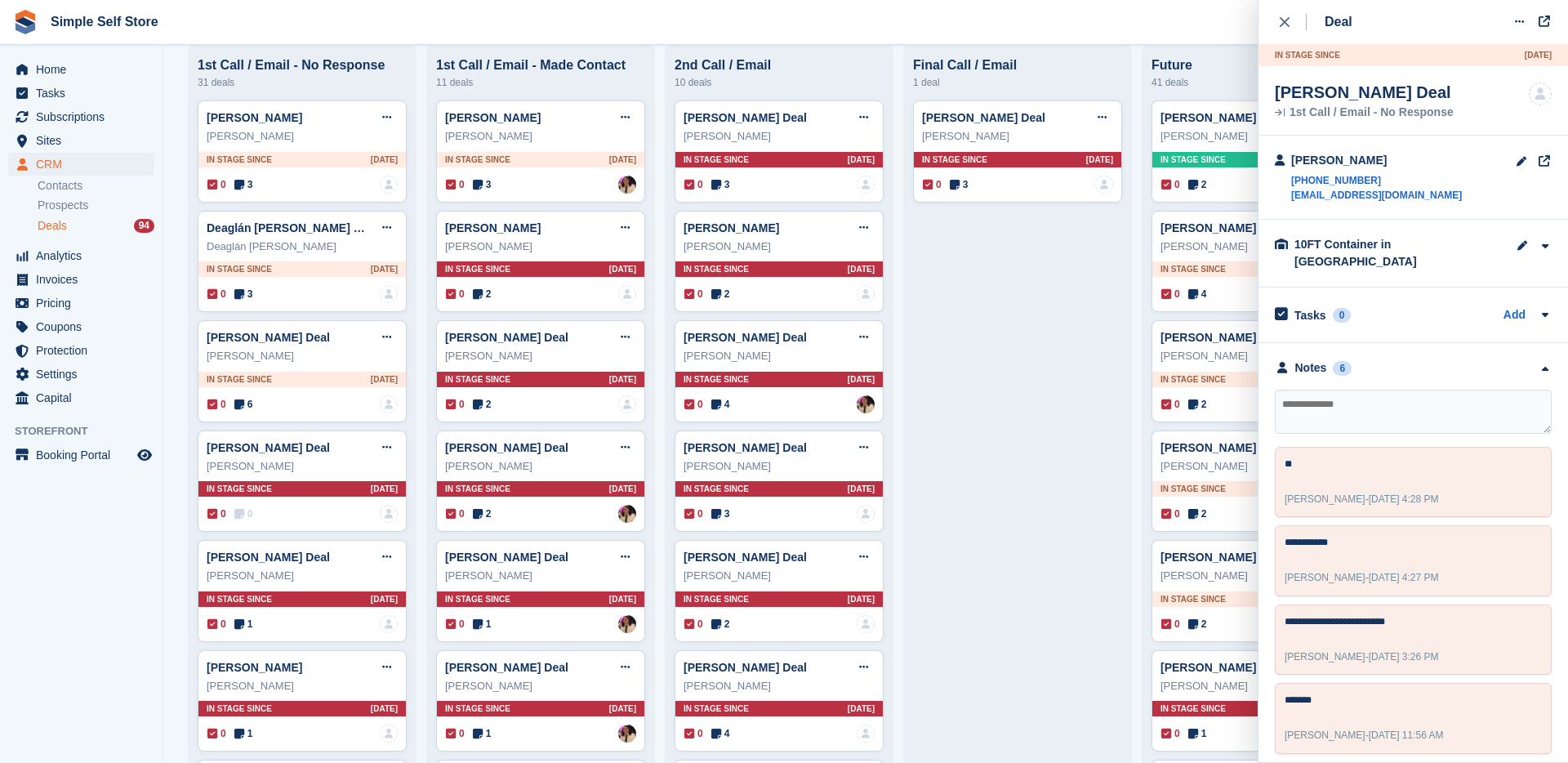
paste textarea "**********"
type textarea "**********"
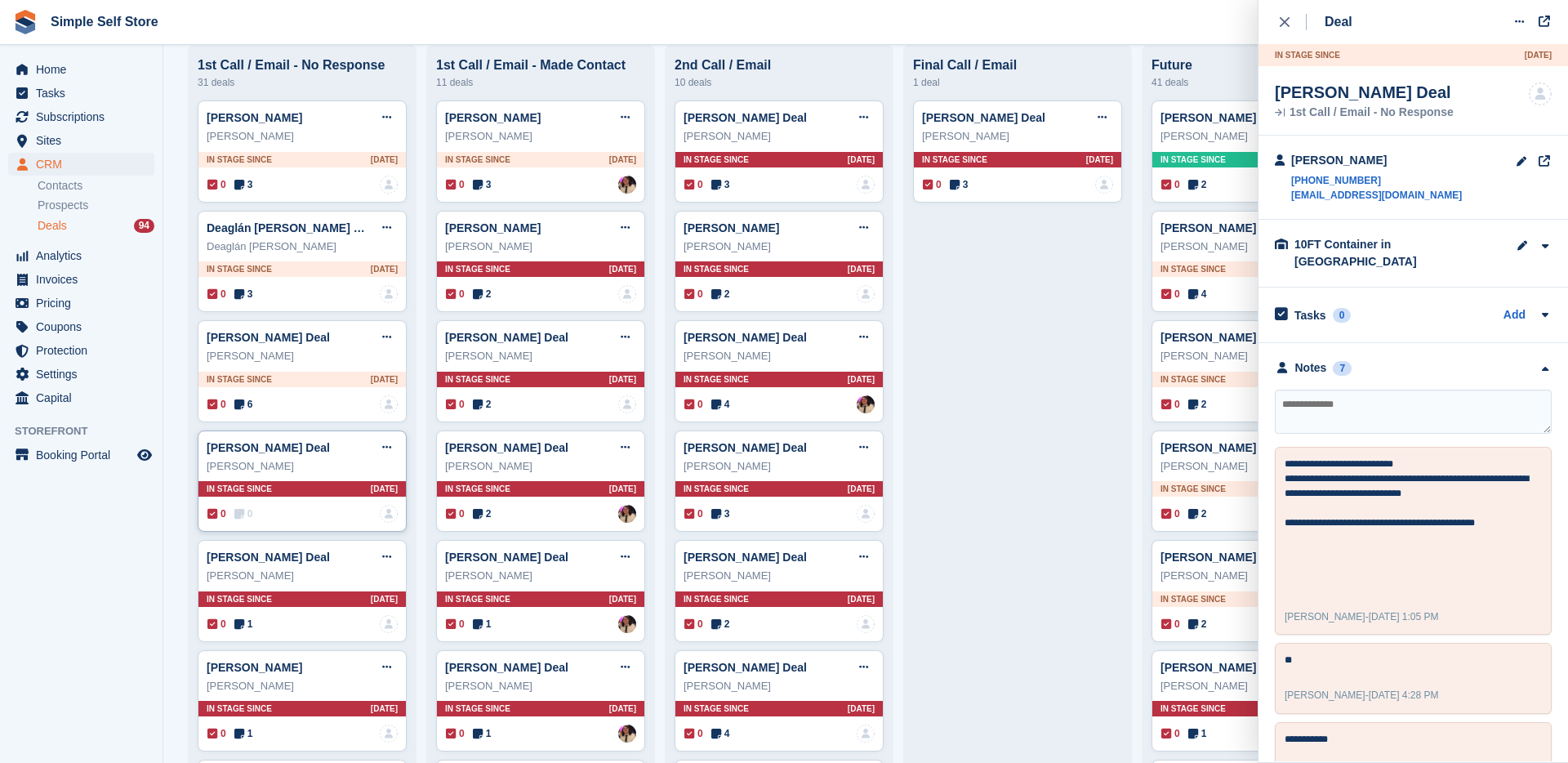
click at [261, 521] on div "0 0 No one is assigned to this deal" at bounding box center [302, 513] width 190 height 18
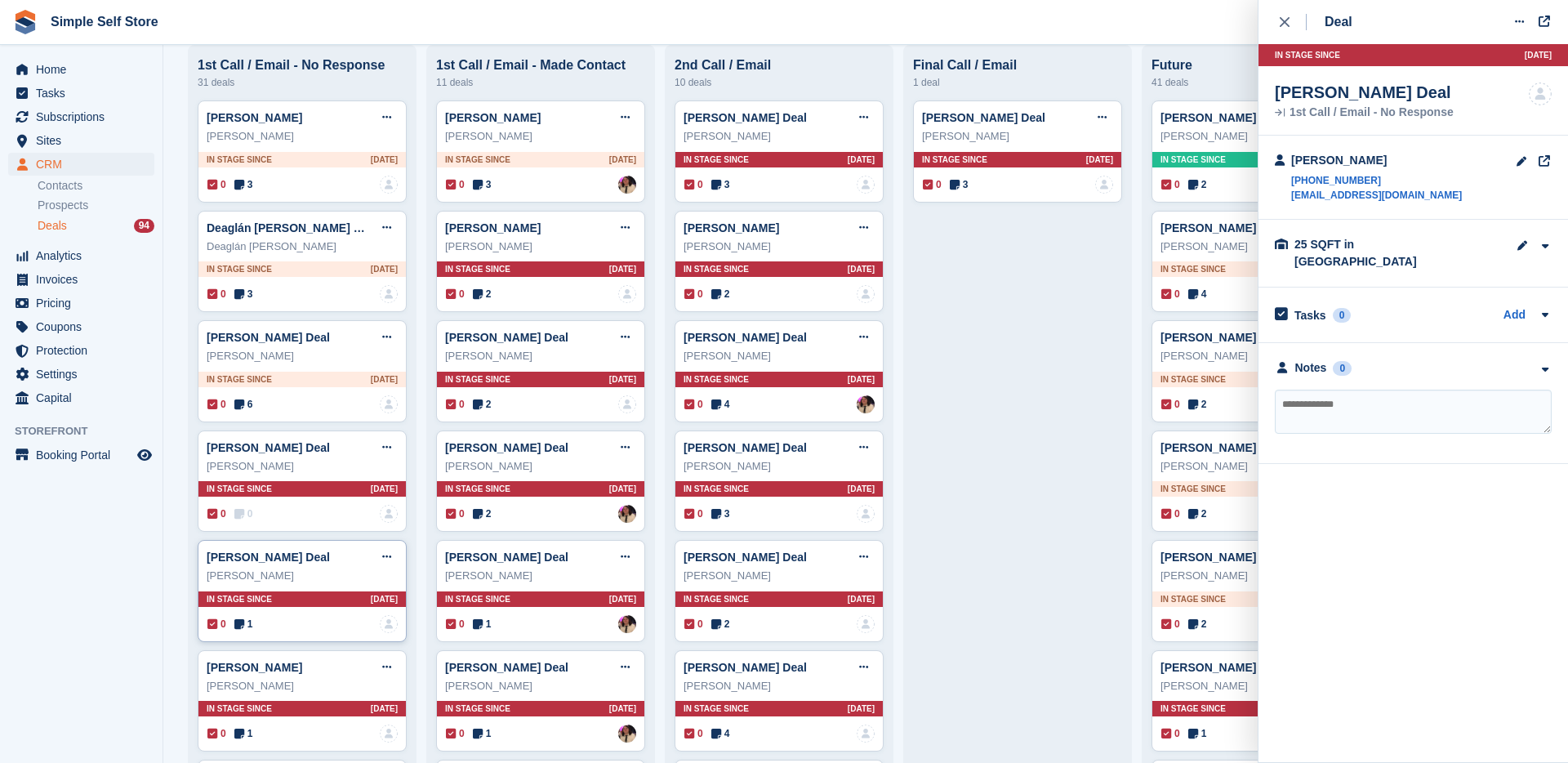
click at [260, 626] on div "0 1 No one is assigned to this deal" at bounding box center [302, 623] width 190 height 18
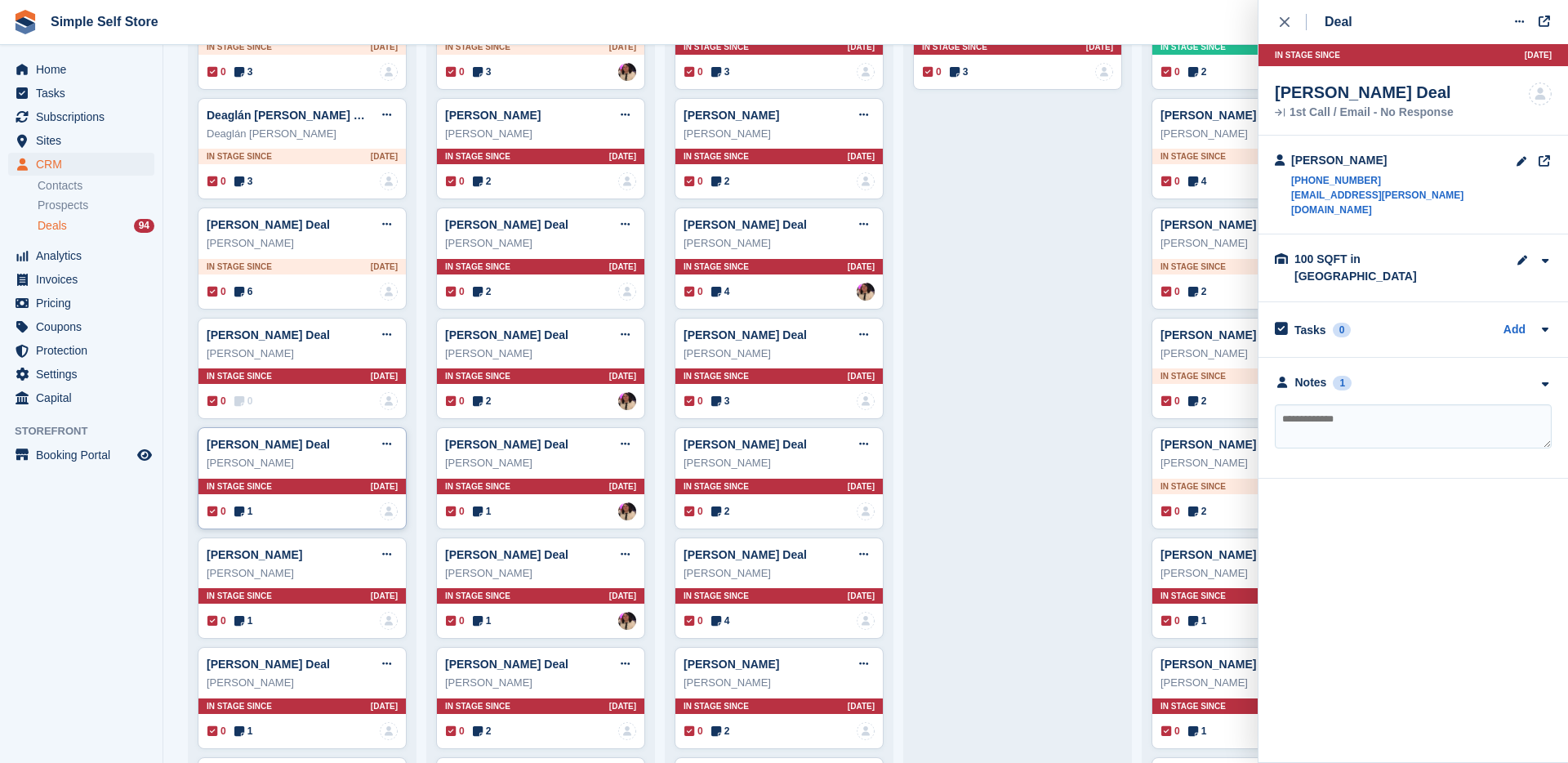
scroll to position [245, 0]
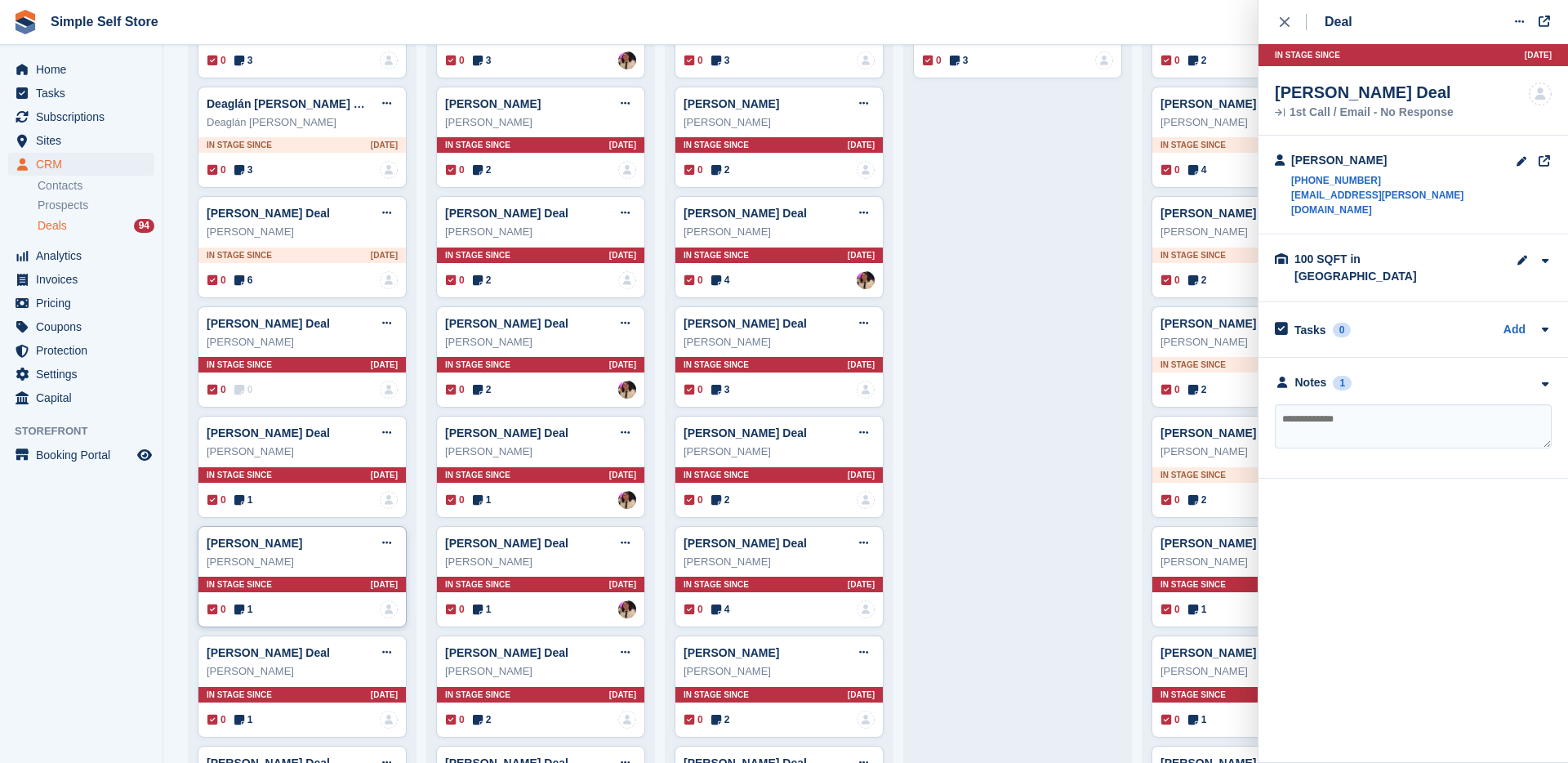
click at [265, 619] on div "0 1 No one is assigned to this deal" at bounding box center [302, 609] width 190 height 18
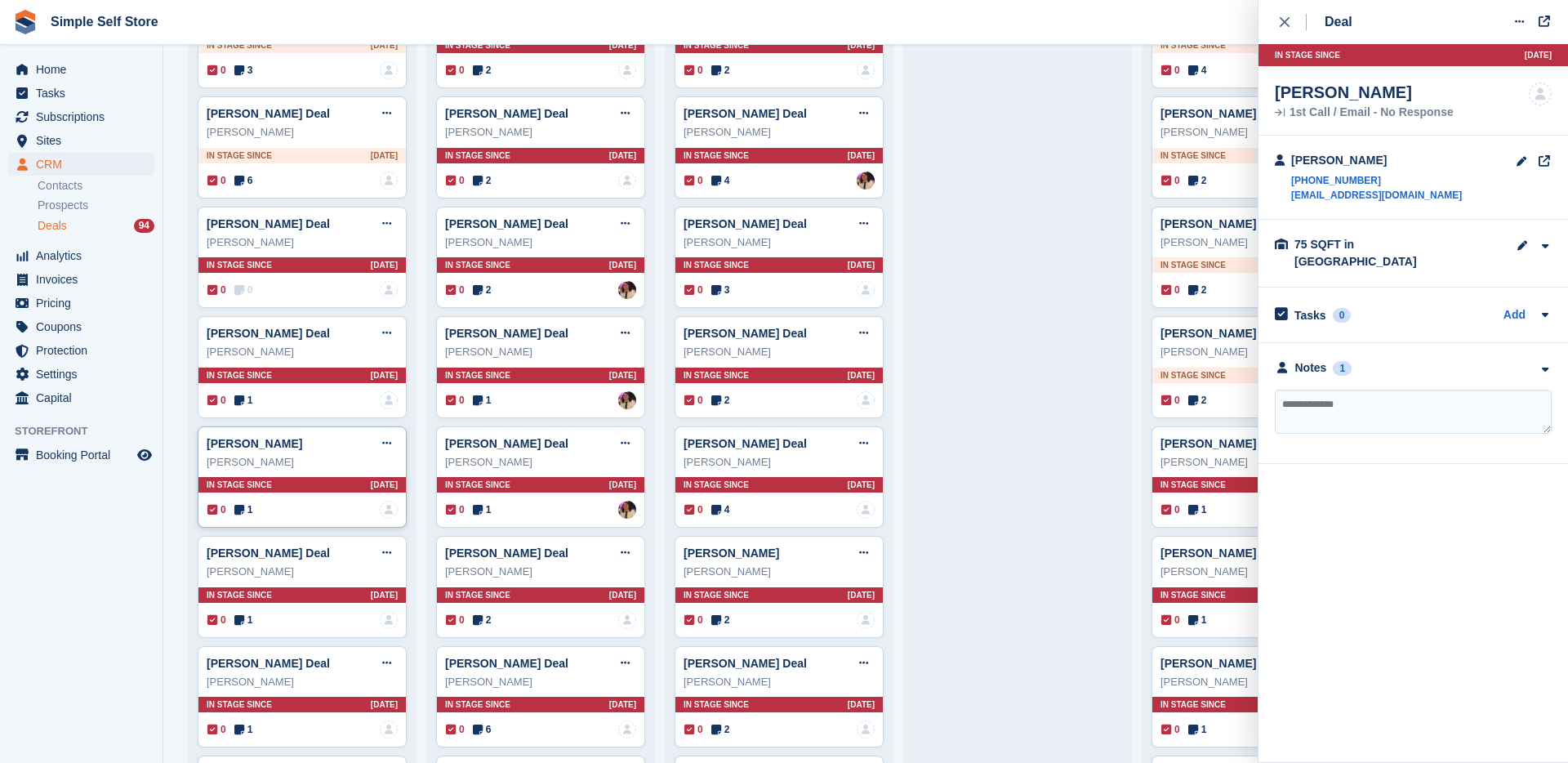
scroll to position [366, 0]
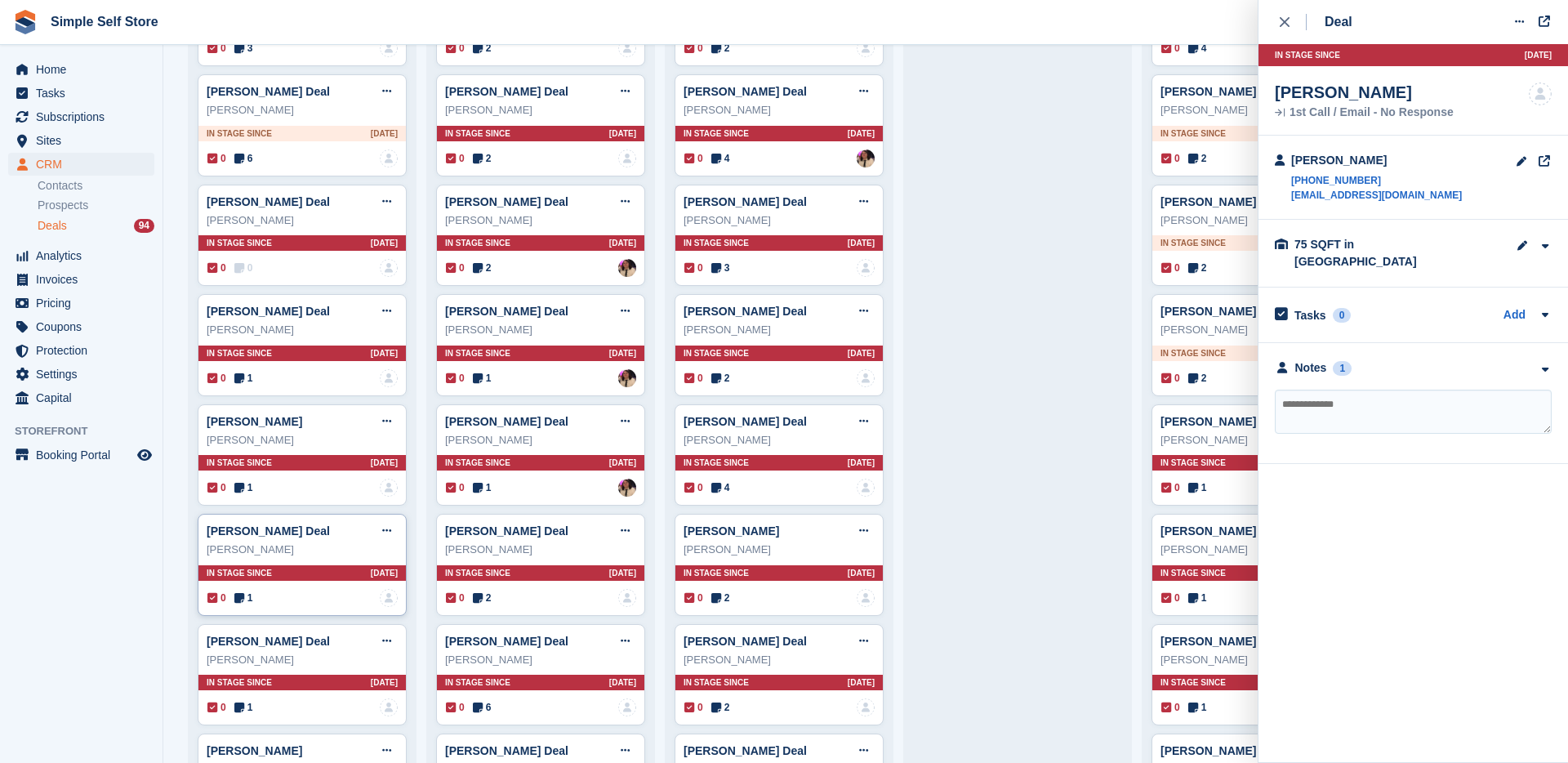
click at [270, 601] on div "0 1 No one is assigned to this deal" at bounding box center [302, 598] width 190 height 18
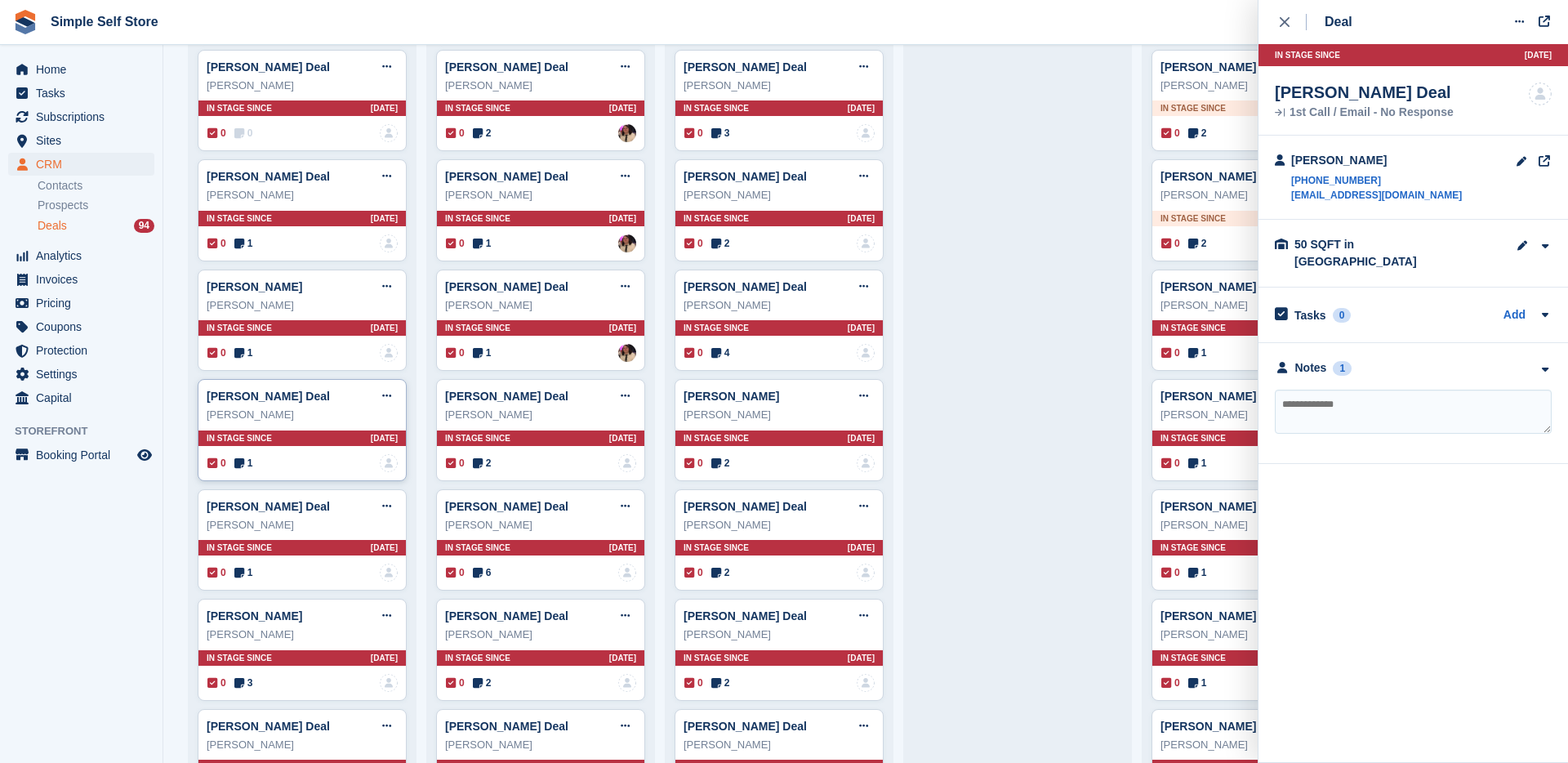
scroll to position [501, 0]
click at [269, 572] on div "0 1 No one is assigned to this deal" at bounding box center [302, 573] width 190 height 18
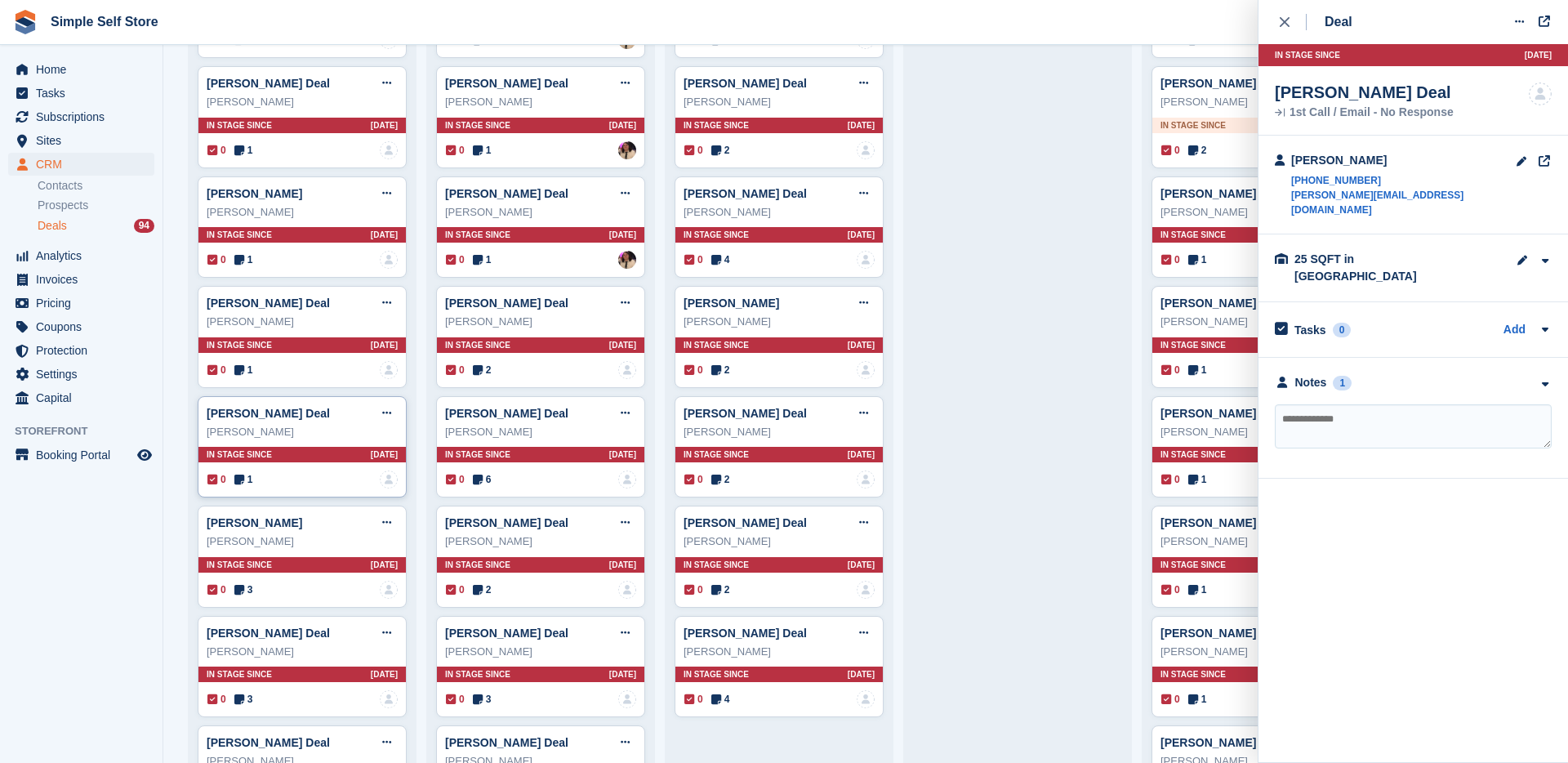
scroll to position [594, 0]
click at [267, 590] on div "0 3 No one is assigned to this deal" at bounding box center [302, 590] width 190 height 18
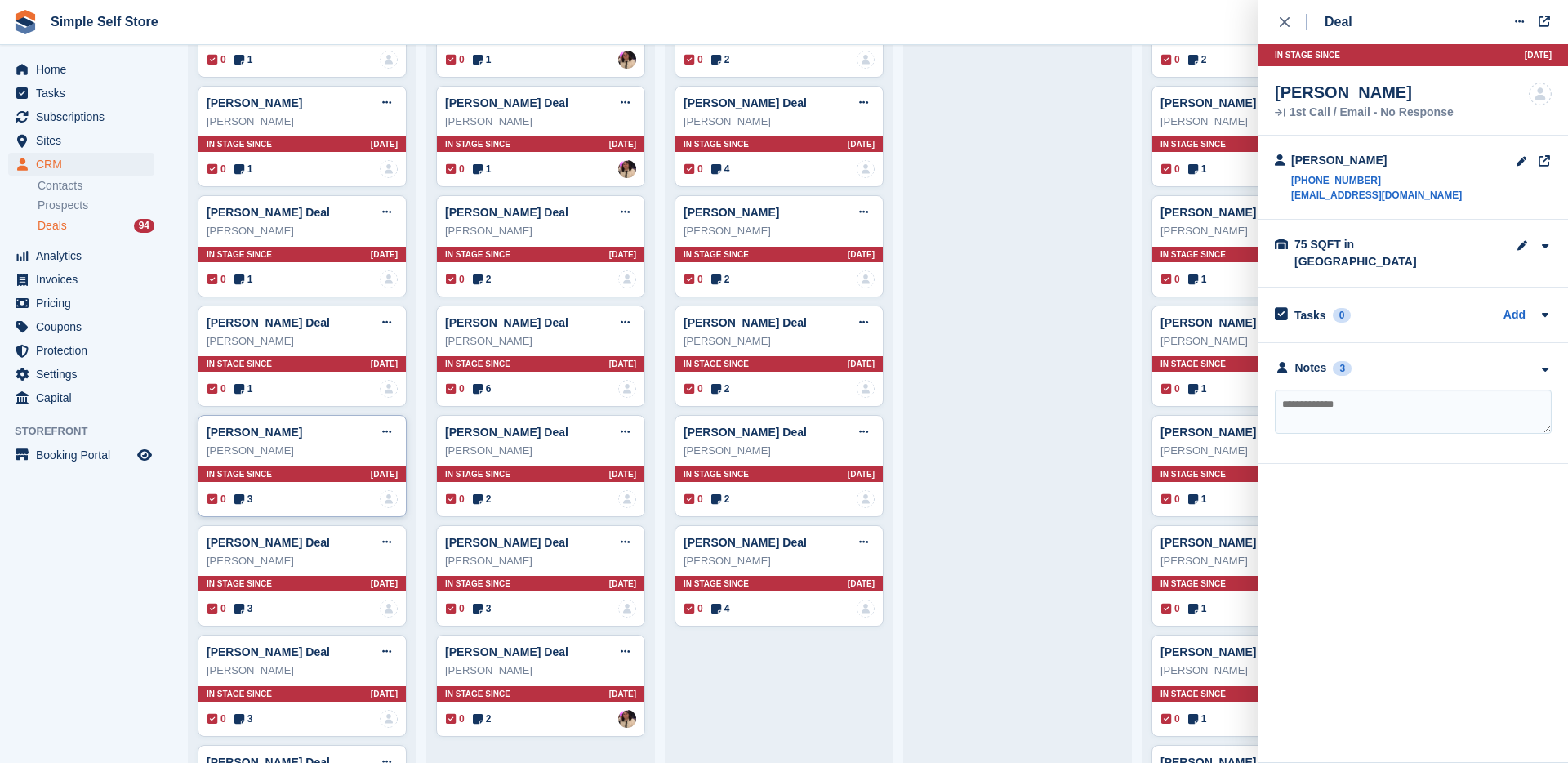
scroll to position [698, 0]
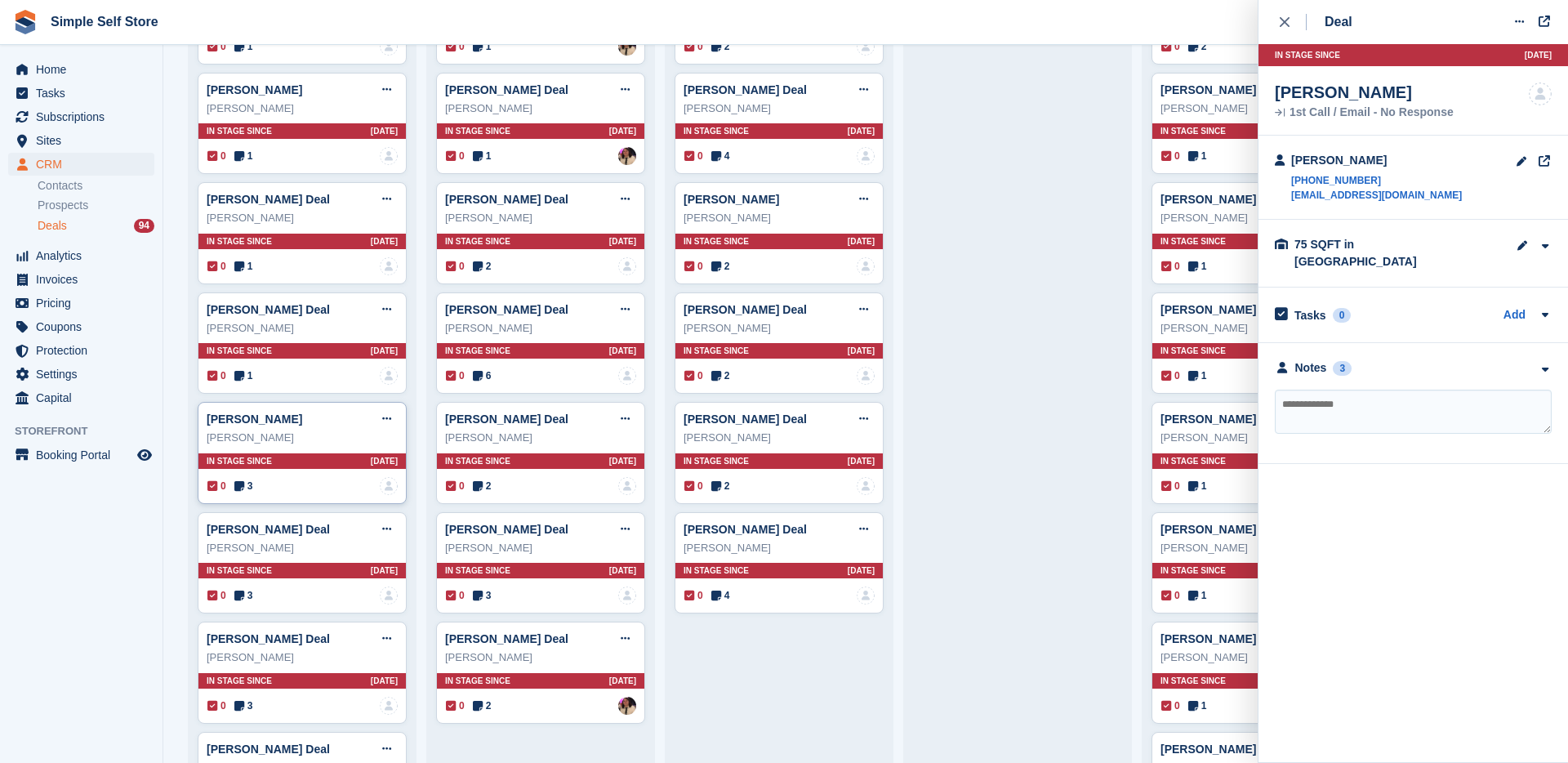
click at [267, 590] on div "0 3 No one is assigned to this deal" at bounding box center [302, 595] width 190 height 18
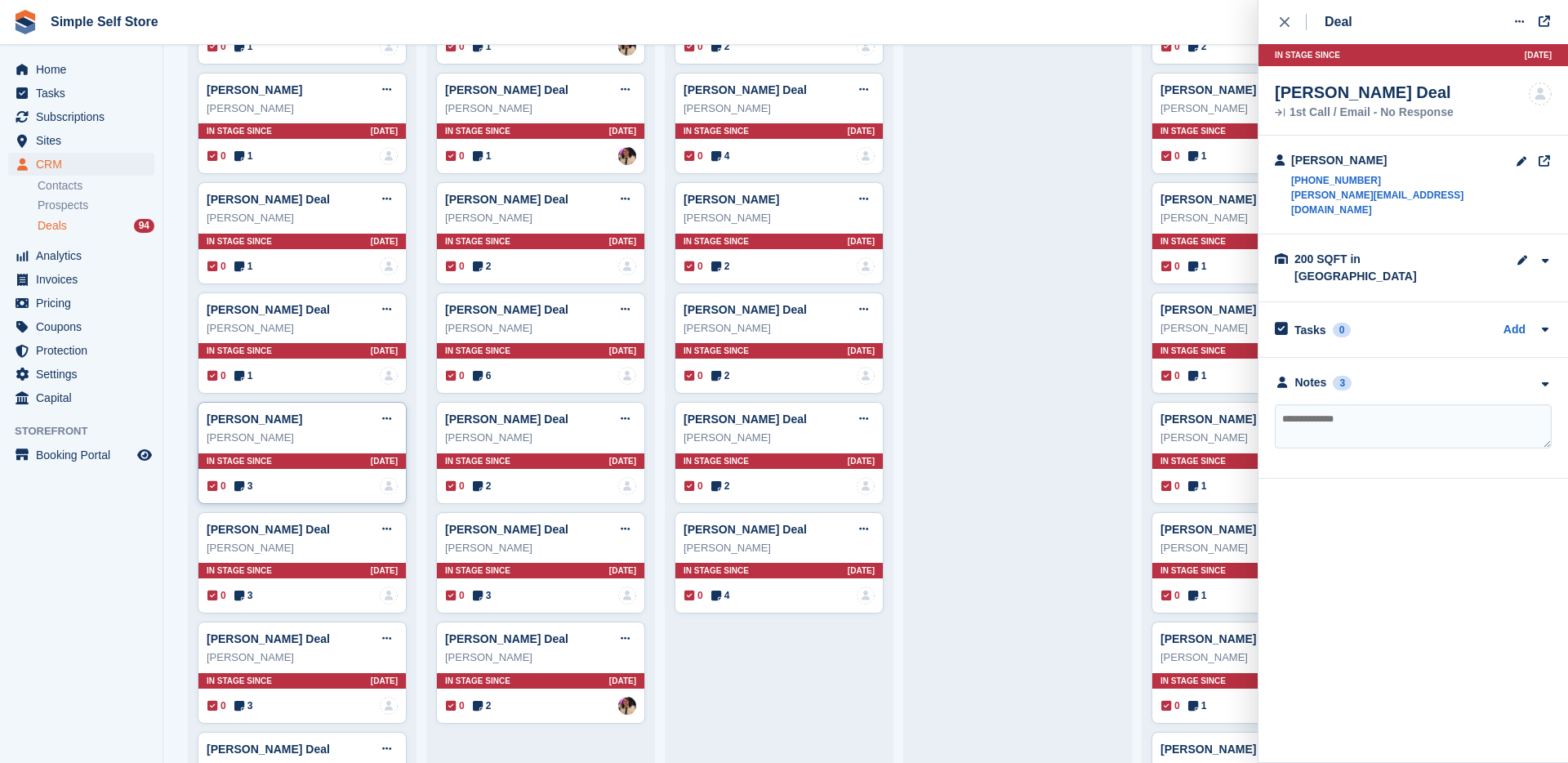
click at [266, 479] on div "0 3 No one is assigned to this deal" at bounding box center [302, 486] width 190 height 18
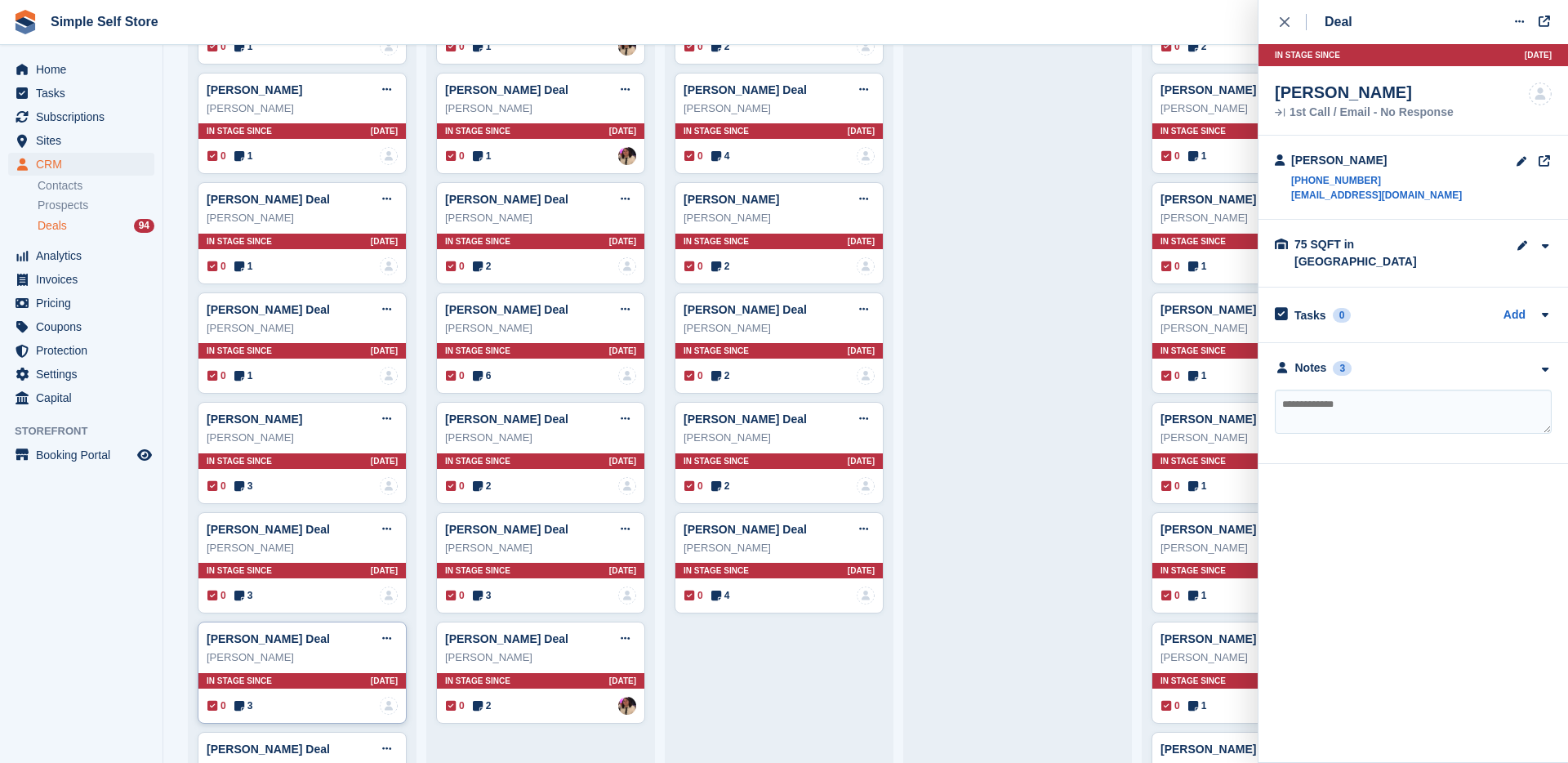
click at [260, 703] on div "0 3 No one is assigned to this deal" at bounding box center [302, 706] width 190 height 18
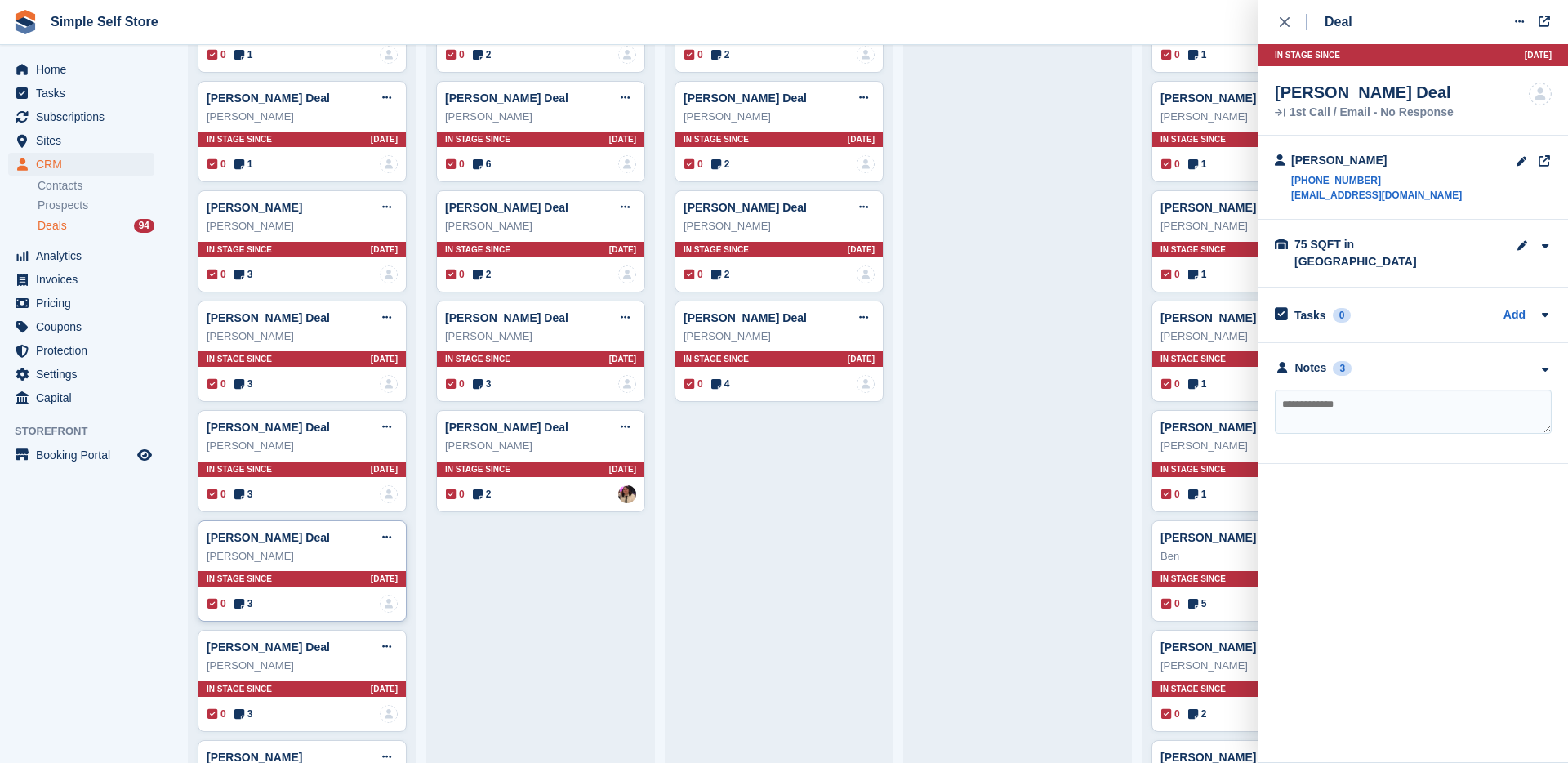
scroll to position [910, 0]
click at [267, 606] on div "0 3 No one is assigned to this deal" at bounding box center [302, 602] width 190 height 18
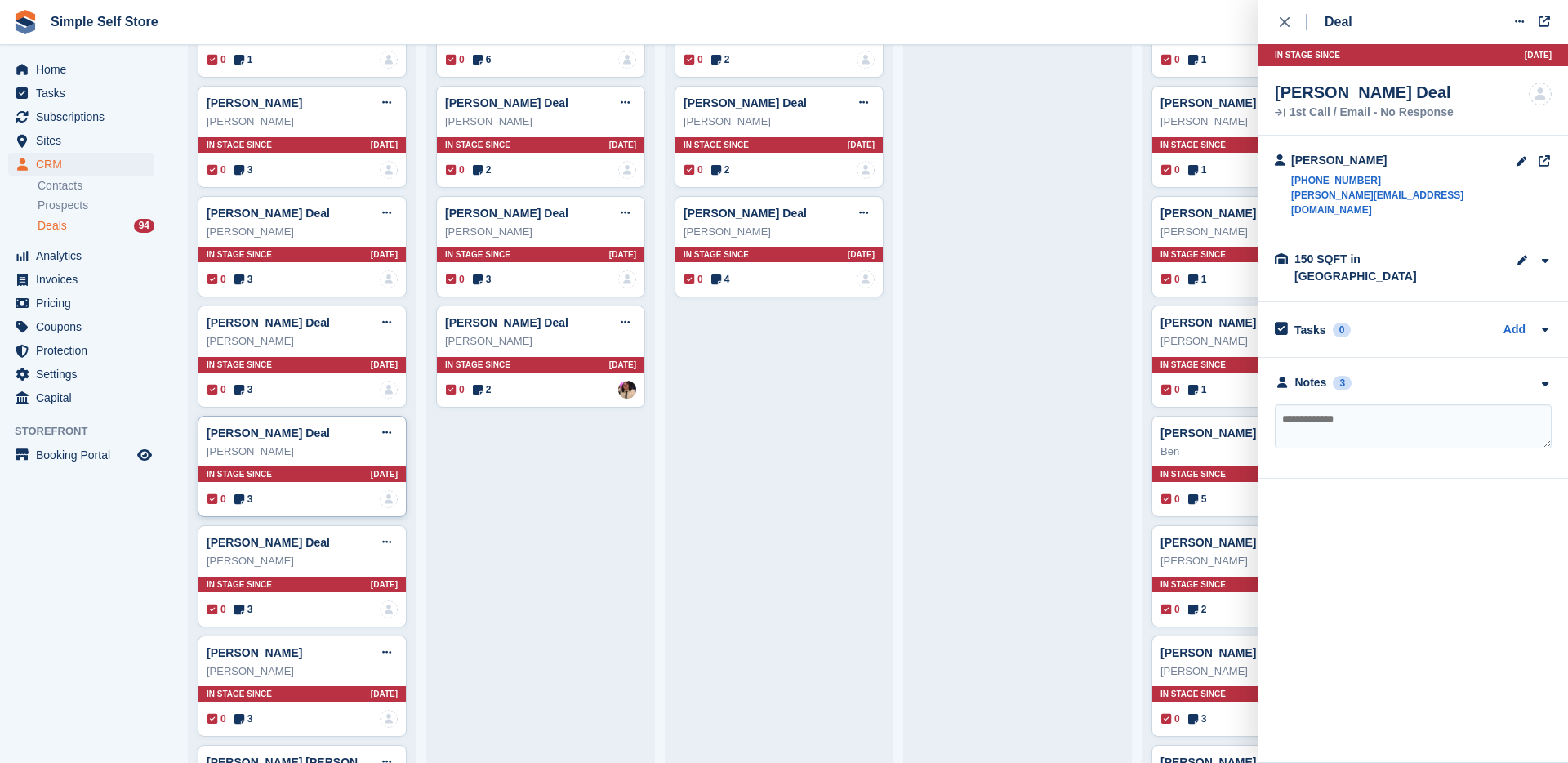
scroll to position [1027, 0]
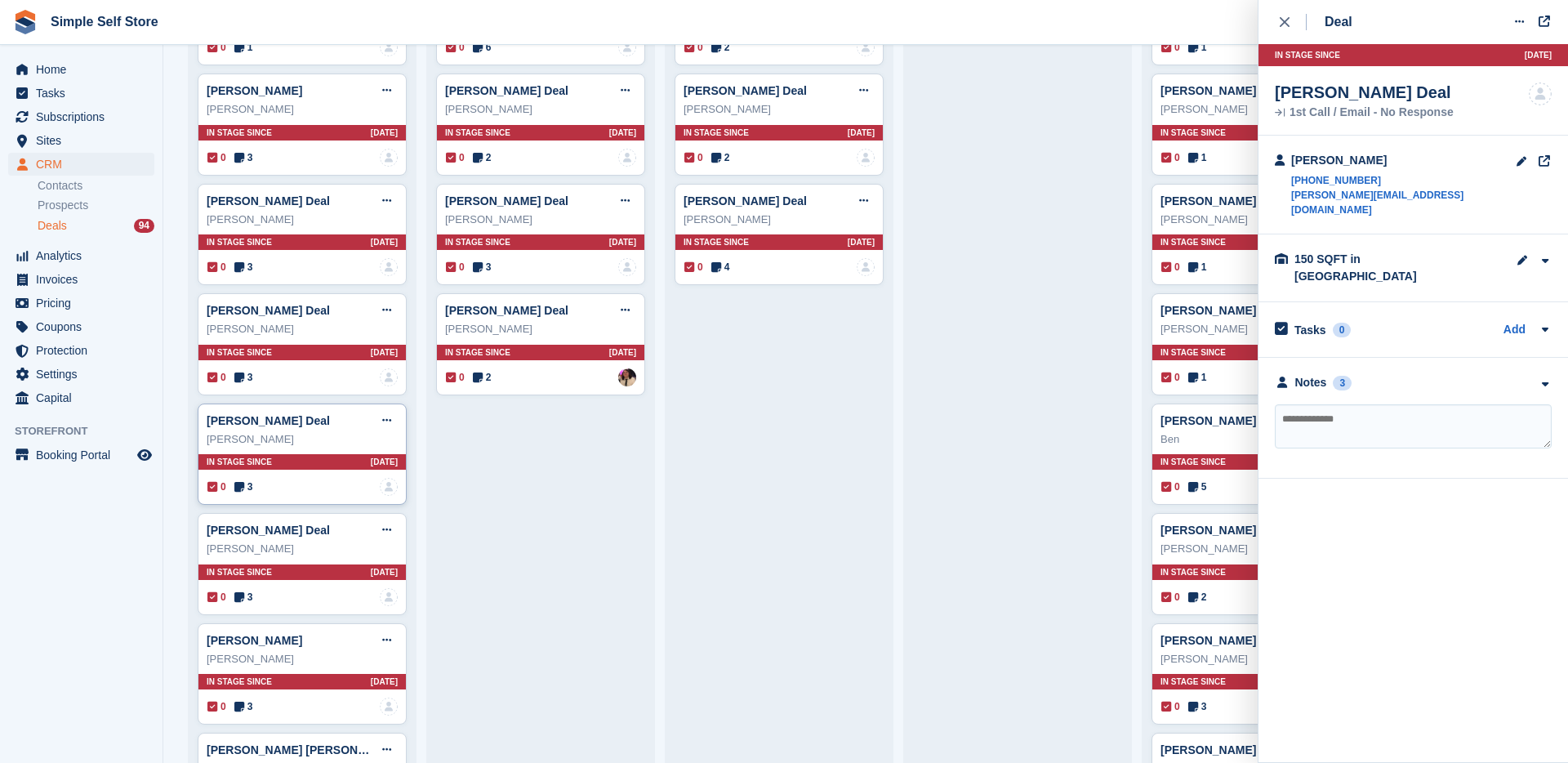
click at [268, 605] on div "0 3 No one is assigned to this deal" at bounding box center [302, 597] width 190 height 18
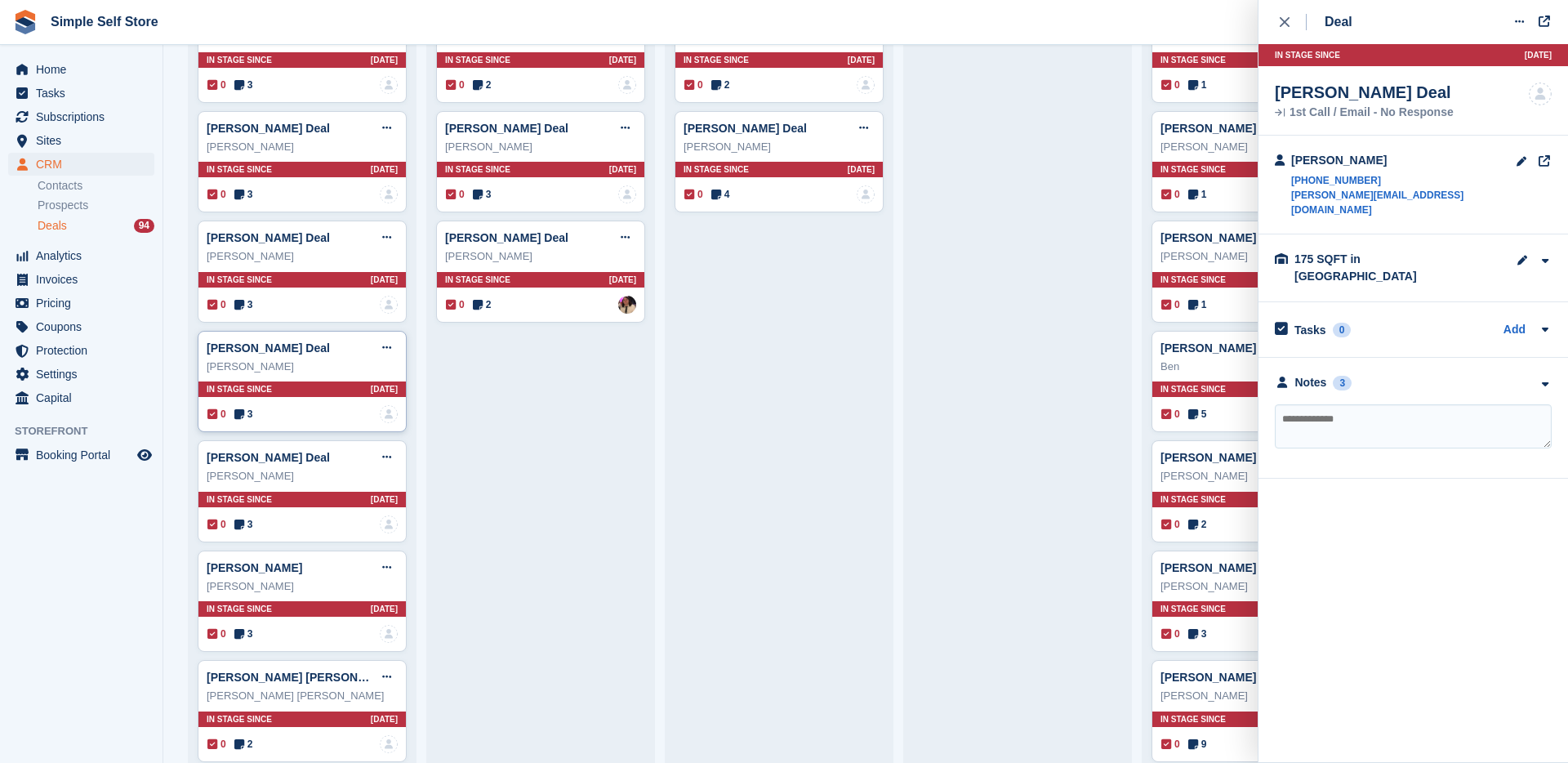
scroll to position [1119, 0]
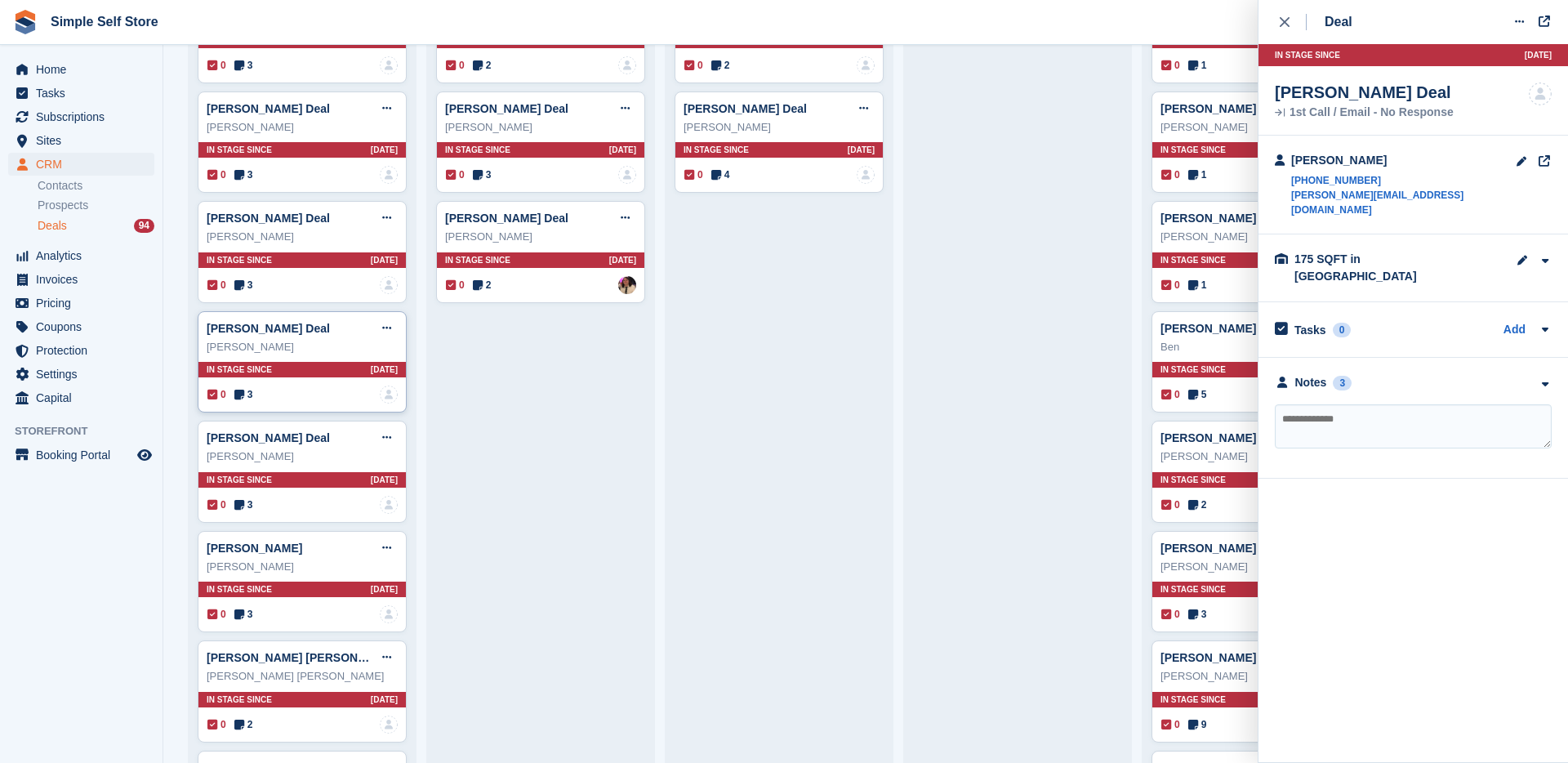
click at [268, 605] on div "0 3 No one is assigned to this deal" at bounding box center [302, 614] width 190 height 18
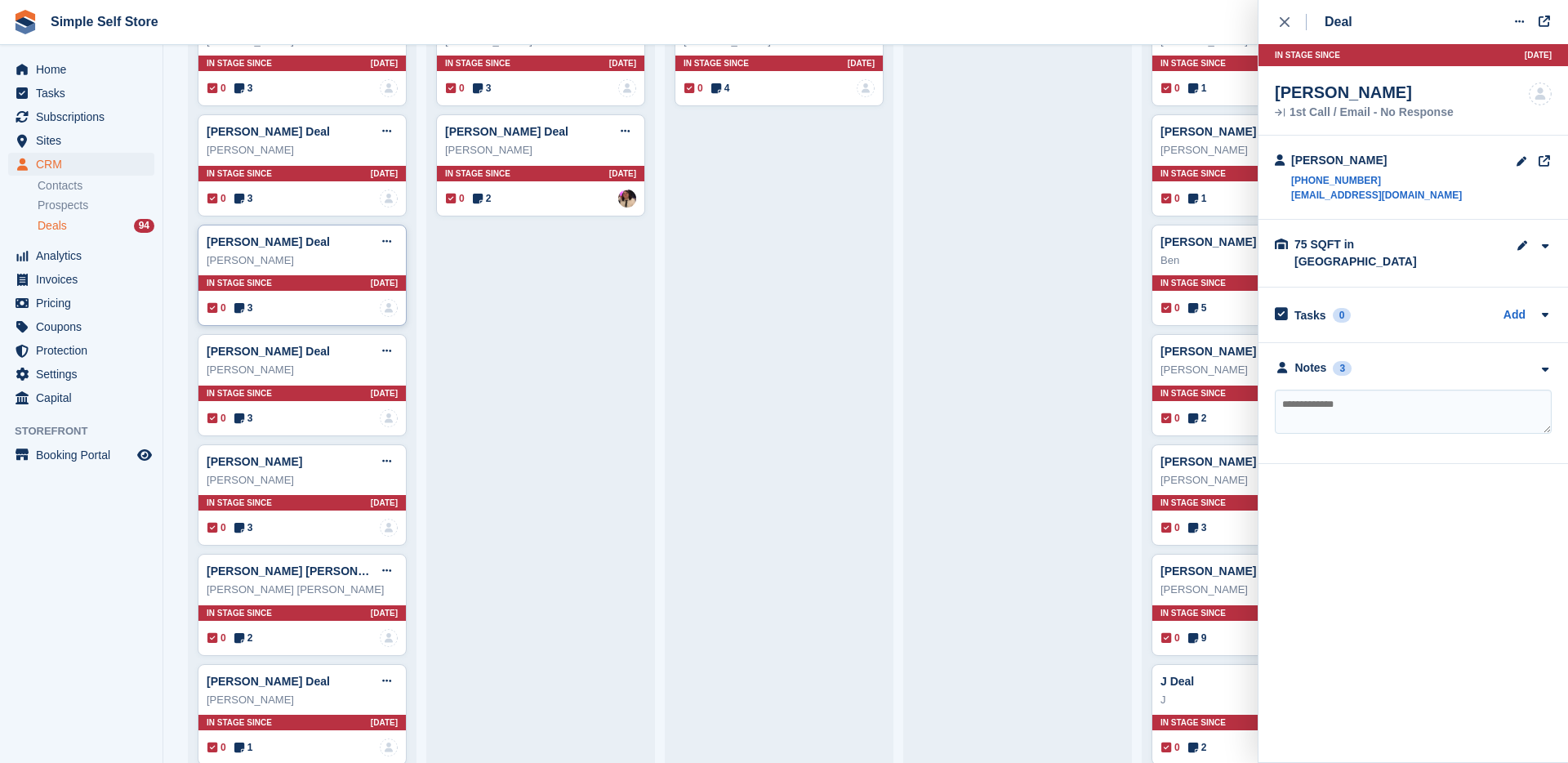
scroll to position [1222, 0]
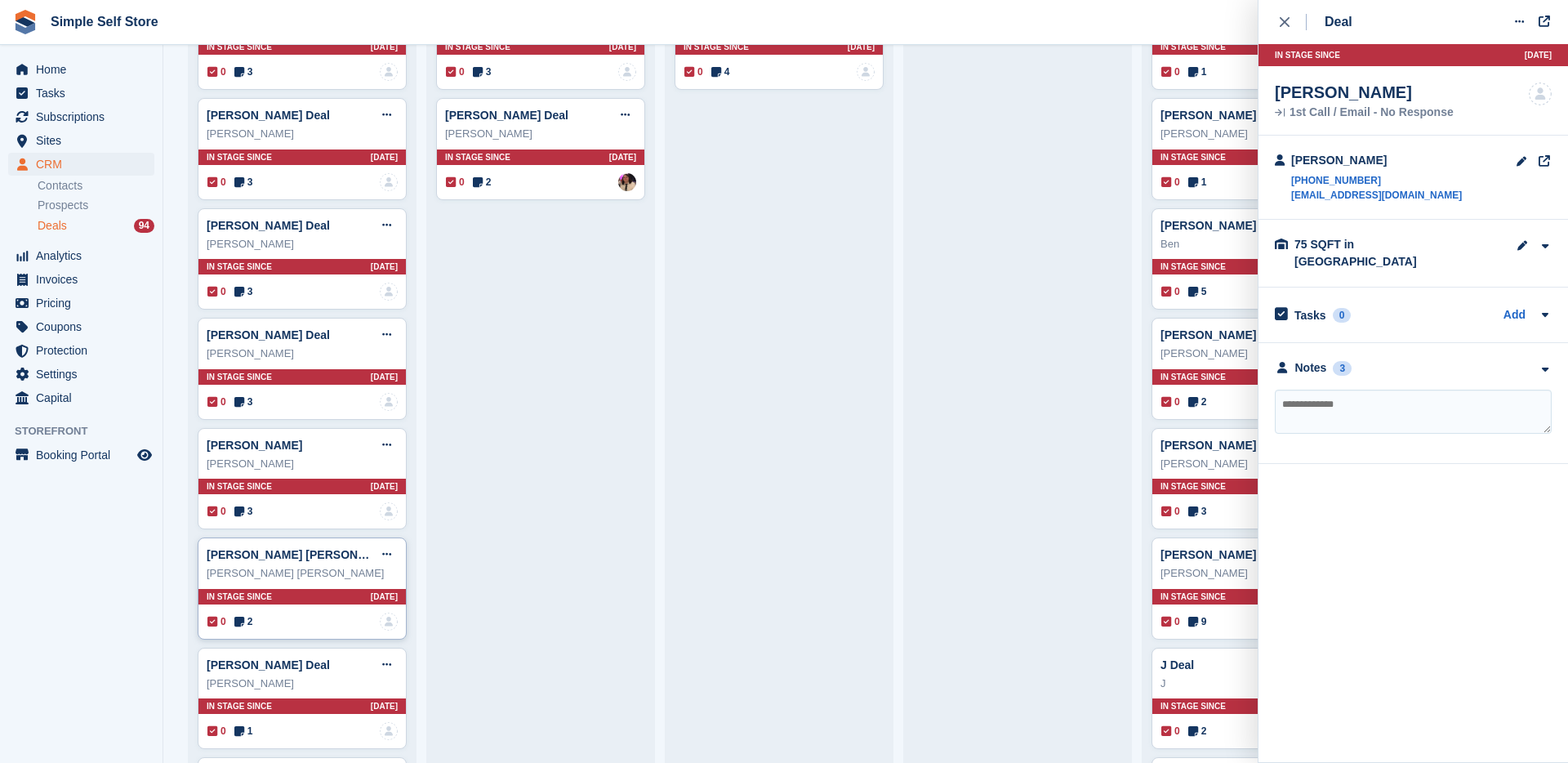
click at [269, 612] on div "[PERSON_NAME] [PERSON_NAME] Deal Edit deal [PERSON_NAME] as won [PERSON_NAME] a…" at bounding box center [302, 588] width 209 height 102
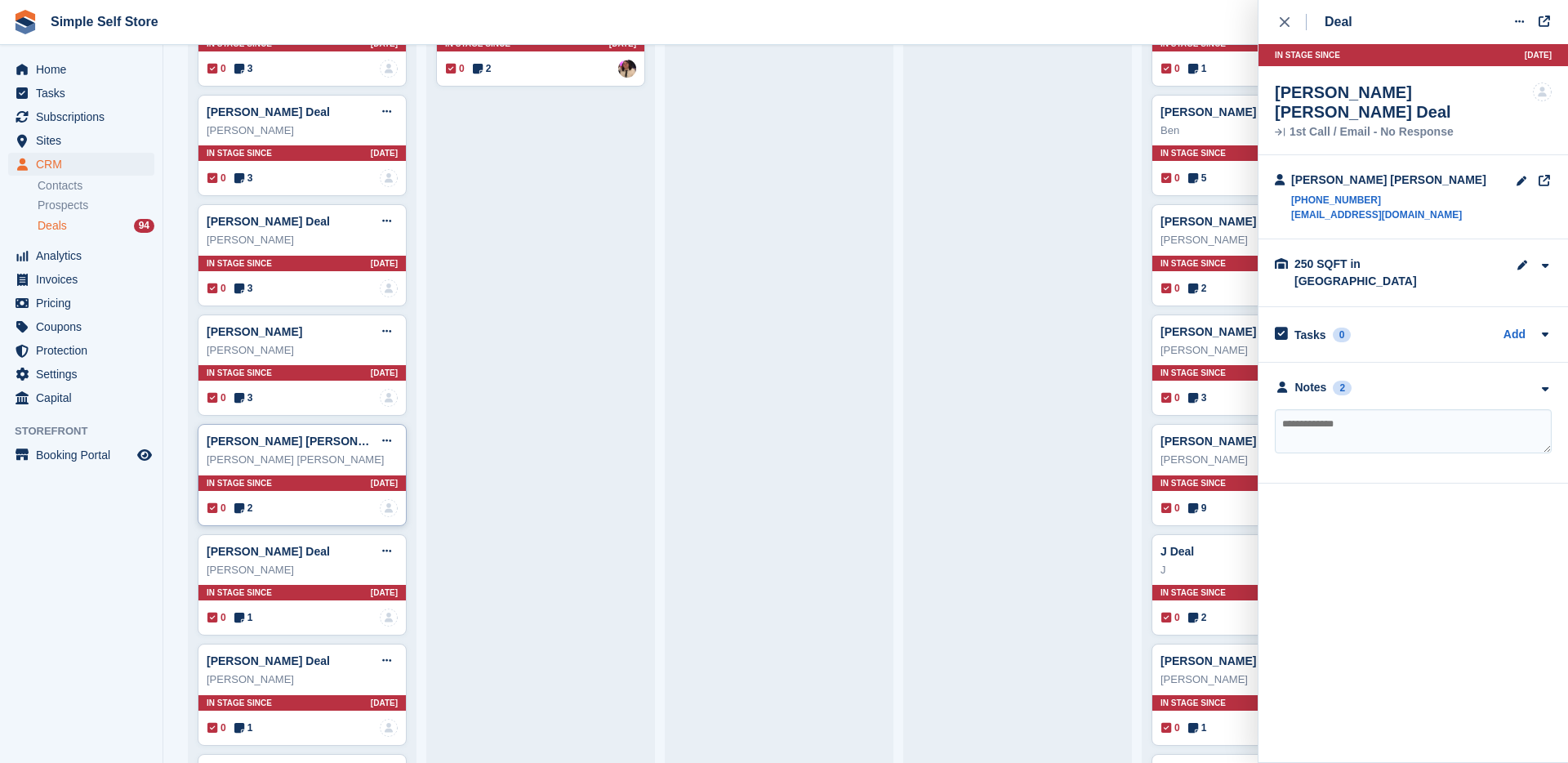
scroll to position [1337, 0]
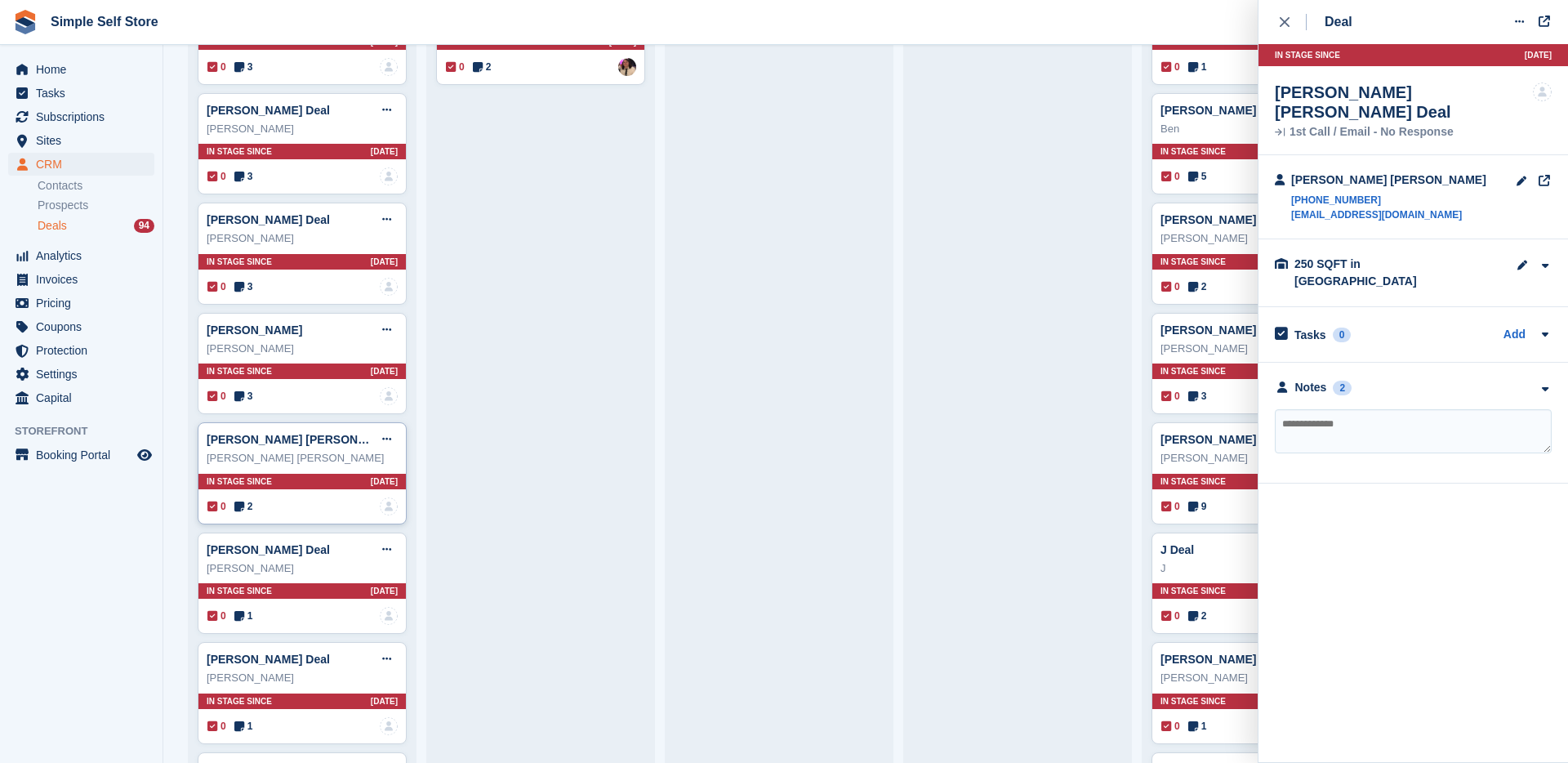
click at [269, 612] on div "0 1 No one is assigned to this deal" at bounding box center [302, 616] width 190 height 18
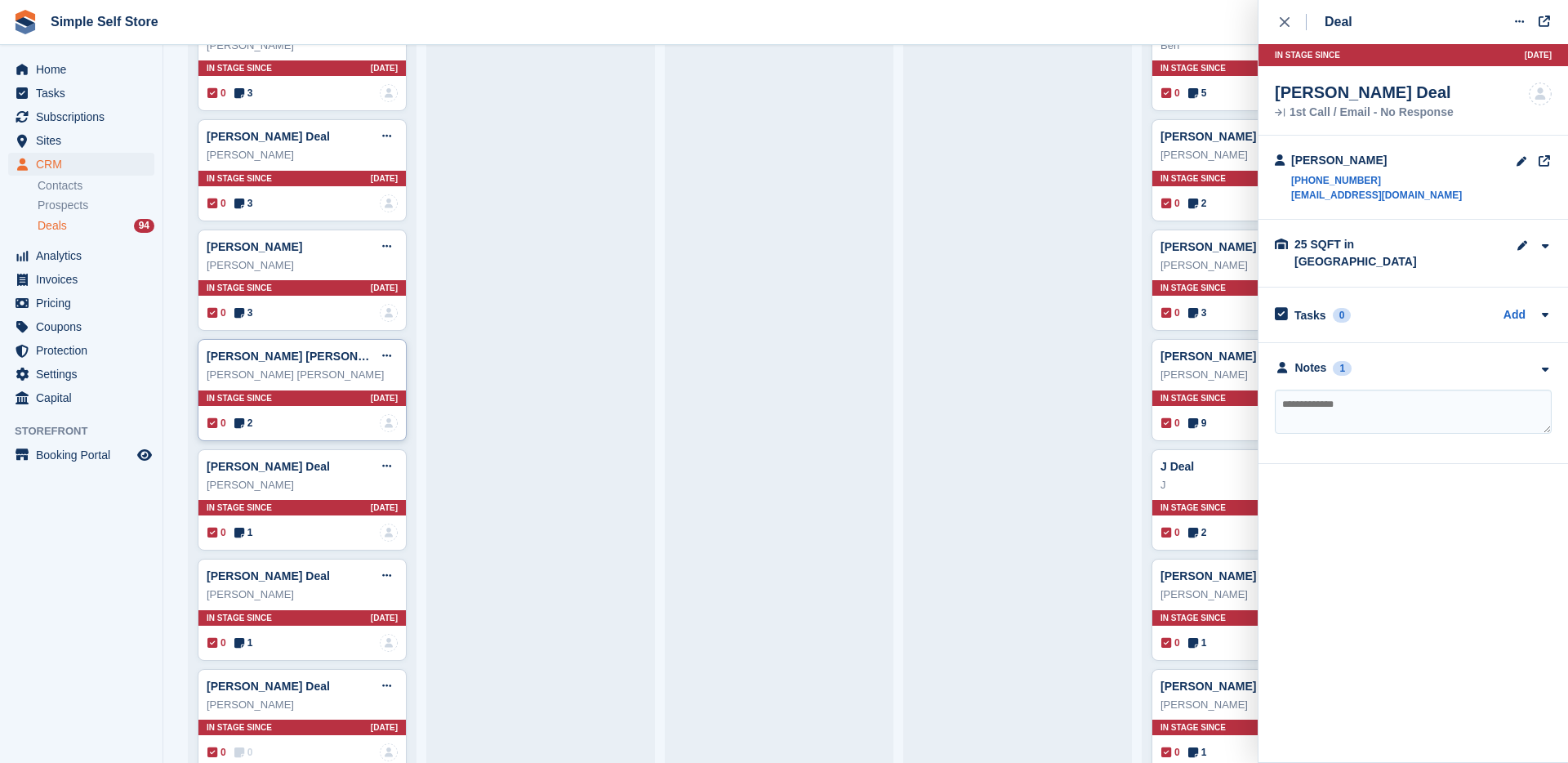
scroll to position [1421, 0]
click at [266, 638] on div "0 1 No one is assigned to this deal" at bounding box center [302, 642] width 190 height 18
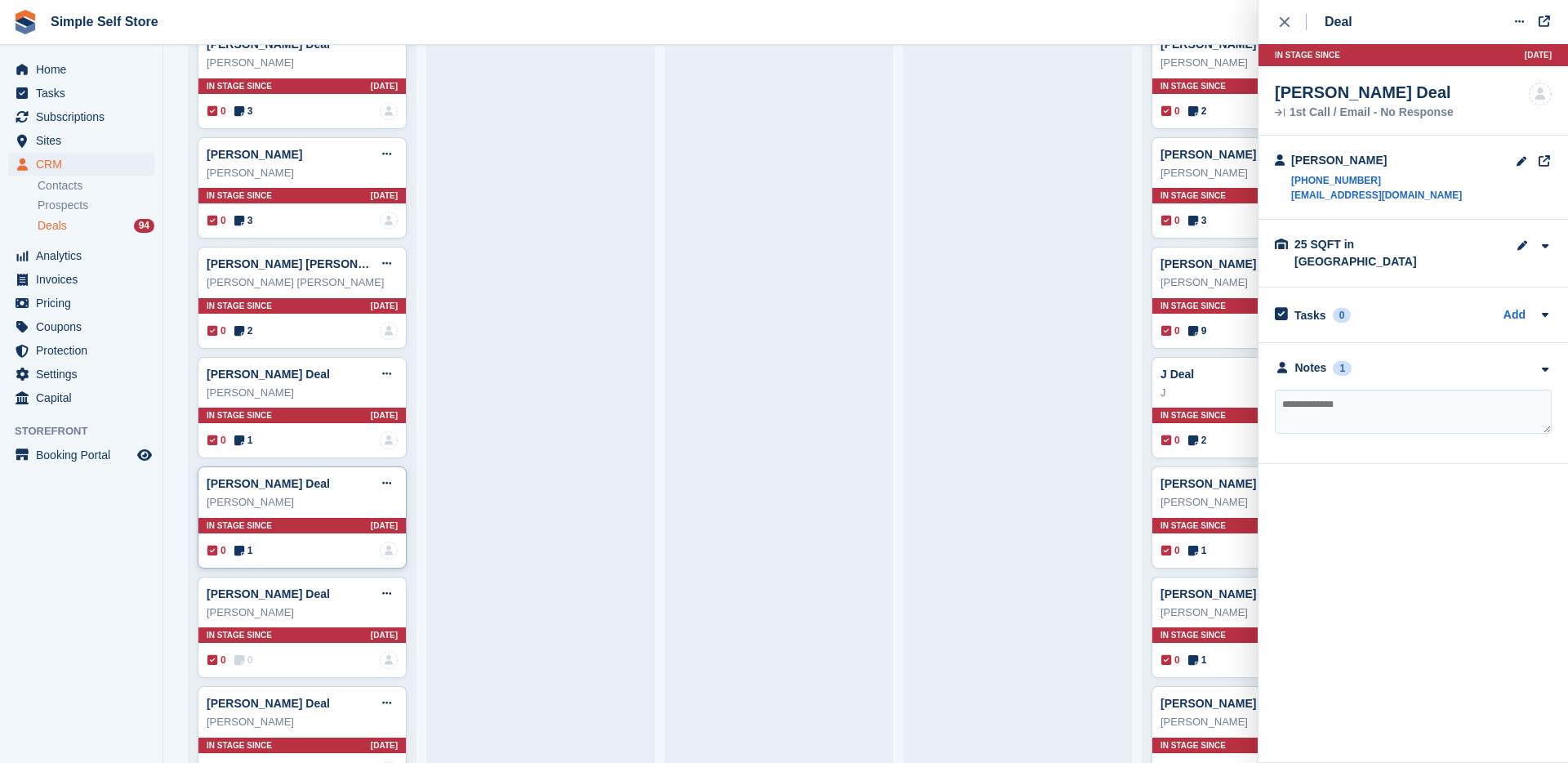
scroll to position [1517, 0]
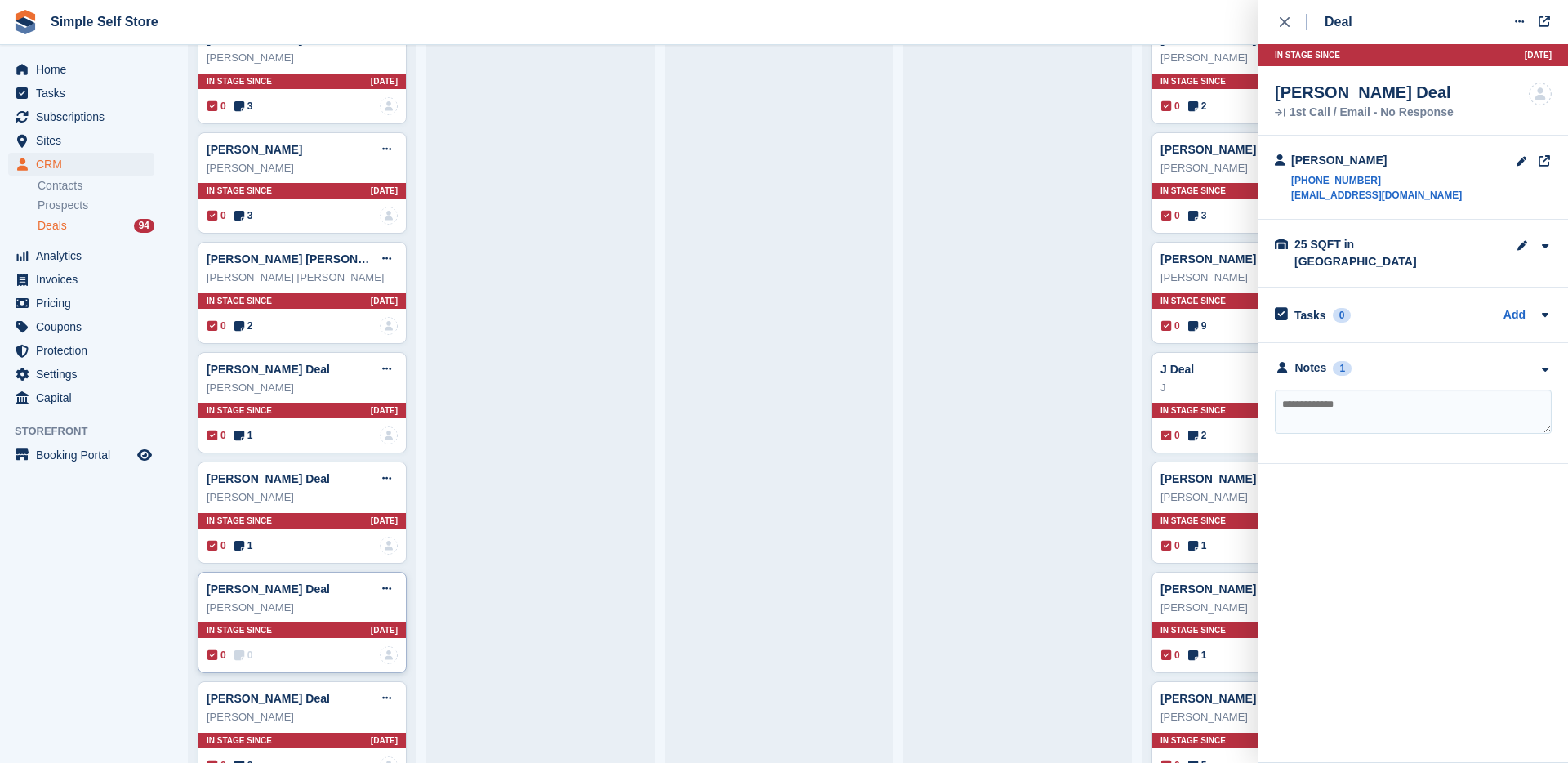
click at [267, 644] on div "[PERSON_NAME] Deal Edit deal [PERSON_NAME] as won [PERSON_NAME] as lost Delete …" at bounding box center [302, 622] width 209 height 102
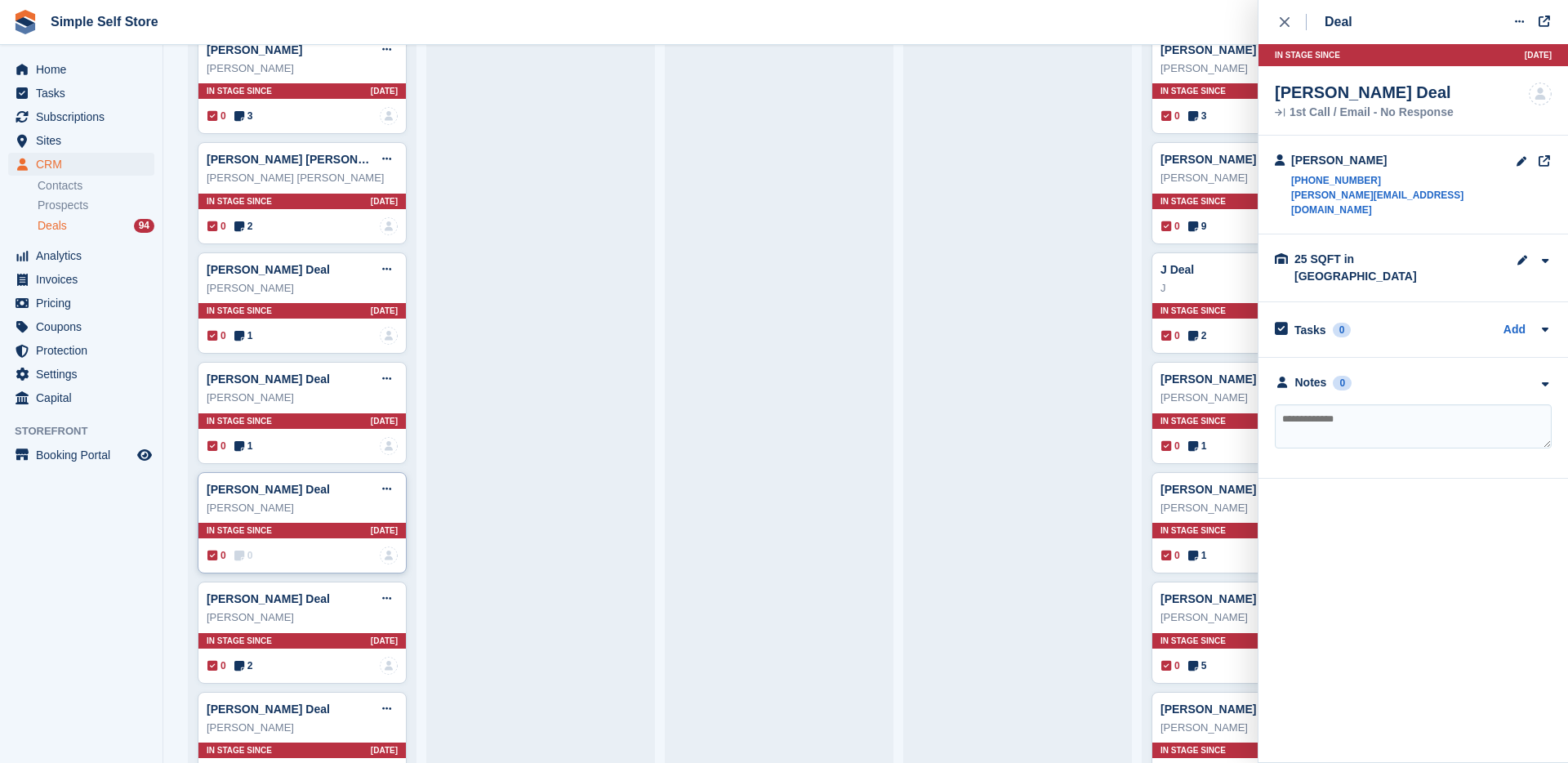
scroll to position [1621, 0]
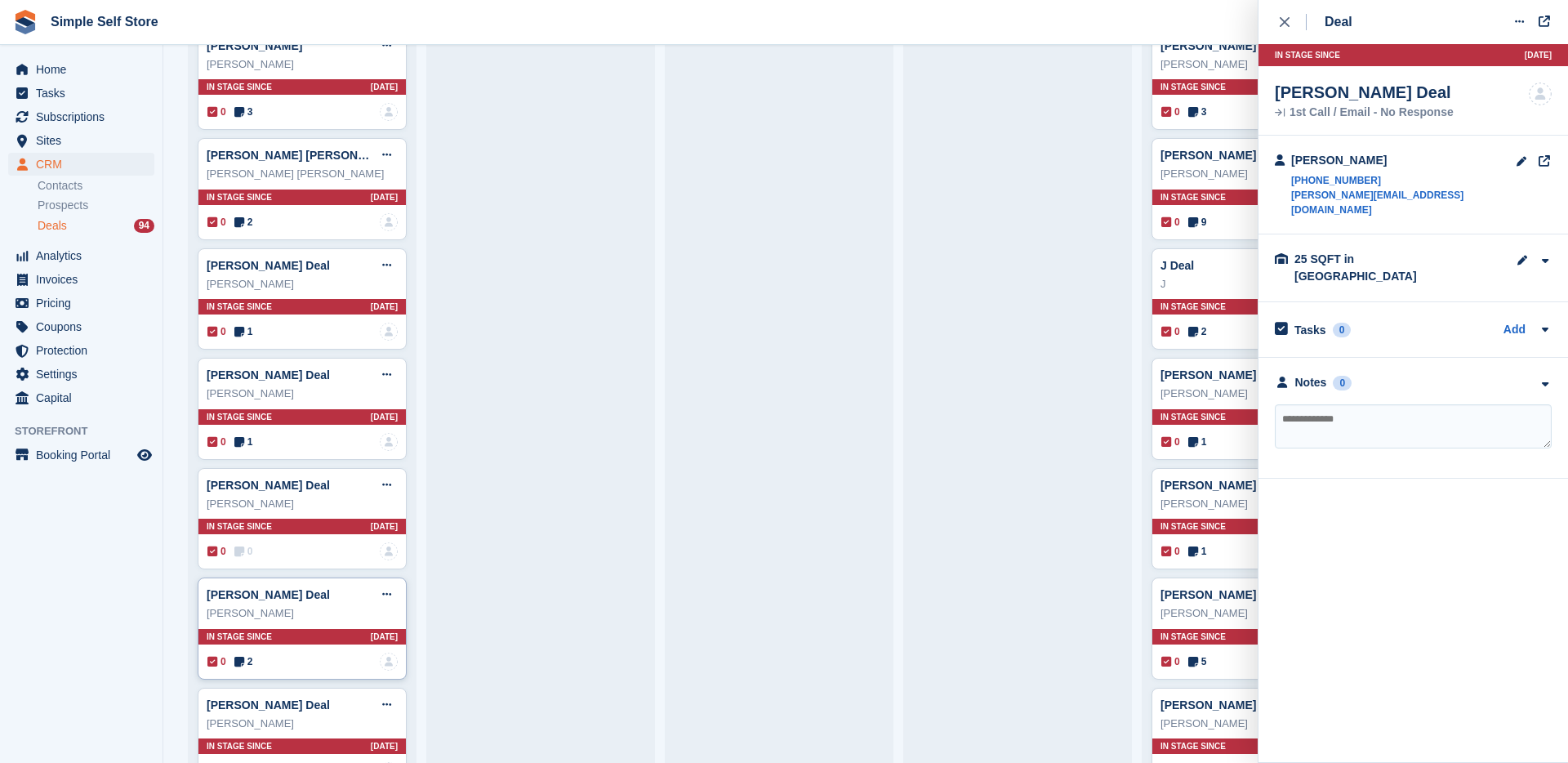
click at [270, 657] on div "0 2 No one is assigned to this deal" at bounding box center [302, 661] width 190 height 18
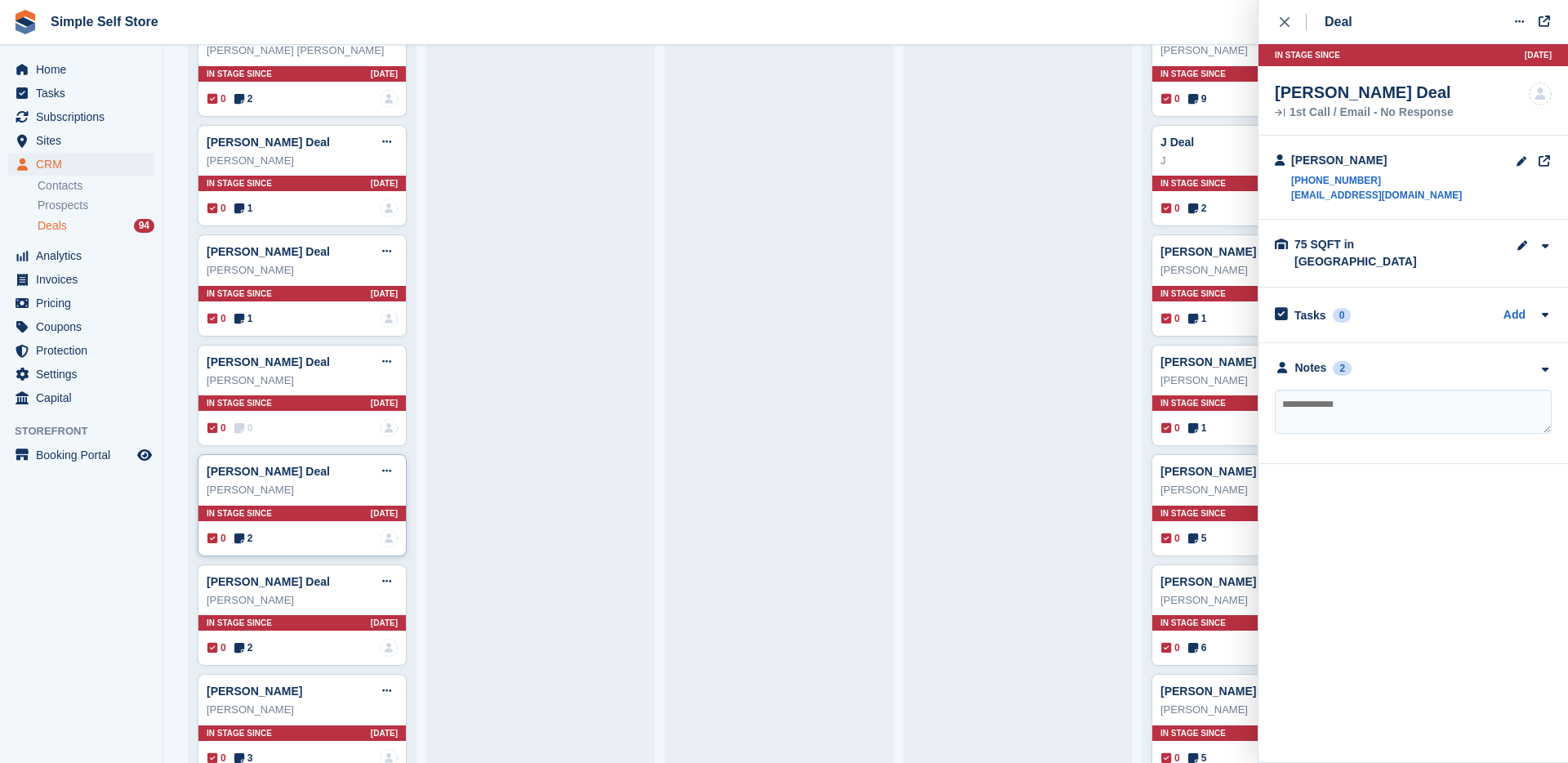
scroll to position [1749, 0]
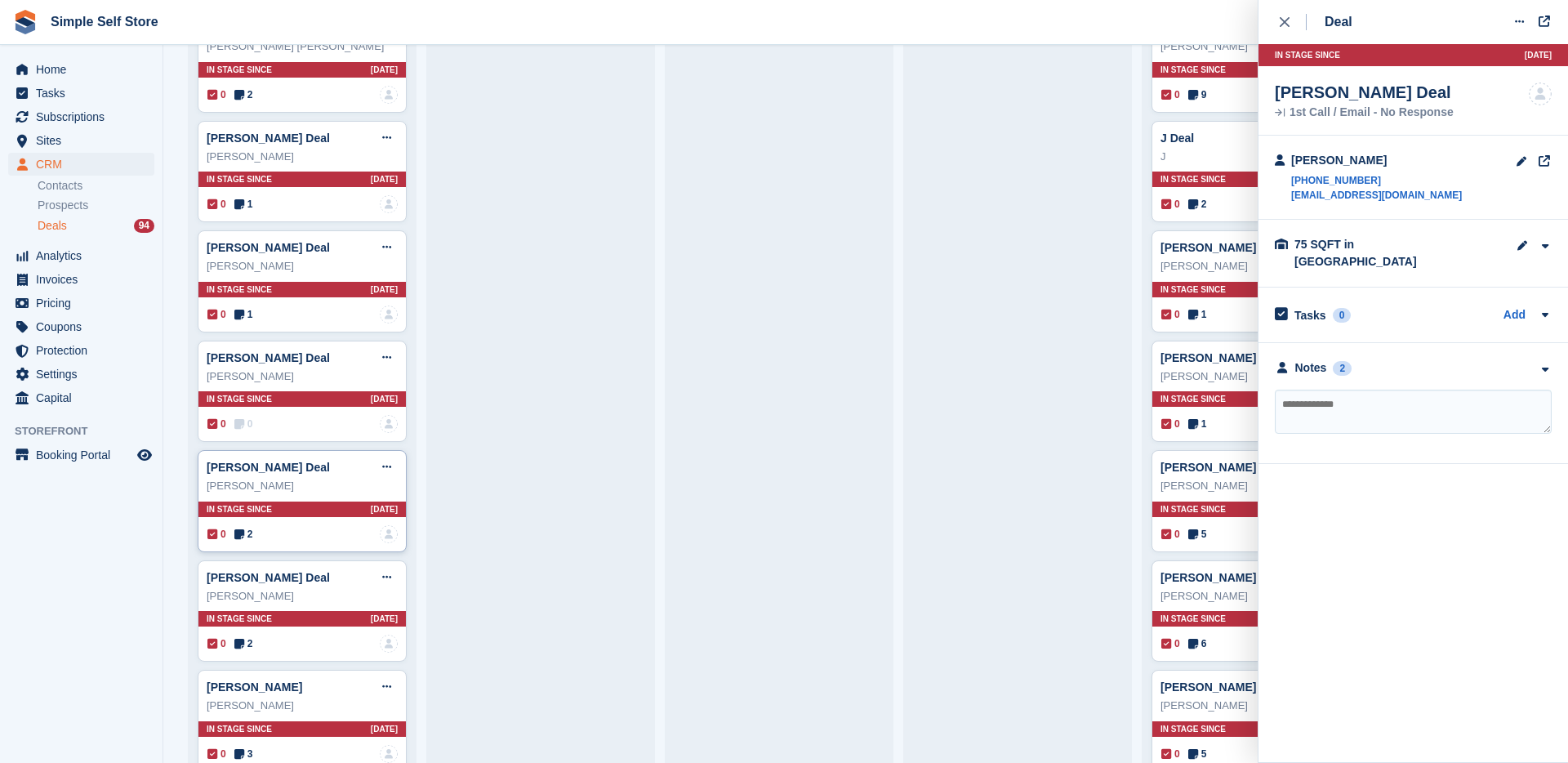
click at [269, 657] on div "[PERSON_NAME] Deal Edit deal [PERSON_NAME] as won [PERSON_NAME] as lost Delete …" at bounding box center [302, 611] width 209 height 102
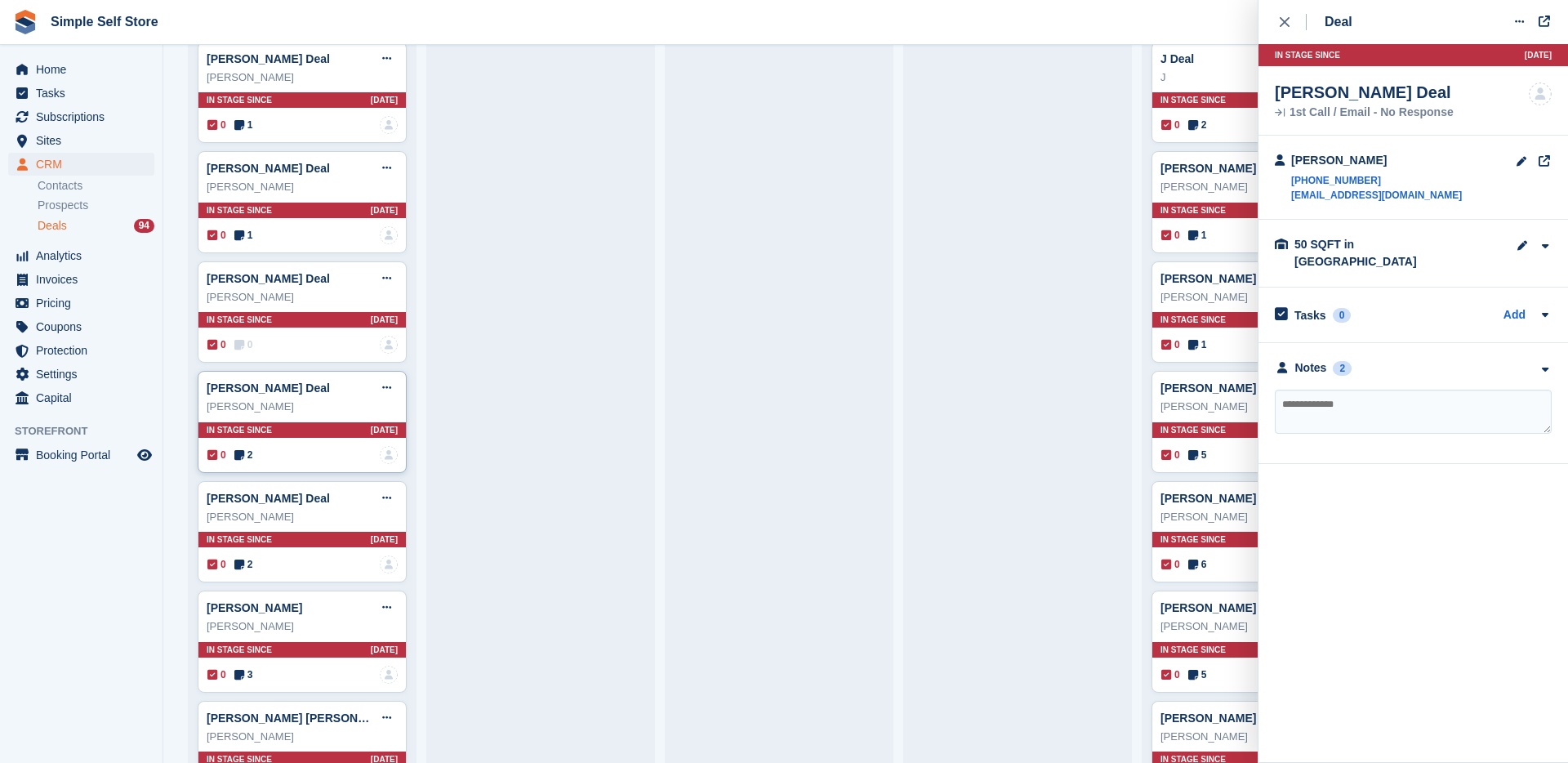
scroll to position [1858, 0]
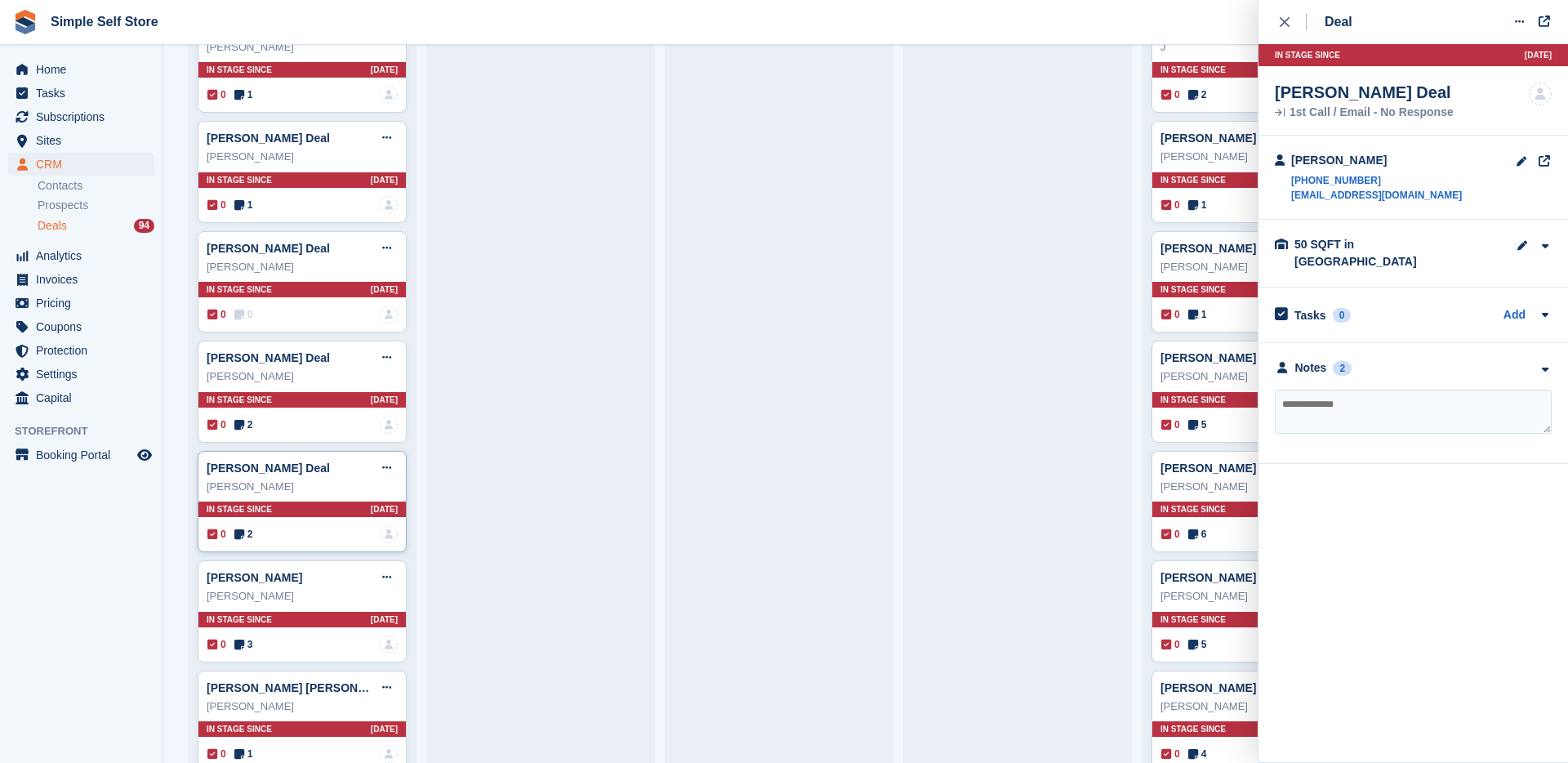
click at [271, 540] on div "0 2 No one is assigned to this deal" at bounding box center [302, 534] width 190 height 18
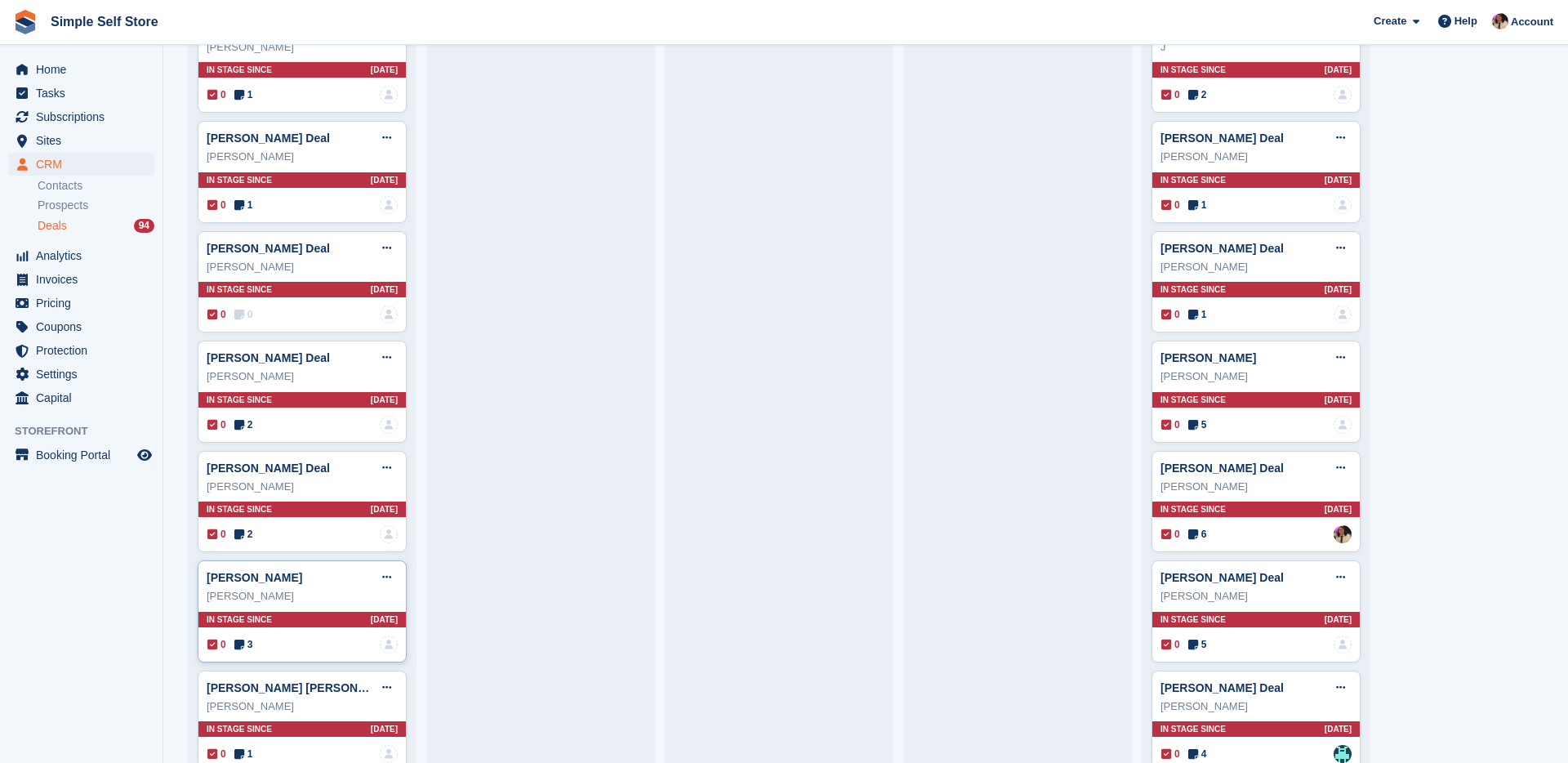
click at [274, 638] on div "0 3 No one is assigned to this deal" at bounding box center [302, 644] width 190 height 18
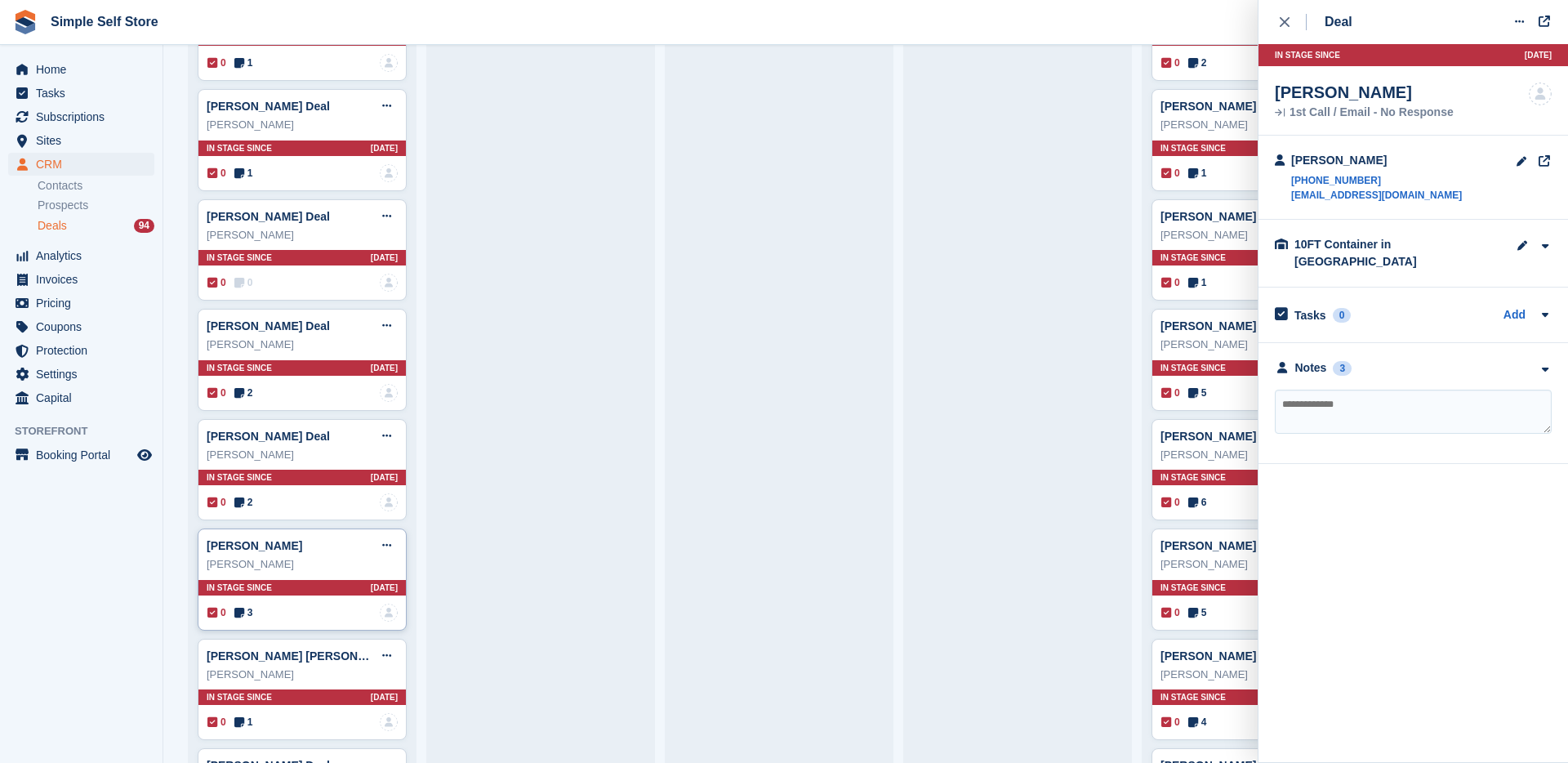
scroll to position [1895, 0]
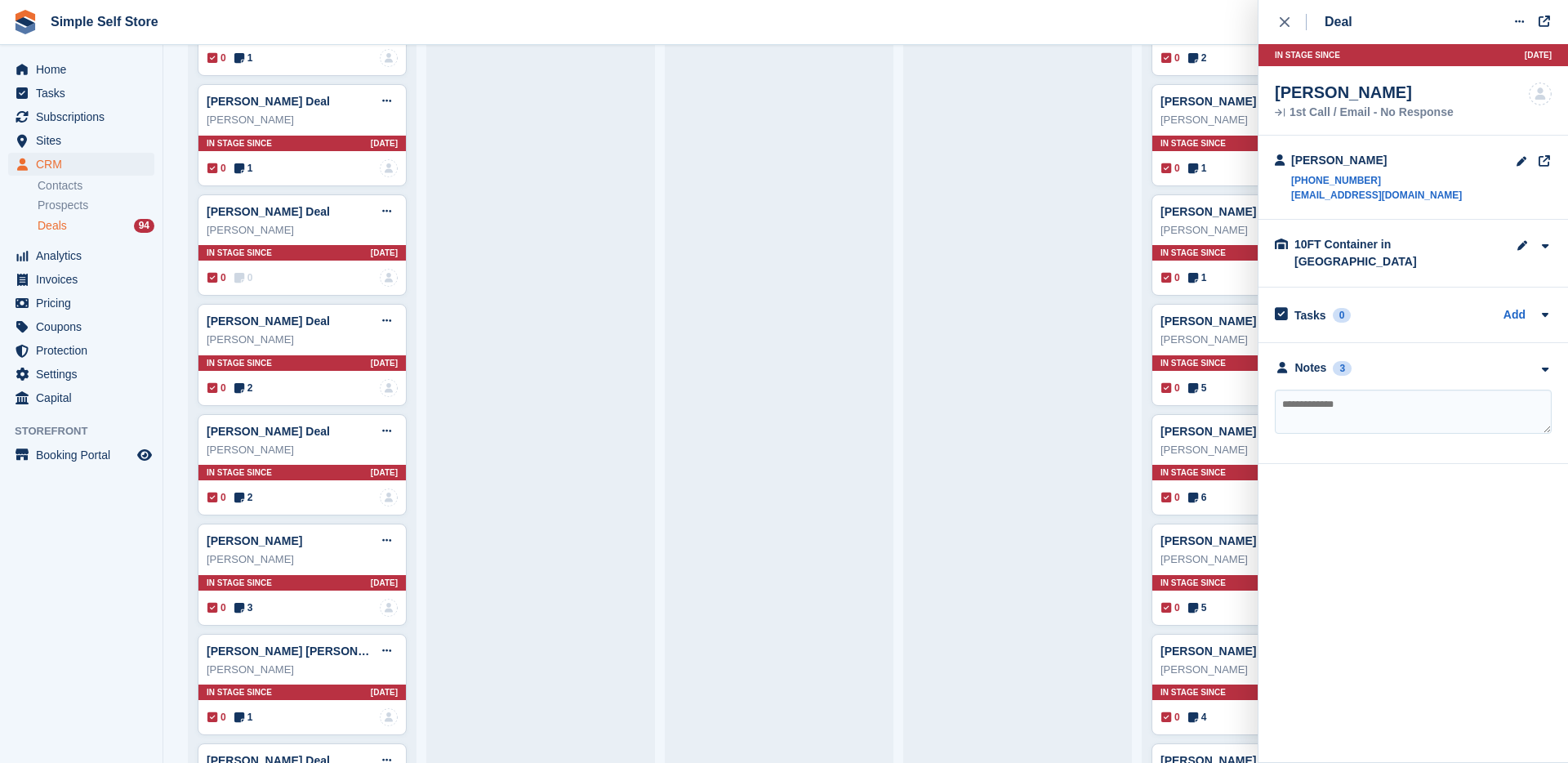
click at [1323, 396] on textarea at bounding box center [1413, 411] width 277 height 44
paste textarea "**********"
type textarea "**********"
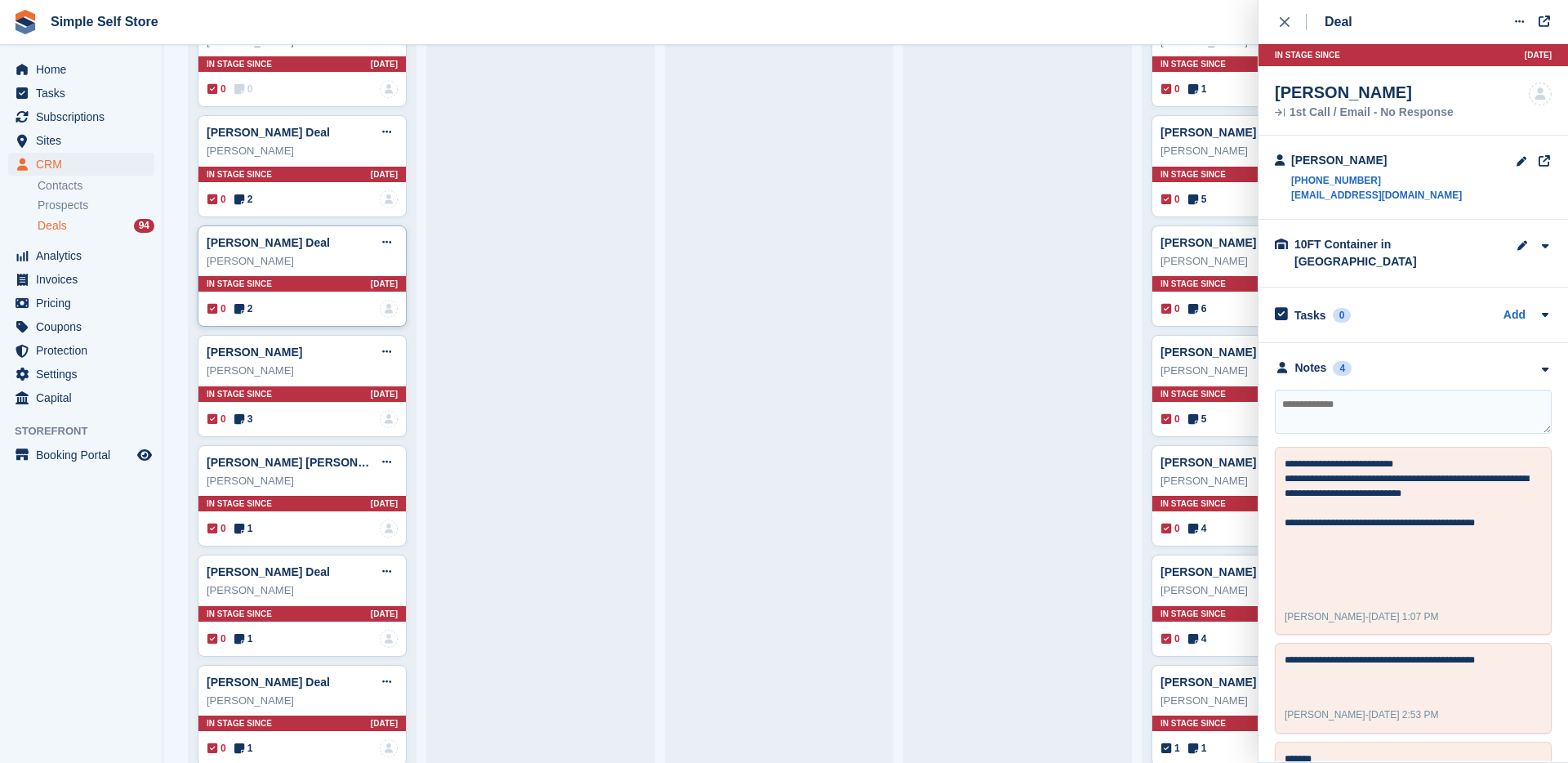
scroll to position [2097, 0]
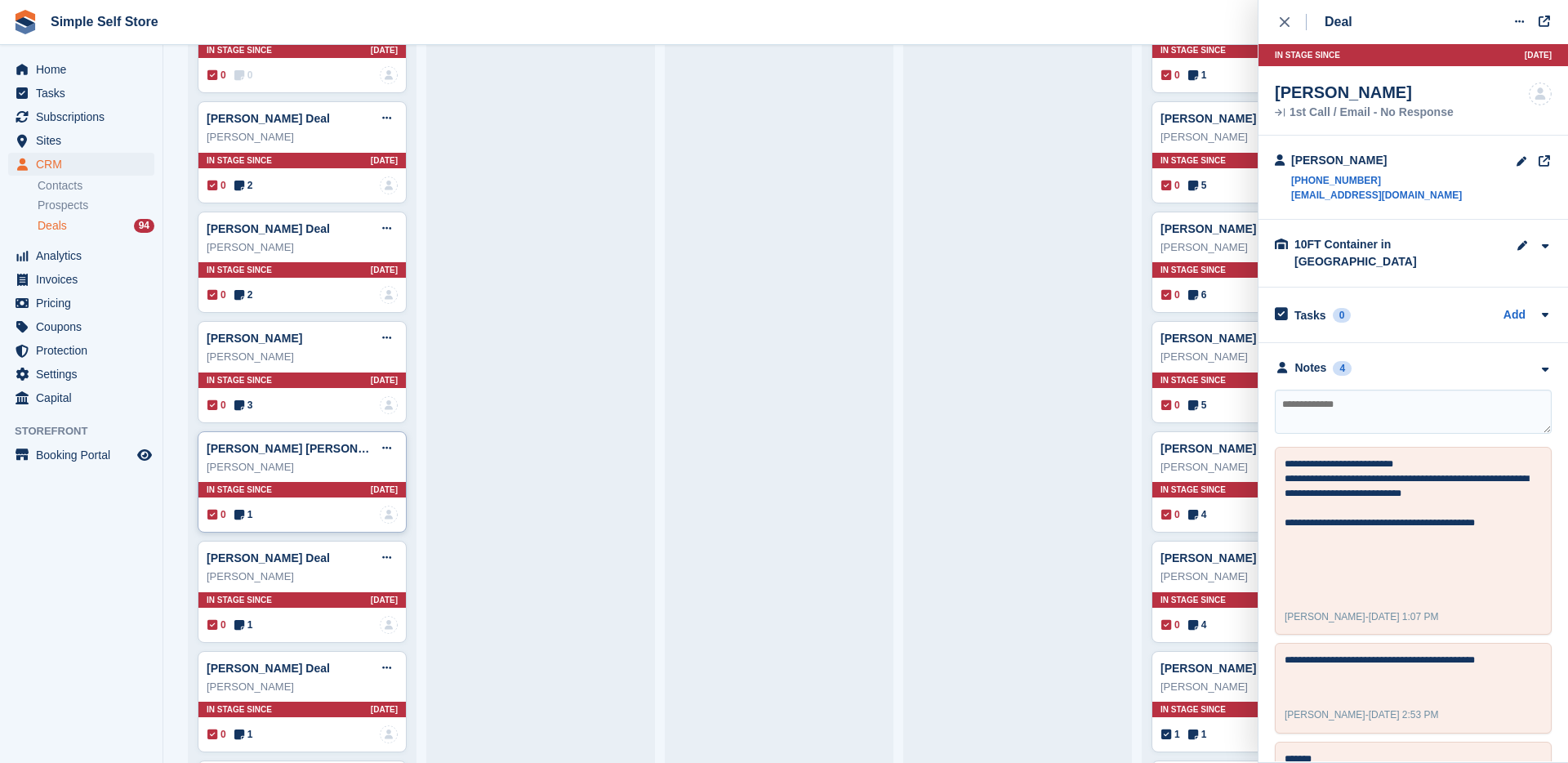
click at [264, 519] on div "0 1 No one is assigned to this deal" at bounding box center [302, 514] width 190 height 18
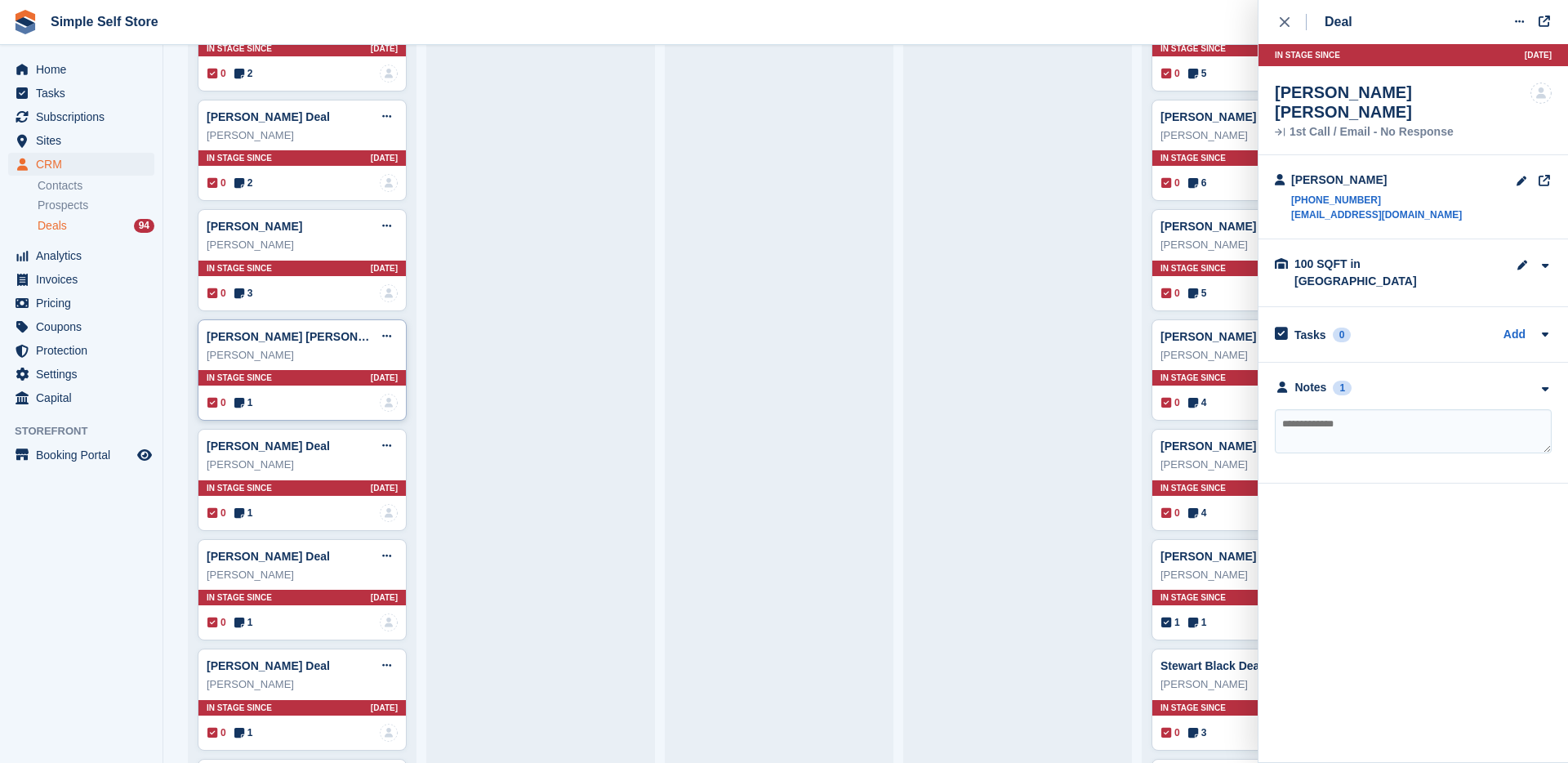
scroll to position [2213, 0]
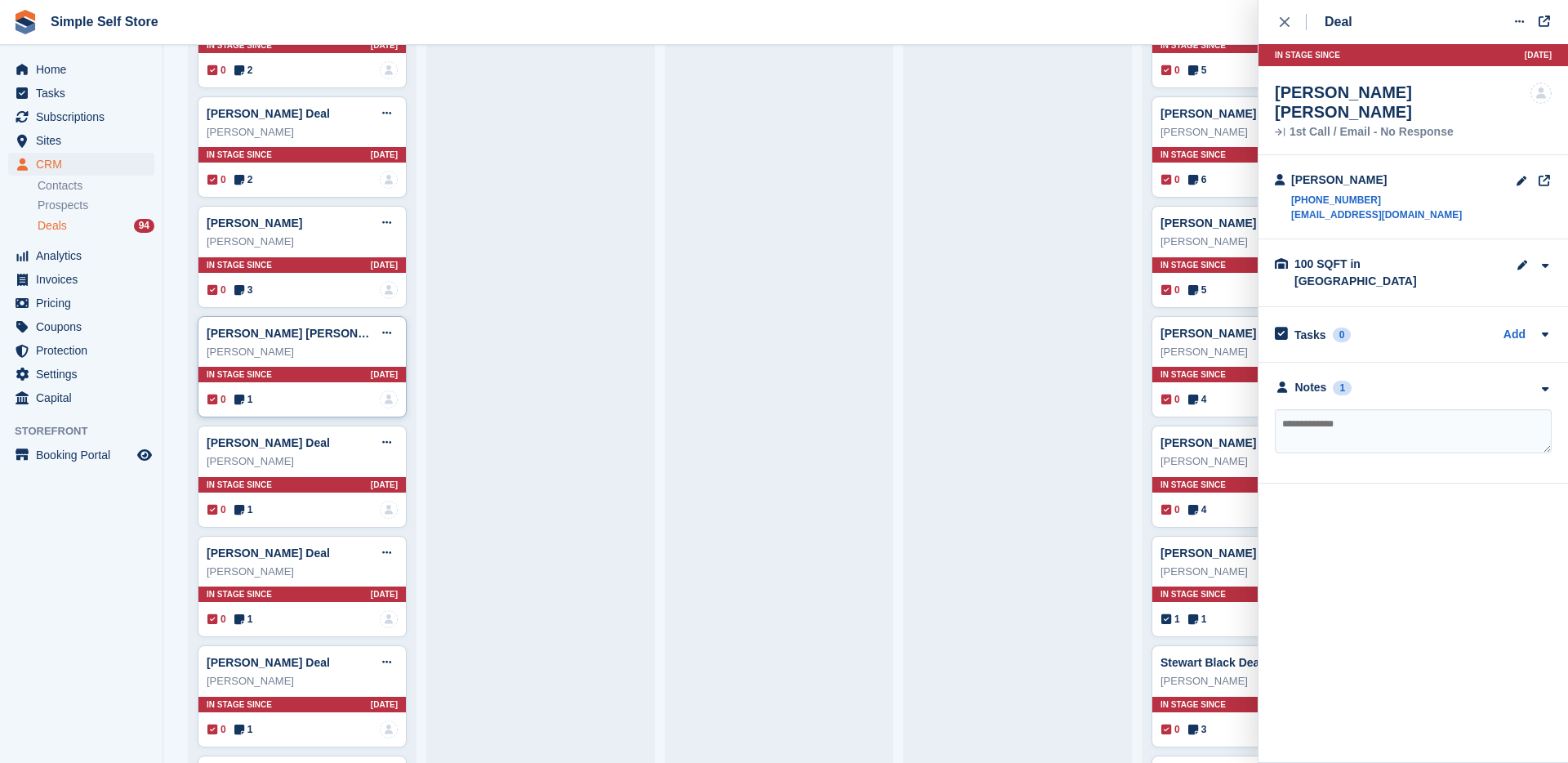
click at [264, 519] on div "[PERSON_NAME] Deal Edit deal [PERSON_NAME] as won [PERSON_NAME] as lost Delete …" at bounding box center [302, 476] width 209 height 102
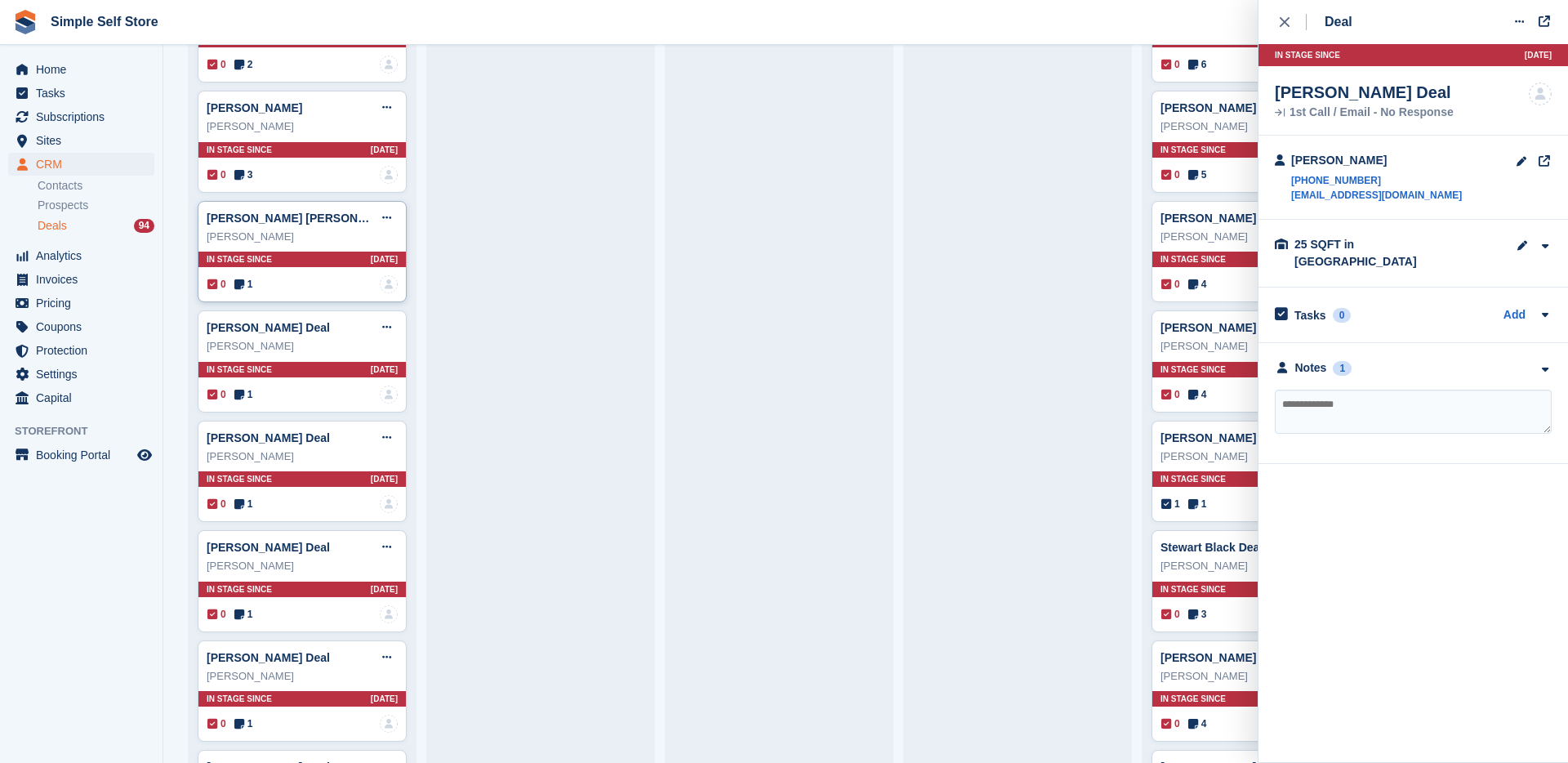
scroll to position [2331, 0]
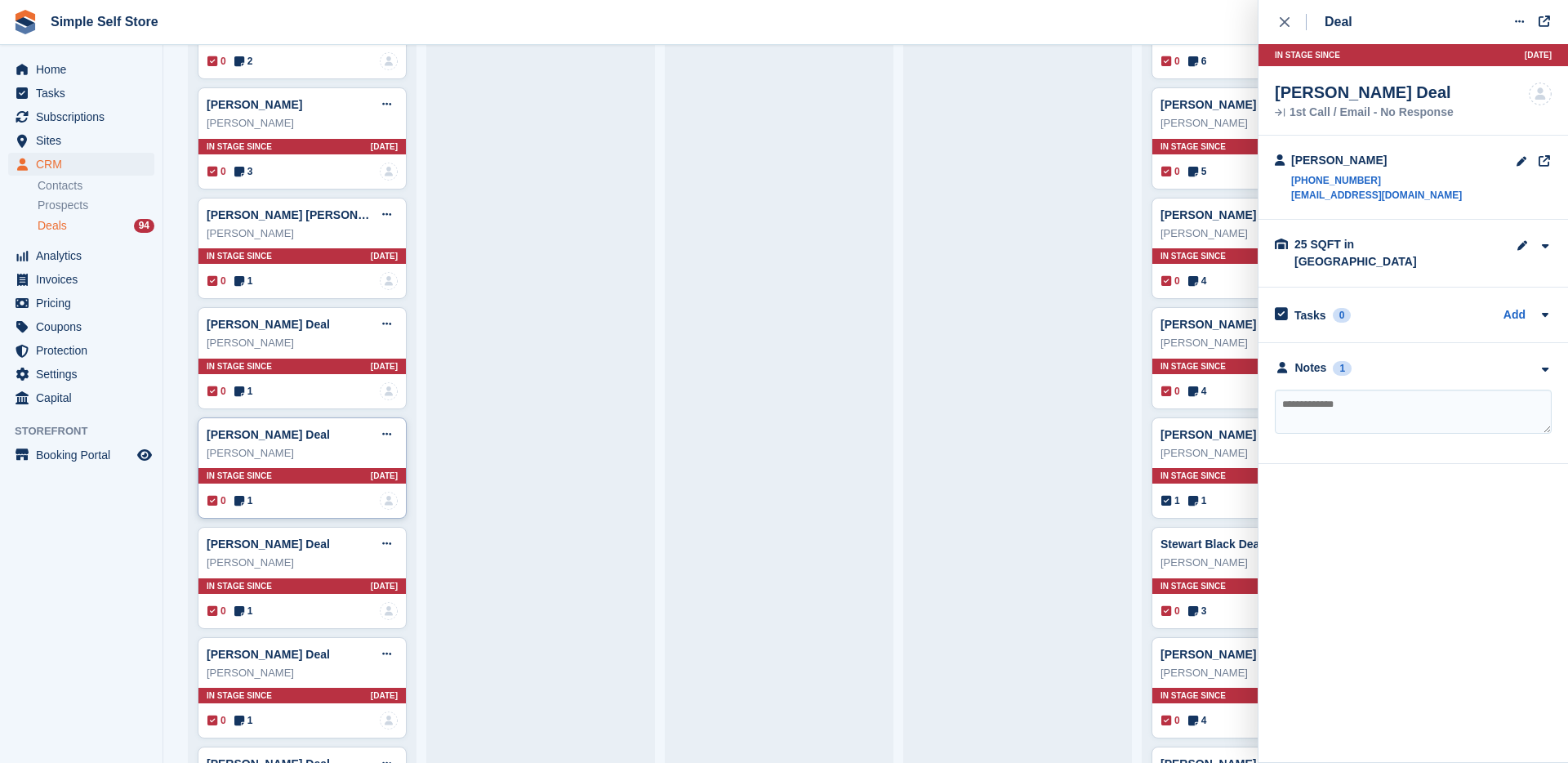
click at [272, 508] on div "0 1 No one is assigned to this deal" at bounding box center [302, 500] width 190 height 18
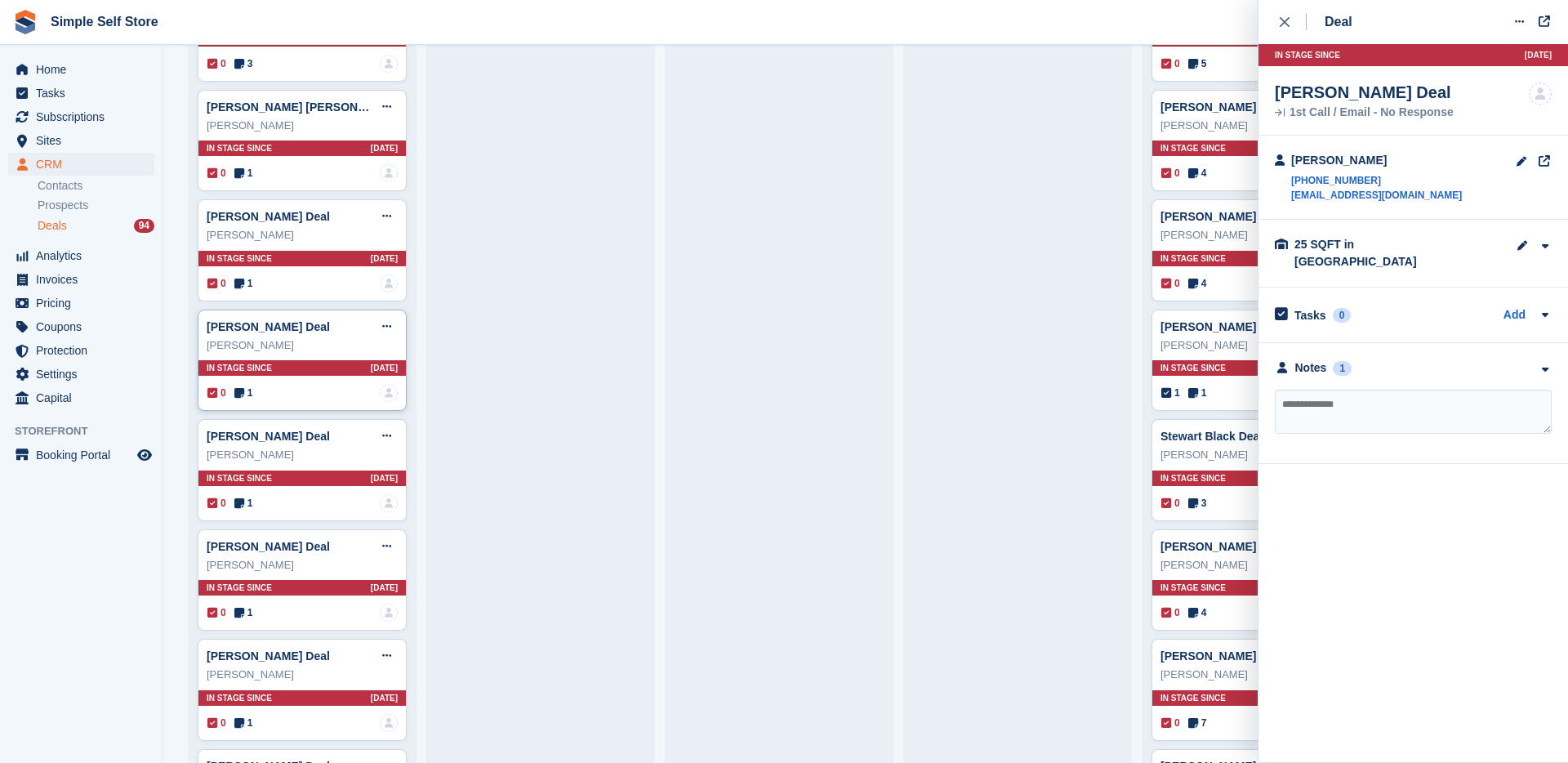
scroll to position [2449, 0]
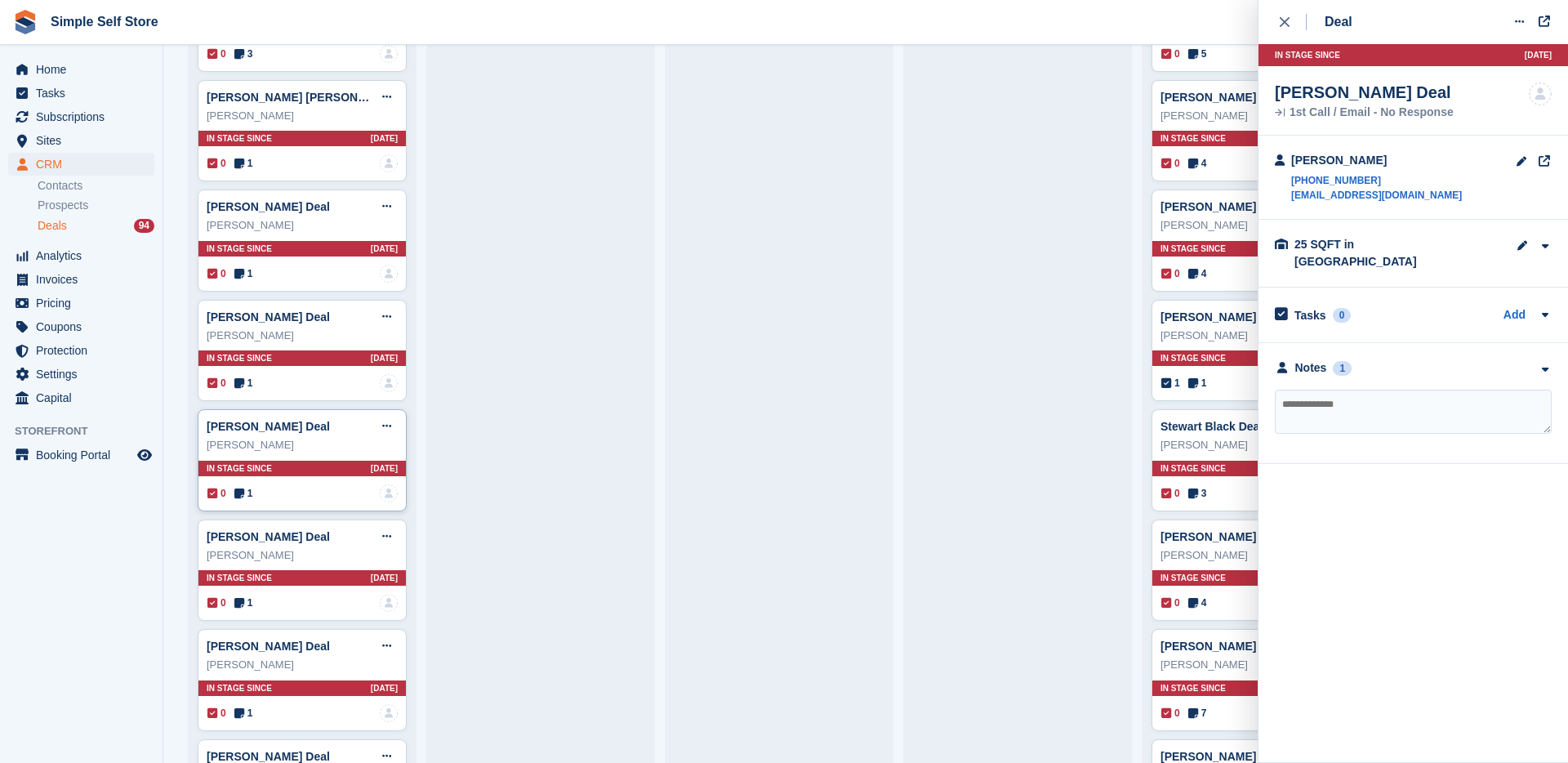
click at [276, 501] on div "0 1 No one is assigned to this deal" at bounding box center [302, 492] width 190 height 18
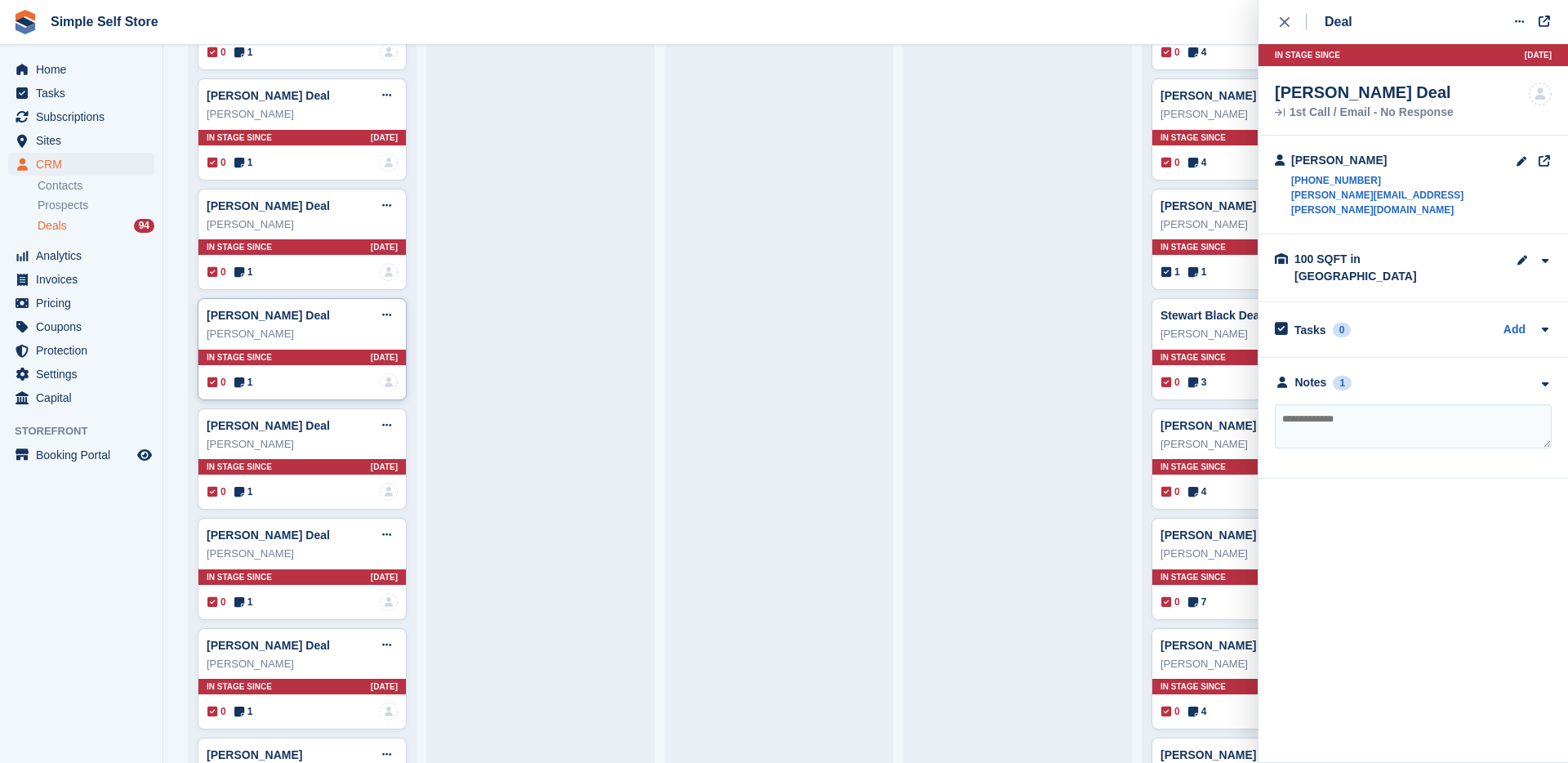
click at [276, 501] on div "0 1 No one is assigned to this deal" at bounding box center [302, 491] width 190 height 18
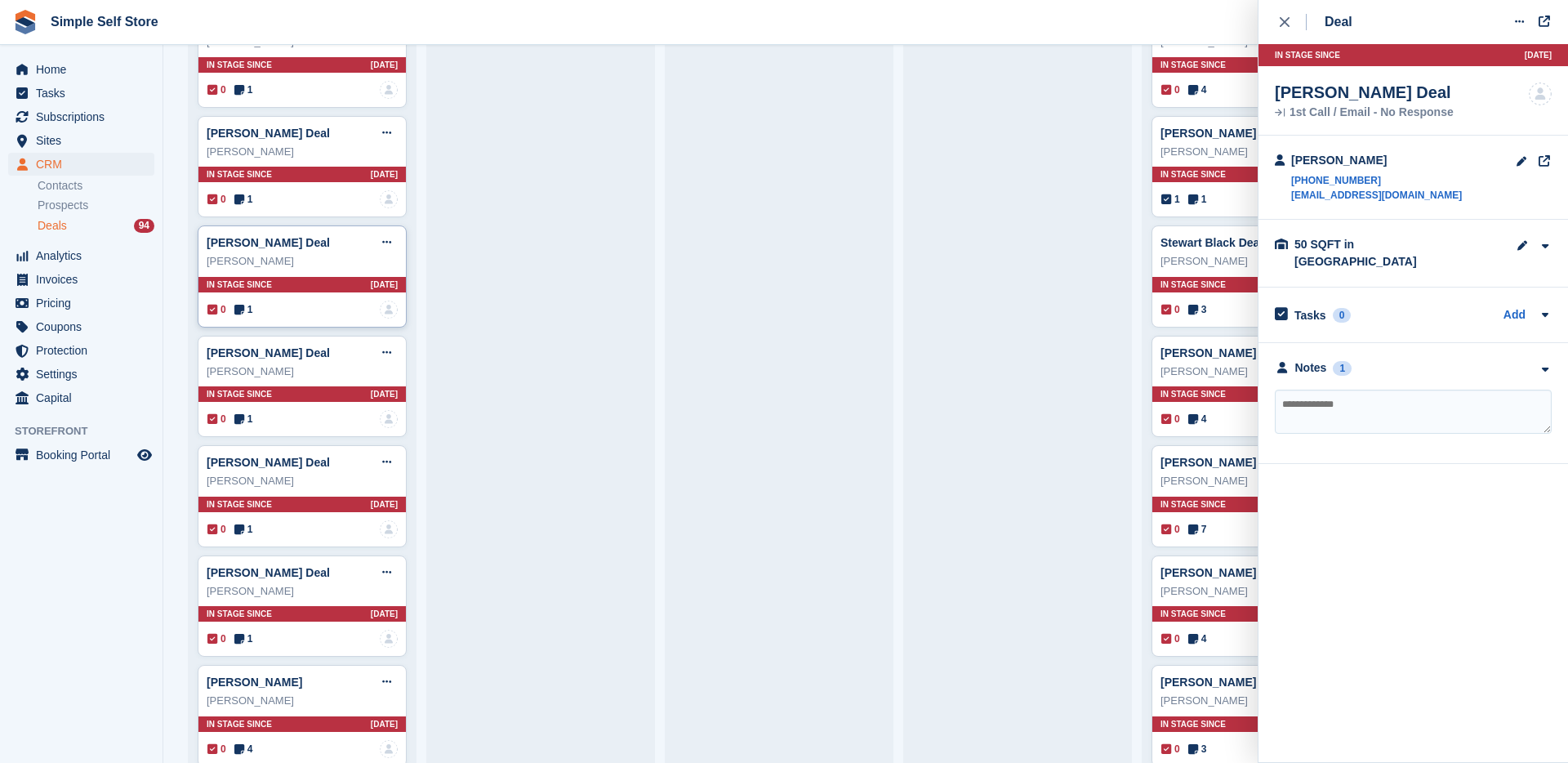
scroll to position [2651, 0]
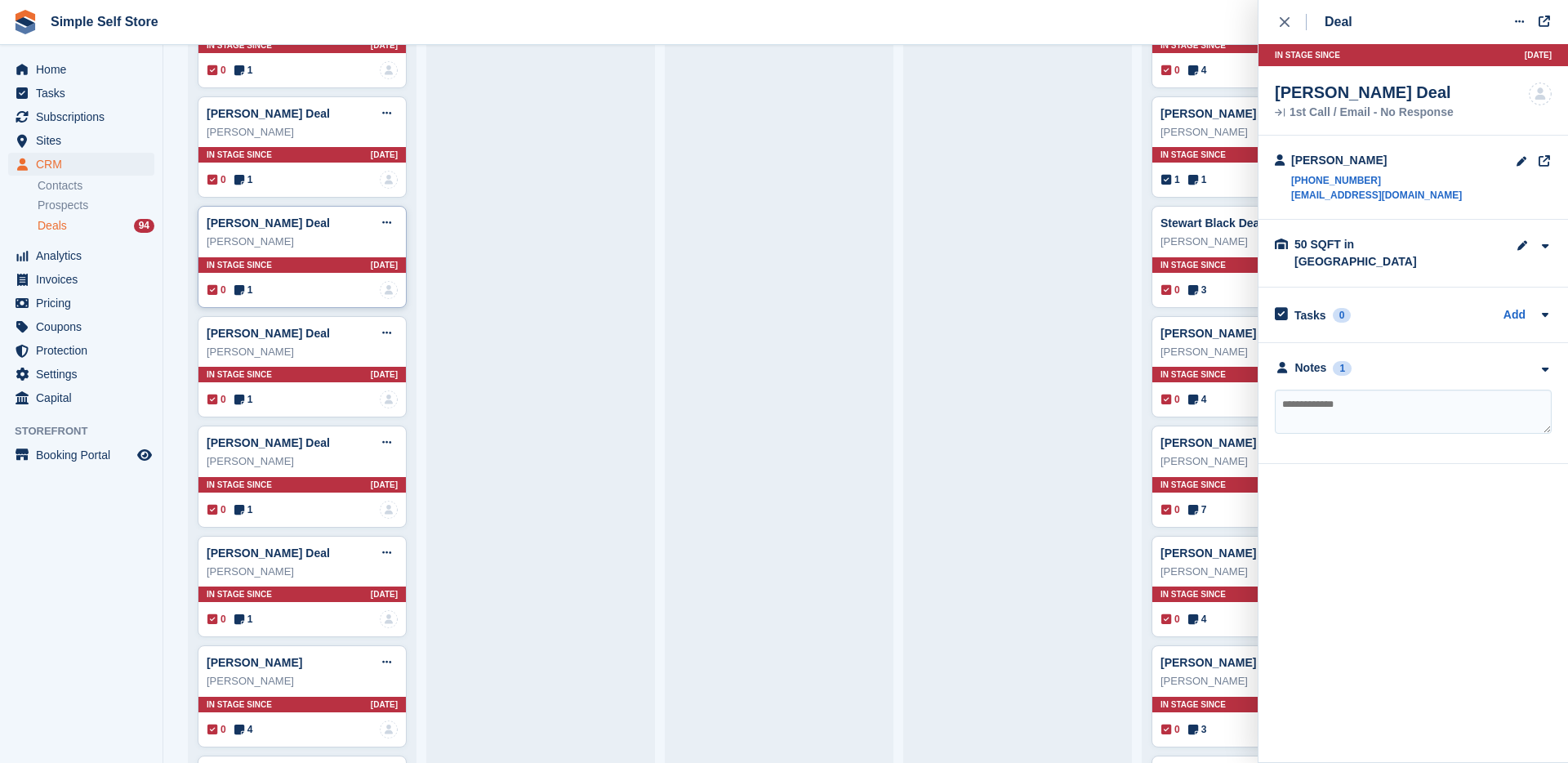
click at [276, 501] on div "0 1 No one is assigned to this deal" at bounding box center [302, 510] width 190 height 18
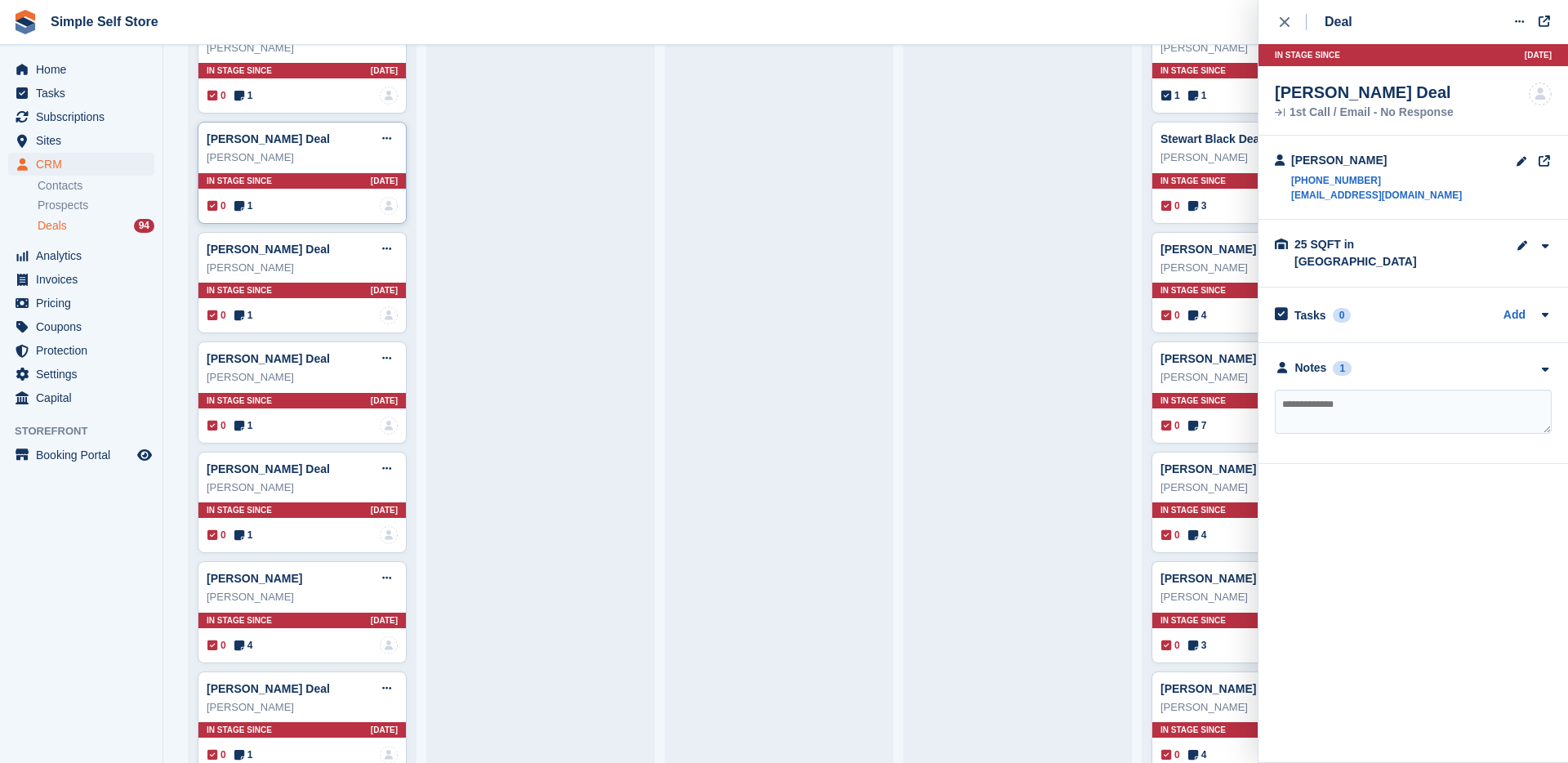
scroll to position [2759, 0]
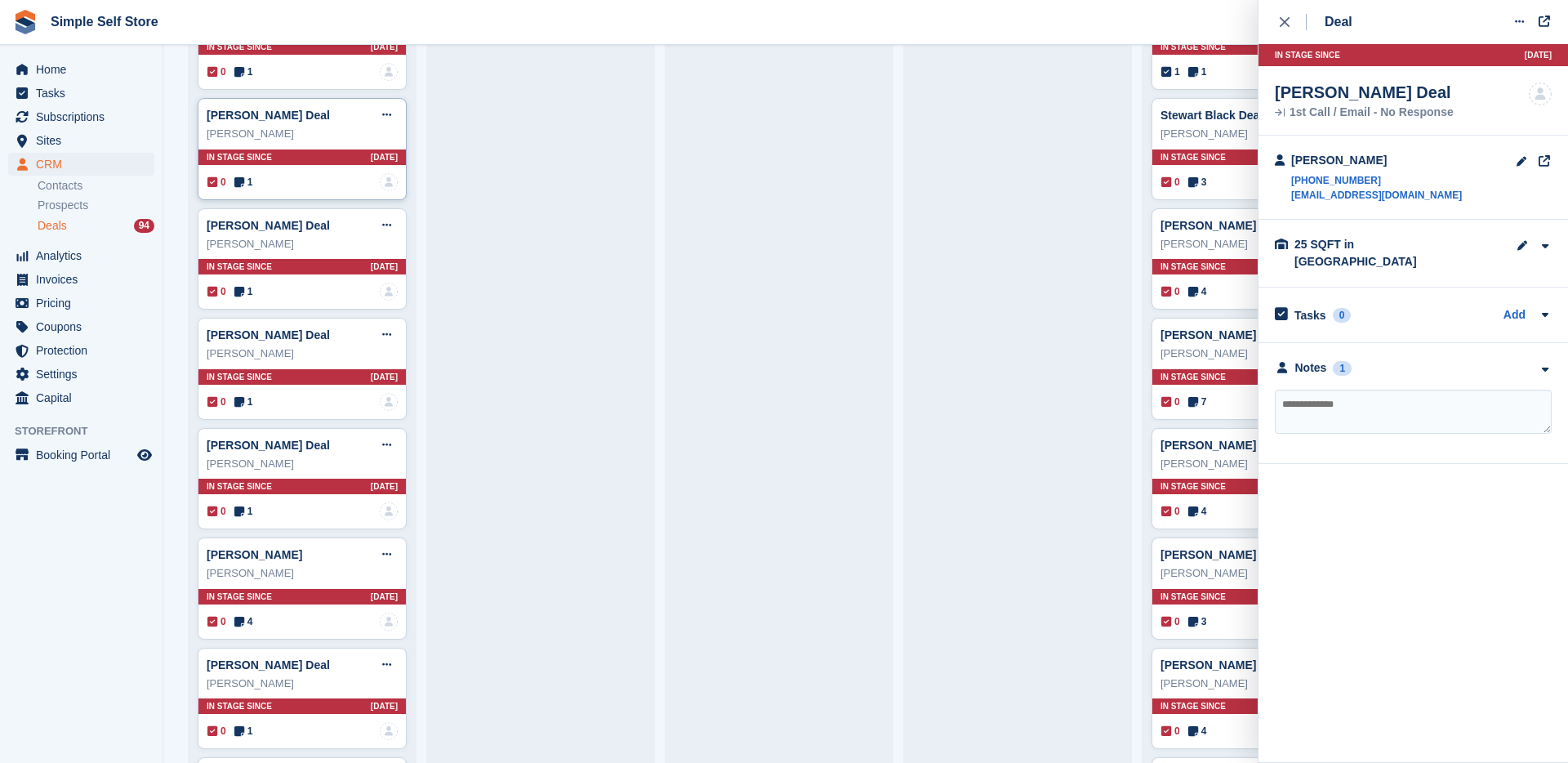
click at [276, 501] on div "[PERSON_NAME] Deal Edit deal [PERSON_NAME] as won [PERSON_NAME] as lost Delete …" at bounding box center [302, 479] width 209 height 102
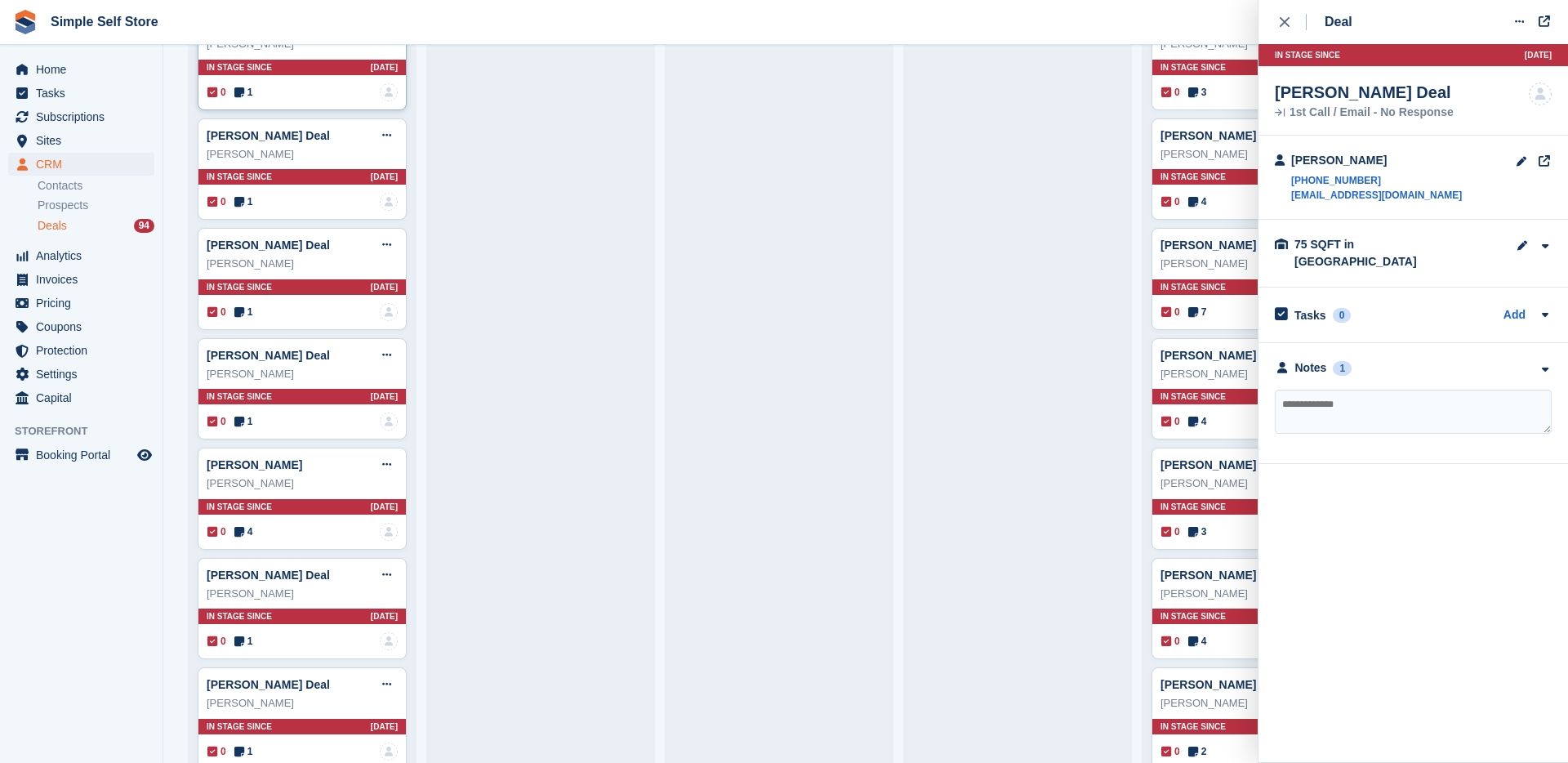
scroll to position [2869, 0]
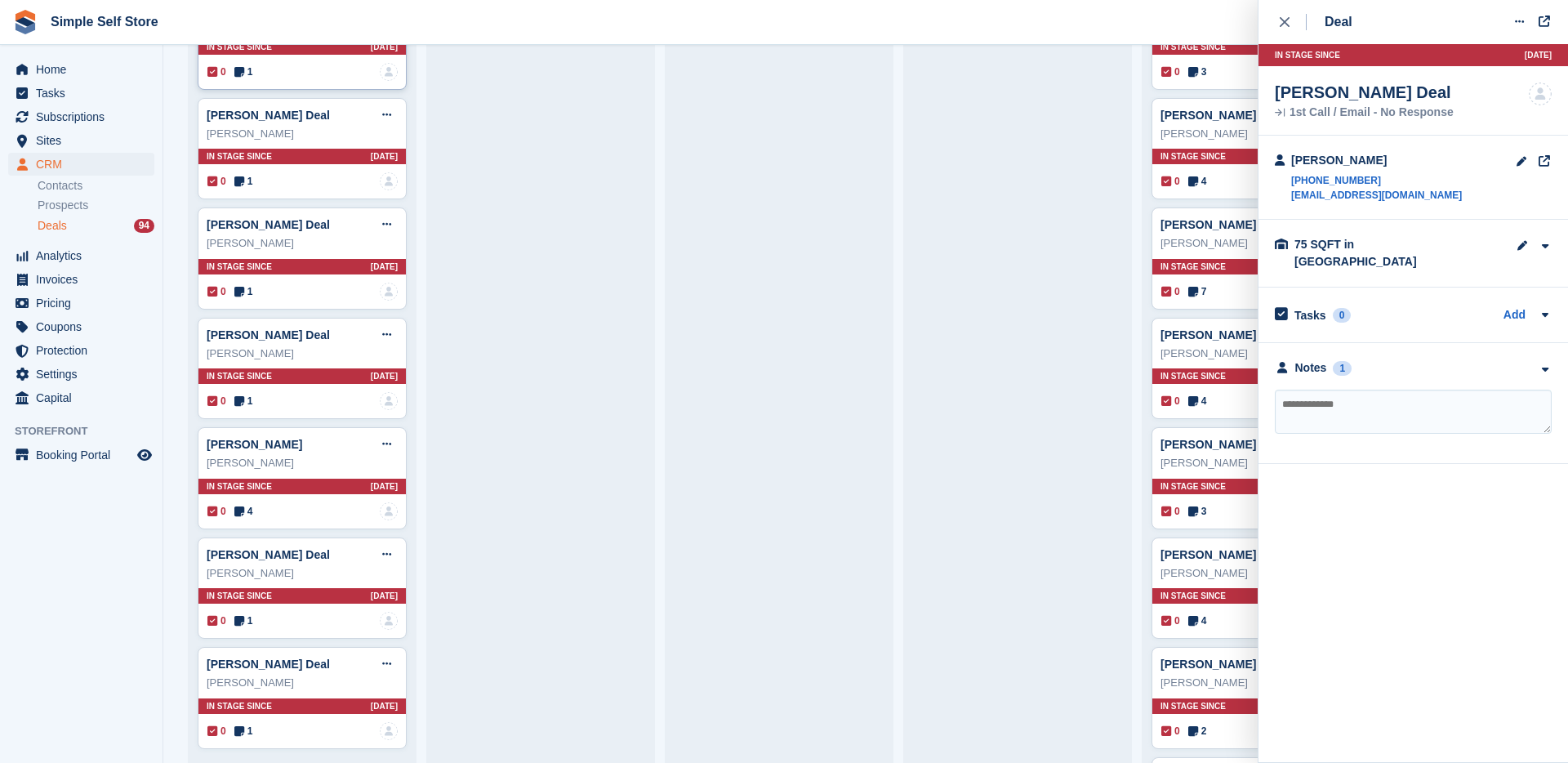
click at [276, 501] on div "[PERSON_NAME] Edit deal [PERSON_NAME] as won [PERSON_NAME] as lost Delete deal …" at bounding box center [302, 478] width 209 height 102
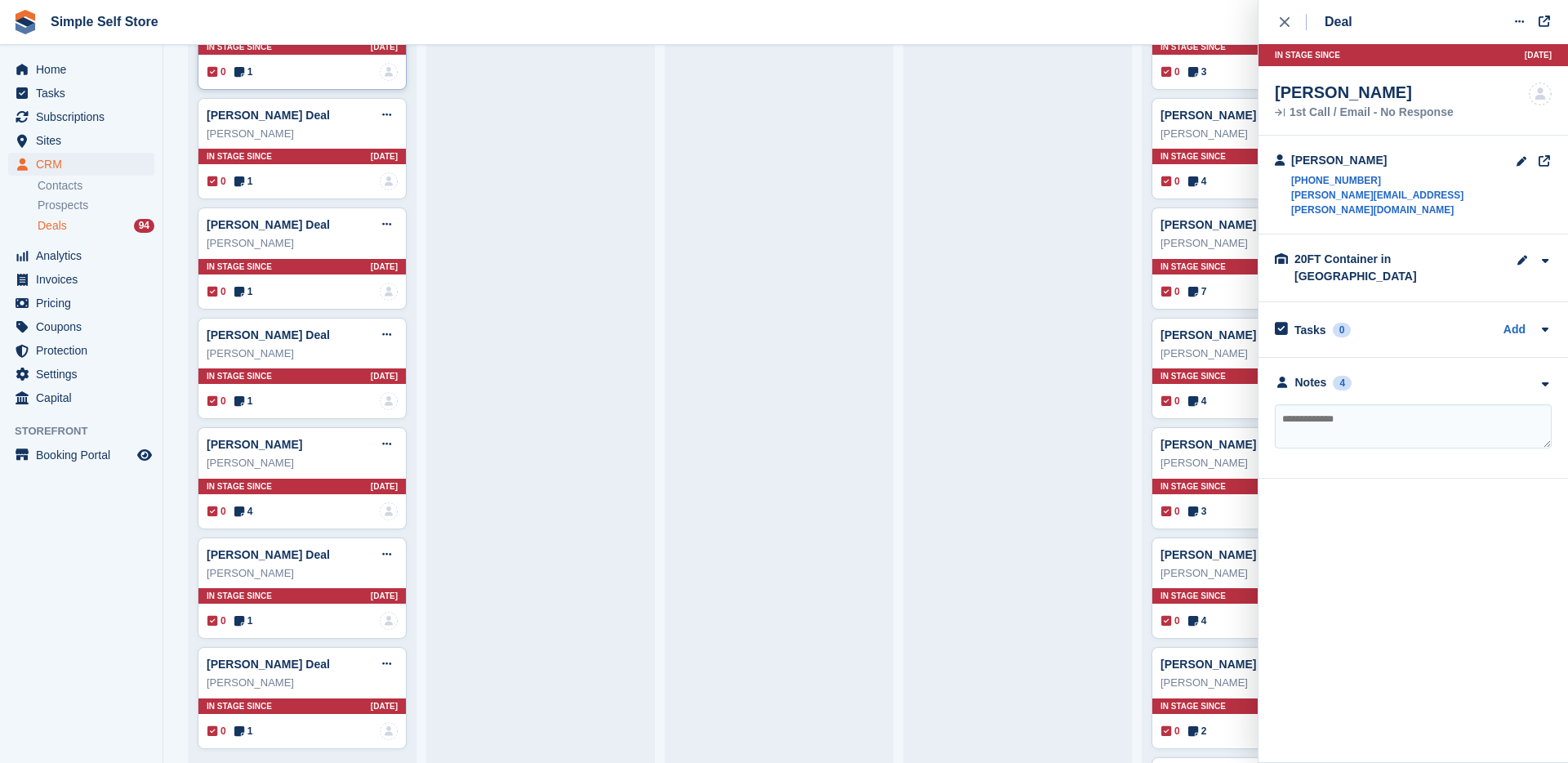
scroll to position [2897, 0]
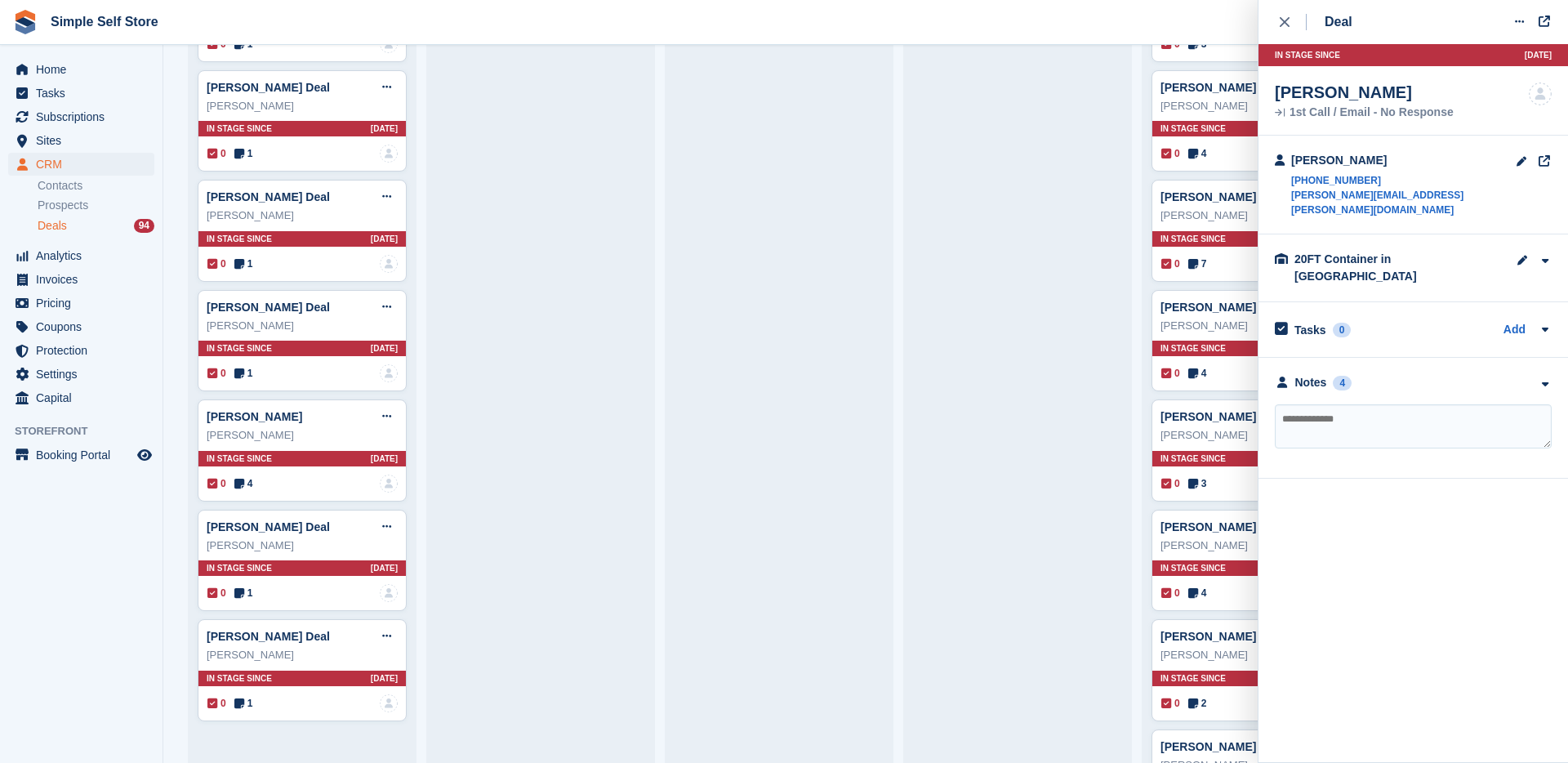
click at [1329, 404] on textarea at bounding box center [1413, 426] width 277 height 44
paste textarea "**********"
type textarea "**********"
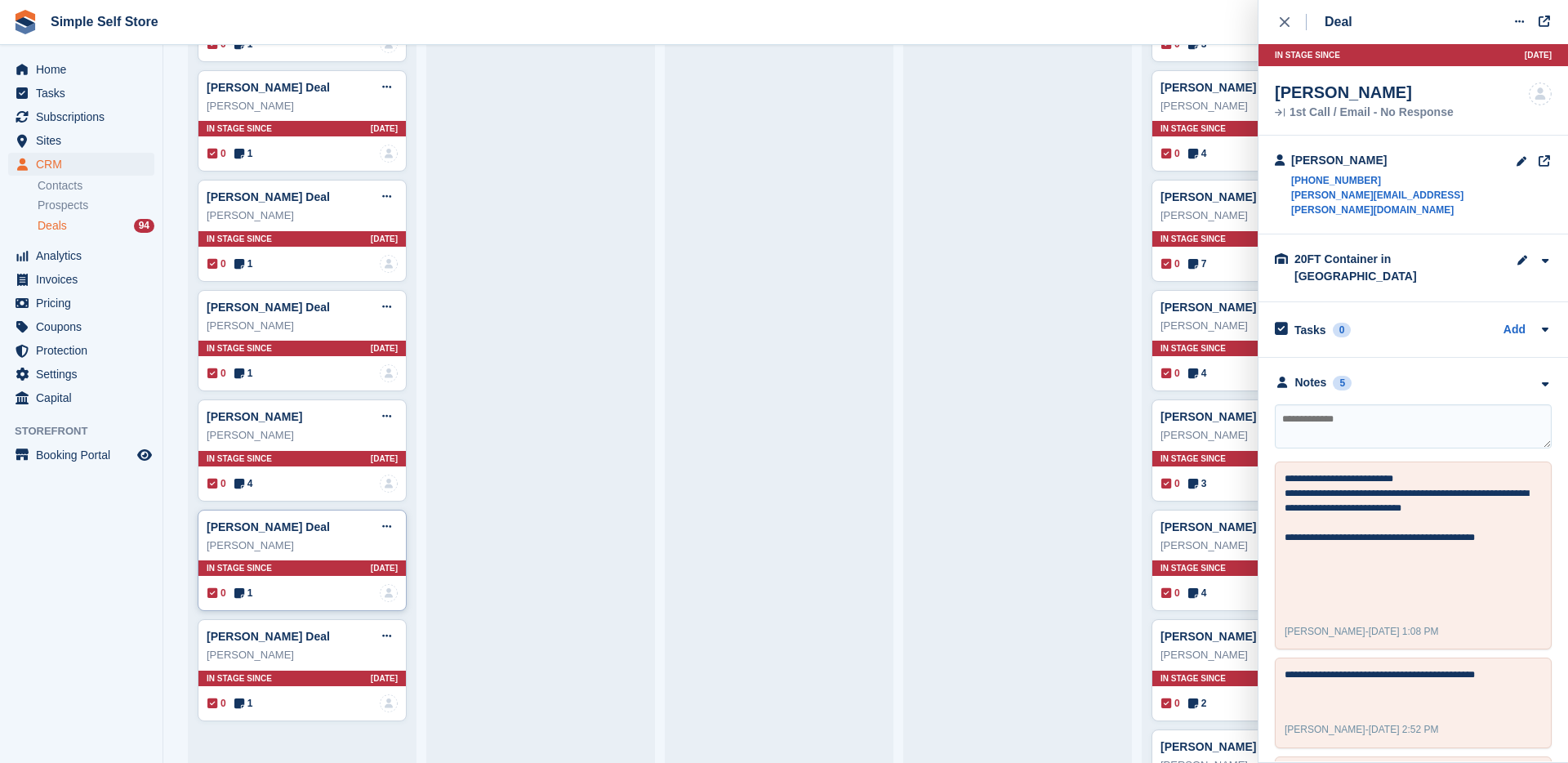
click at [259, 591] on div "0 1 No one is assigned to this deal" at bounding box center [302, 593] width 190 height 18
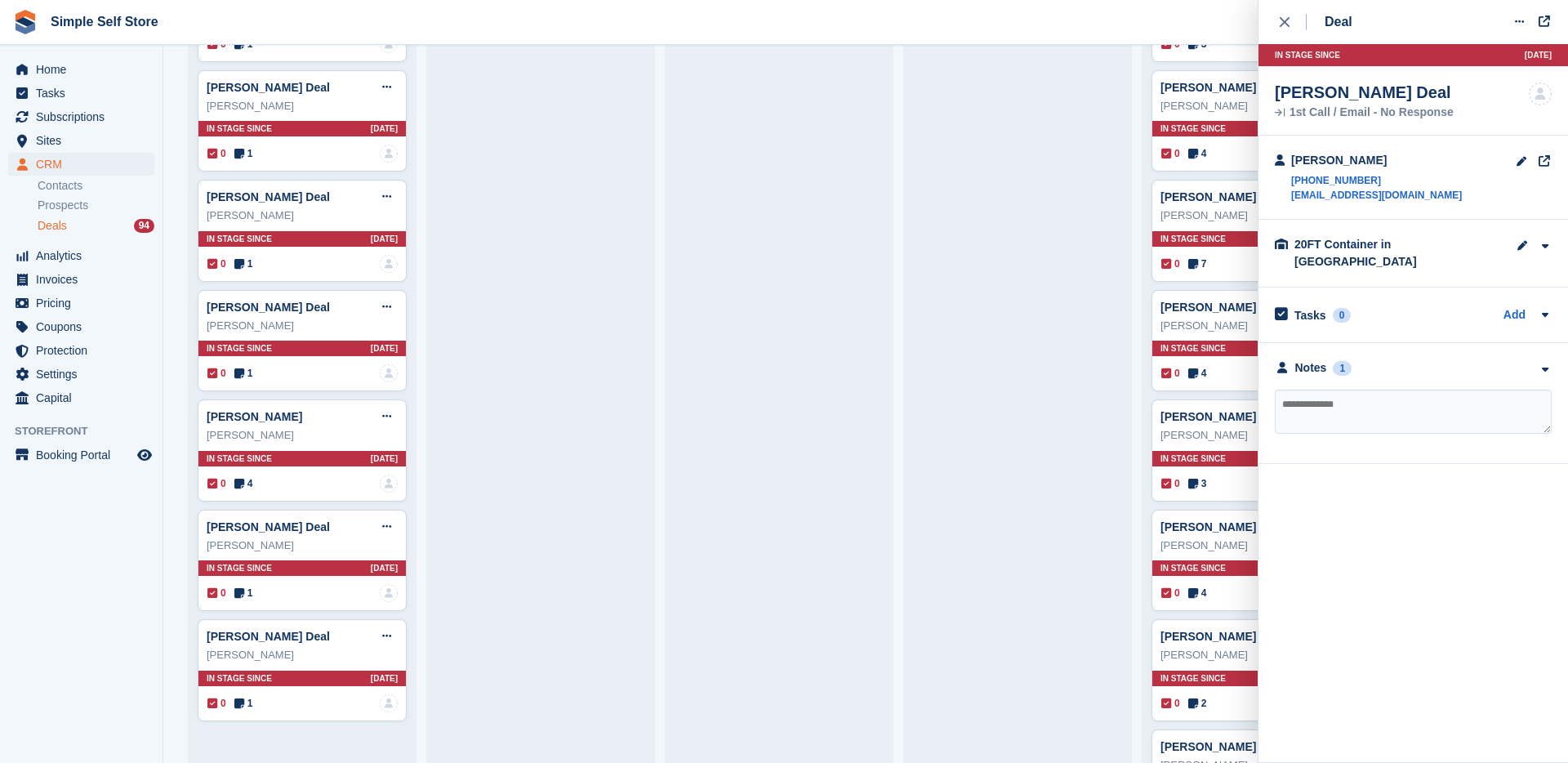
click at [1325, 399] on textarea at bounding box center [1413, 411] width 277 height 44
click at [1321, 393] on textarea at bounding box center [1413, 411] width 277 height 44
paste textarea "**********"
type textarea "**********"
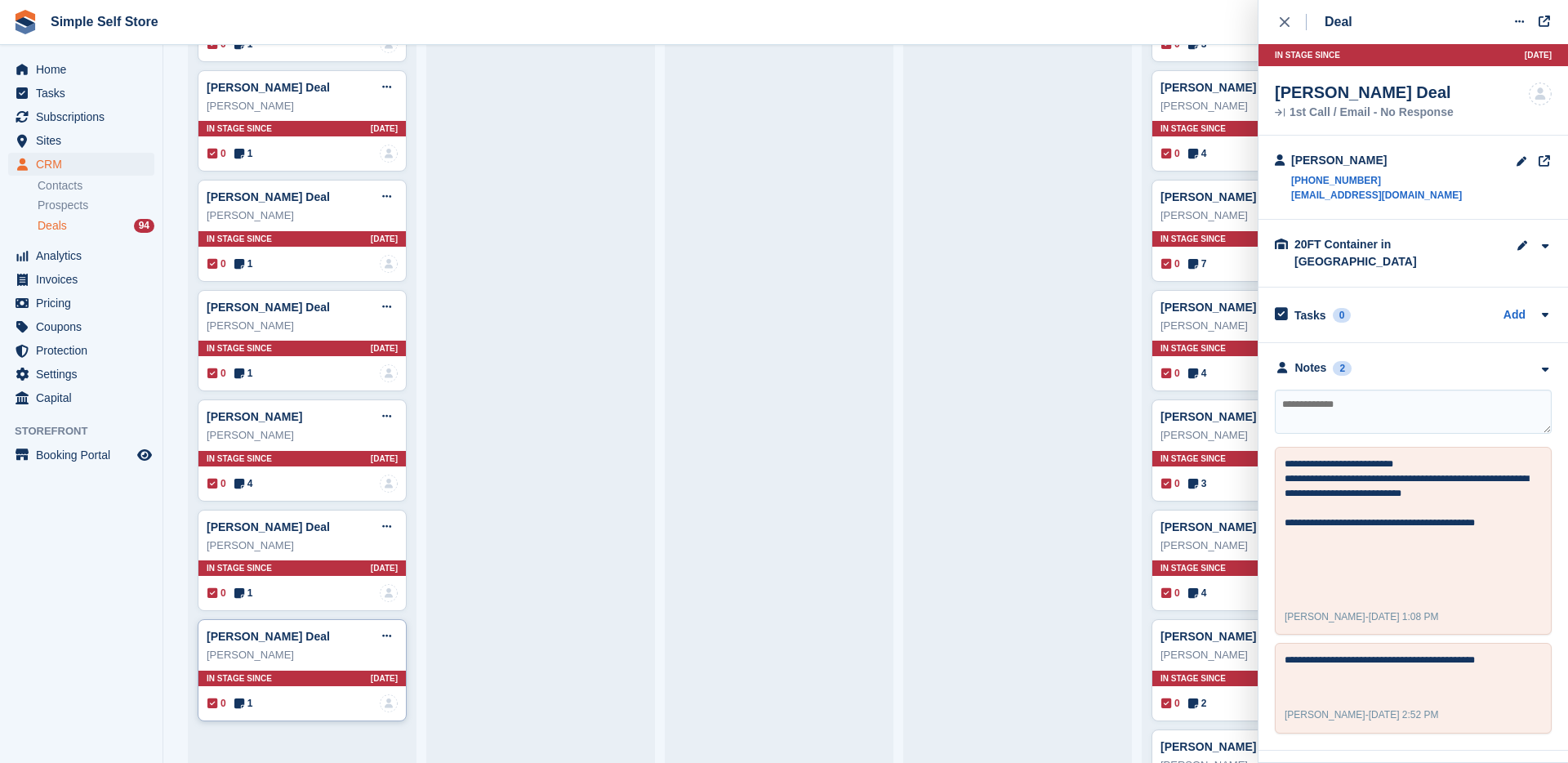
click at [295, 696] on div "0 1 No one is assigned to this deal" at bounding box center [302, 703] width 190 height 18
